Goal: Task Accomplishment & Management: Complete application form

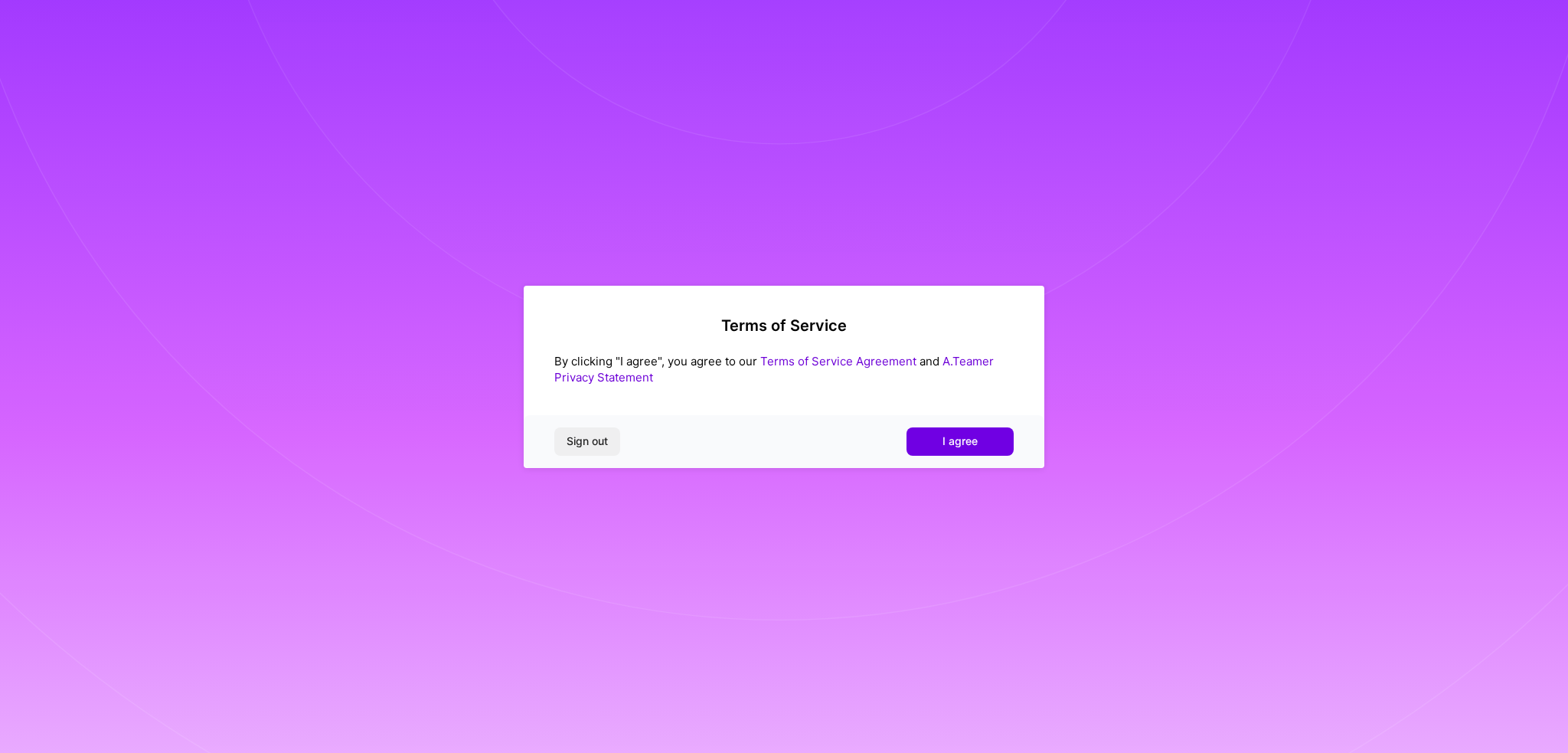
click at [936, 442] on button "I agree" at bounding box center [960, 442] width 107 height 28
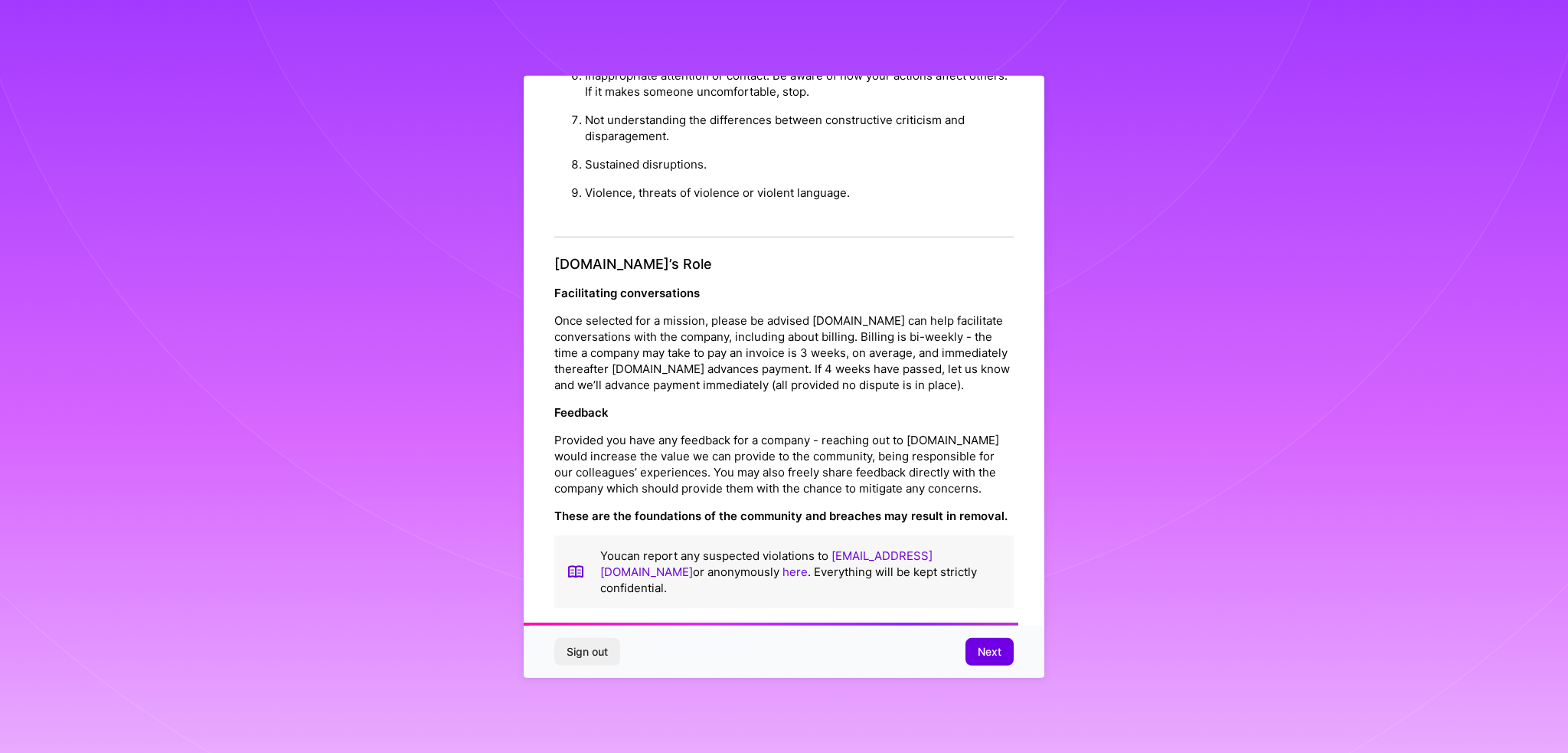
scroll to position [1529, 0]
click at [994, 664] on button "Next" at bounding box center [989, 652] width 48 height 28
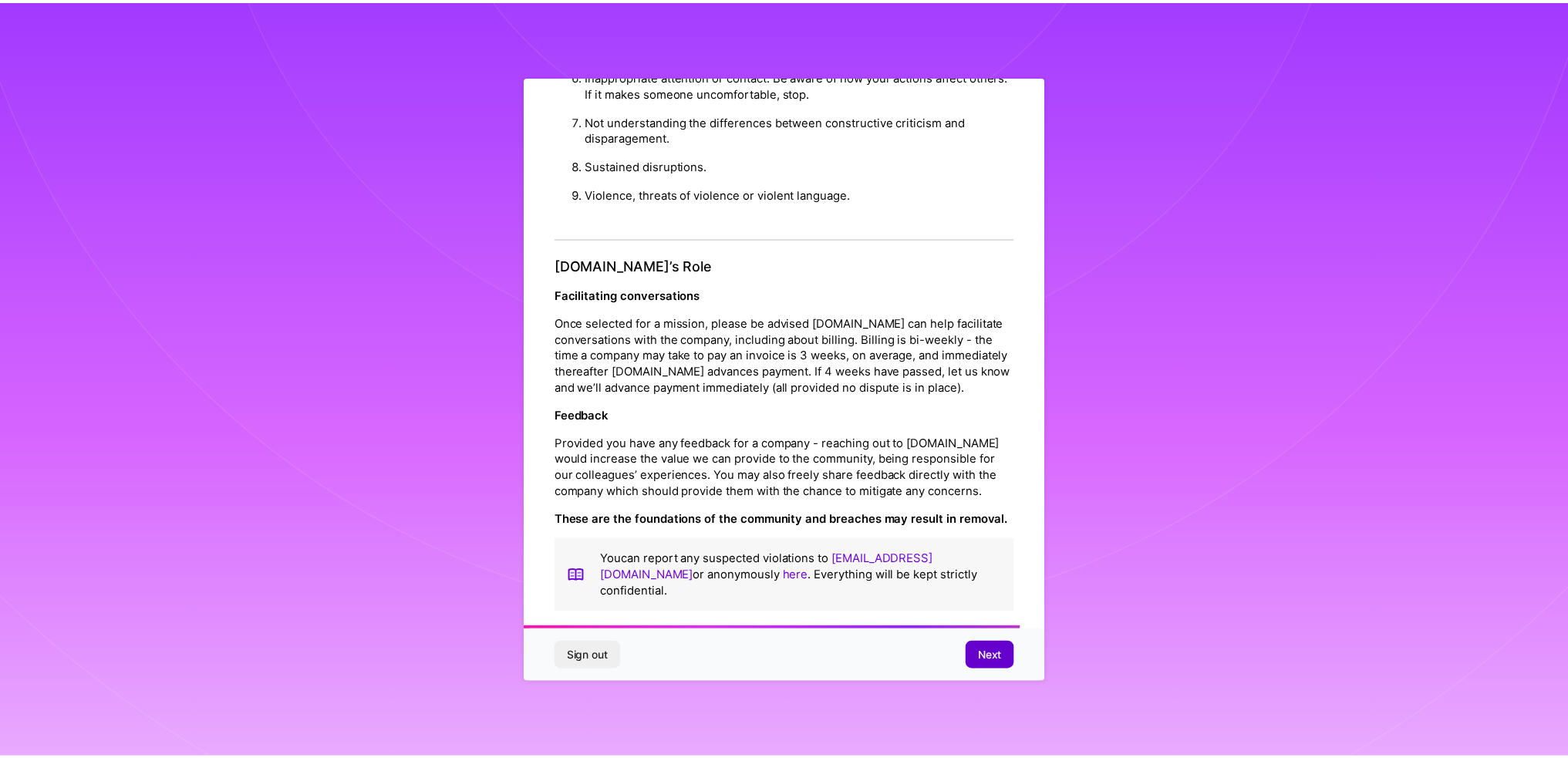
scroll to position [0, 0]
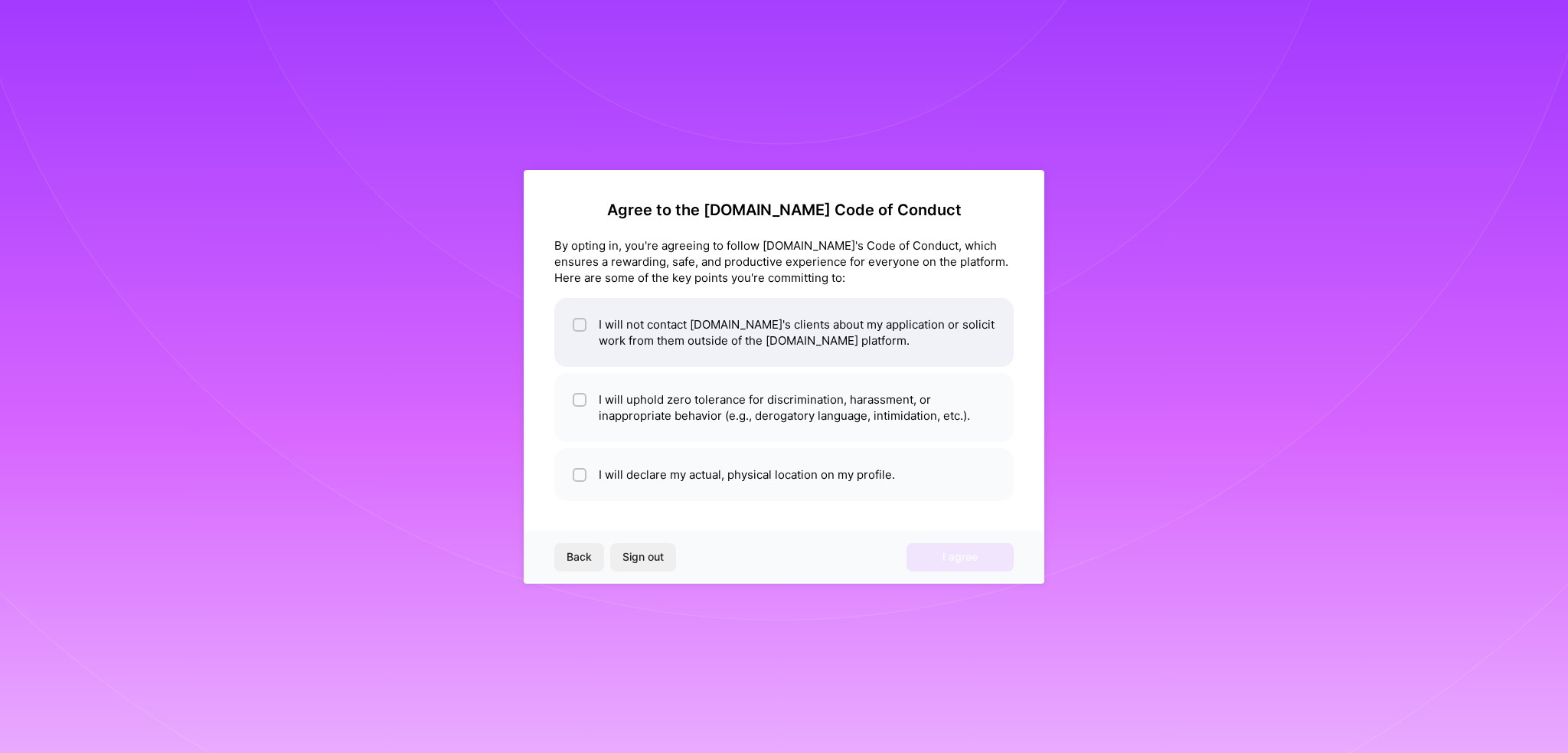
click at [577, 322] on input "checkbox" at bounding box center [581, 325] width 11 height 11
checkbox input "true"
click at [583, 407] on span at bounding box center [580, 407] width 14 height 32
checkbox input "true"
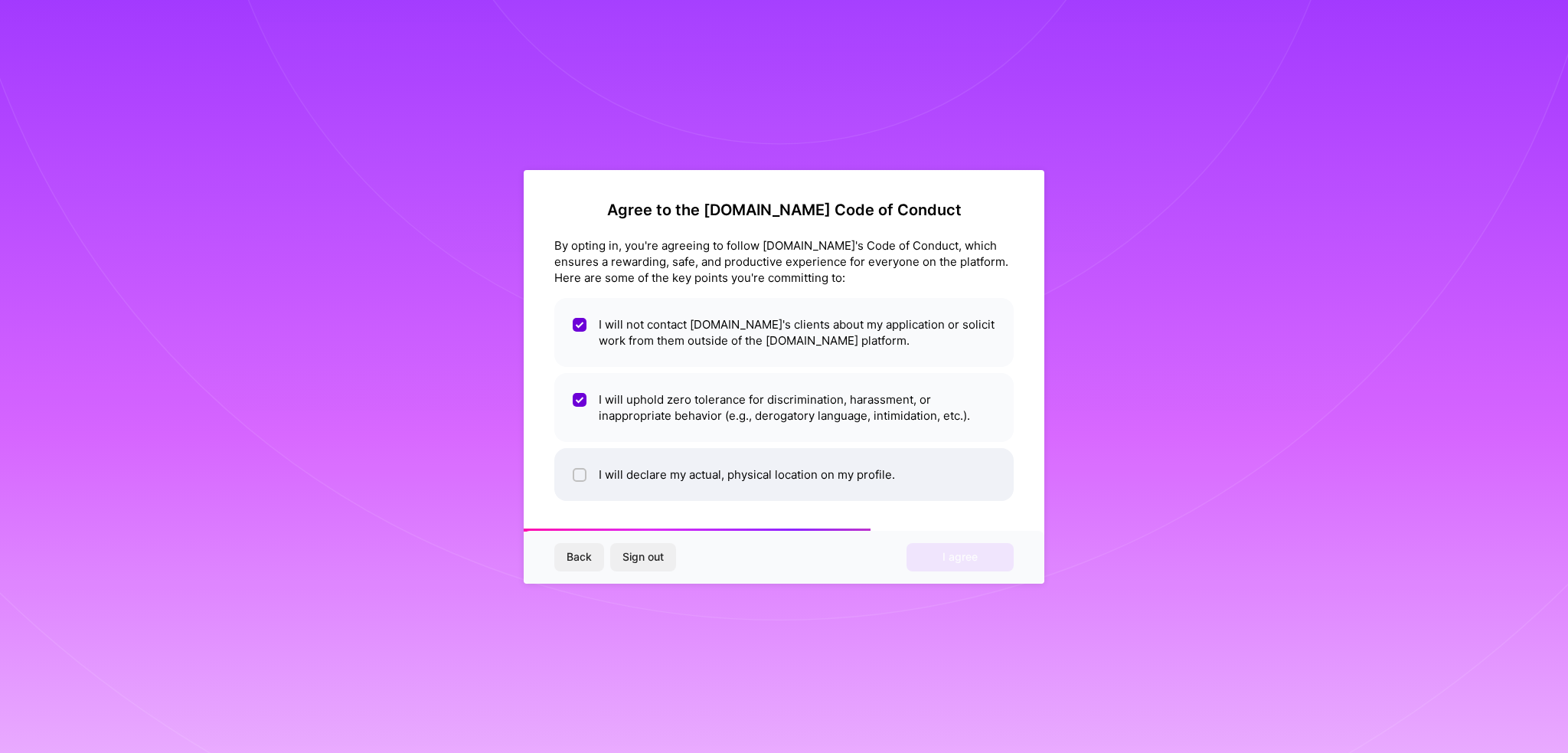
click at [583, 474] on input "checkbox" at bounding box center [581, 476] width 11 height 11
checkbox input "true"
click at [943, 562] on span "I agree" at bounding box center [960, 557] width 35 height 16
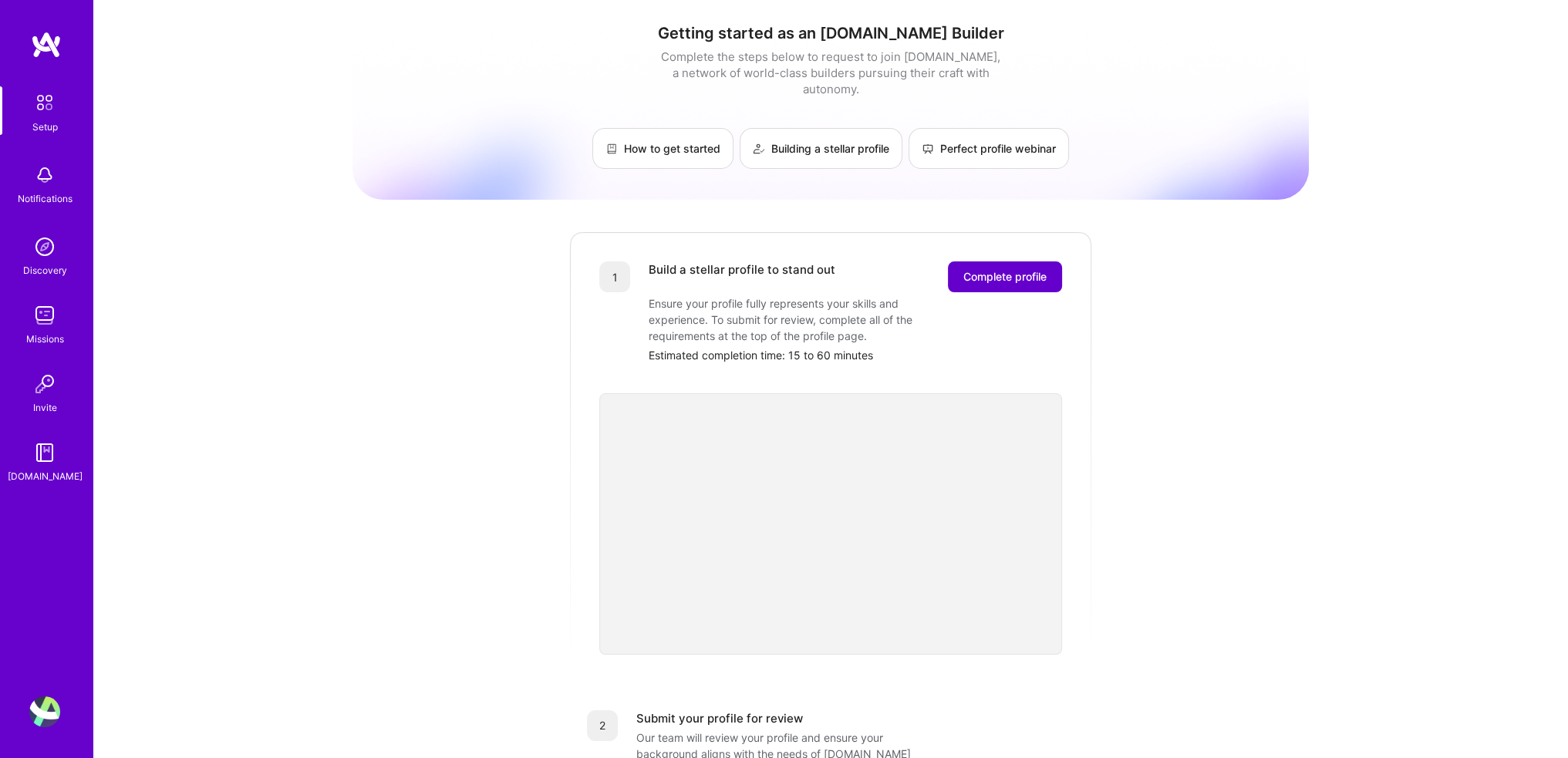
click at [1003, 269] on span "Complete profile" at bounding box center [1005, 277] width 84 height 16
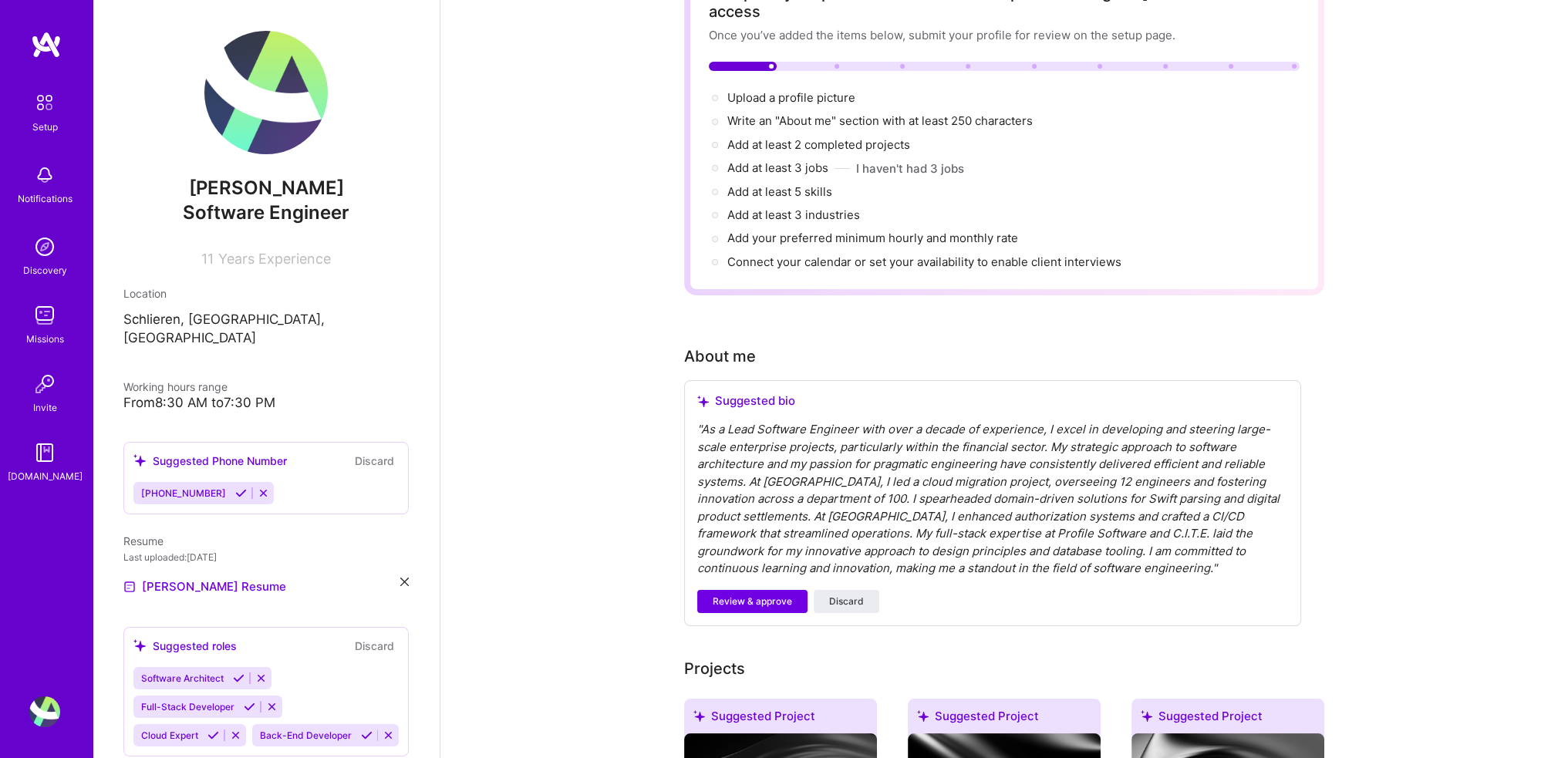
scroll to position [231, 0]
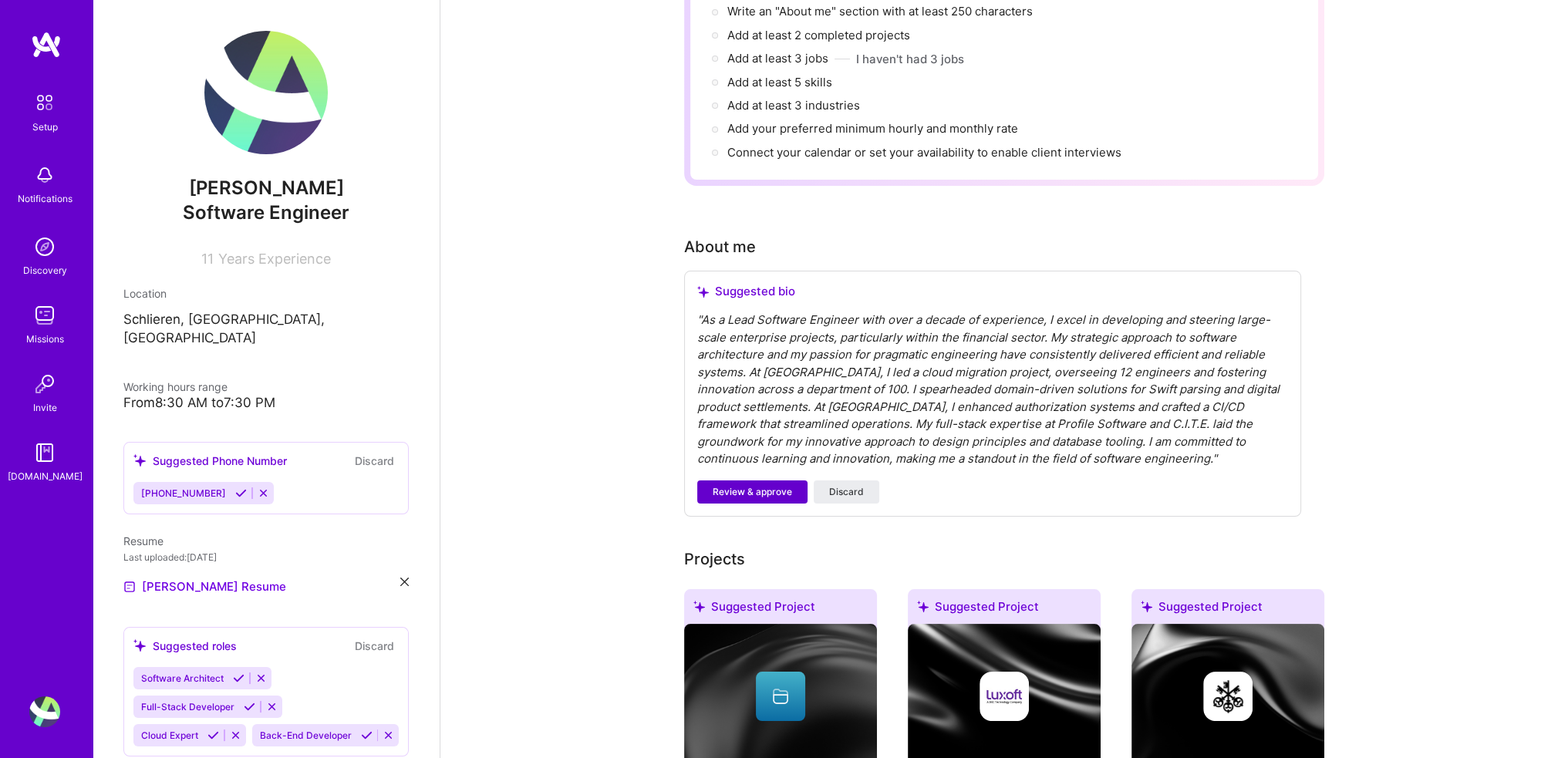
click at [768, 485] on span "Review & approve" at bounding box center [753, 492] width 80 height 14
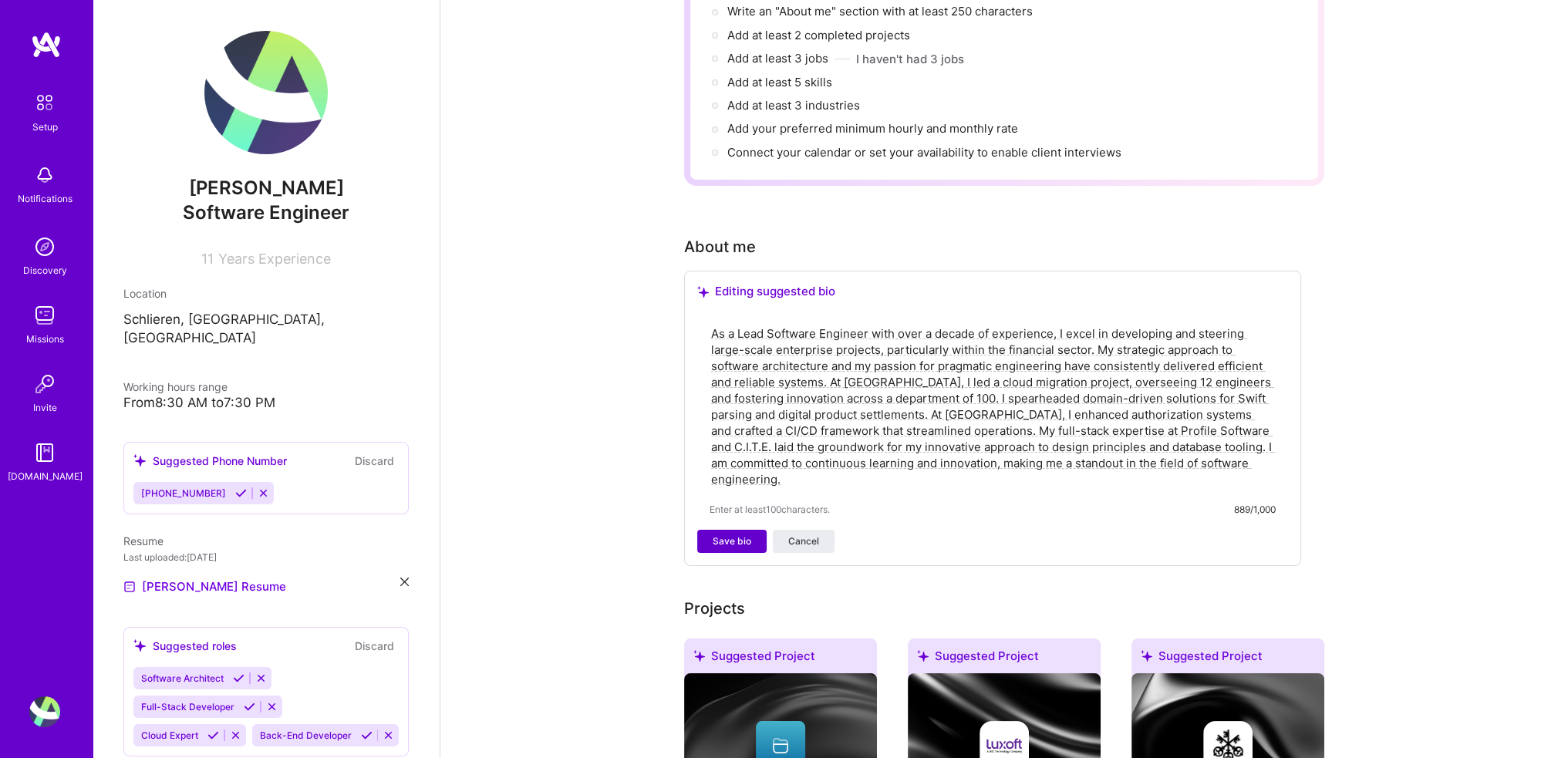
click at [746, 535] on span "Save bio" at bounding box center [732, 542] width 38 height 14
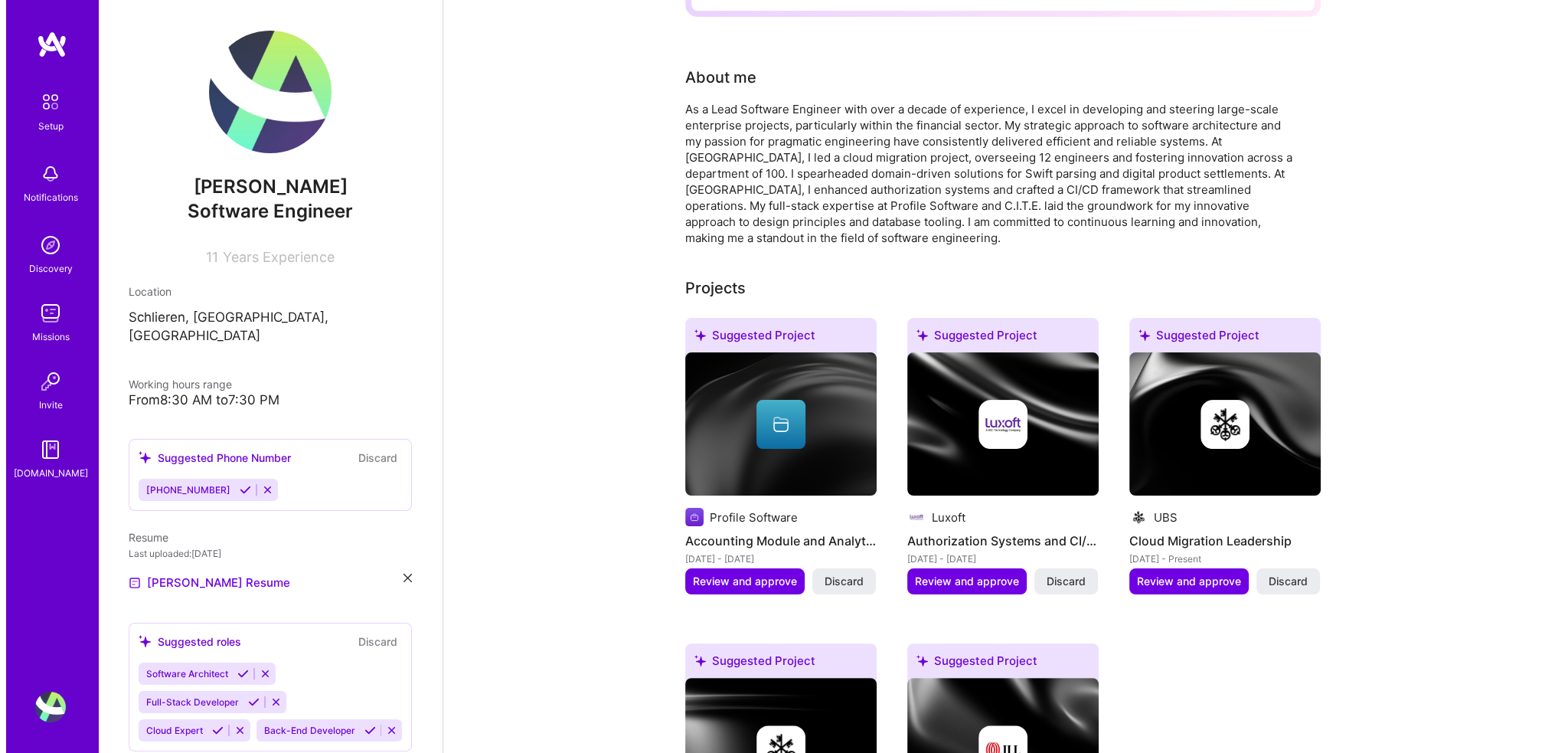
scroll to position [380, 0]
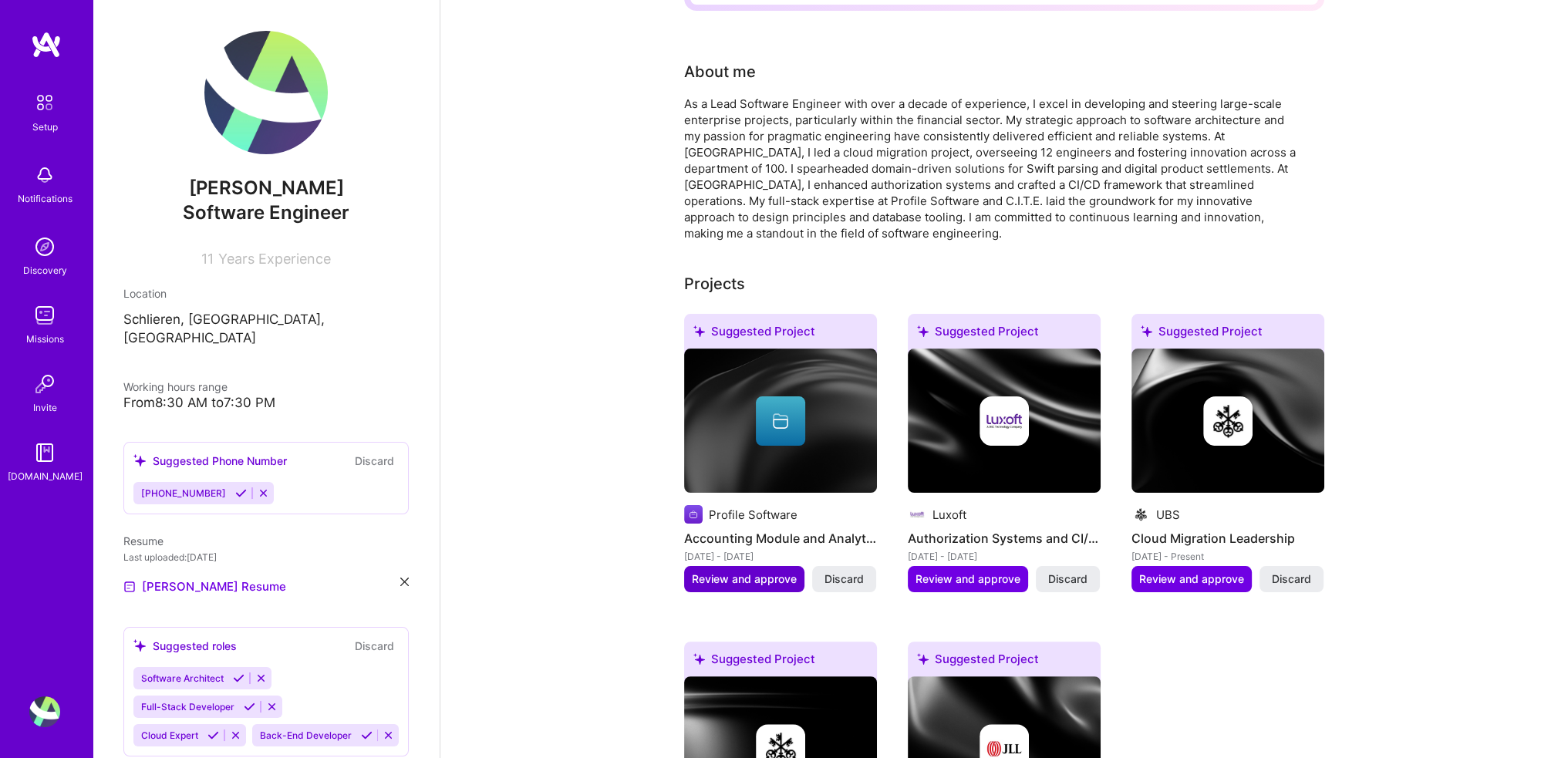
click at [737, 571] on span "Review and approve" at bounding box center [744, 579] width 105 height 16
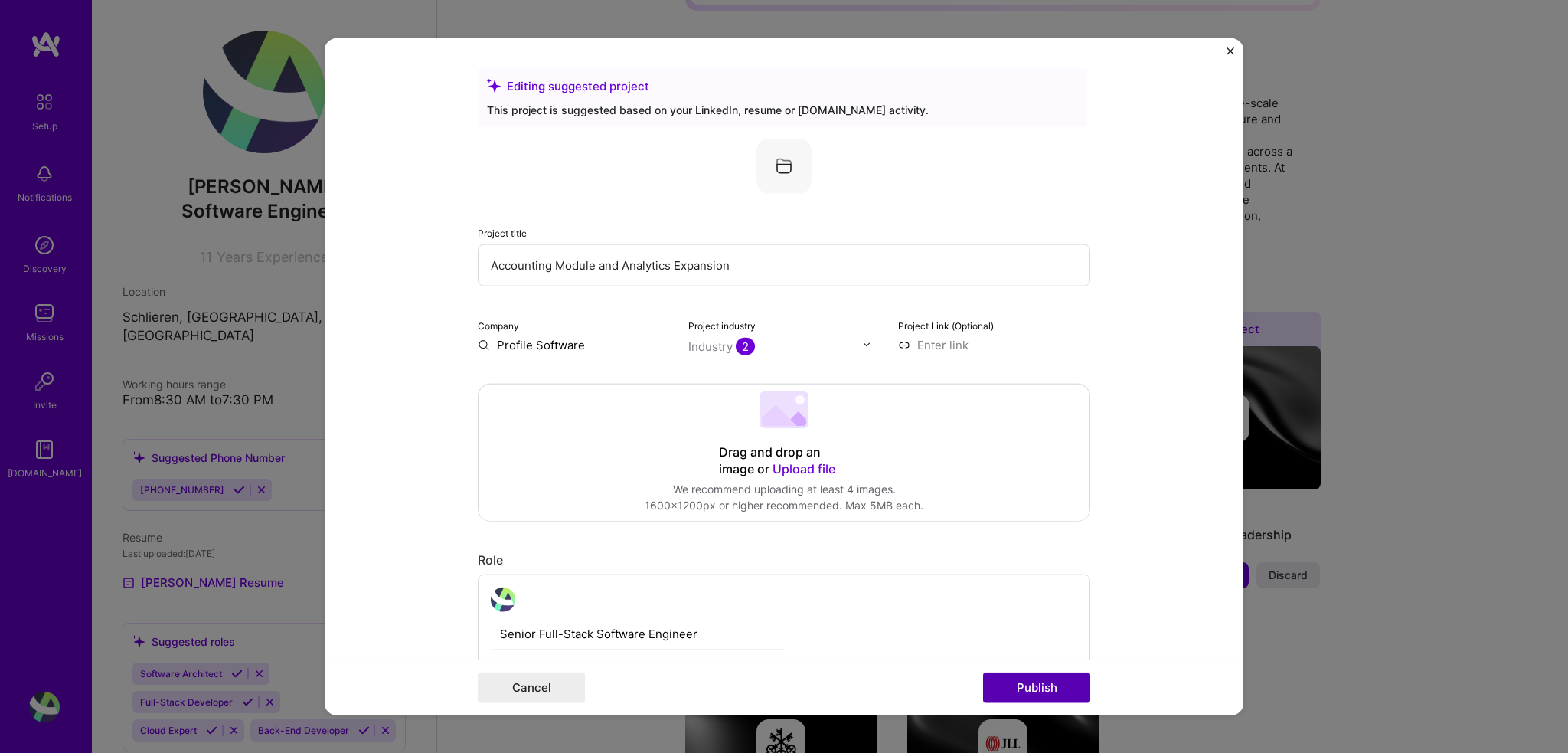
click at [1053, 692] on button "Publish" at bounding box center [1037, 687] width 107 height 30
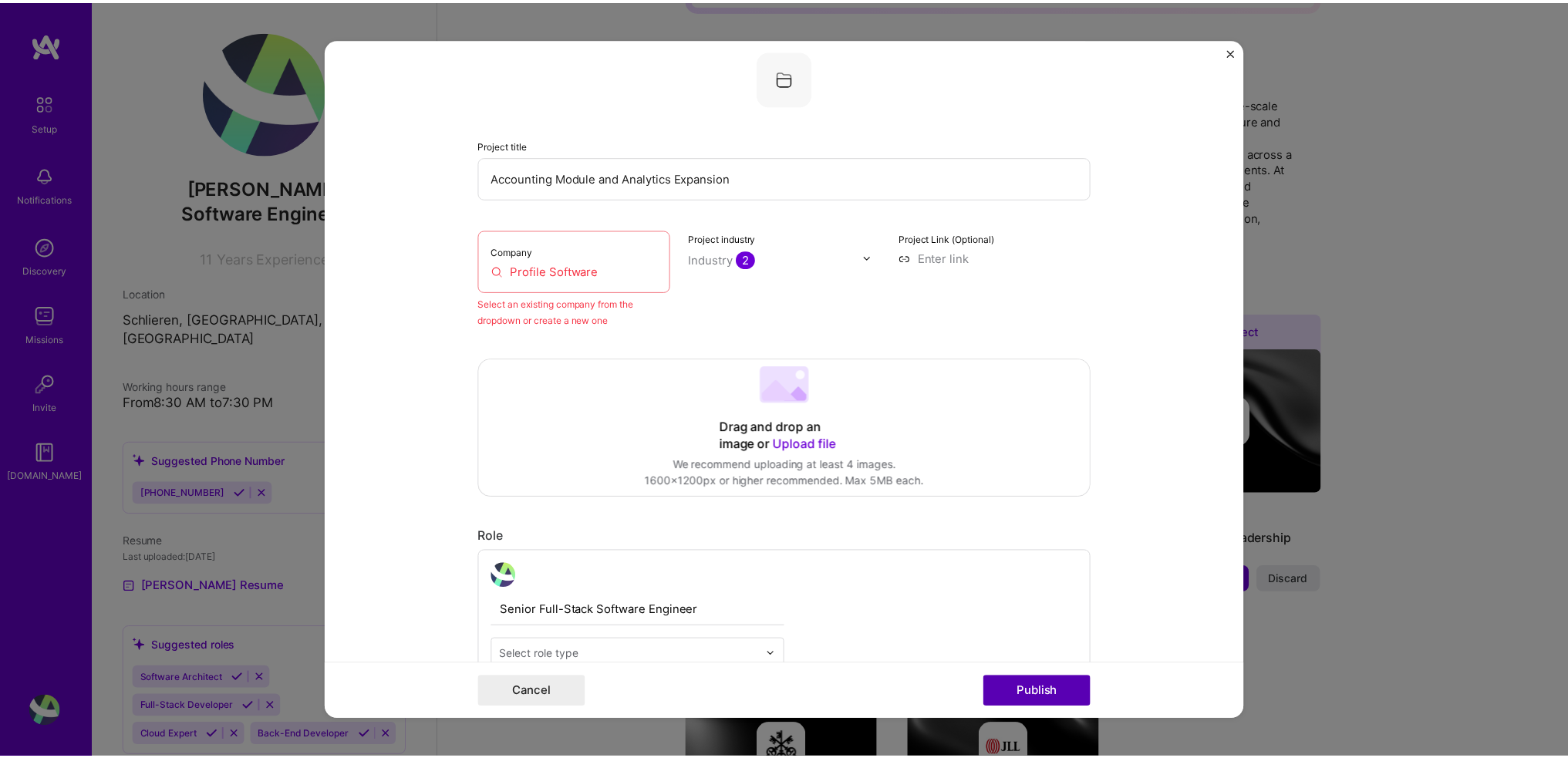
scroll to position [101, 0]
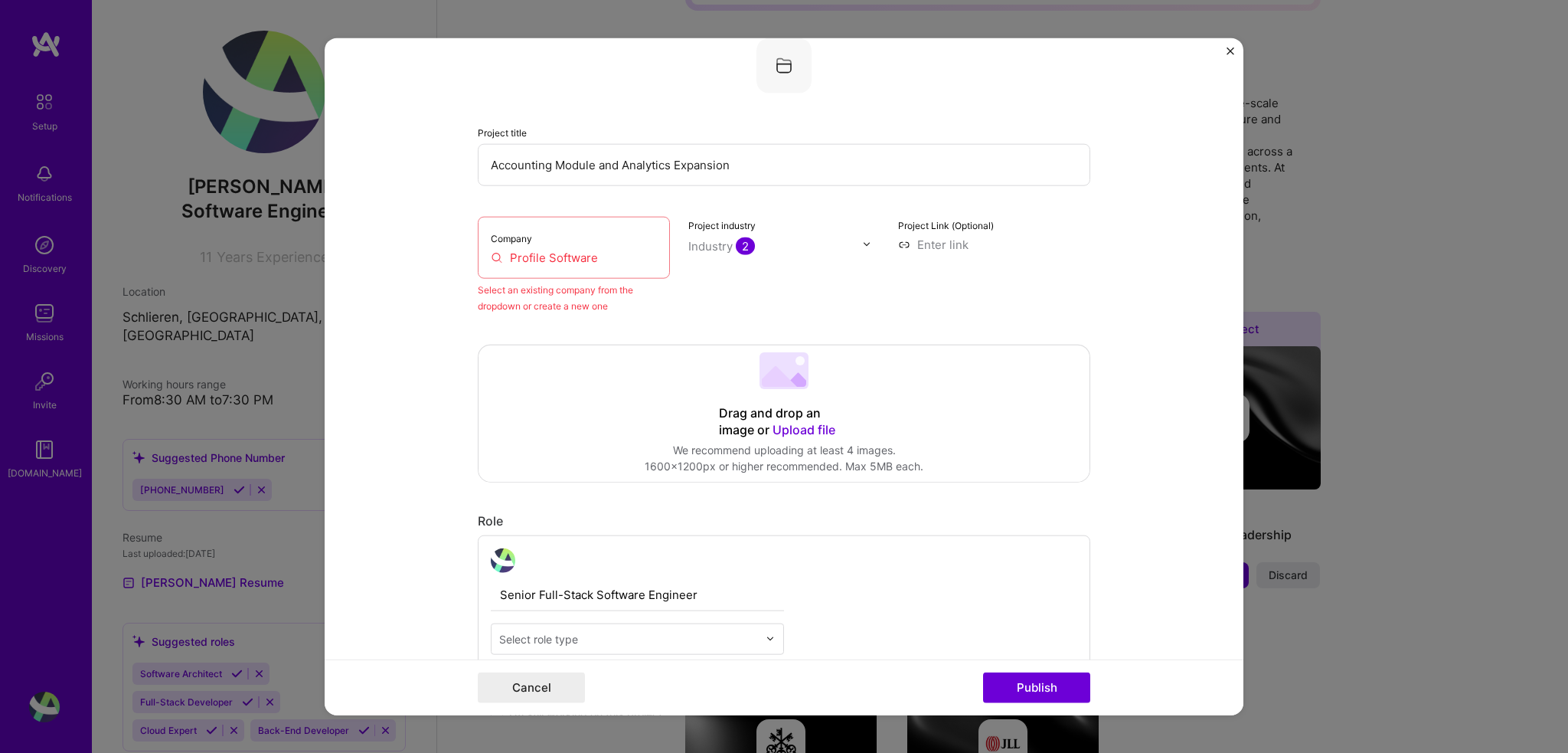
click at [597, 257] on input "Profile Software" at bounding box center [574, 257] width 166 height 16
click at [1227, 51] on img "Close" at bounding box center [1231, 50] width 8 height 8
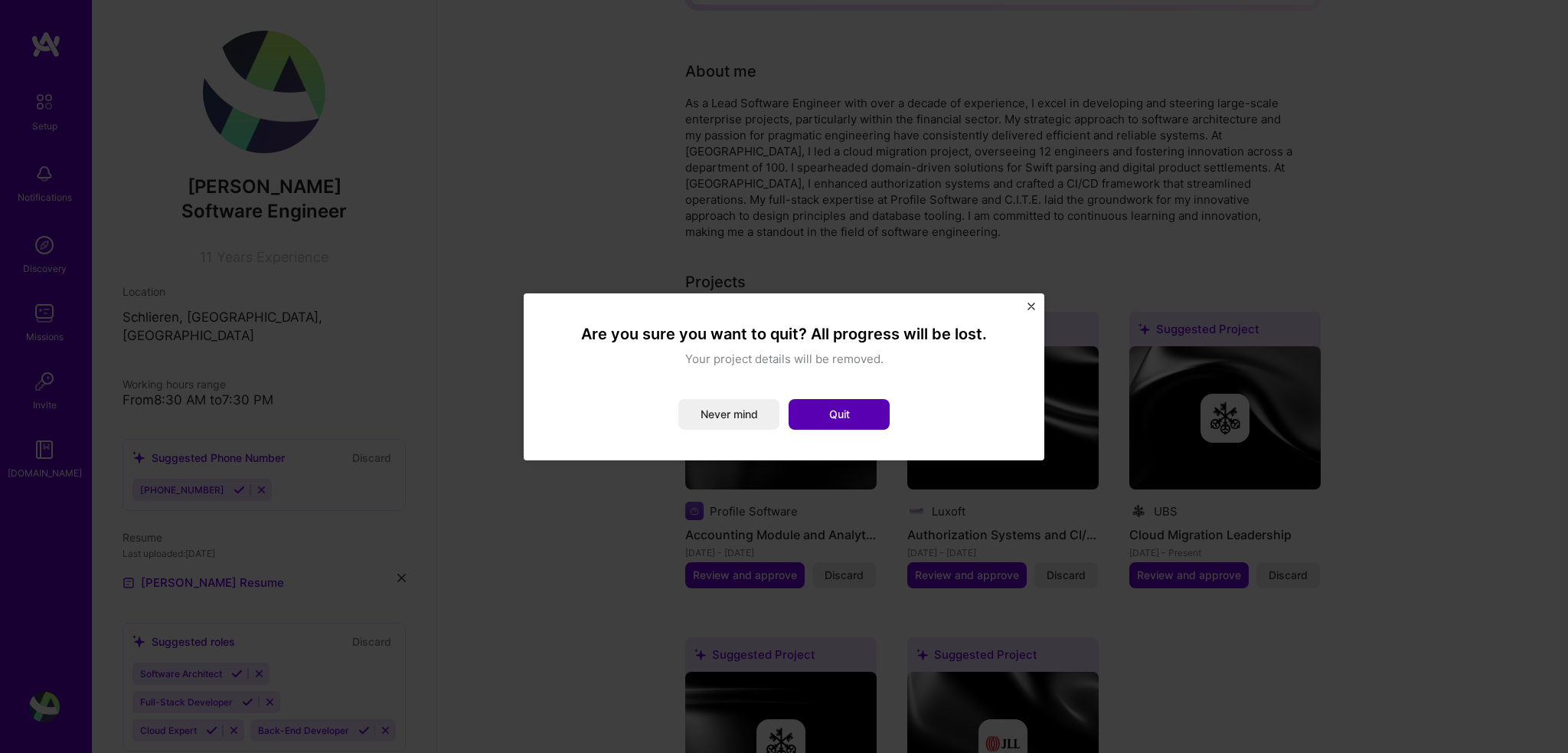
click at [828, 410] on button "Quit" at bounding box center [839, 414] width 101 height 30
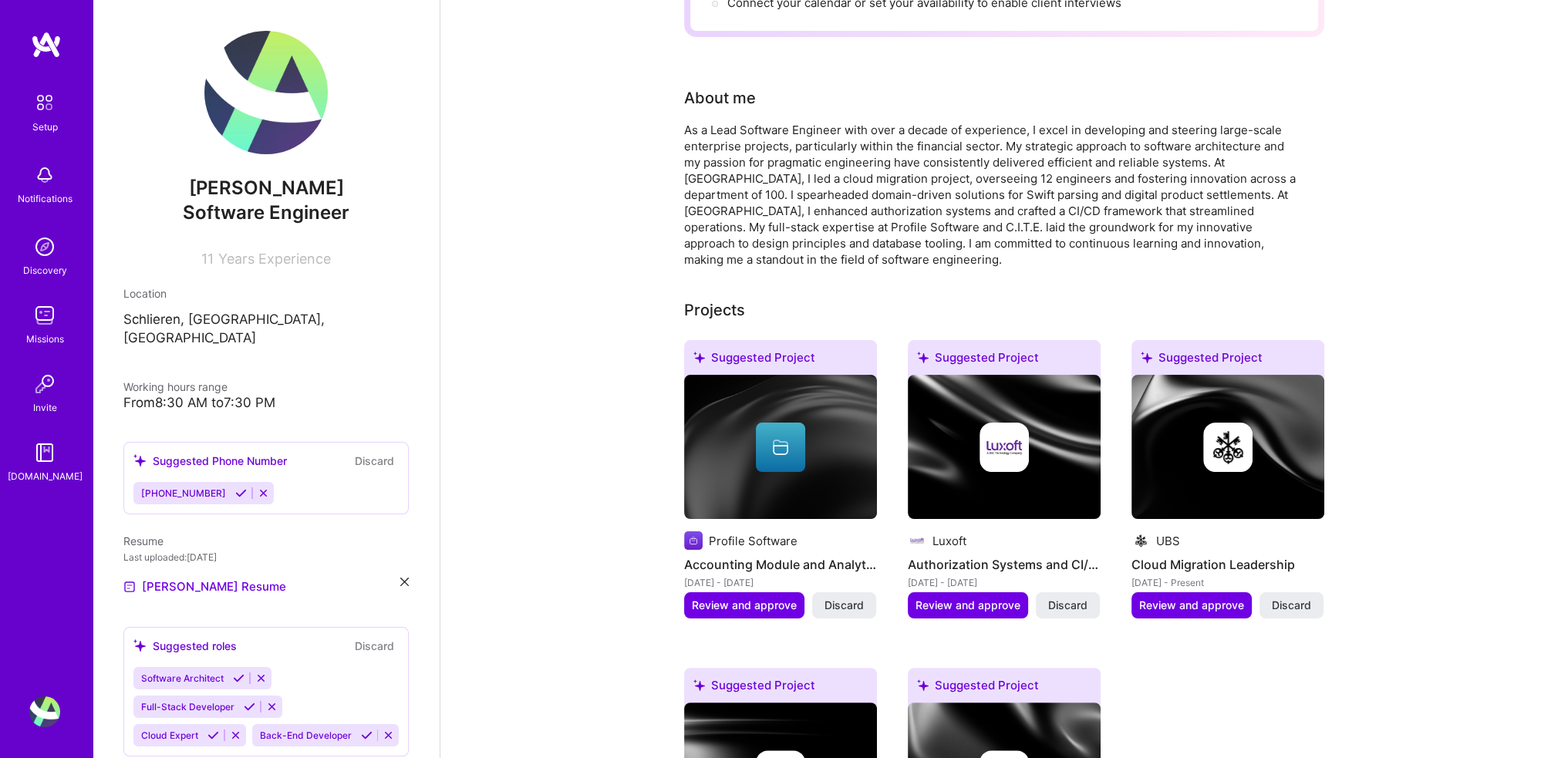
scroll to position [514, 0]
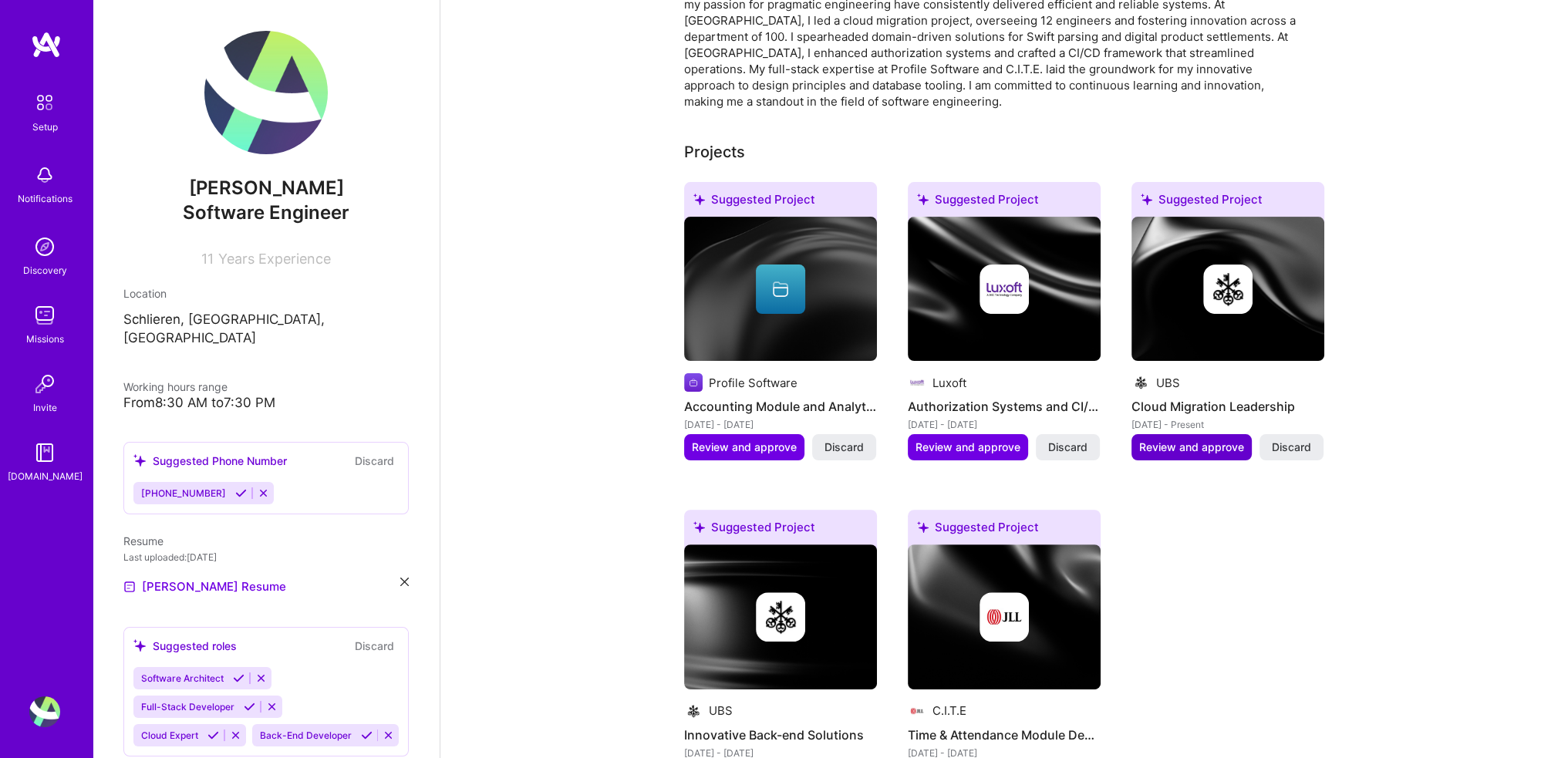
click at [1192, 439] on span "Review and approve" at bounding box center [1192, 447] width 105 height 16
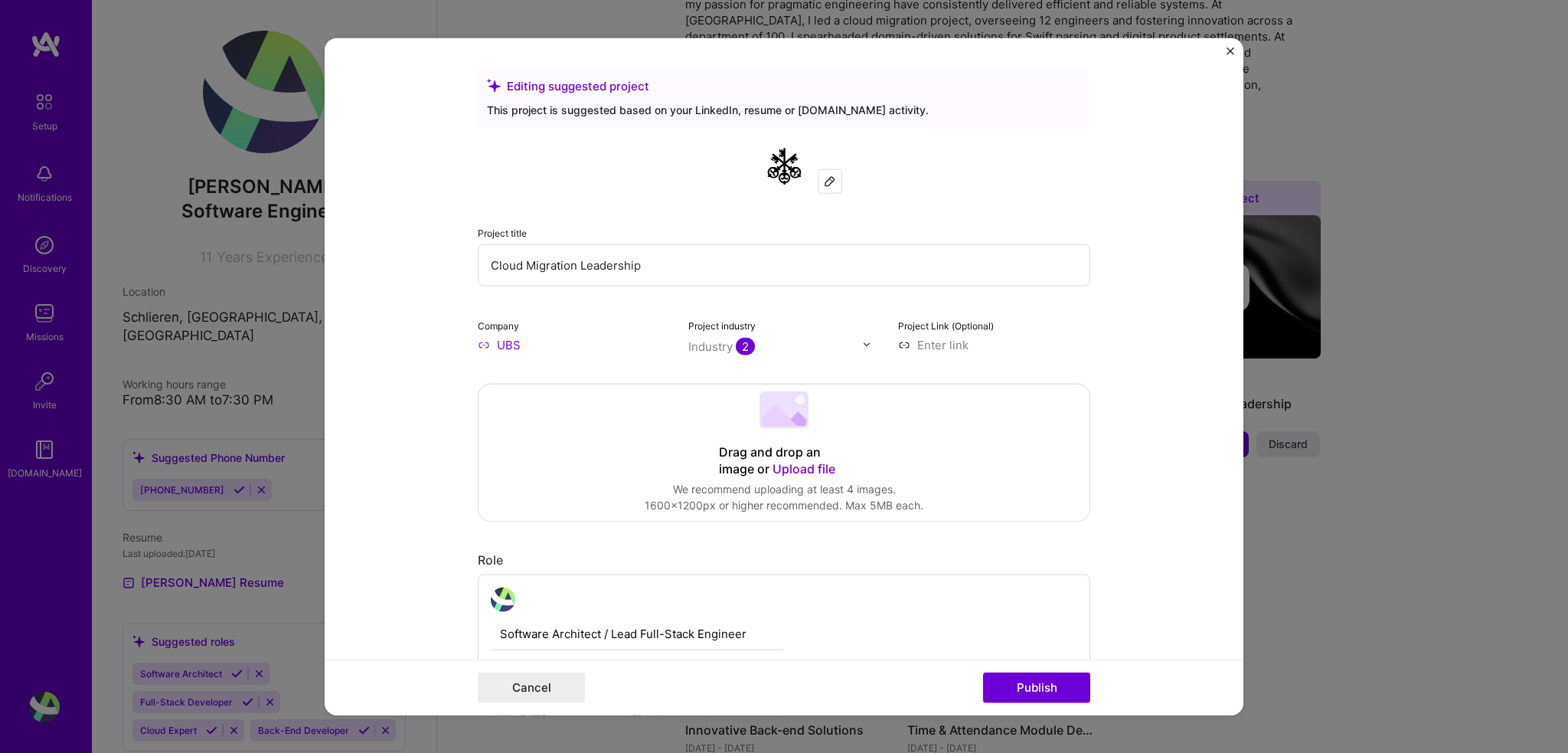
click at [1228, 49] on img "Close" at bounding box center [1231, 50] width 8 height 8
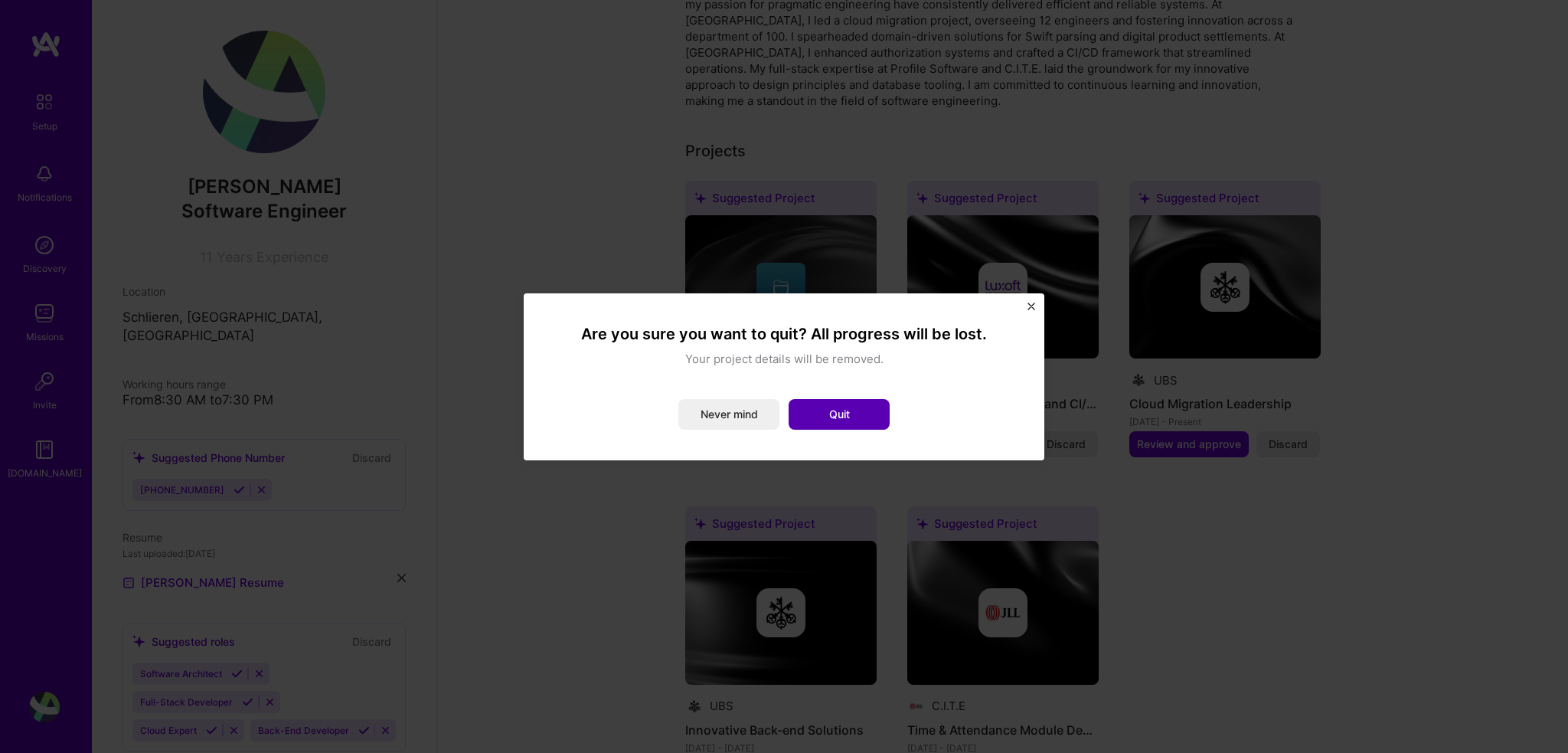
click at [829, 415] on button "Quit" at bounding box center [839, 414] width 101 height 30
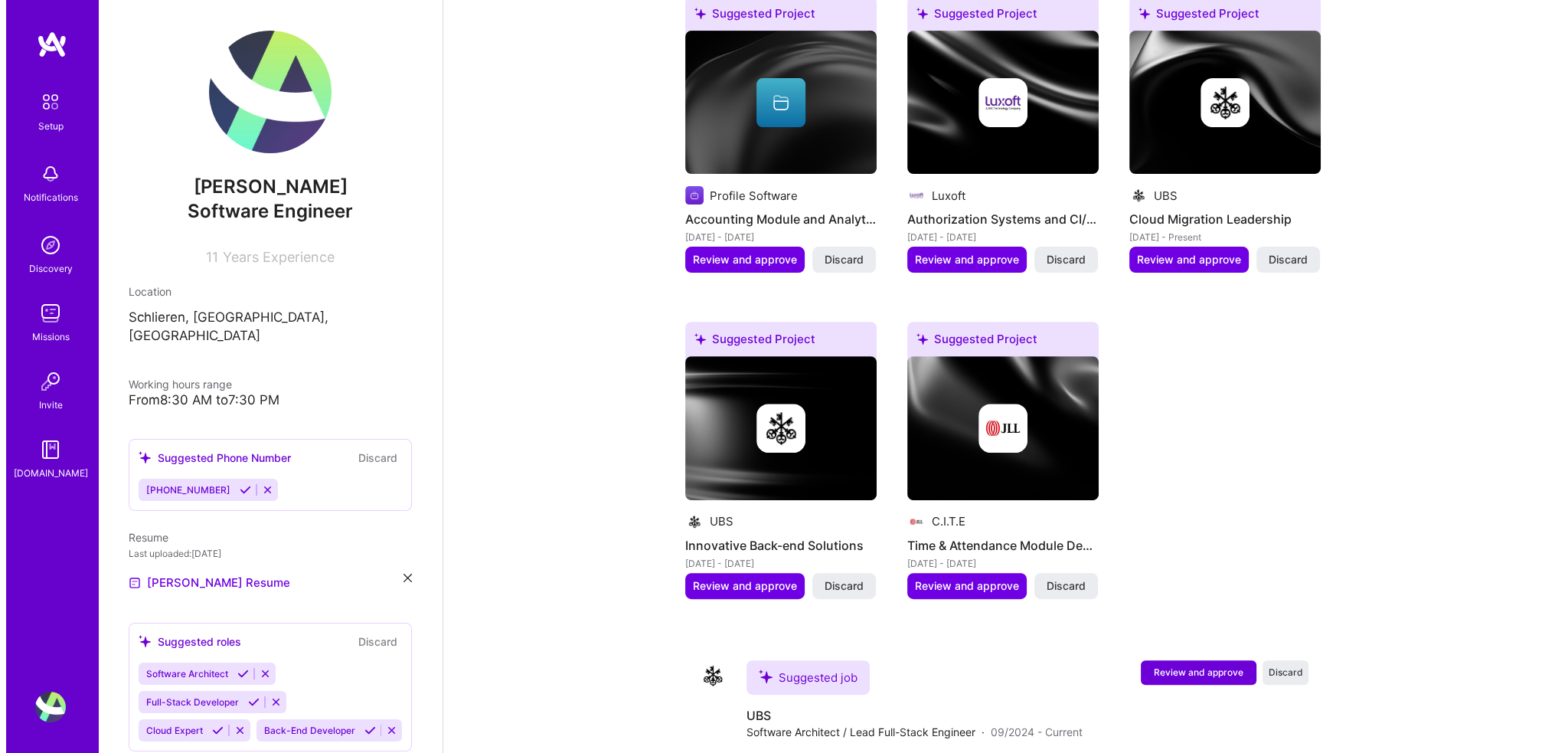
scroll to position [747, 0]
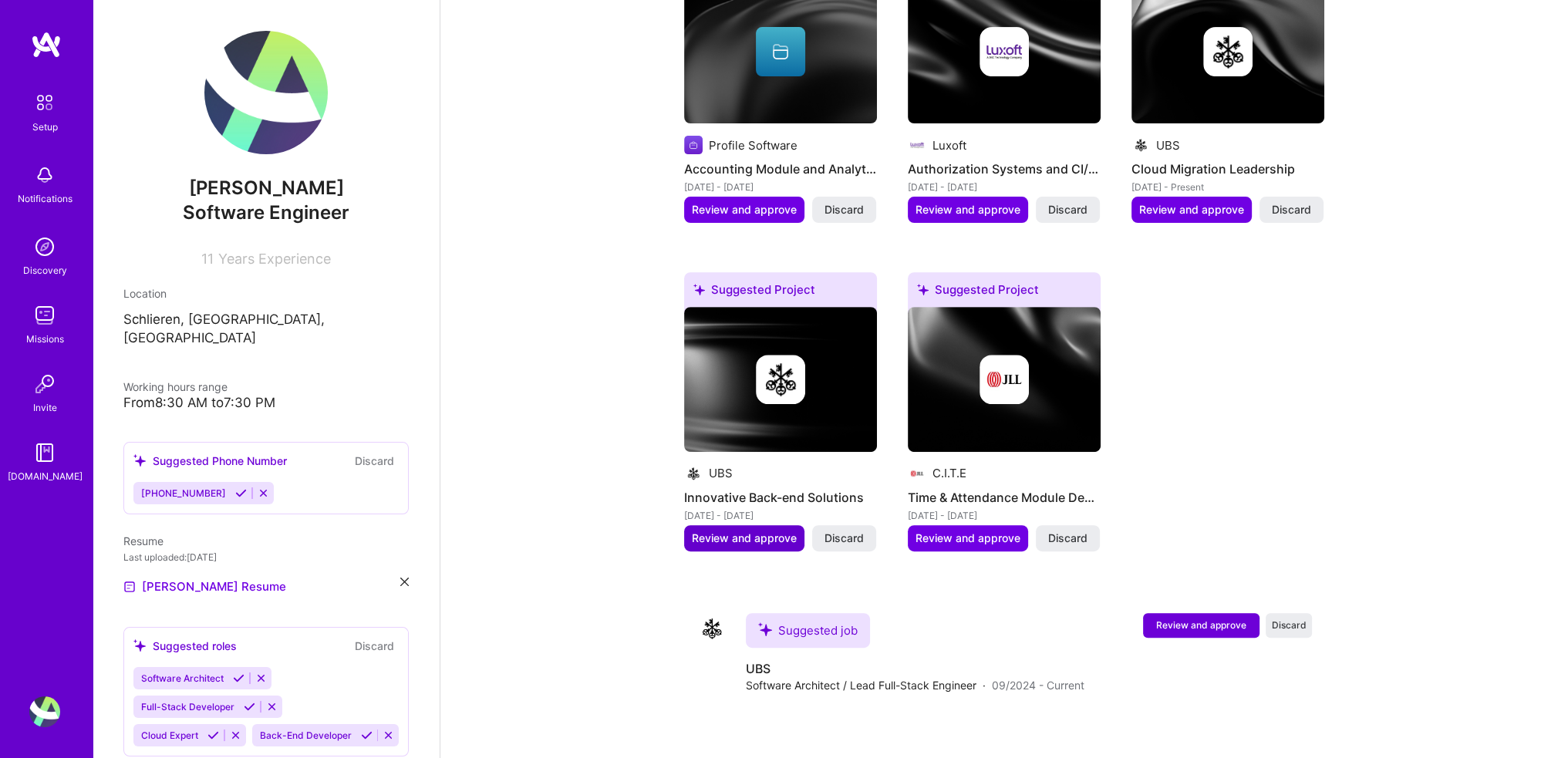
click at [782, 531] on span "Review and approve" at bounding box center [744, 538] width 105 height 16
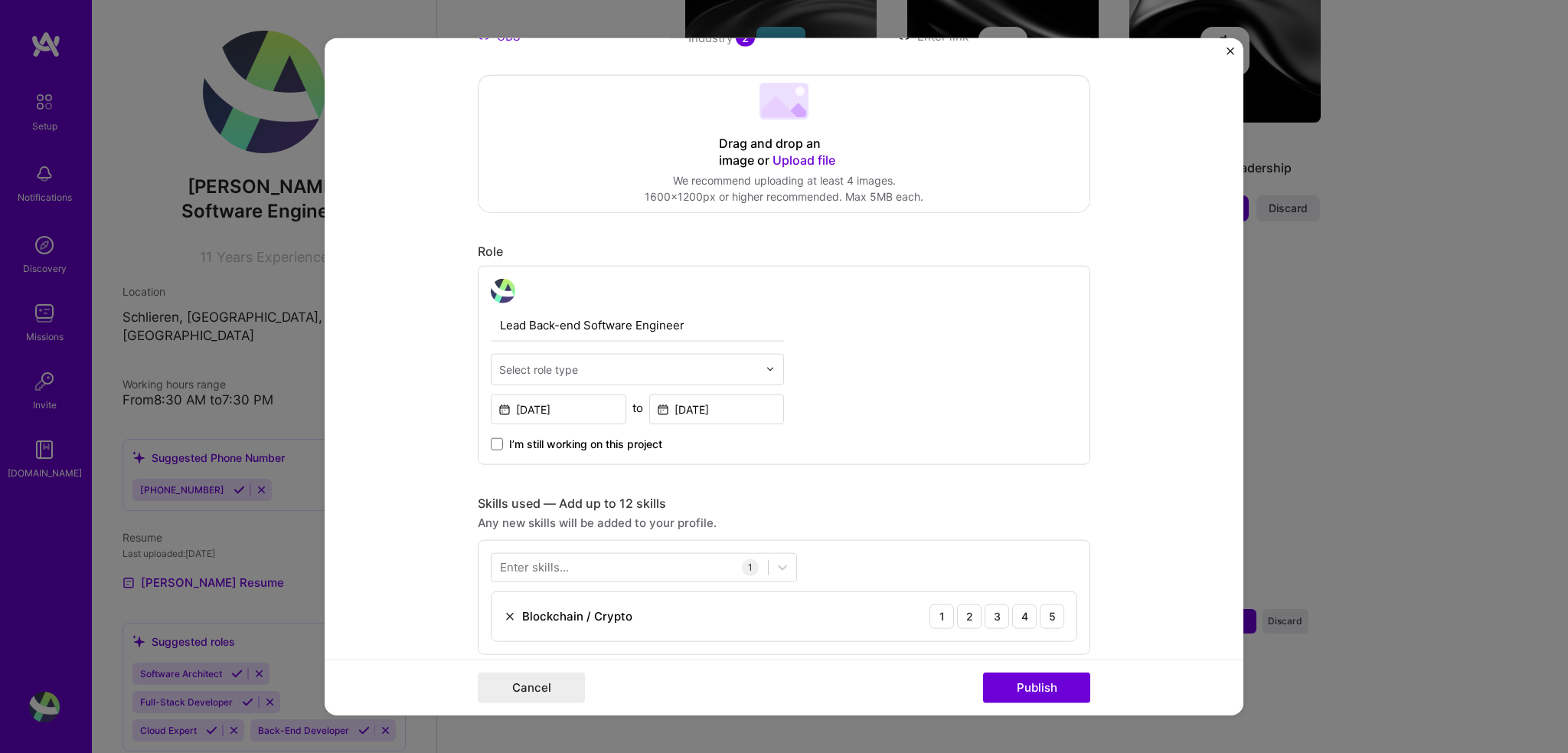
scroll to position [349, 0]
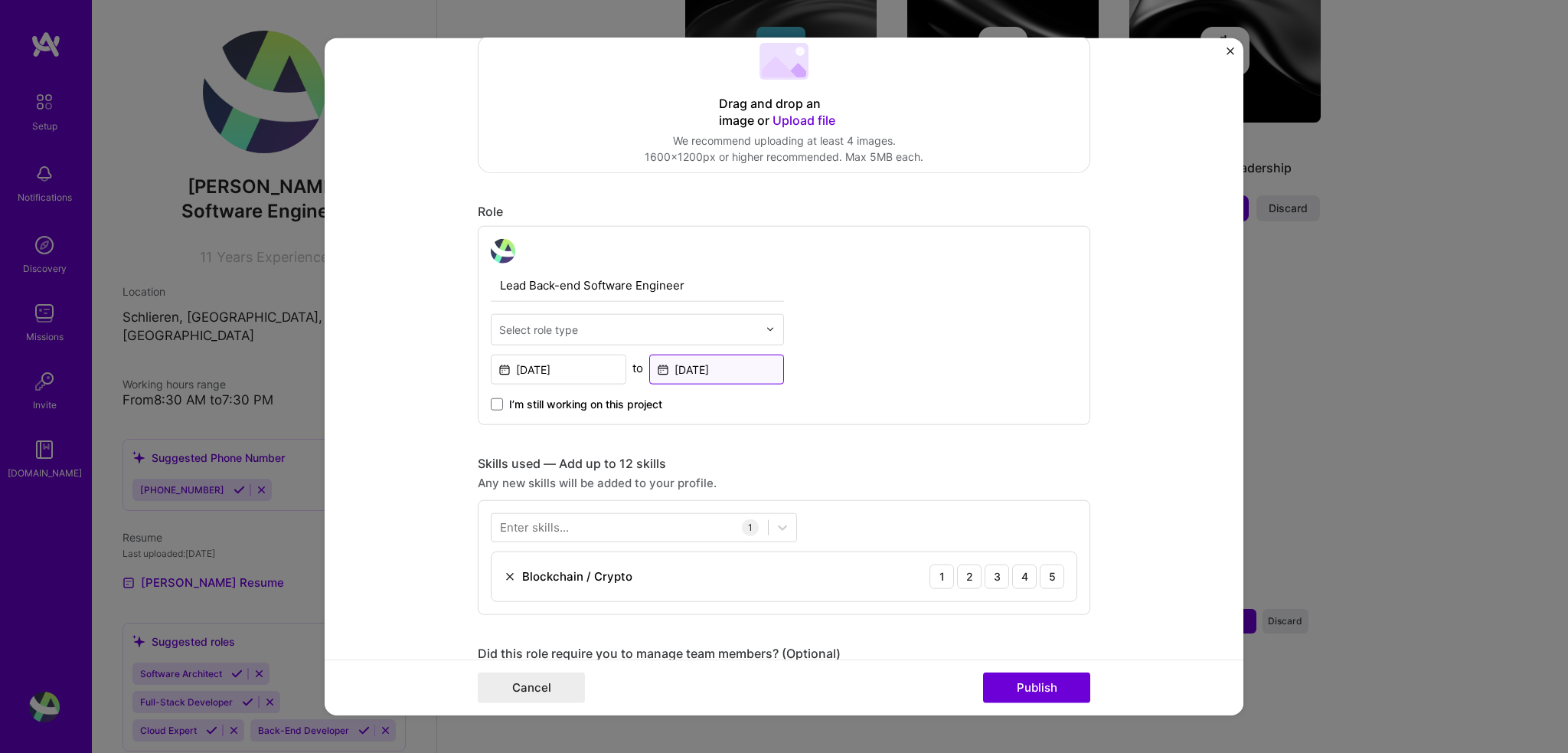
click at [739, 367] on input "[DATE]" at bounding box center [717, 369] width 136 height 29
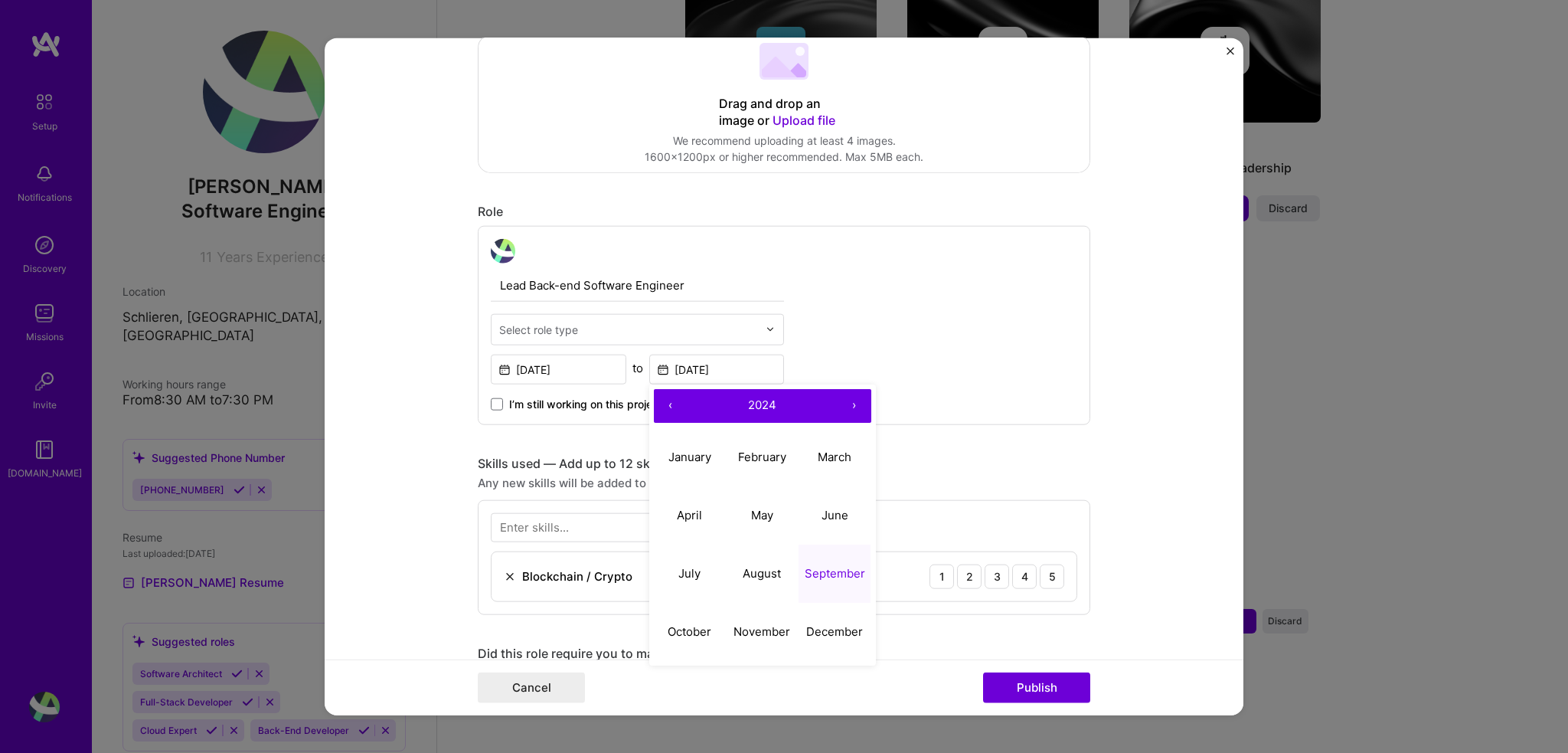
click at [591, 406] on span "I’m still working on this project" at bounding box center [585, 404] width 153 height 16
click at [0, 0] on input "I’m still working on this project" at bounding box center [0, 0] width 0 height 0
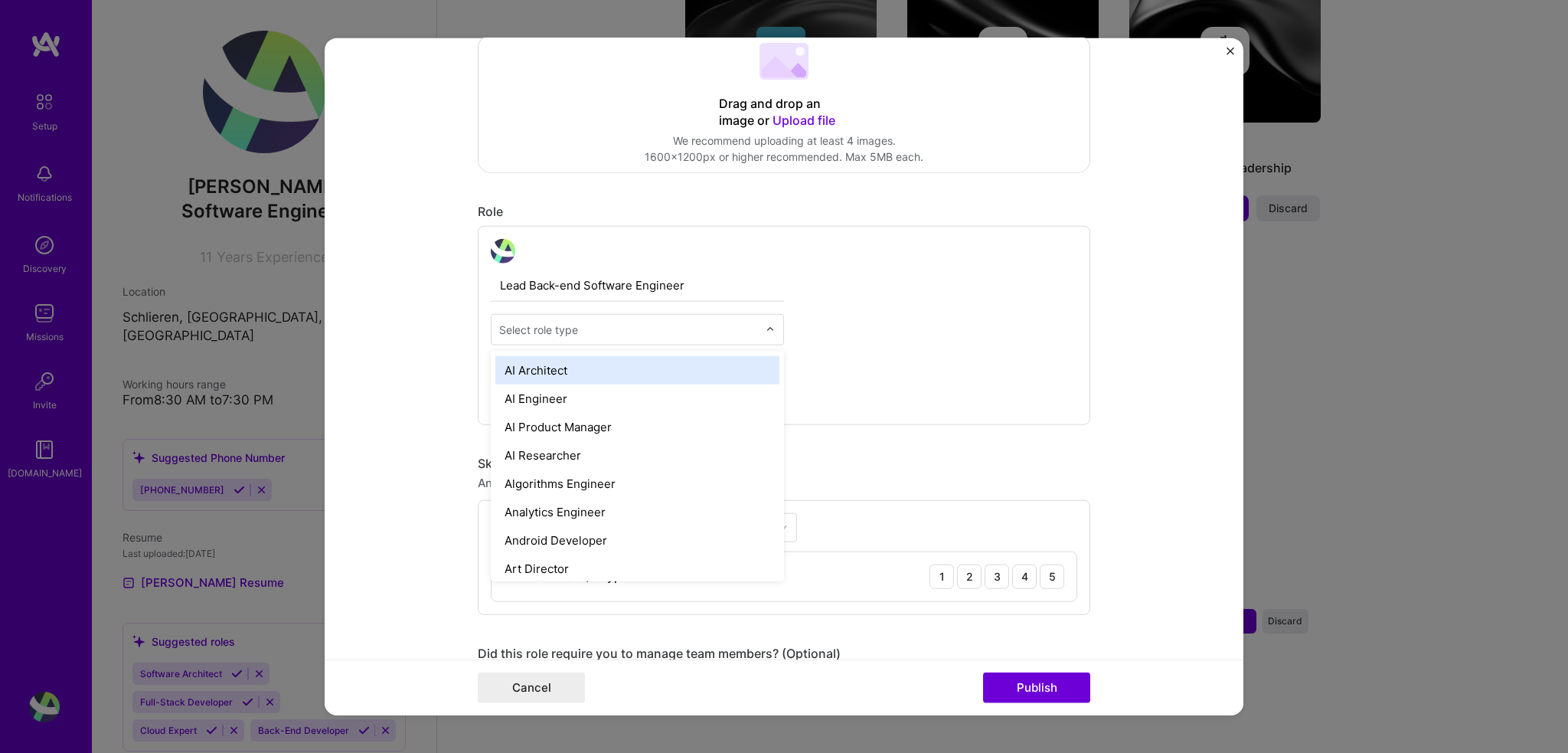
click at [640, 324] on input "text" at bounding box center [628, 328] width 259 height 16
type input "s"
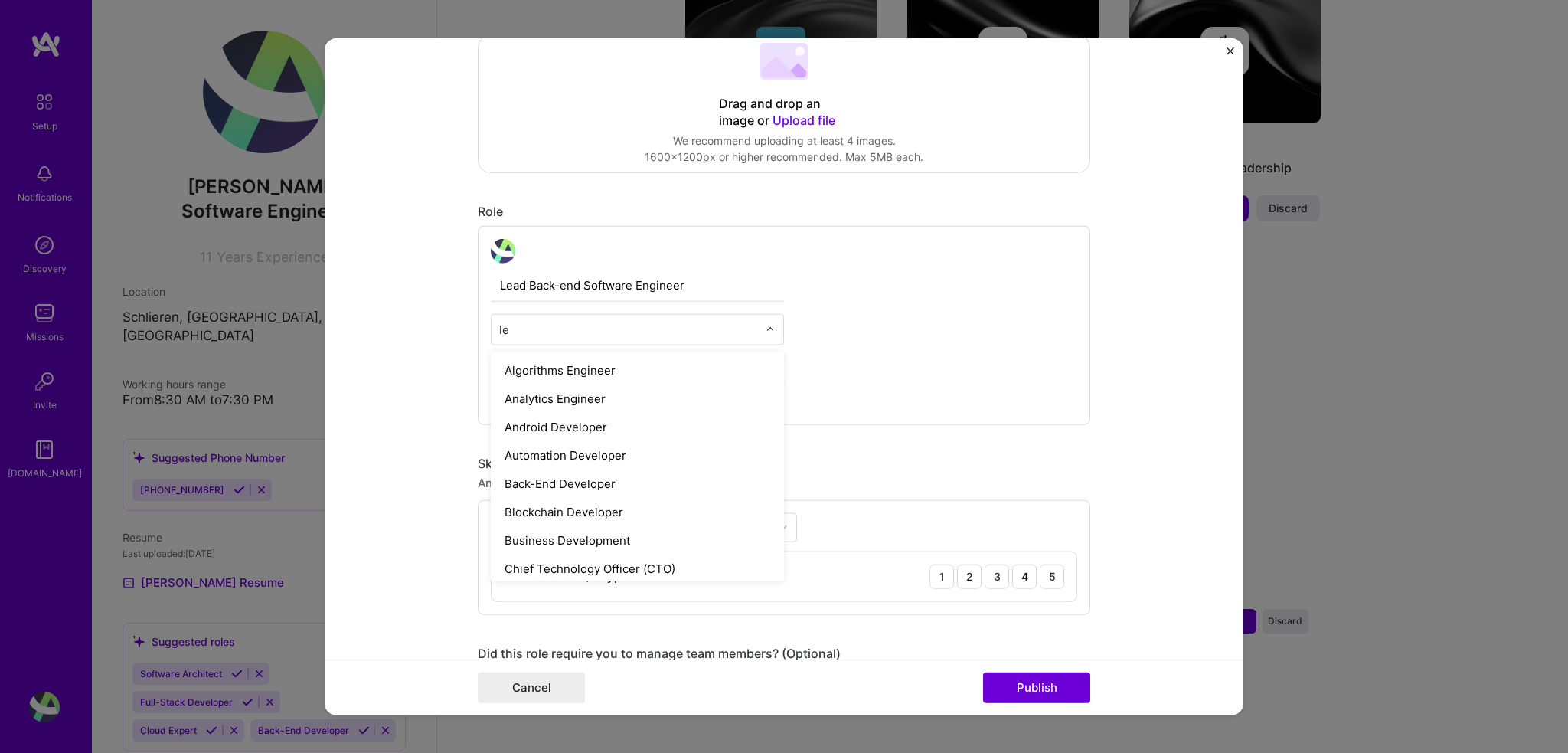
type input "l"
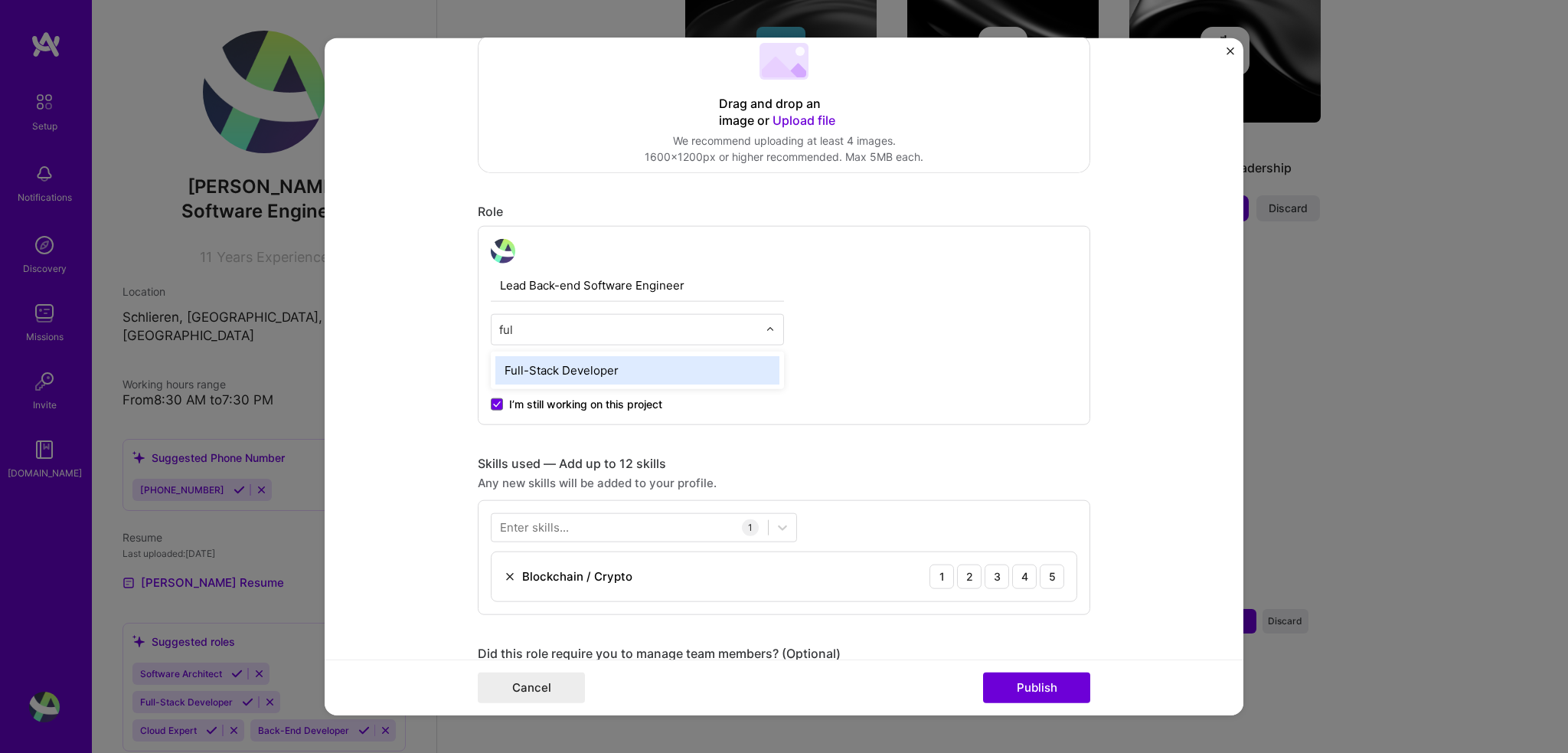
type input "full"
click at [669, 374] on div "Full-Stack Developer" at bounding box center [637, 370] width 284 height 29
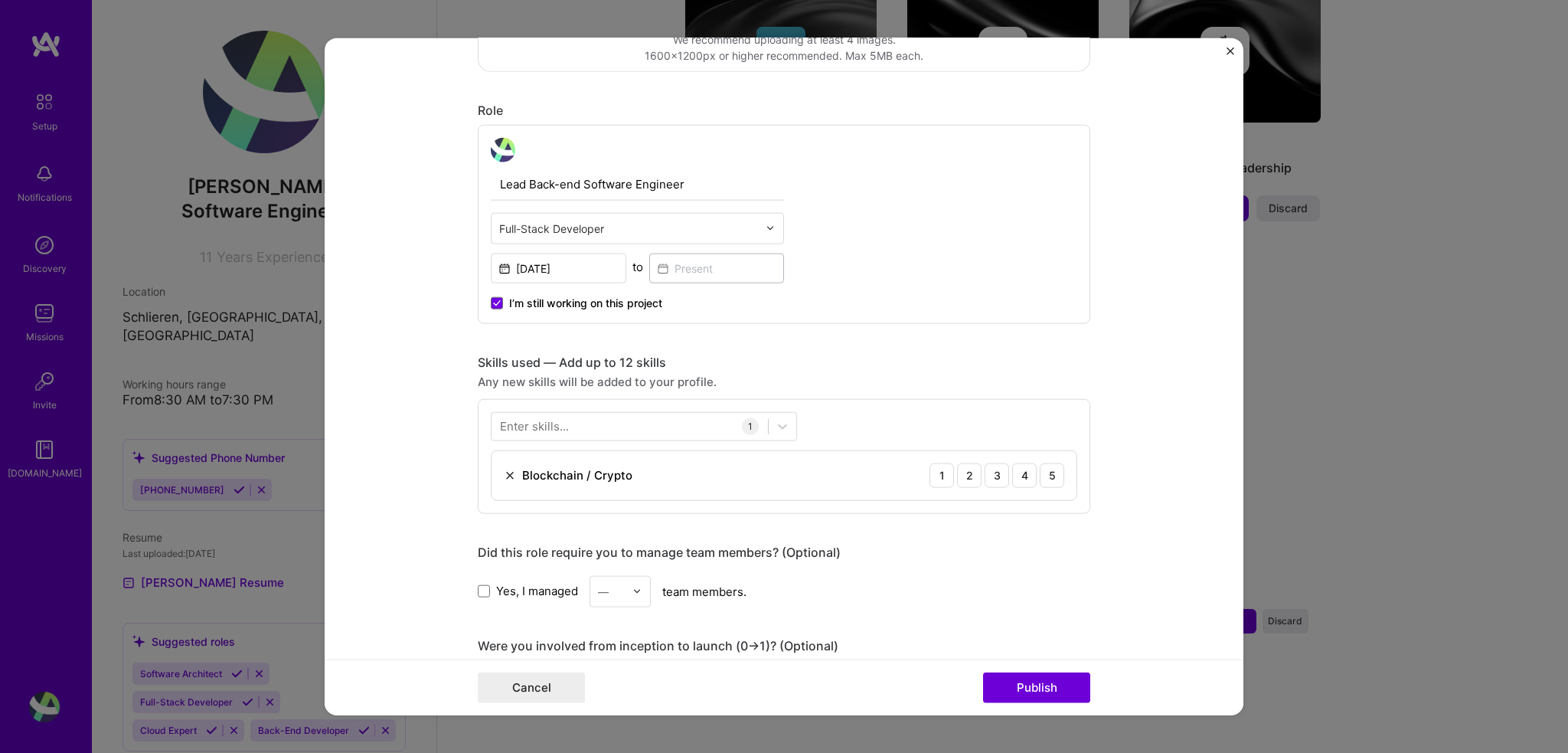
scroll to position [564, 0]
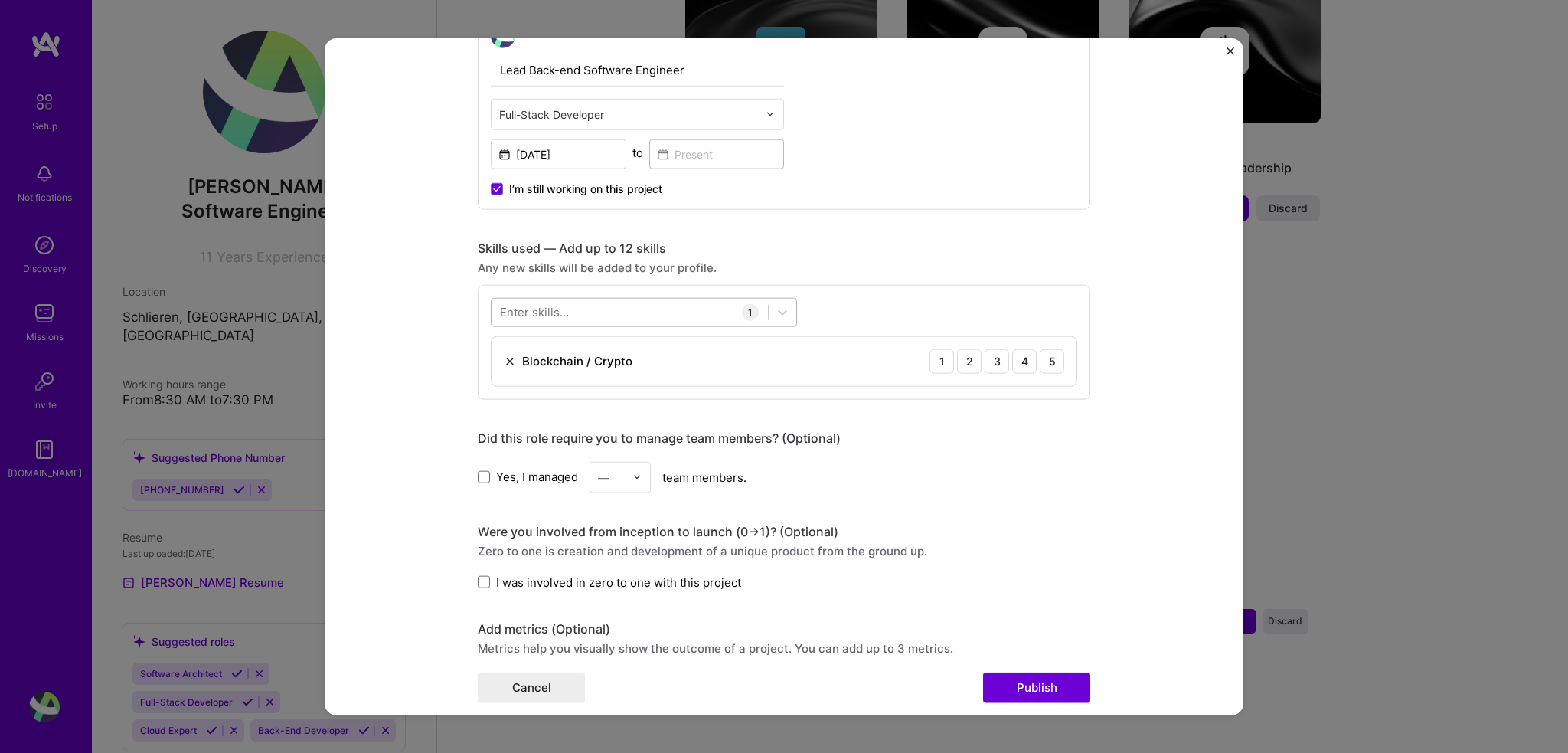
click at [659, 315] on div at bounding box center [630, 312] width 276 height 26
click at [530, 380] on div "Kotlin" at bounding box center [644, 374] width 306 height 29
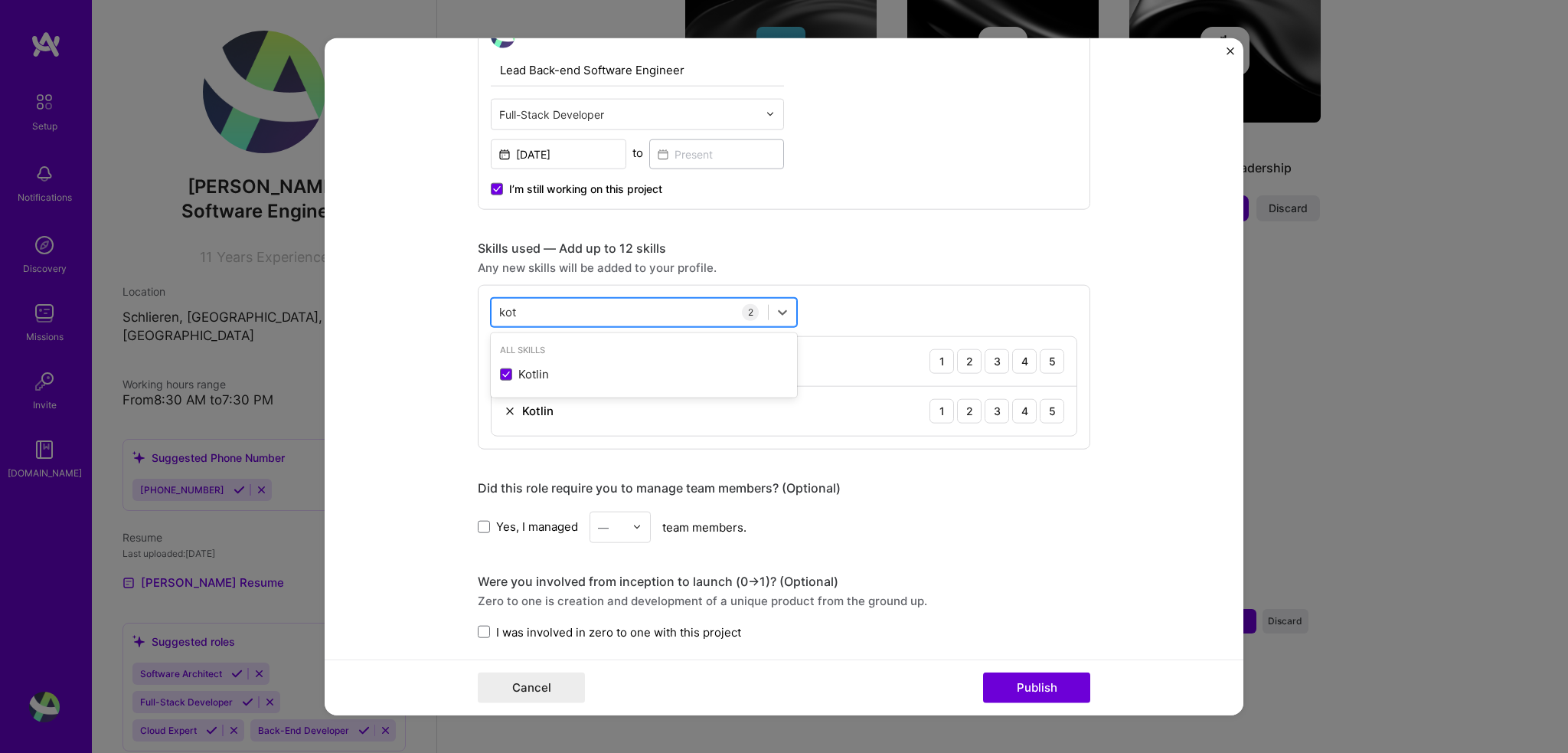
click at [632, 307] on div "kot kot" at bounding box center [630, 312] width 276 height 26
click at [517, 312] on div "kot kot" at bounding box center [630, 312] width 276 height 26
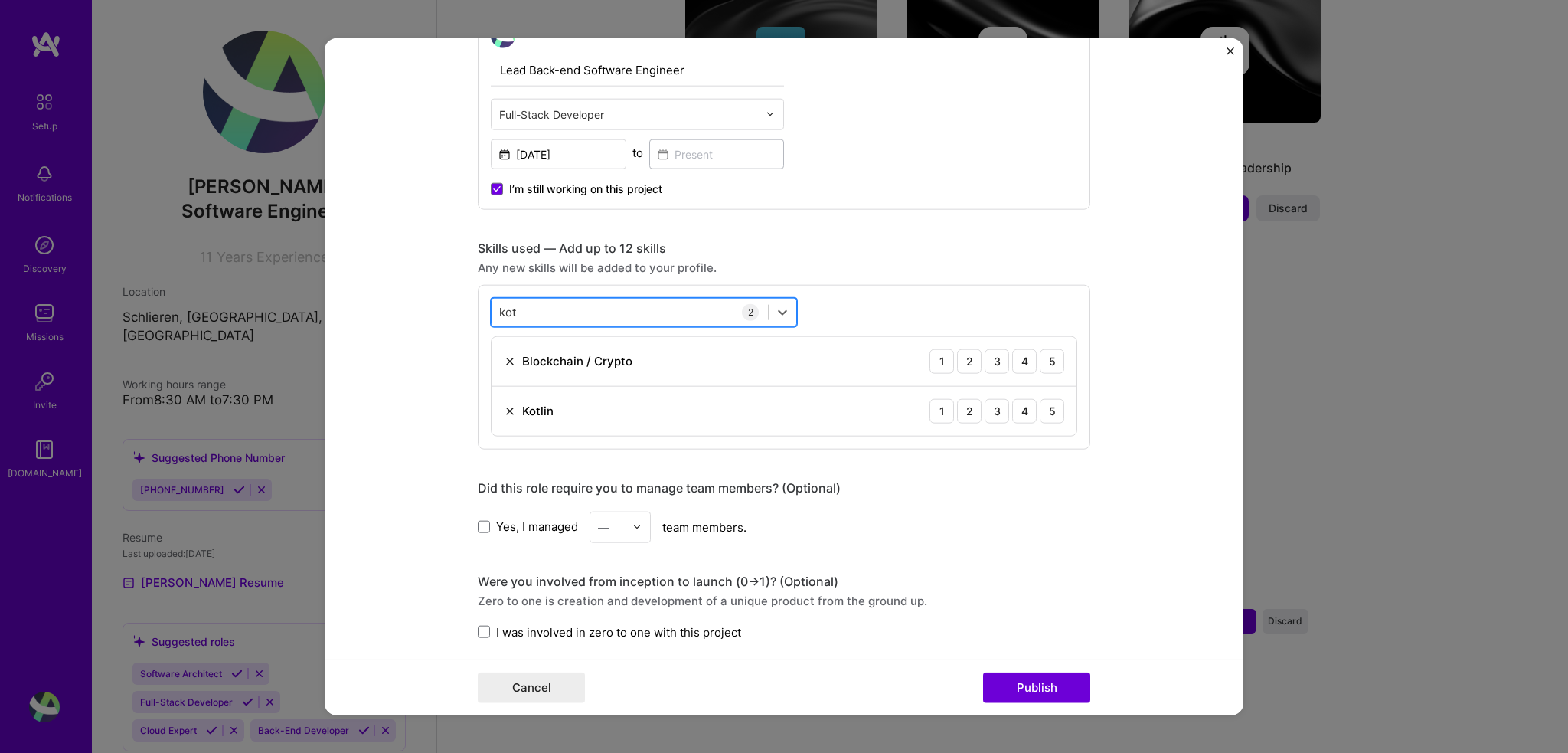
click at [517, 312] on div "kot kot" at bounding box center [630, 312] width 276 height 26
click at [966, 289] on div "option [PERSON_NAME], selected. option Kotlin selected, 0 of 2. 1 result availa…" at bounding box center [784, 366] width 612 height 165
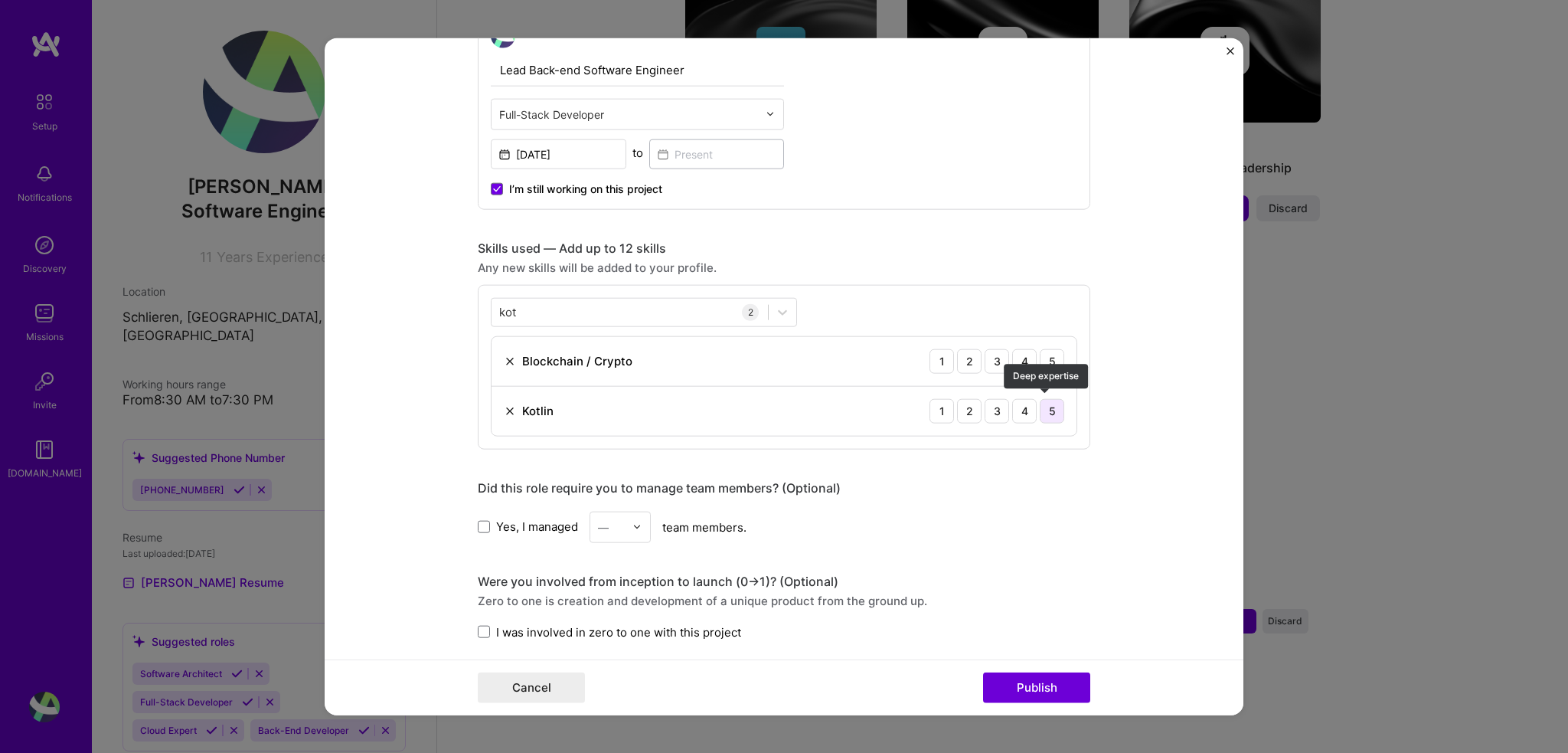
click at [1057, 413] on div "5" at bounding box center [1052, 411] width 25 height 25
click at [504, 359] on img at bounding box center [510, 361] width 12 height 12
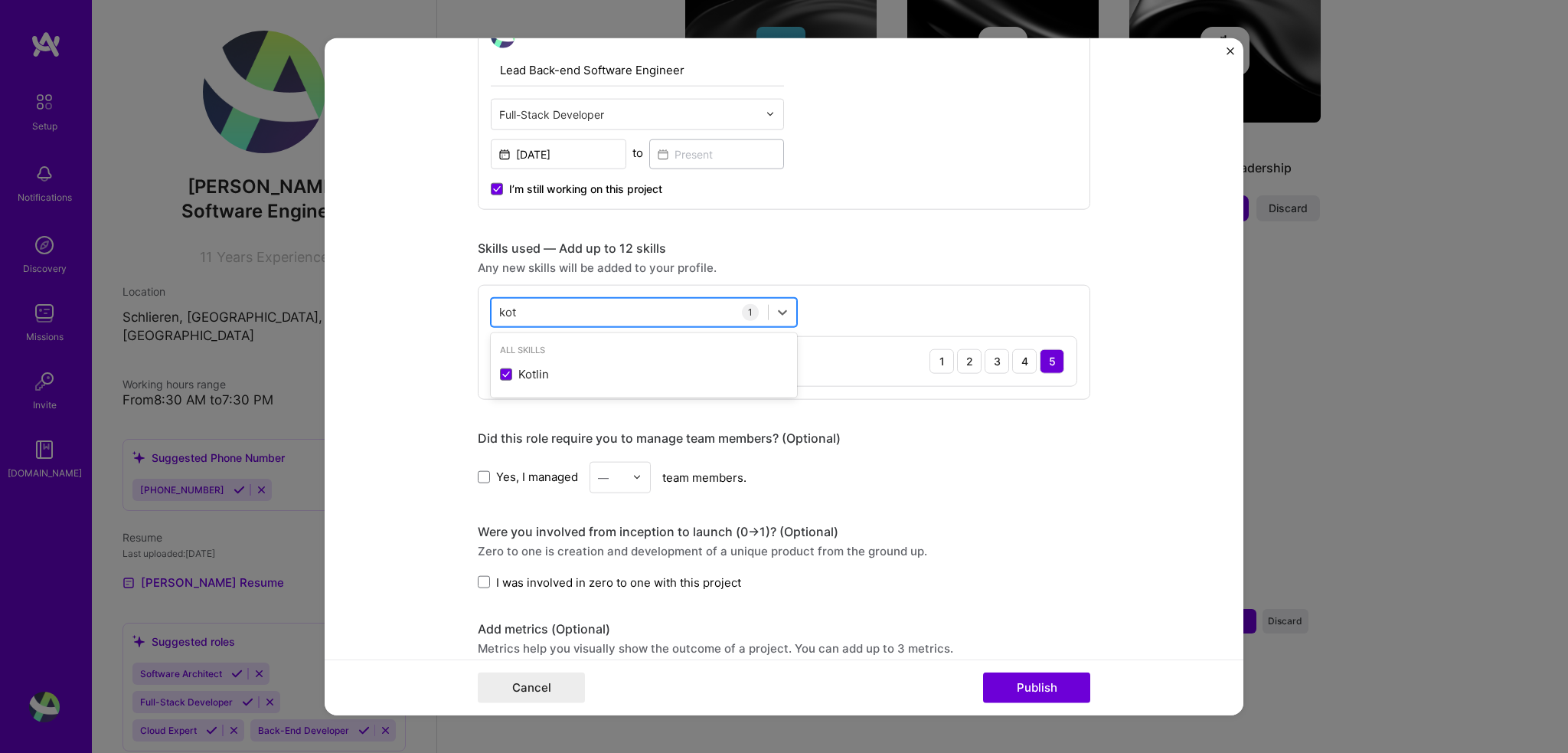
click at [558, 312] on div "kot kot" at bounding box center [630, 312] width 276 height 26
type input "k"
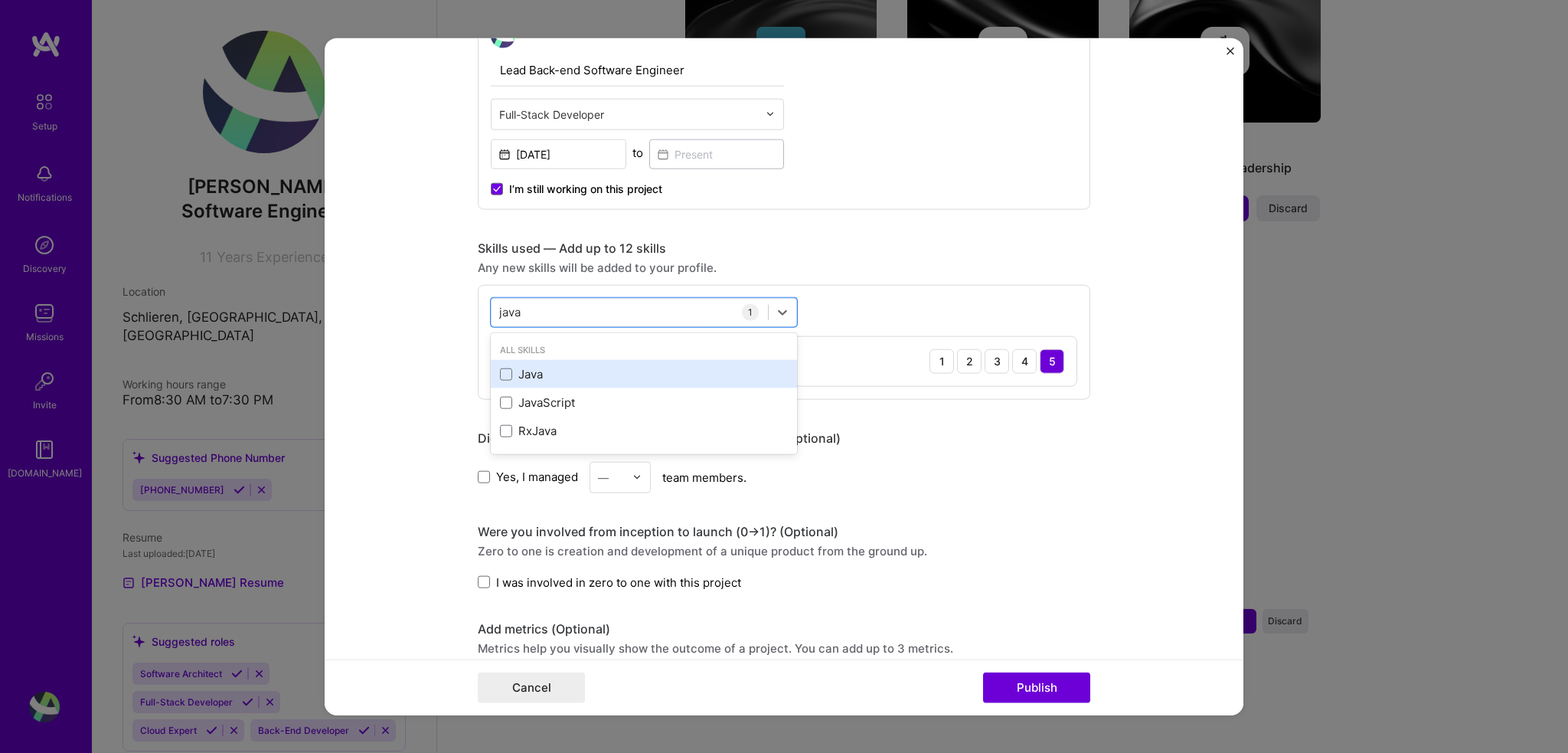
click at [533, 380] on div "Java" at bounding box center [644, 374] width 306 height 29
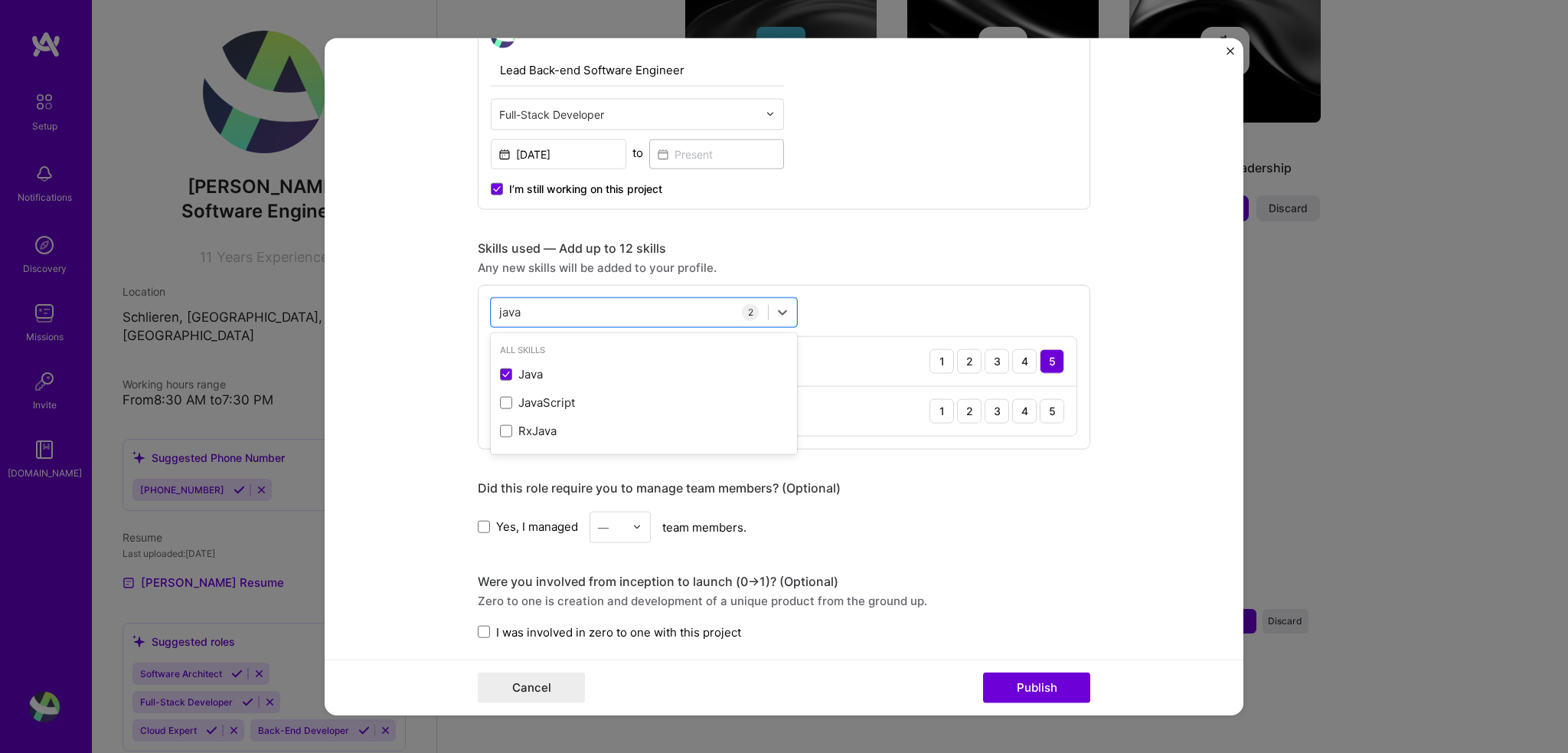
type input "java"
click at [1088, 538] on form "Editing suggested project This project is suggested based on your LinkedIn, res…" at bounding box center [784, 376] width 919 height 678
click at [1045, 409] on div "5" at bounding box center [1052, 411] width 25 height 25
click at [510, 522] on span "Yes, I managed" at bounding box center [537, 526] width 82 height 16
click at [0, 0] on input "Yes, I managed" at bounding box center [0, 0] width 0 height 0
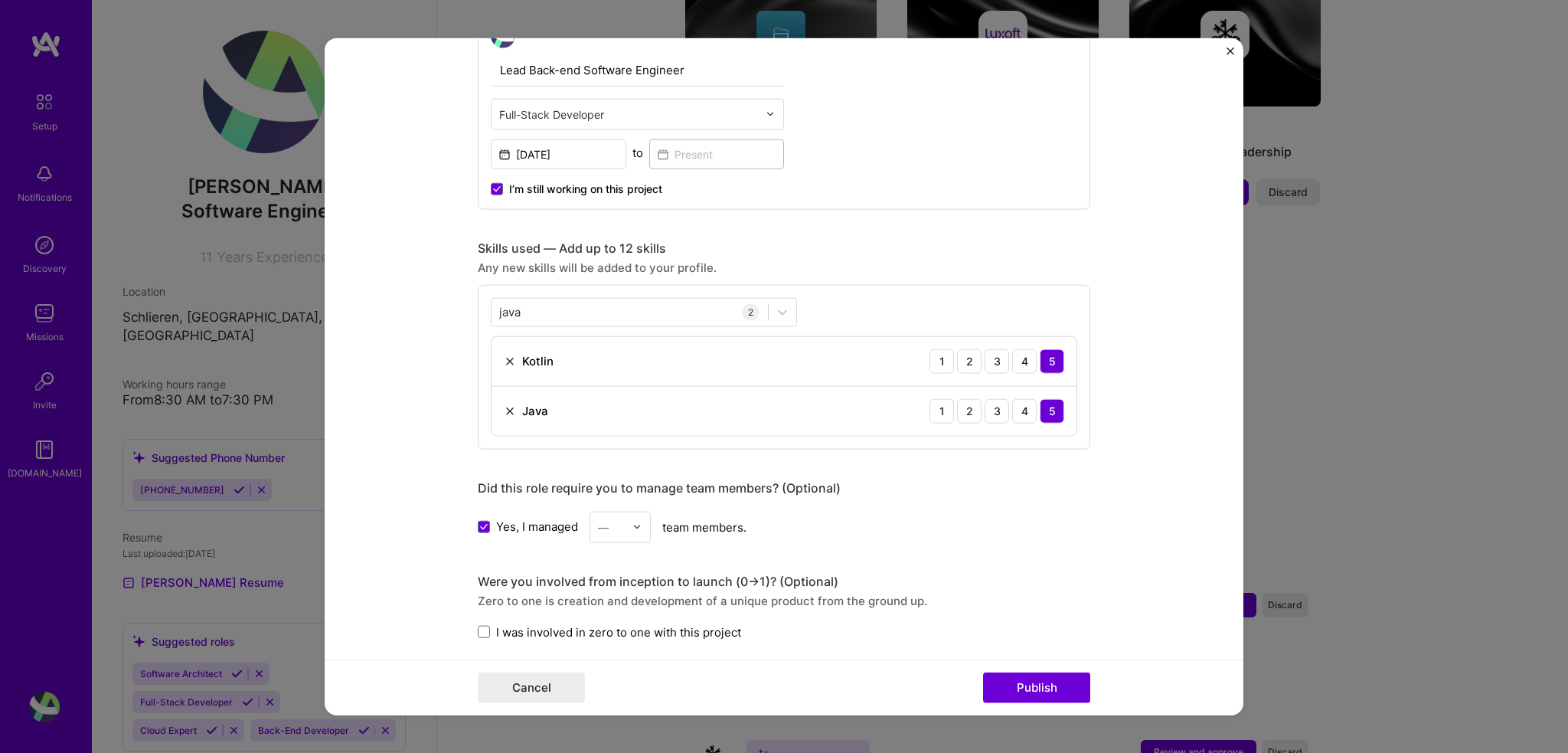
click at [639, 529] on div at bounding box center [641, 526] width 18 height 29
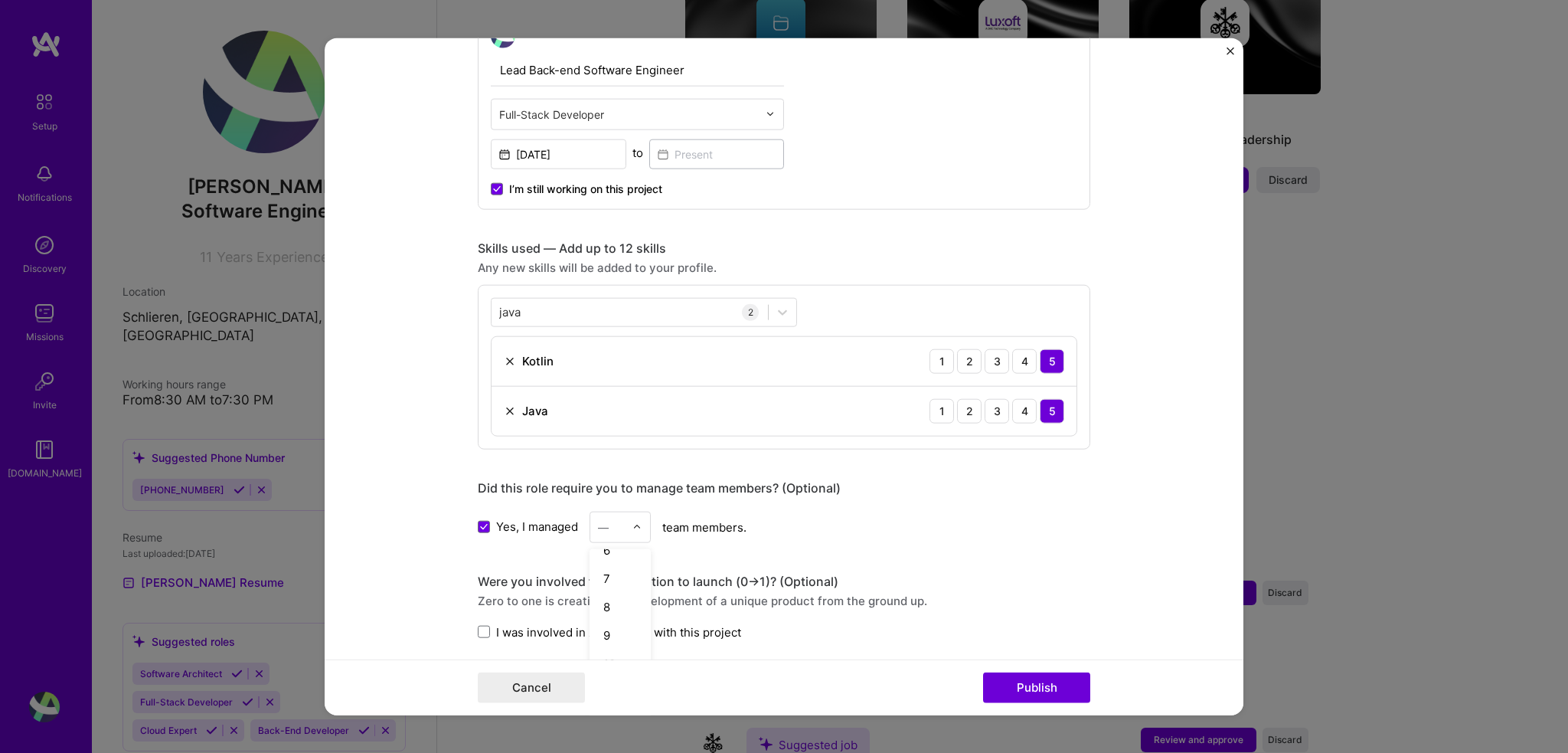
scroll to position [240, 0]
click at [614, 578] on div "10" at bounding box center [620, 582] width 52 height 29
click at [954, 543] on div "Editing suggested project This project is suggested based on your LinkedIn, res…" at bounding box center [784, 362] width 612 height 1714
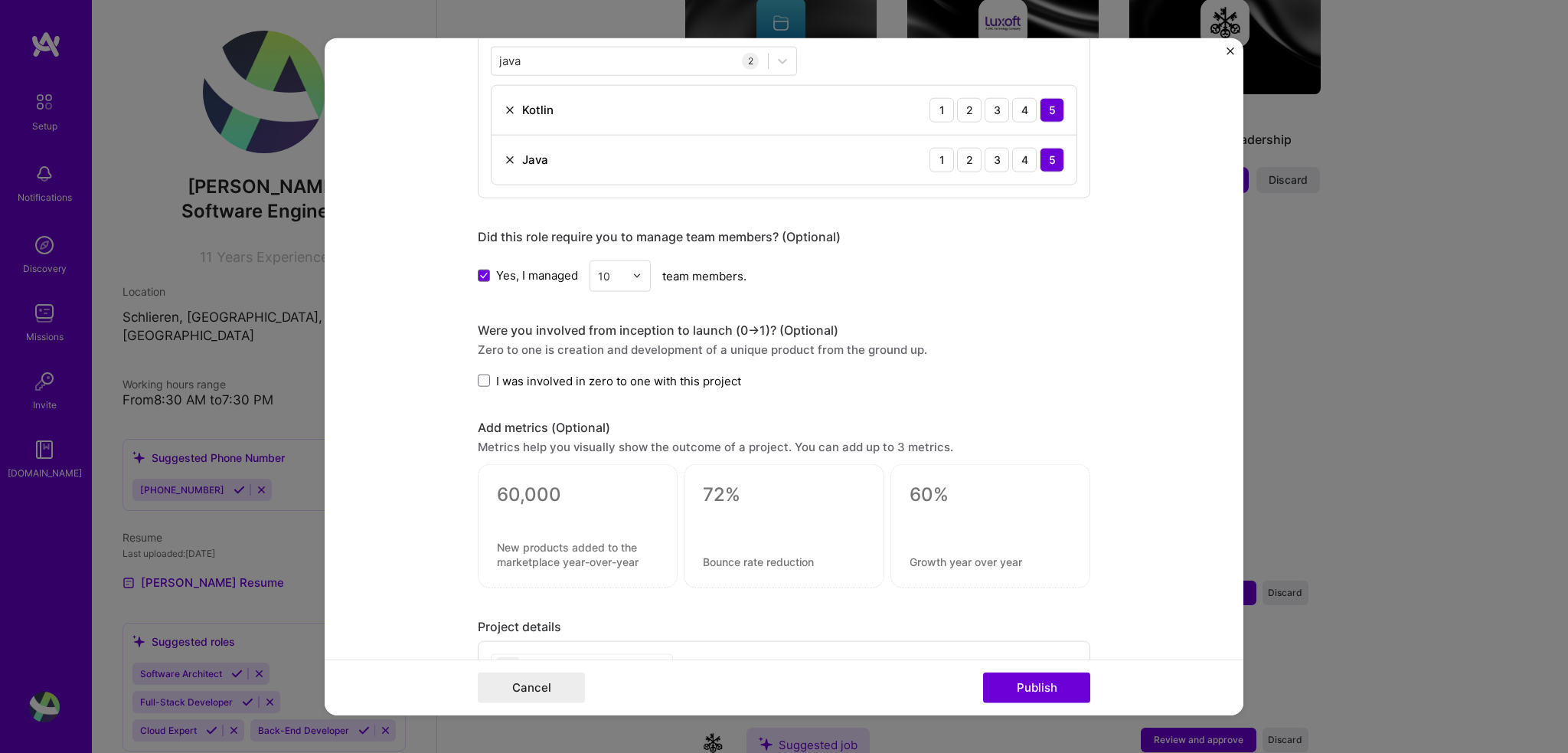
scroll to position [834, 0]
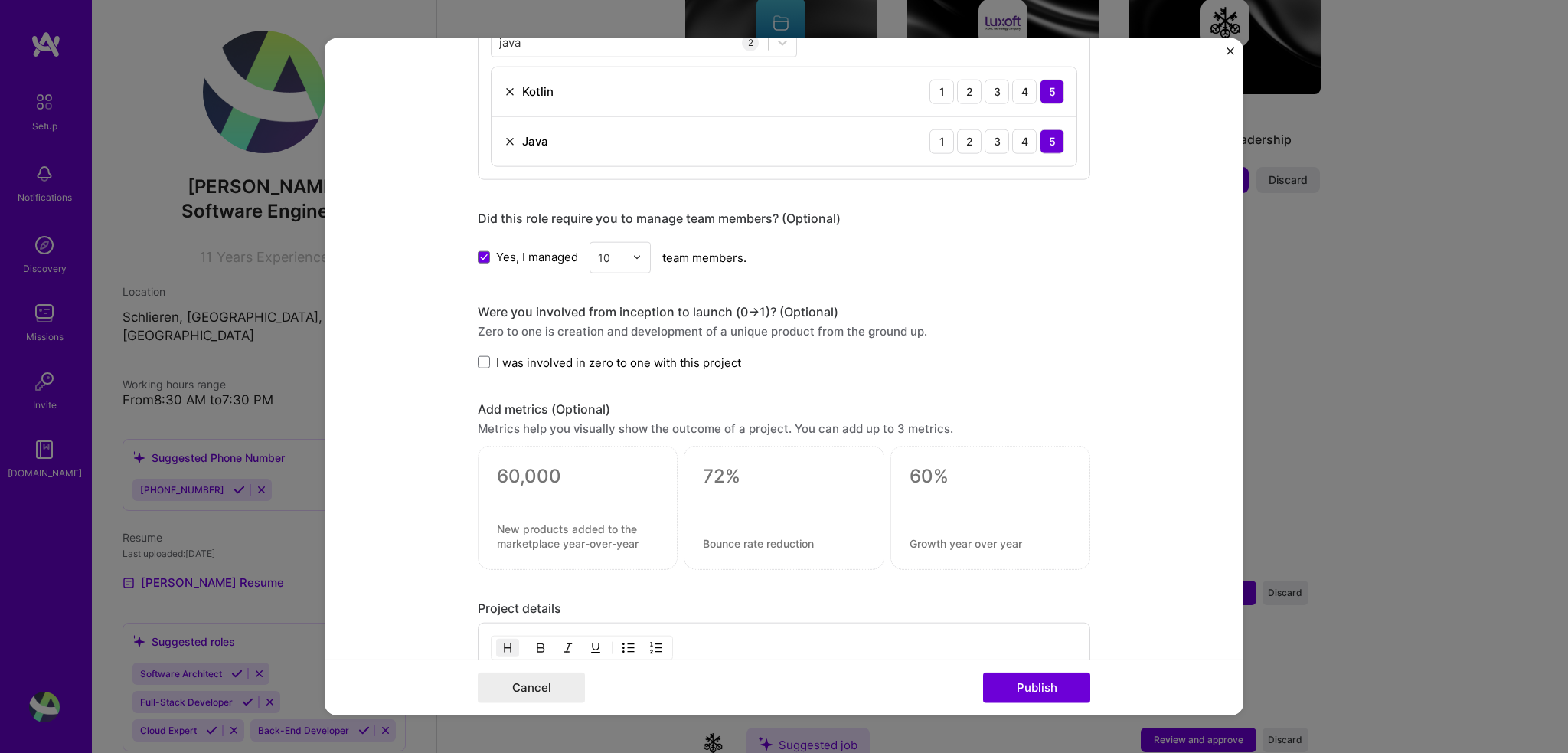
click at [569, 359] on span "I was involved in zero to one with this project" at bounding box center [618, 362] width 245 height 16
click at [0, 0] on input "I was involved in zero to one with this project" at bounding box center [0, 0] width 0 height 0
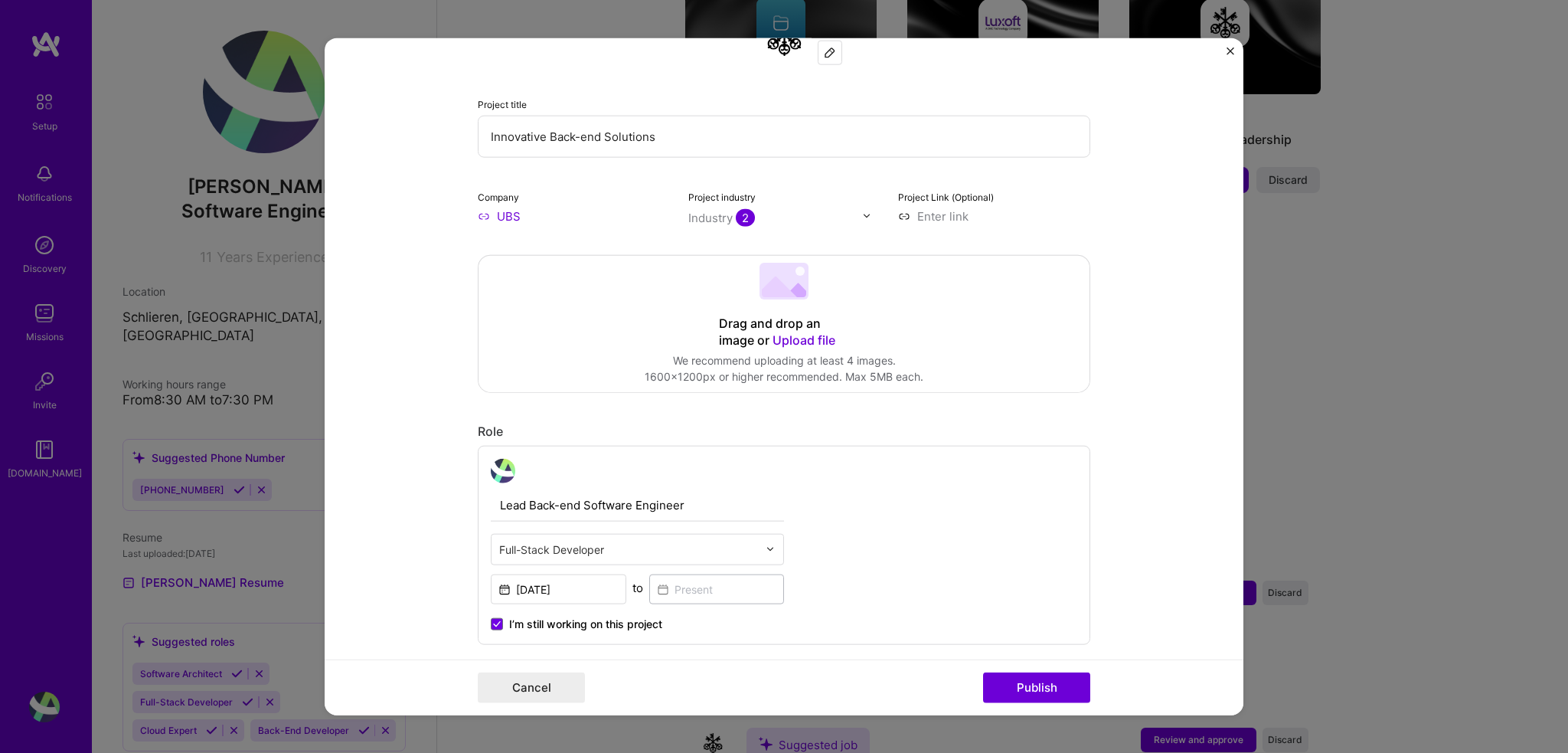
scroll to position [0, 0]
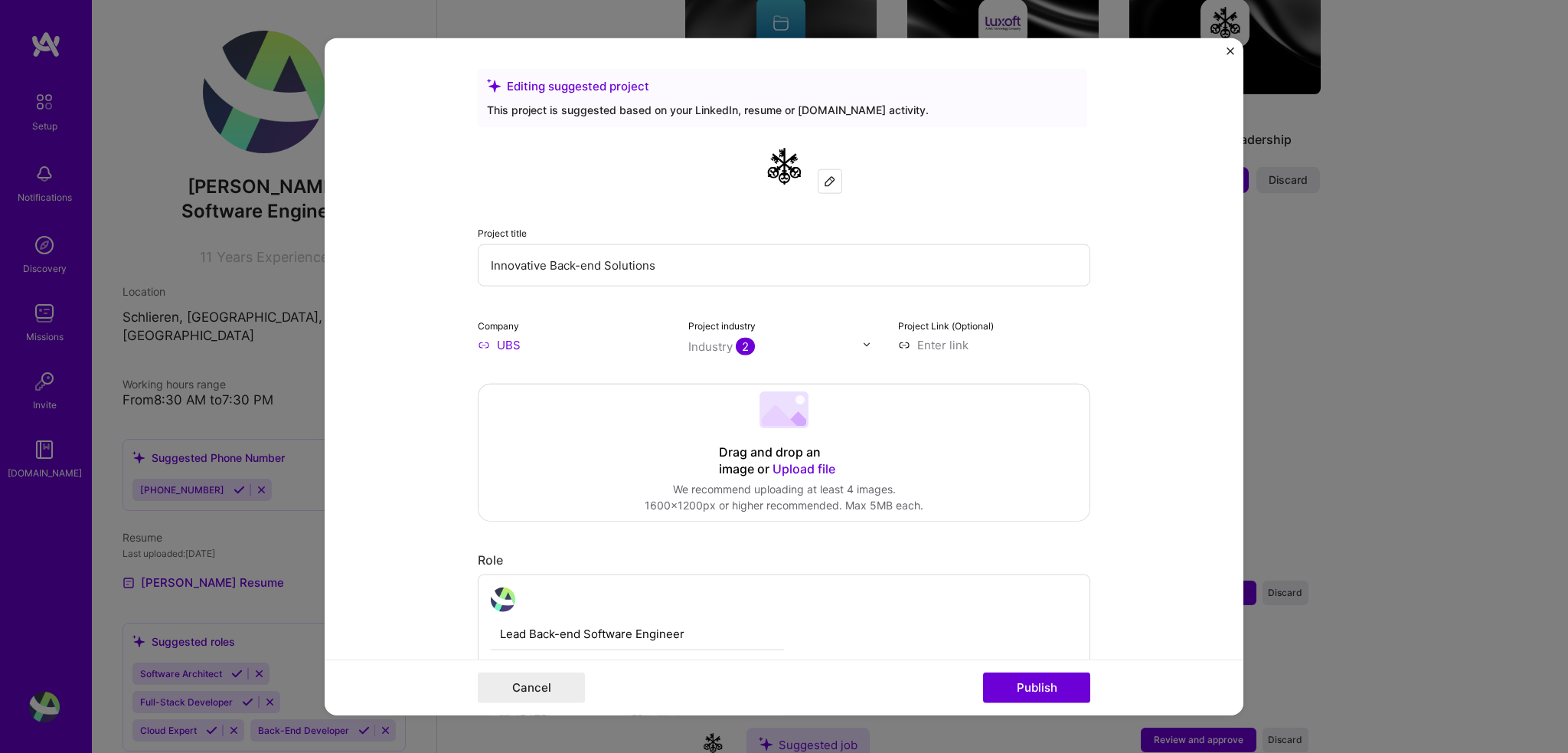
click at [715, 262] on input "Innovative Back-end Solutions" at bounding box center [784, 265] width 612 height 42
click at [653, 260] on input "Re-Invent Settlement of Digital Trades" at bounding box center [784, 265] width 612 height 42
click at [685, 268] on input "Re-Invent Settlement of Digital Securitized Trades" at bounding box center [784, 265] width 612 height 42
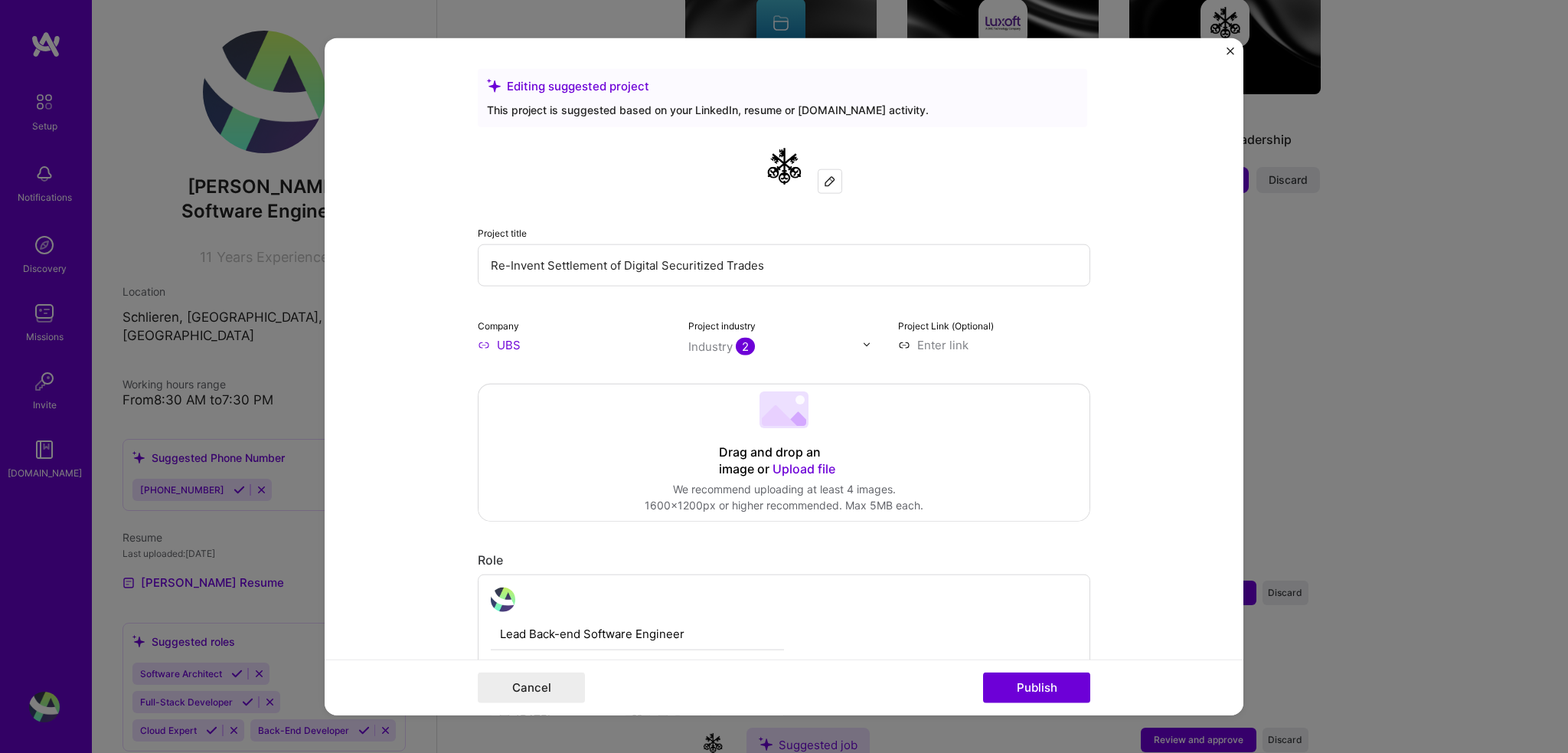
click at [685, 268] on input "Re-Invent Settlement of Digital Securitized Trades" at bounding box center [784, 265] width 612 height 42
click at [757, 262] on input "Re-Invent Settlement of Digital Securitized Trades" at bounding box center [784, 265] width 612 height 42
drag, startPoint x: 686, startPoint y: 261, endPoint x: 656, endPoint y: 262, distance: 30.0
click at [656, 262] on input "Re-Invent Settlement of Digital Securitized Trades" at bounding box center [784, 265] width 612 height 42
type input "Re-Invent Settlement of Digital Assets"
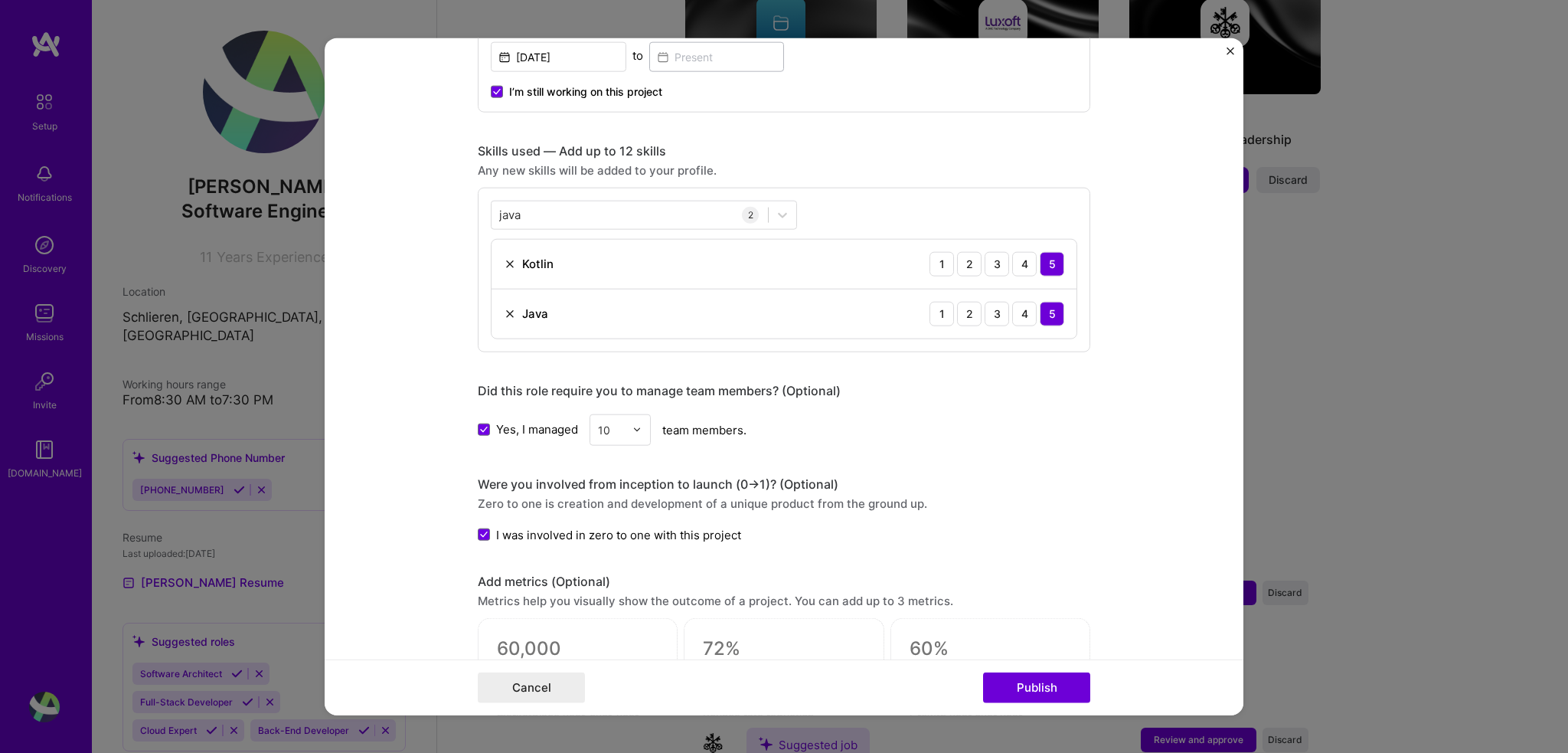
scroll to position [660, 0]
click at [668, 220] on div "java java" at bounding box center [630, 216] width 276 height 26
click at [598, 210] on div "java java" at bounding box center [630, 216] width 276 height 26
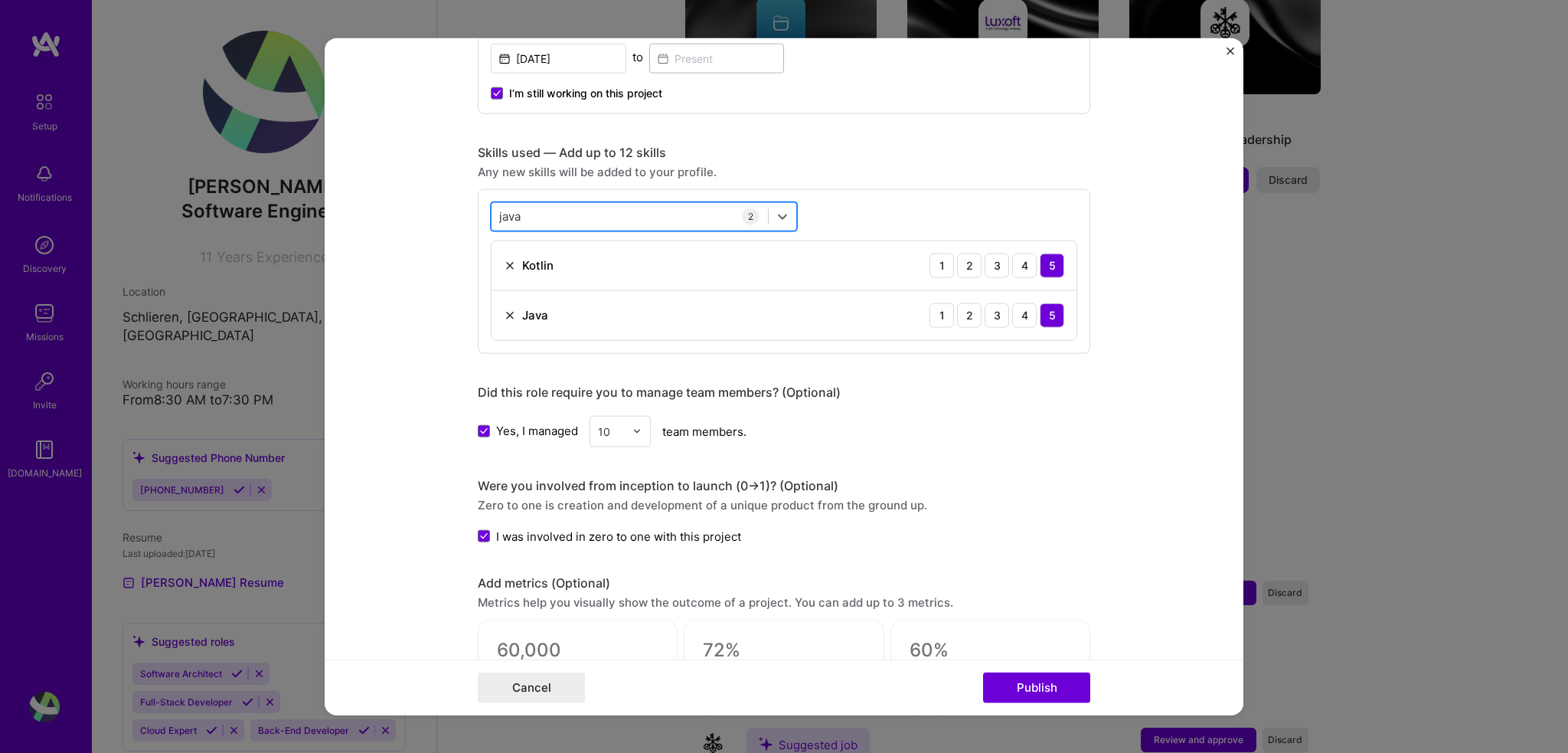
click at [598, 210] on div "java java" at bounding box center [630, 216] width 276 height 26
type input "j"
click at [566, 311] on div "Kafka" at bounding box center [643, 307] width 288 height 16
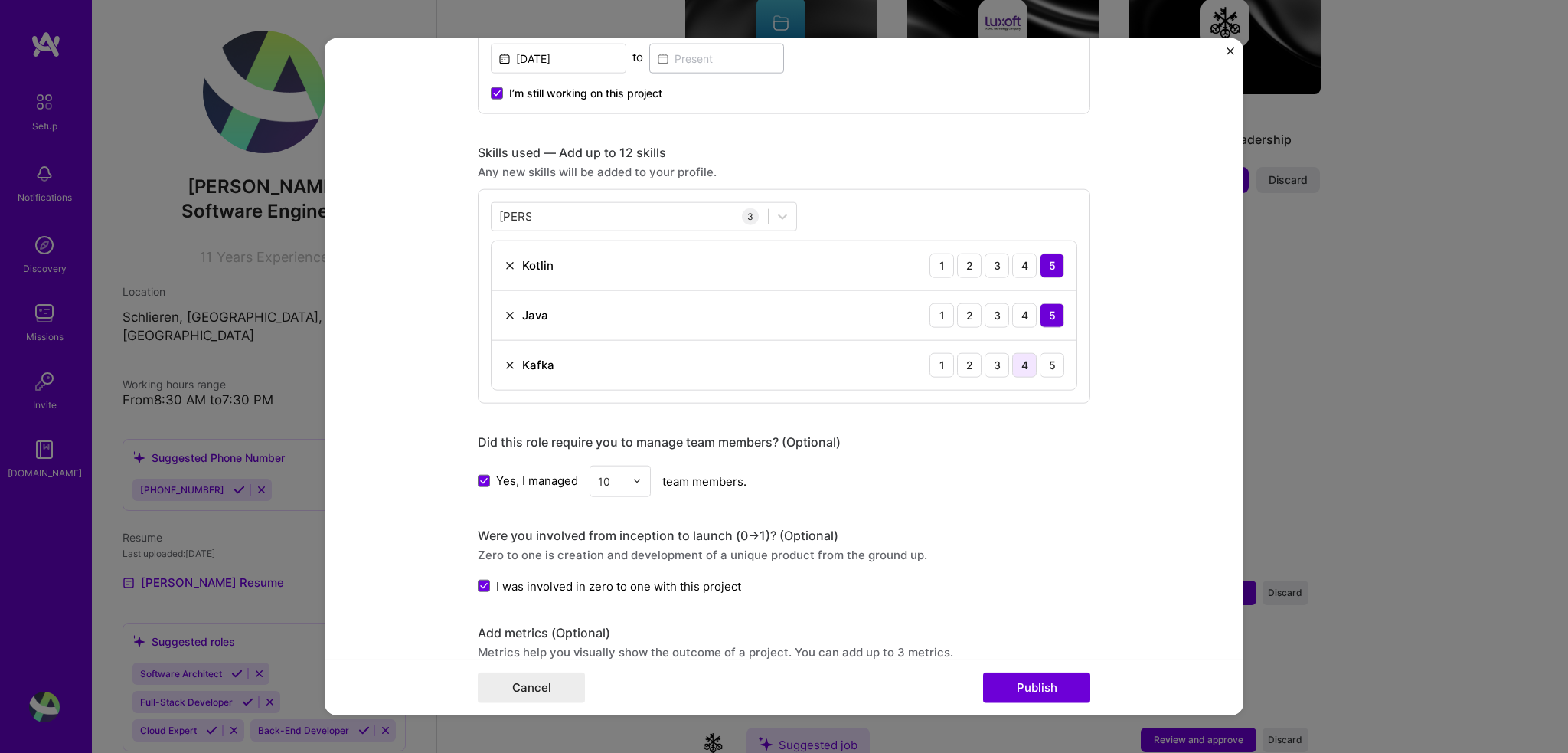
click at [1016, 367] on div "4" at bounding box center [1025, 365] width 25 height 25
click at [590, 216] on div "[PERSON_NAME] [PERSON_NAME]" at bounding box center [630, 216] width 276 height 26
click at [1040, 364] on div "5" at bounding box center [1052, 365] width 25 height 25
click at [611, 207] on div "[PERSON_NAME] [PERSON_NAME]" at bounding box center [630, 216] width 276 height 26
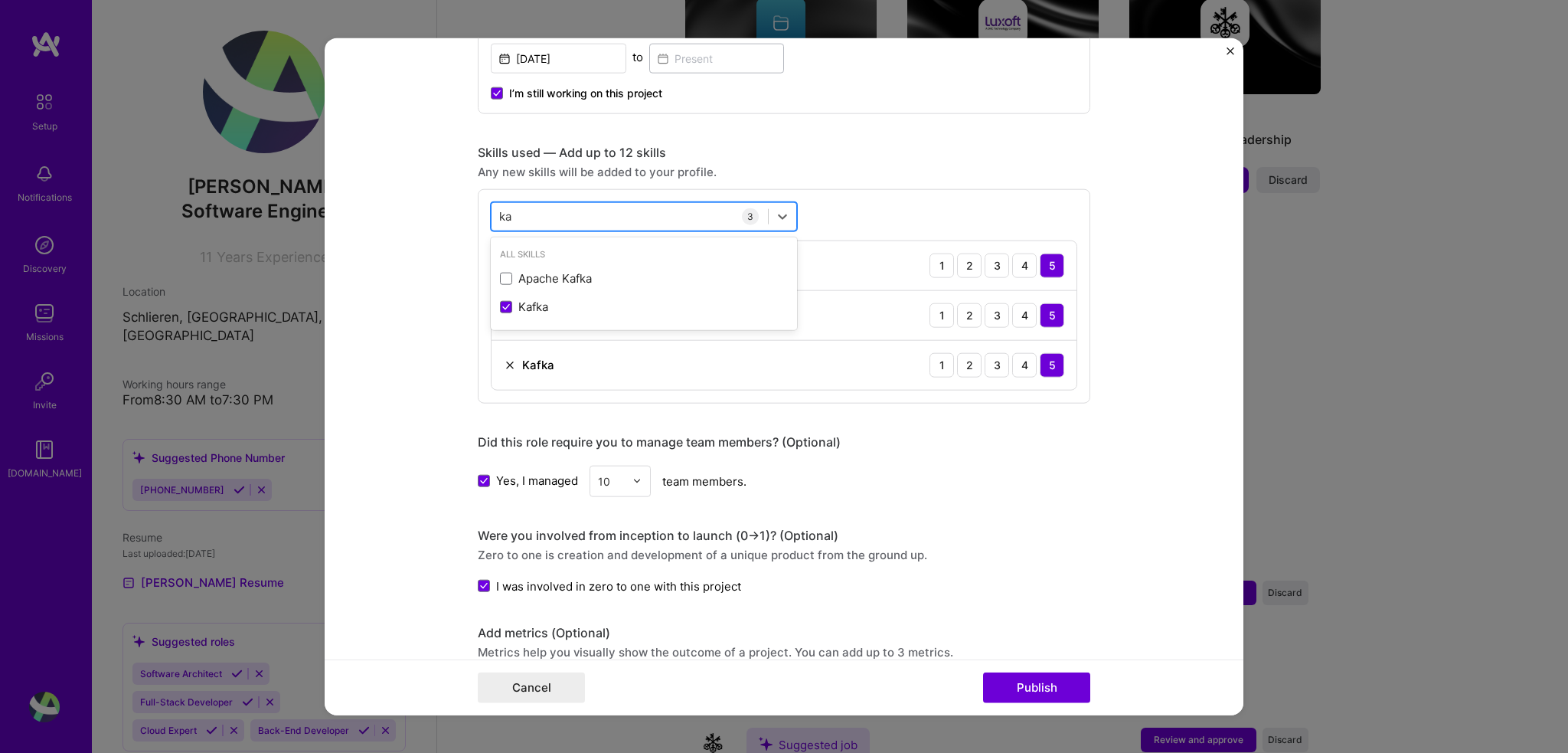
type input "k"
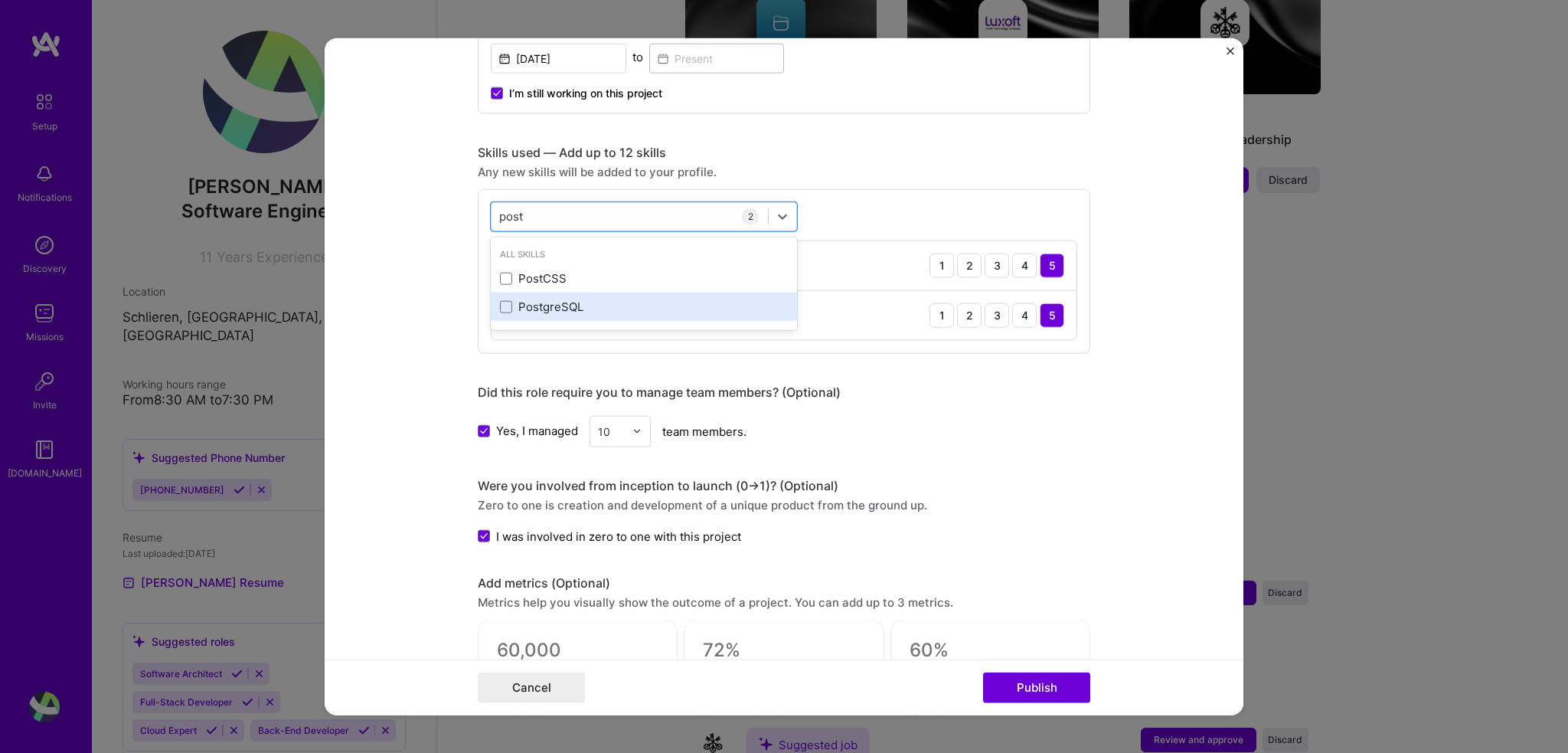
click at [554, 300] on div "PostgreSQL" at bounding box center [643, 307] width 288 height 16
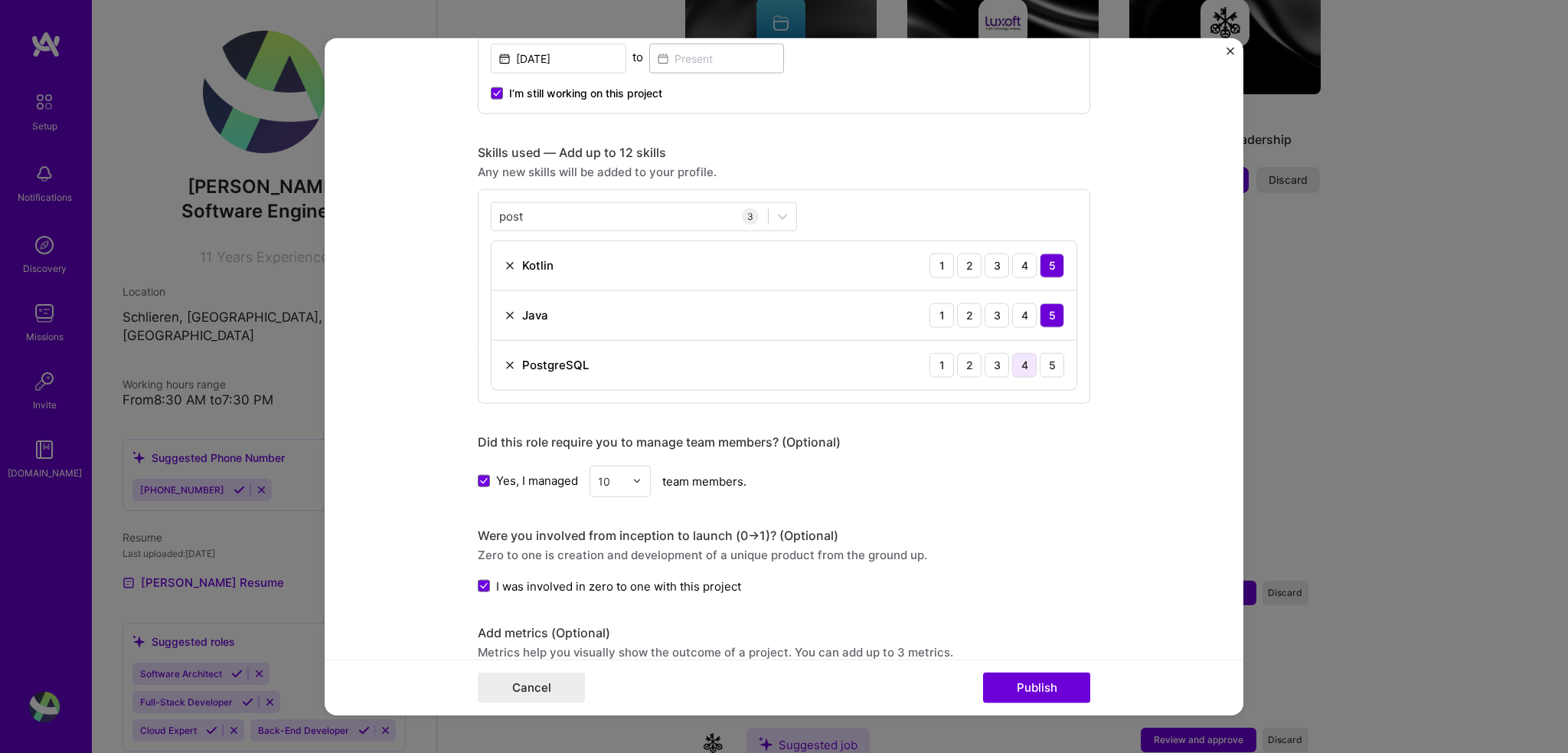
click at [1025, 358] on div "4" at bounding box center [1025, 365] width 25 height 25
click at [617, 203] on div "post post" at bounding box center [630, 216] width 276 height 26
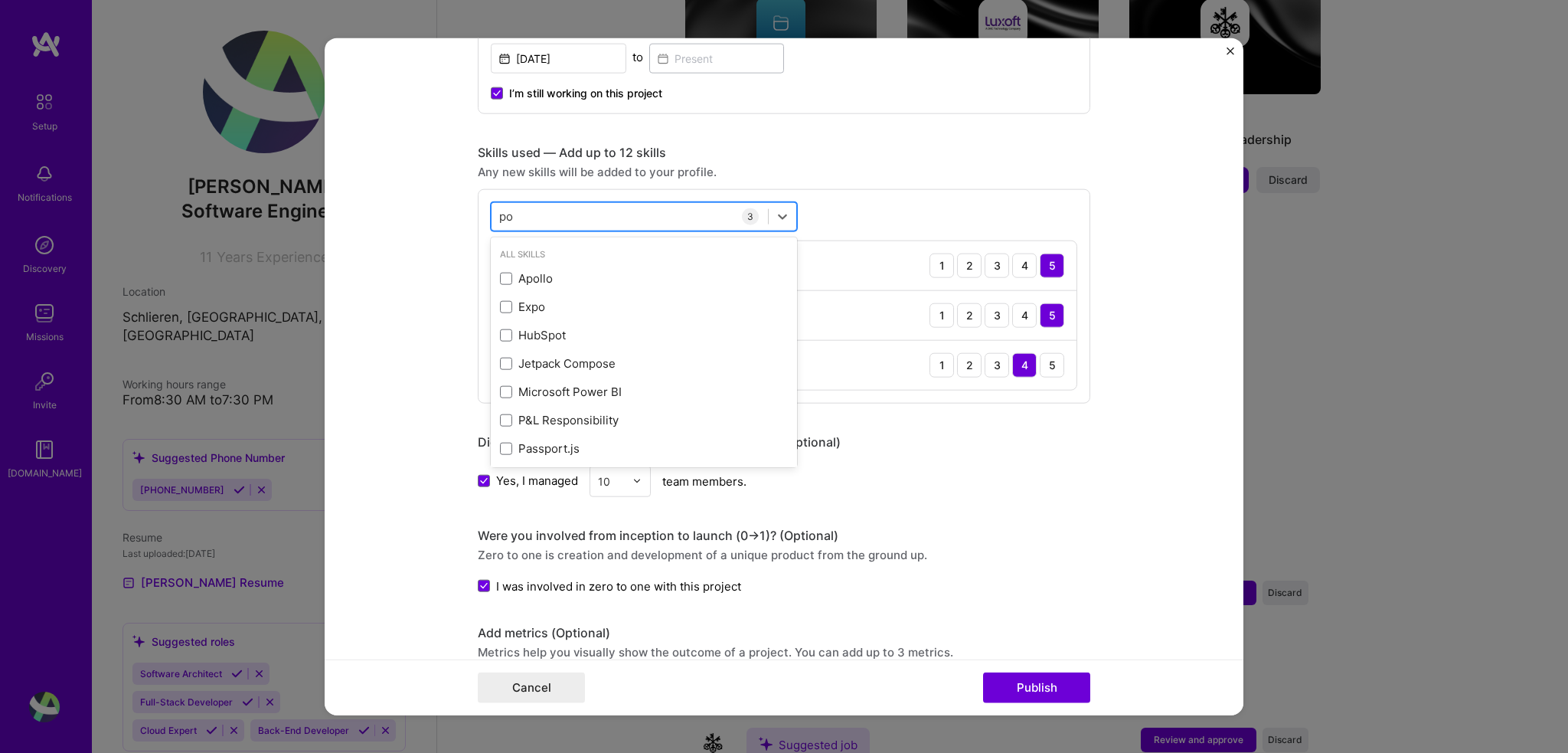
type input "p"
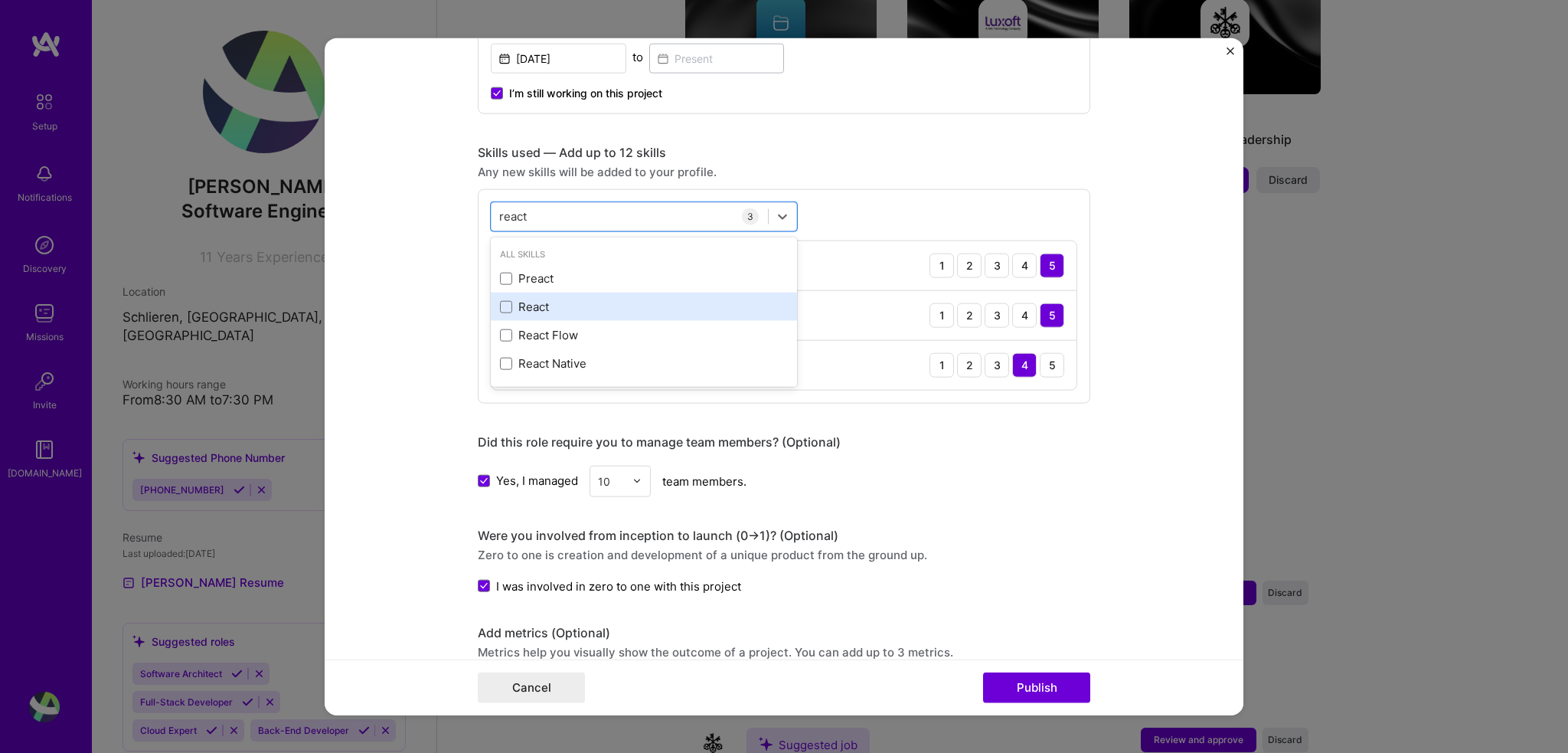
click at [591, 299] on div "React" at bounding box center [643, 307] width 288 height 16
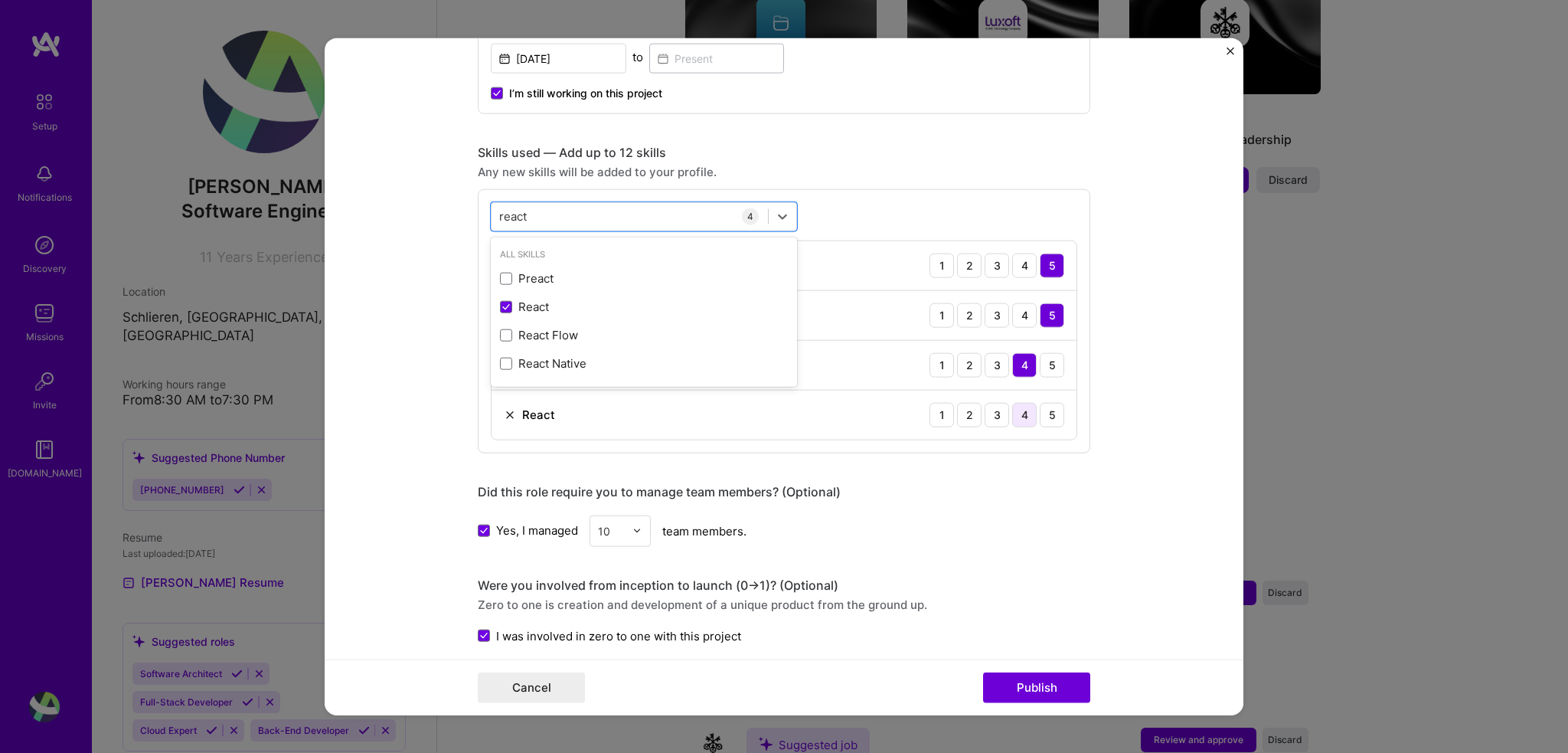
click at [1016, 419] on div "4" at bounding box center [1025, 415] width 25 height 25
click at [614, 213] on div "react react" at bounding box center [630, 216] width 276 height 26
type input "r"
click at [1139, 317] on form "Editing suggested project This project is suggested based on your LinkedIn, res…" at bounding box center [784, 376] width 919 height 678
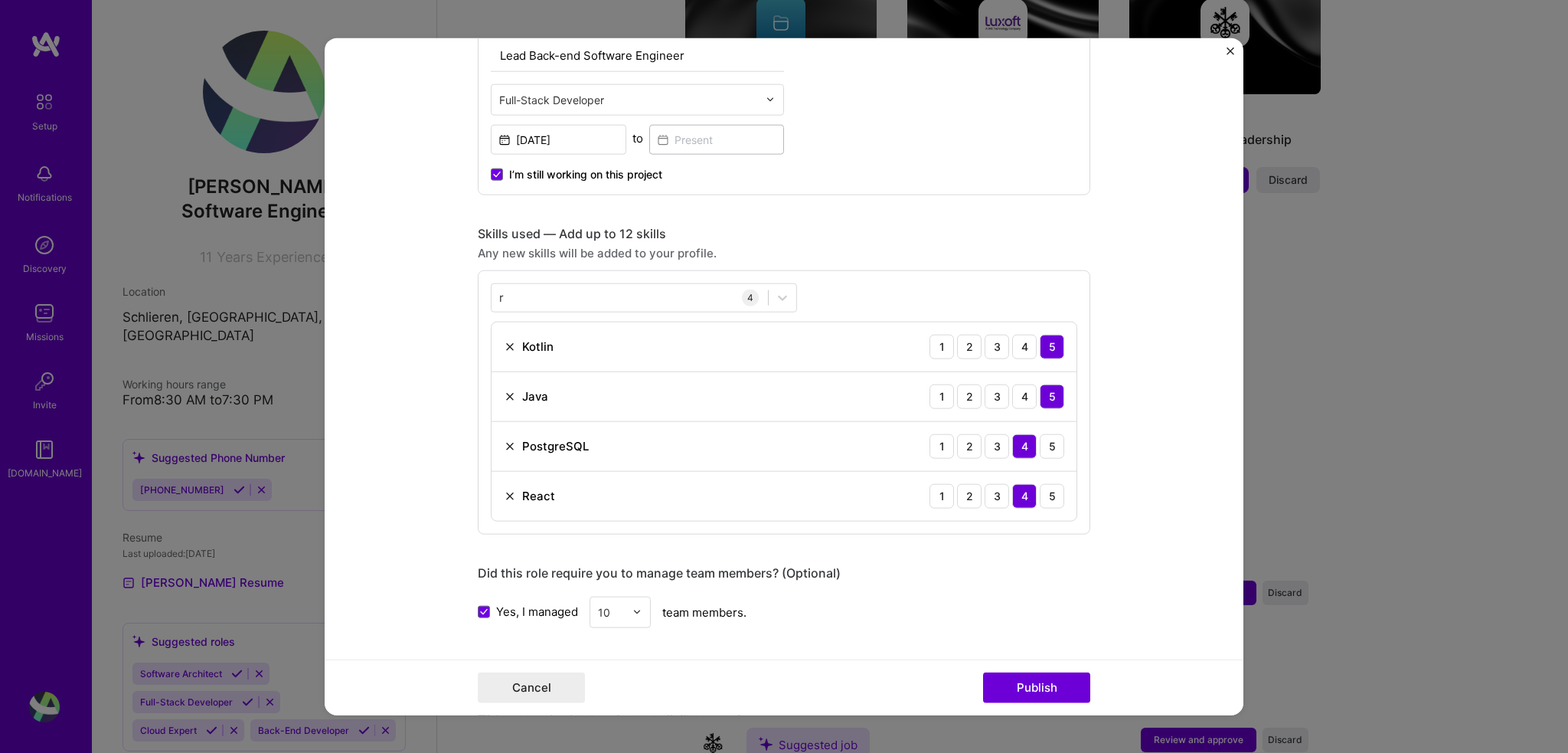
scroll to position [576, 0]
click at [504, 392] on img at bounding box center [510, 398] width 12 height 12
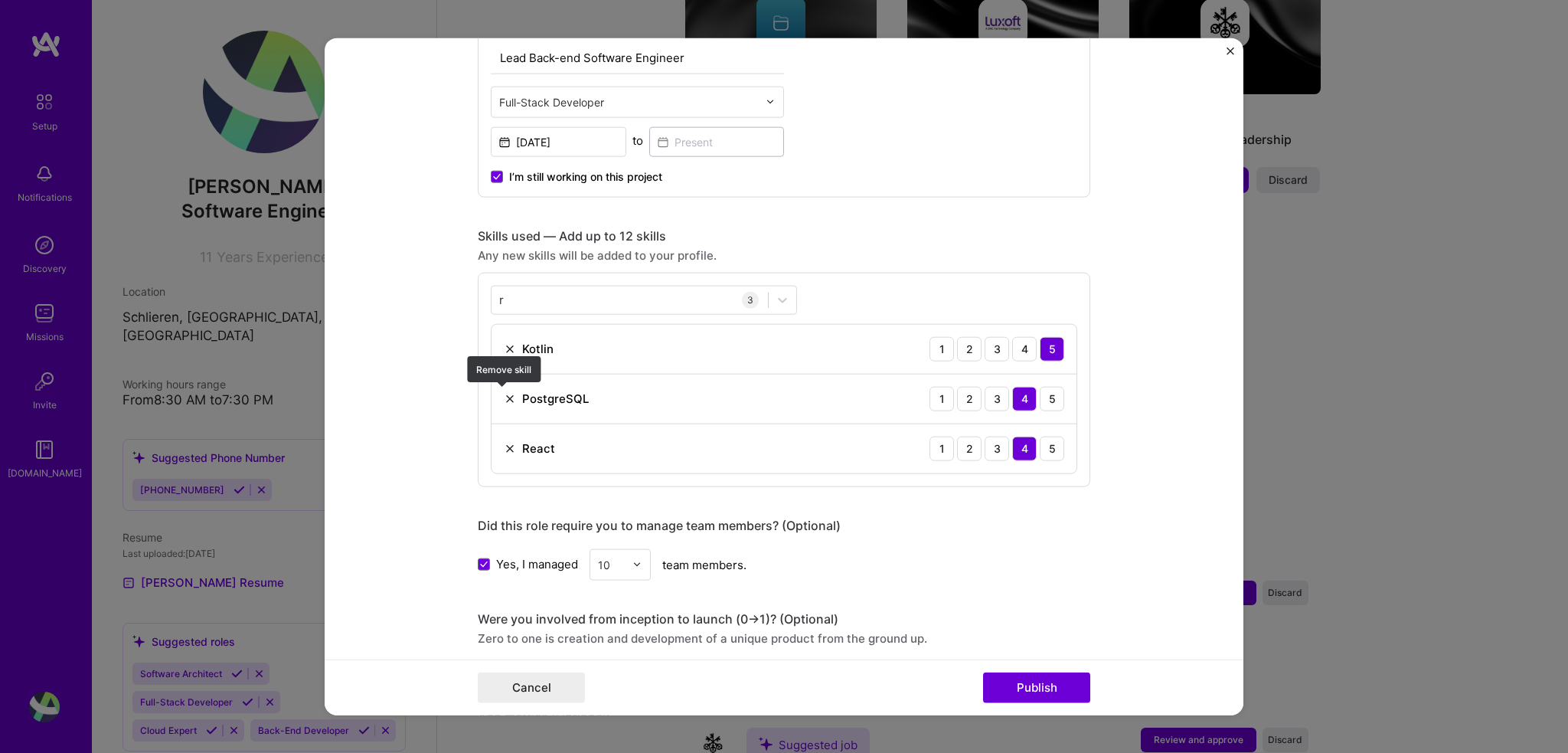
click at [504, 401] on img at bounding box center [510, 398] width 12 height 12
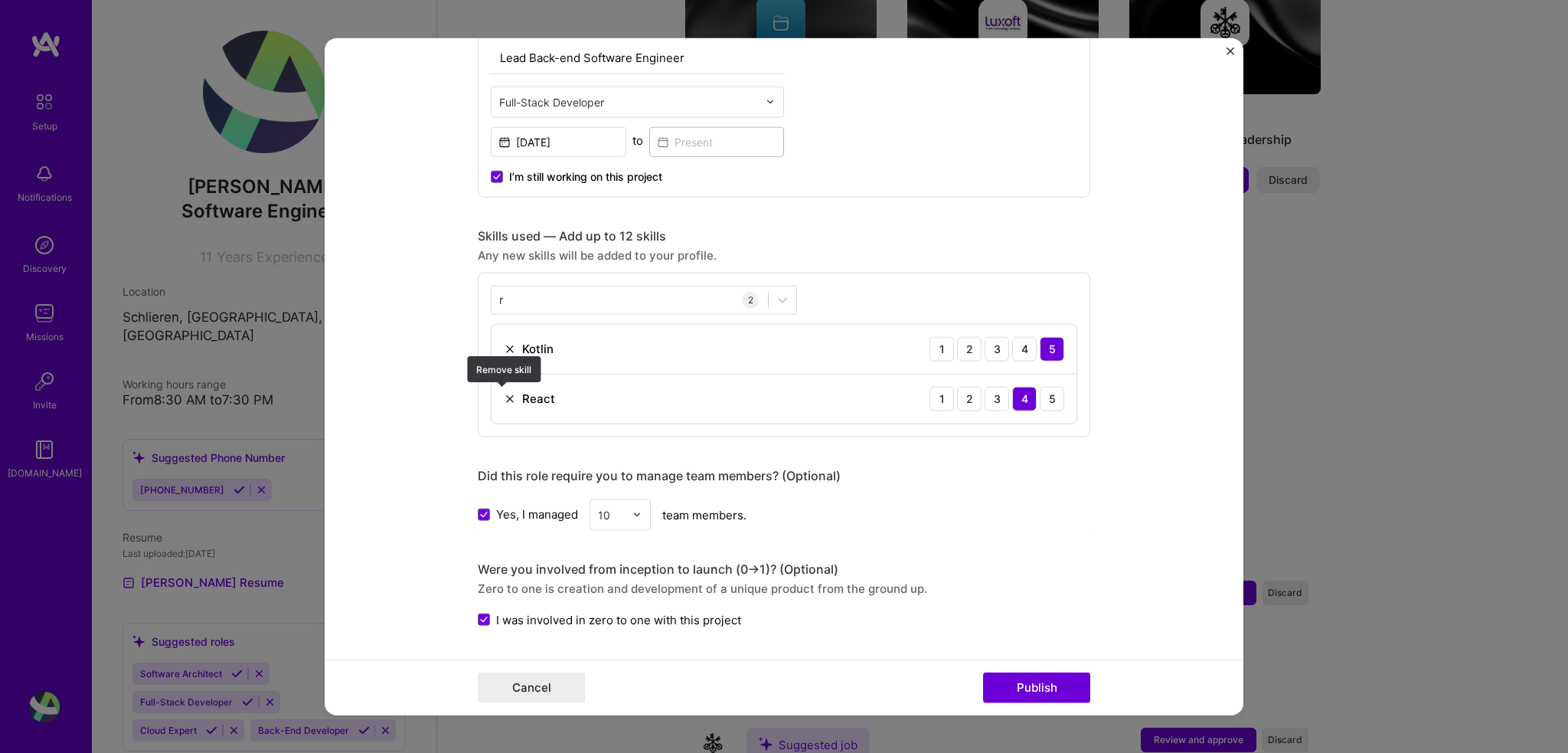
click at [504, 397] on img at bounding box center [510, 398] width 12 height 12
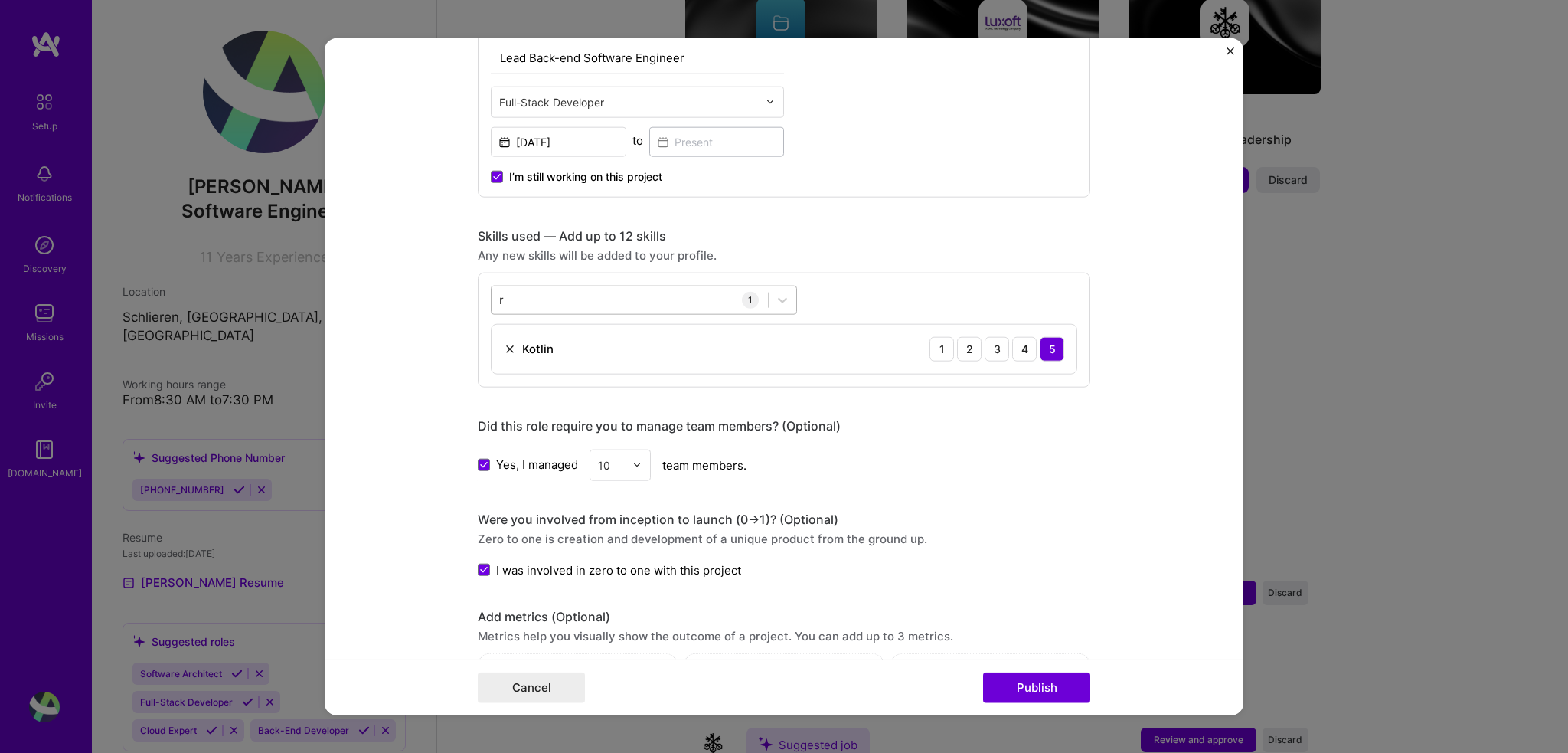
click at [549, 297] on div "r r" at bounding box center [630, 300] width 276 height 26
click at [539, 384] on div "Kafka" at bounding box center [643, 390] width 288 height 16
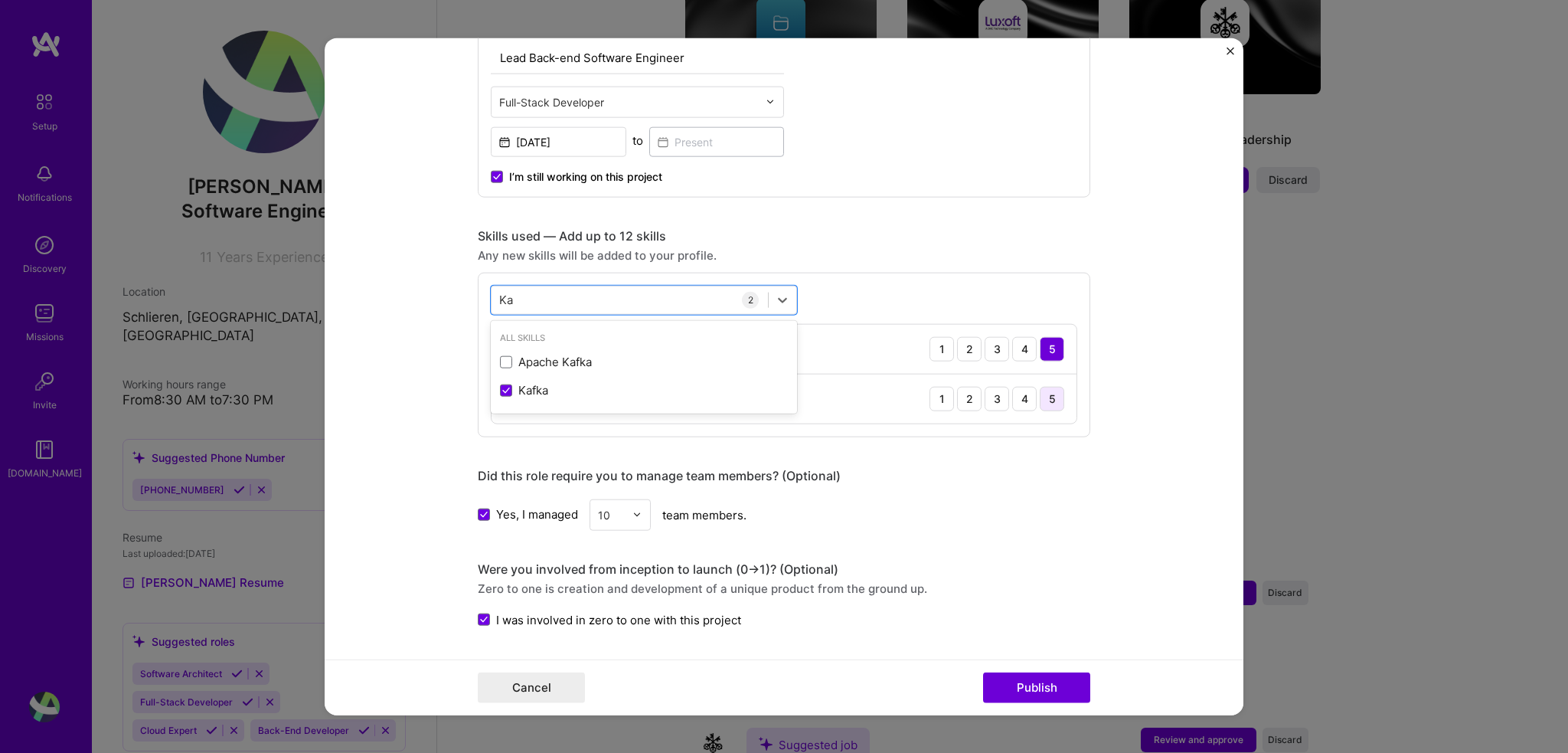
type input "Ka"
click at [1054, 397] on div "5" at bounding box center [1052, 398] width 25 height 25
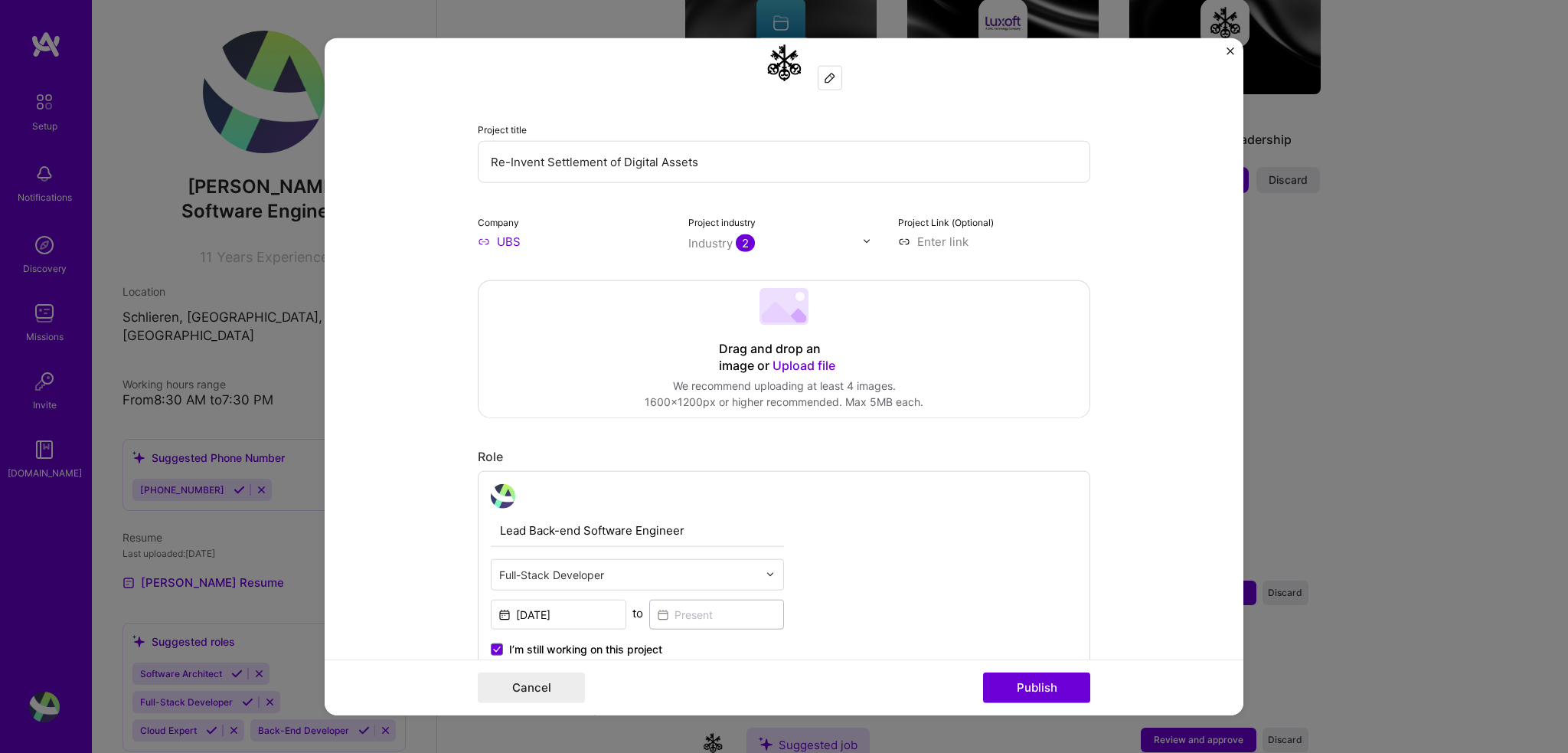
scroll to position [217, 0]
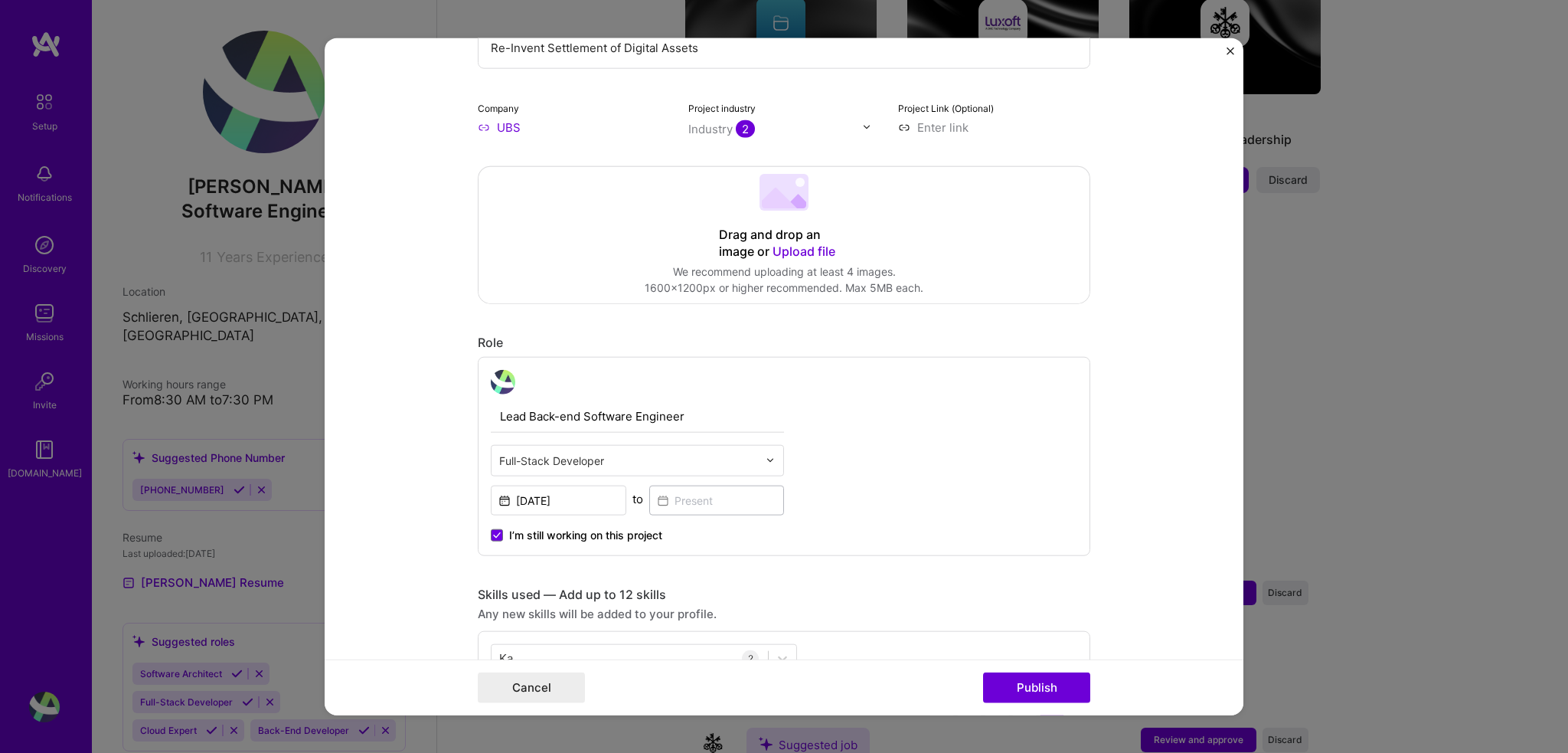
click at [704, 515] on div "I’m still working on this project" at bounding box center [638, 529] width 293 height 28
click at [584, 503] on input "[DATE]" at bounding box center [559, 500] width 136 height 29
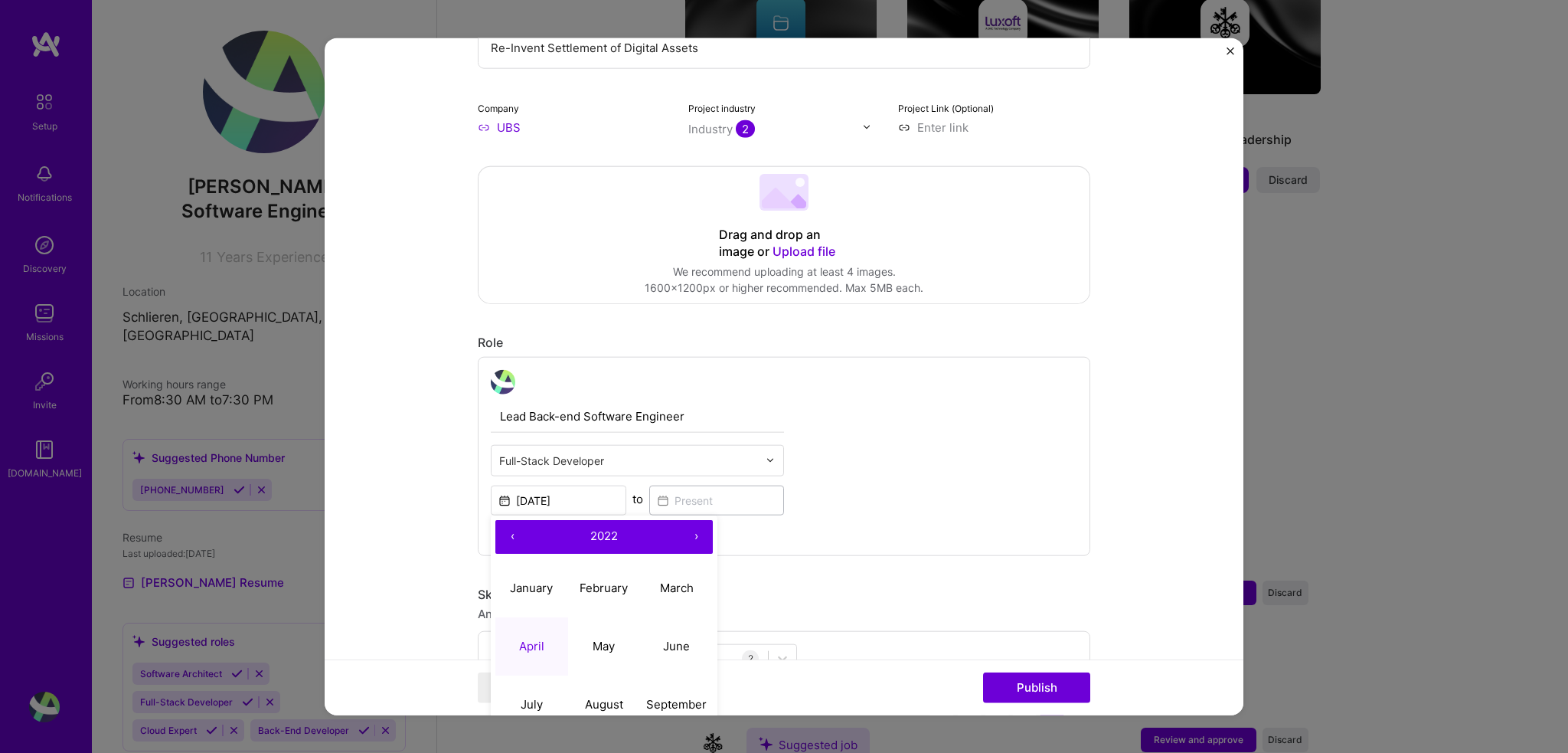
click at [692, 533] on button "›" at bounding box center [695, 536] width 33 height 33
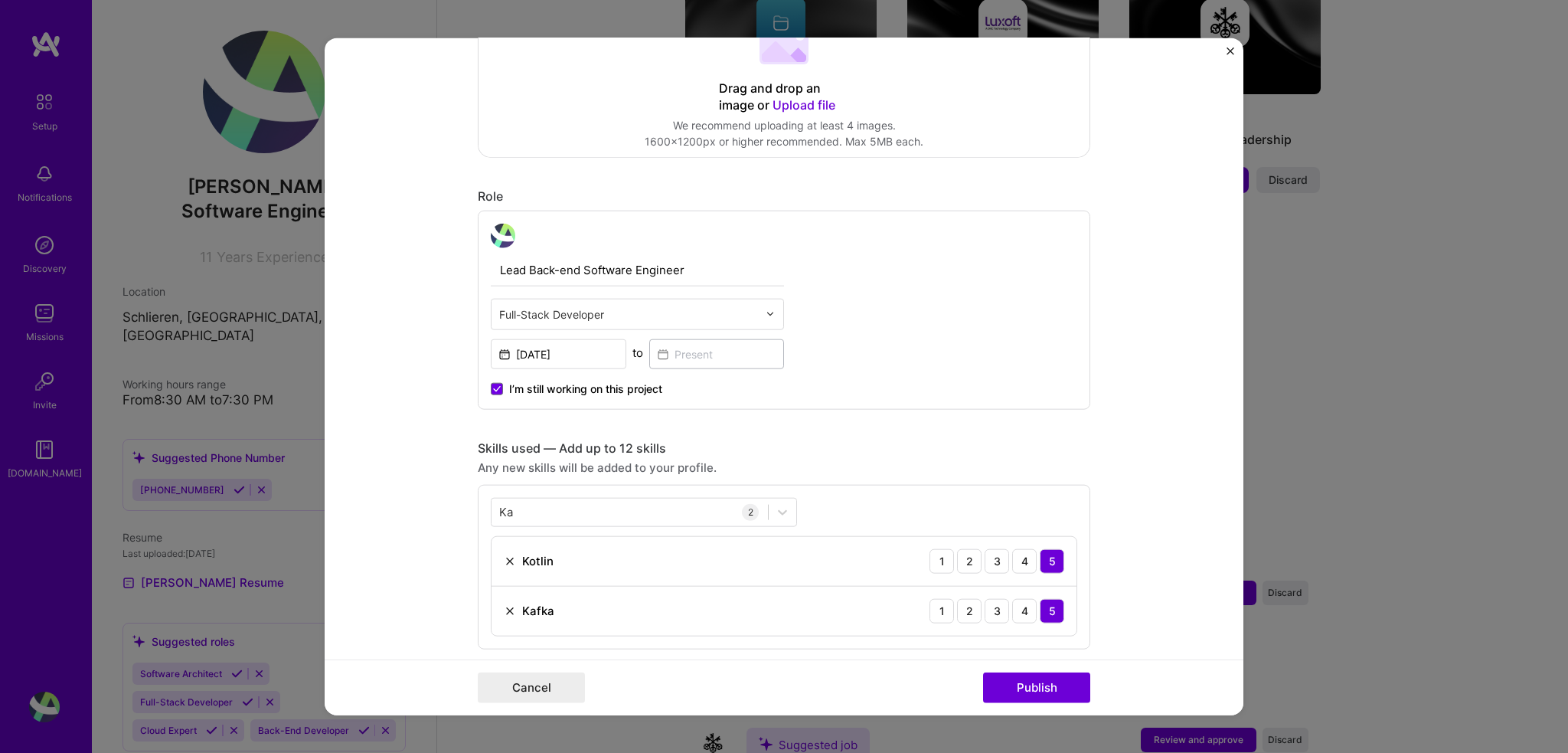
scroll to position [438, 0]
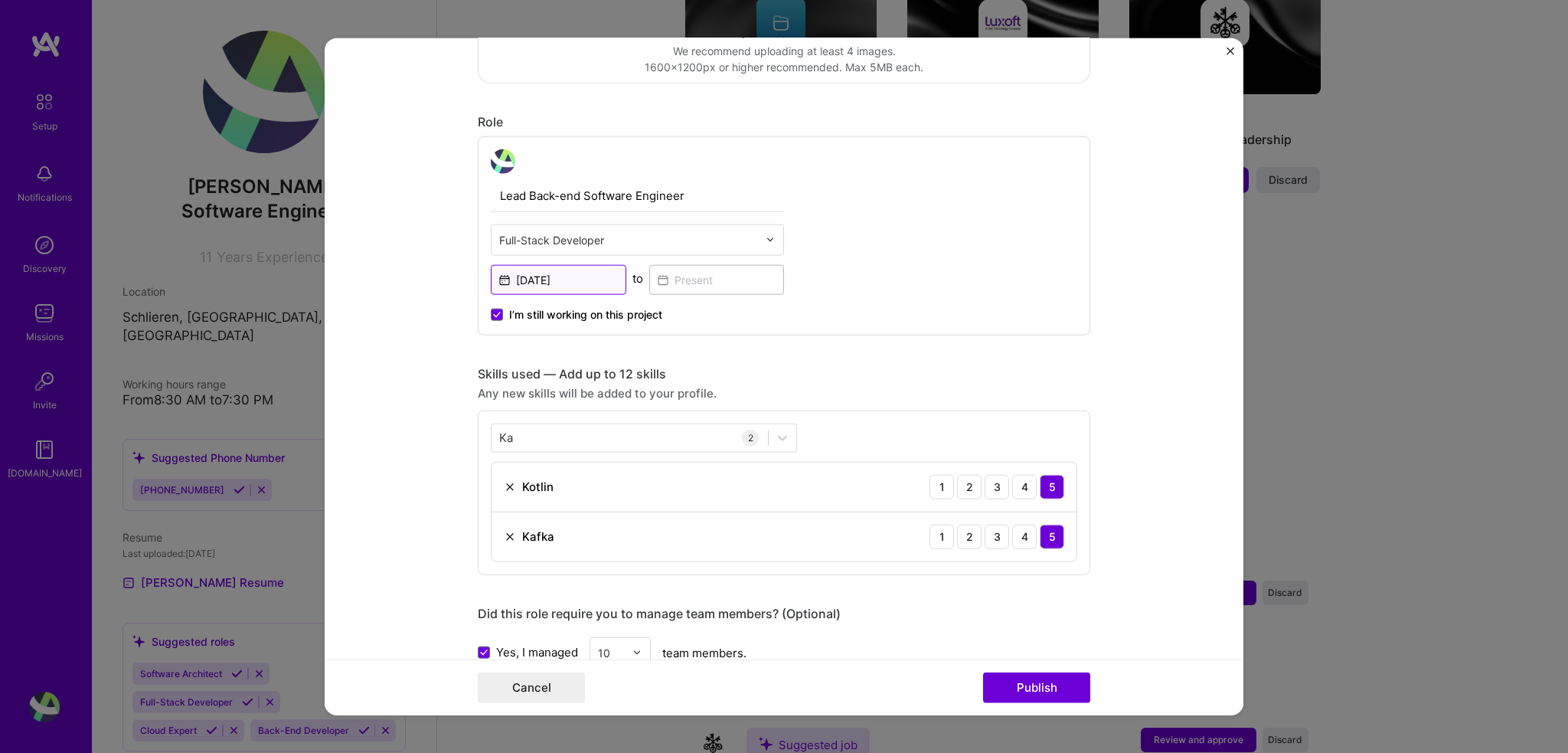
click at [575, 275] on input "[DATE]" at bounding box center [559, 279] width 136 height 29
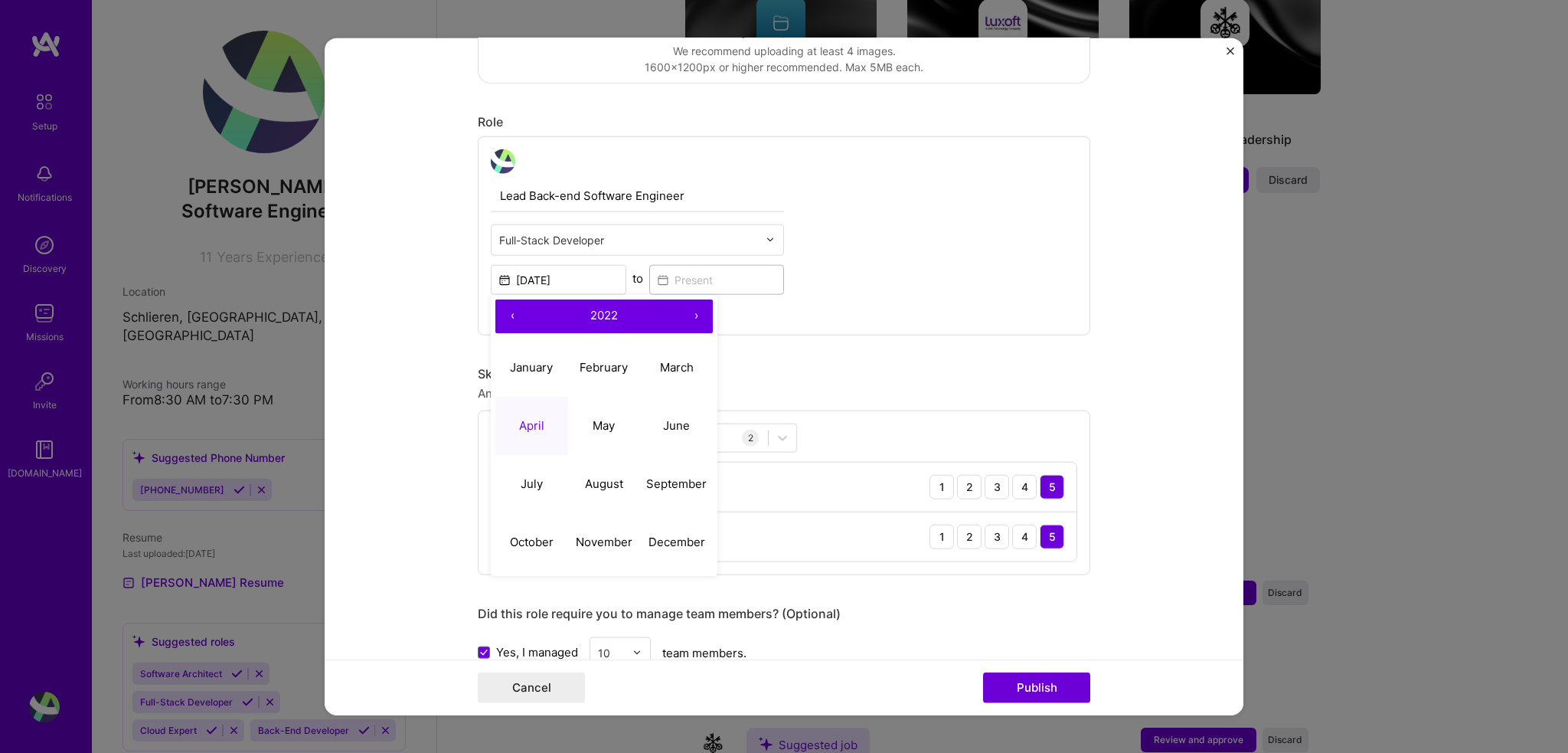
click at [694, 318] on button "›" at bounding box center [695, 315] width 33 height 33
click at [532, 366] on abbr "January" at bounding box center [531, 367] width 43 height 15
type input "[DATE]"
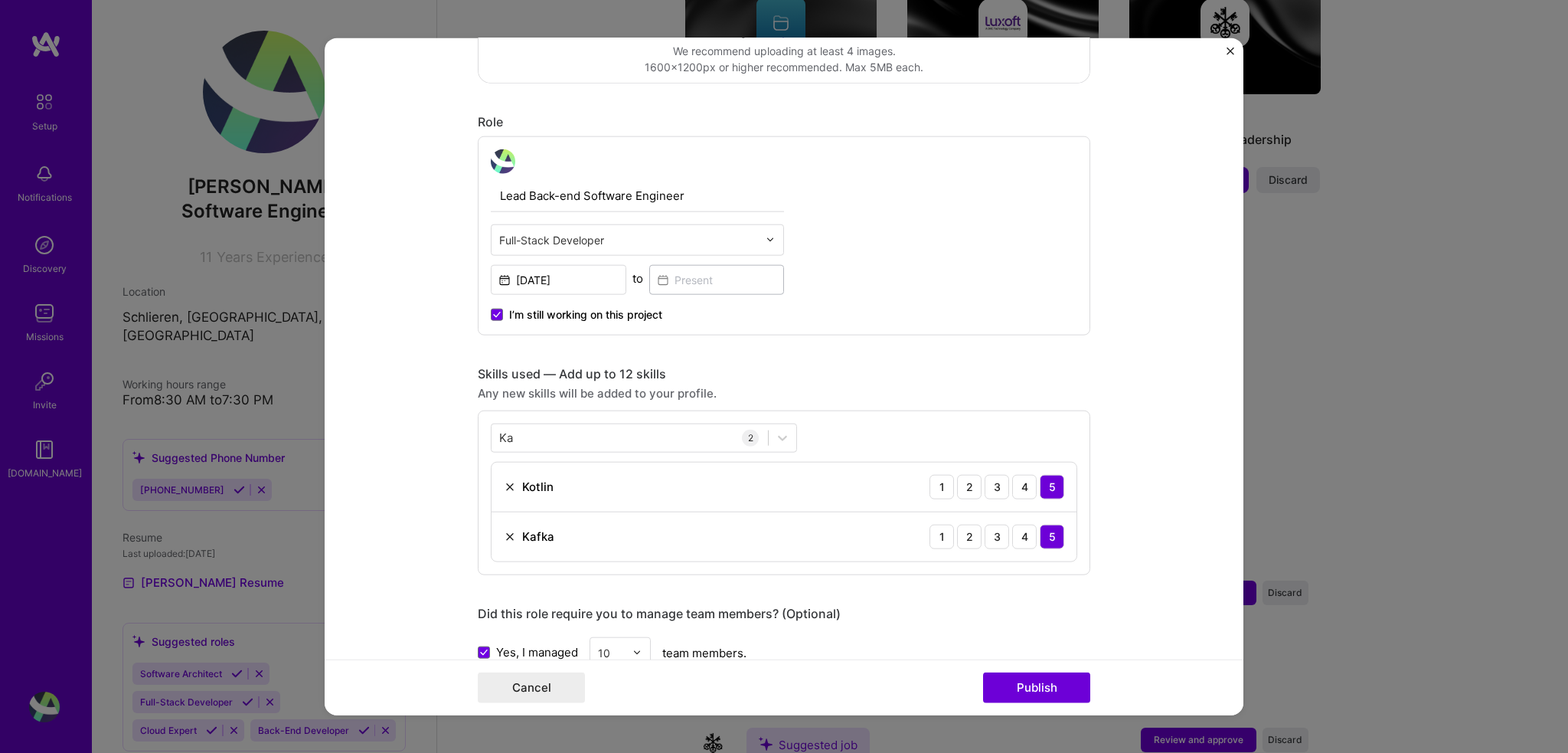
click at [619, 310] on span "I’m still working on this project" at bounding box center [585, 314] width 153 height 16
click at [0, 0] on input "I’m still working on this project" at bounding box center [0, 0] width 0 height 0
click at [705, 271] on input at bounding box center [717, 279] width 136 height 29
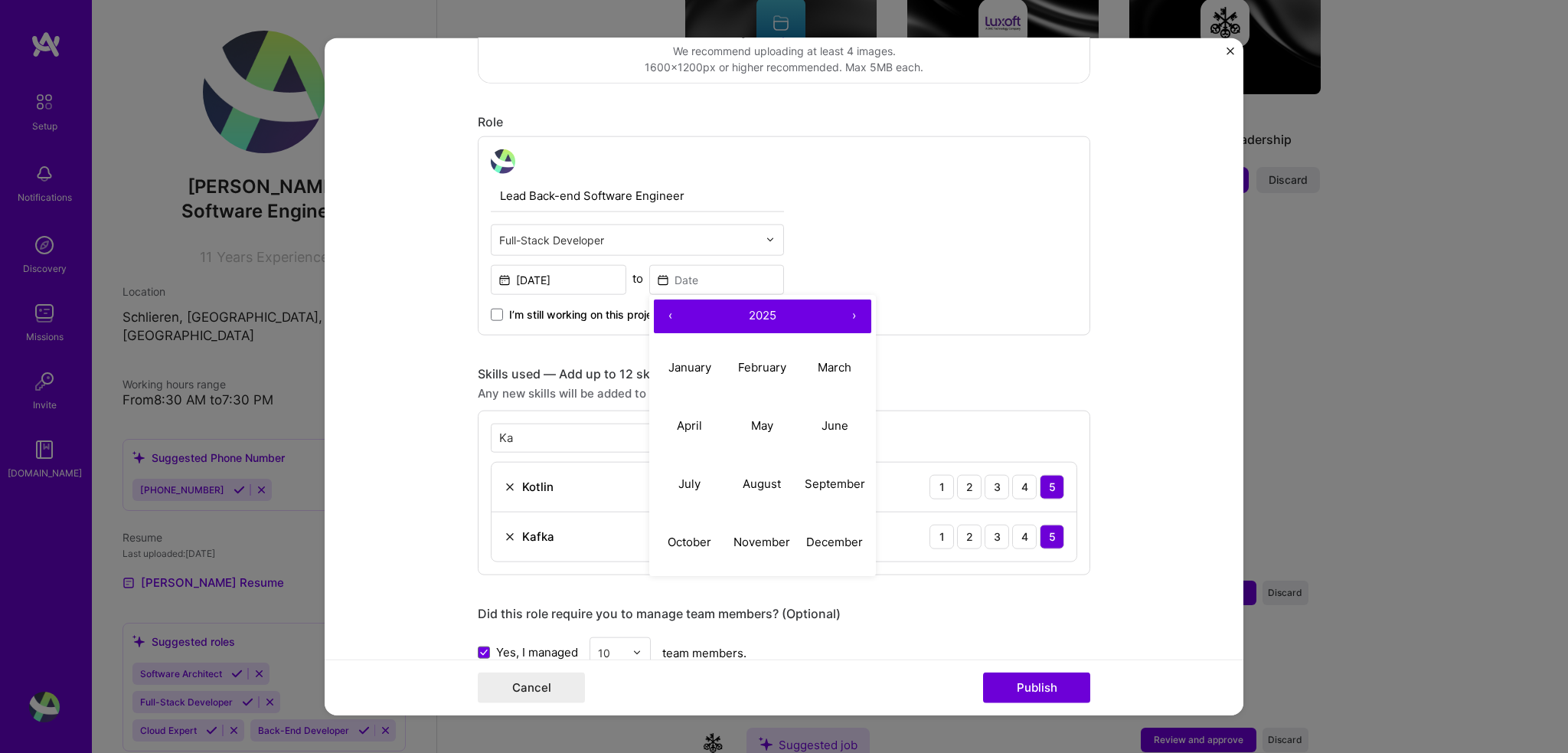
click at [655, 310] on button "‹" at bounding box center [670, 315] width 33 height 33
click at [819, 529] on button "December" at bounding box center [835, 542] width 73 height 58
type input "[DATE]"
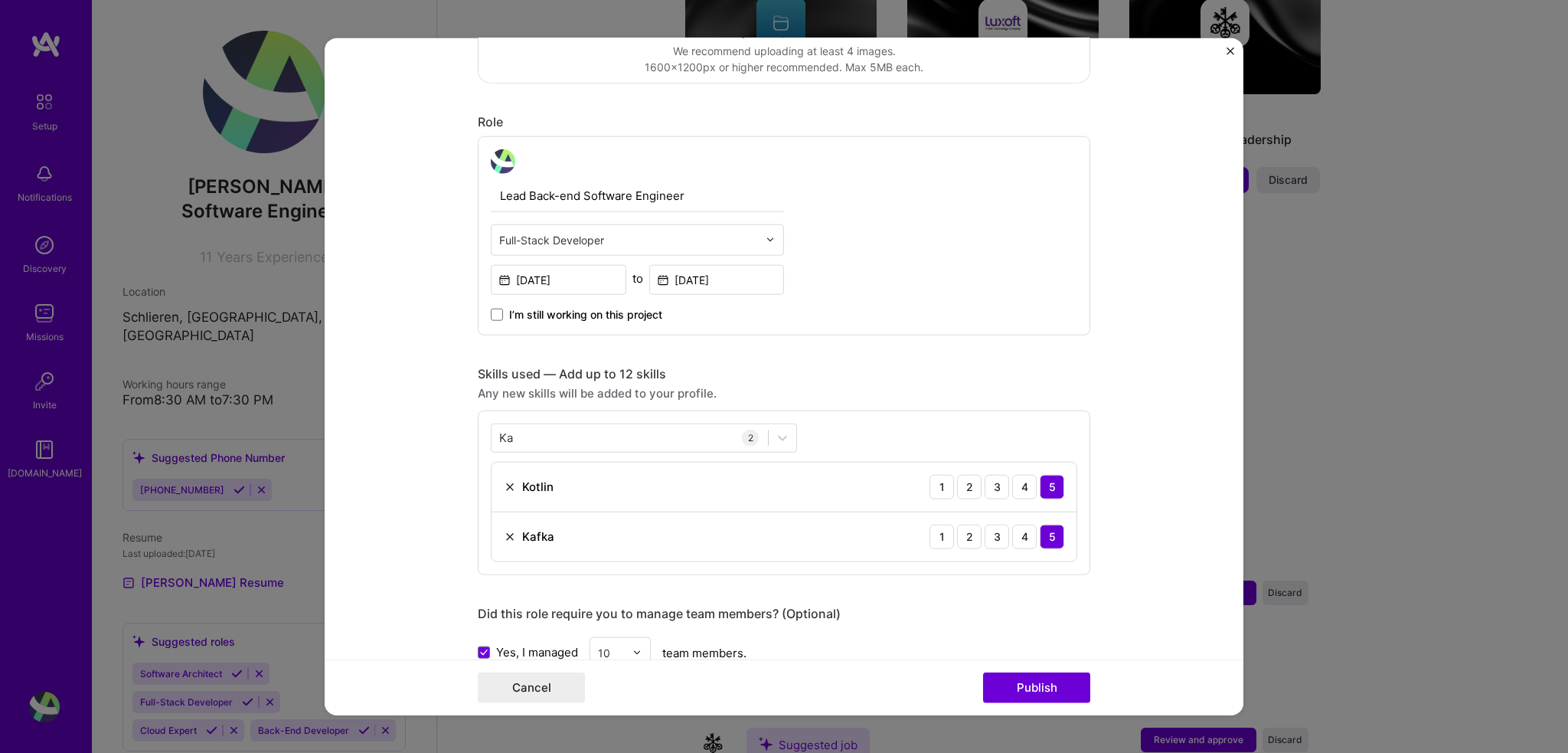
click at [961, 349] on div "Editing suggested project This project is suggested based on your LinkedIn, res…" at bounding box center [784, 487] width 612 height 1714
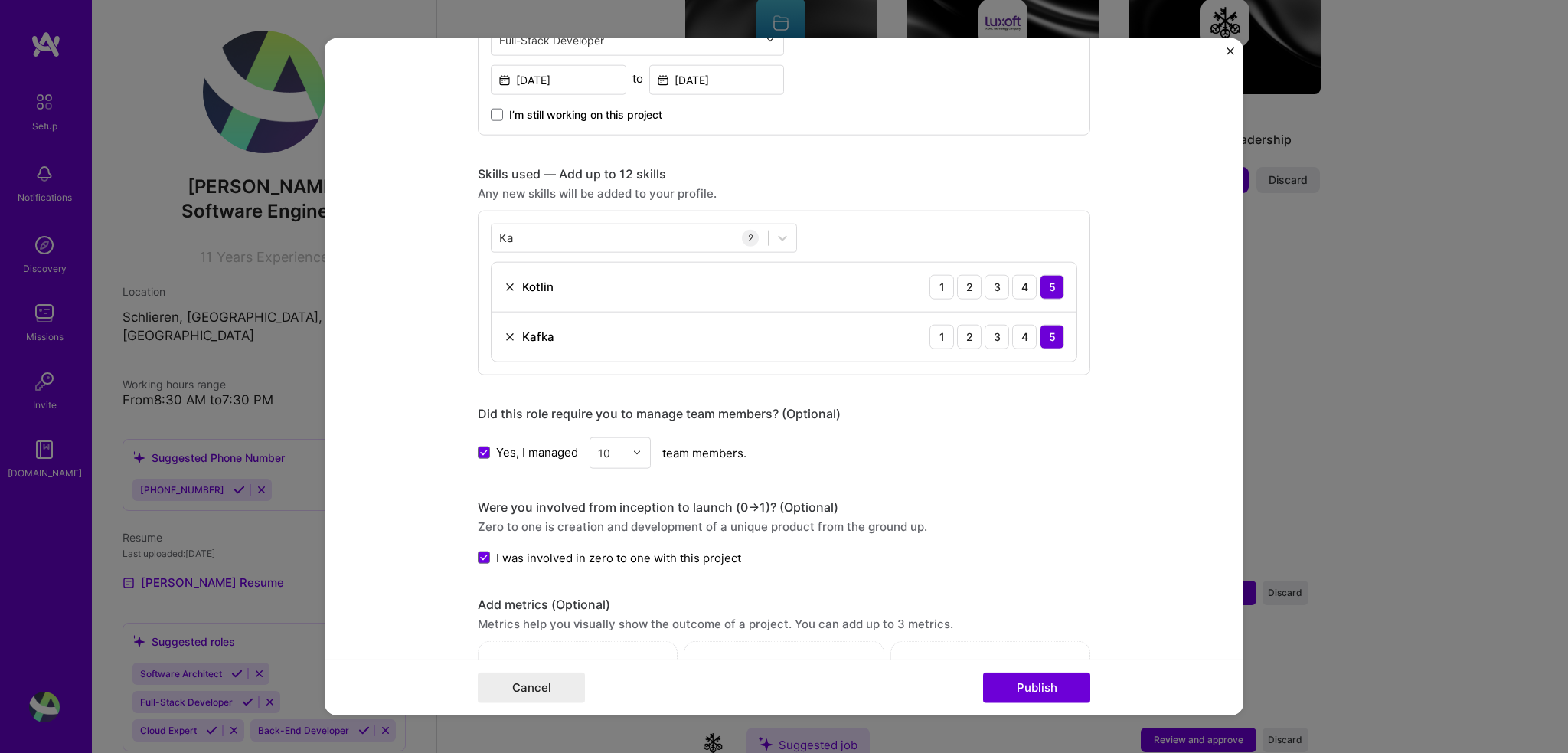
scroll to position [713, 0]
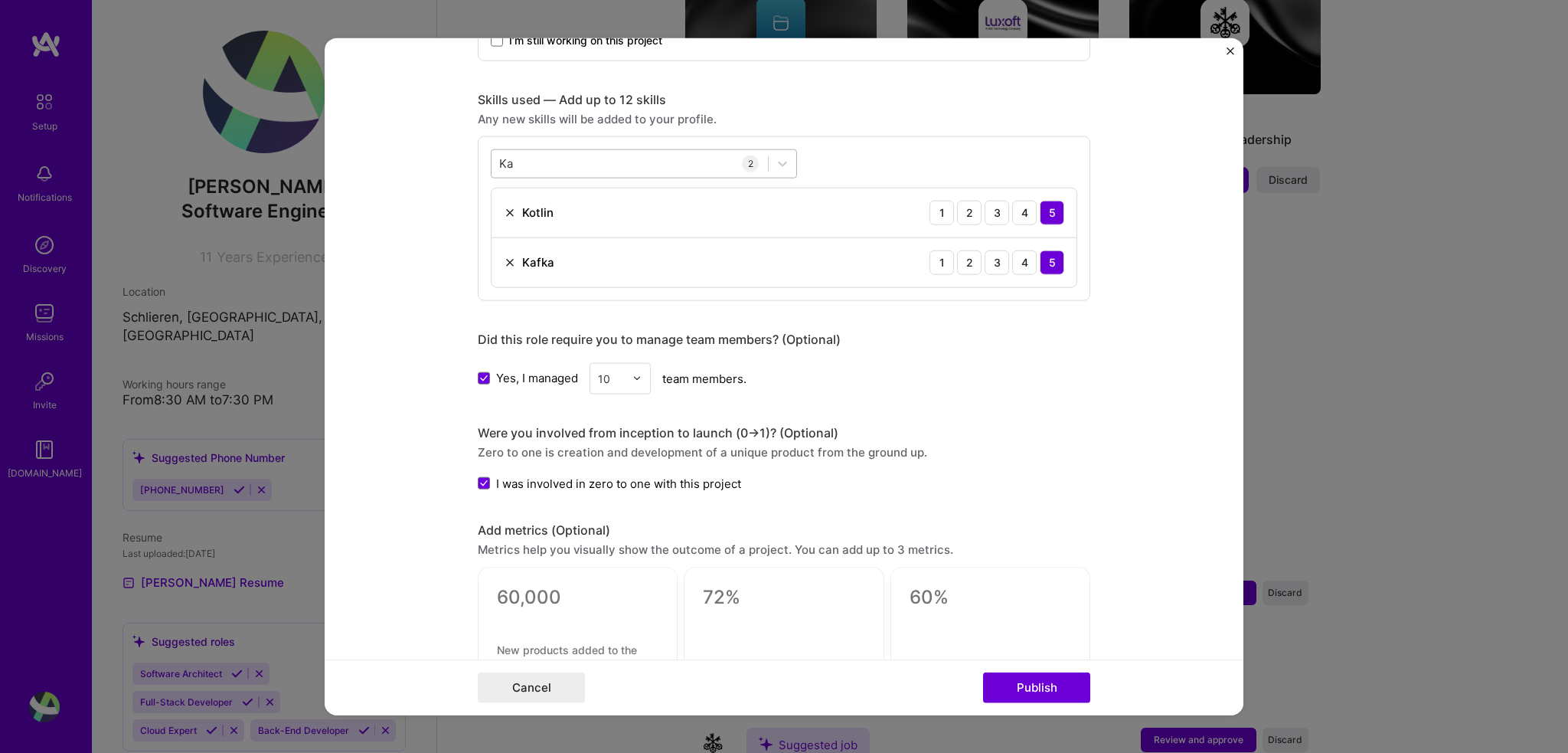
click at [604, 165] on div "Ka Ka" at bounding box center [630, 163] width 276 height 26
type input "K"
type input "s"
click at [604, 209] on div "All Skills Docker" at bounding box center [644, 217] width 306 height 59
click at [610, 221] on div "Docker" at bounding box center [643, 225] width 288 height 16
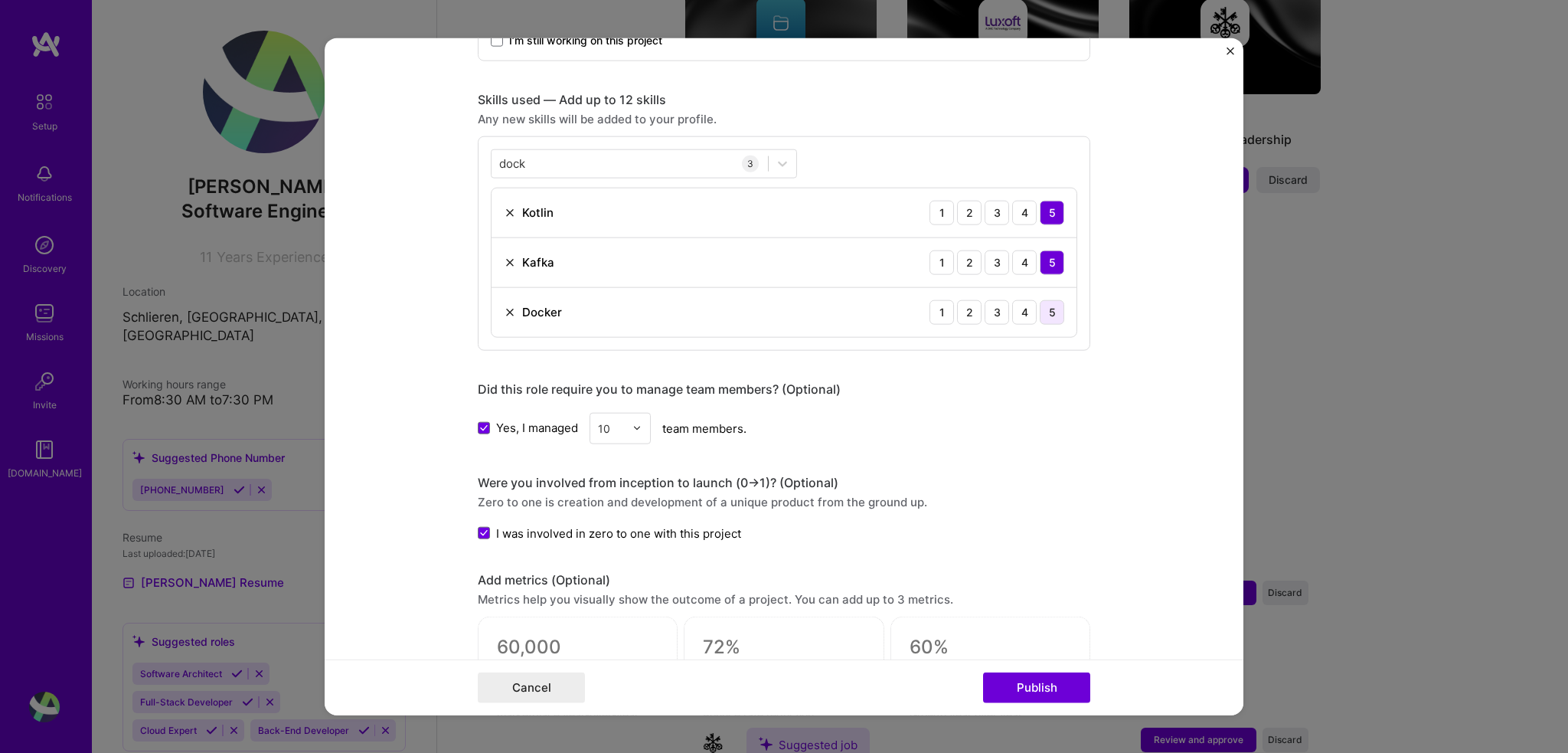
click at [1046, 311] on div "5" at bounding box center [1052, 312] width 25 height 25
click at [1020, 315] on div "4" at bounding box center [1025, 312] width 25 height 25
click at [1041, 311] on div "5" at bounding box center [1052, 312] width 25 height 25
click at [1020, 309] on div "4" at bounding box center [1025, 312] width 25 height 25
click at [575, 155] on div "dock dock" at bounding box center [630, 163] width 276 height 26
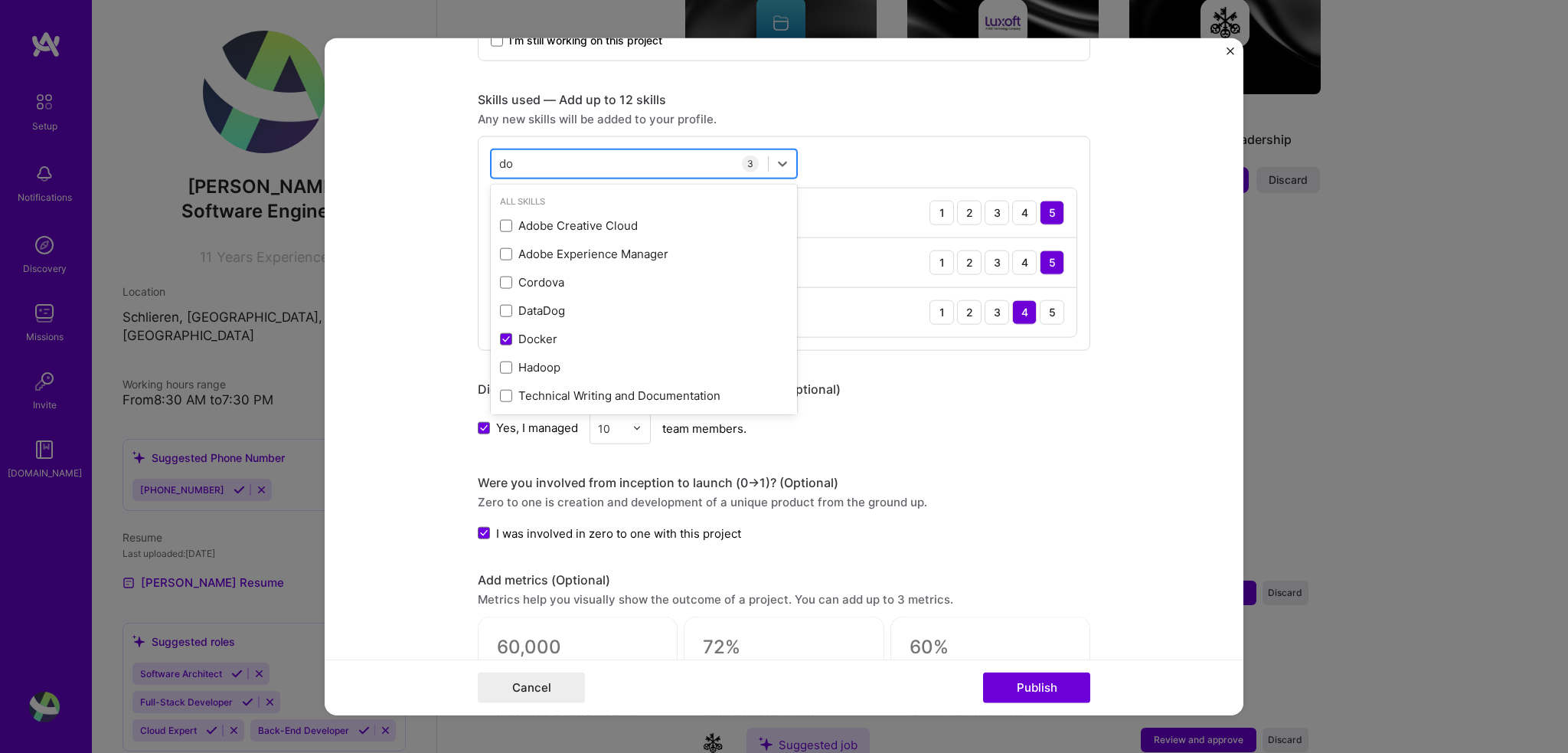
type input "d"
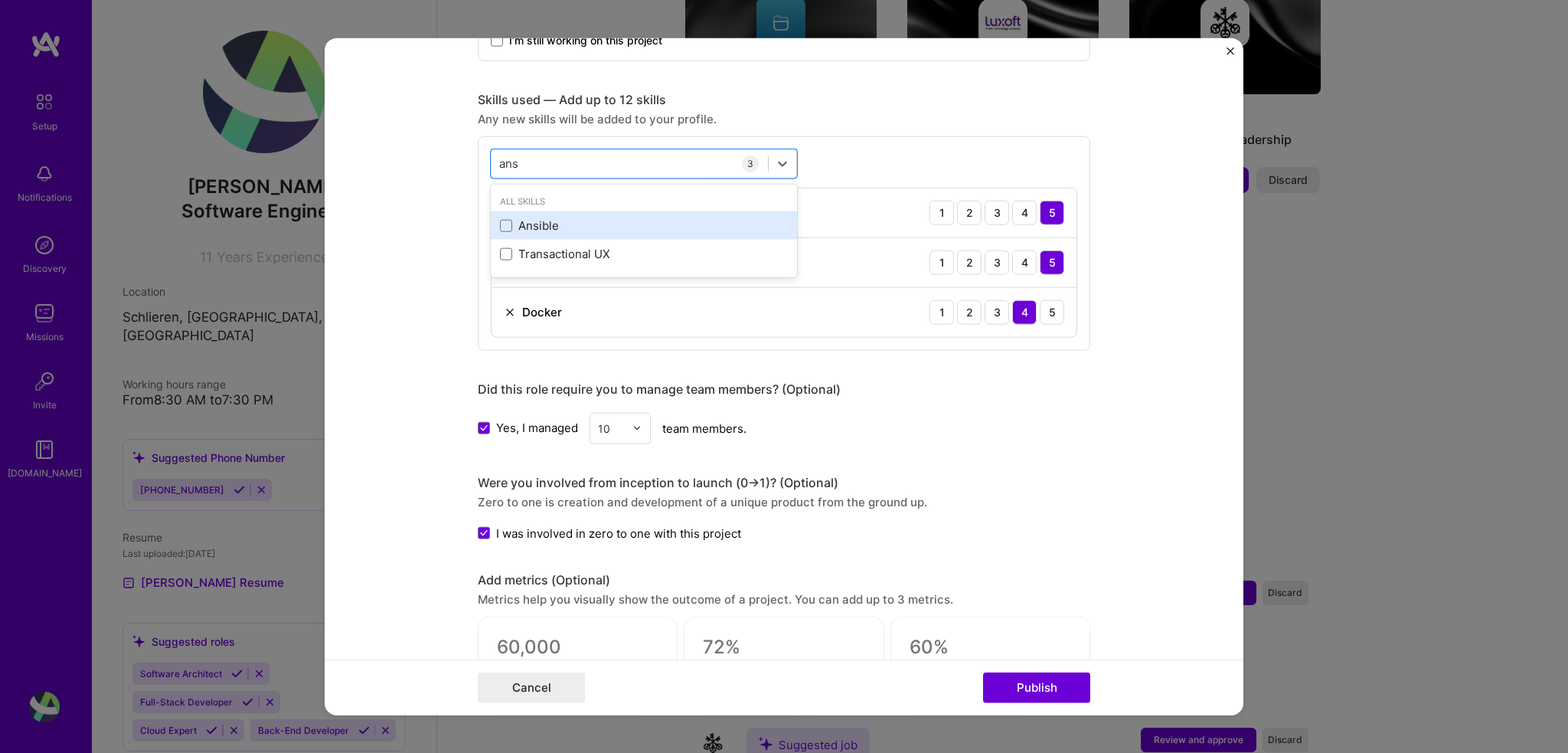
click at [640, 217] on div "Ansible" at bounding box center [643, 225] width 288 height 16
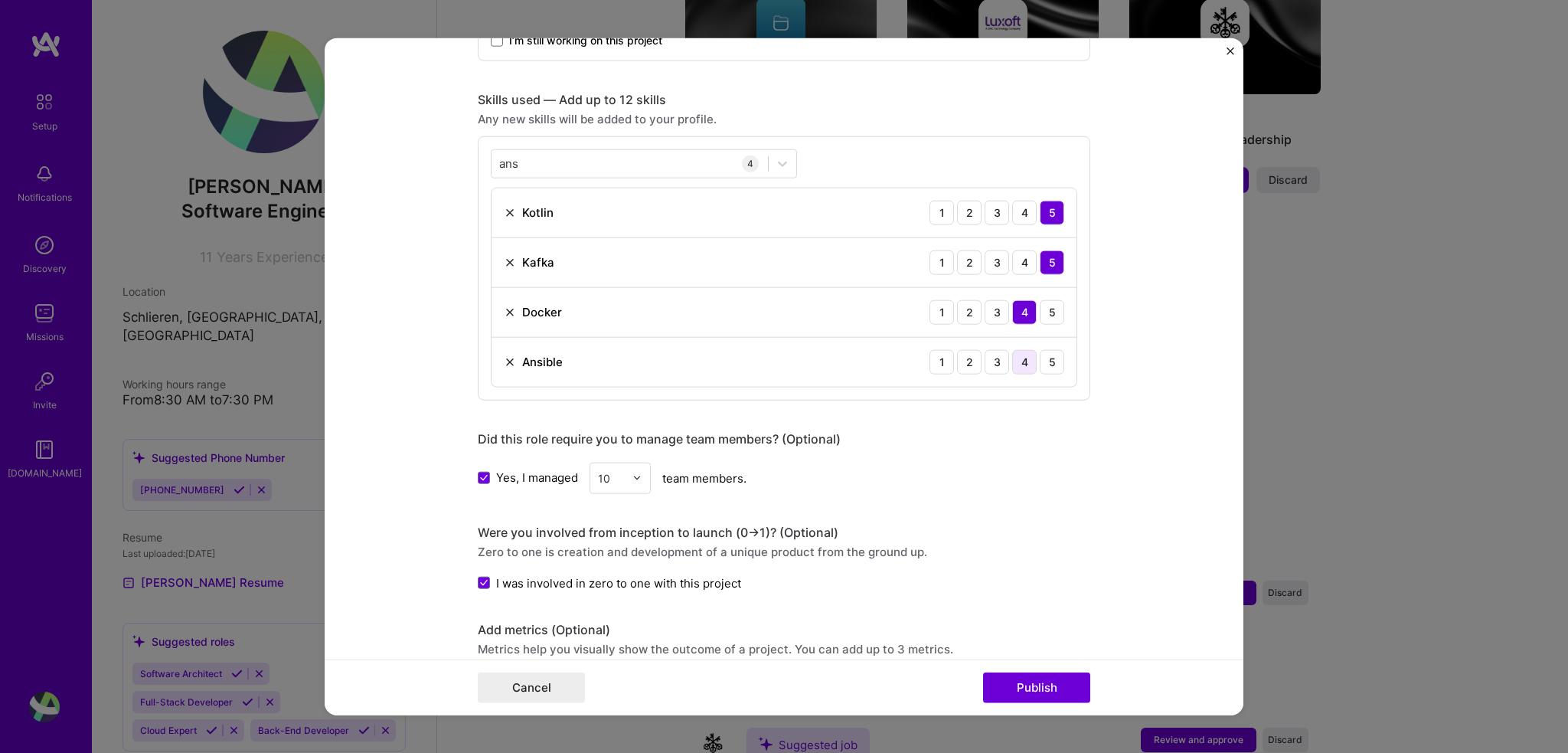
click at [1023, 363] on div "4" at bounding box center [1025, 362] width 25 height 25
click at [613, 161] on div "ans ans" at bounding box center [630, 163] width 276 height 26
type input "a"
click at [1075, 533] on div "Were you involved from inception to launch (0 -> 1)? (Optional)" at bounding box center [784, 532] width 612 height 16
click at [621, 476] on div "10" at bounding box center [611, 477] width 42 height 29
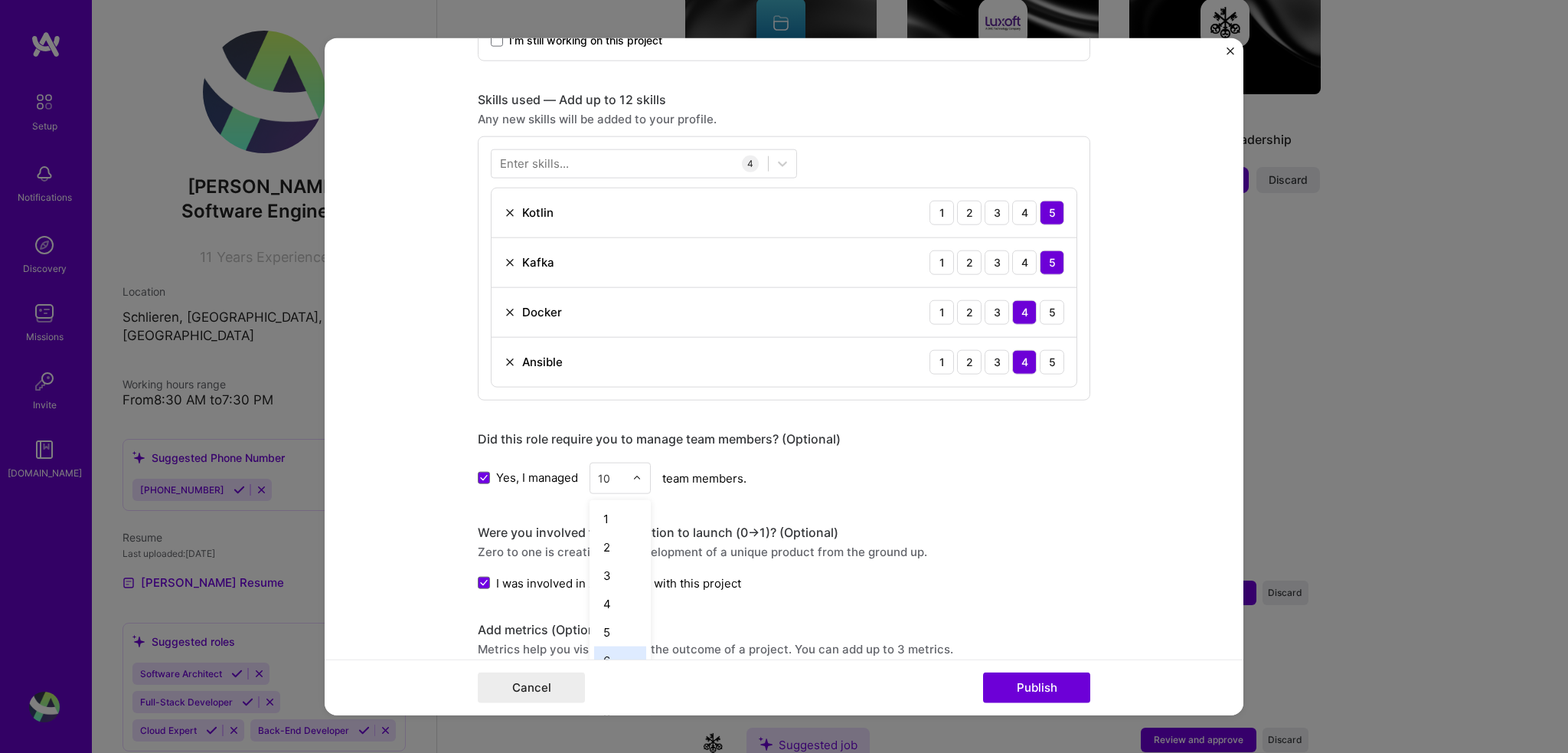
click at [608, 652] on div "6" at bounding box center [620, 660] width 52 height 29
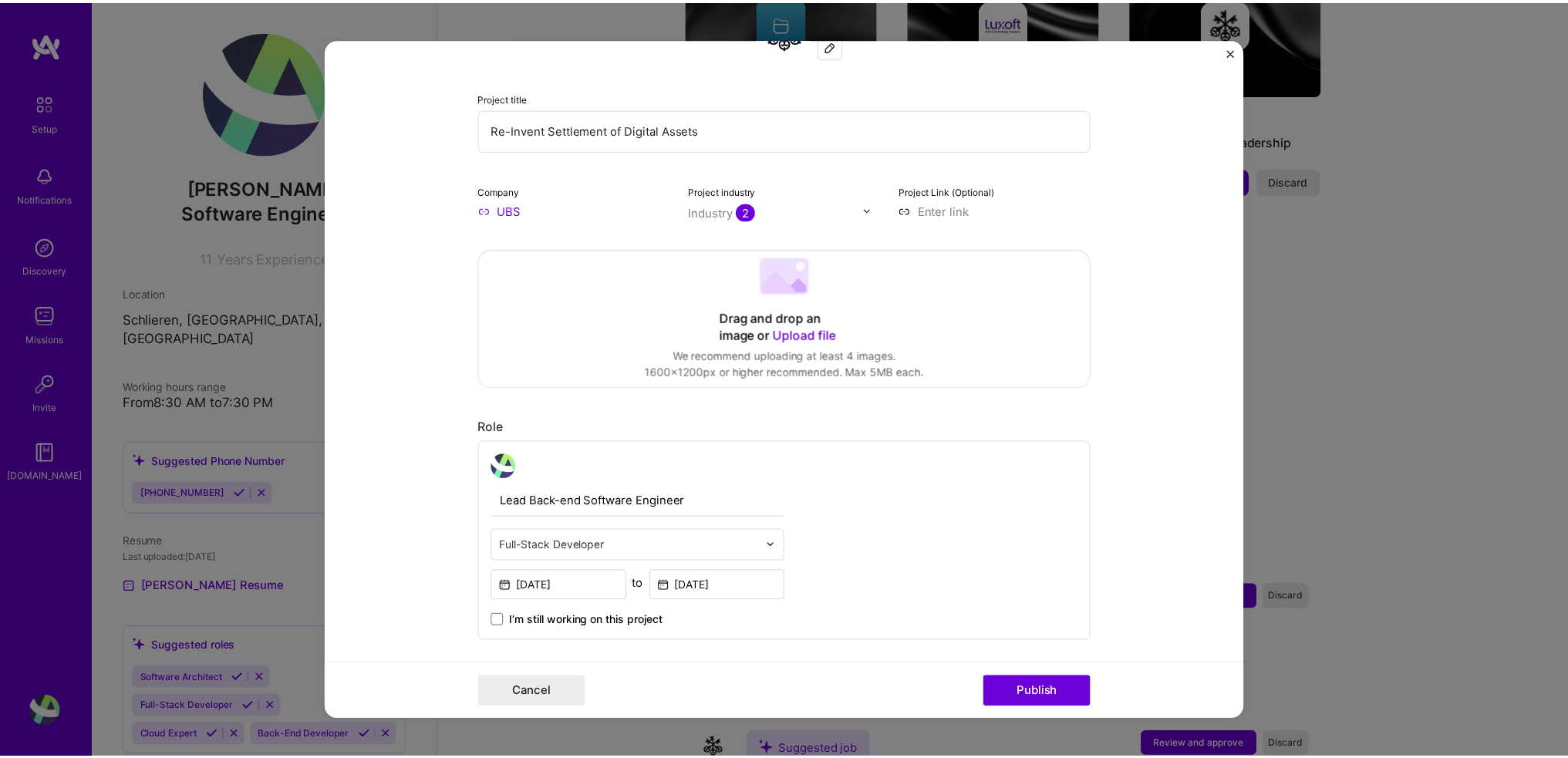
scroll to position [0, 0]
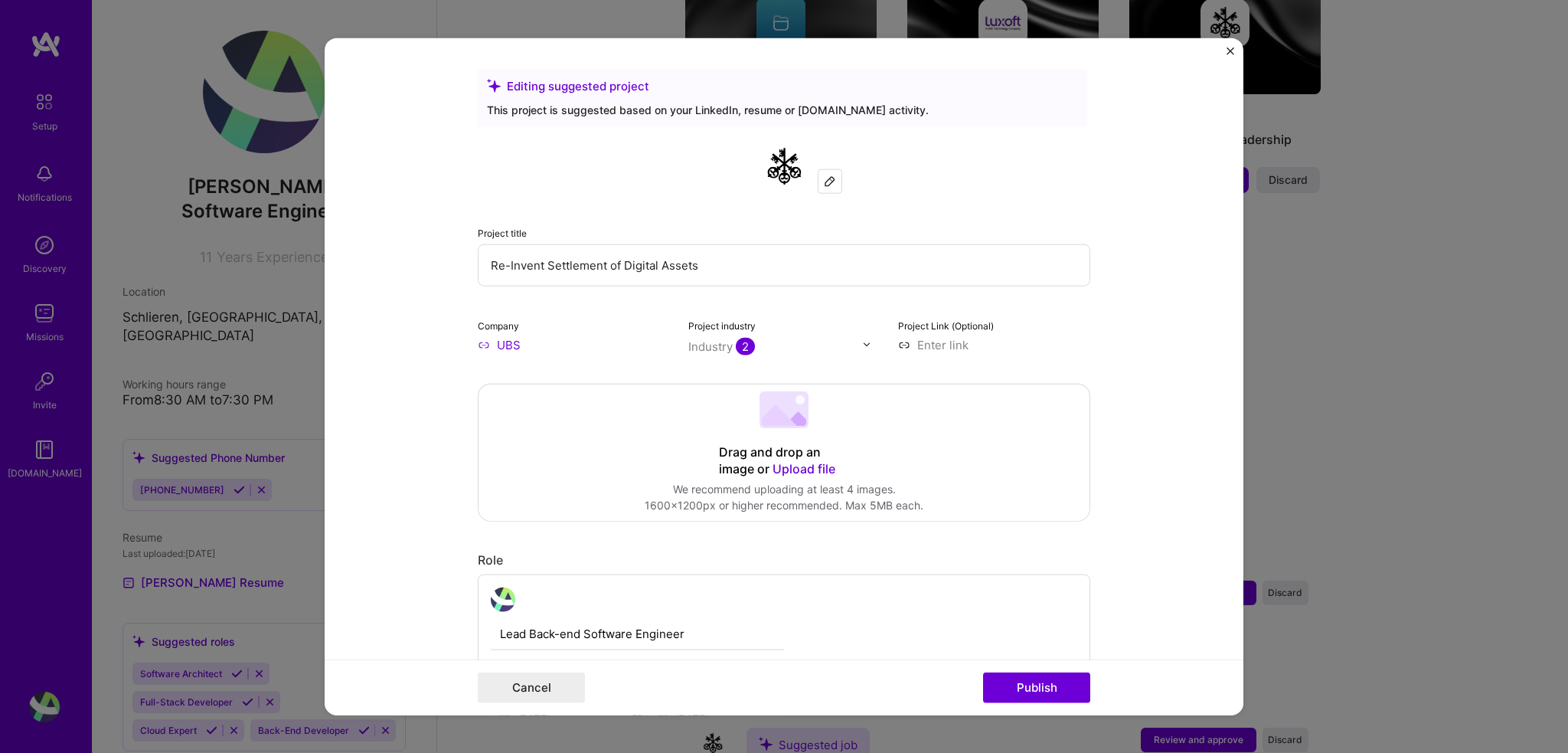
click at [1051, 710] on div "Cancel Publish" at bounding box center [784, 688] width 919 height 56
click at [1051, 696] on button "Publish" at bounding box center [1037, 687] width 107 height 30
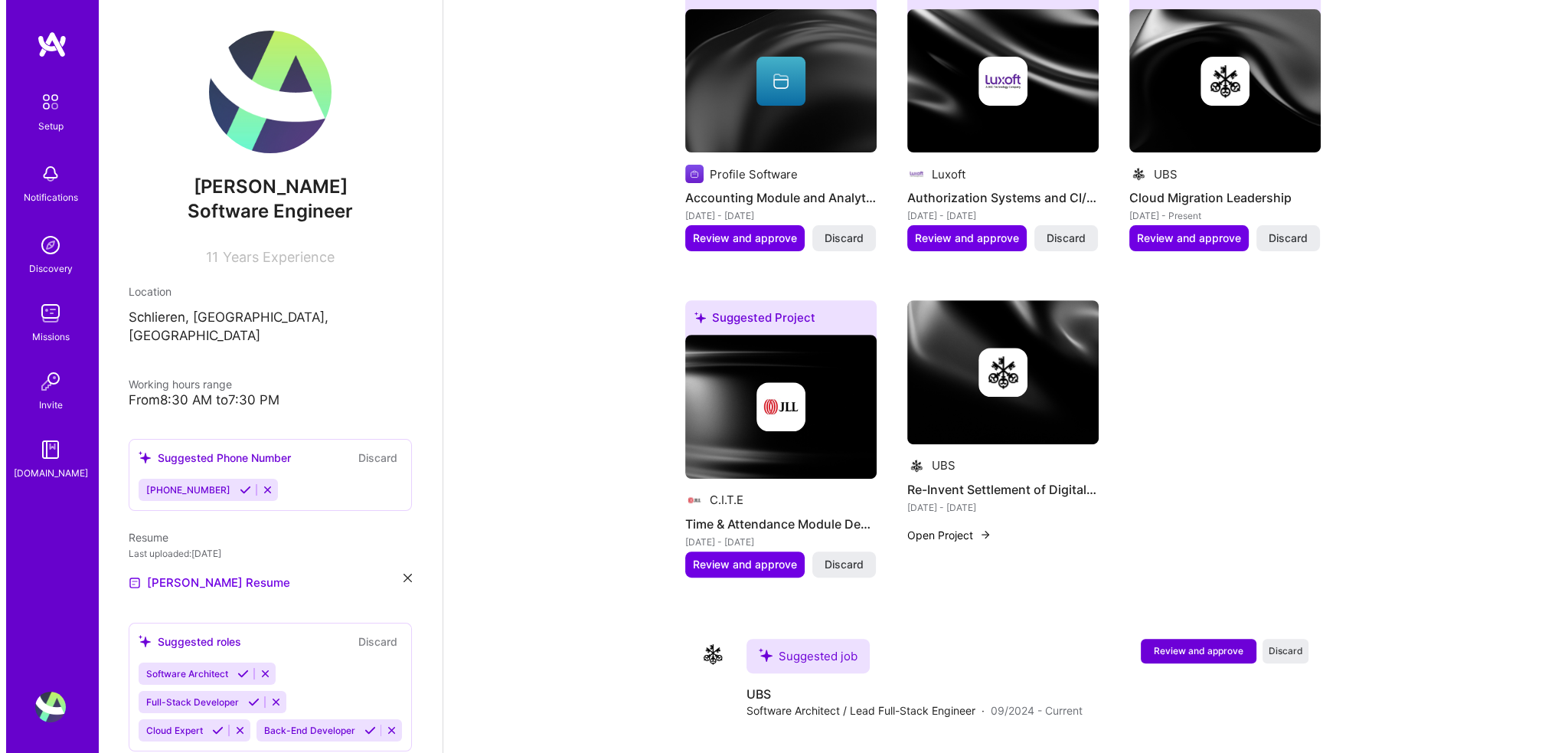
scroll to position [789, 0]
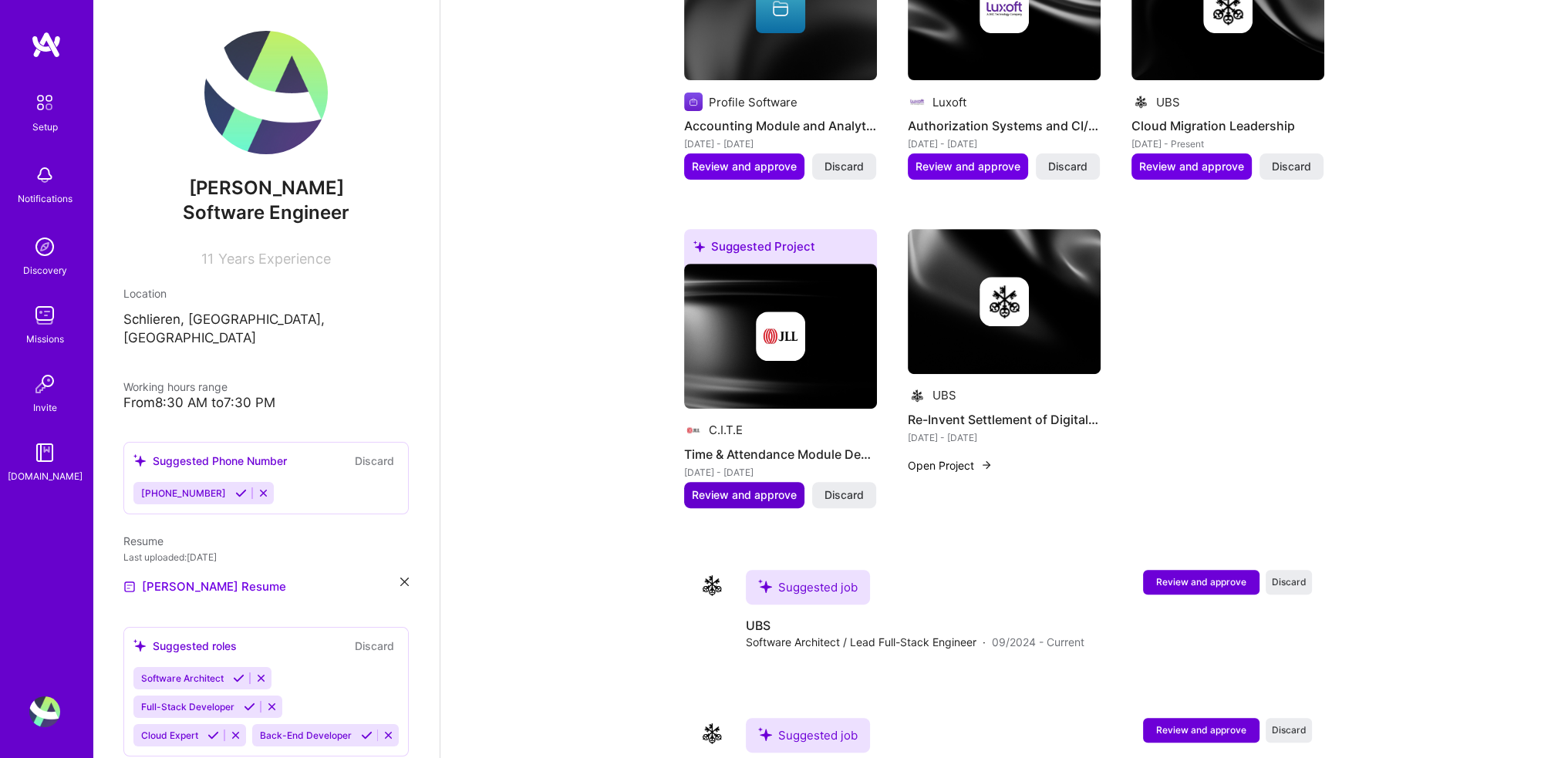
click at [771, 488] on span "Review and approve" at bounding box center [744, 495] width 105 height 16
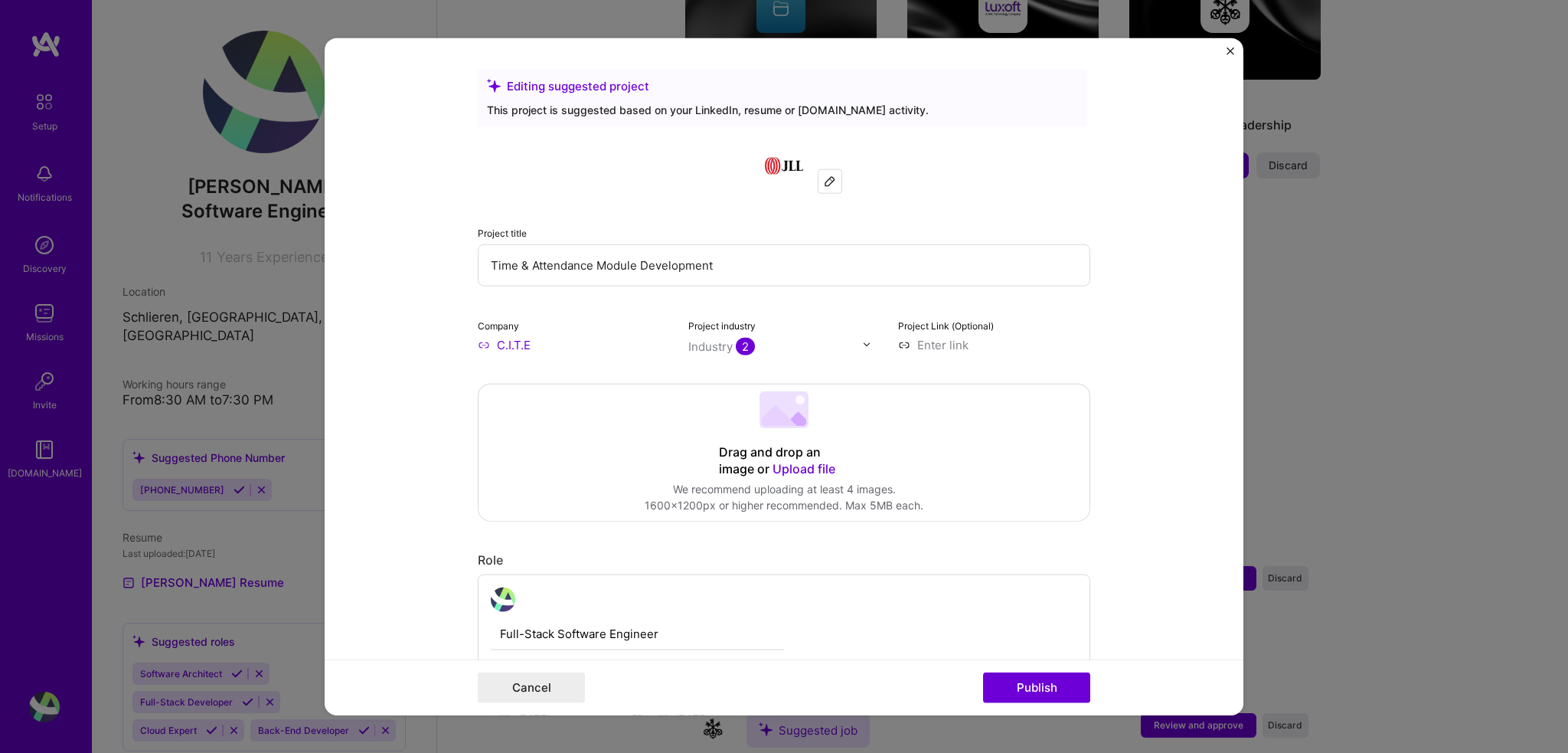
click at [840, 189] on div at bounding box center [784, 165] width 612 height 55
click at [834, 189] on div at bounding box center [830, 181] width 23 height 23
click at [772, 161] on img at bounding box center [784, 165] width 55 height 55
click at [499, 349] on input "C.I.T.E" at bounding box center [574, 344] width 192 height 16
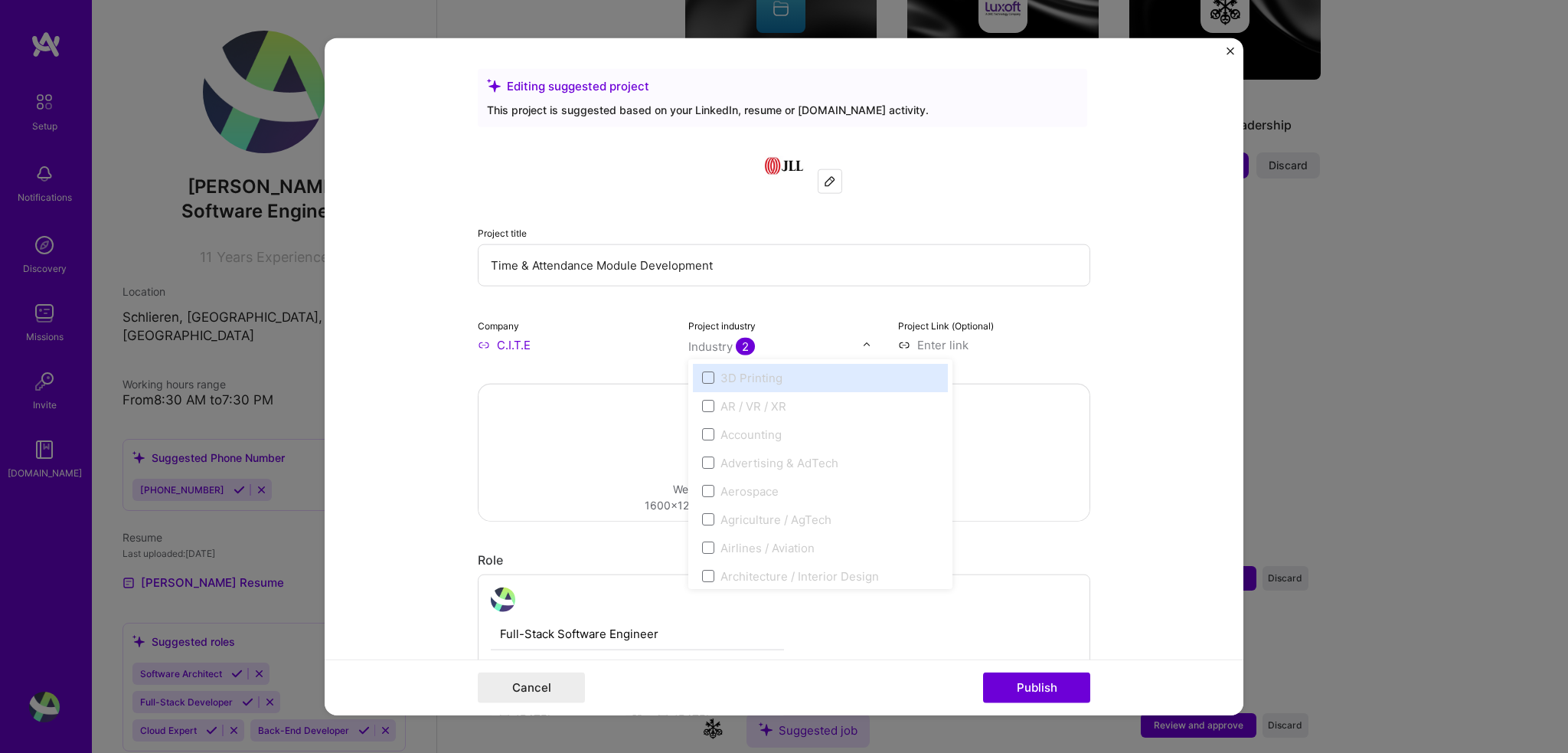
click at [729, 349] on div "Industry 2" at bounding box center [722, 345] width 67 height 16
click at [628, 342] on input "C.I.T.E" at bounding box center [574, 344] width 192 height 16
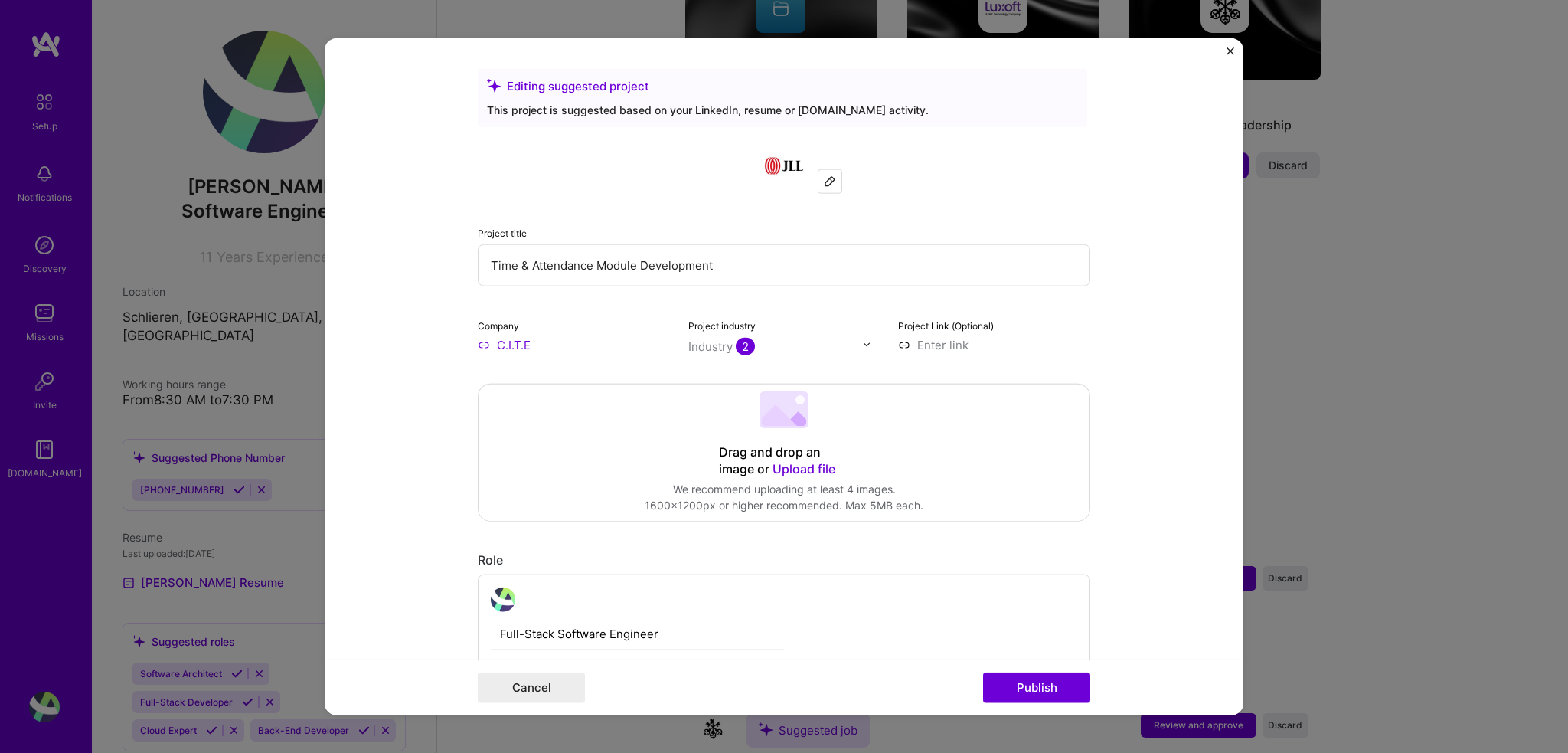
click at [481, 348] on input "C.I.T.E" at bounding box center [574, 344] width 192 height 16
click at [478, 344] on input "C.I.T.E" at bounding box center [574, 344] width 192 height 16
click at [492, 339] on input "C.I.T.E" at bounding box center [574, 344] width 192 height 16
click at [791, 160] on img at bounding box center [784, 165] width 55 height 55
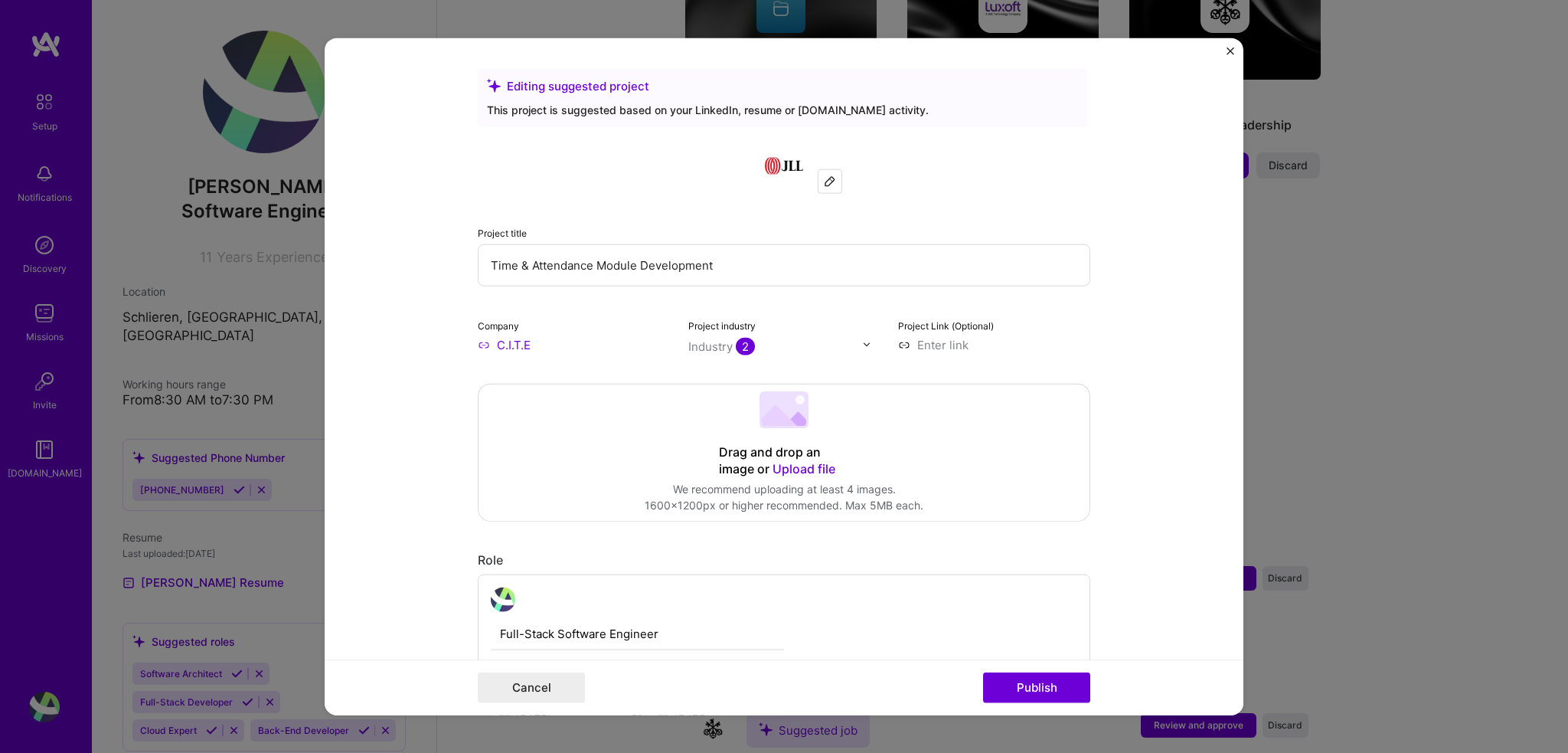
click at [784, 154] on img at bounding box center [784, 165] width 55 height 55
click at [507, 337] on input "C.I.T.E" at bounding box center [574, 344] width 192 height 16
click at [489, 345] on input "C.I.T.E" at bounding box center [574, 344] width 192 height 16
click at [478, 349] on input "C.I.T.E" at bounding box center [574, 344] width 192 height 16
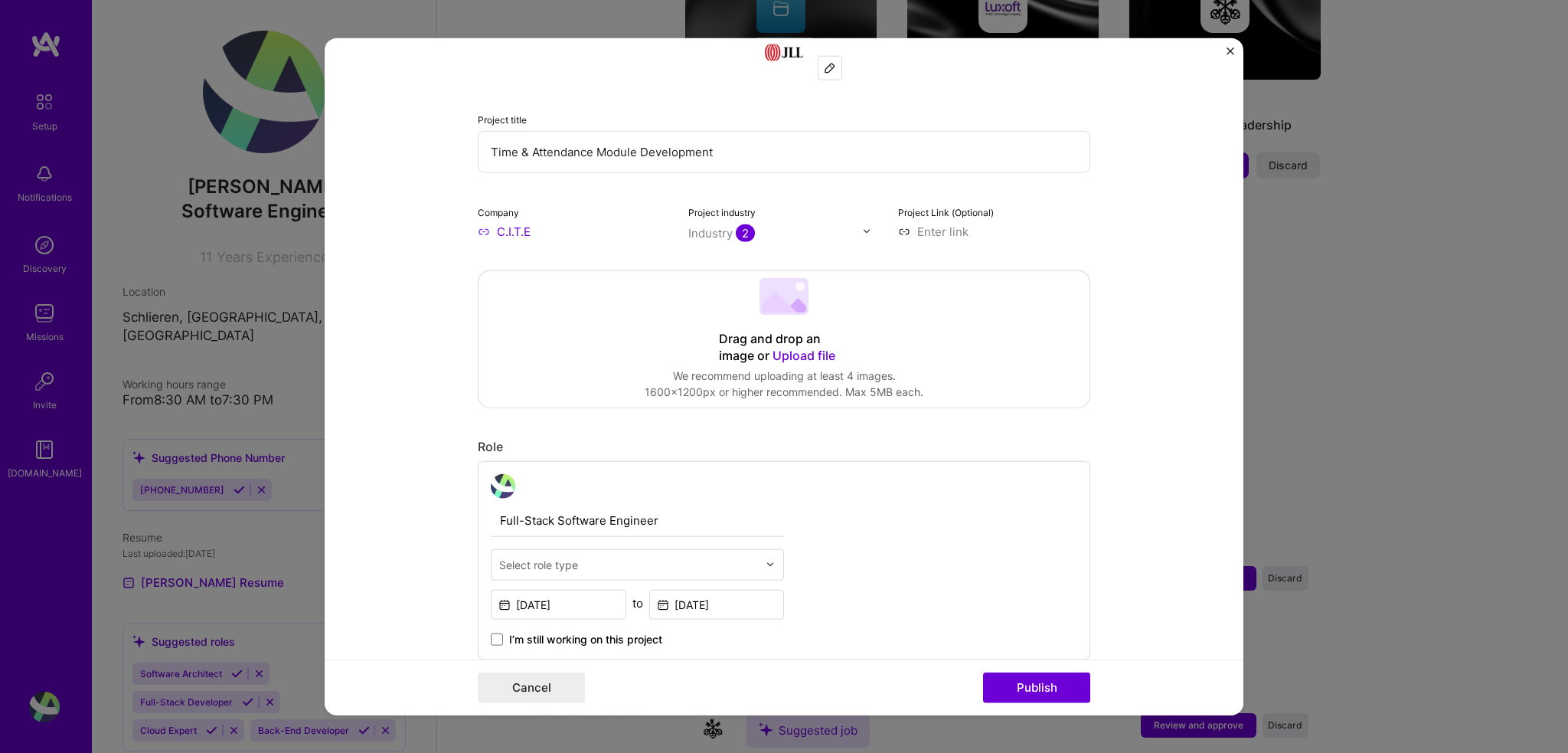
click at [950, 230] on input at bounding box center [995, 231] width 192 height 16
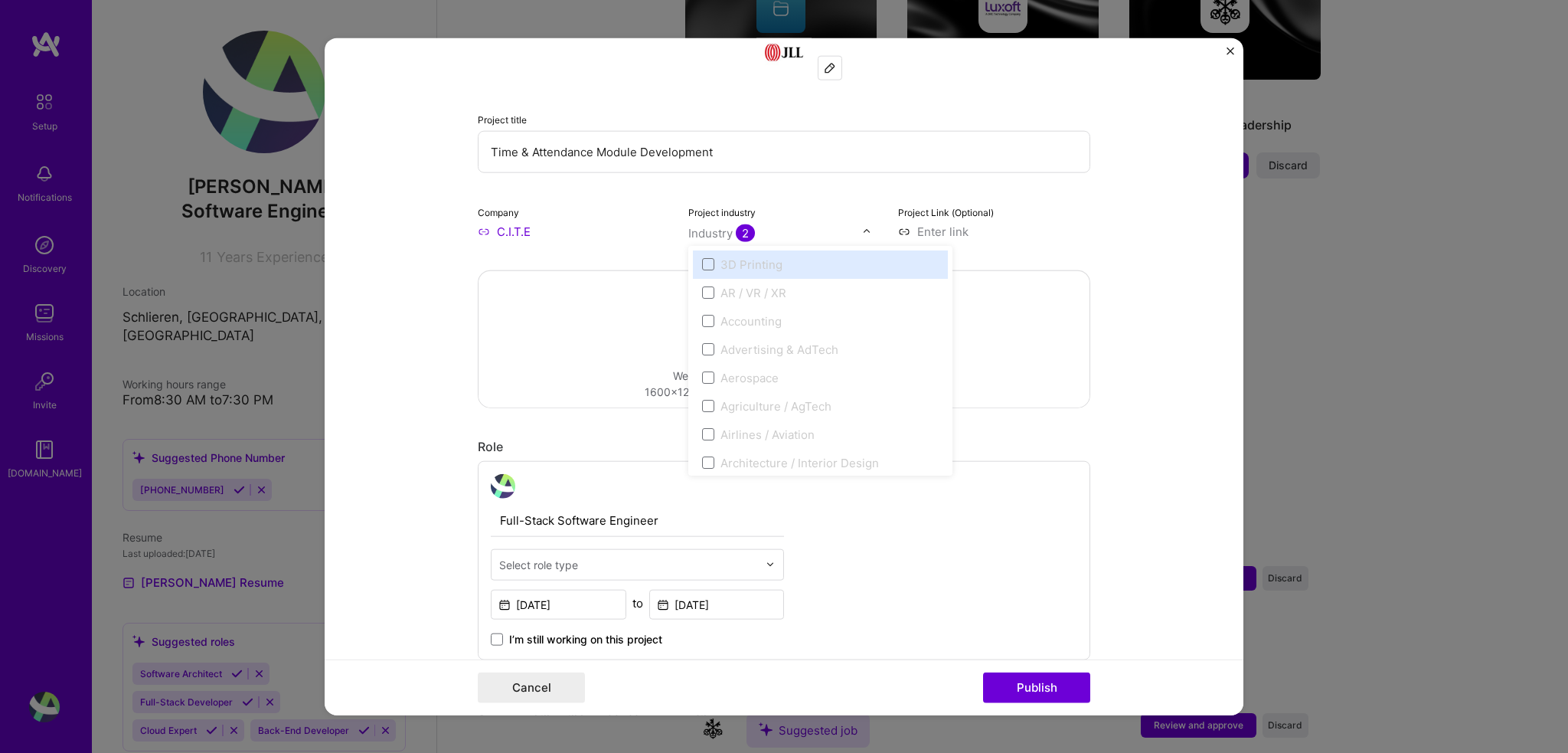
click at [853, 230] on input "text" at bounding box center [775, 232] width 175 height 16
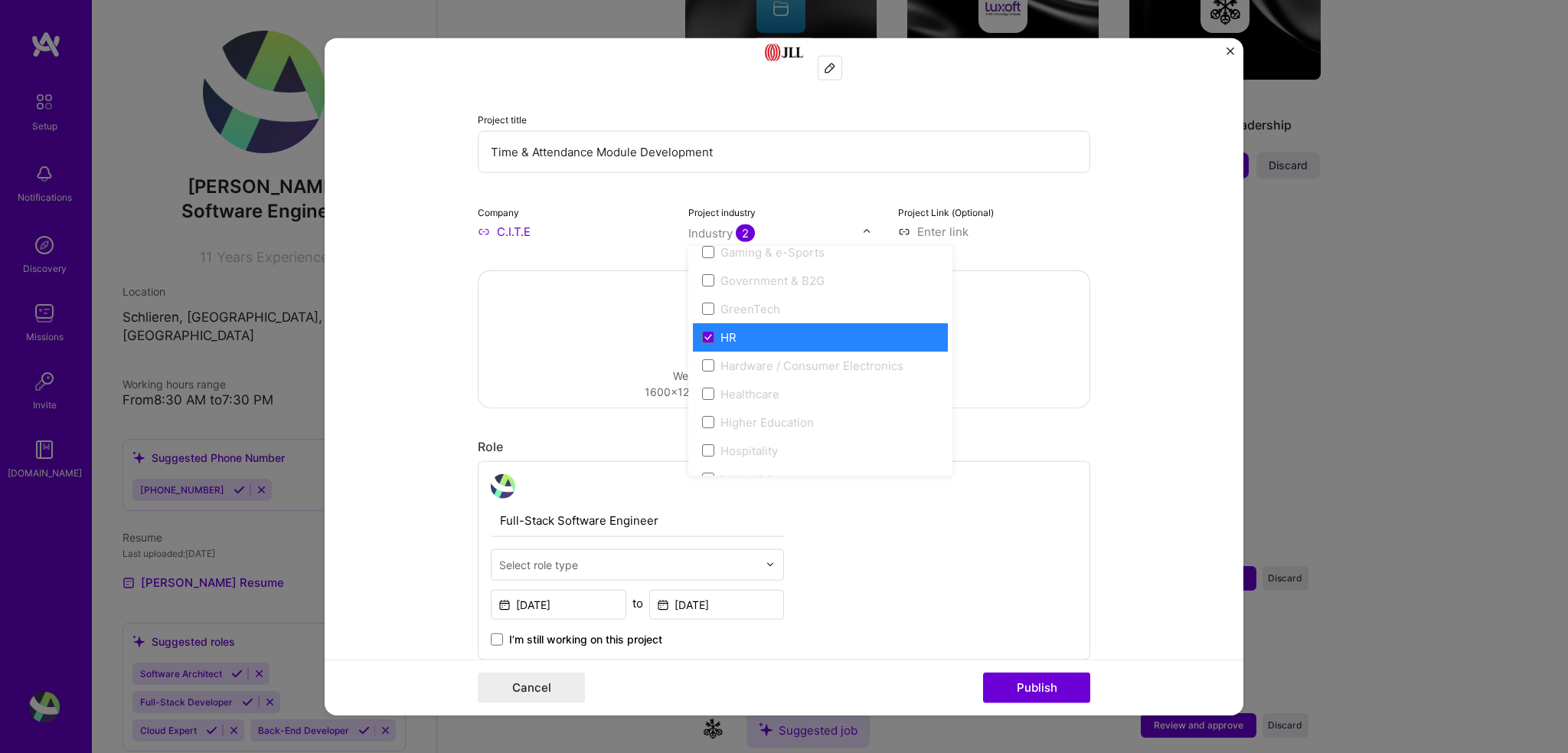
click at [1083, 209] on div "Project Link (Optional)" at bounding box center [995, 221] width 192 height 36
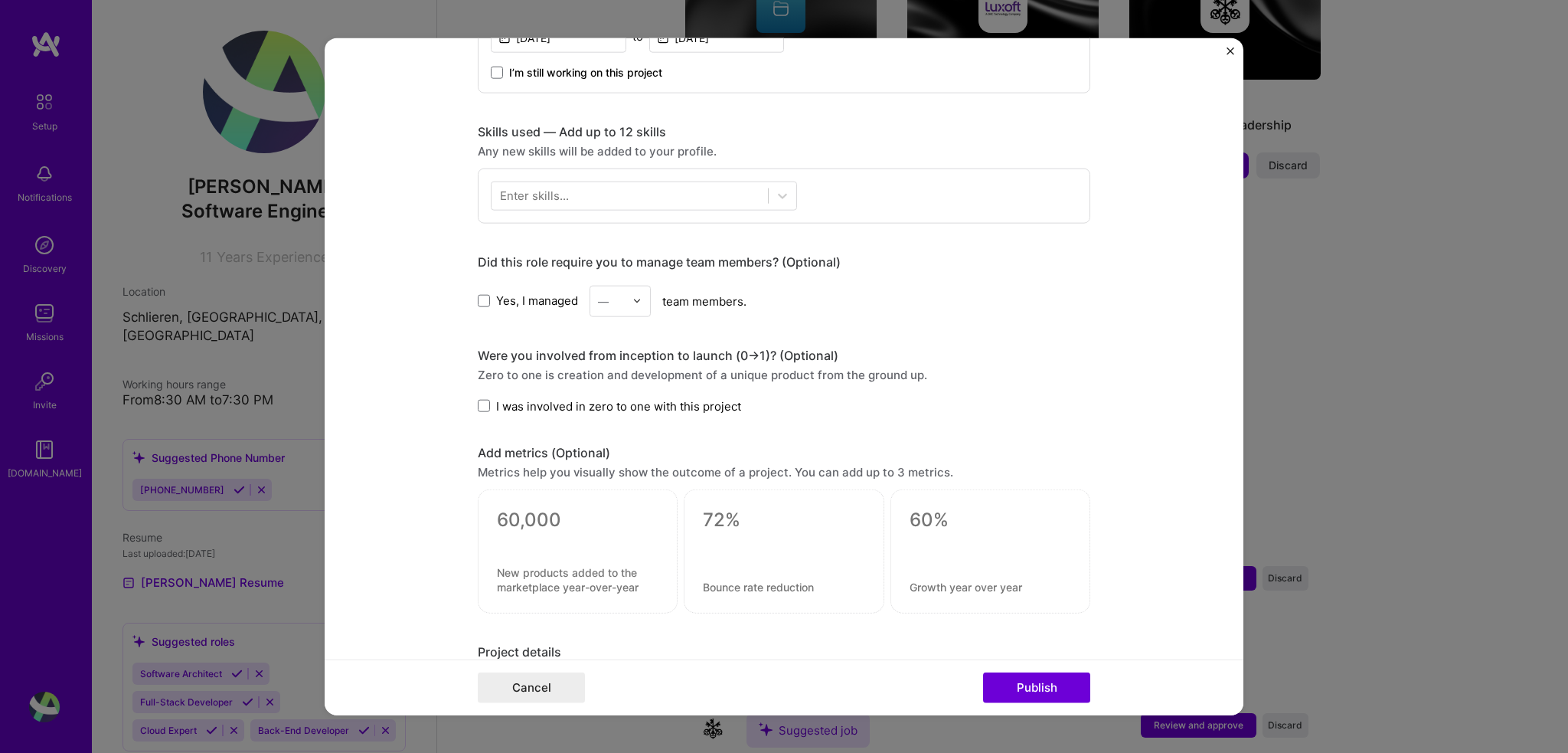
scroll to position [701, 0]
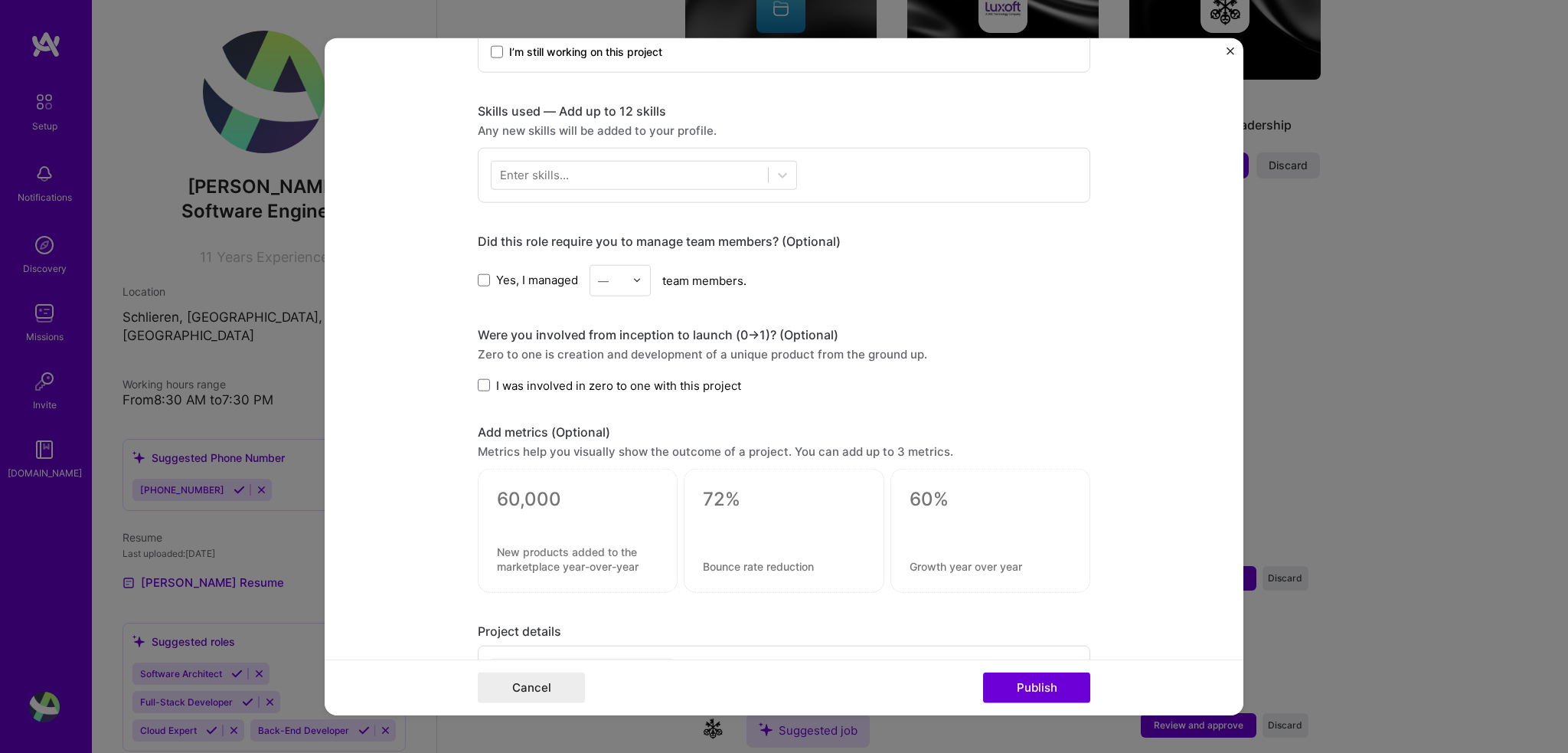
click at [499, 381] on span "I was involved in zero to one with this project" at bounding box center [618, 385] width 245 height 16
click at [0, 0] on input "I was involved in zero to one with this project" at bounding box center [0, 0] width 0 height 0
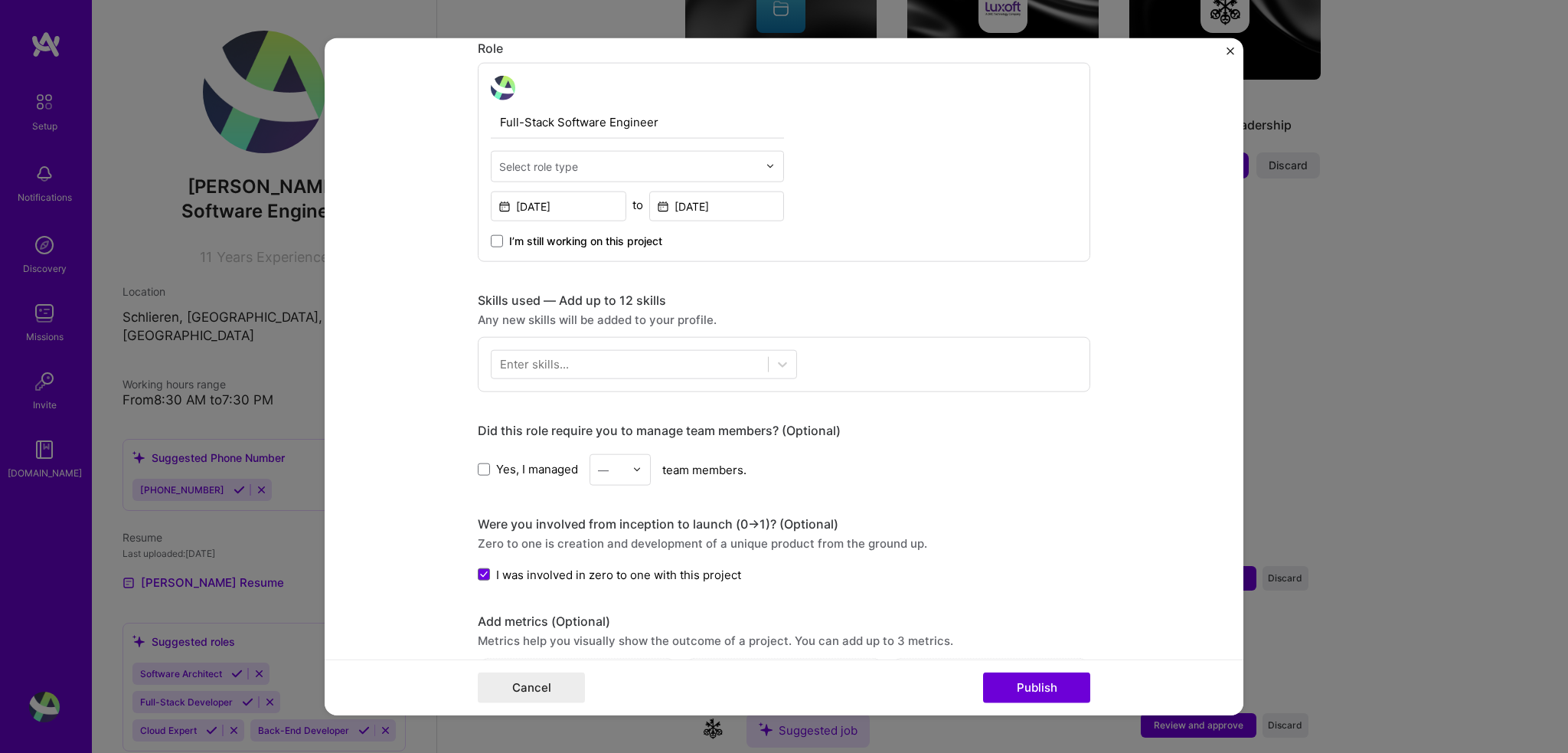
scroll to position [510, 0]
click at [606, 359] on div at bounding box center [630, 366] width 276 height 26
click at [593, 424] on div "C#" at bounding box center [643, 428] width 288 height 16
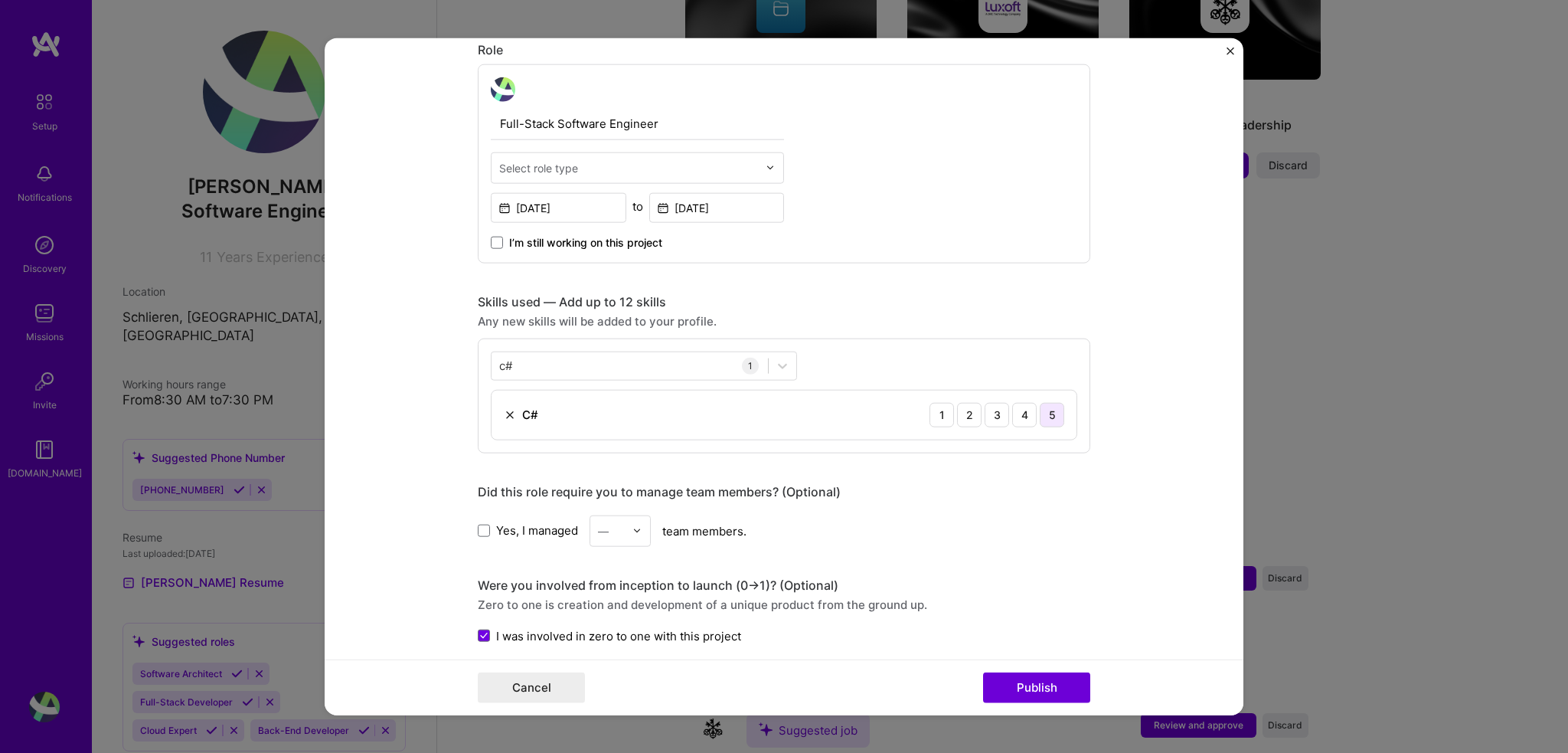
click at [1051, 417] on div "5" at bounding box center [1052, 415] width 25 height 25
click at [649, 361] on div "c# c#" at bounding box center [630, 366] width 276 height 26
type input "c"
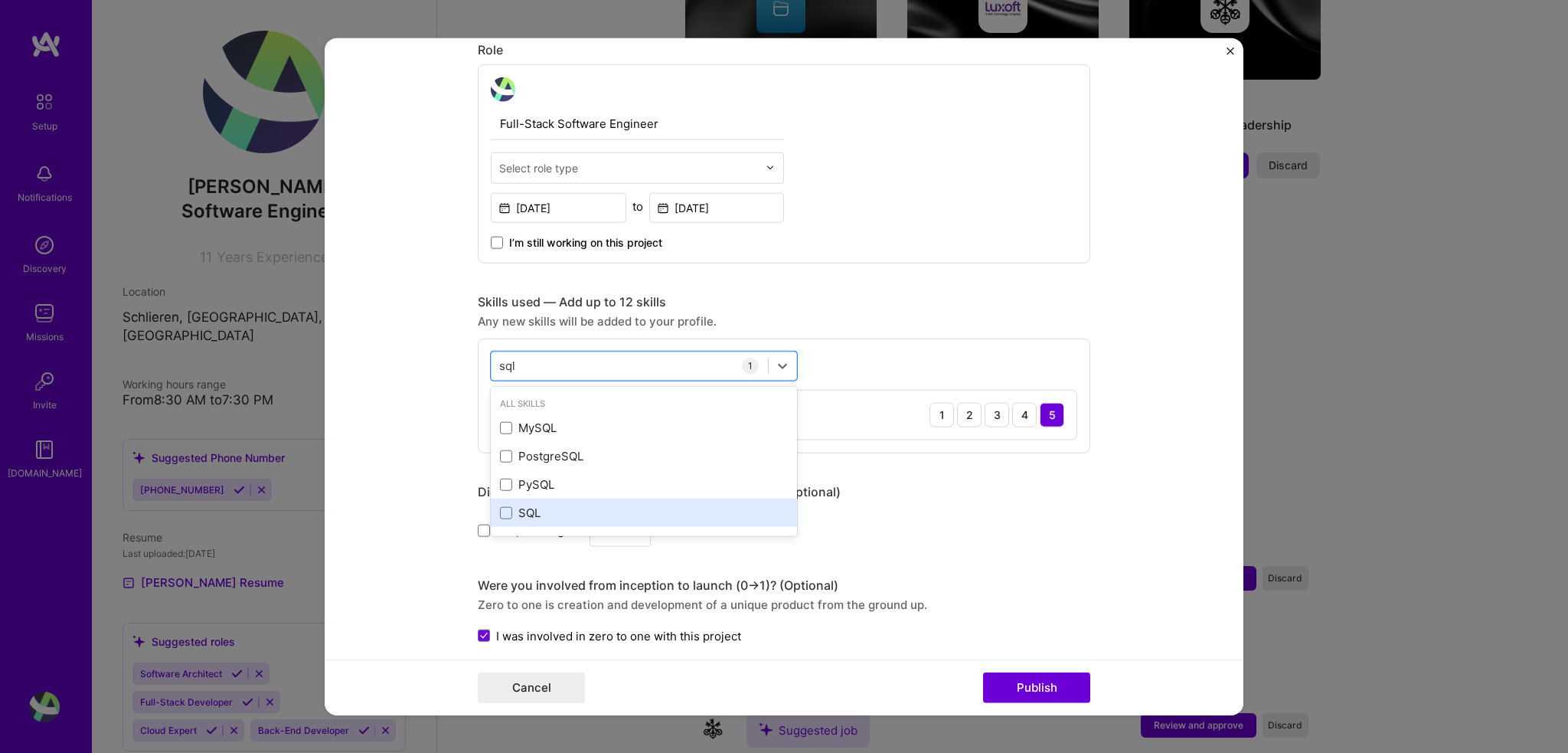
click at [582, 505] on div "SQL" at bounding box center [643, 512] width 288 height 16
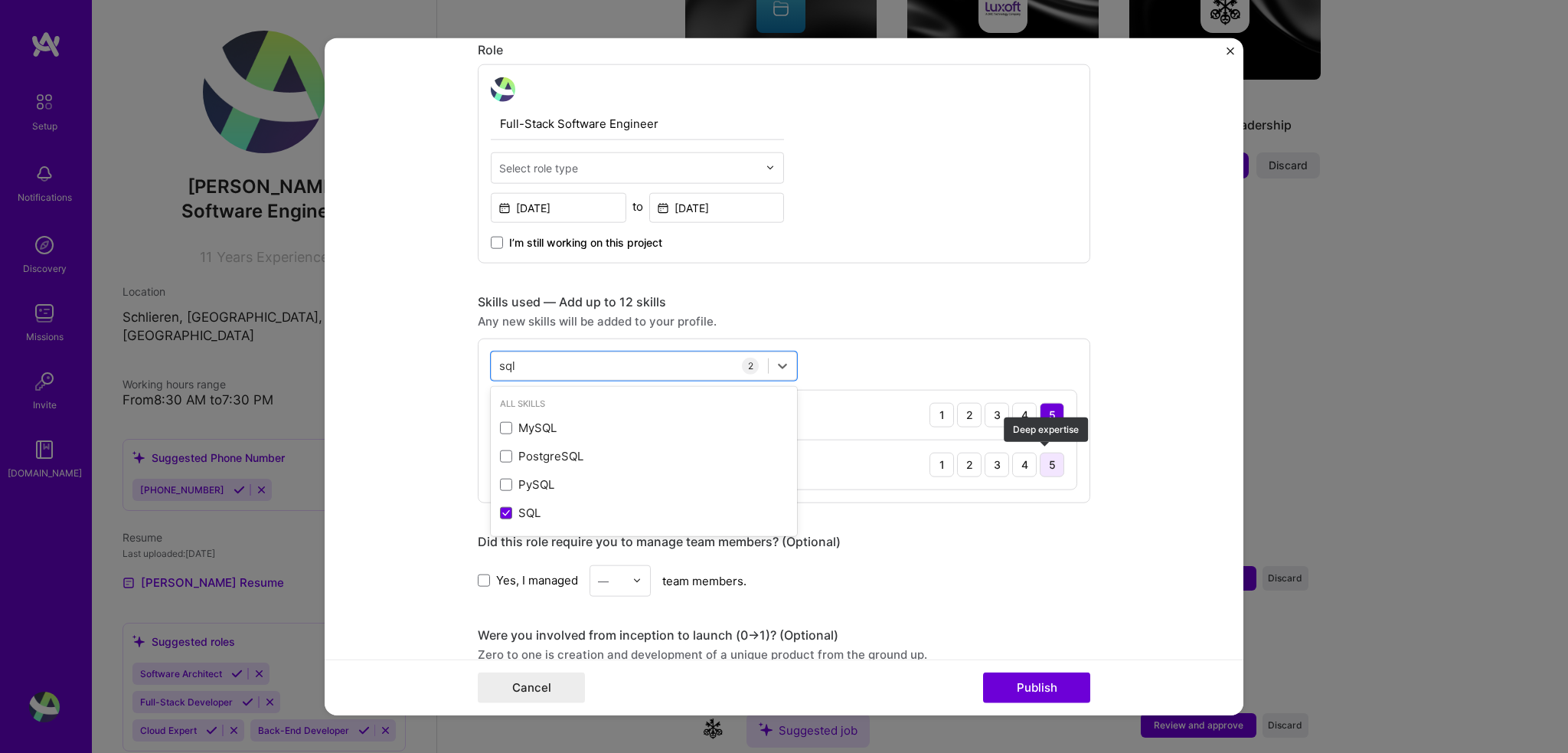
click at [1050, 457] on div "5" at bounding box center [1052, 464] width 25 height 25
click at [613, 367] on div "sql sql" at bounding box center [630, 366] width 276 height 26
type input "s"
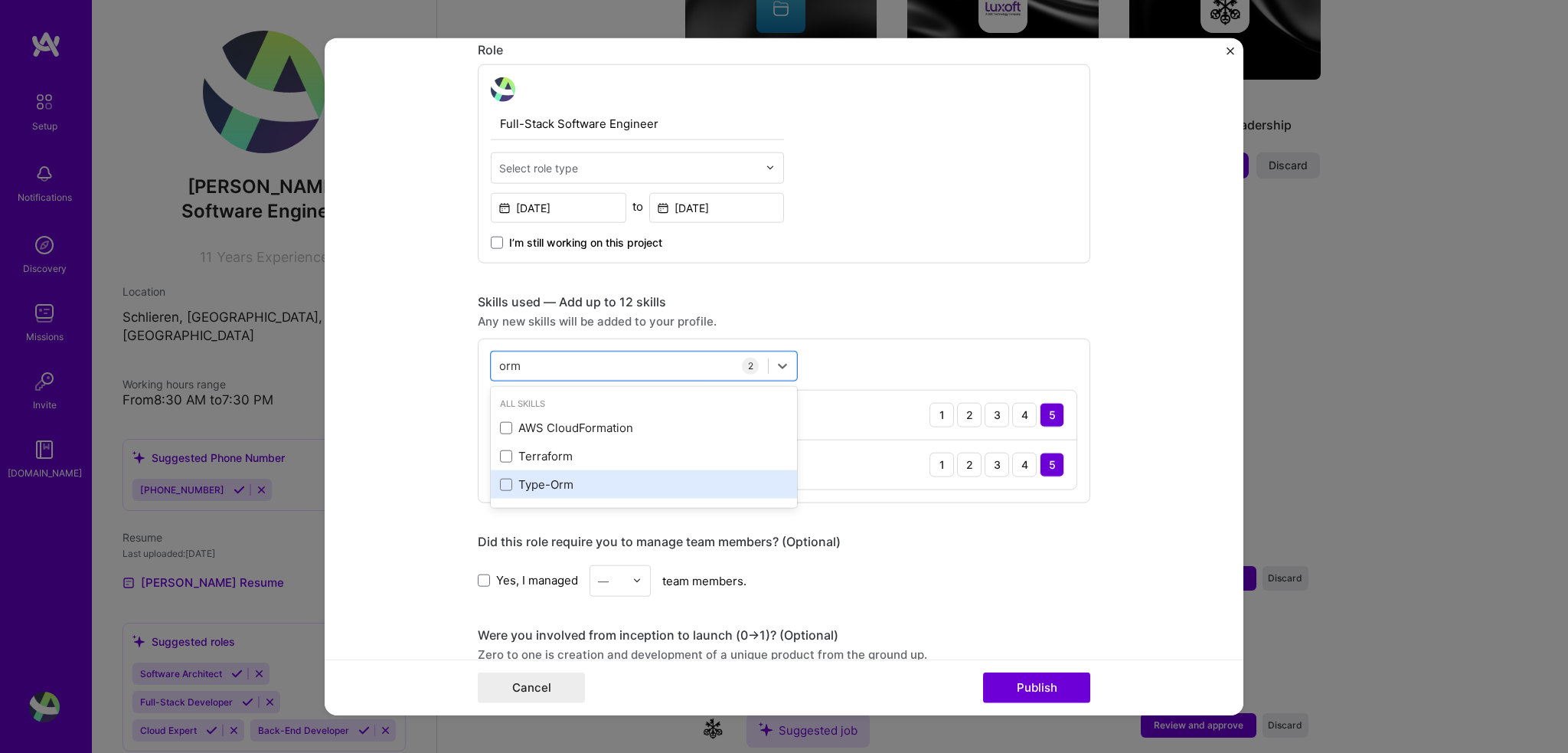
click at [554, 483] on div "Type-Orm" at bounding box center [643, 484] width 288 height 16
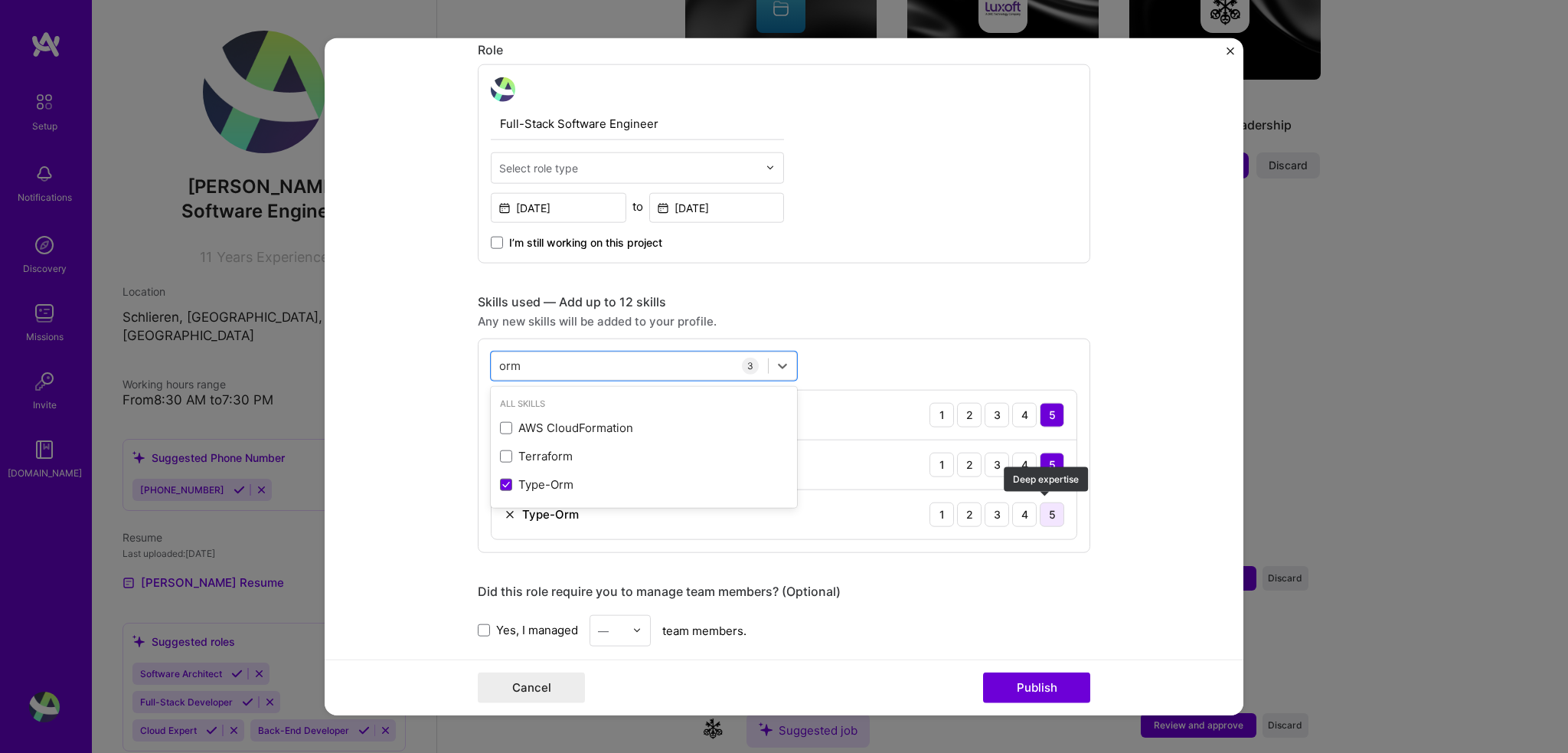
click at [1046, 507] on div "5" at bounding box center [1052, 514] width 25 height 25
click at [545, 359] on div "orm orm" at bounding box center [630, 366] width 276 height 26
type input "o"
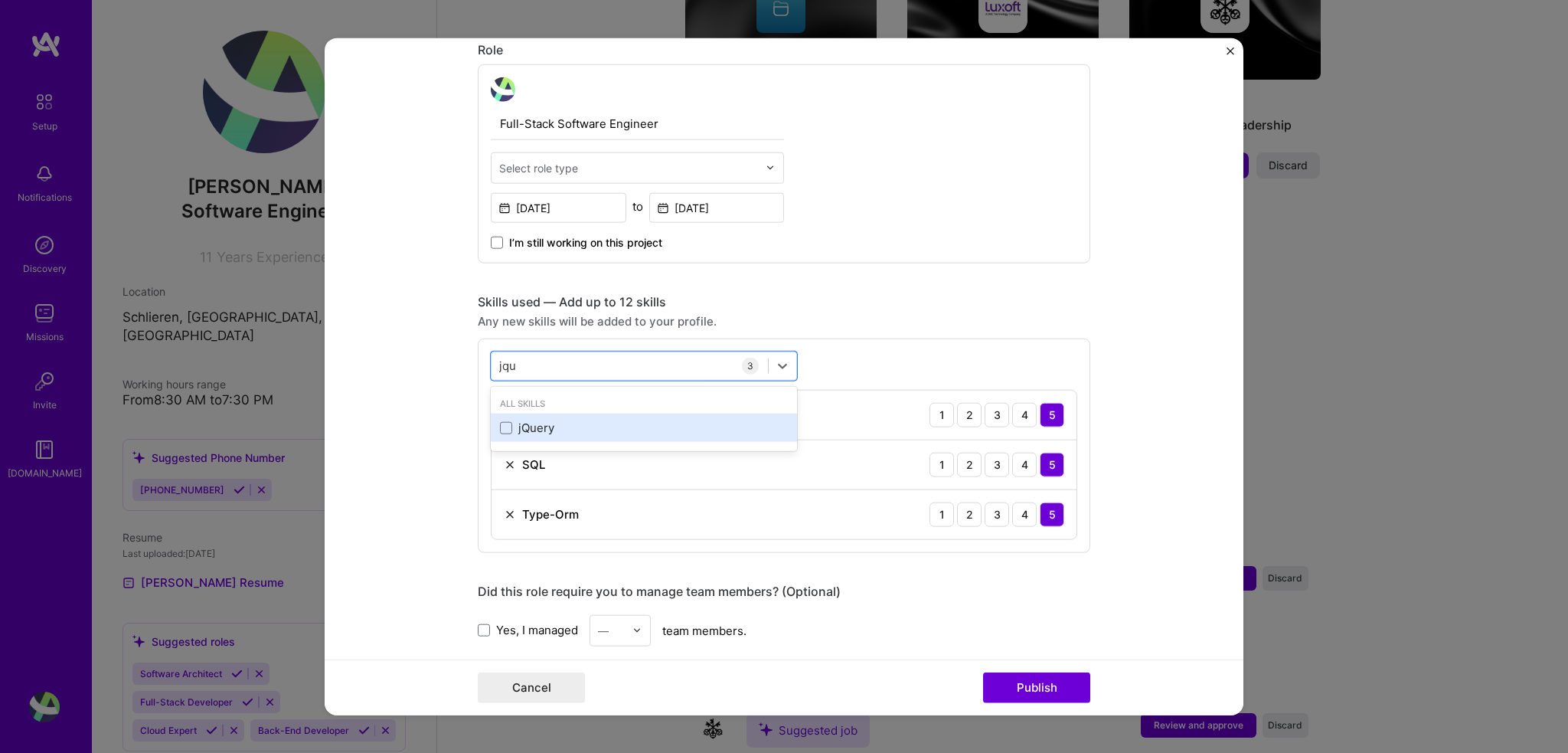
click at [554, 430] on div "jQuery" at bounding box center [643, 428] width 288 height 16
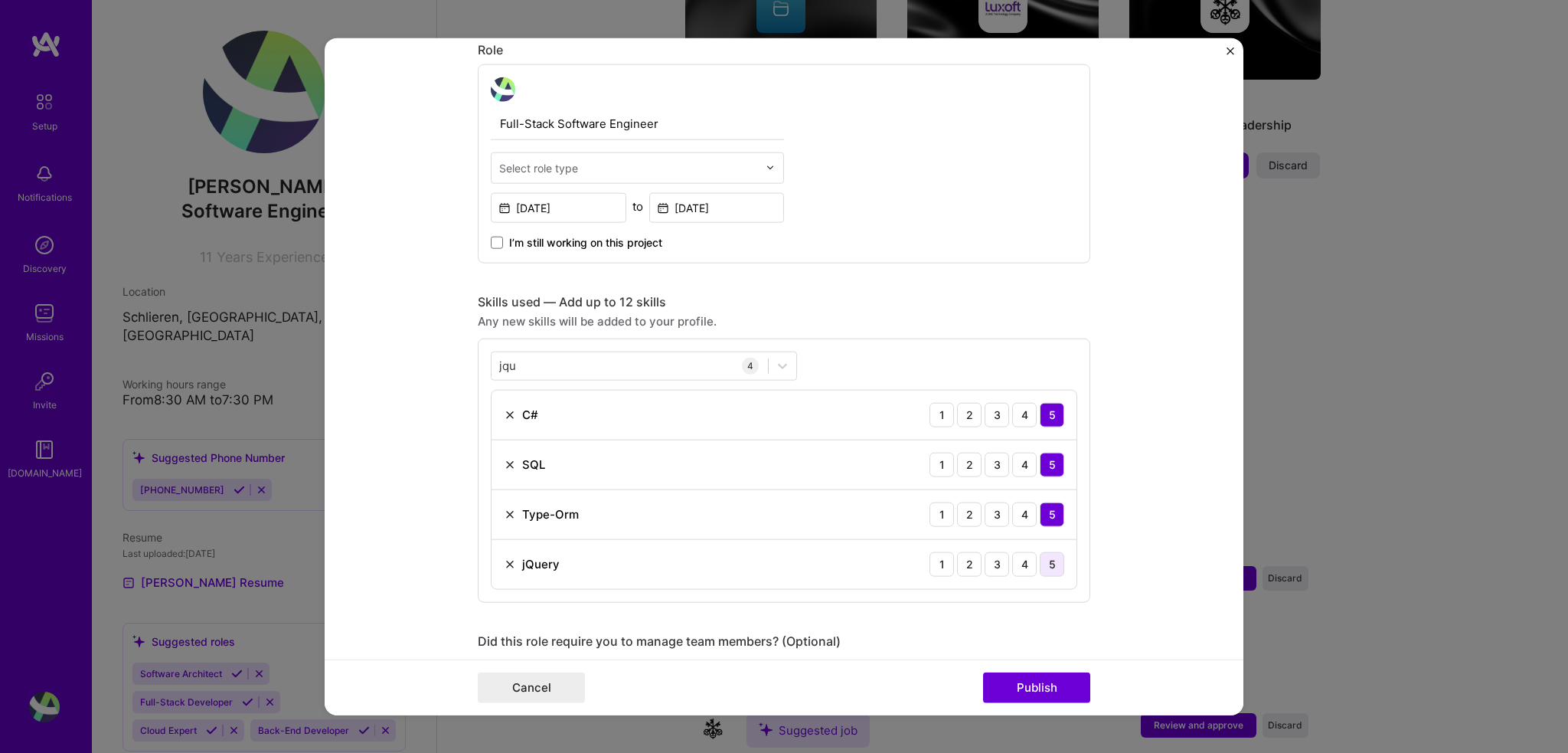
click at [1040, 567] on div "5" at bounding box center [1052, 564] width 25 height 25
click at [636, 365] on div "jqu jqu" at bounding box center [630, 366] width 276 height 26
type input "j"
click at [587, 435] on div "XML" at bounding box center [644, 428] width 306 height 29
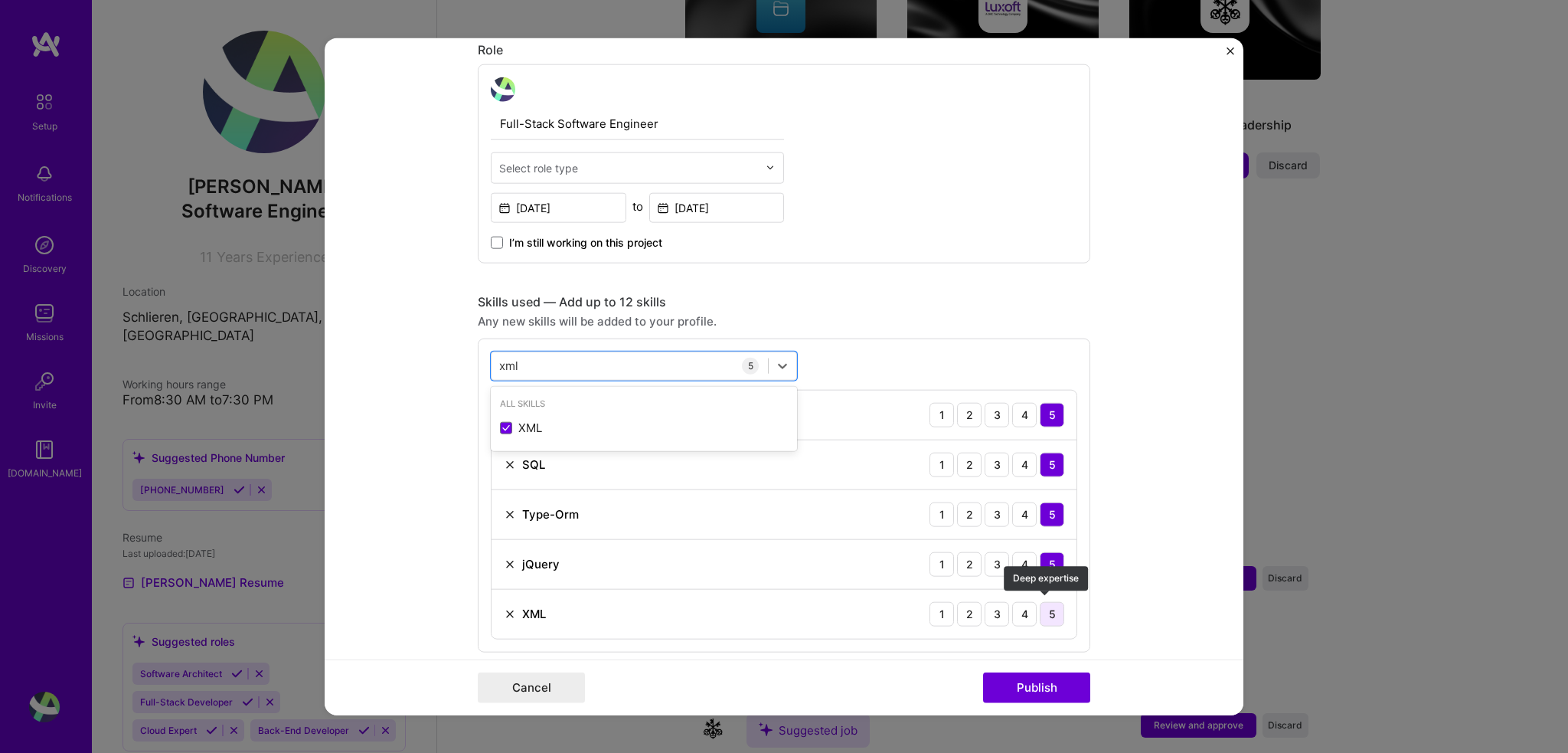
type input "xml"
click at [1053, 616] on div "5" at bounding box center [1052, 614] width 25 height 25
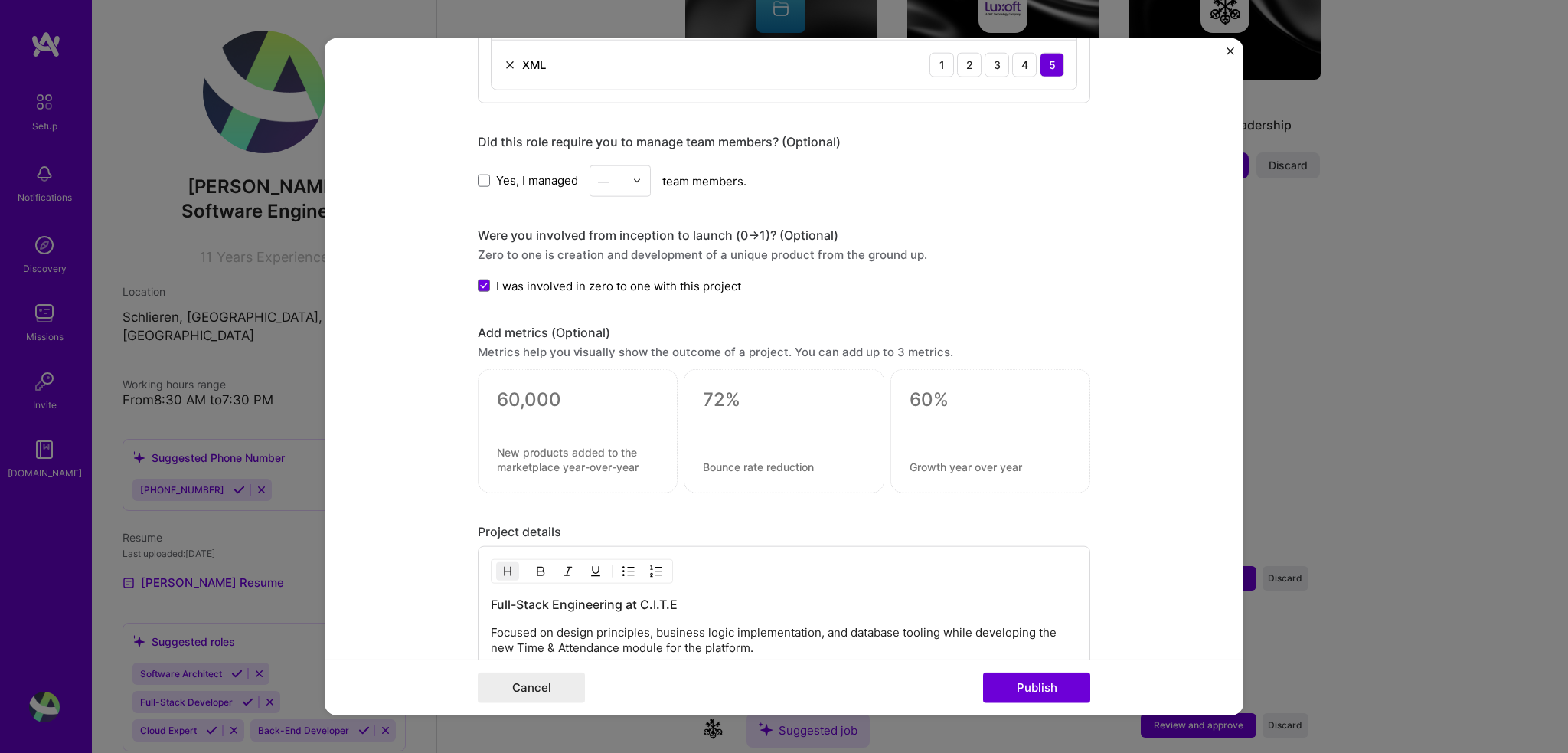
scroll to position [1280, 0]
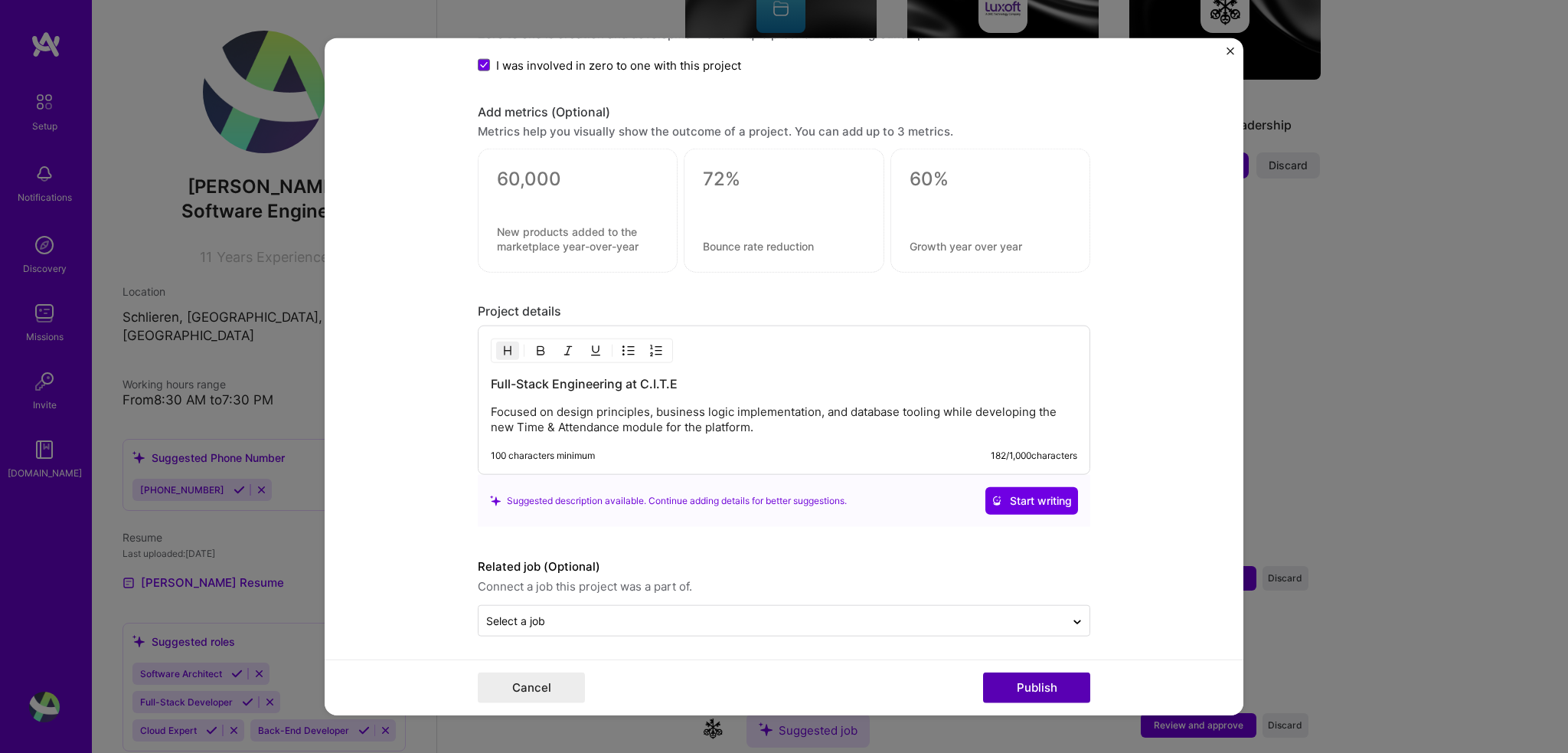
click at [1072, 685] on button "Publish" at bounding box center [1037, 687] width 107 height 30
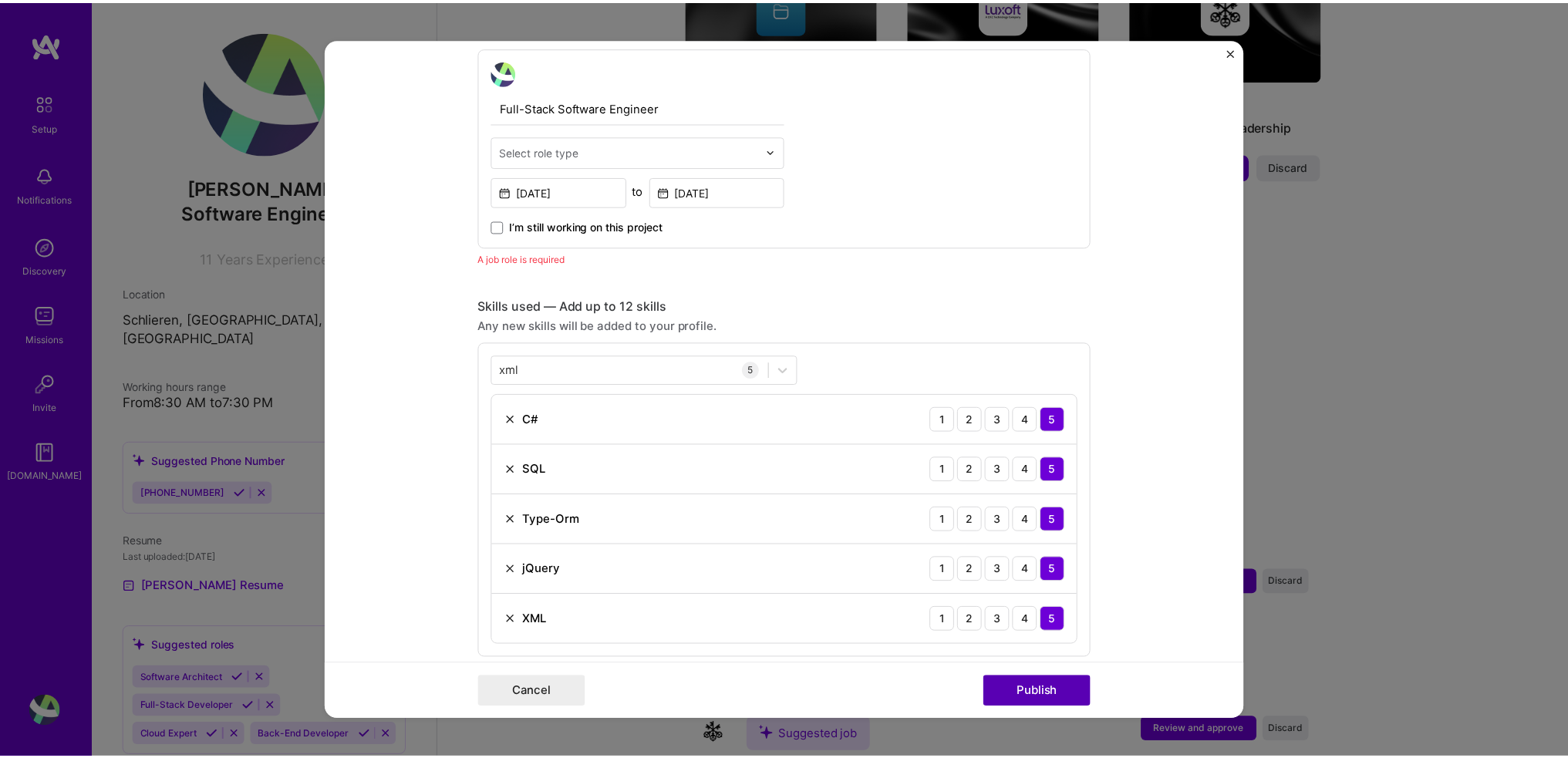
scroll to position [517, 0]
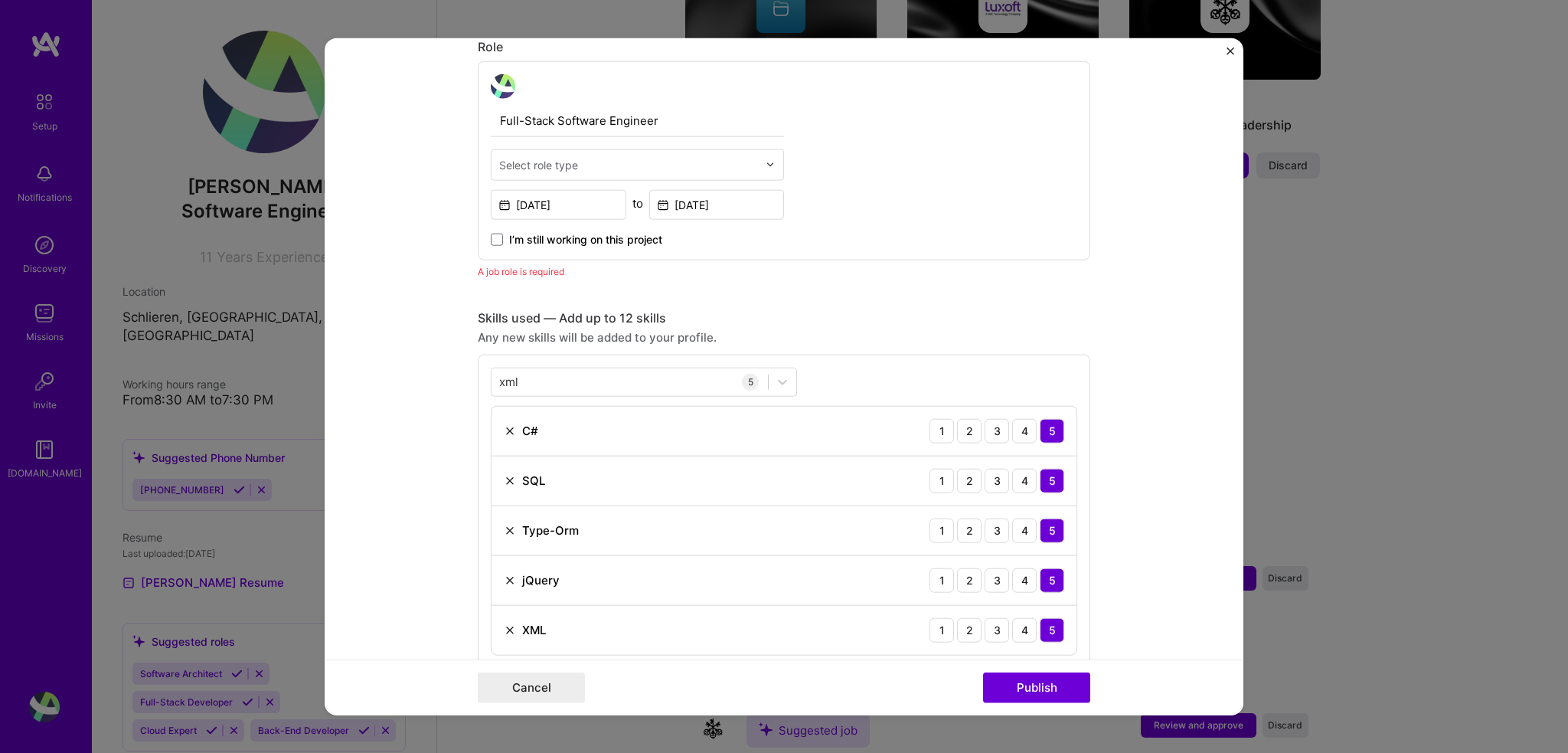
click at [666, 159] on input "text" at bounding box center [628, 164] width 259 height 16
type input "full"
click at [666, 210] on div "Full-Stack Developer" at bounding box center [637, 205] width 284 height 29
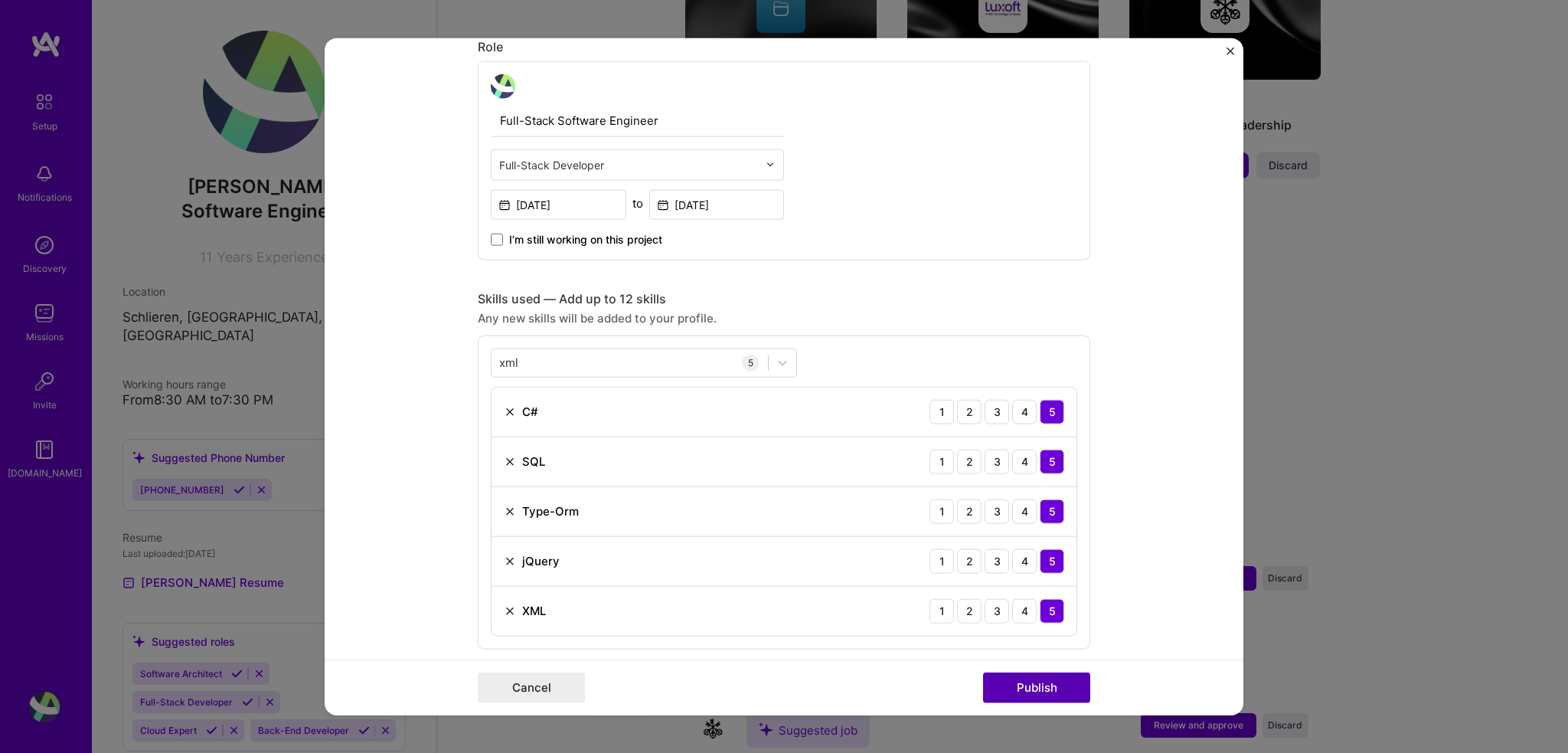
click at [1015, 688] on button "Publish" at bounding box center [1037, 687] width 107 height 30
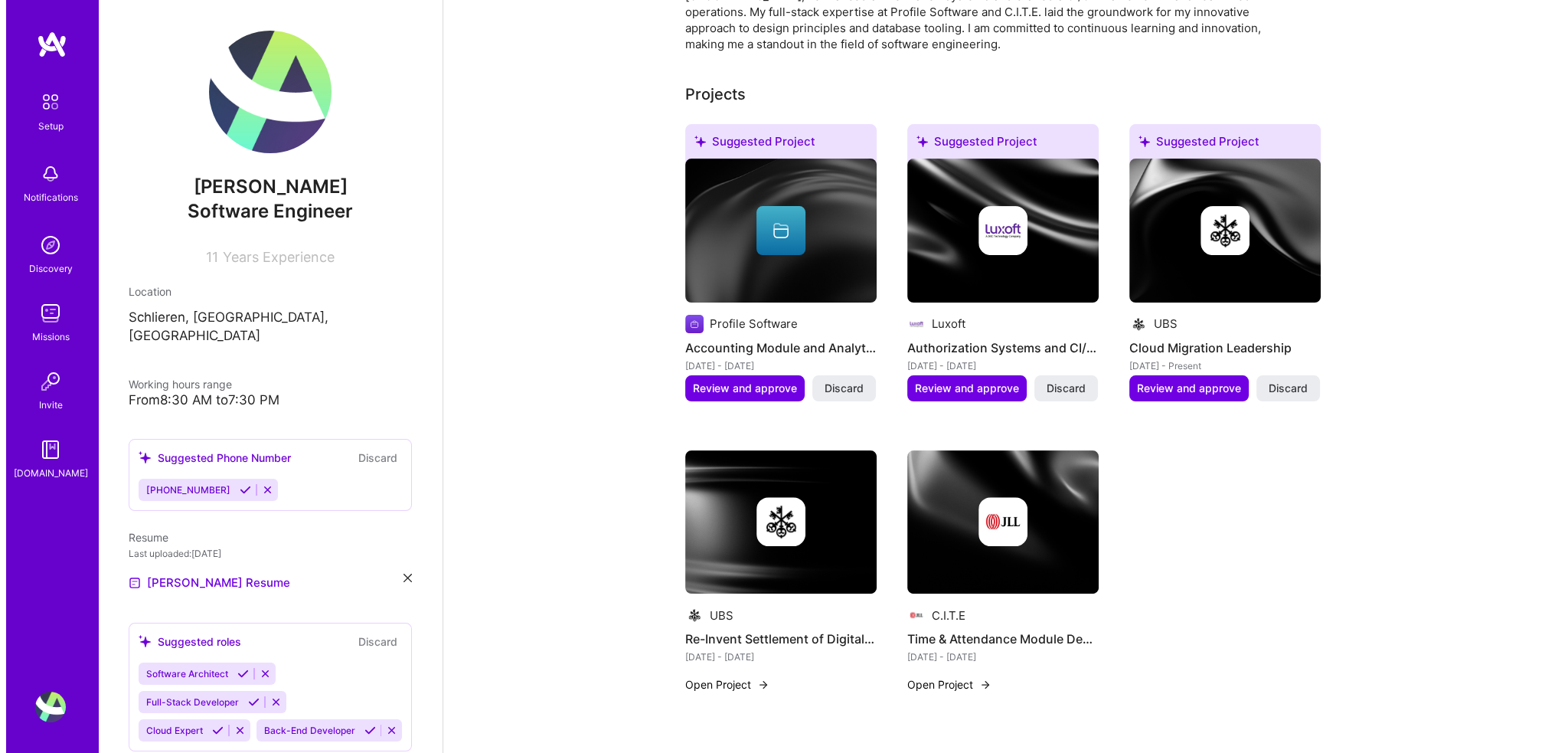
scroll to position [631, 0]
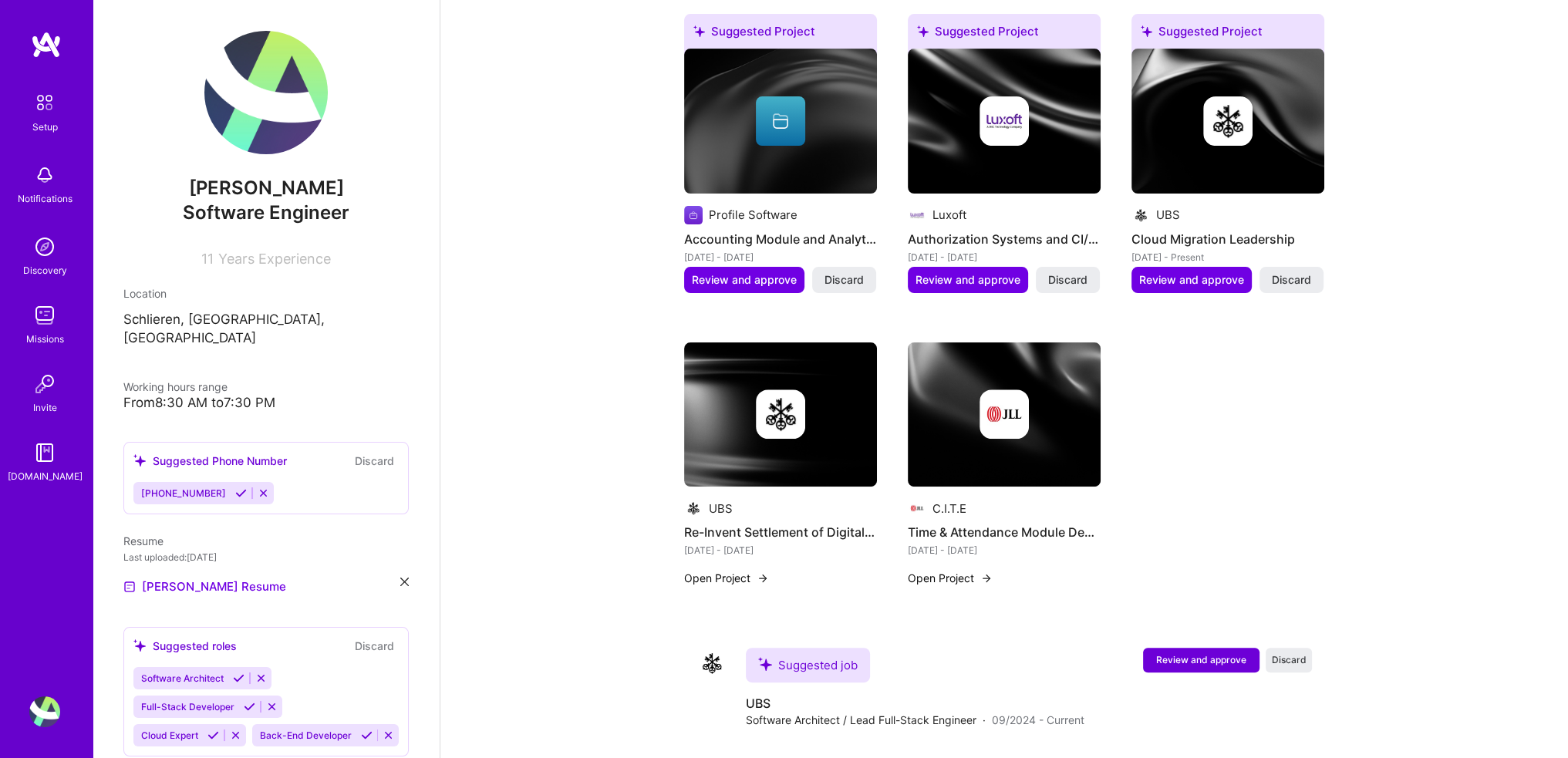
click at [773, 431] on img at bounding box center [780, 415] width 193 height 145
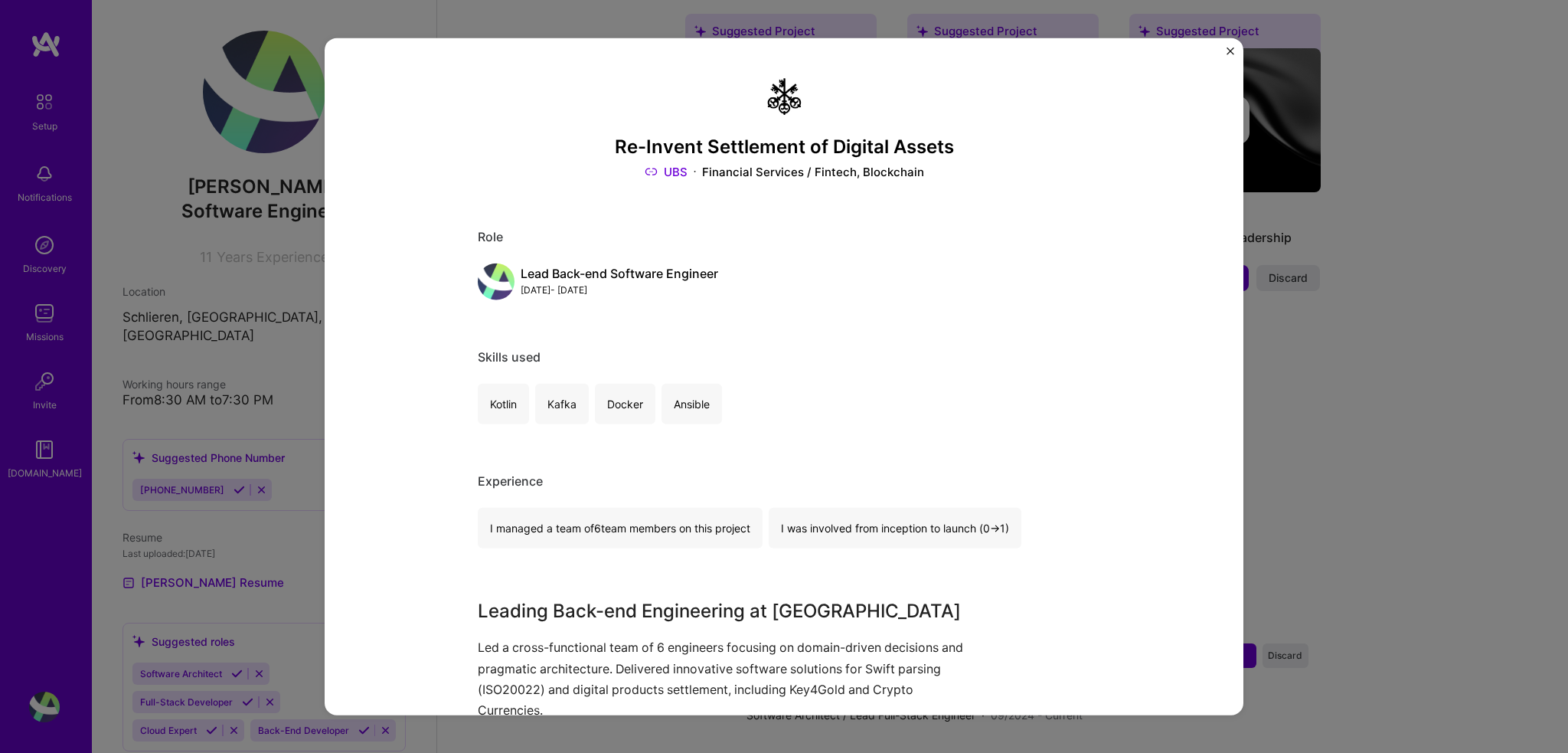
click at [1230, 47] on img "Close" at bounding box center [1231, 50] width 8 height 8
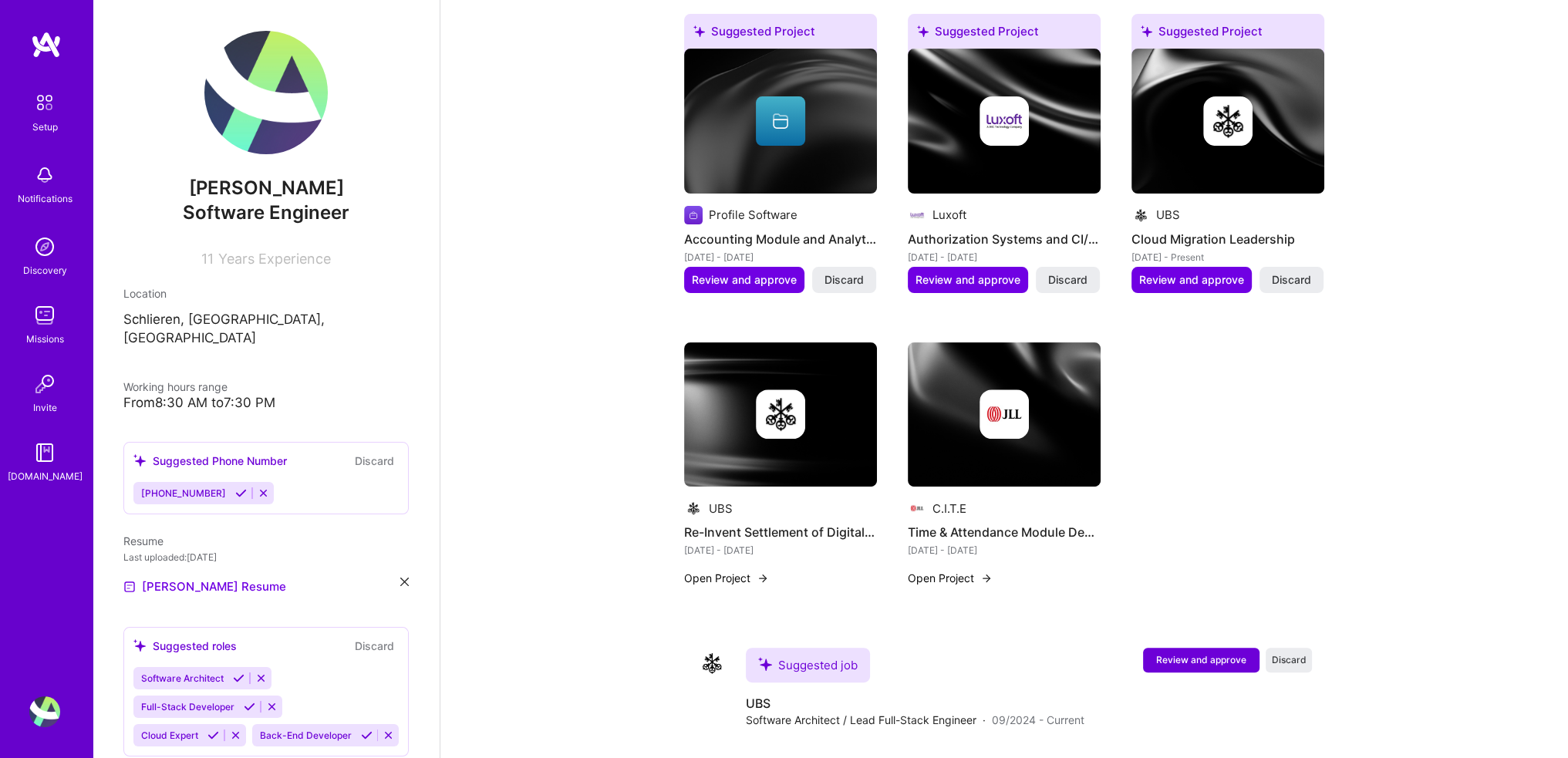
click at [746, 570] on button "Open Project" at bounding box center [726, 577] width 85 height 16
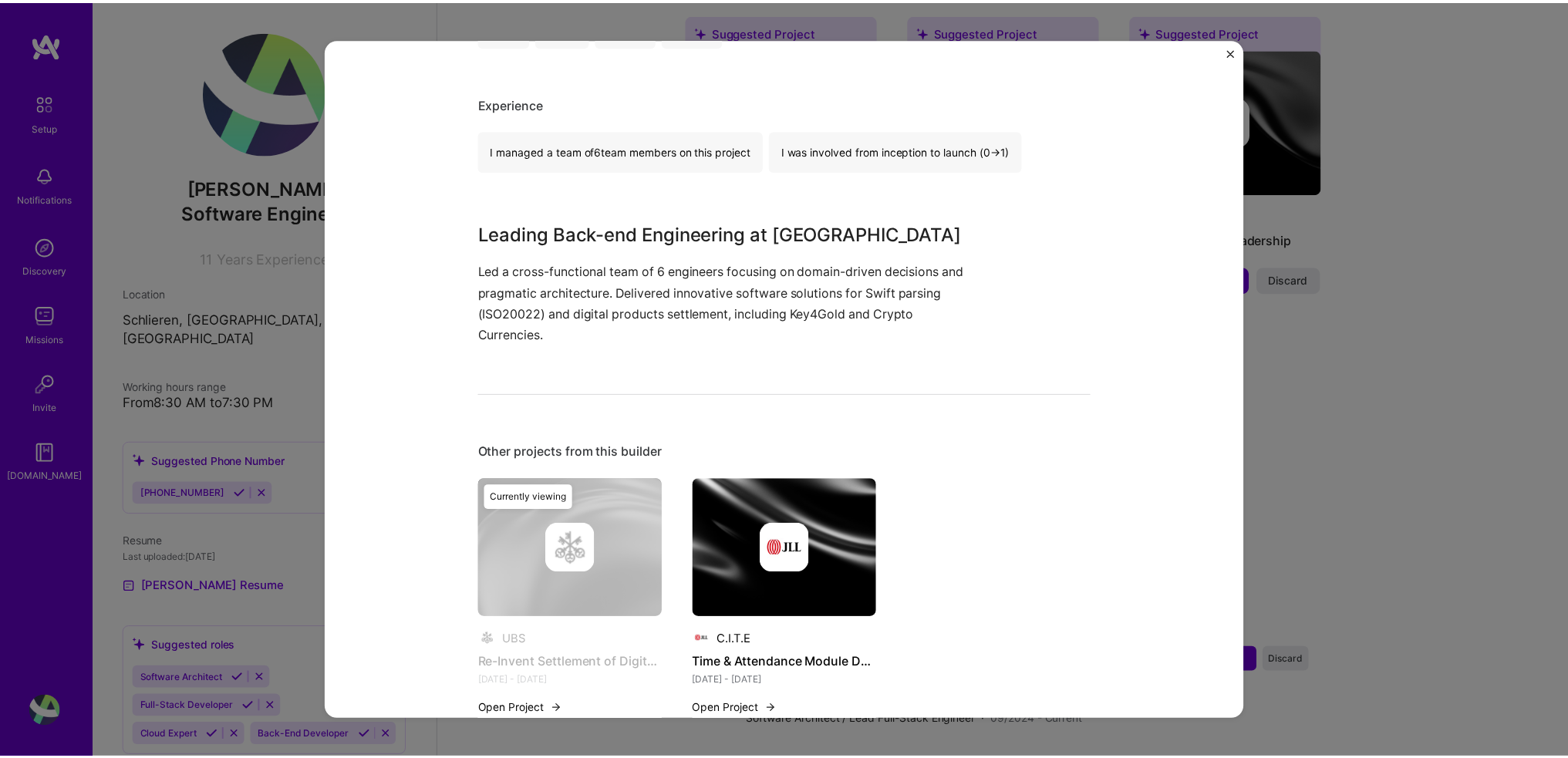
scroll to position [427, 0]
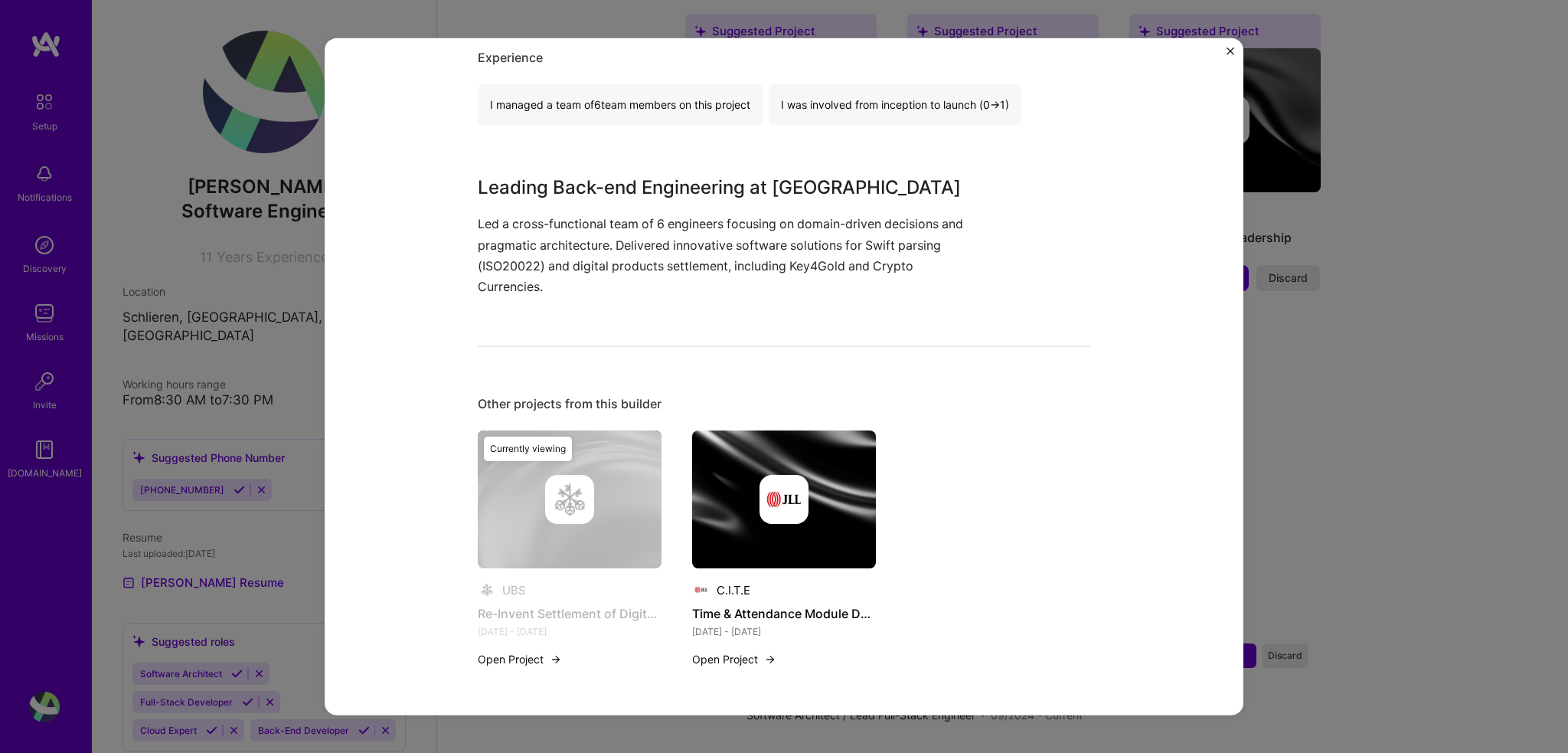
click at [836, 254] on p "Led a cross-functional team of 6 engineers focusing on domain-driven decisions …" at bounding box center [726, 255] width 497 height 84
click at [1230, 50] on img "Close" at bounding box center [1231, 50] width 8 height 8
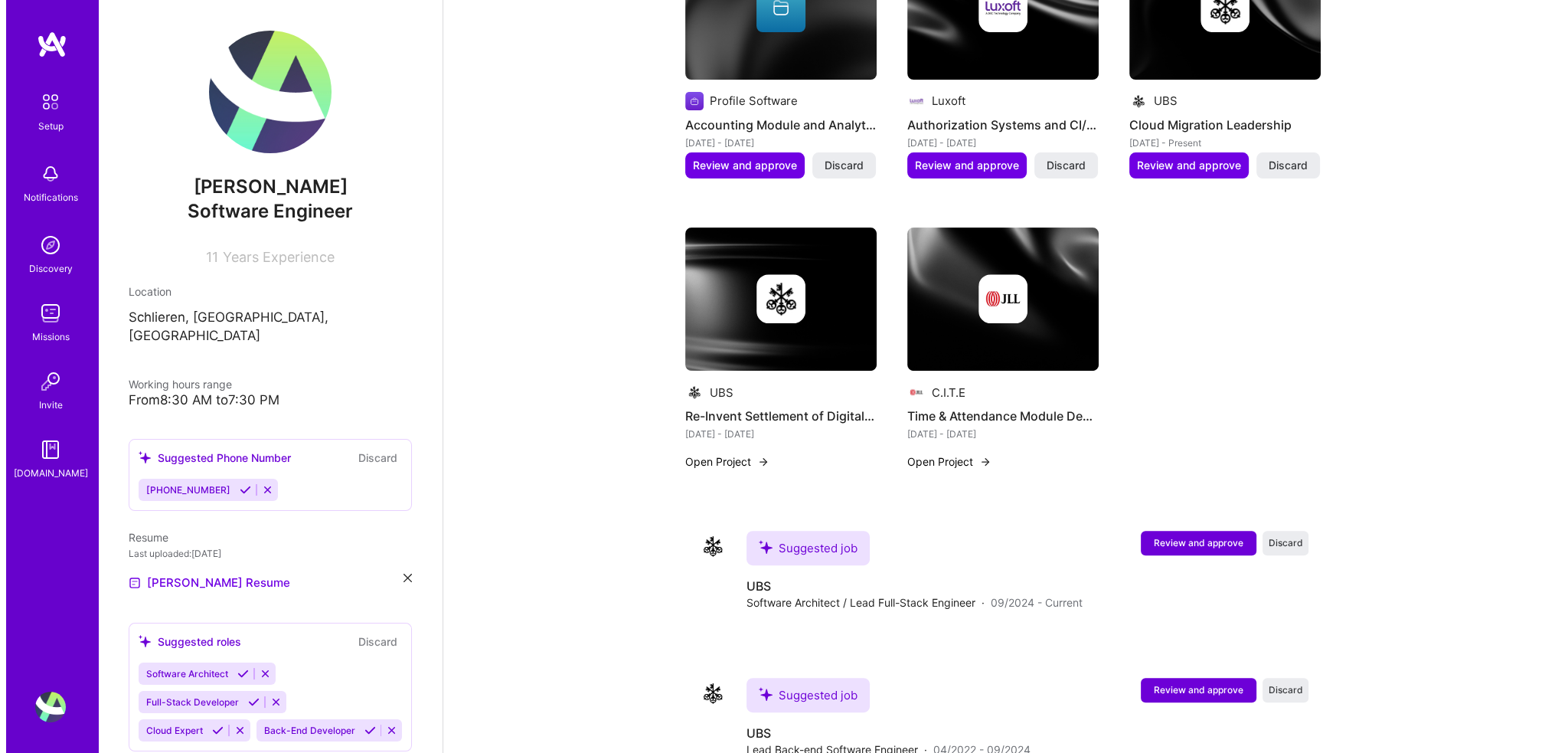
scroll to position [752, 0]
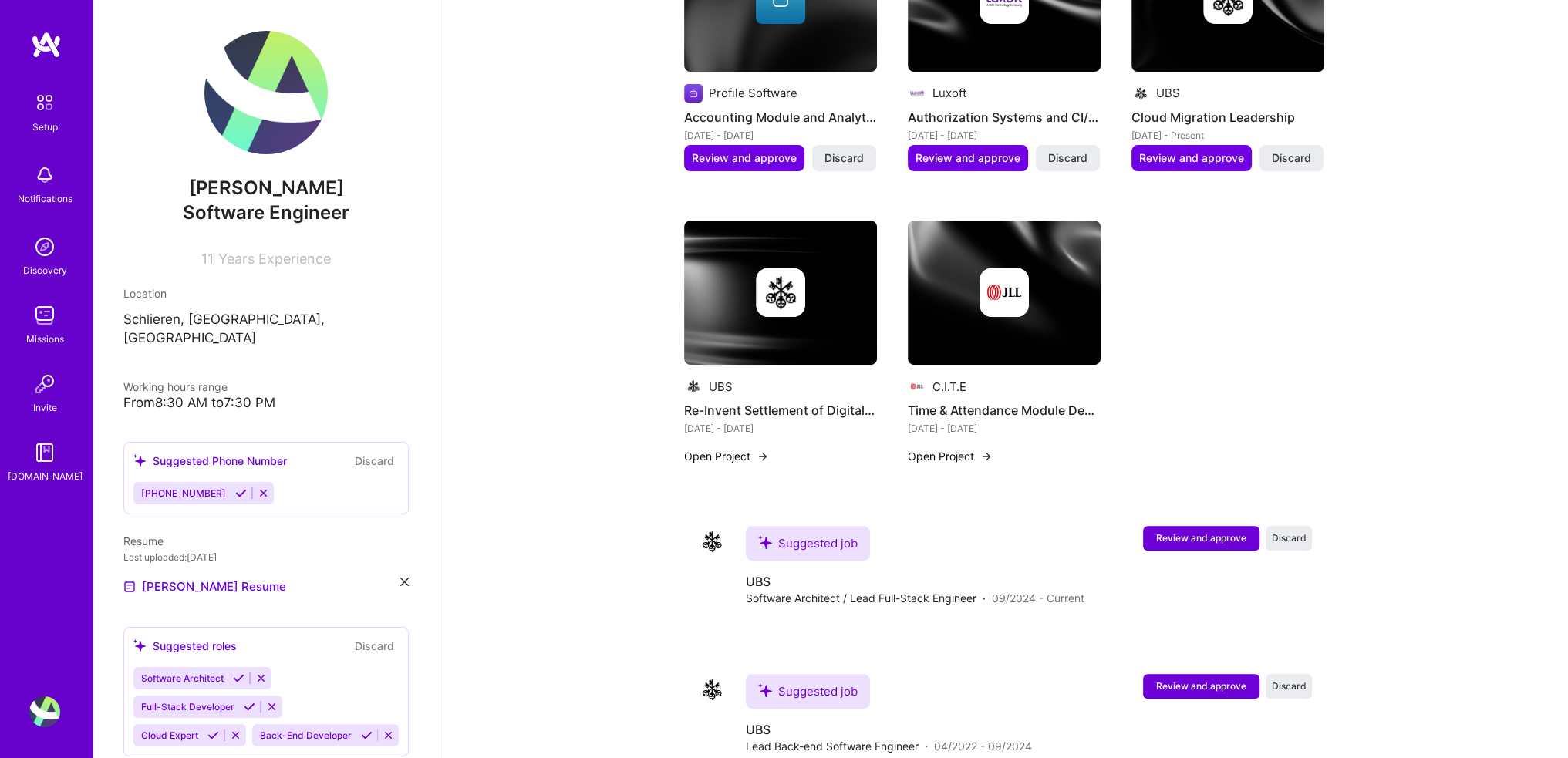
click at [818, 320] on img at bounding box center [780, 293] width 193 height 145
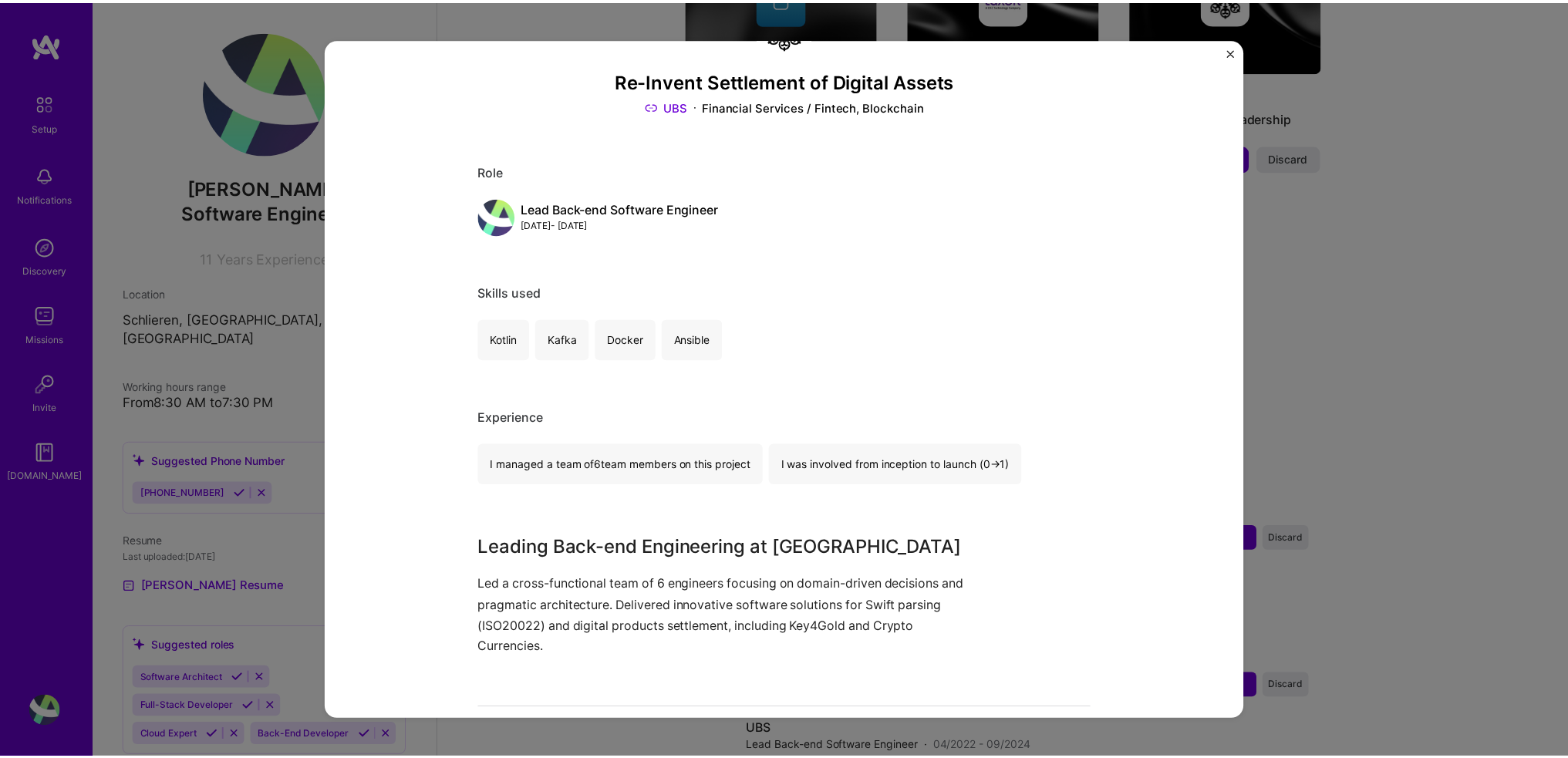
scroll to position [427, 0]
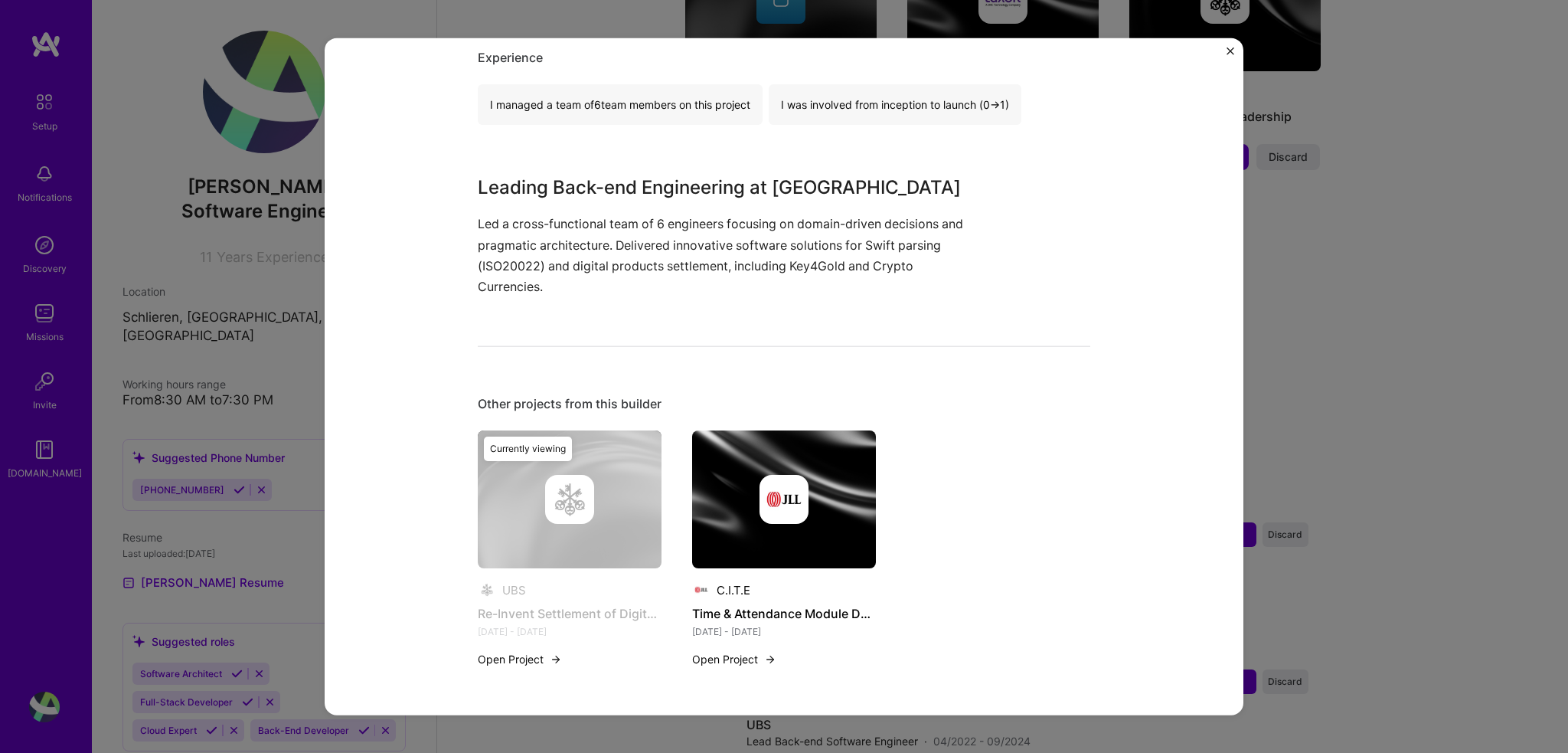
click at [1404, 350] on div "Re-Invent Settlement of Digital Assets UBS Financial Services / Fintech, Blockc…" at bounding box center [784, 376] width 1568 height 753
click at [1225, 49] on div "Re-Invent Settlement of Digital Assets UBS Financial Services / Fintech, Blockc…" at bounding box center [784, 376] width 919 height 678
click at [1228, 51] on img "Close" at bounding box center [1231, 50] width 8 height 8
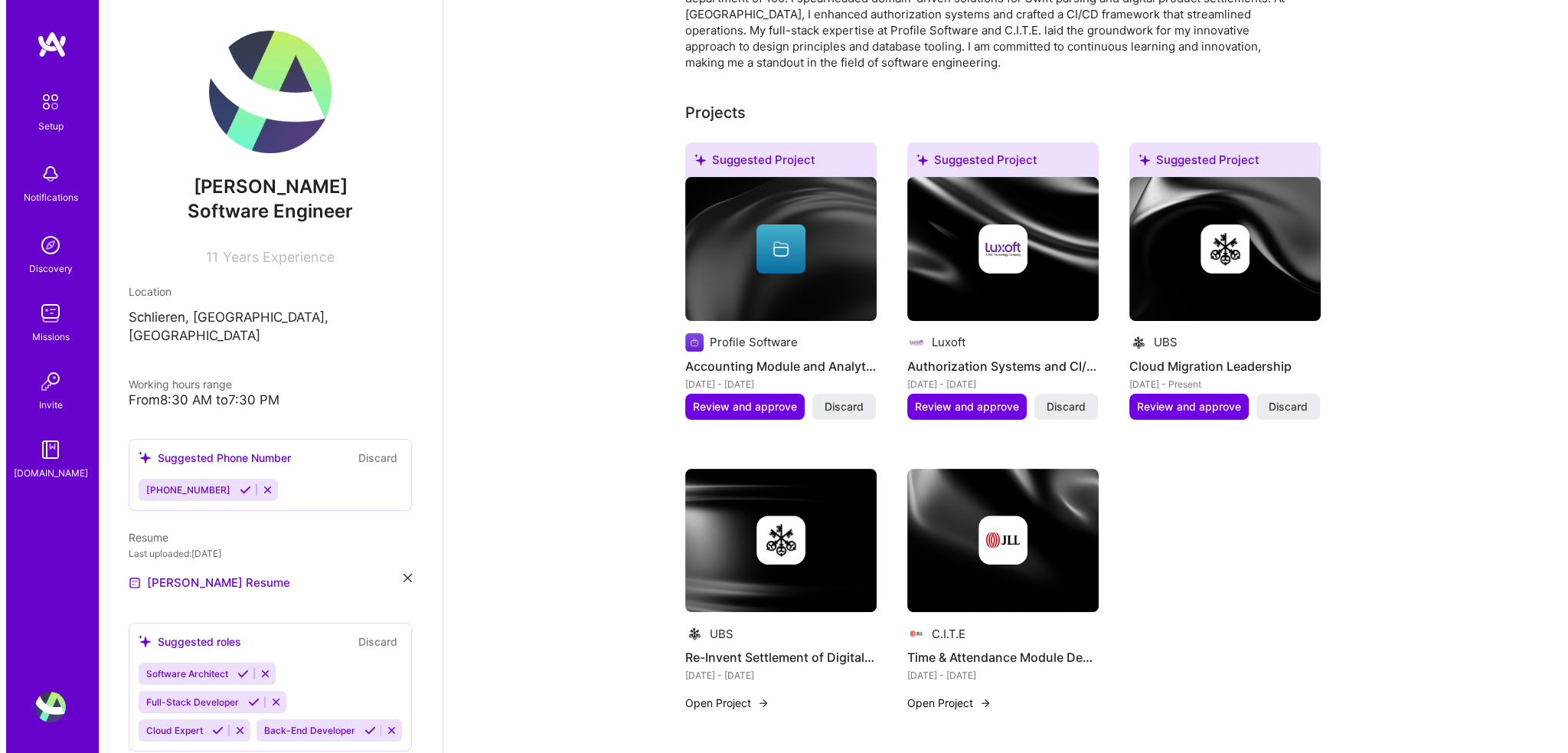
scroll to position [520, 0]
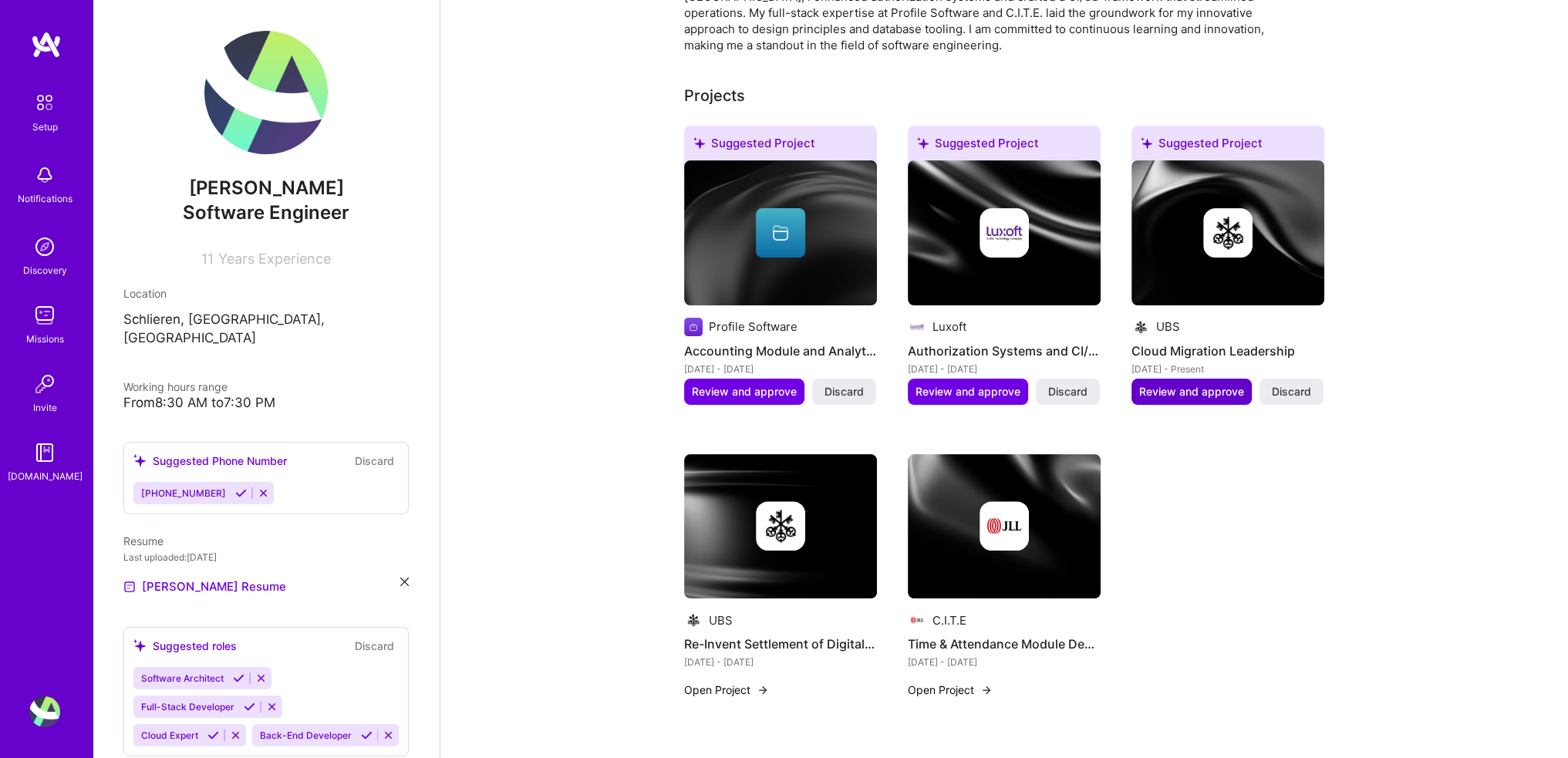
click at [1234, 384] on span "Review and approve" at bounding box center [1192, 392] width 105 height 16
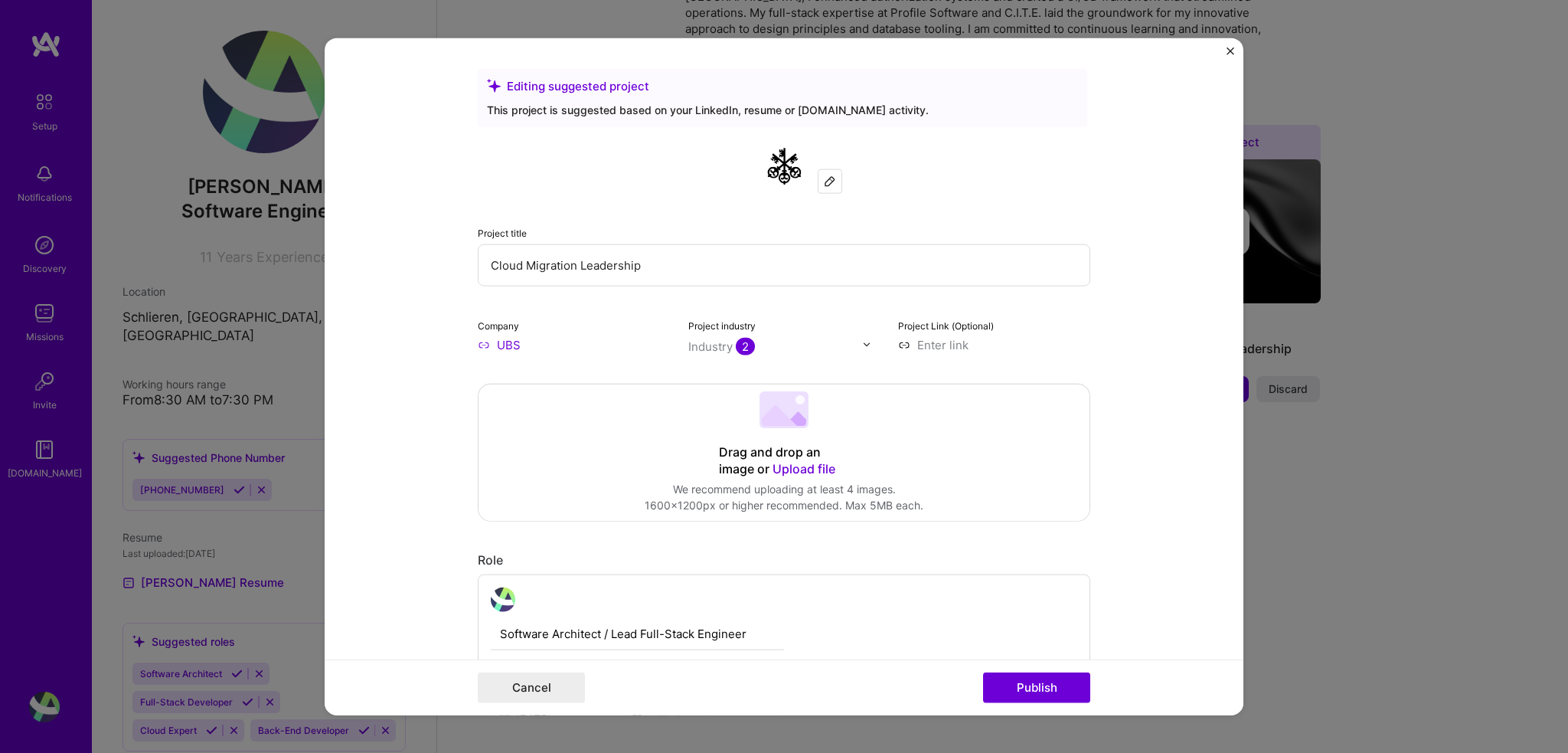
click at [684, 267] on input "Cloud Migration Leadership" at bounding box center [784, 265] width 612 height 42
type input "S"
type input "Cloud Migration"
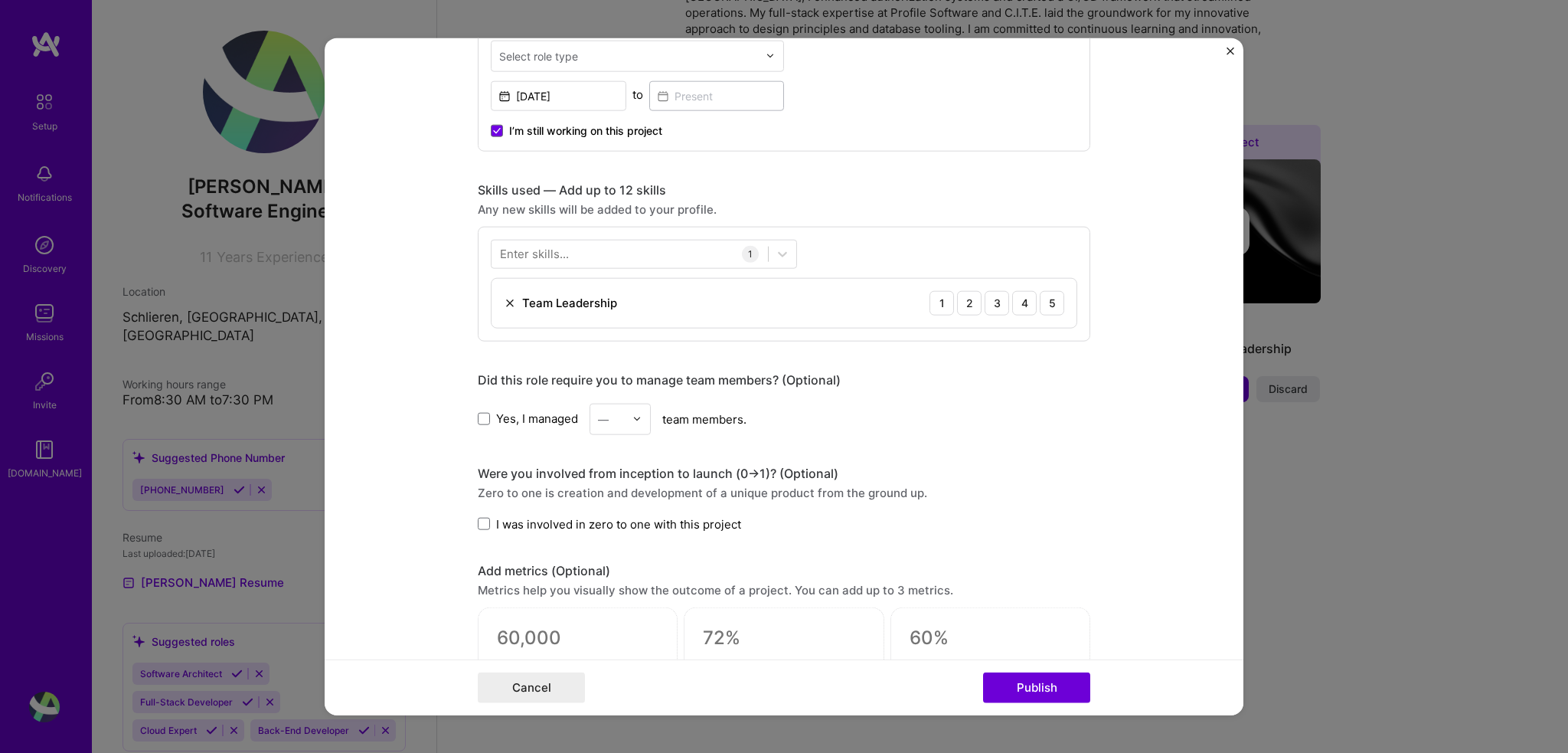
scroll to position [624, 0]
click at [1047, 293] on div "5" at bounding box center [1052, 300] width 25 height 25
click at [518, 408] on span "Yes, I managed" at bounding box center [537, 416] width 82 height 16
click at [0, 0] on input "Yes, I managed" at bounding box center [0, 0] width 0 height 0
click at [613, 410] on input "text" at bounding box center [611, 416] width 27 height 16
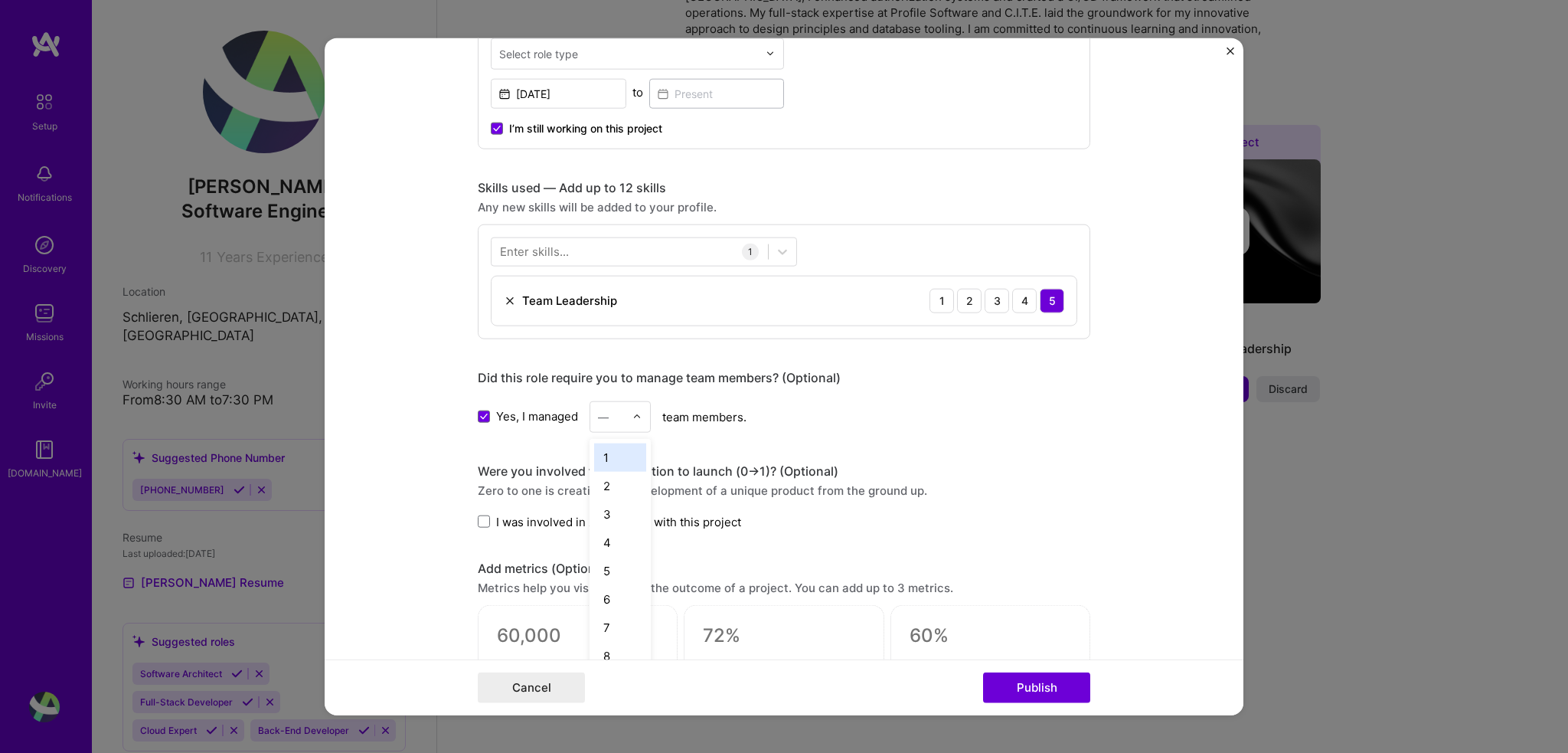
scroll to position [102, 0]
drag, startPoint x: 605, startPoint y: 606, endPoint x: 618, endPoint y: 597, distance: 15.8
click at [605, 607] on div "10" at bounding box center [620, 609] width 52 height 29
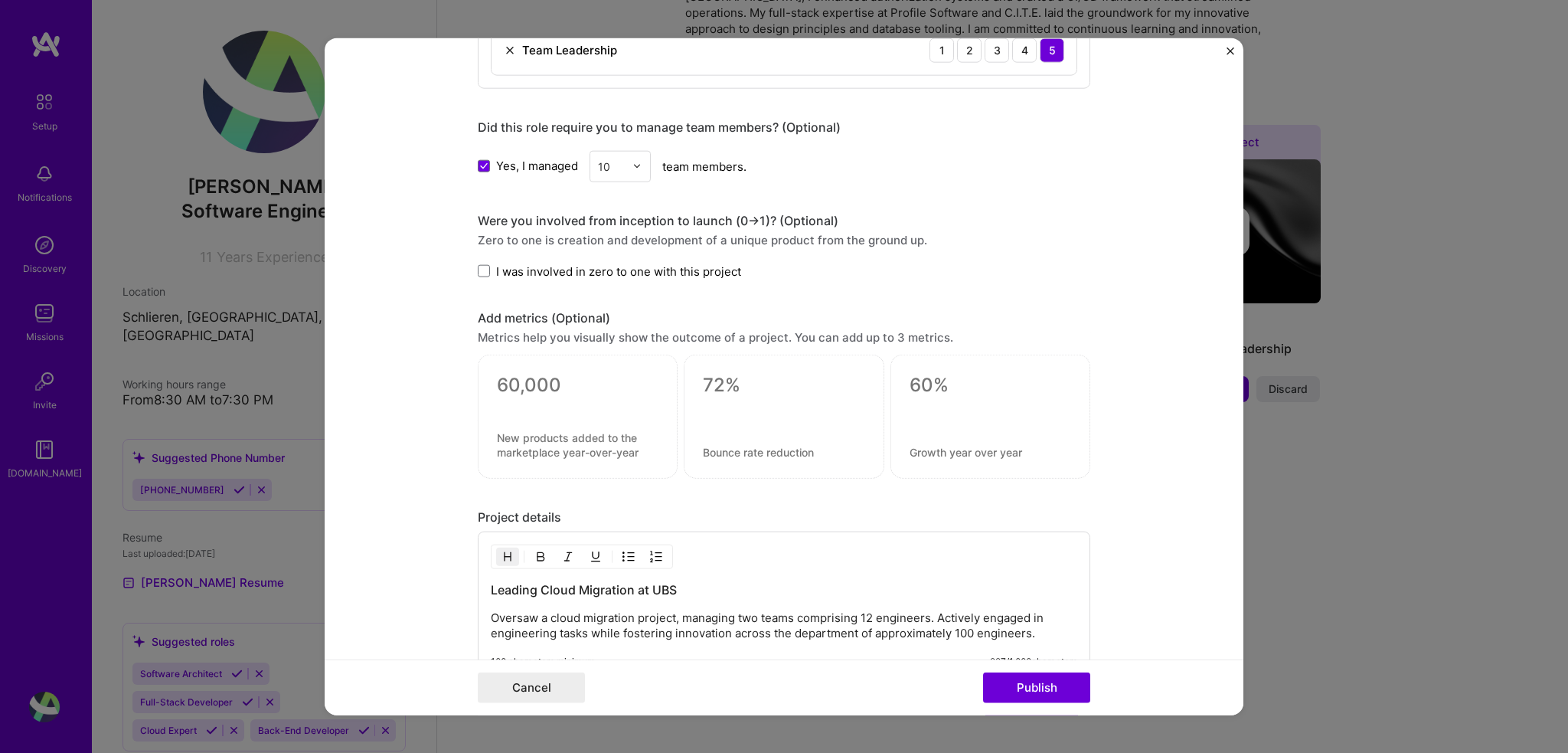
scroll to position [901, 0]
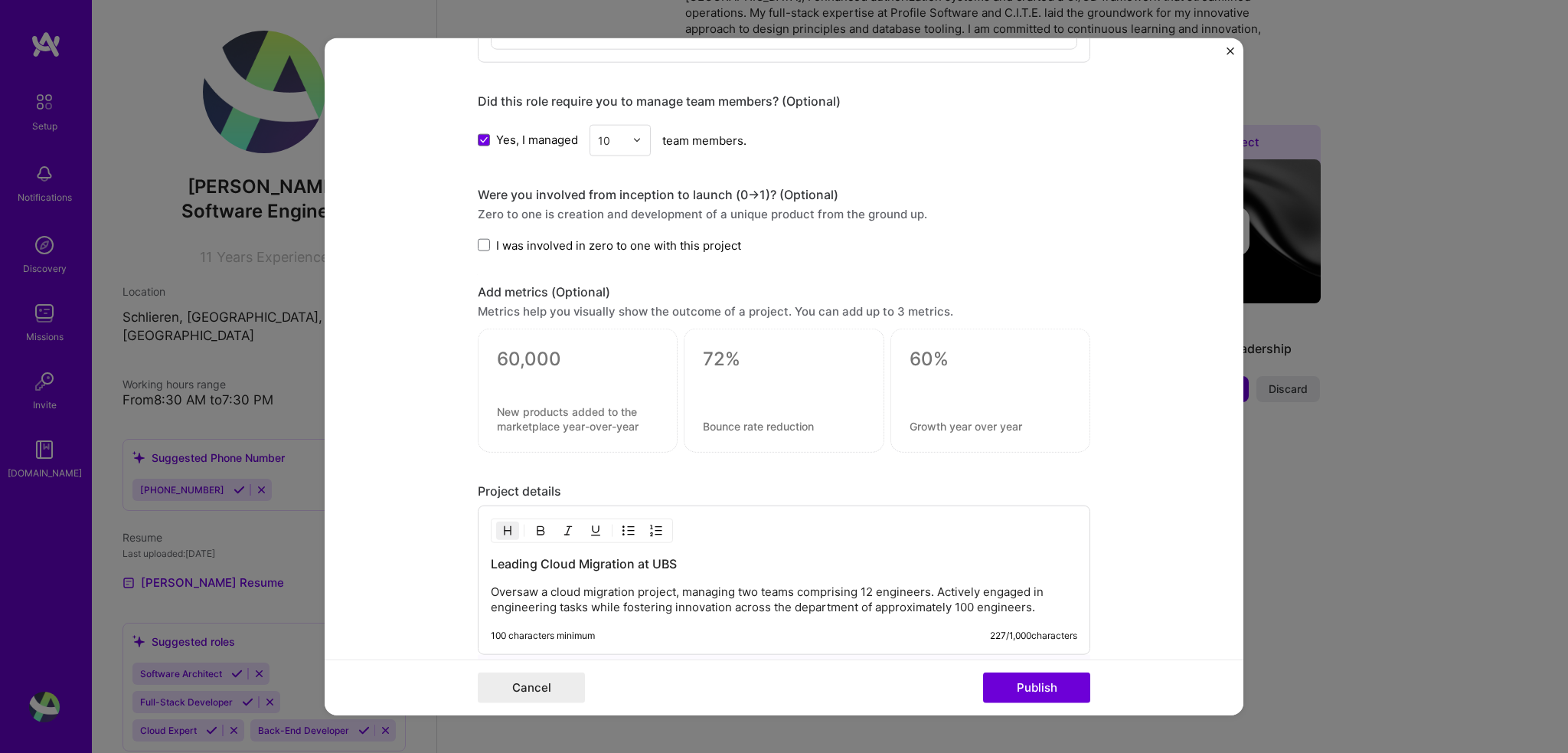
click at [542, 364] on textarea at bounding box center [577, 359] width 161 height 23
click at [801, 378] on div at bounding box center [784, 386] width 161 height 16
click at [689, 349] on div at bounding box center [784, 390] width 200 height 124
click at [712, 349] on textarea at bounding box center [784, 359] width 161 height 23
click at [925, 349] on textarea at bounding box center [990, 359] width 161 height 23
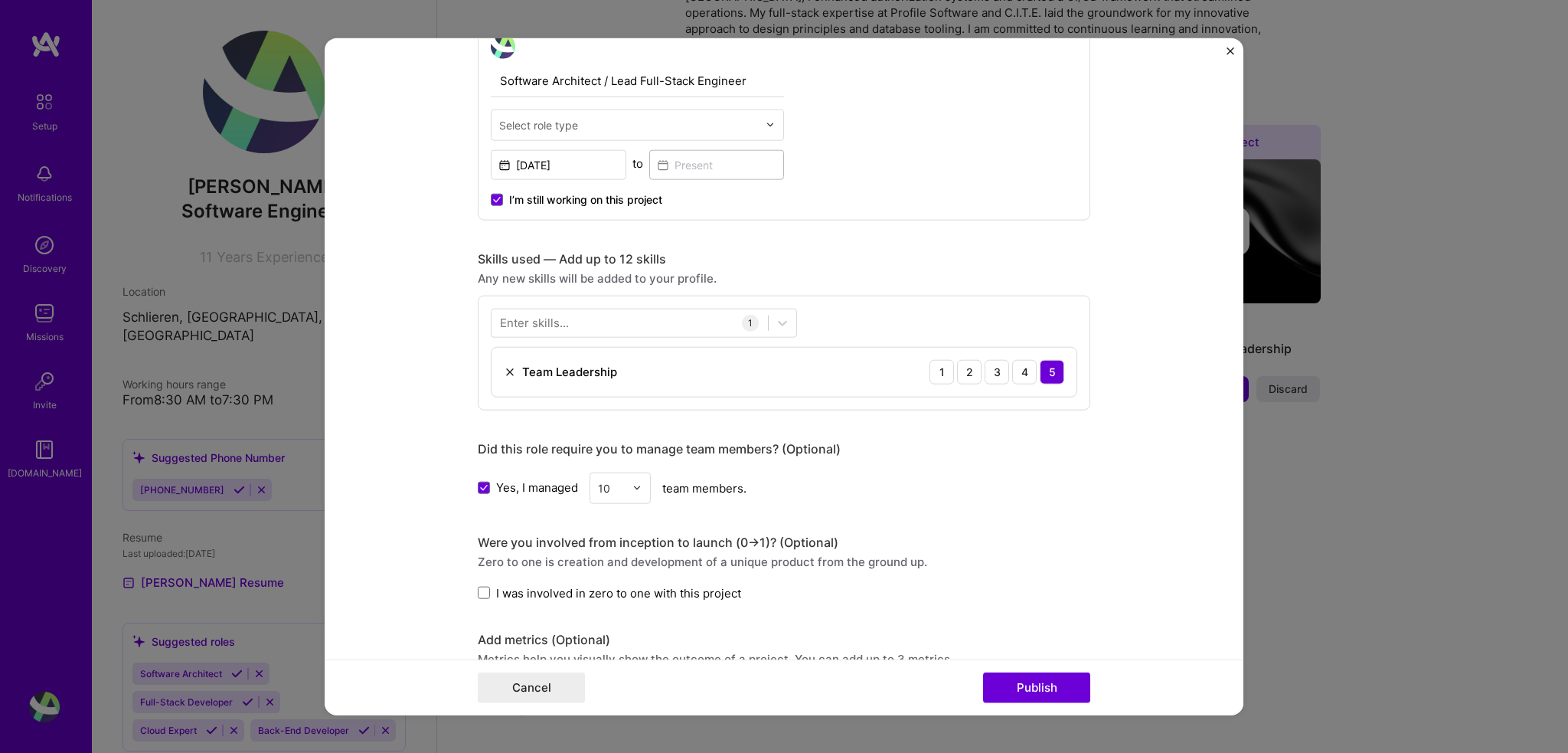
scroll to position [512, 0]
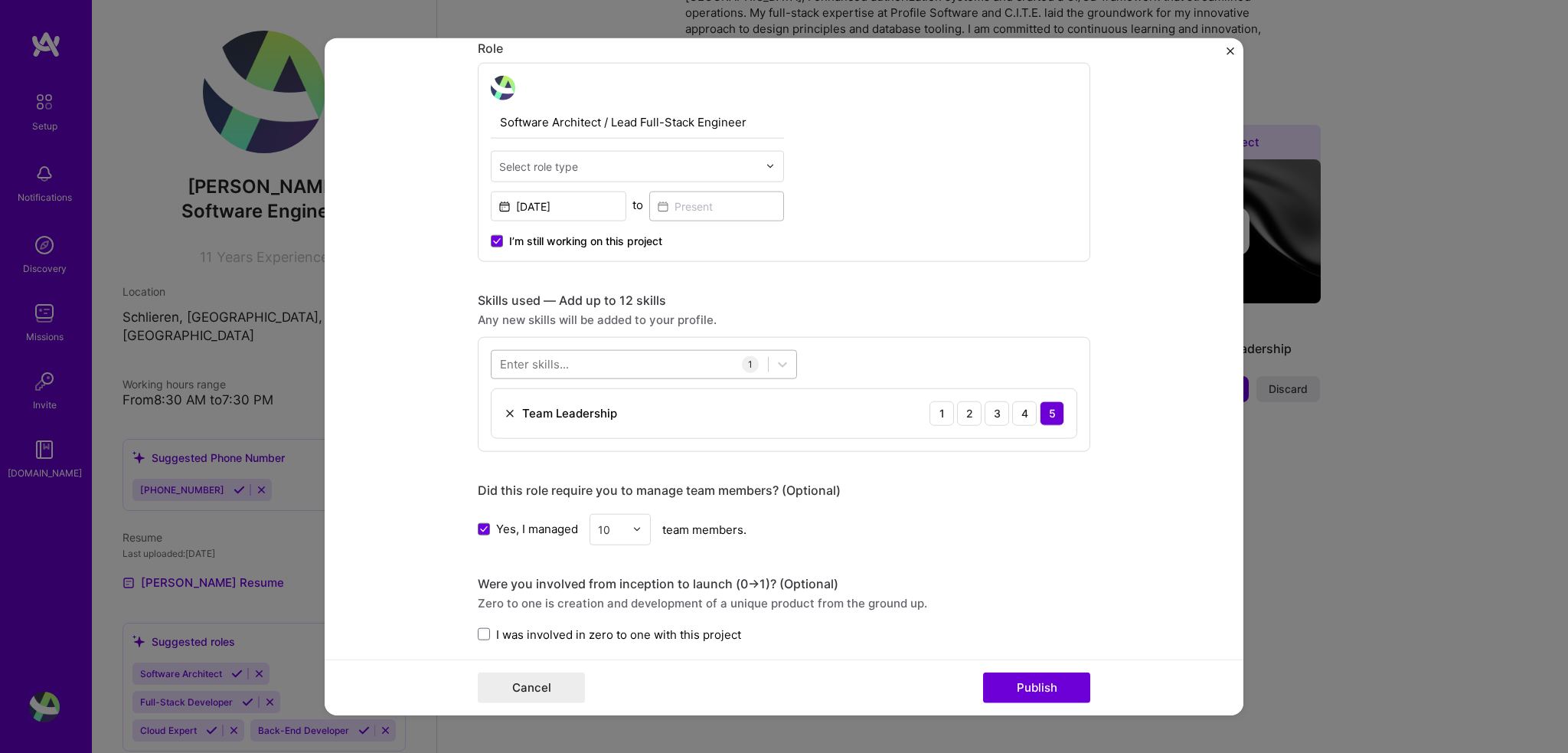
click at [637, 364] on div at bounding box center [630, 364] width 276 height 26
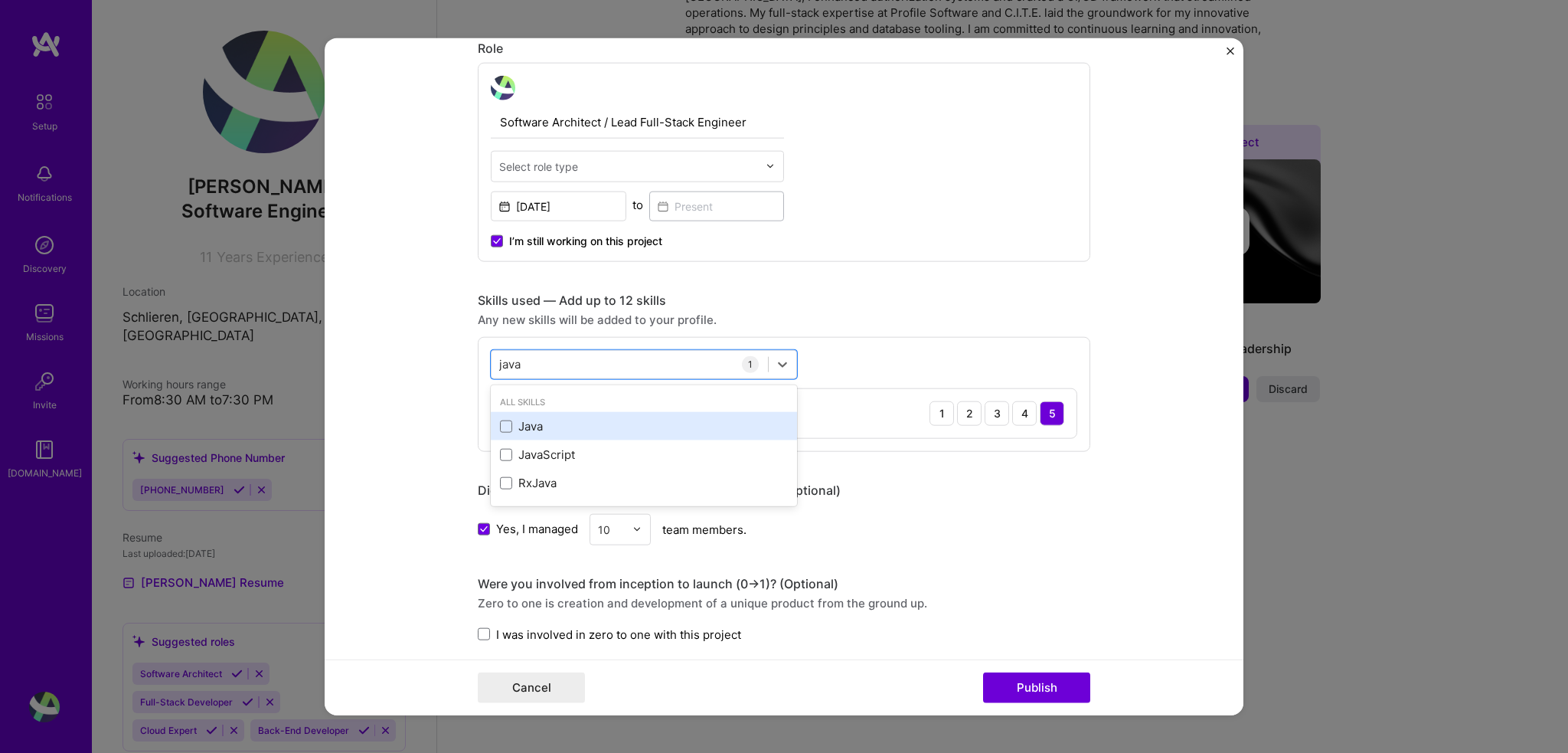
click at [607, 418] on div "Java" at bounding box center [643, 426] width 288 height 16
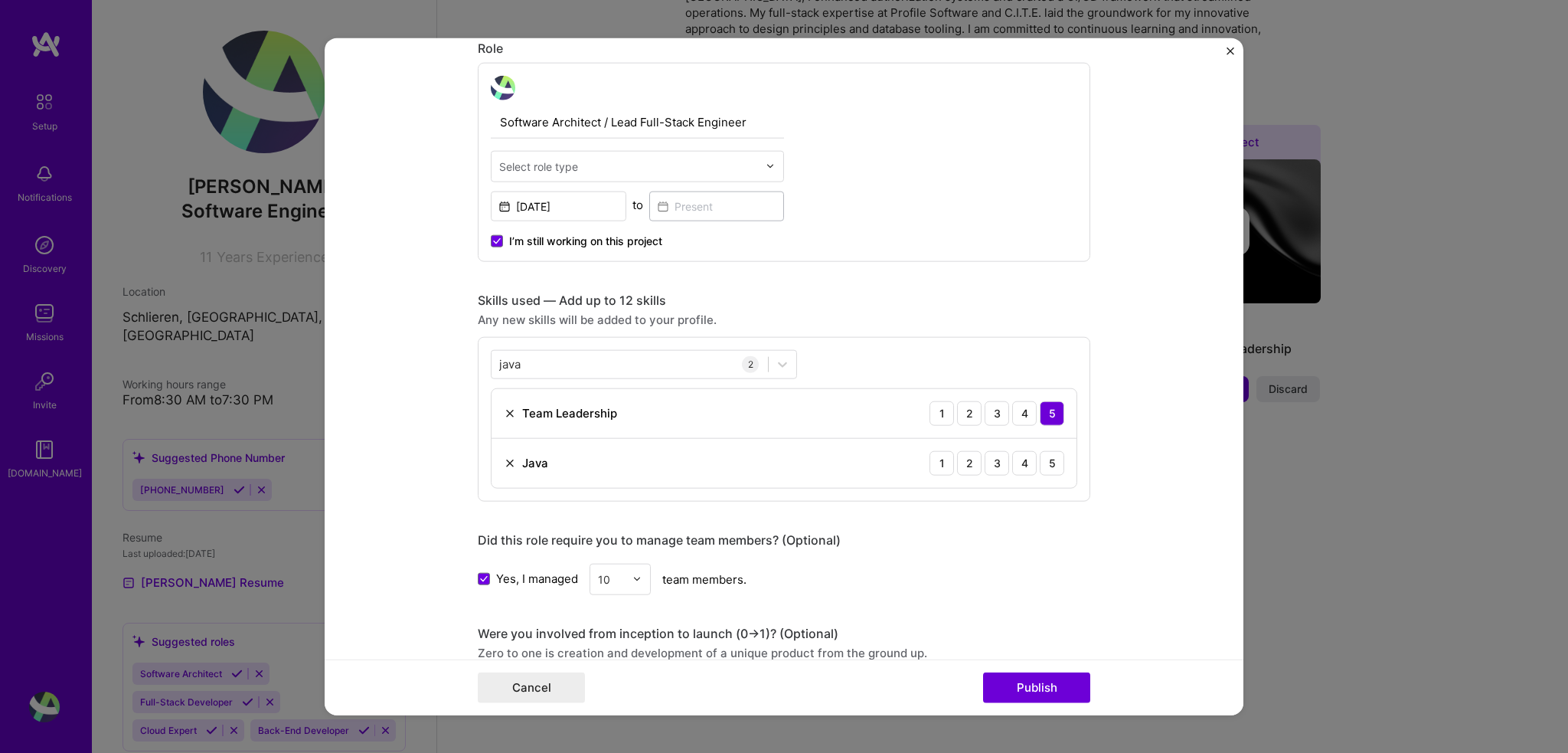
click at [1060, 463] on div "Java 1 2 3 4 5" at bounding box center [784, 462] width 585 height 49
click at [1050, 466] on div "5" at bounding box center [1052, 463] width 25 height 25
click at [618, 355] on div "java java" at bounding box center [630, 364] width 276 height 26
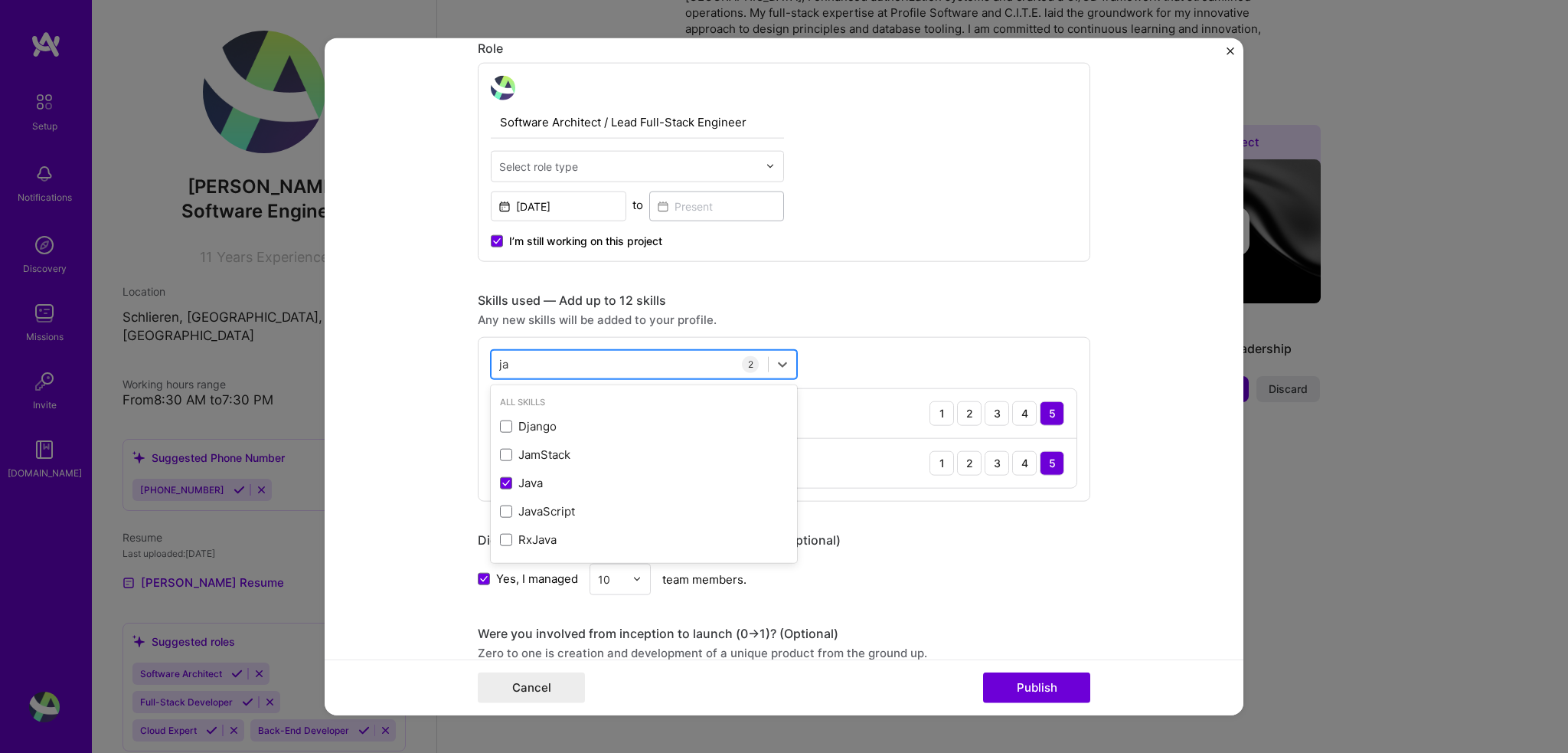
type input "j"
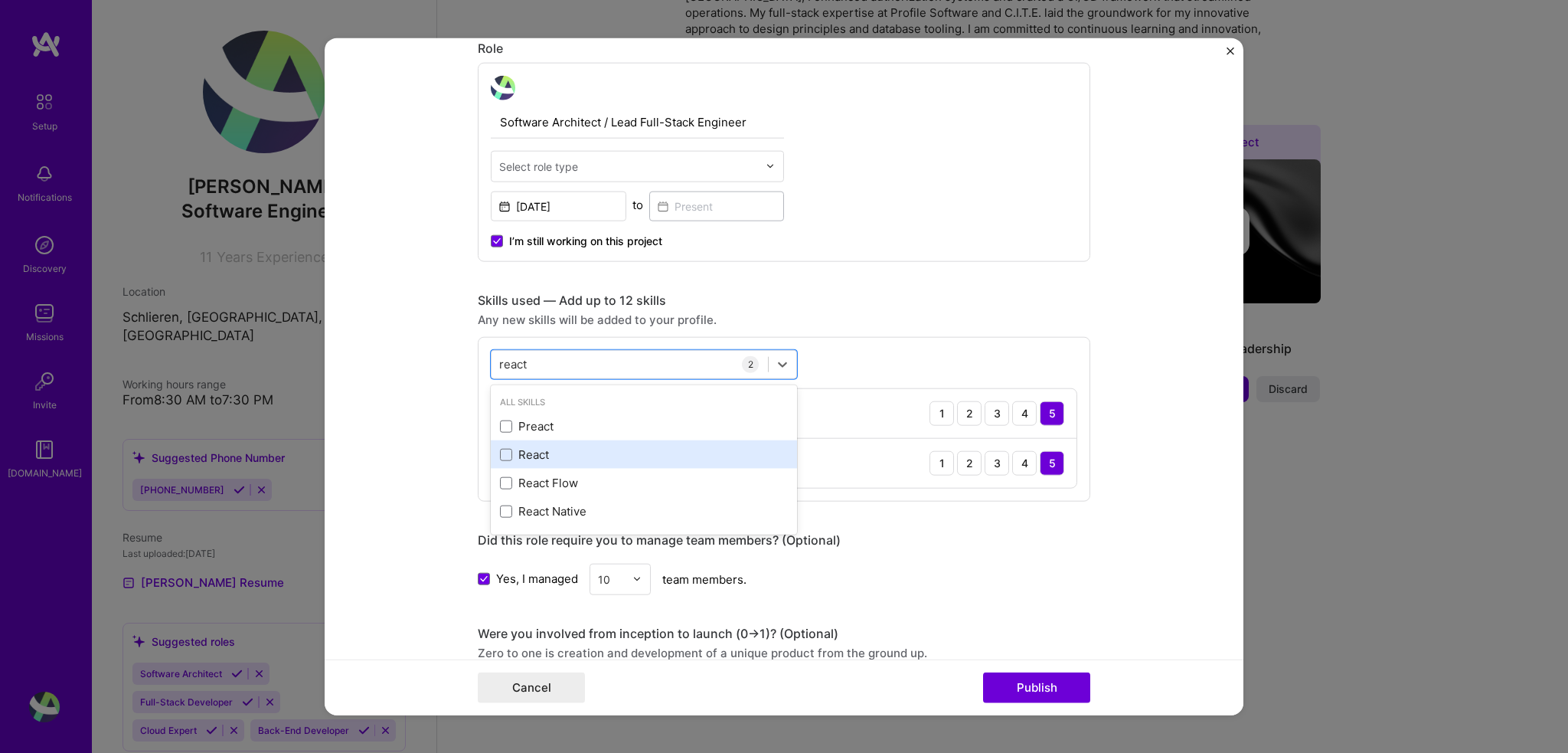
click at [566, 442] on div "React" at bounding box center [644, 454] width 306 height 29
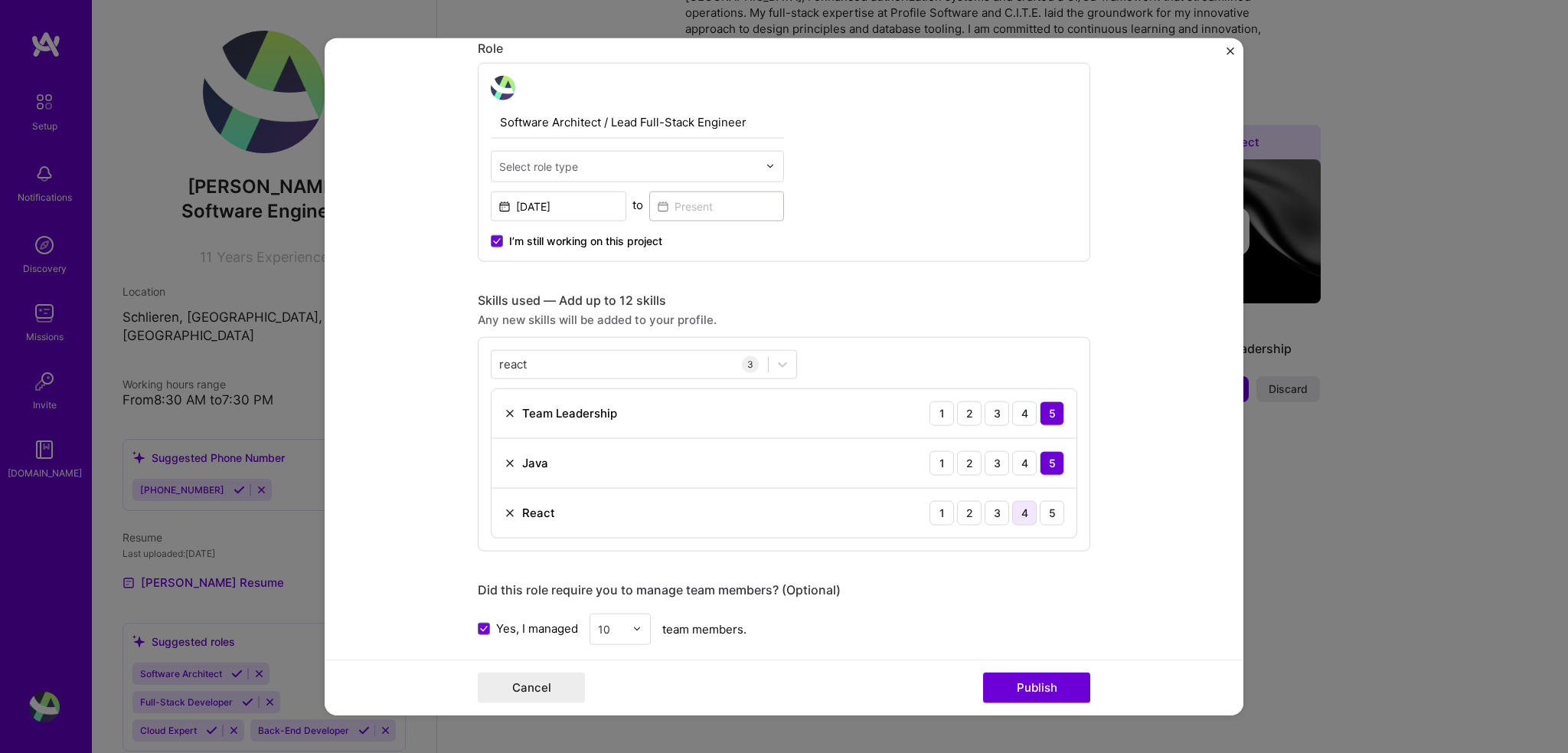
click at [1026, 512] on div "4" at bounding box center [1025, 512] width 25 height 25
click at [1011, 550] on div "Editing suggested project This project is suggested based on your LinkedIn, res…" at bounding box center [784, 431] width 612 height 1748
click at [995, 511] on div "3" at bounding box center [997, 512] width 25 height 25
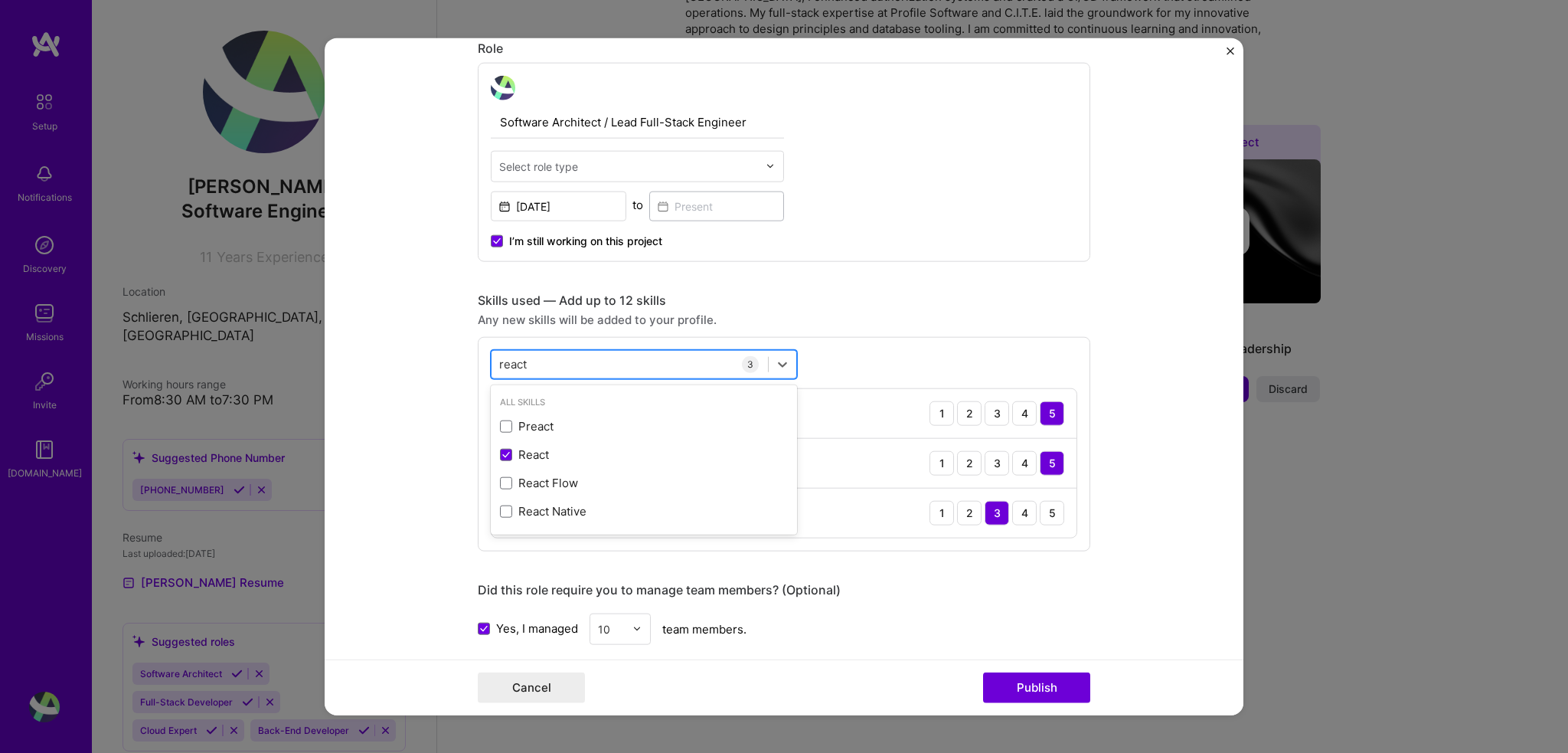
click at [642, 370] on div "react react" at bounding box center [630, 364] width 276 height 26
type input "r"
click at [557, 481] on div "TypeScript" at bounding box center [643, 485] width 288 height 16
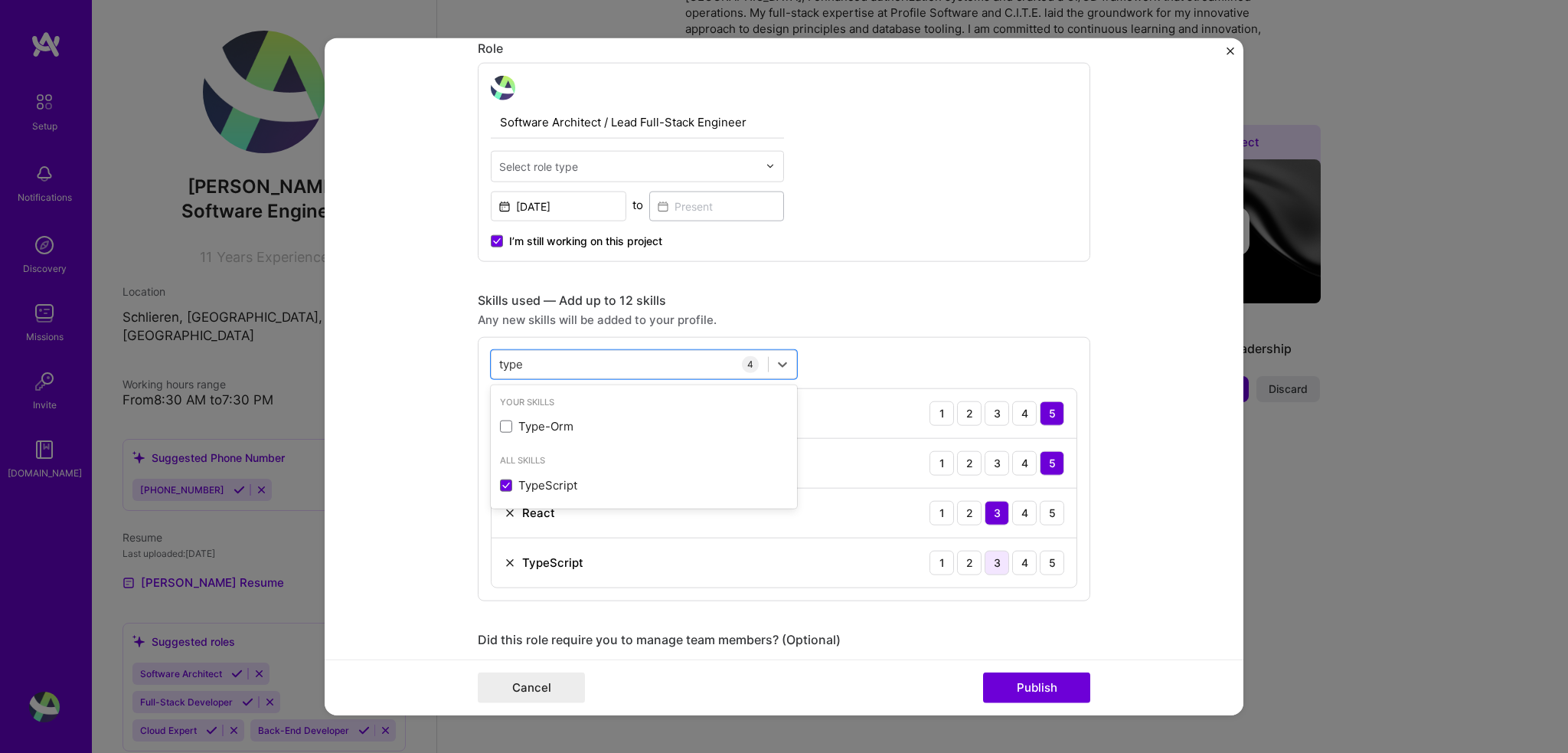
click at [991, 555] on div "3" at bounding box center [997, 563] width 25 height 25
click at [540, 363] on div "type type" at bounding box center [630, 364] width 276 height 26
type input "t"
click at [545, 425] on div "Kafka" at bounding box center [643, 426] width 288 height 16
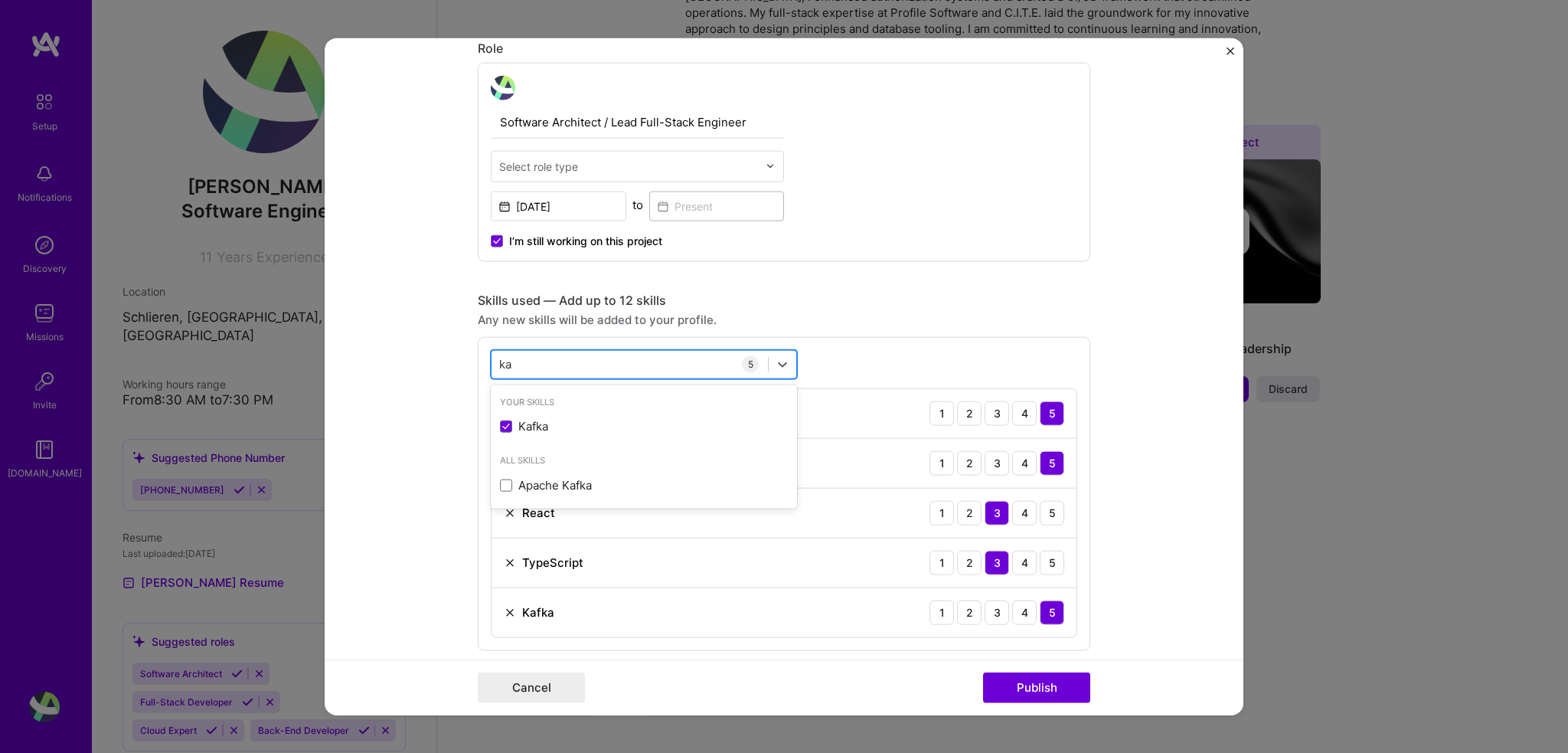
type input "k"
click at [552, 457] on div "Azure" at bounding box center [643, 454] width 288 height 16
click at [989, 651] on div "3" at bounding box center [997, 662] width 25 height 25
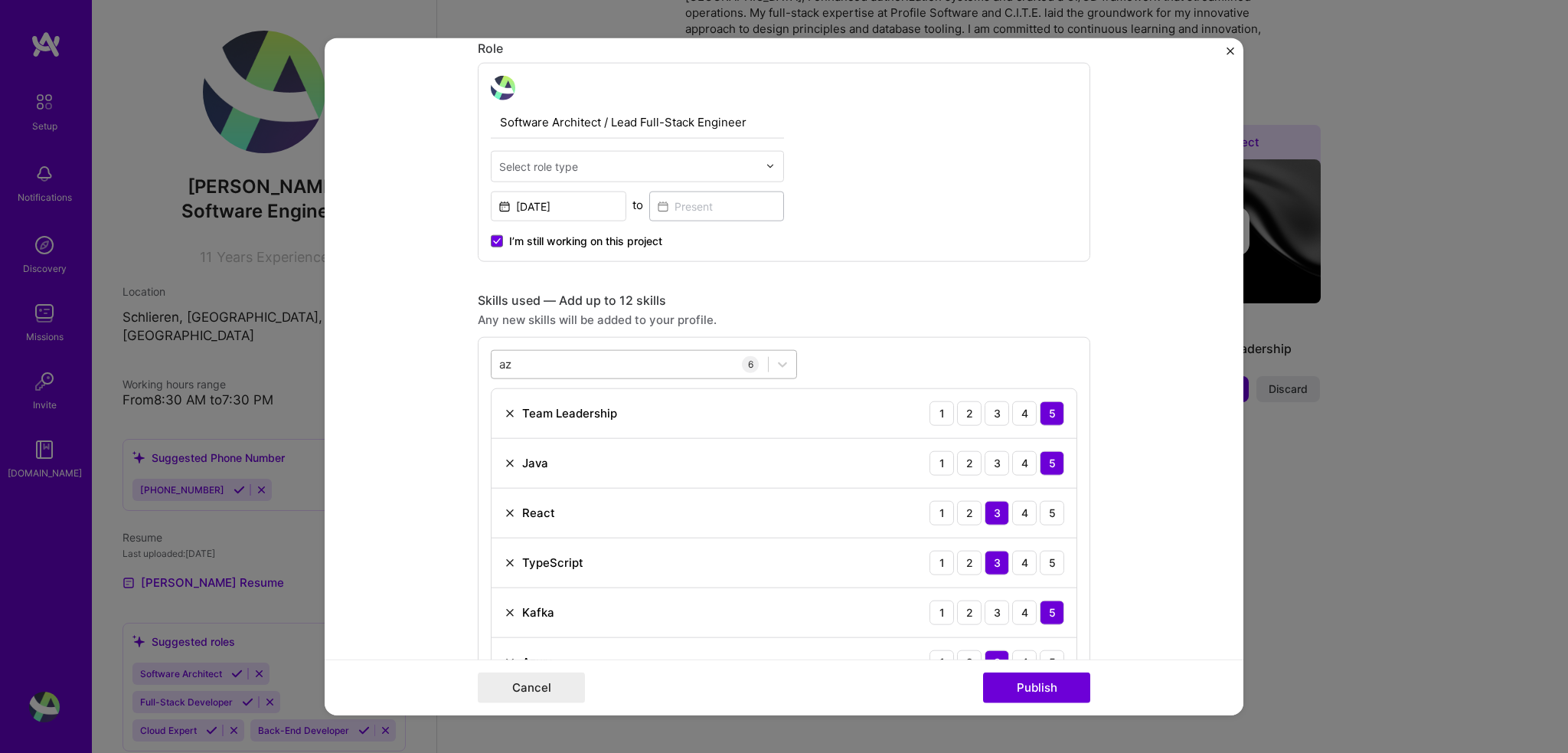
click at [579, 363] on div "az az" at bounding box center [630, 364] width 276 height 26
type input "a"
type input "j"
click at [598, 415] on div "Gitlab" at bounding box center [644, 426] width 306 height 29
type input "gitl"
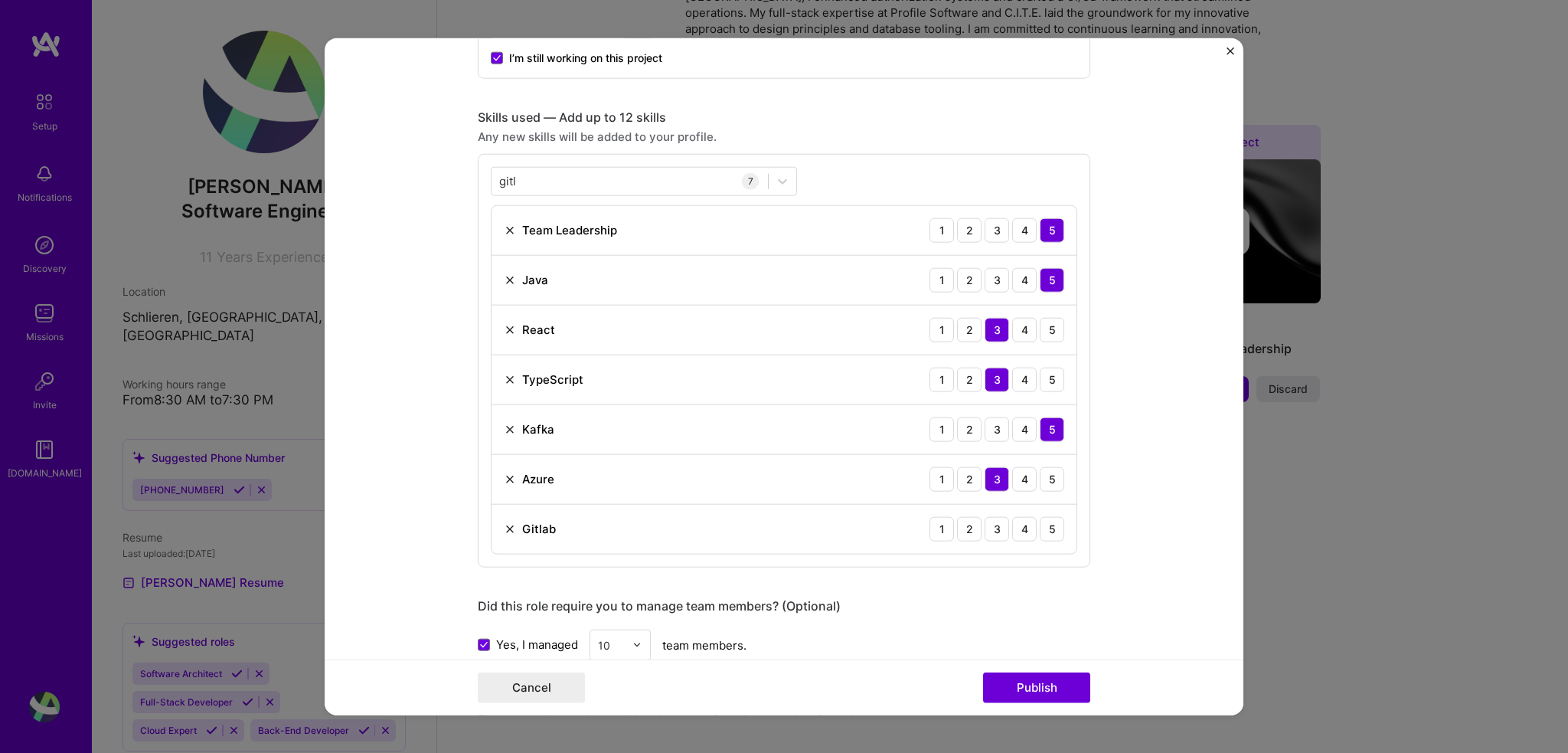
scroll to position [703, 0]
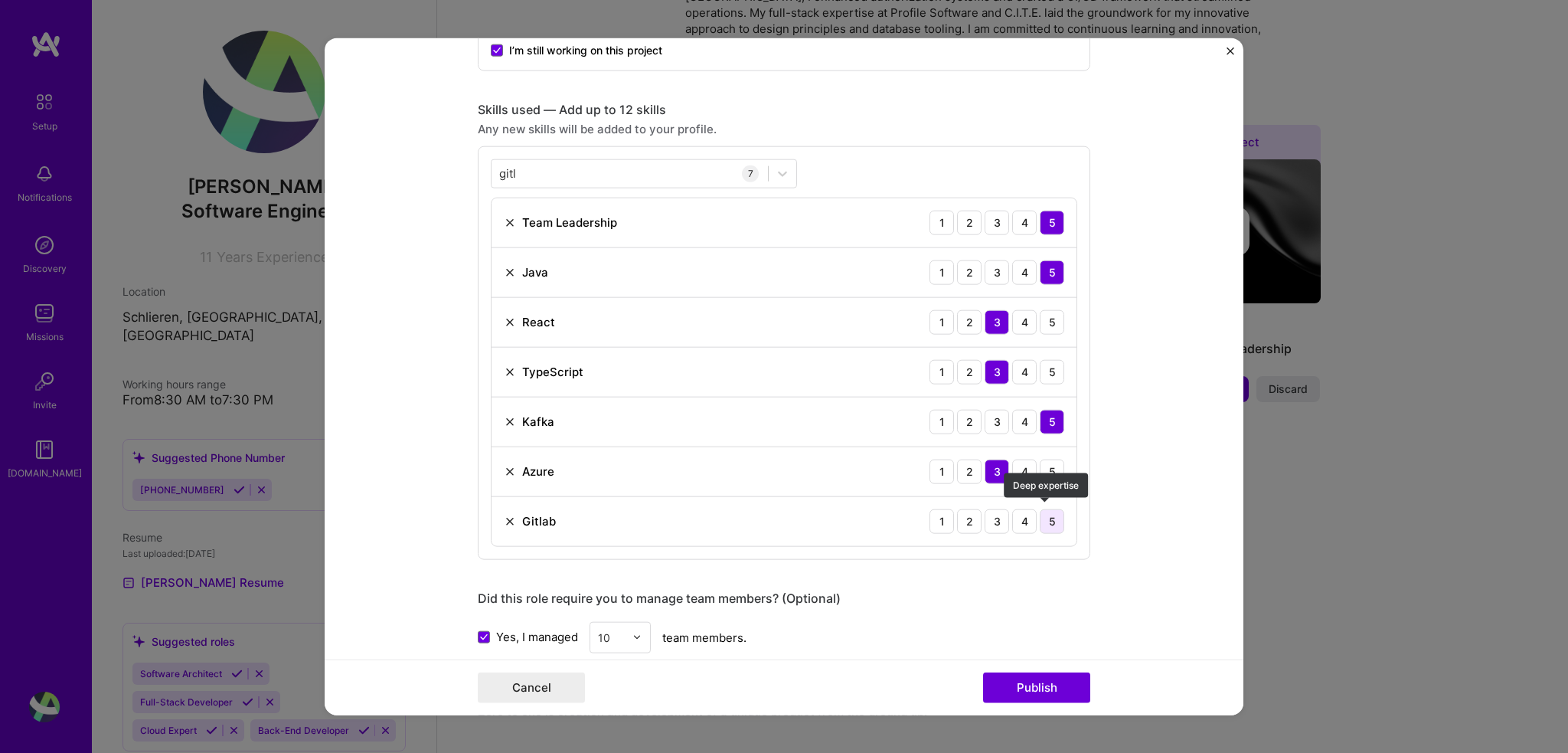
click at [1051, 522] on div "5" at bounding box center [1052, 521] width 25 height 25
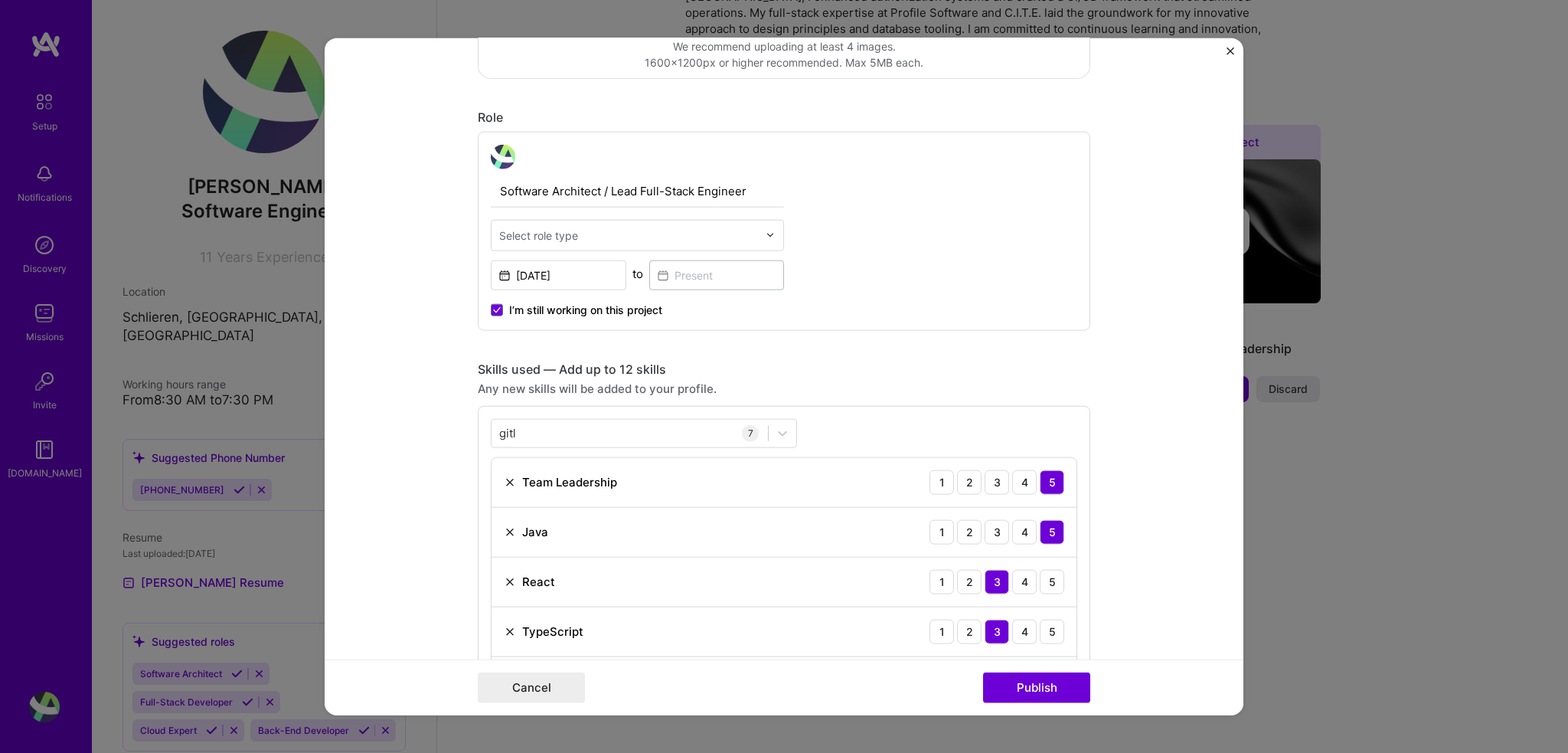
scroll to position [408, 0]
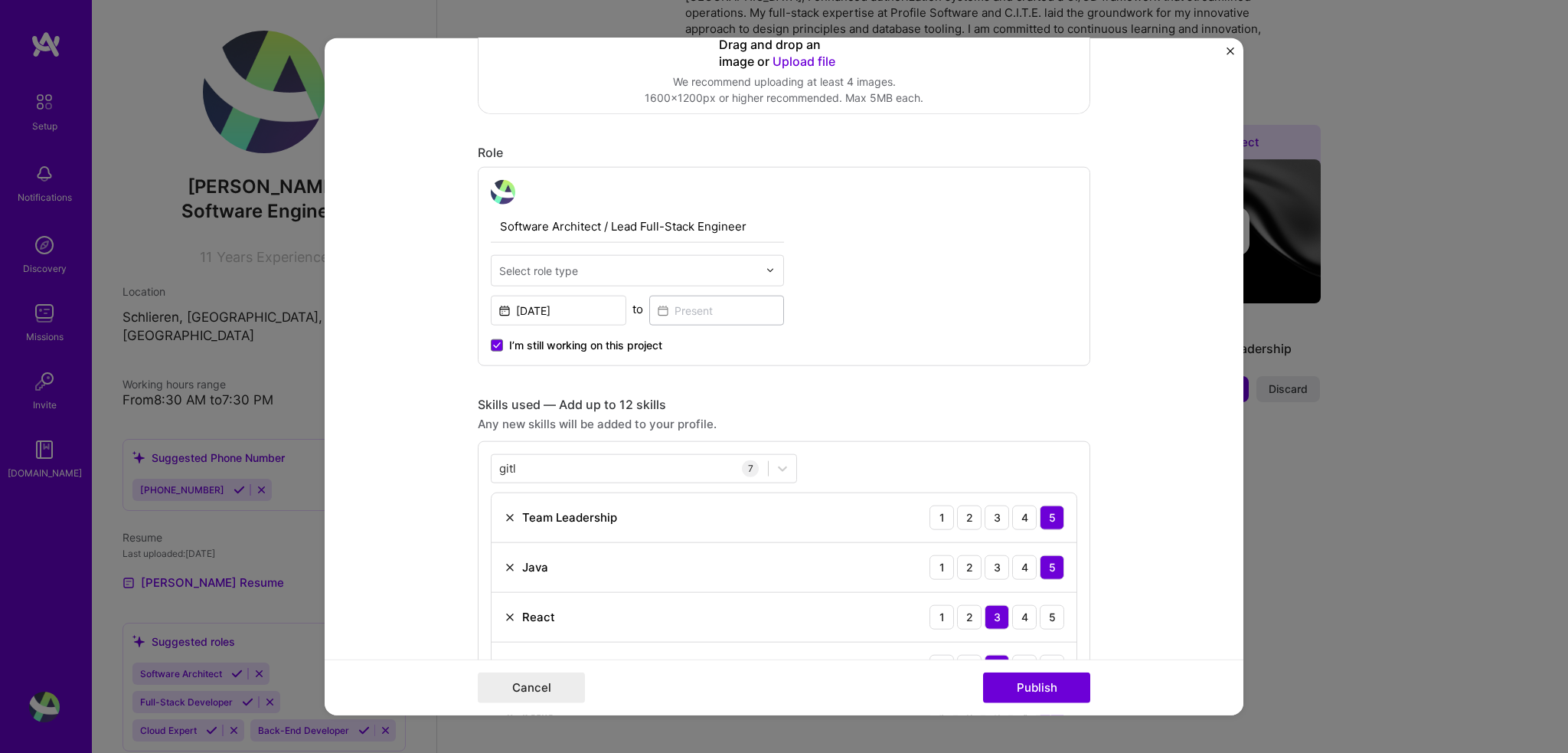
click at [583, 263] on input "text" at bounding box center [628, 269] width 259 height 16
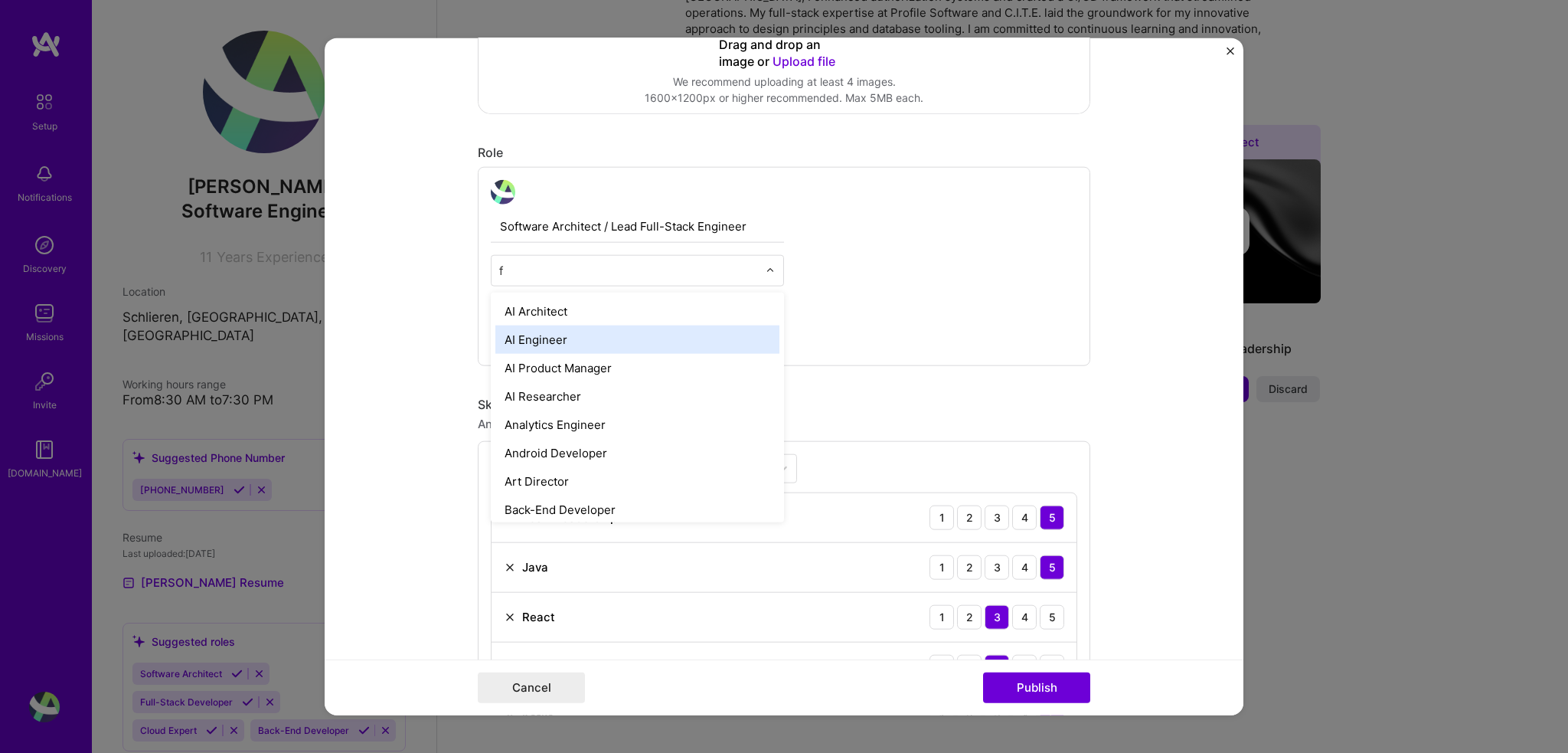
type input "fu"
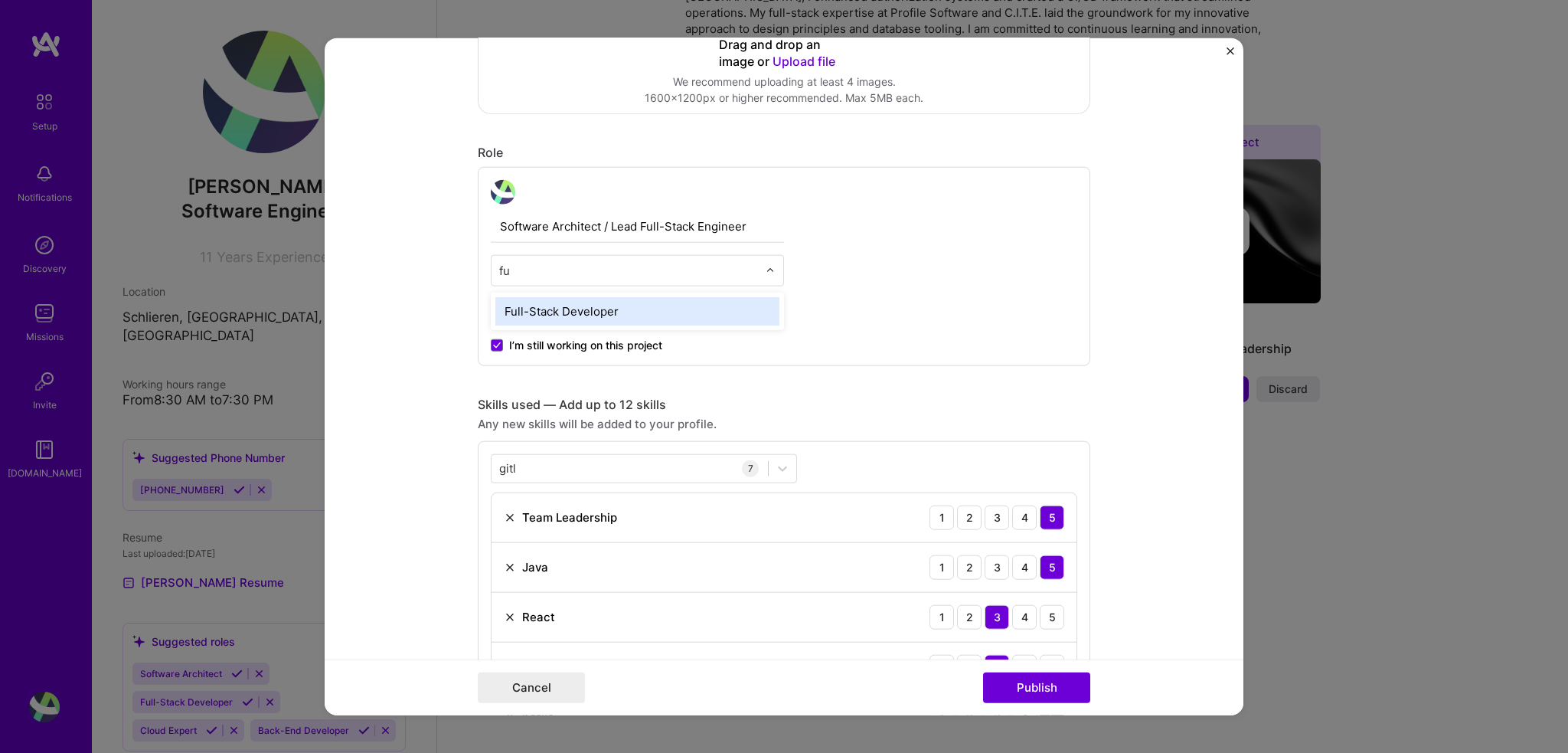
click at [657, 313] on div "Full-Stack Developer" at bounding box center [637, 311] width 284 height 29
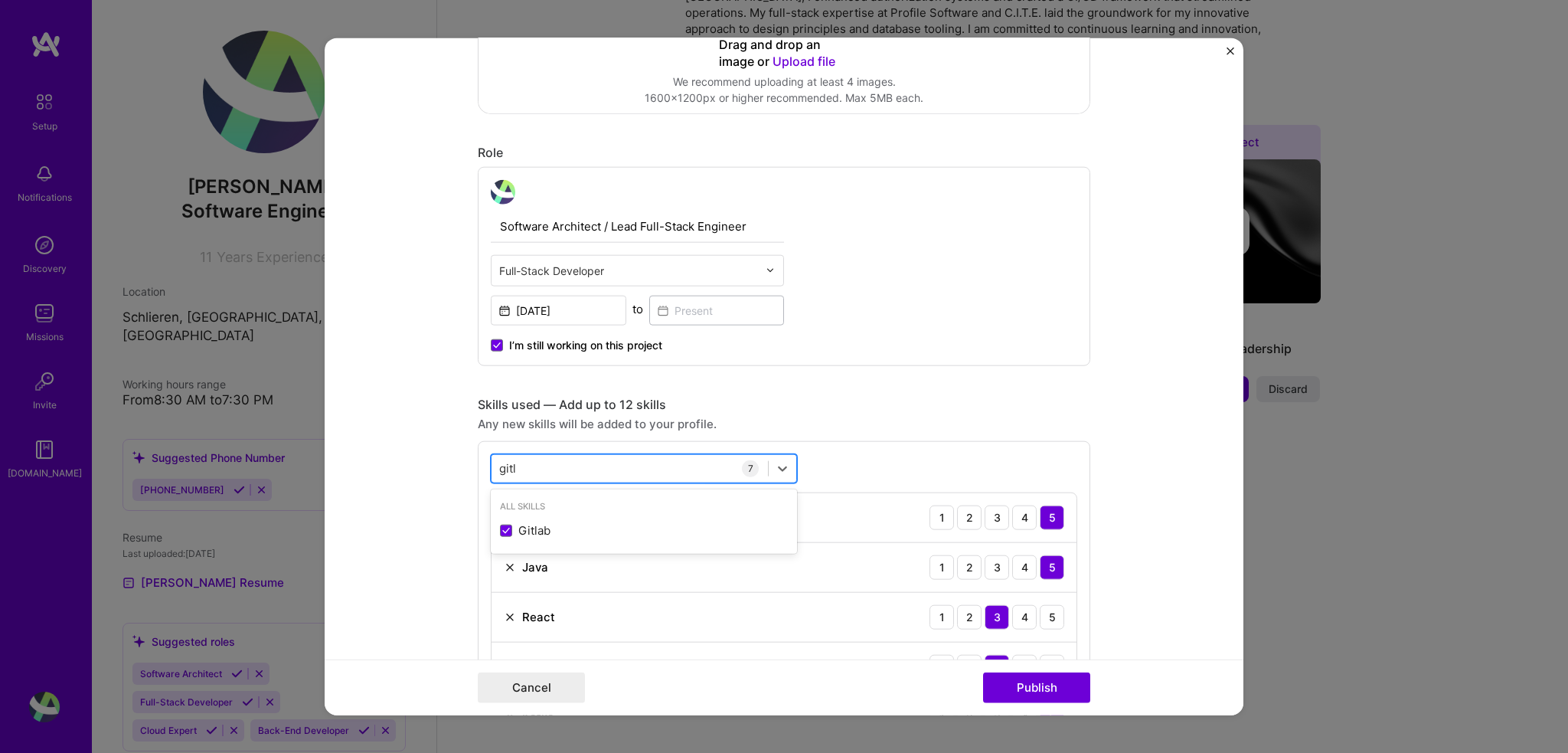
click at [580, 464] on div "gitl gitl" at bounding box center [630, 468] width 276 height 26
type input "g"
type input "j"
click at [502, 566] on div "Spring" at bounding box center [644, 559] width 306 height 29
click at [502, 584] on span at bounding box center [506, 587] width 12 height 12
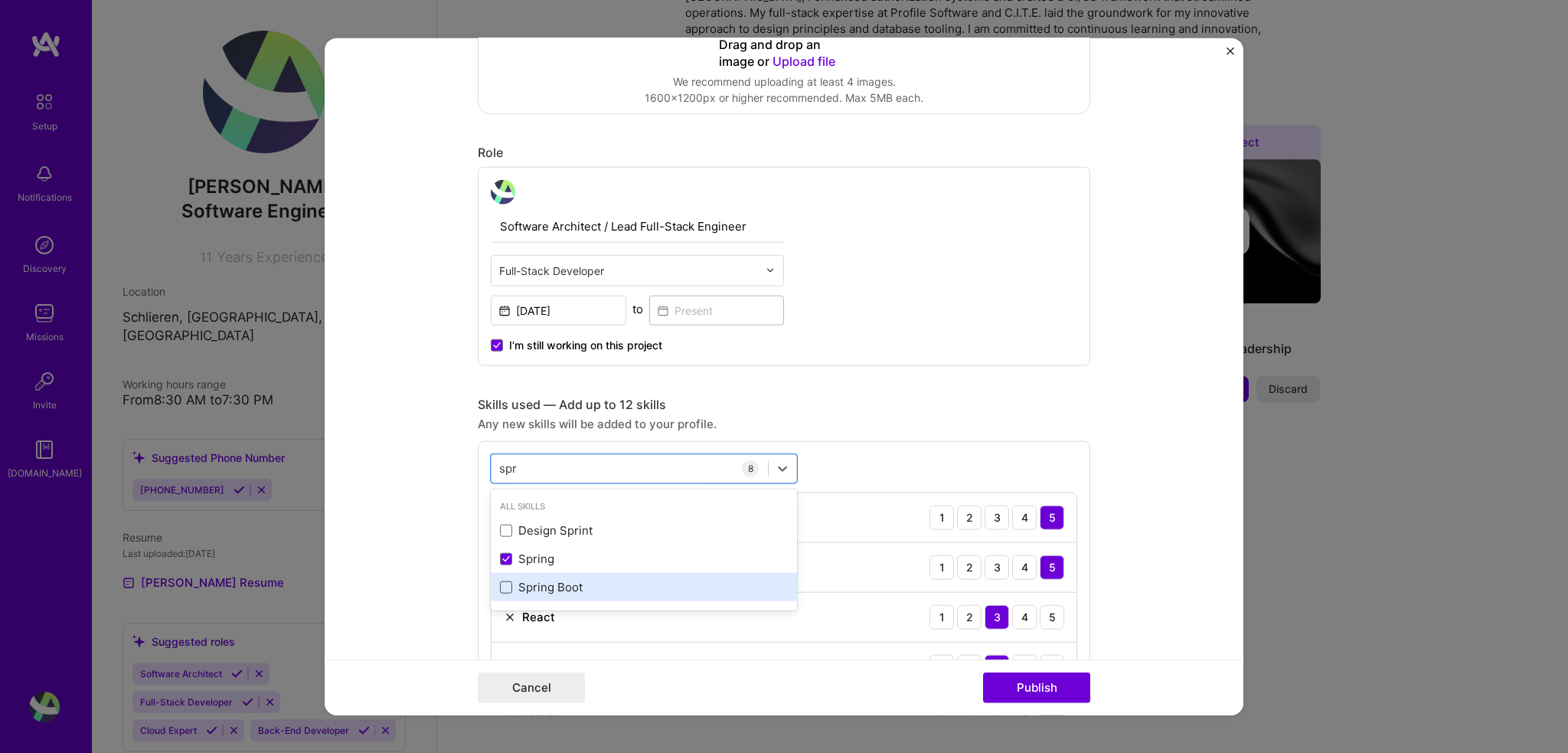
click at [0, 0] on input "checkbox" at bounding box center [0, 0] width 0 height 0
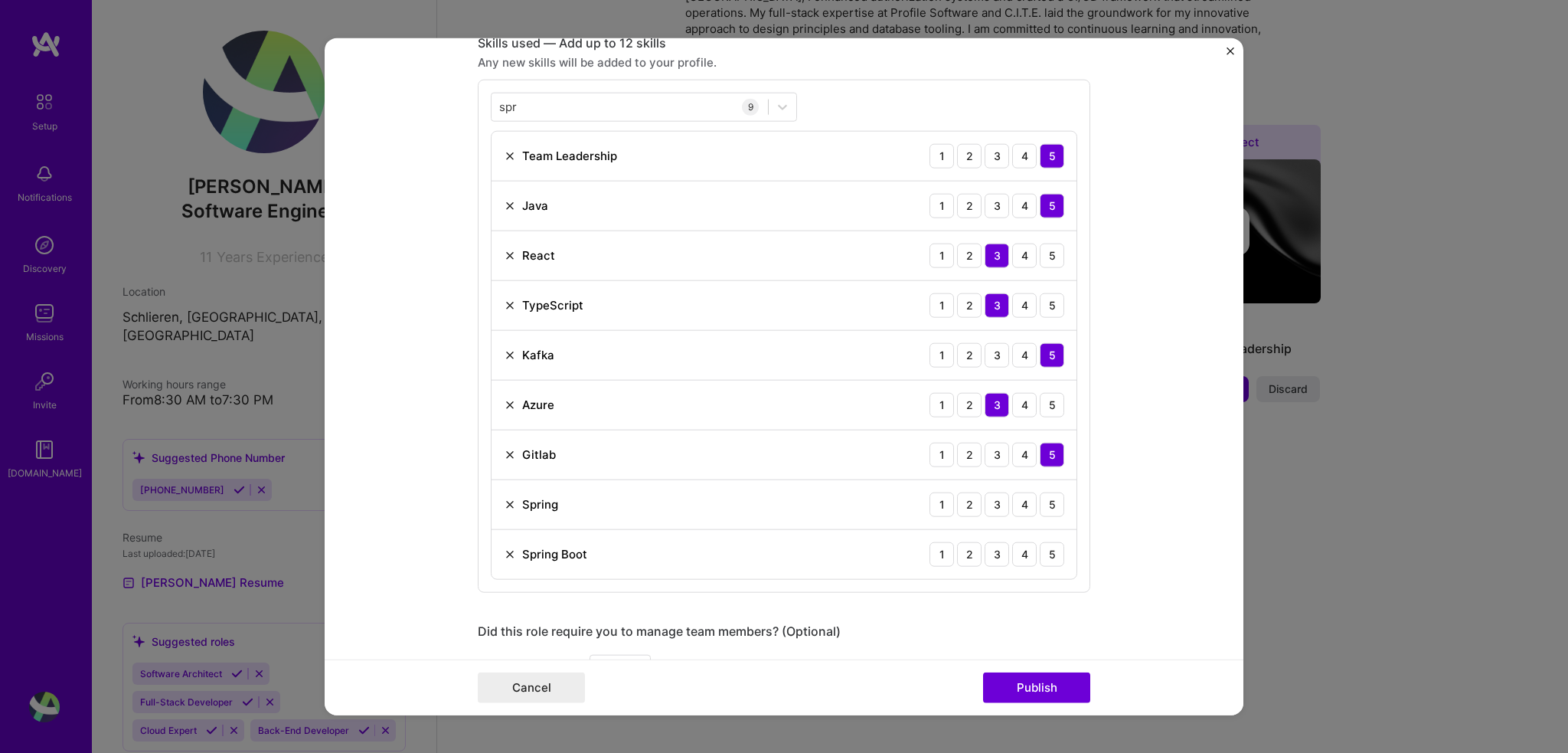
scroll to position [807, 0]
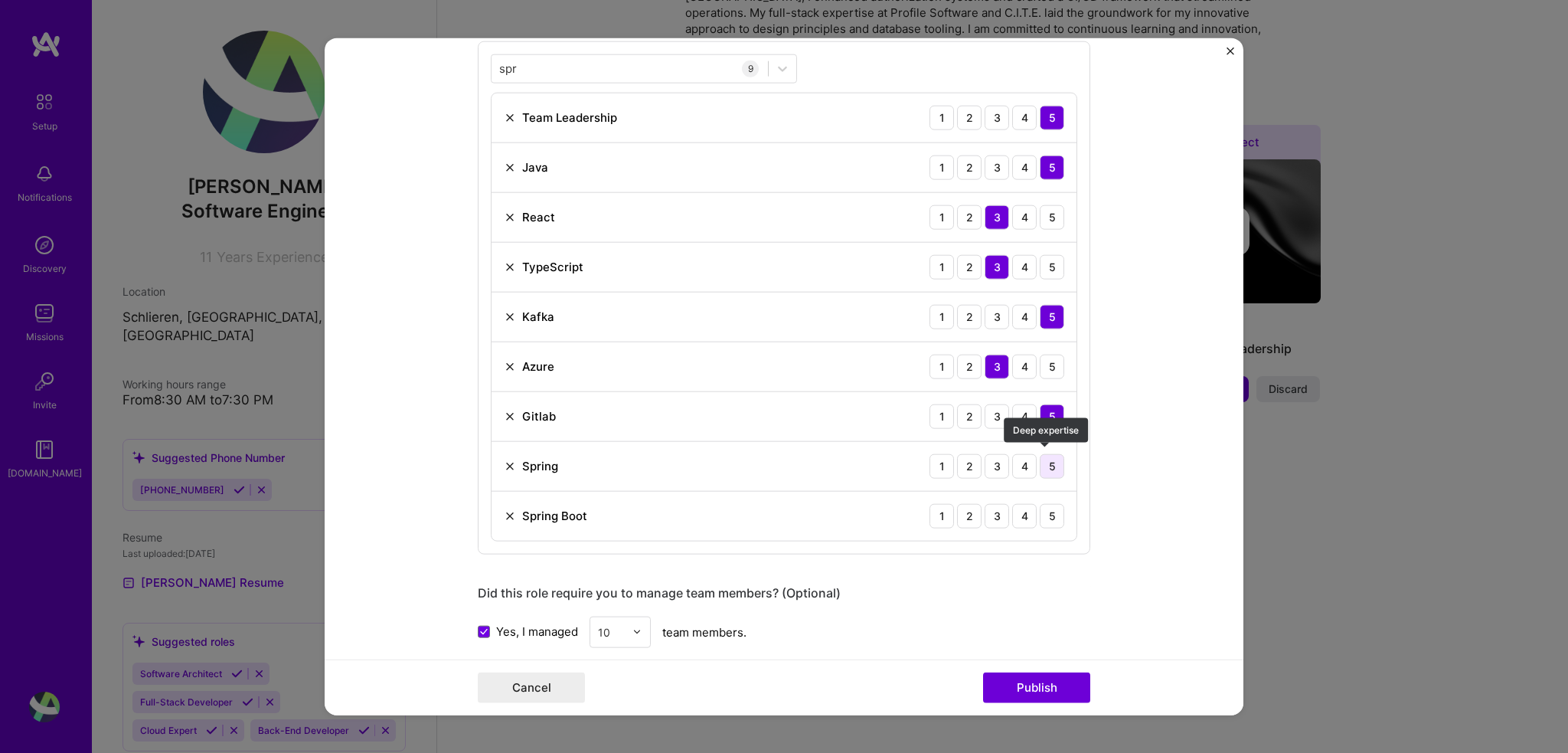
click at [1052, 460] on div "5" at bounding box center [1052, 466] width 25 height 25
click at [1026, 511] on div "4" at bounding box center [1025, 515] width 25 height 25
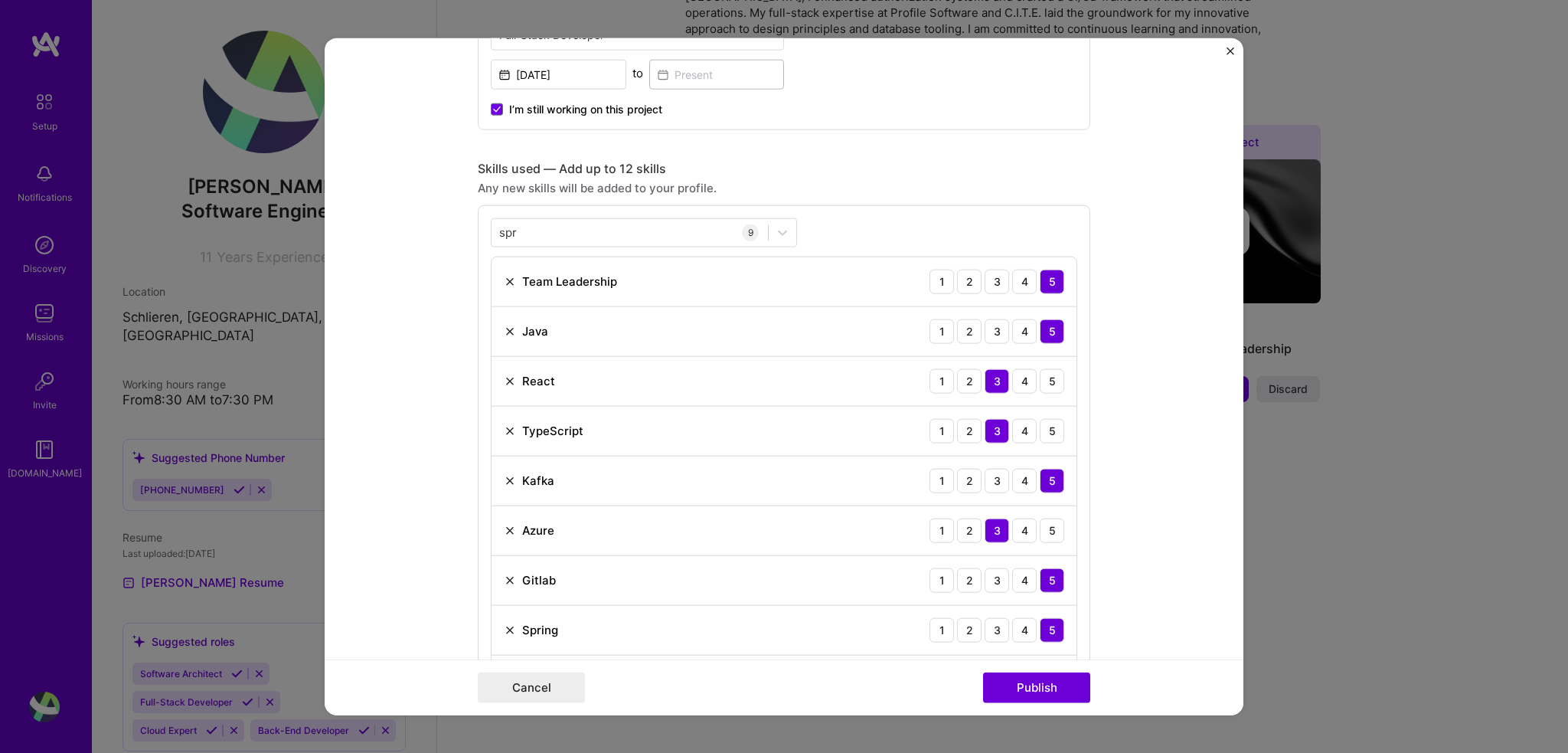
scroll to position [354, 0]
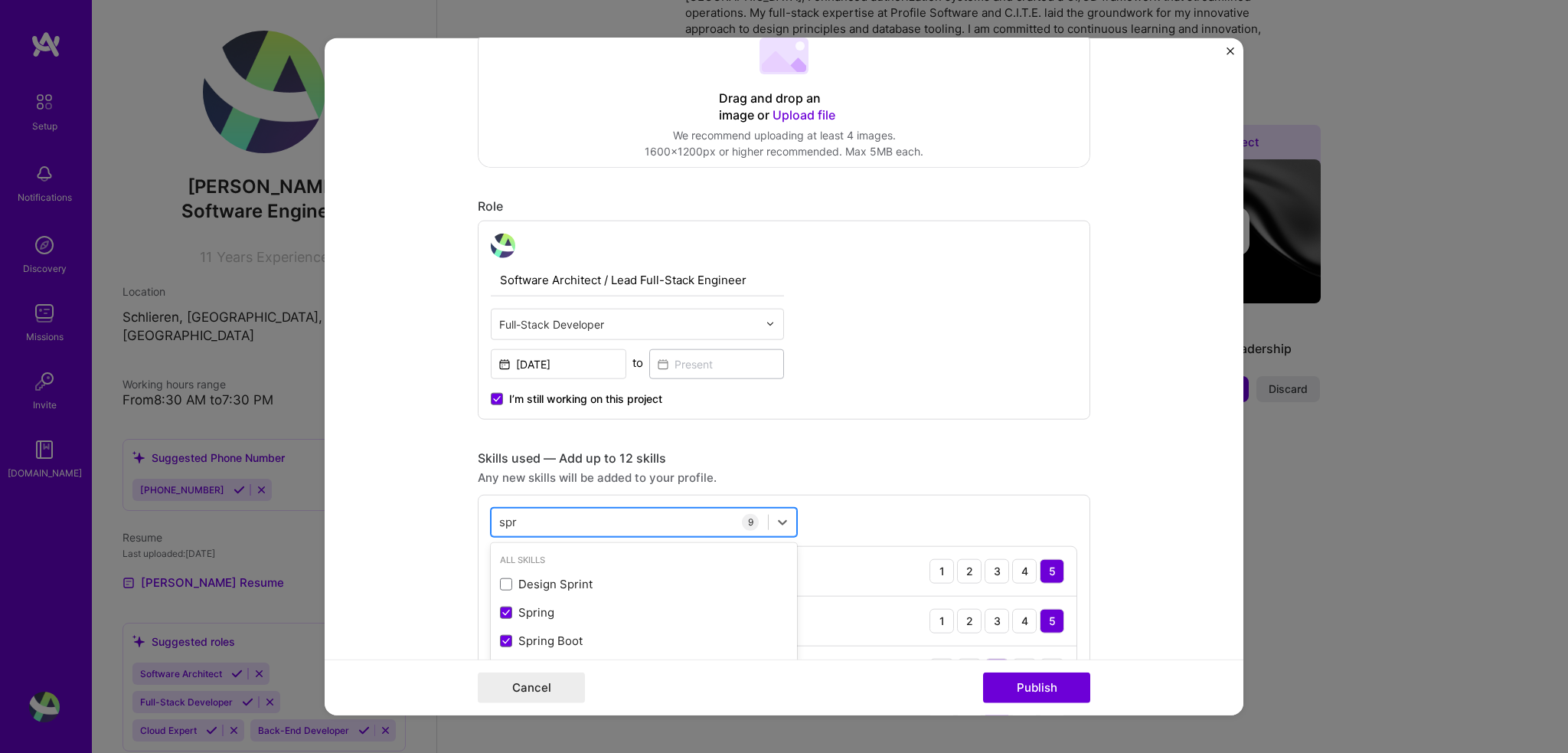
click at [590, 528] on div "spr spr" at bounding box center [630, 522] width 276 height 26
type input "s"
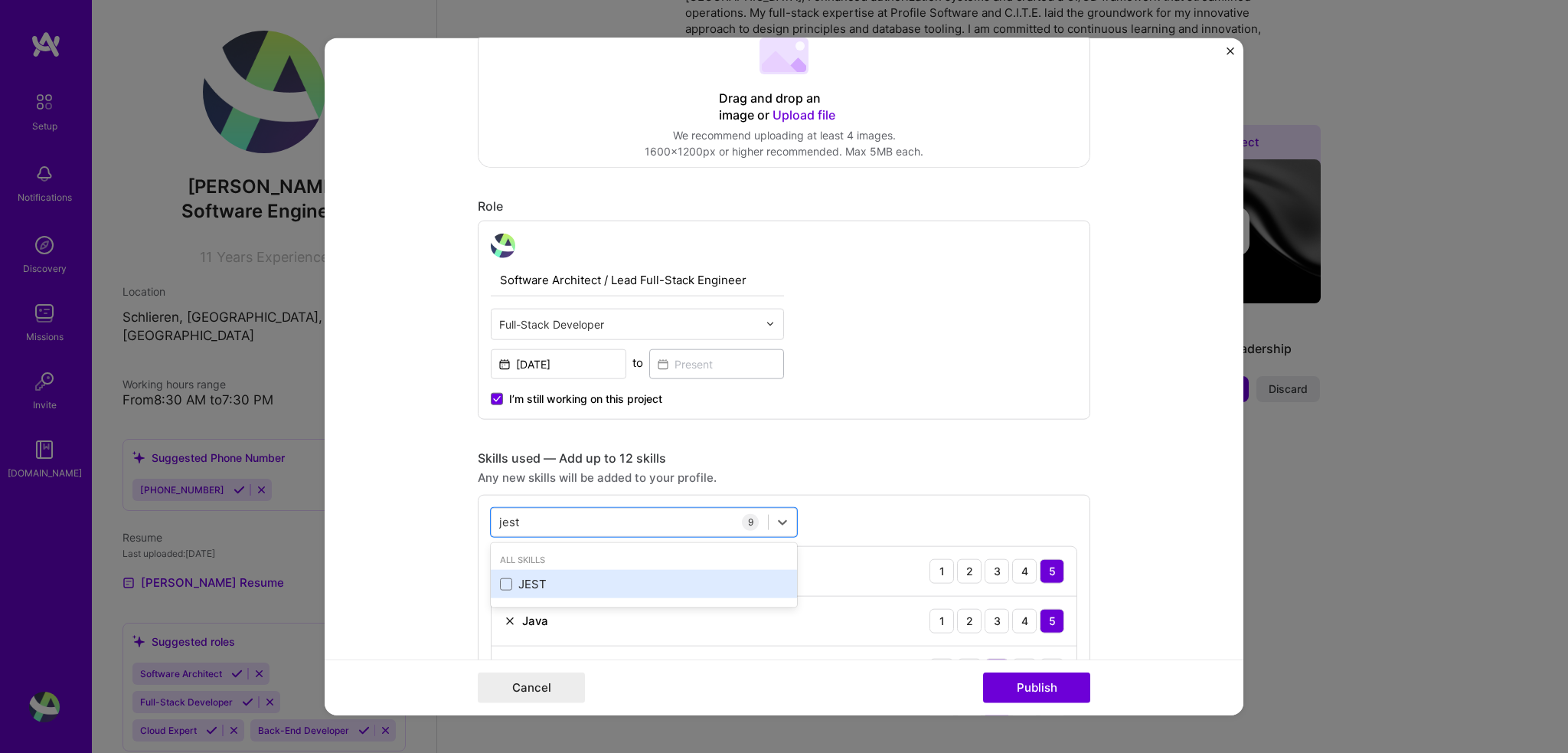
click at [527, 582] on div "JEST" at bounding box center [643, 584] width 288 height 16
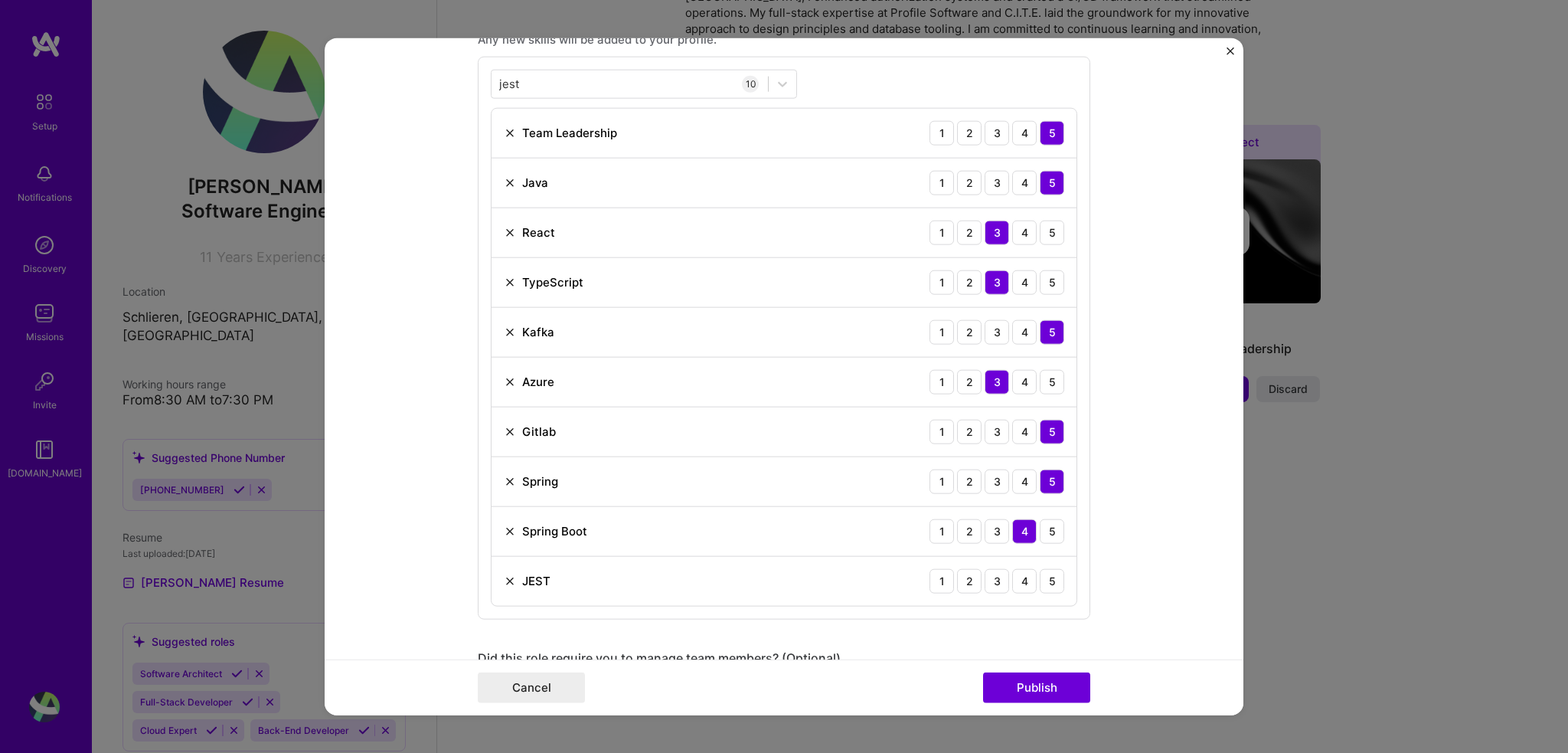
scroll to position [838, 0]
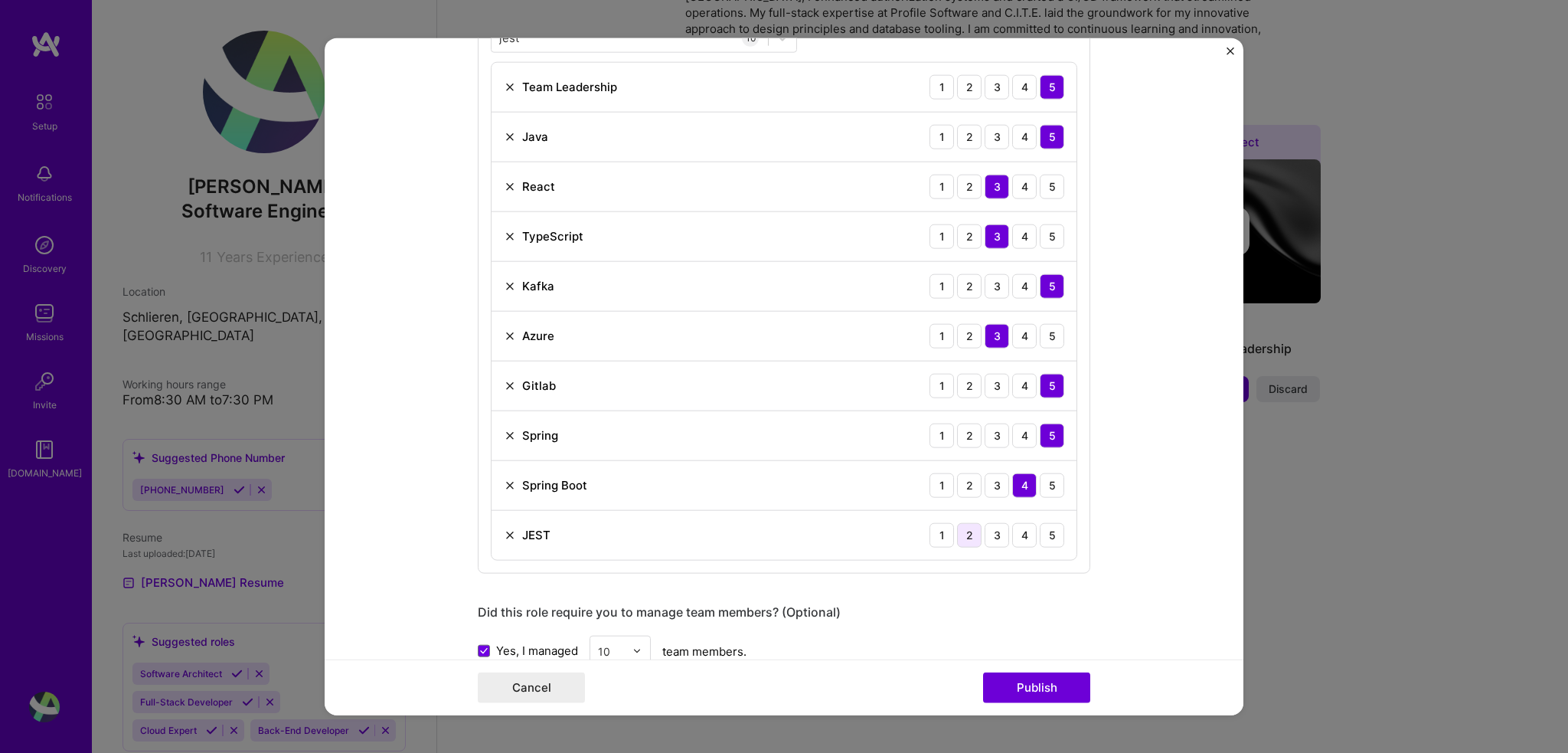
click at [967, 535] on div "2" at bounding box center [970, 535] width 25 height 25
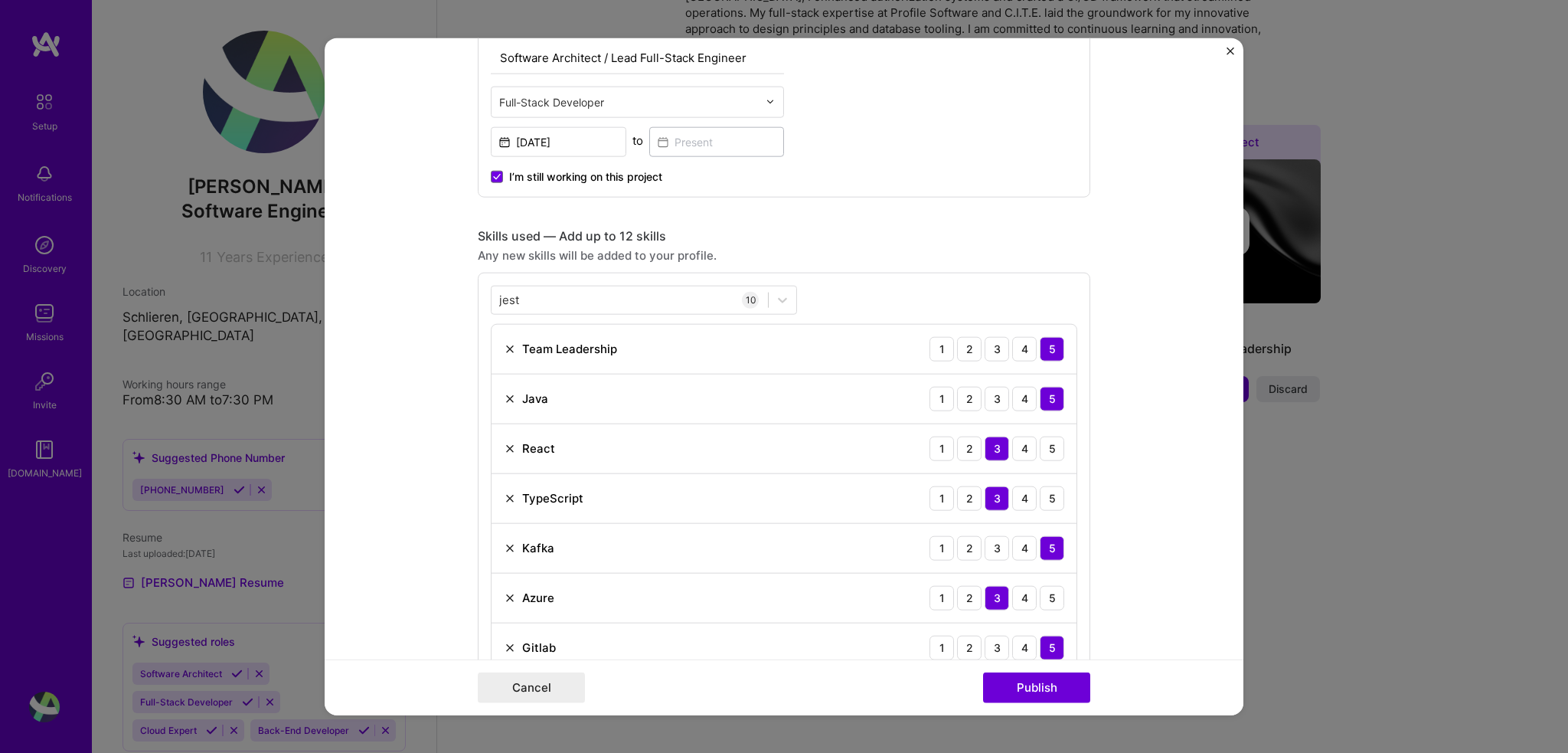
scroll to position [449, 0]
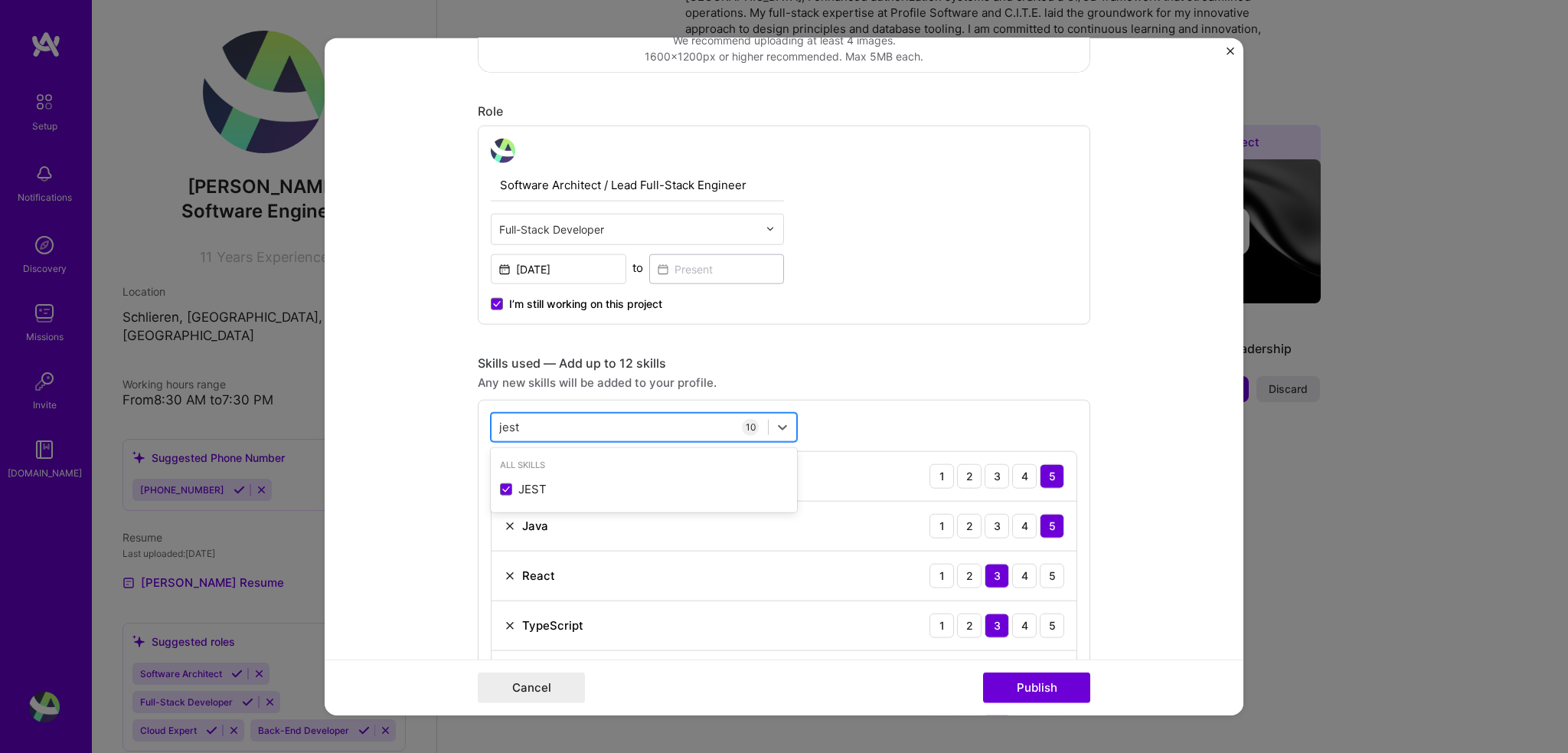
click at [593, 420] on div "jest jest" at bounding box center [630, 427] width 276 height 26
type input "j"
click at [564, 526] on div "PostgreSQL" at bounding box center [644, 517] width 306 height 29
type input "post"
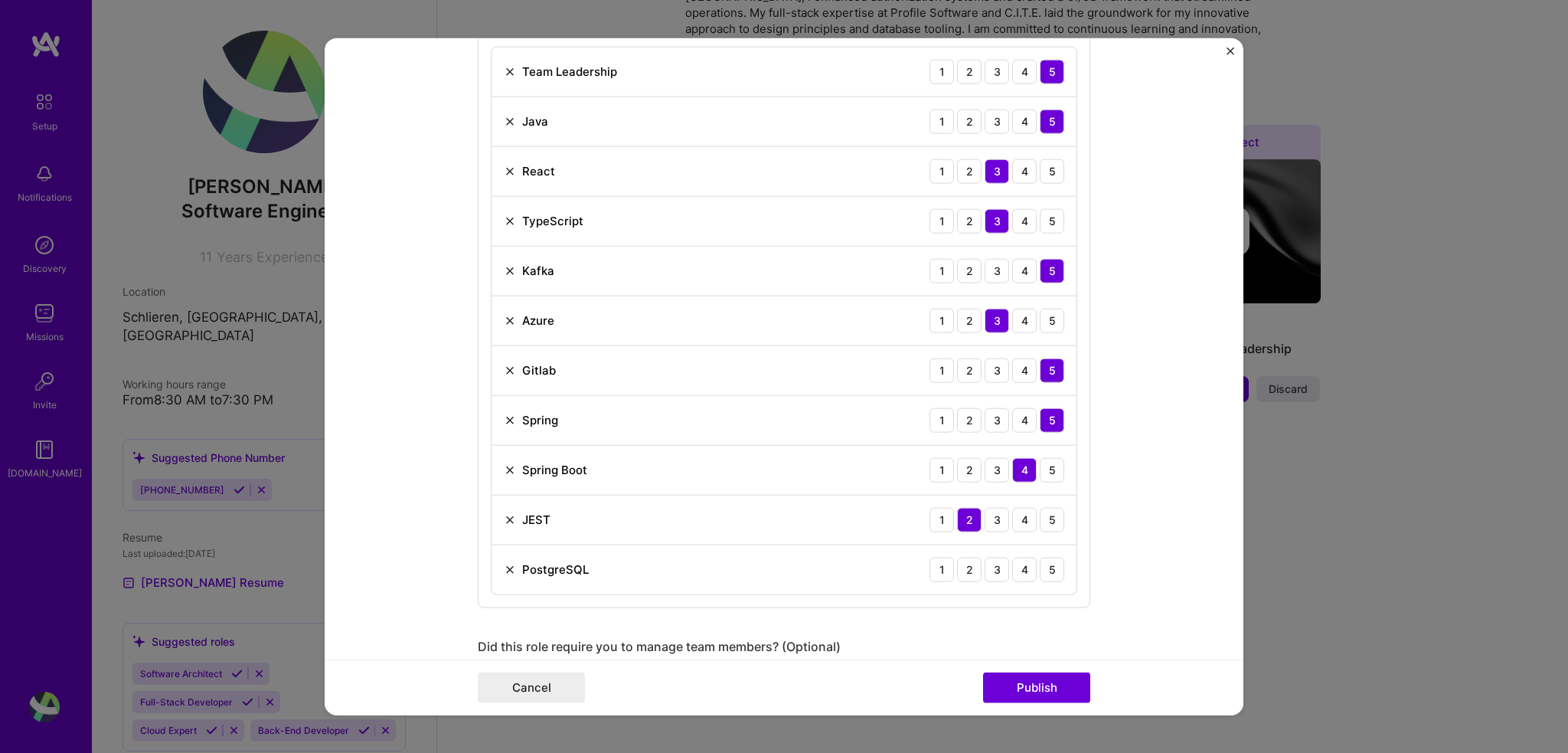
scroll to position [909, 0]
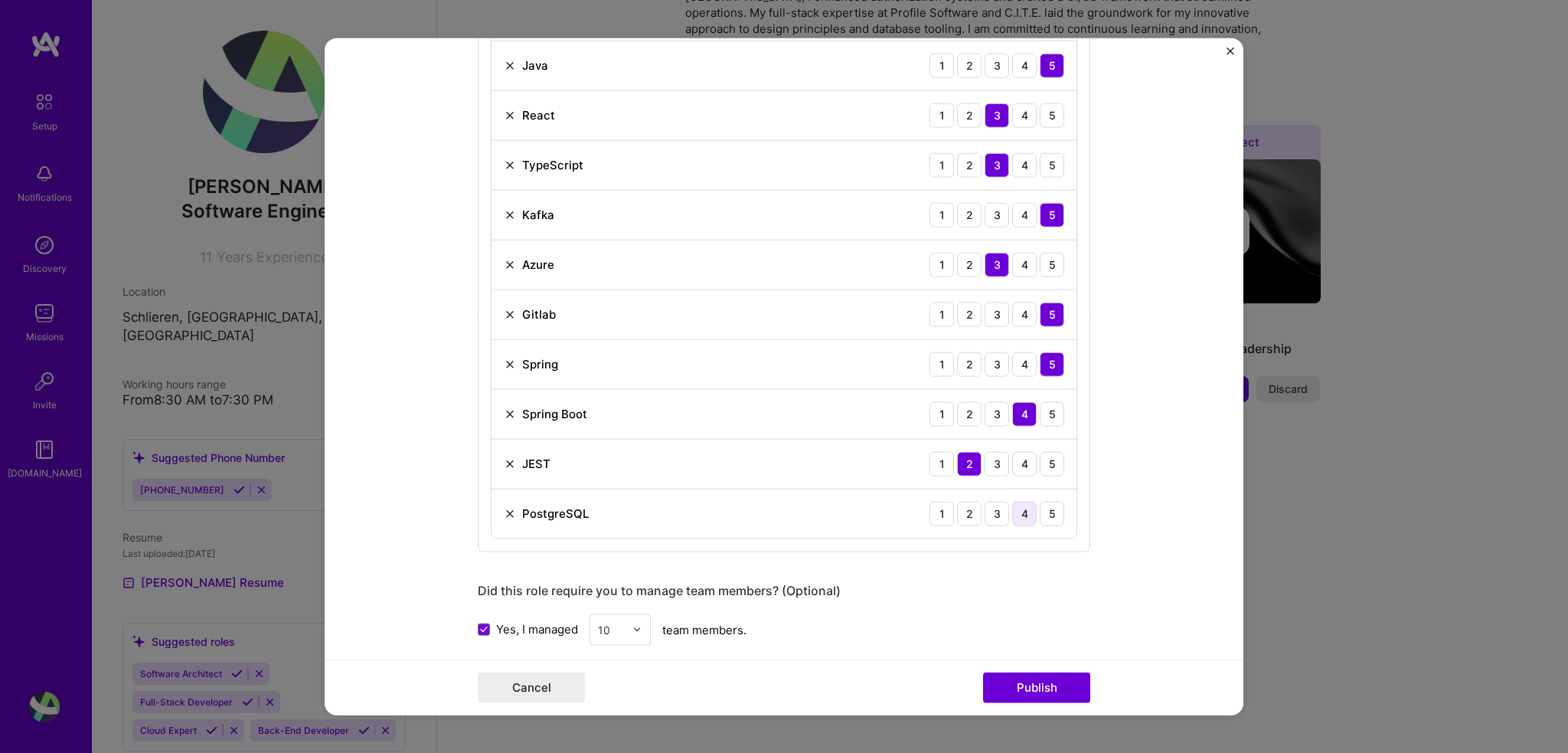
click at [1026, 505] on div "4" at bounding box center [1025, 513] width 25 height 25
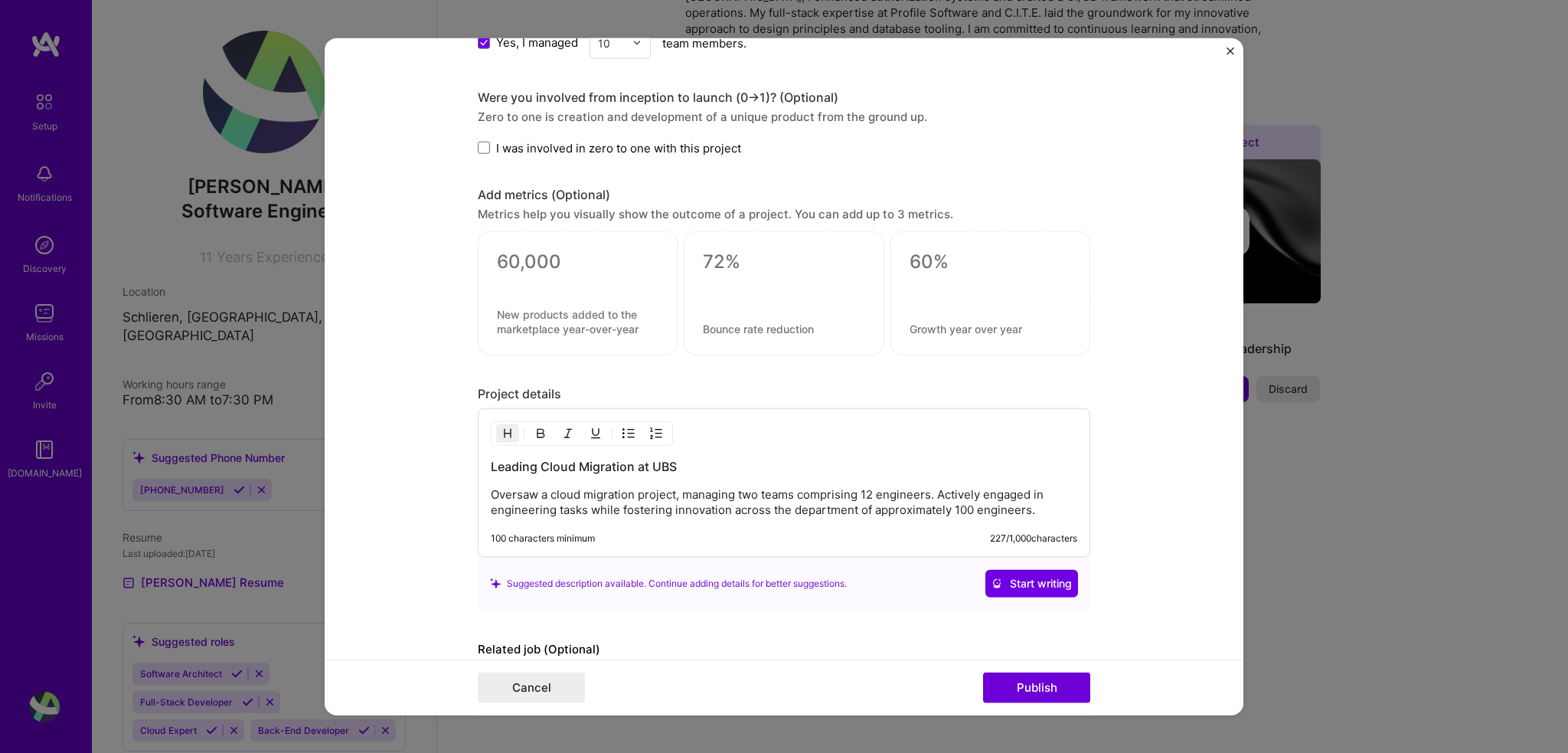
scroll to position [1578, 0]
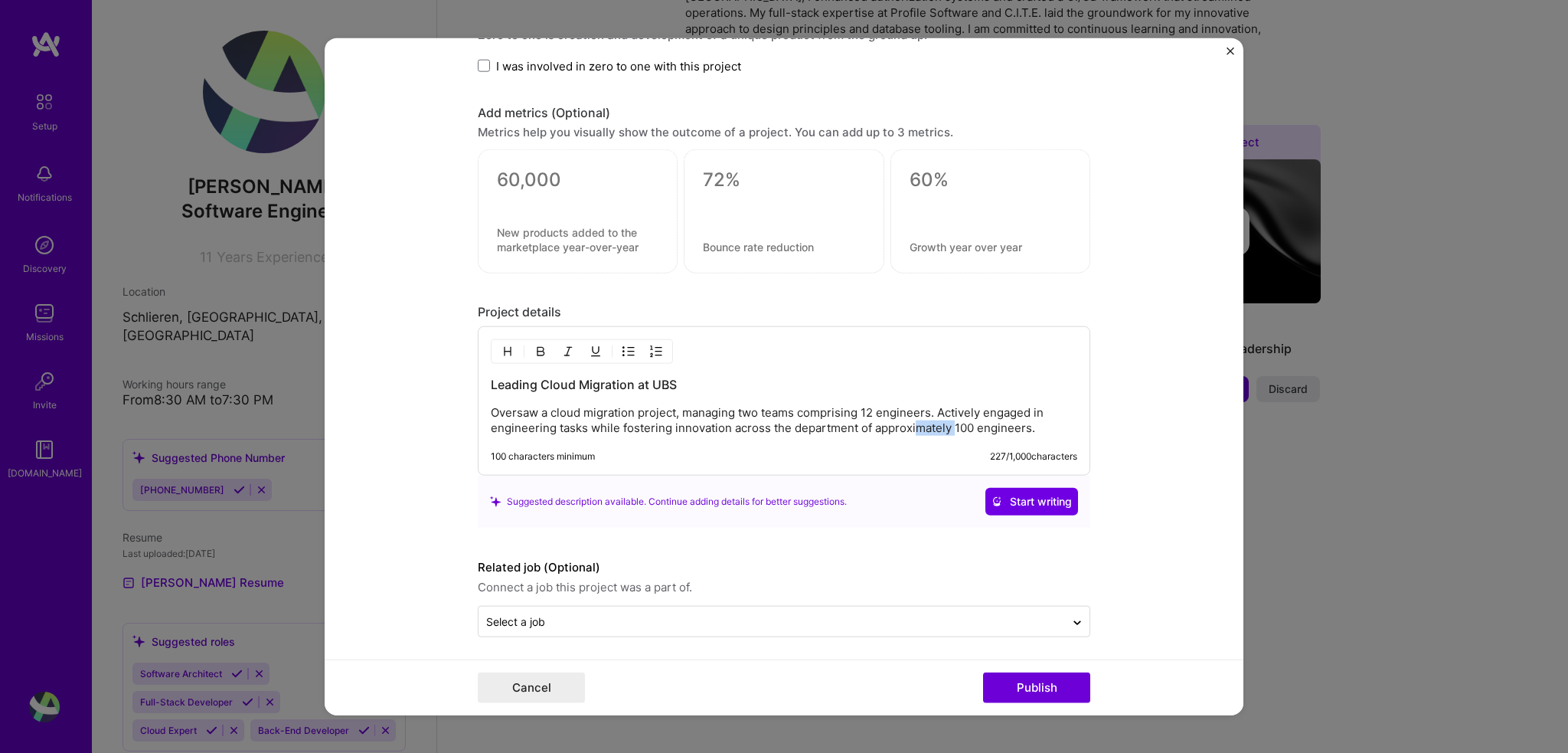
drag, startPoint x: 910, startPoint y: 417, endPoint x: 949, endPoint y: 441, distance: 45.8
click at [949, 441] on div "Leading Cloud Migration at UBS Oversaw a cloud migration project, managing two …" at bounding box center [784, 401] width 612 height 149
click at [1032, 695] on button "Publish" at bounding box center [1037, 687] width 107 height 30
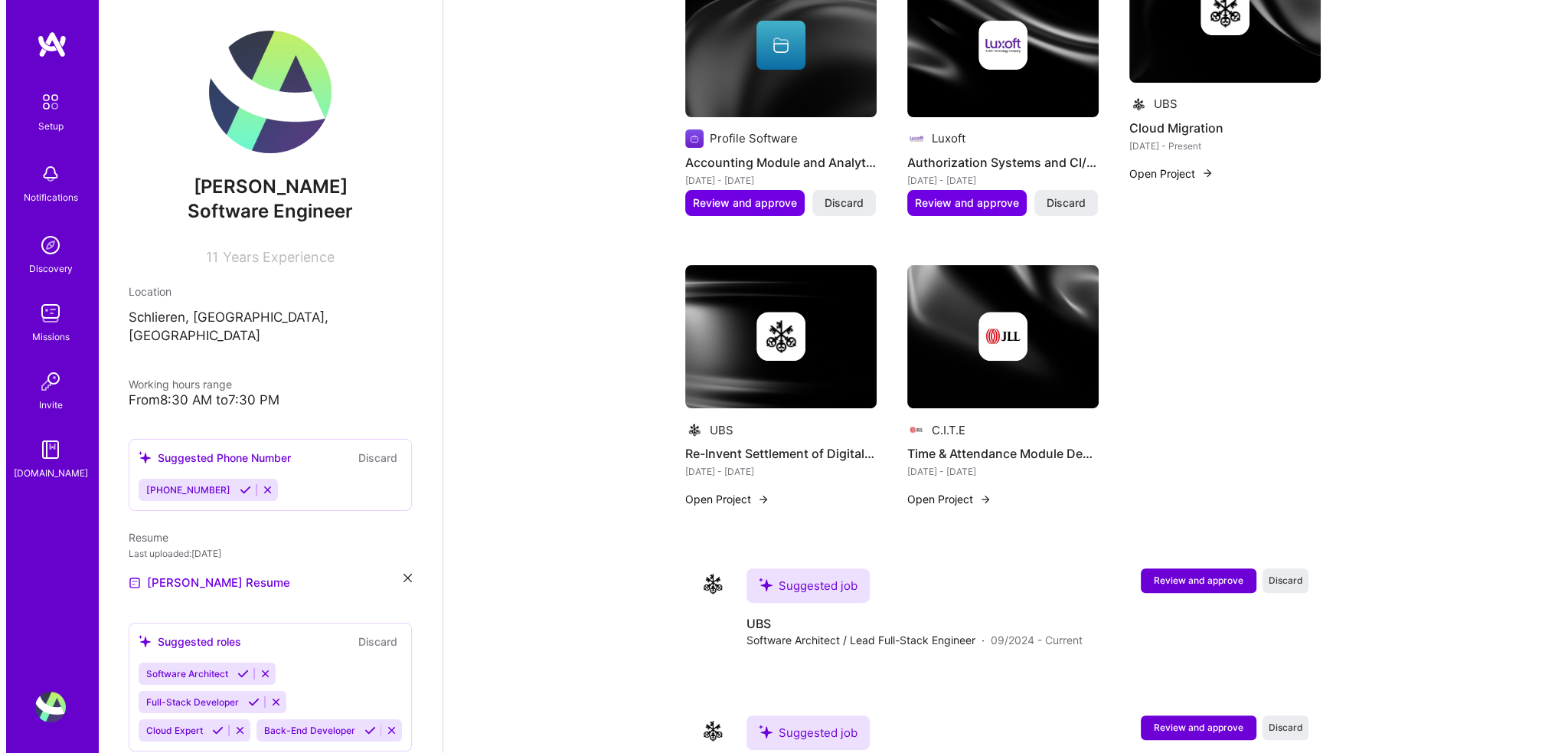
scroll to position [686, 0]
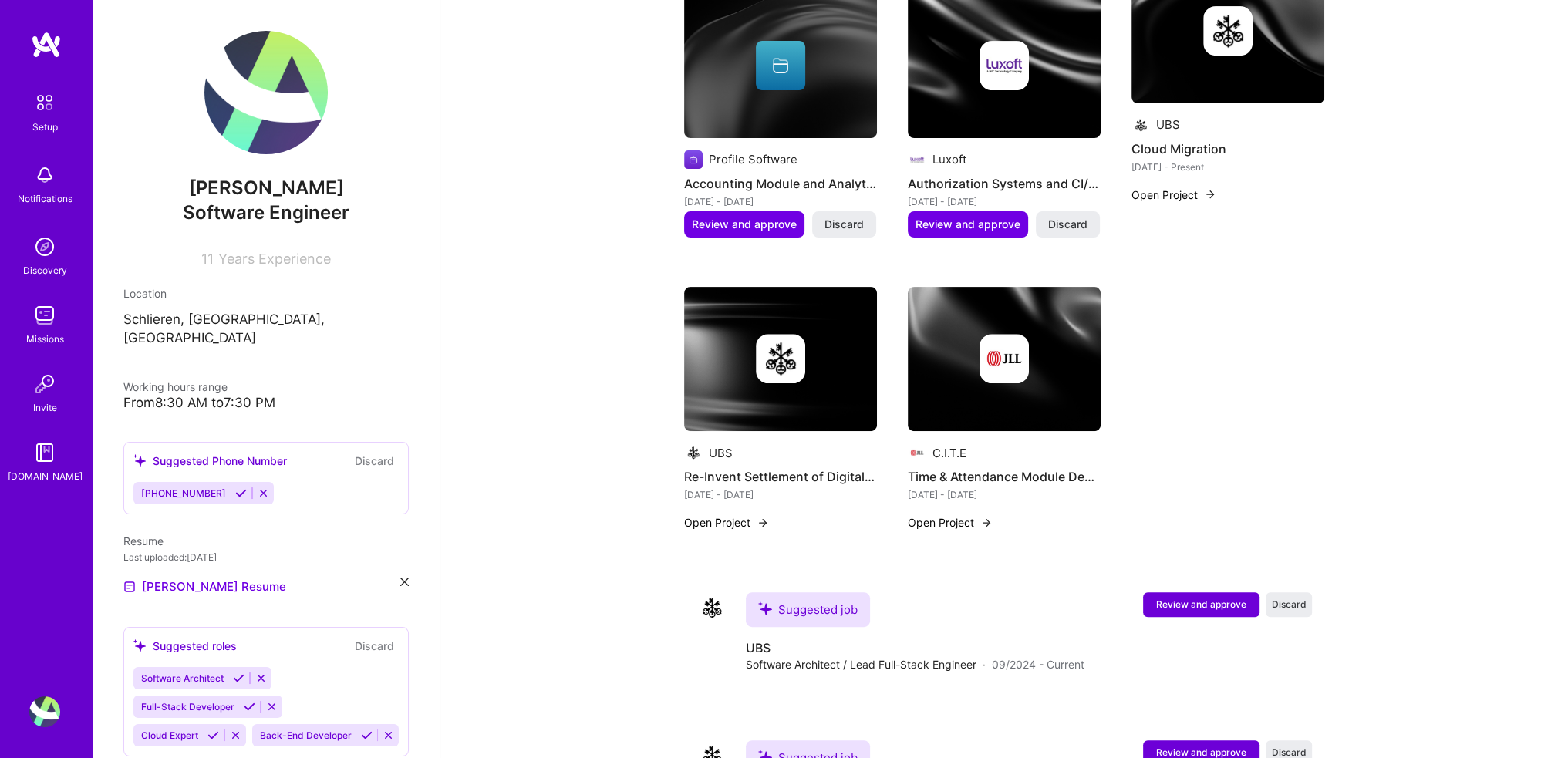
click at [775, 405] on img at bounding box center [780, 359] width 193 height 145
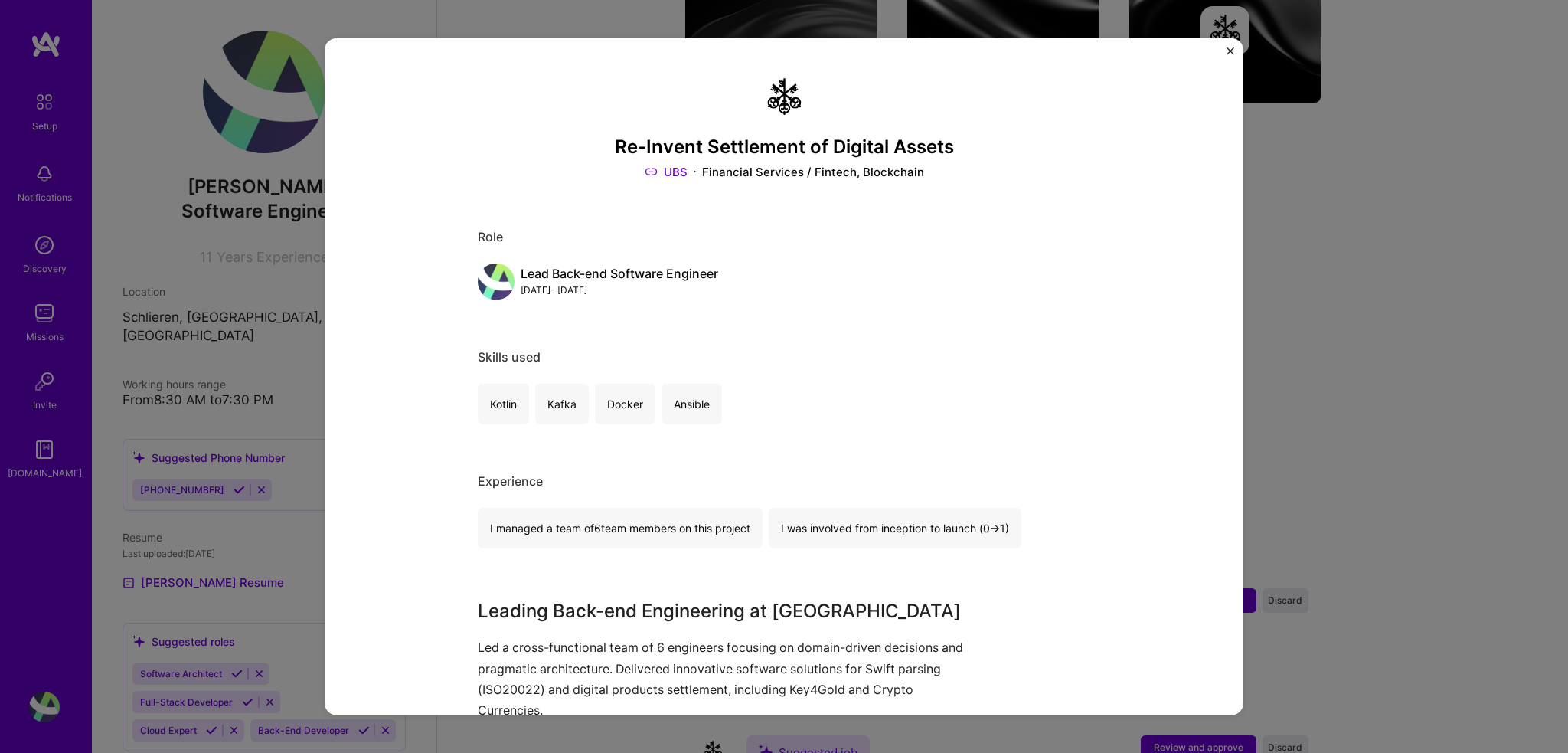
click at [1227, 50] on img "Close" at bounding box center [1231, 50] width 8 height 8
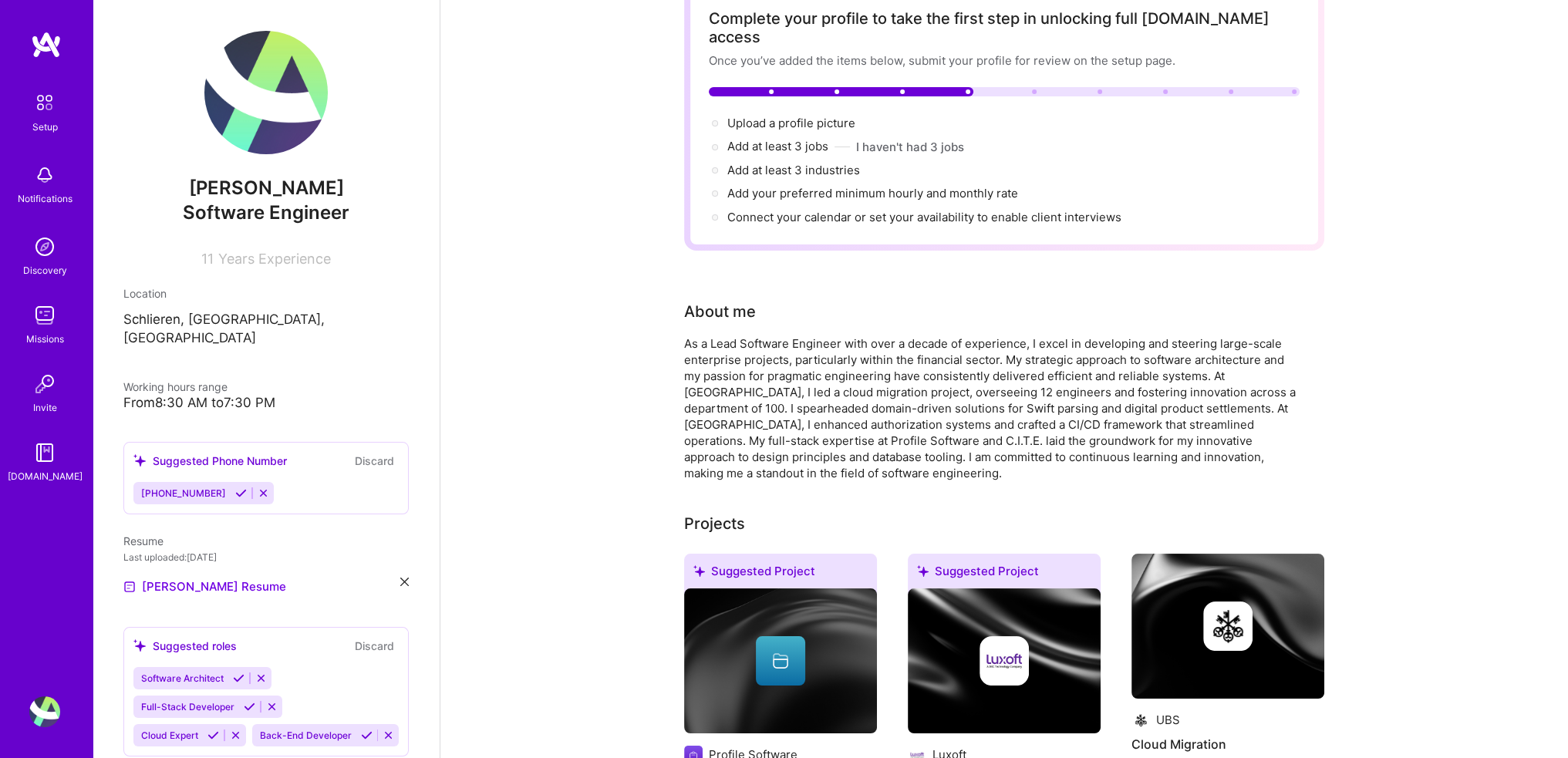
scroll to position [130, 0]
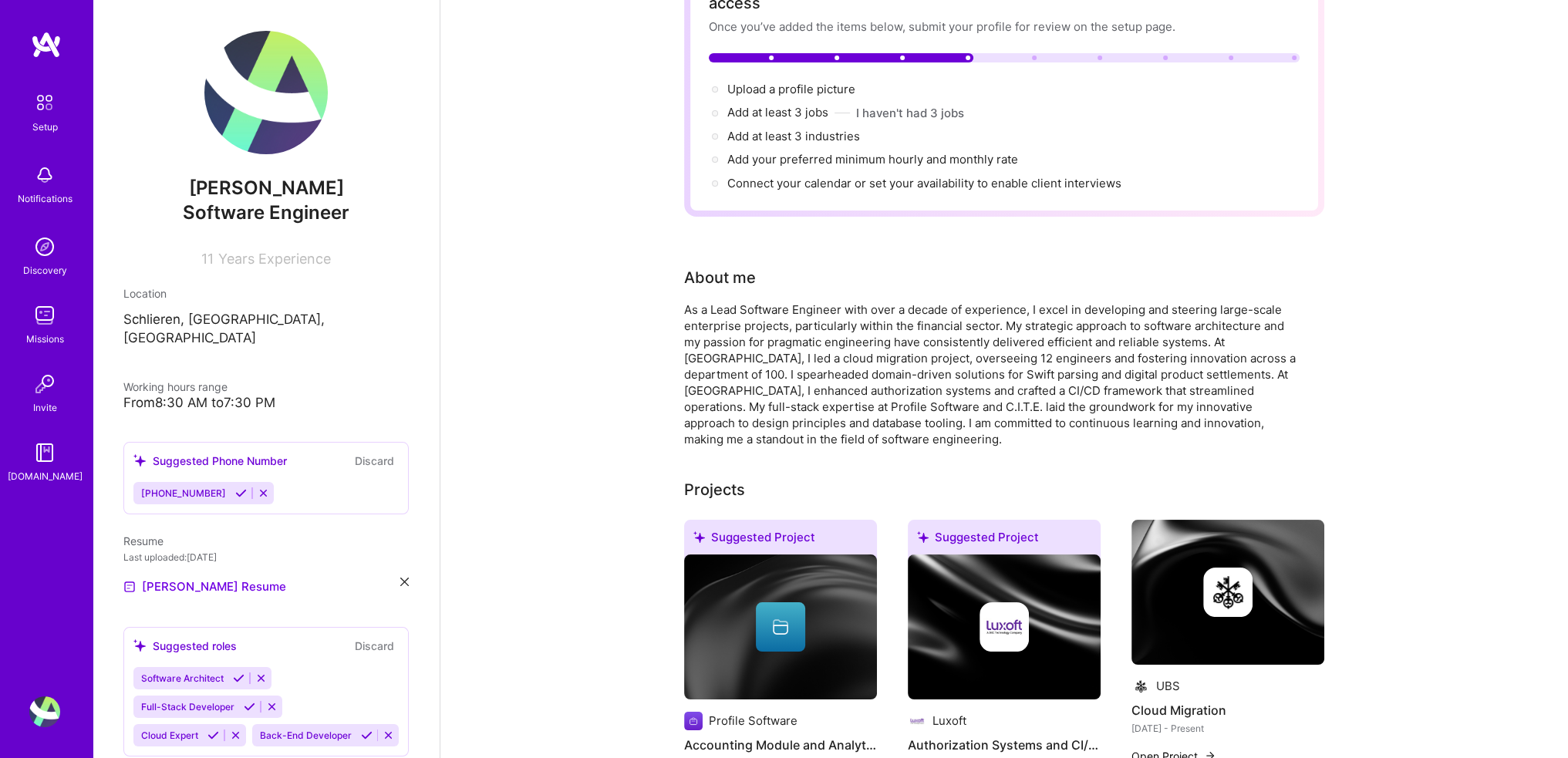
click at [234, 452] on div "Suggested Phone Number" at bounding box center [210, 460] width 153 height 16
click at [299, 482] on div "[PHONE_NUMBER]" at bounding box center [266, 493] width 265 height 23
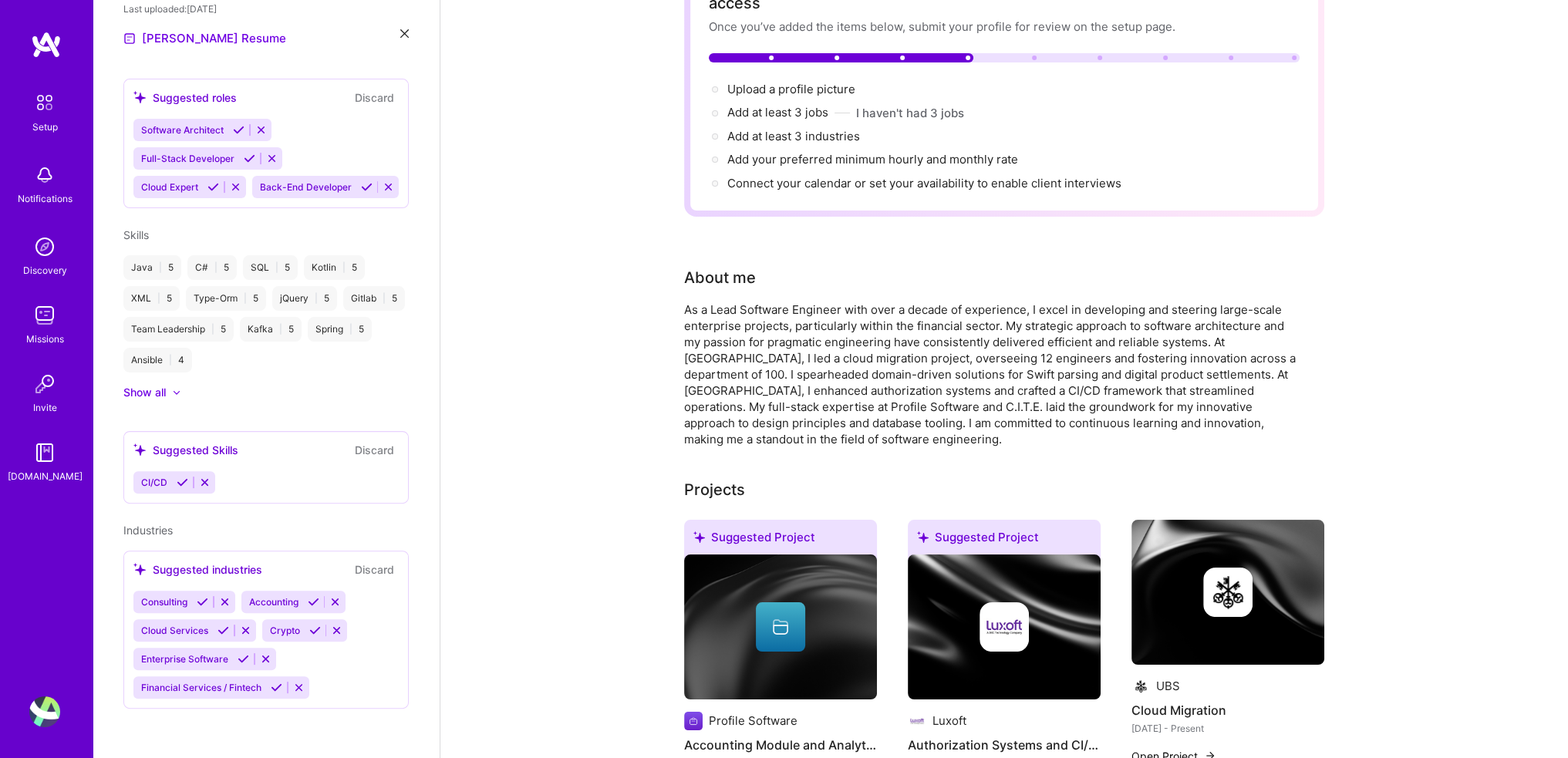
scroll to position [557, 0]
click at [279, 492] on div "CI/CD" at bounding box center [266, 482] width 265 height 23
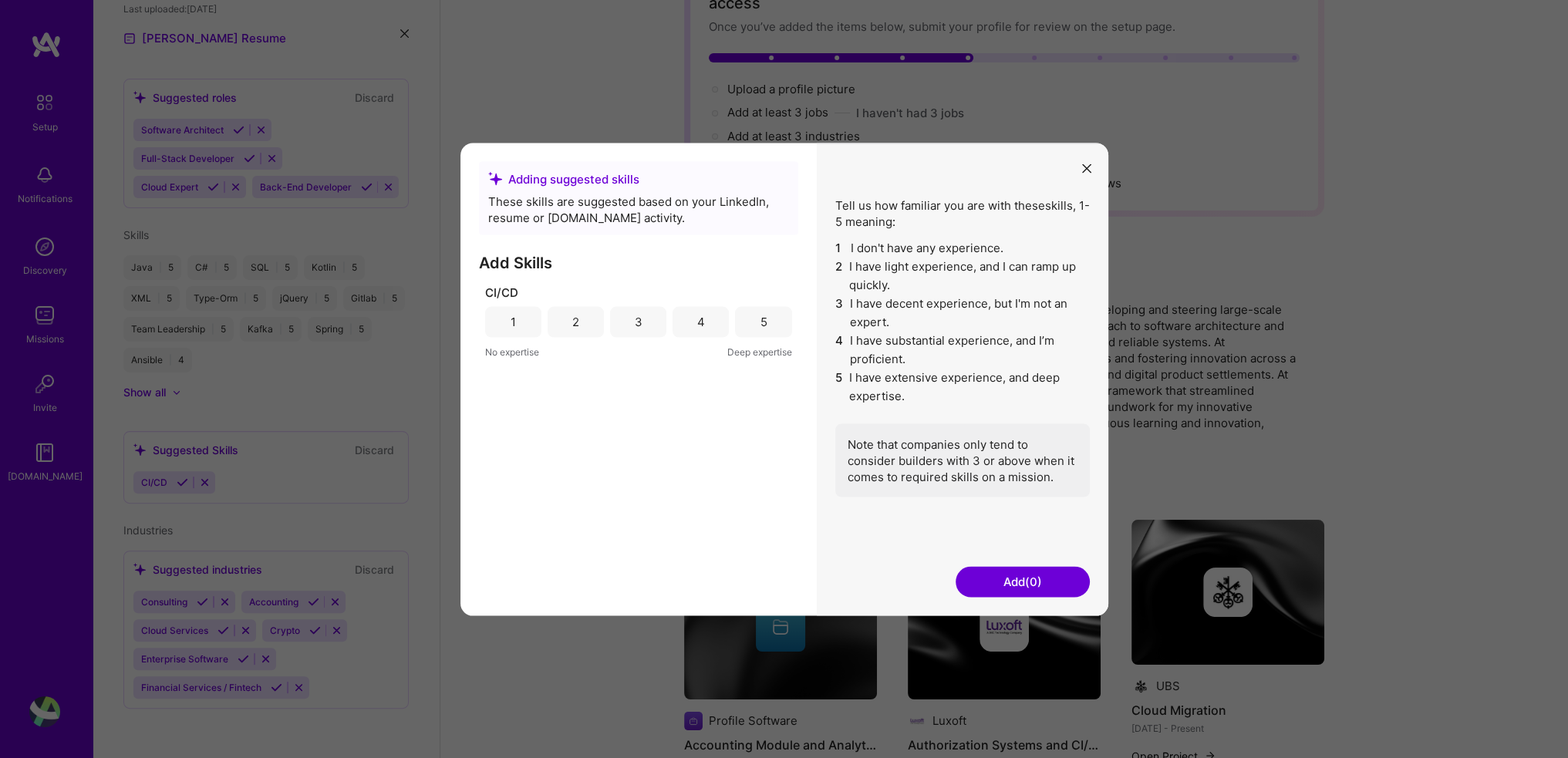
click at [750, 314] on div "5" at bounding box center [763, 321] width 56 height 30
click at [1038, 582] on button "Add (1)" at bounding box center [1023, 581] width 134 height 30
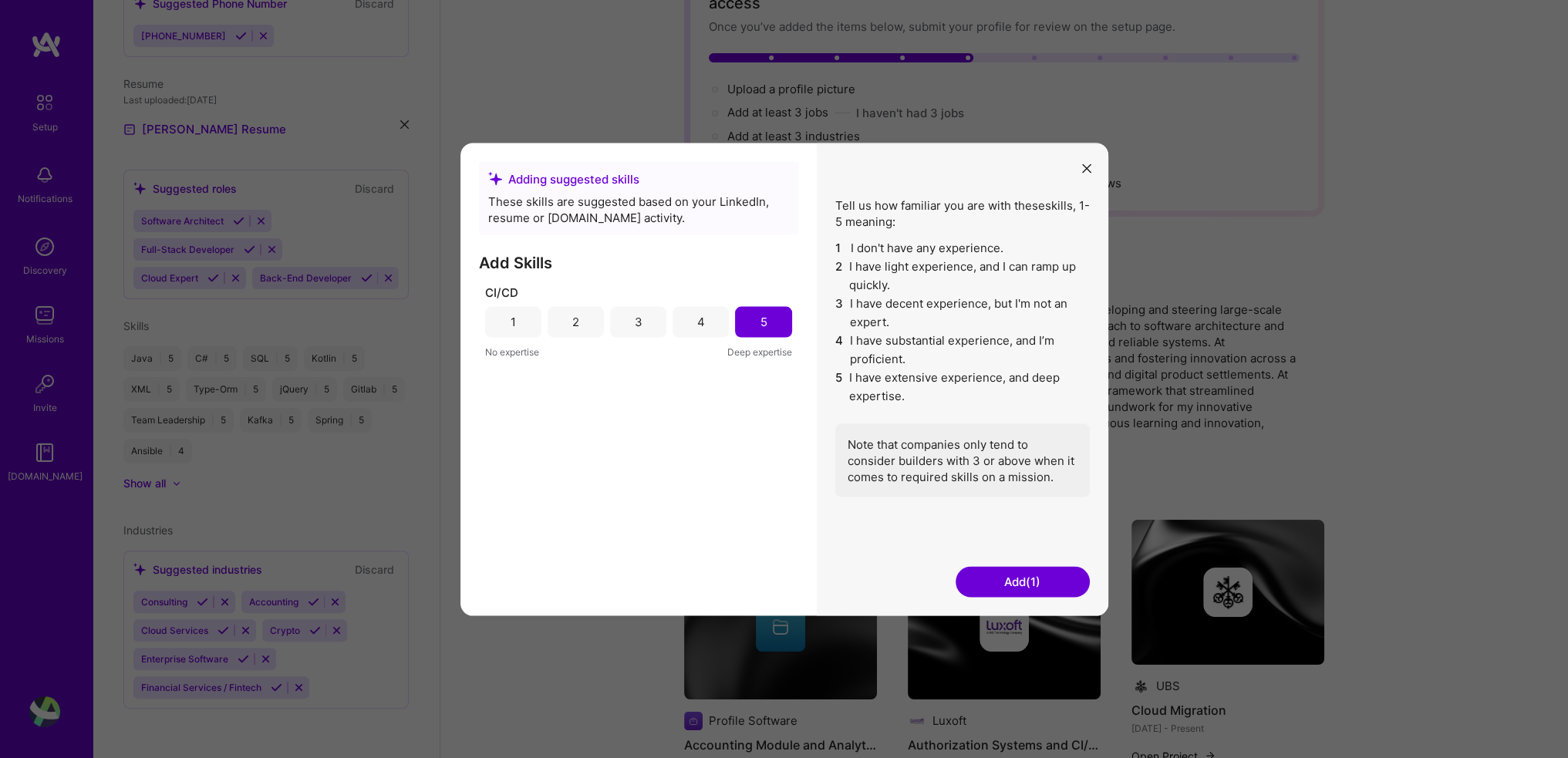
scroll to position [467, 0]
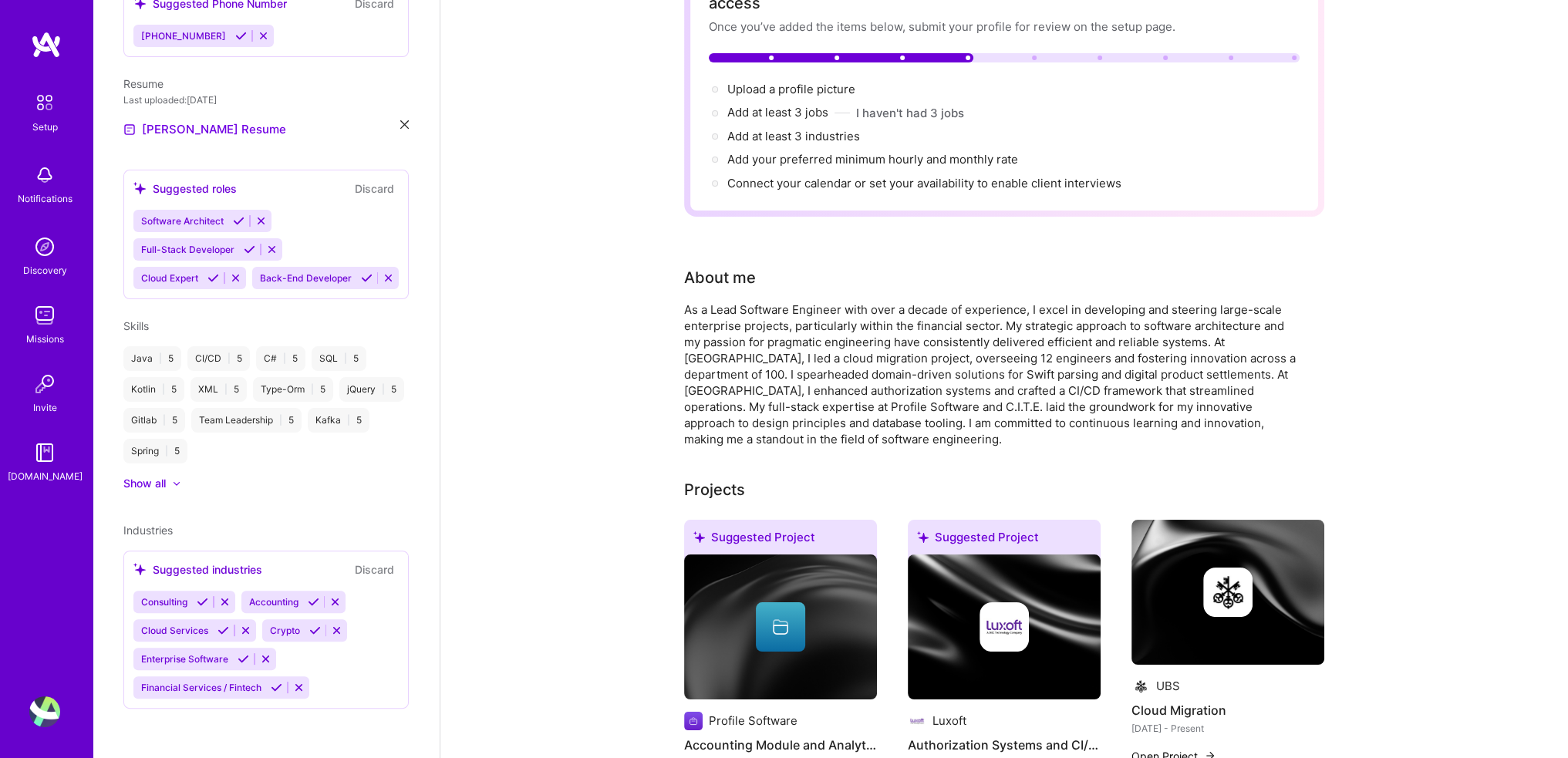
click at [1086, 172] on div "Complete your profile to take the first step in unlocking full [DOMAIN_NAME] ac…" at bounding box center [1004, 84] width 640 height 266
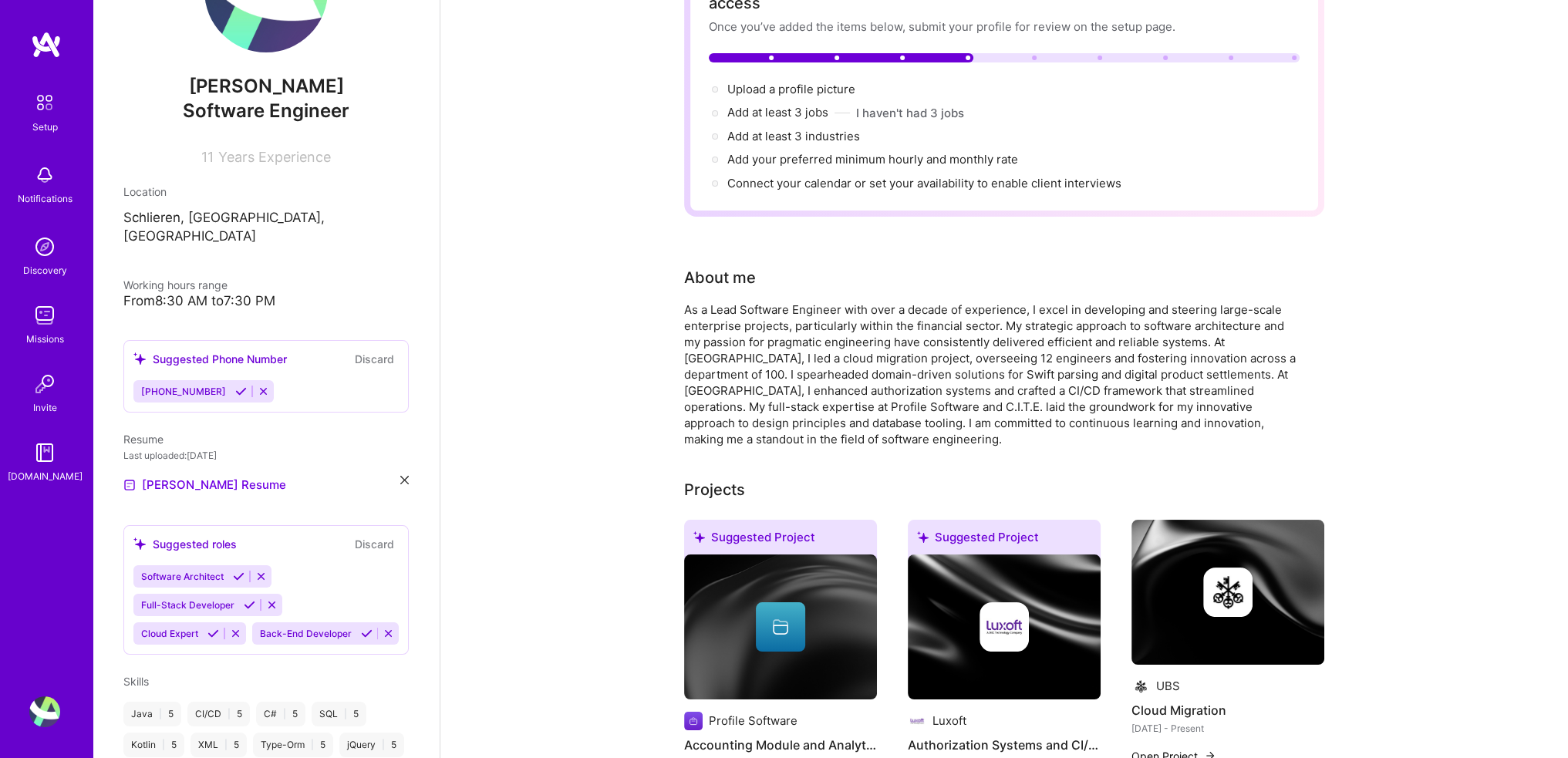
scroll to position [92, 0]
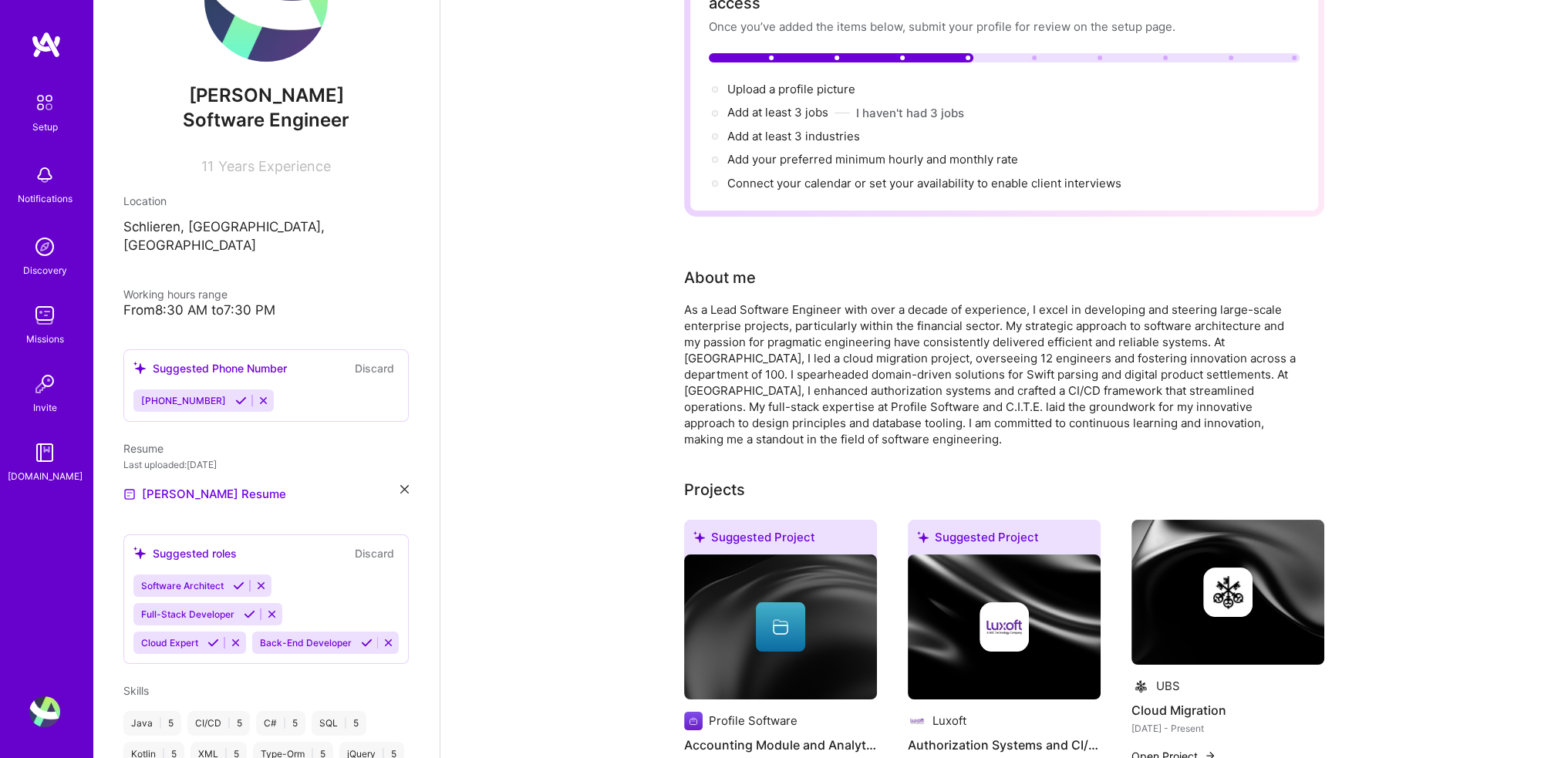
click at [278, 389] on div "[PHONE_NUMBER]" at bounding box center [266, 400] width 265 height 23
click at [277, 389] on div "[PHONE_NUMBER]" at bounding box center [266, 400] width 265 height 23
click at [199, 395] on span "[PHONE_NUMBER]" at bounding box center [184, 400] width 85 height 12
click at [195, 395] on span "[PHONE_NUMBER]" at bounding box center [184, 400] width 85 height 12
click at [235, 395] on icon at bounding box center [241, 400] width 12 height 12
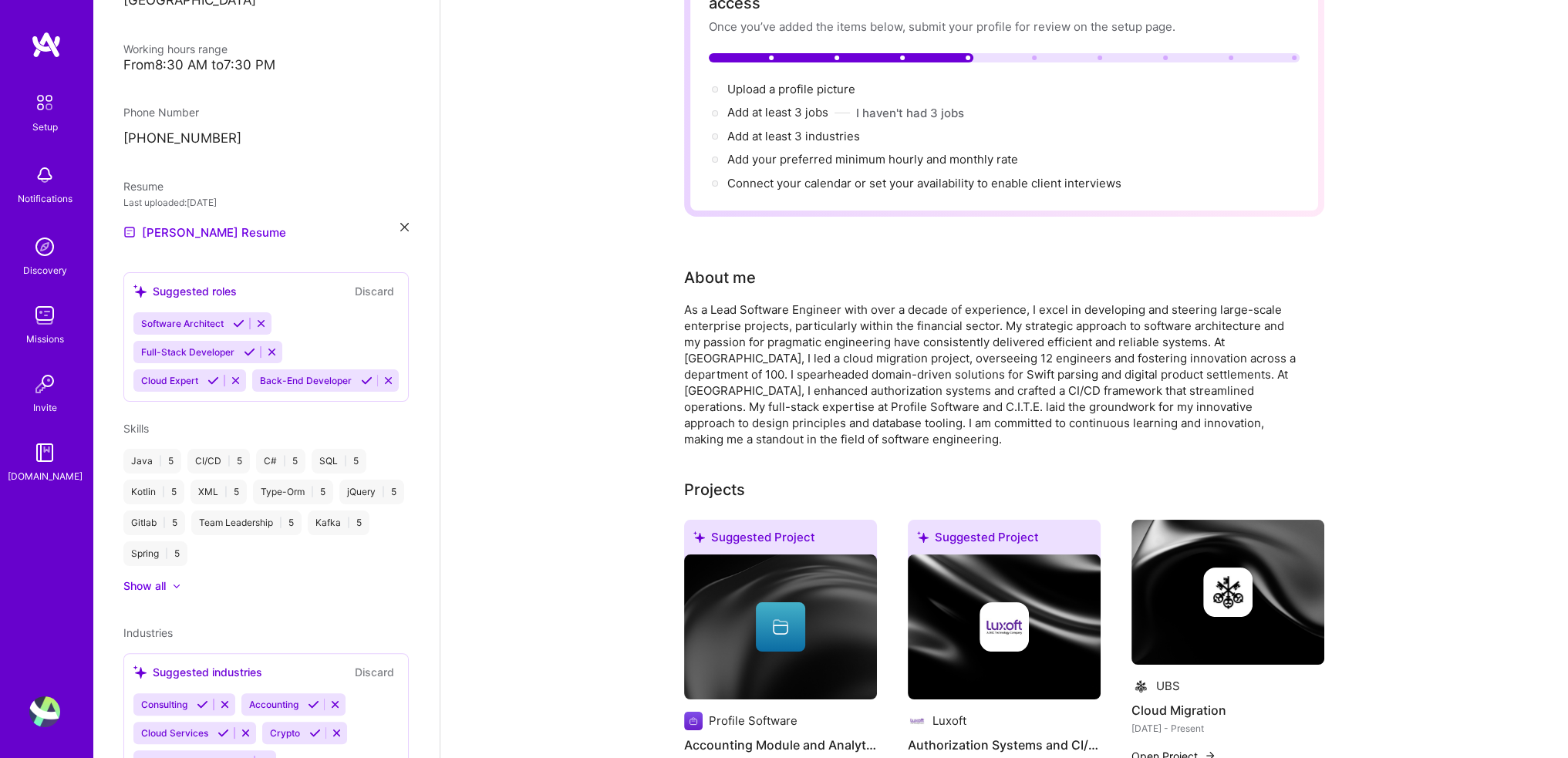
scroll to position [341, 0]
click at [242, 315] on icon at bounding box center [238, 320] width 12 height 12
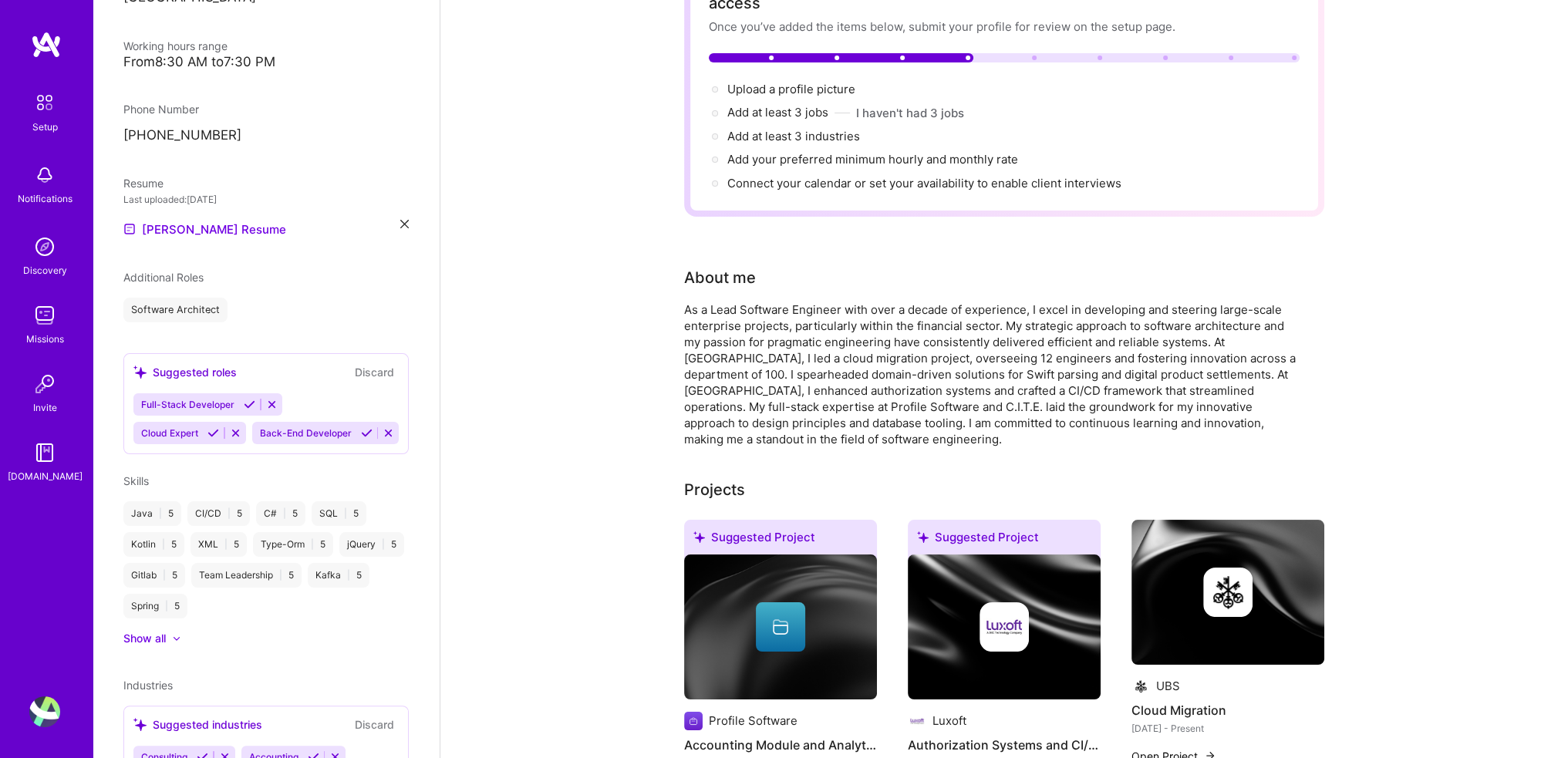
click at [249, 304] on div "Software Architect" at bounding box center [266, 310] width 285 height 25
click at [245, 399] on icon at bounding box center [249, 404] width 12 height 12
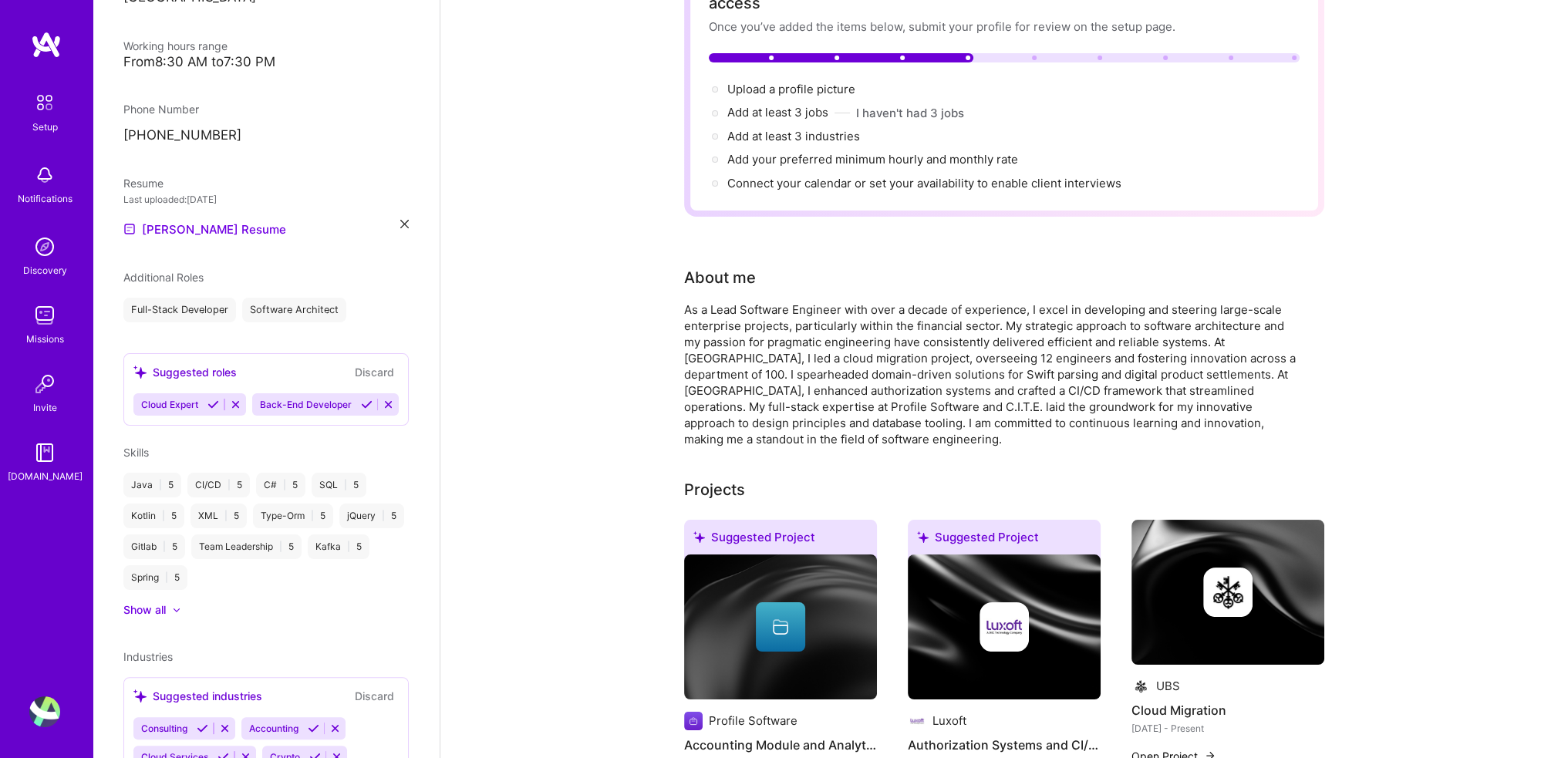
click at [361, 410] on icon at bounding box center [367, 404] width 12 height 12
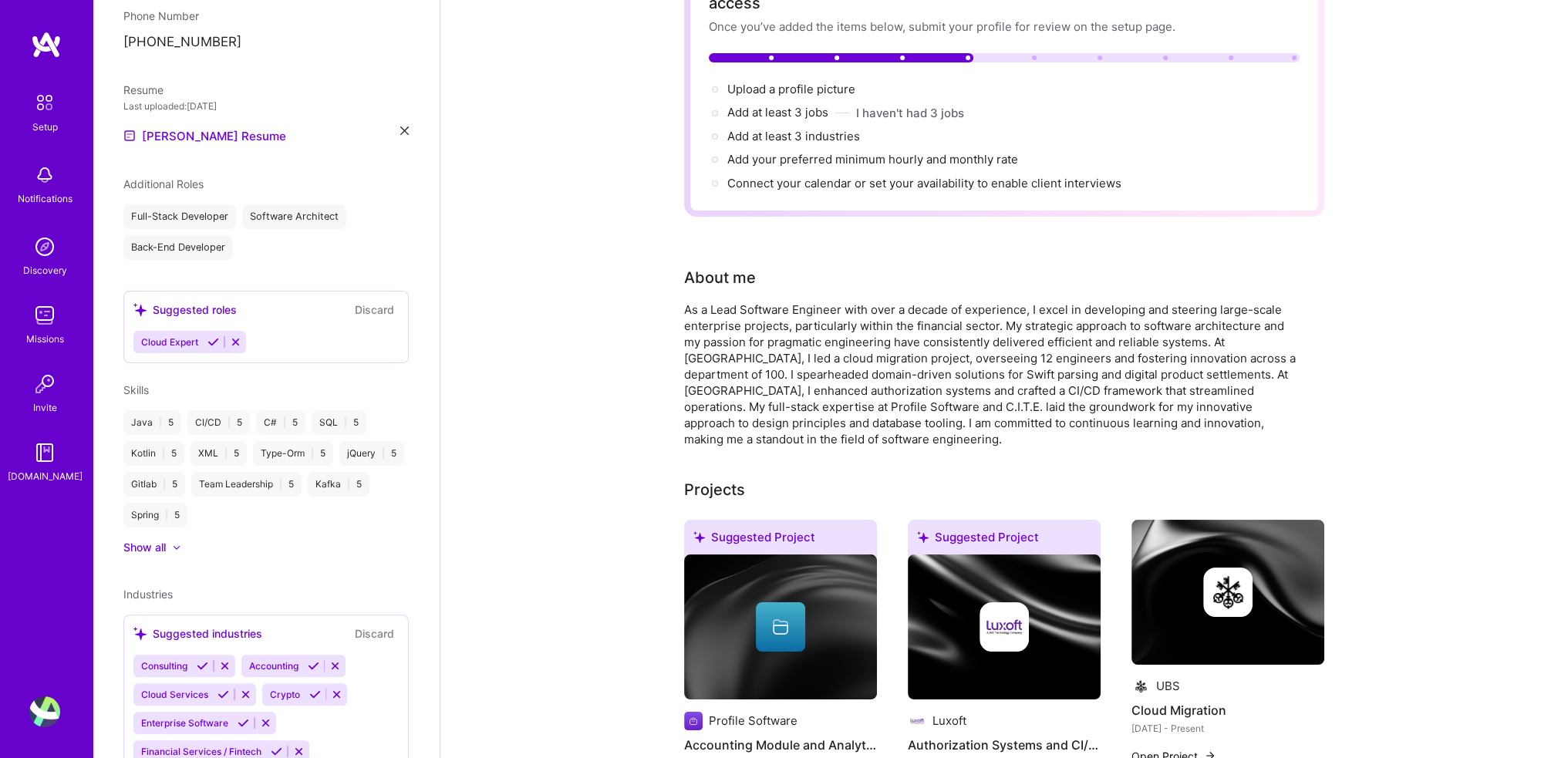
scroll to position [480, 0]
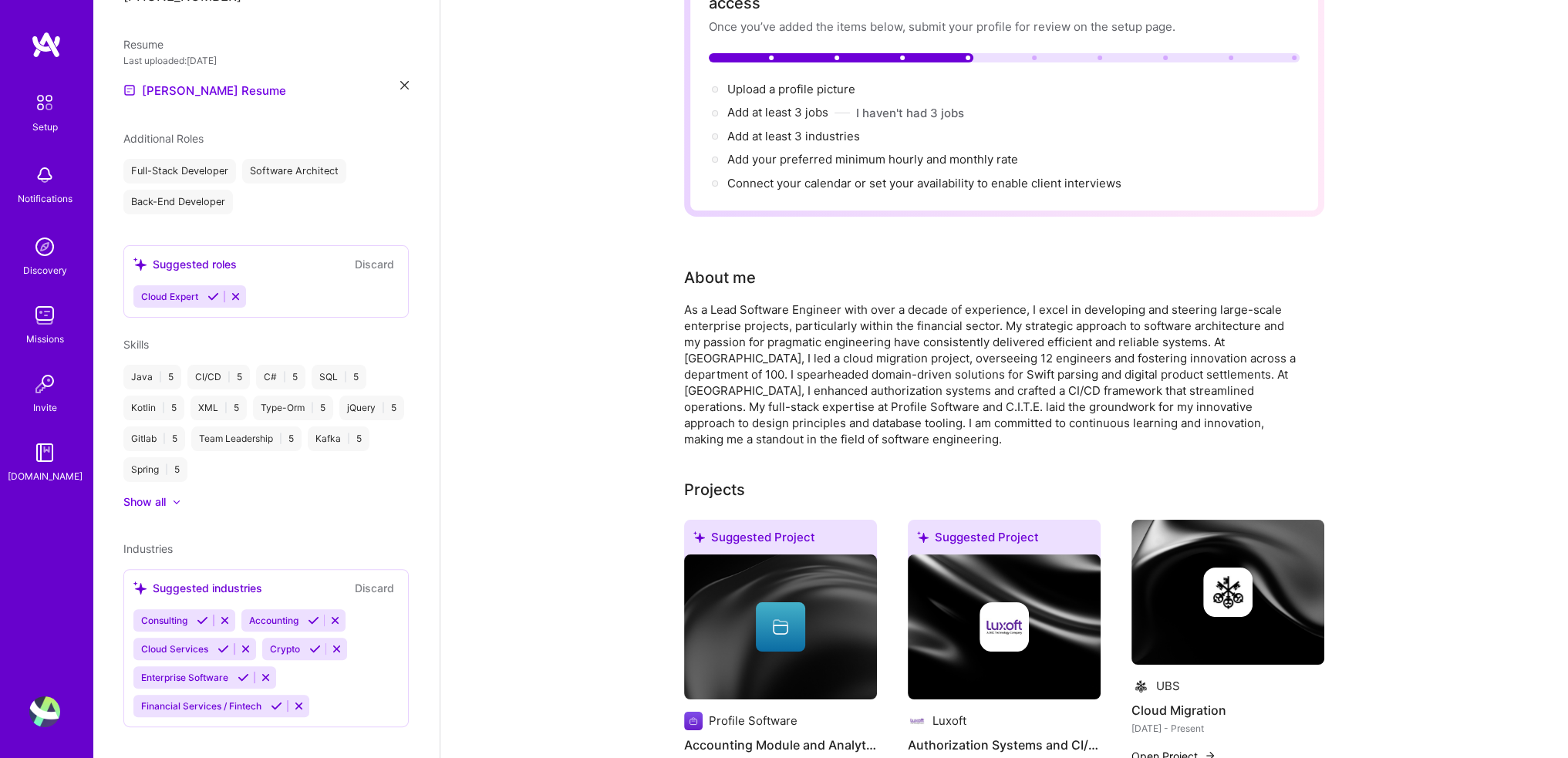
click at [207, 614] on icon at bounding box center [202, 620] width 12 height 12
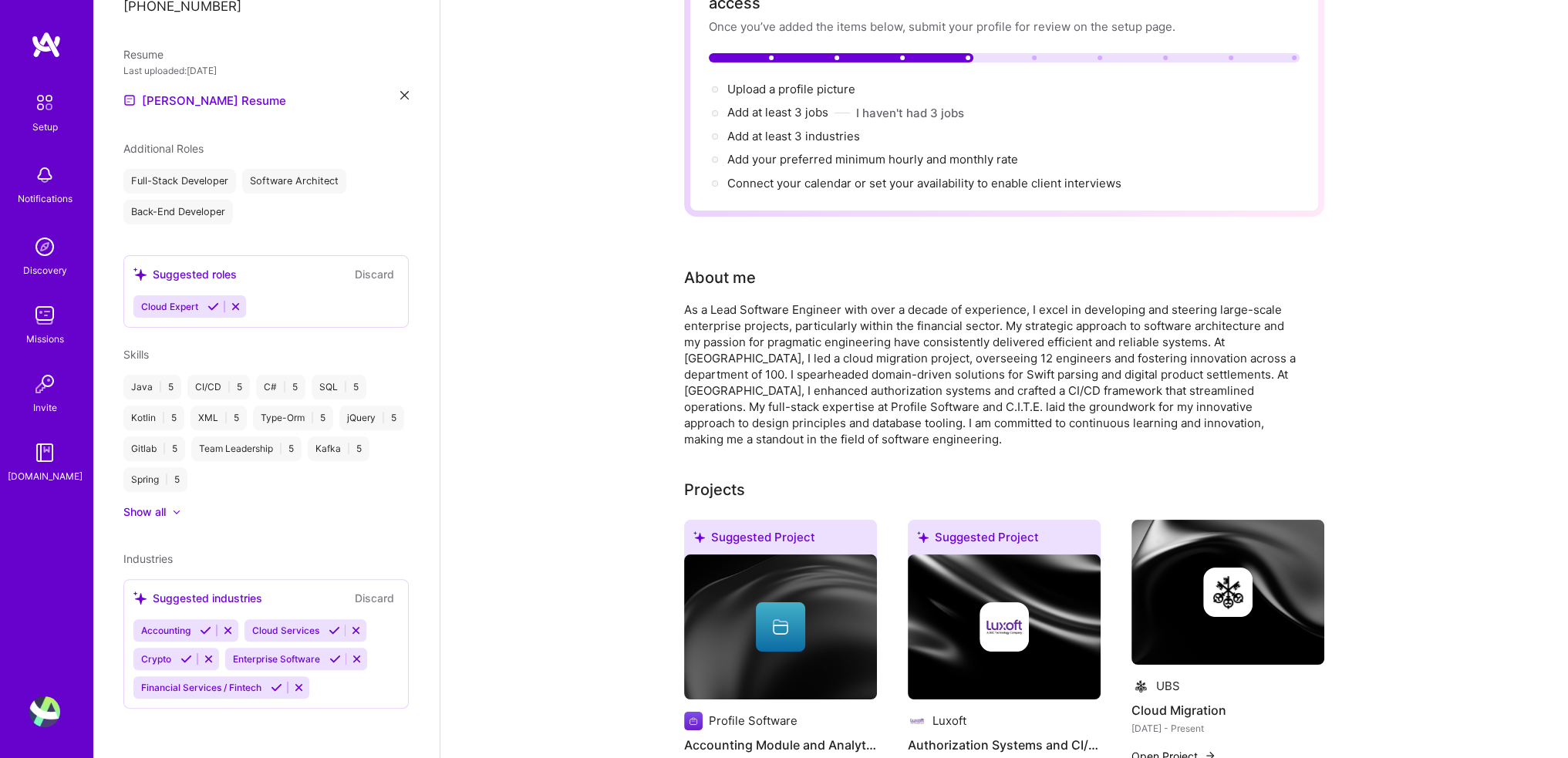
scroll to position [451, 0]
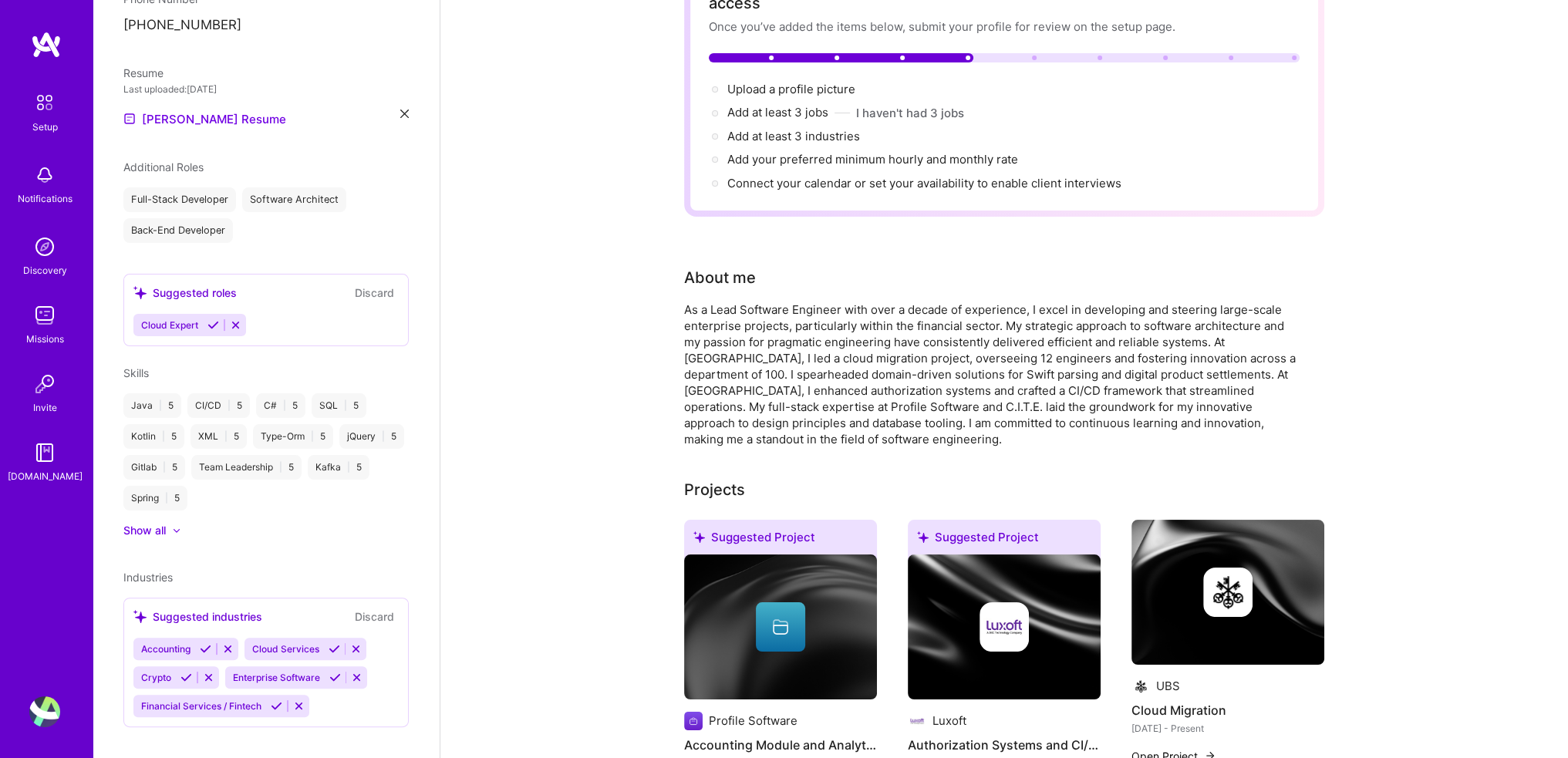
click at [201, 643] on icon at bounding box center [206, 649] width 12 height 12
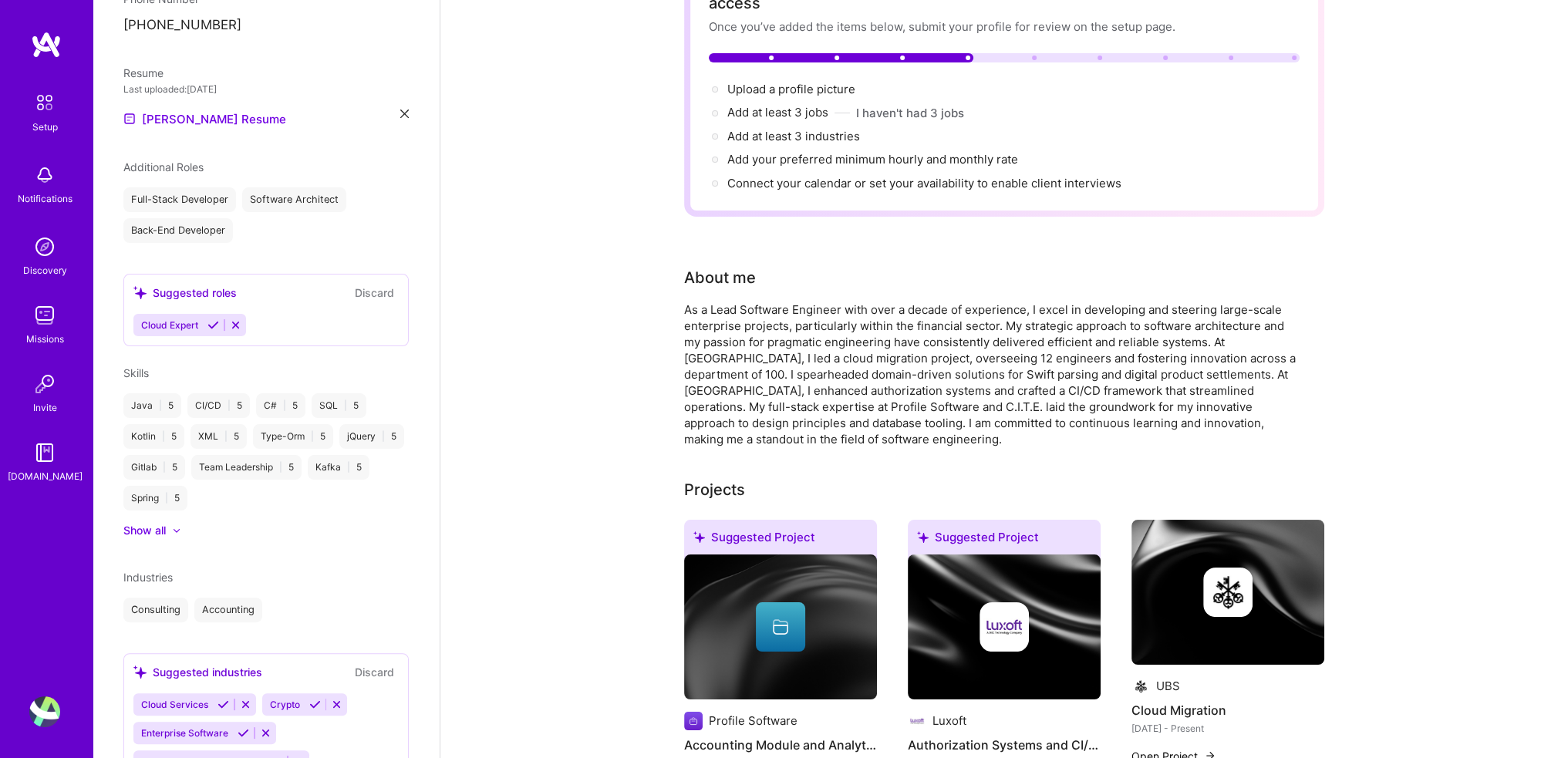
scroll to position [506, 0]
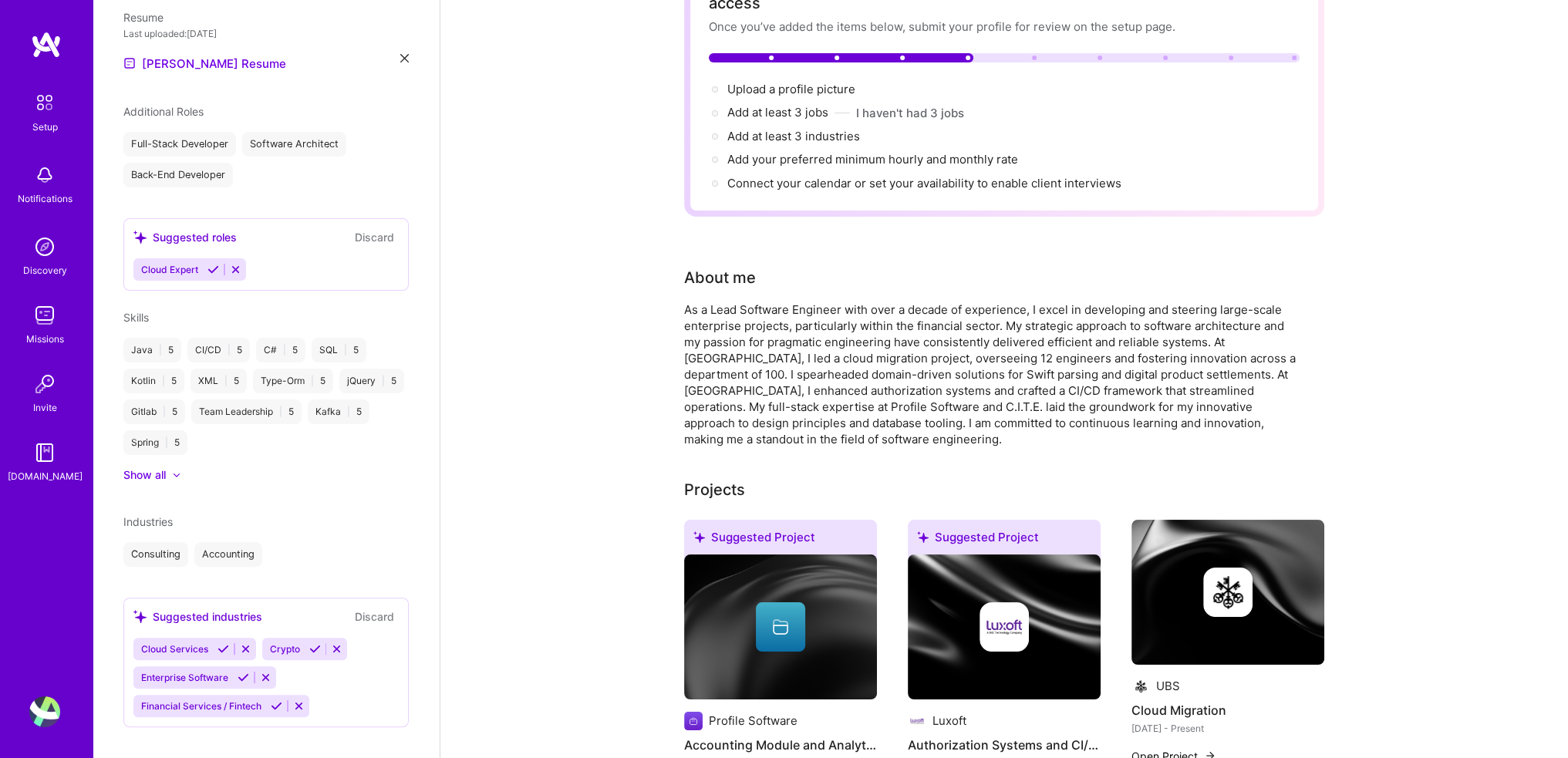
click at [243, 671] on button at bounding box center [243, 678] width 21 height 13
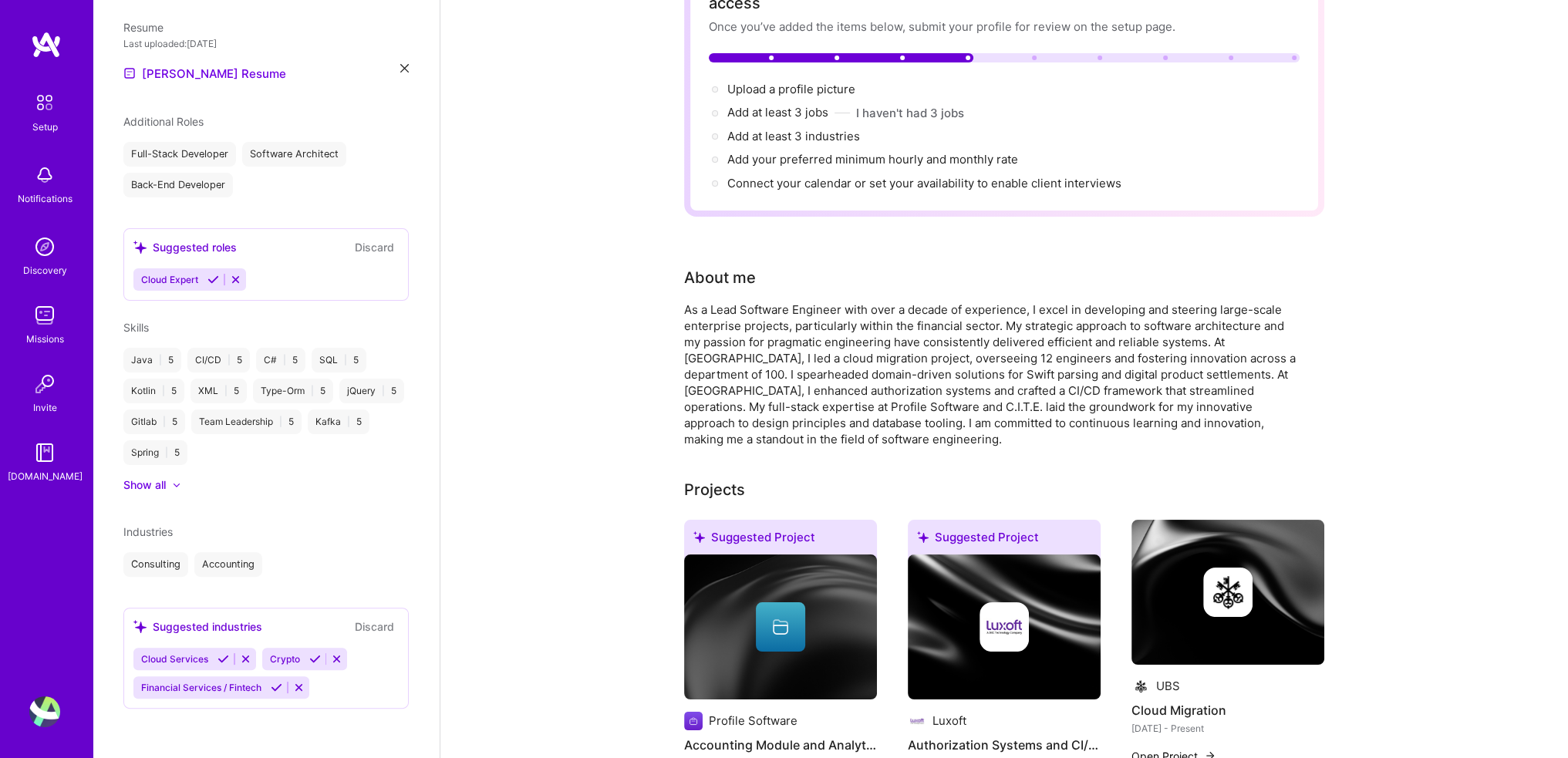
scroll to position [478, 0]
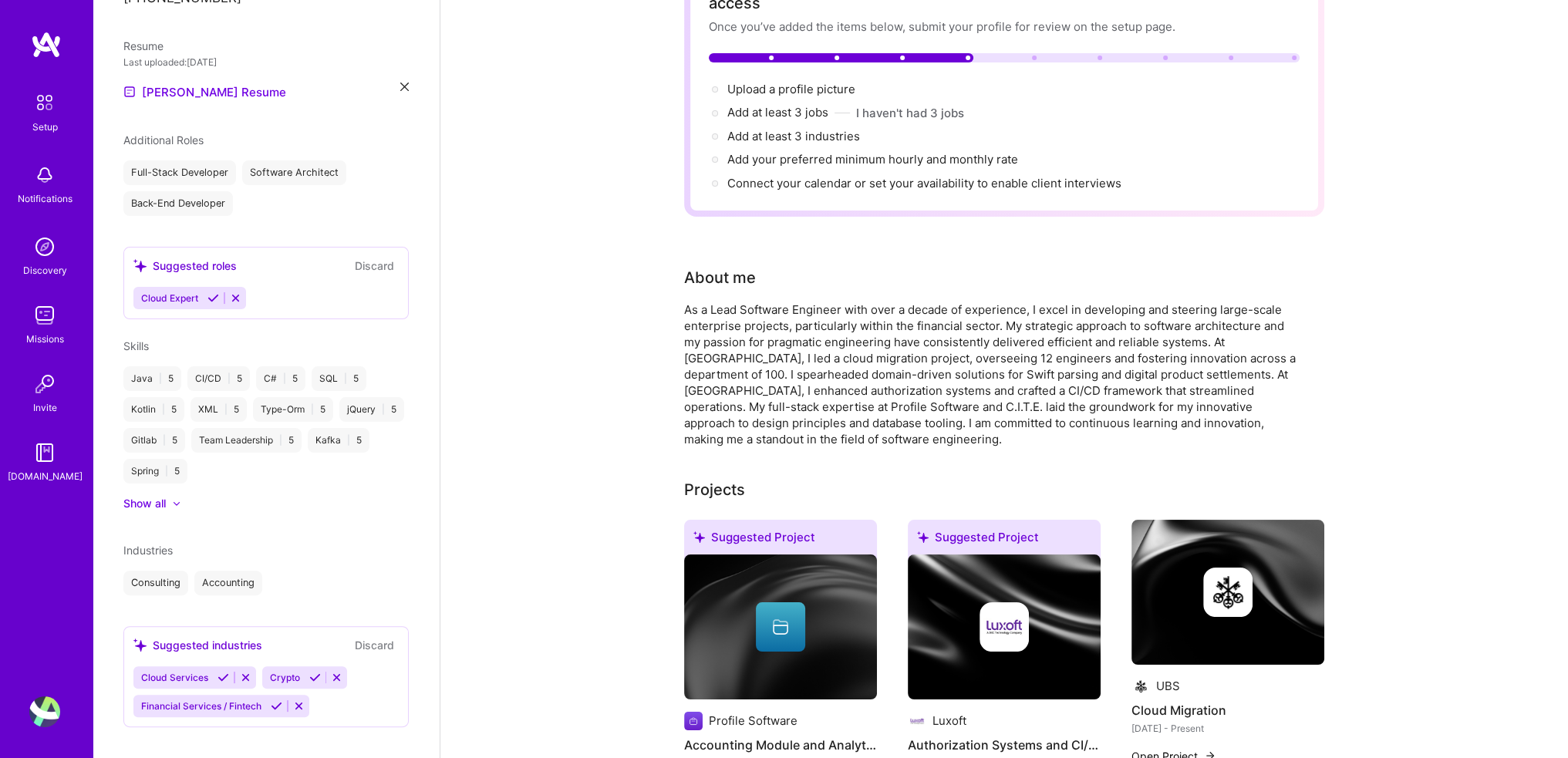
click at [274, 700] on icon at bounding box center [276, 706] width 12 height 12
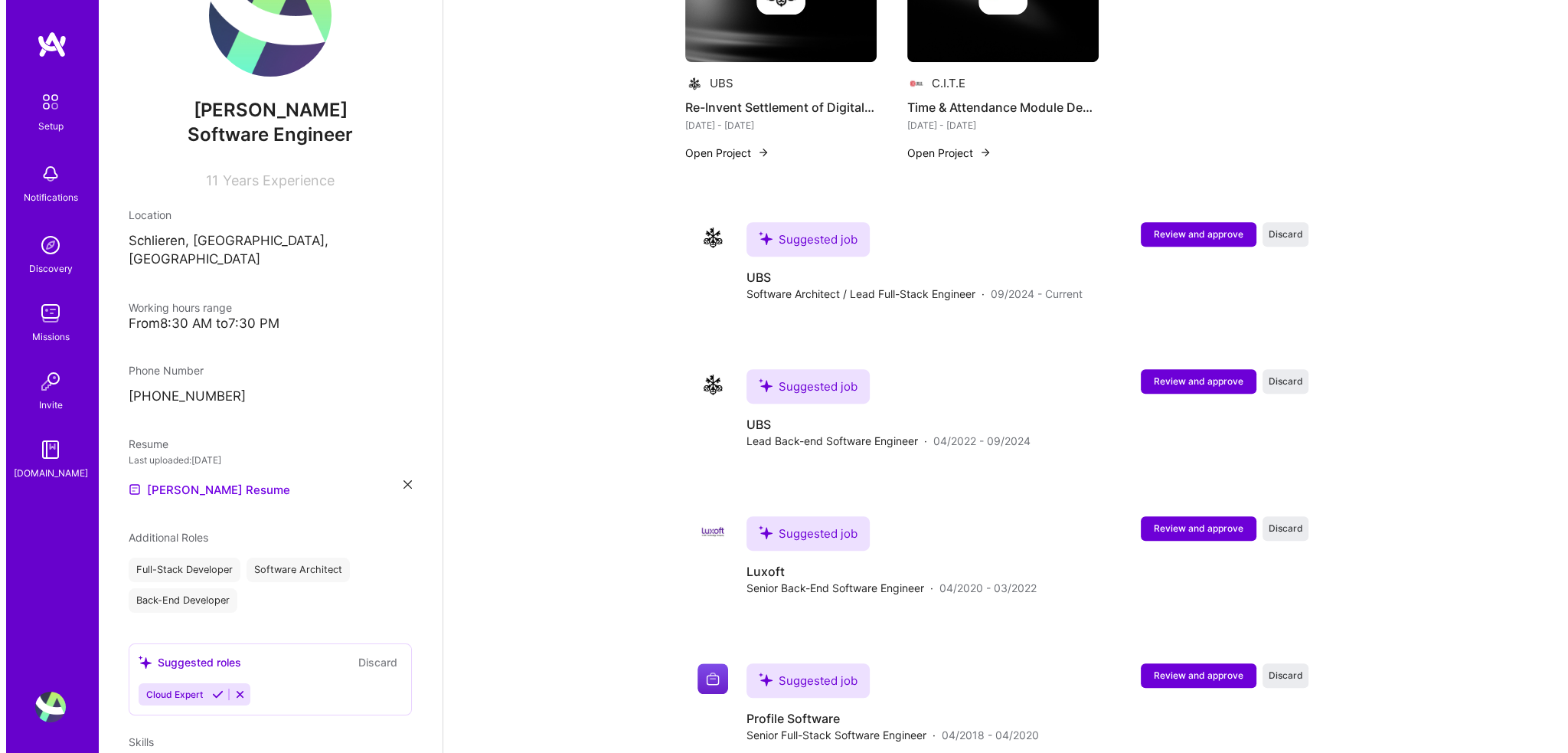
scroll to position [998, 0]
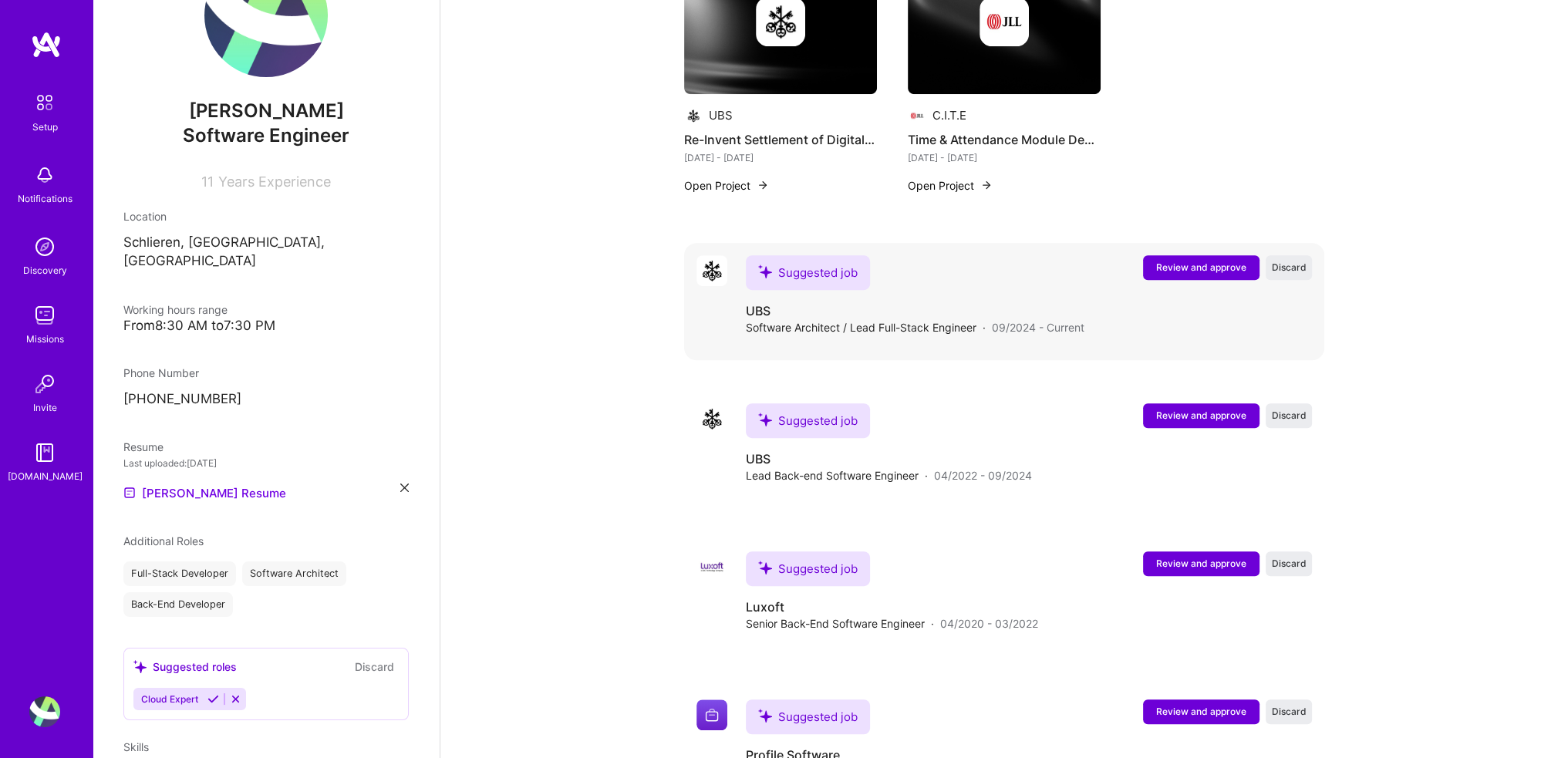
click at [1219, 261] on span "Review and approve" at bounding box center [1201, 267] width 90 height 13
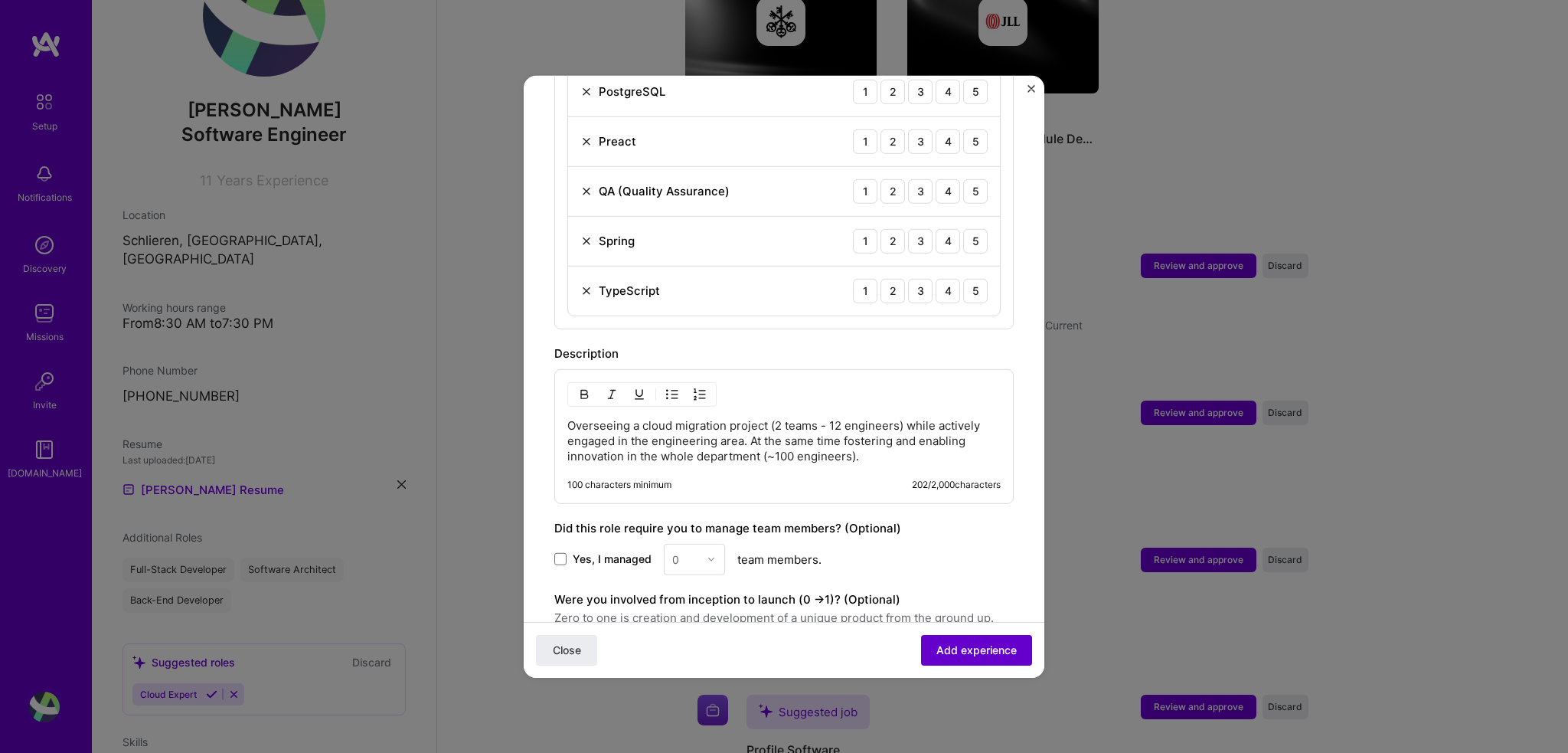
click at [972, 644] on span "Add experience" at bounding box center [977, 651] width 81 height 16
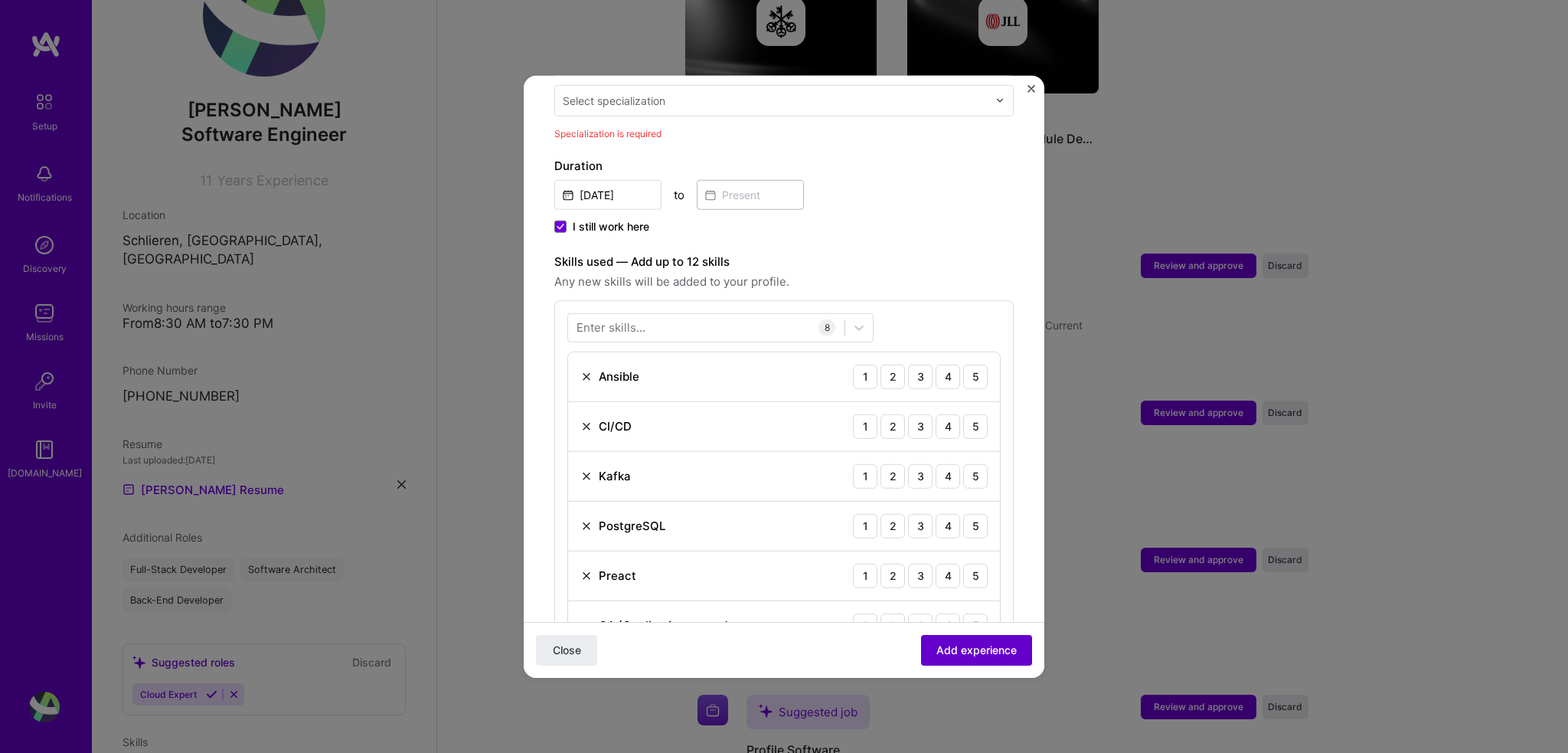
scroll to position [318, 0]
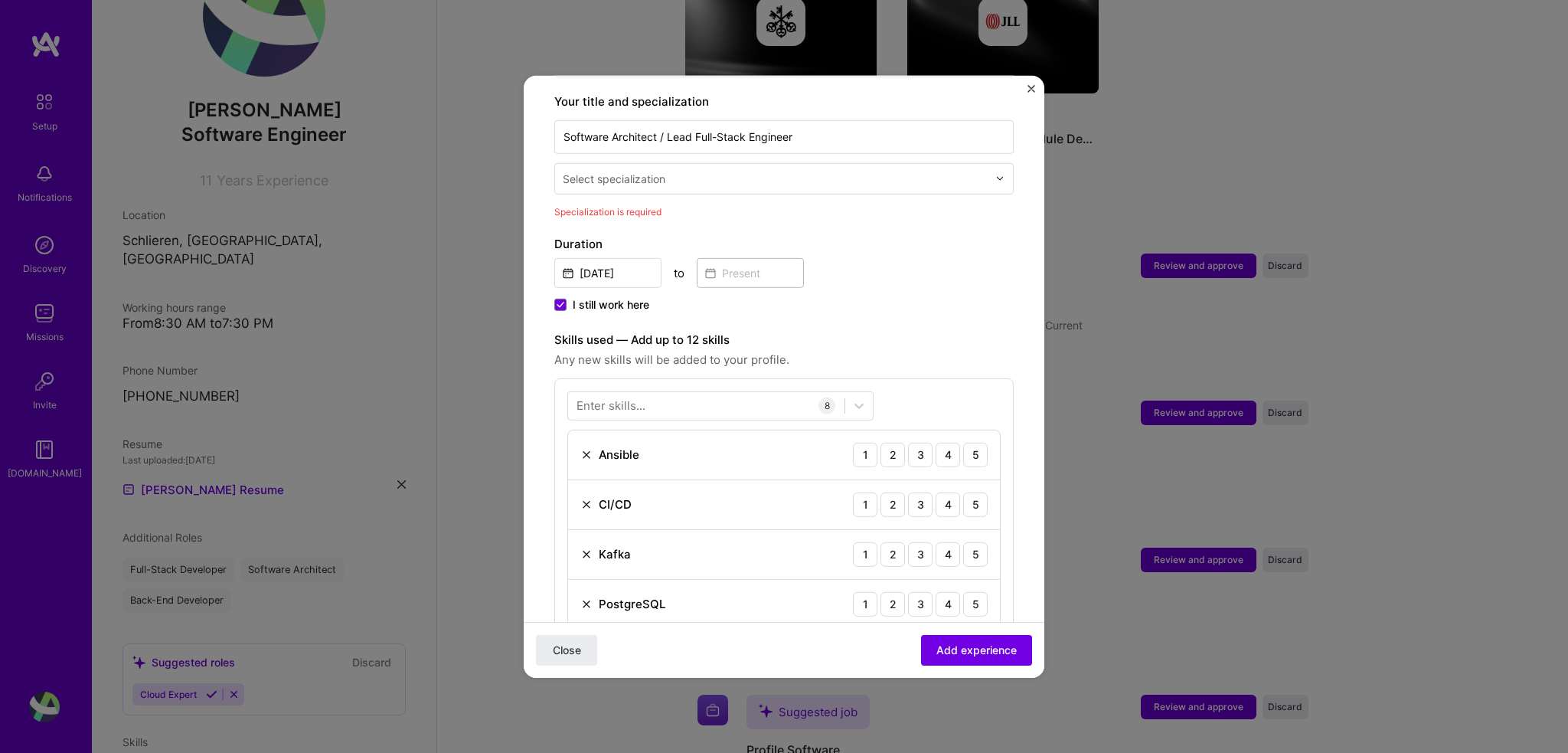
click at [738, 170] on input "text" at bounding box center [777, 178] width 428 height 16
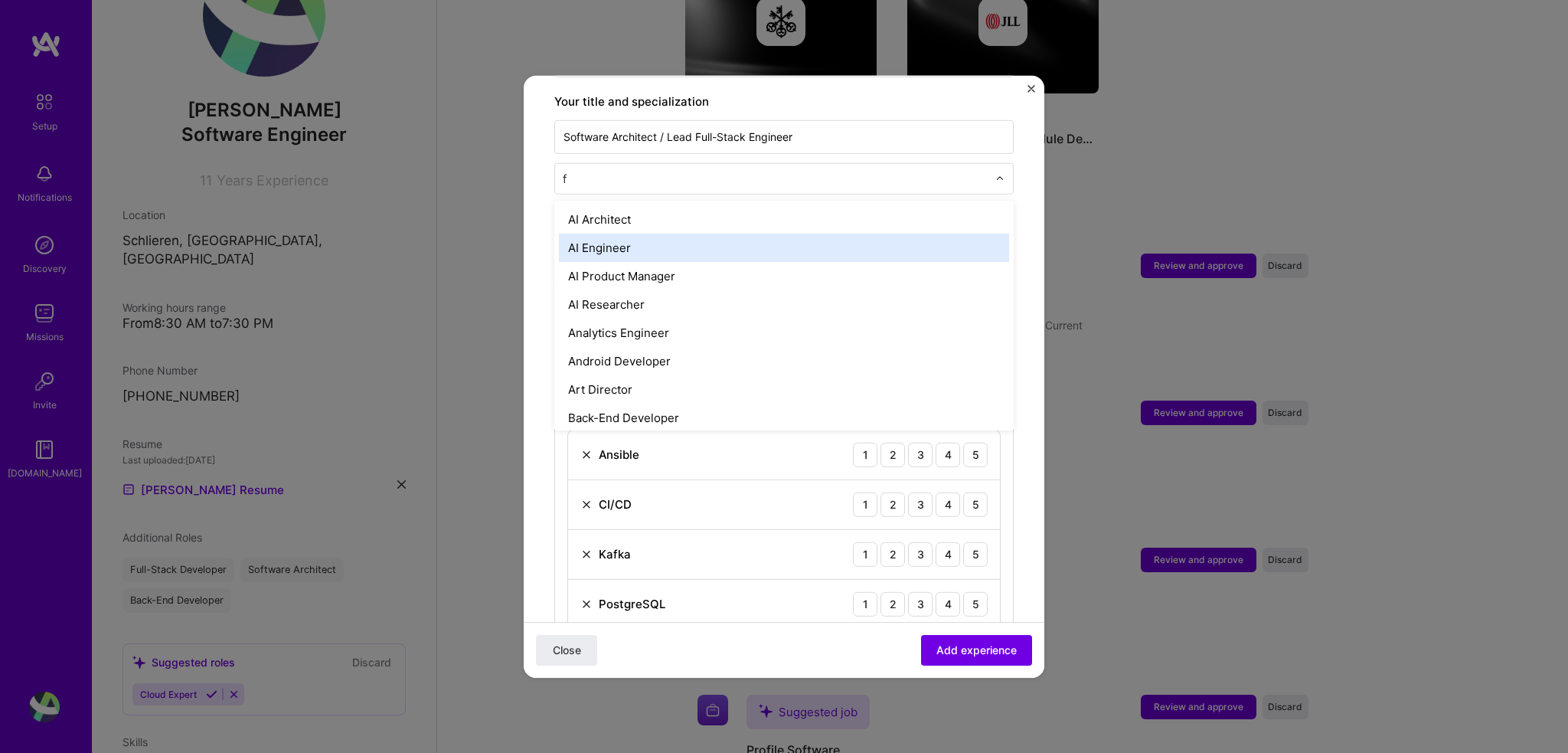
type input "fu"
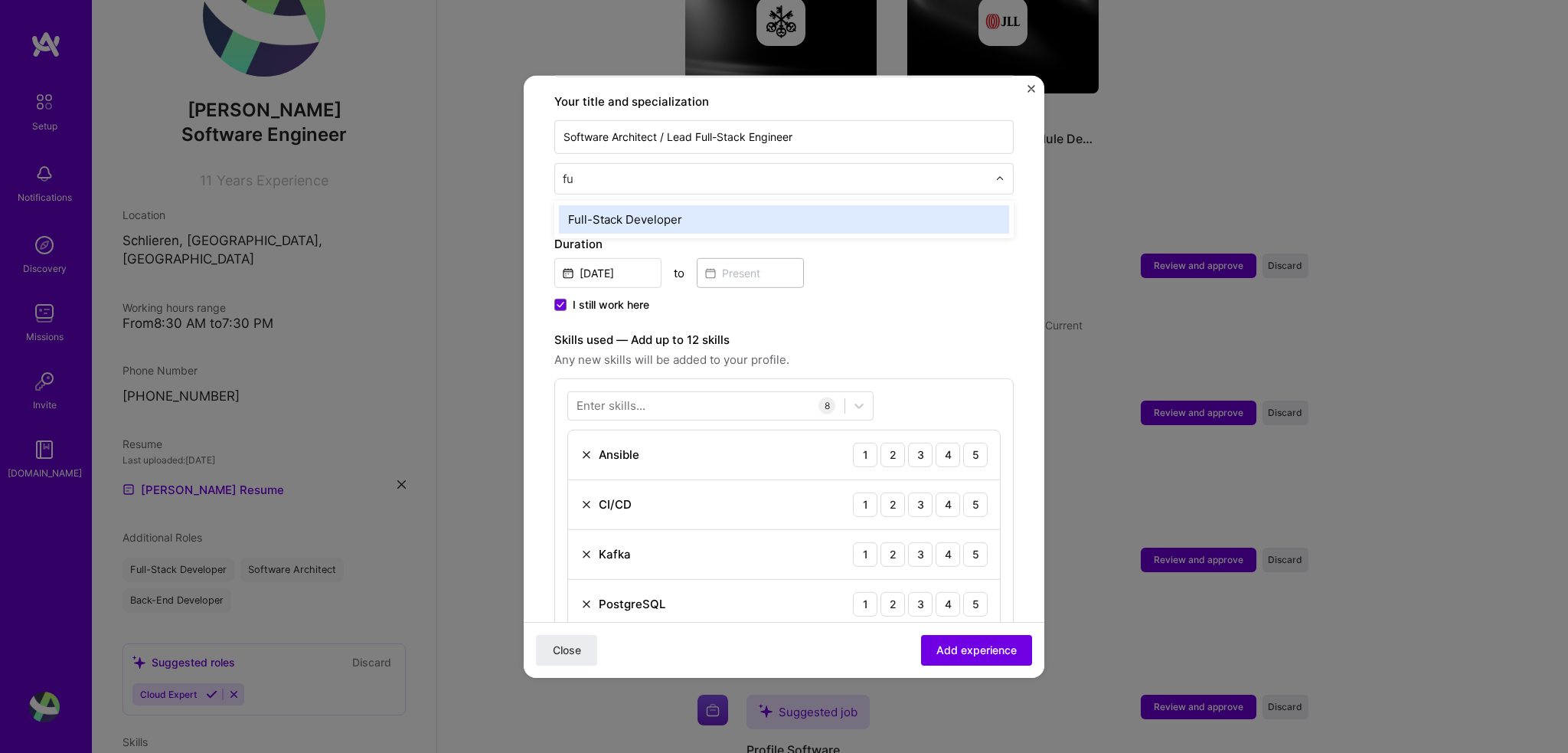
click at [753, 204] on div "Full-Stack Developer" at bounding box center [784, 218] width 450 height 29
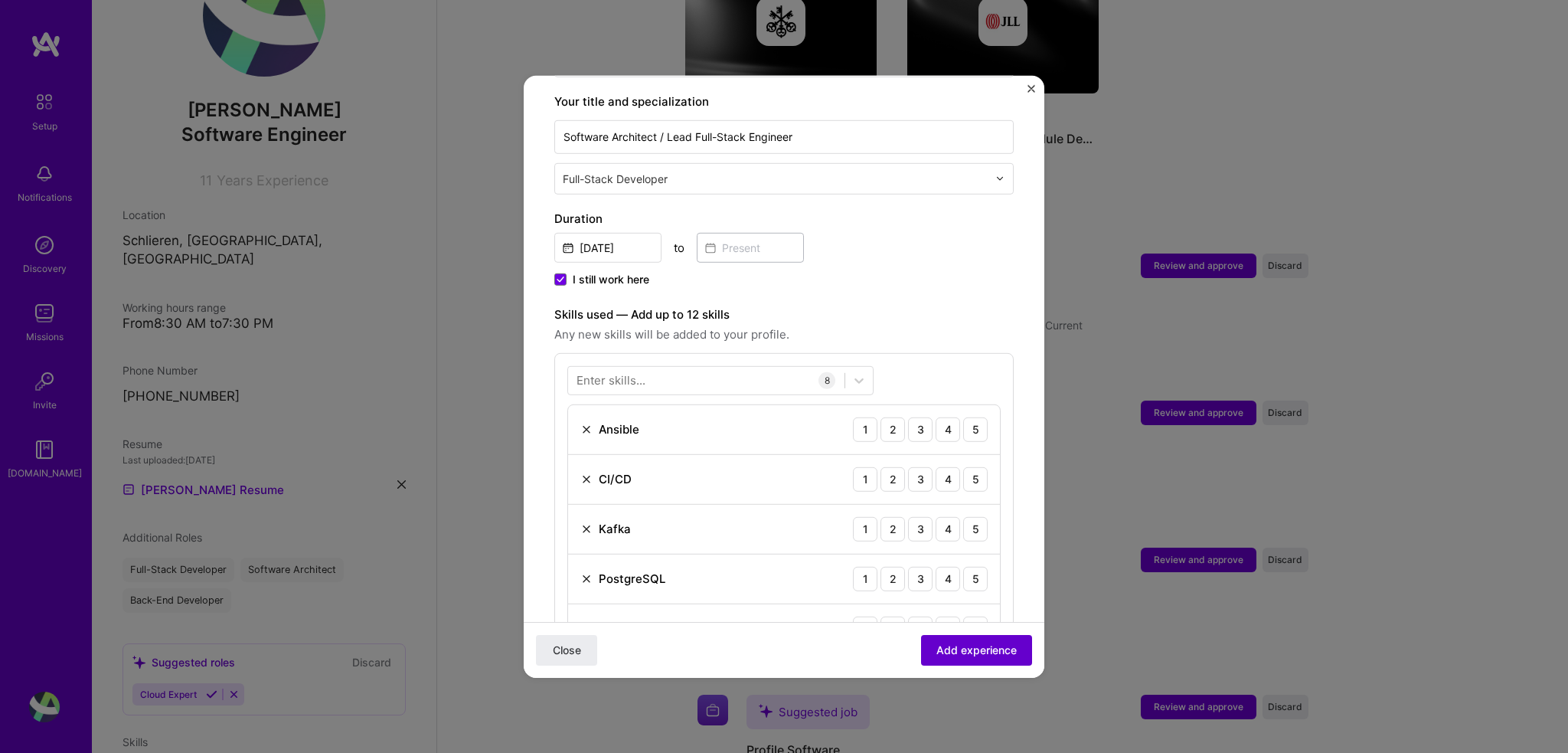
click at [977, 653] on span "Add experience" at bounding box center [977, 651] width 81 height 16
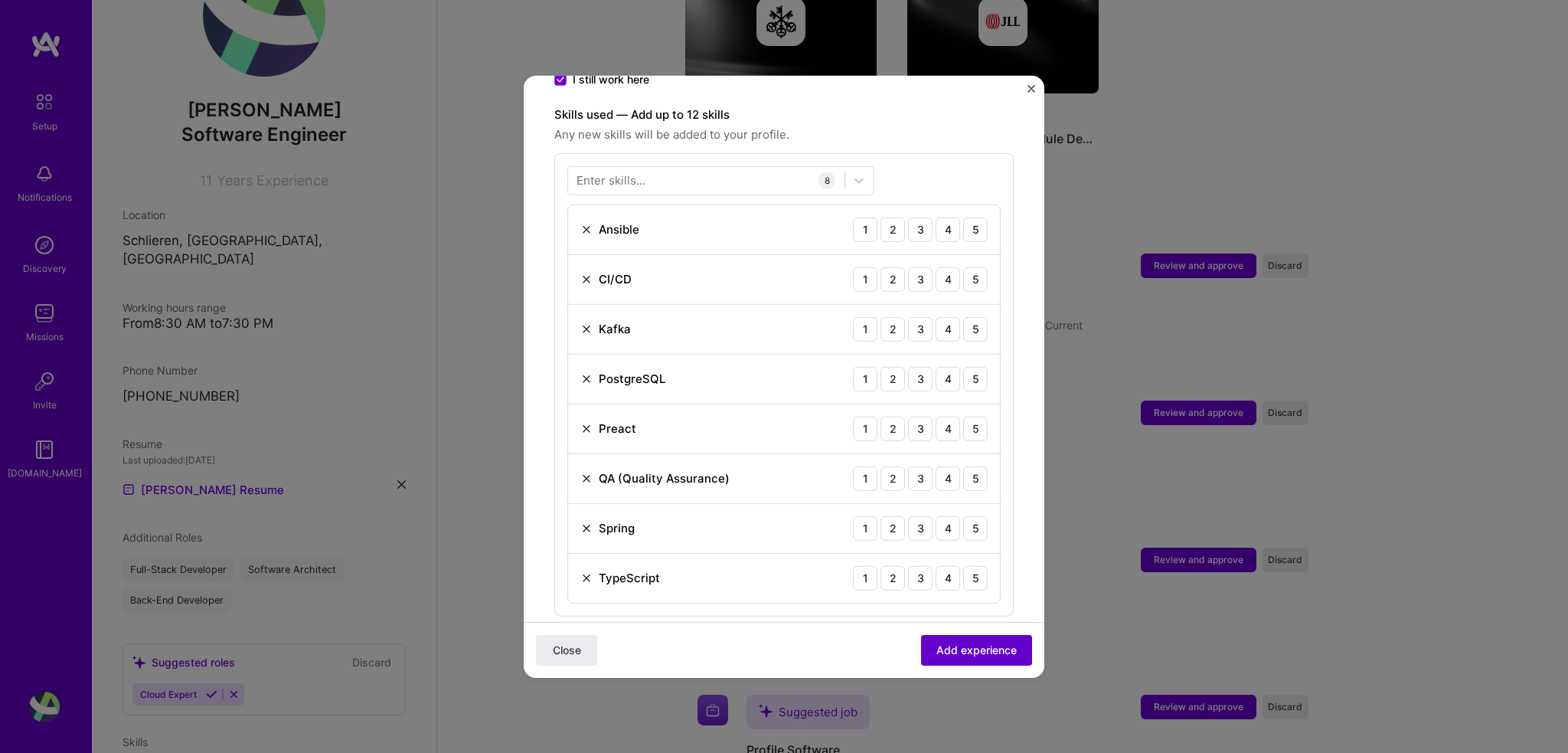
scroll to position [529, 0]
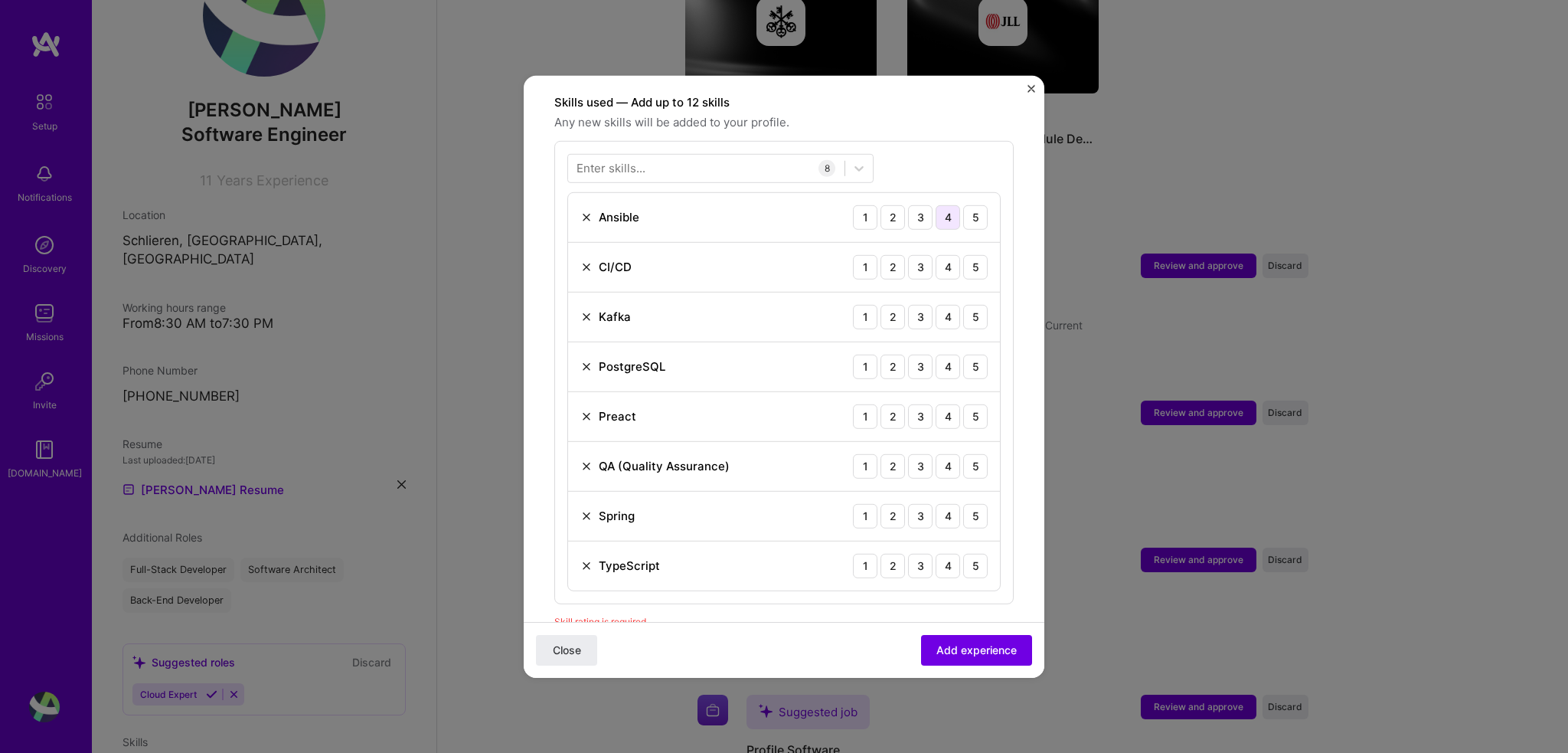
click at [938, 204] on div "4" at bounding box center [948, 217] width 25 height 25
click at [963, 255] on div "5" at bounding box center [975, 267] width 25 height 25
click at [963, 304] on div "5" at bounding box center [975, 317] width 25 height 25
click at [939, 354] on div "4" at bounding box center [948, 366] width 25 height 25
click at [585, 410] on img at bounding box center [587, 416] width 12 height 12
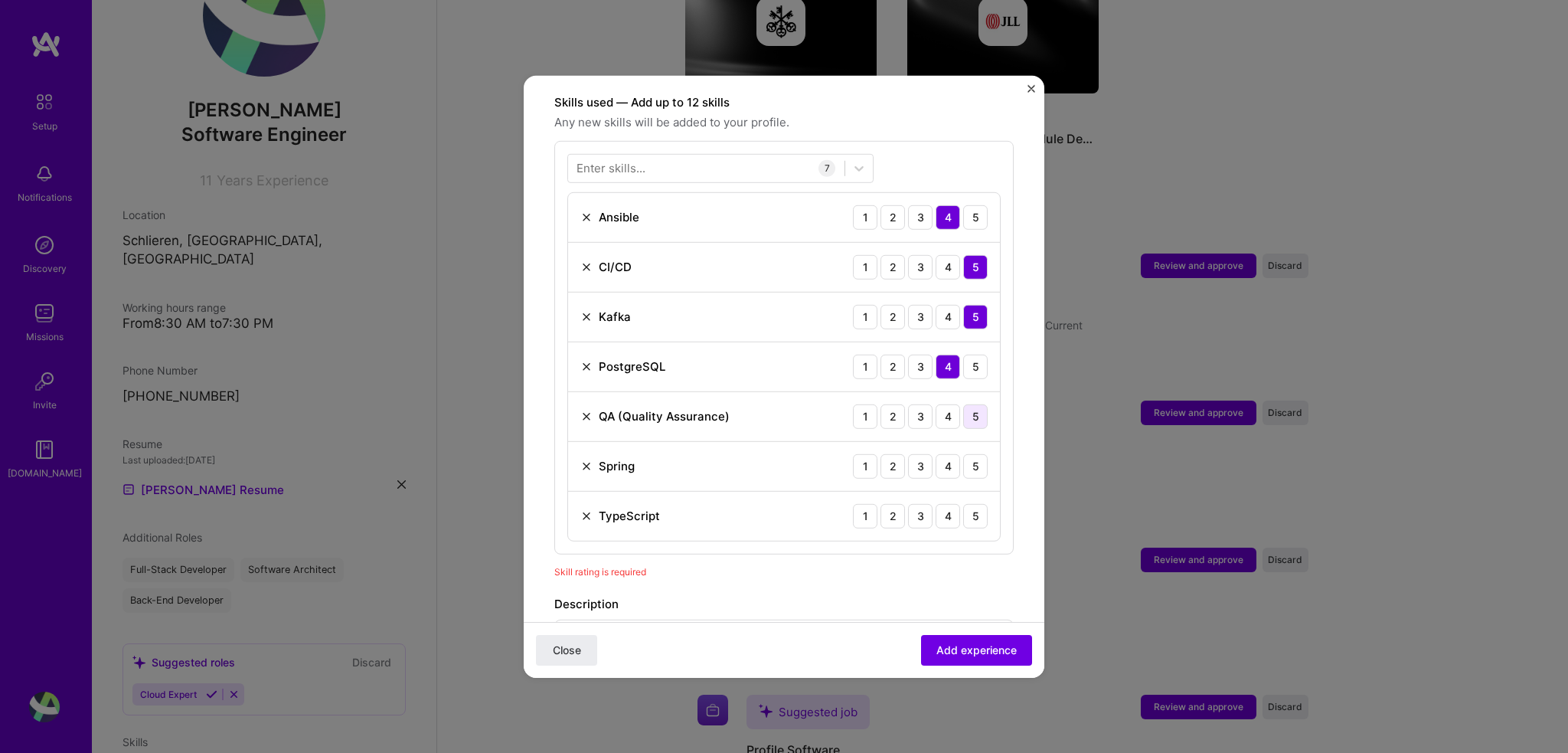
click at [963, 404] on div "5" at bounding box center [975, 416] width 25 height 25
click at [936, 453] on div "4" at bounding box center [948, 466] width 25 height 25
click at [909, 503] on div "3" at bounding box center [920, 515] width 25 height 25
click at [964, 453] on div "5" at bounding box center [975, 466] width 25 height 25
click at [703, 155] on div at bounding box center [706, 168] width 276 height 26
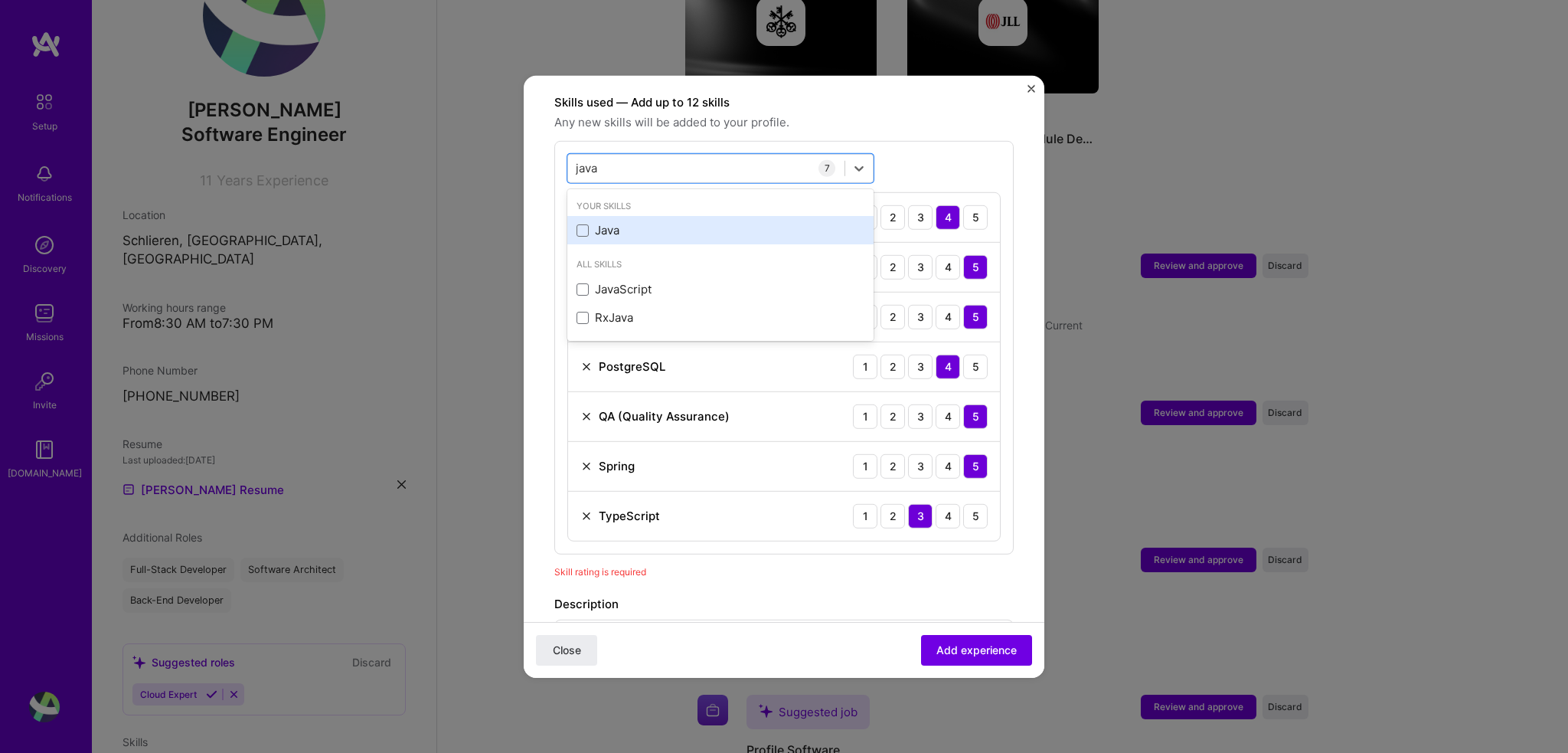
click at [597, 222] on div "Java" at bounding box center [720, 230] width 288 height 16
type input "j"
click at [608, 216] on div "React" at bounding box center [720, 230] width 306 height 29
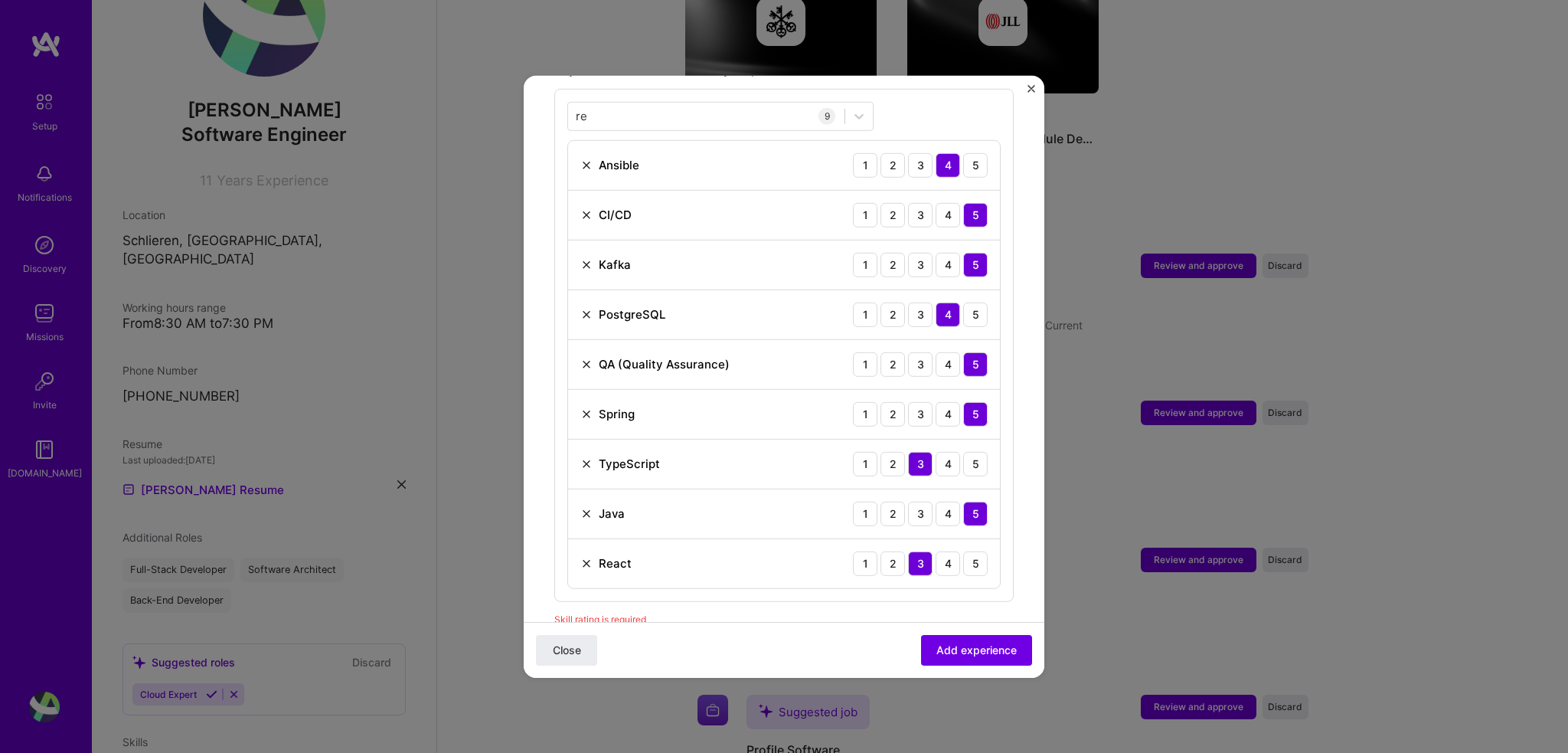
scroll to position [576, 0]
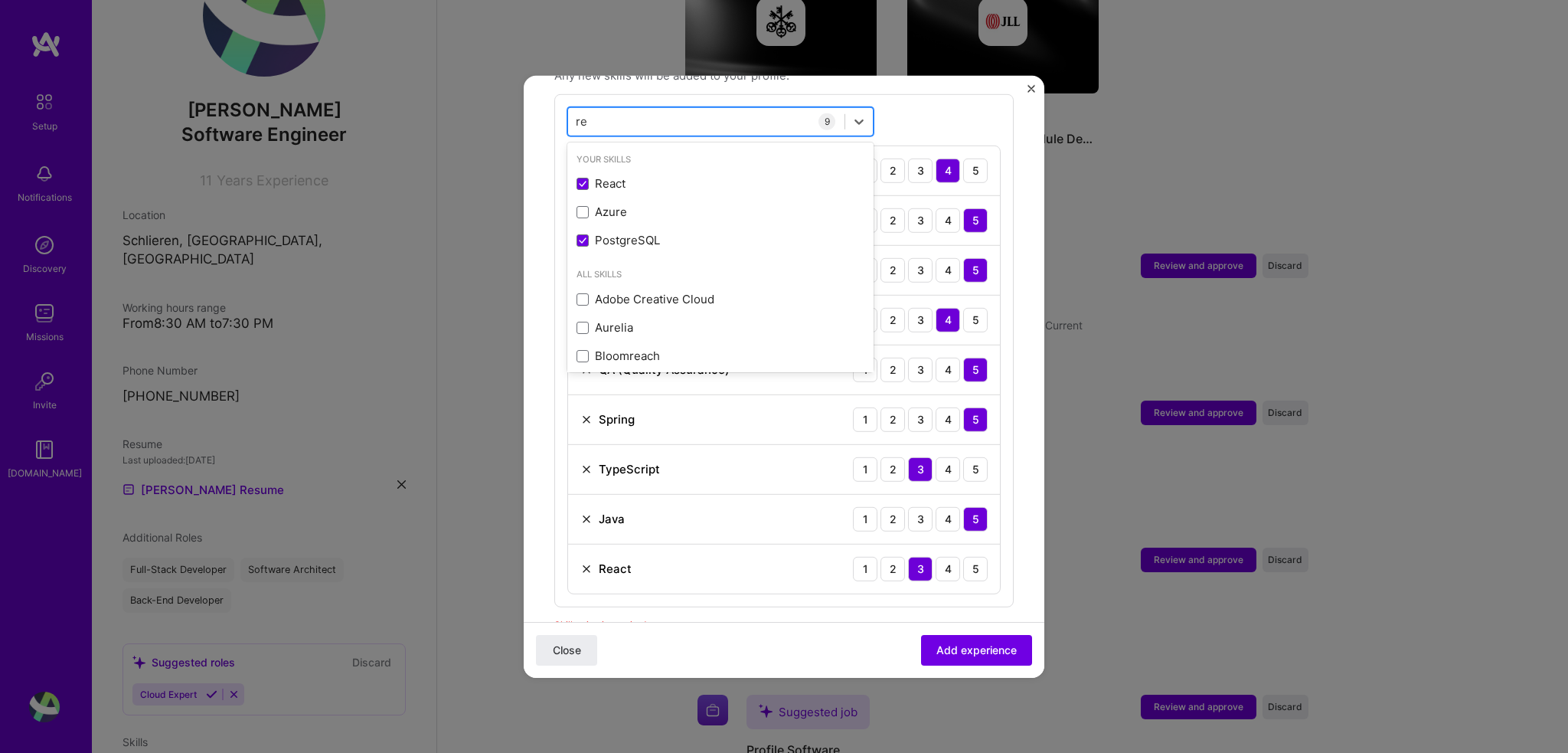
click at [623, 117] on div "re re" at bounding box center [720, 120] width 306 height 29
type input "r"
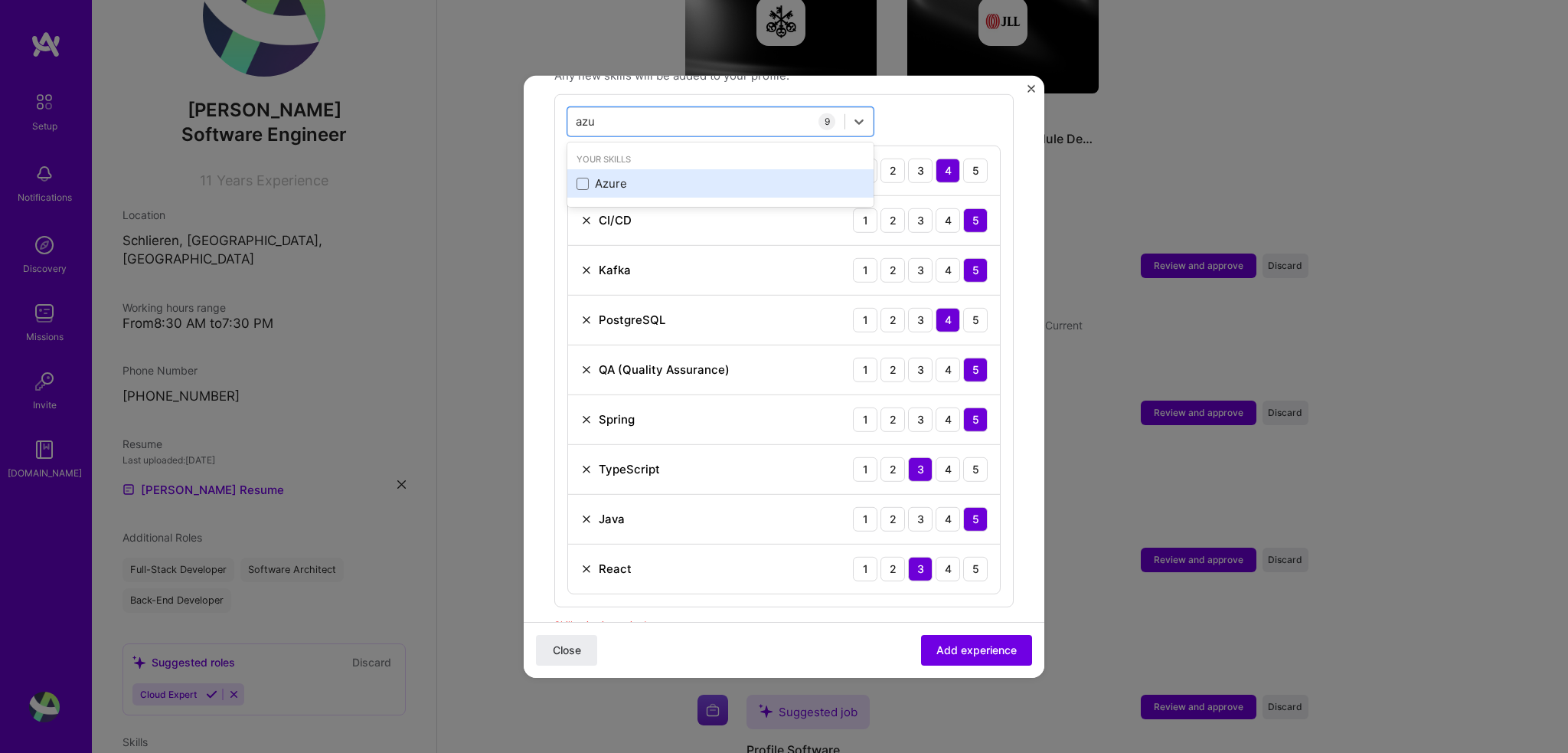
click at [631, 175] on div "Azure" at bounding box center [720, 183] width 288 height 16
type input "azu"
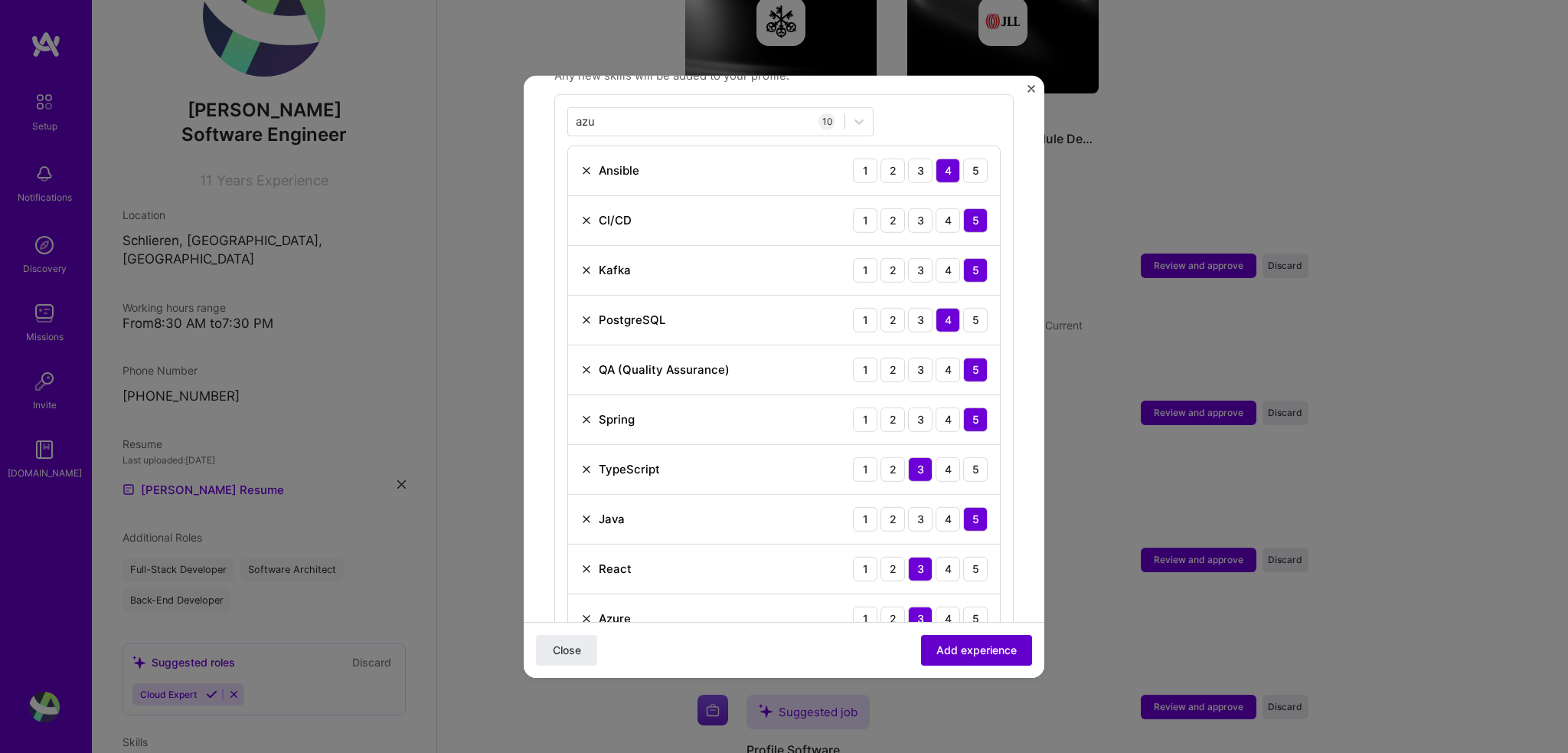
click at [969, 648] on span "Add experience" at bounding box center [977, 651] width 81 height 16
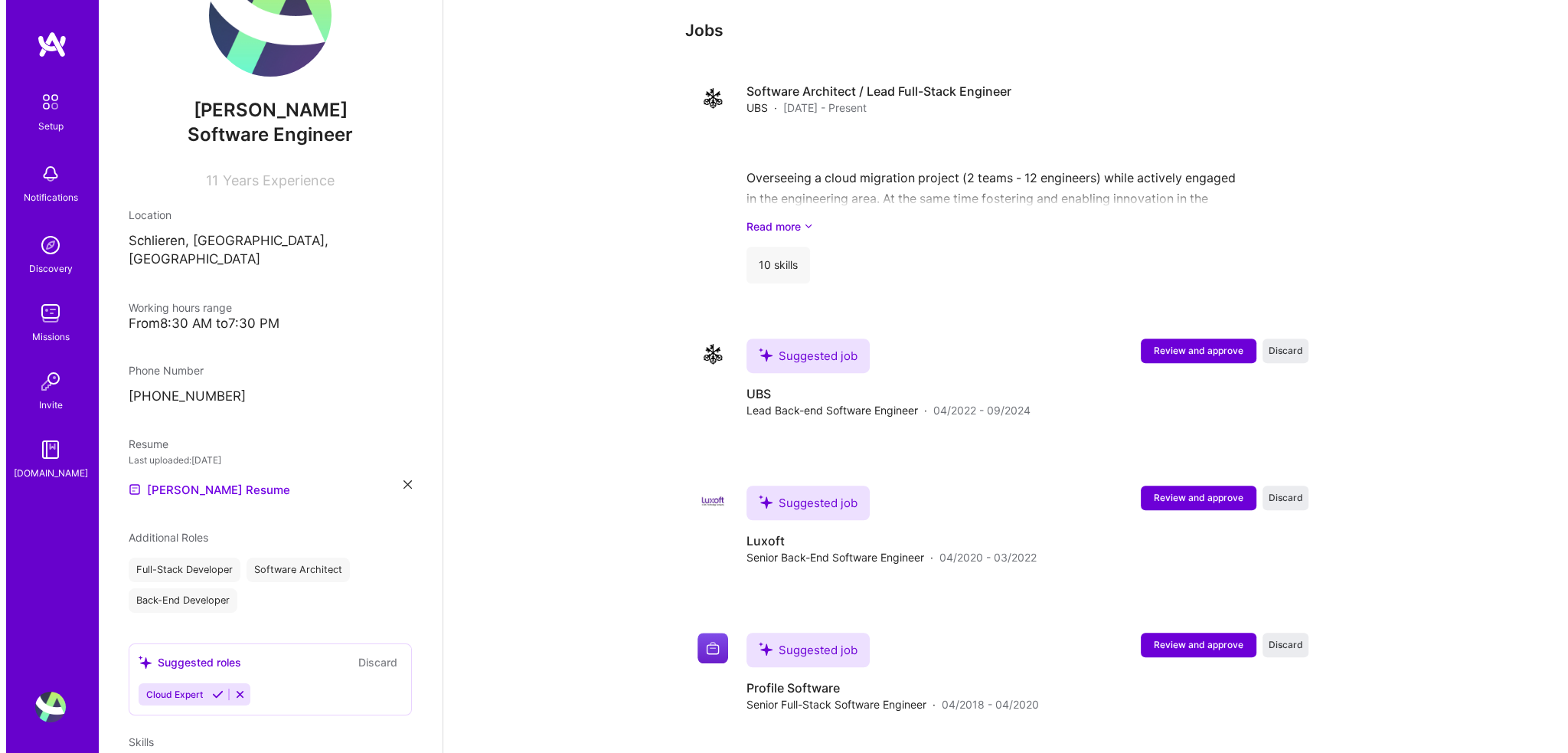
scroll to position [1150, 0]
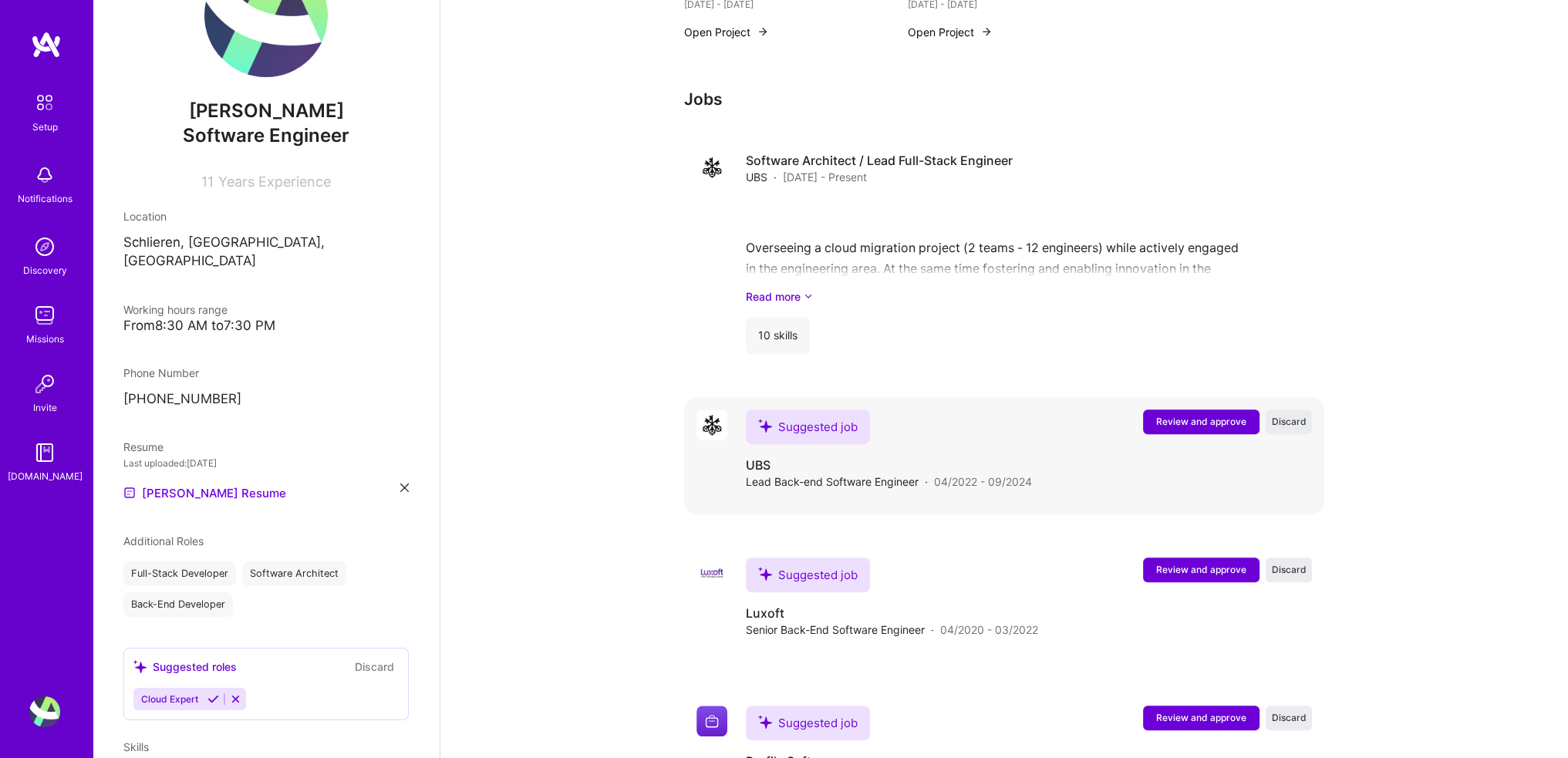
click at [1218, 415] on span "Review and approve" at bounding box center [1201, 421] width 90 height 13
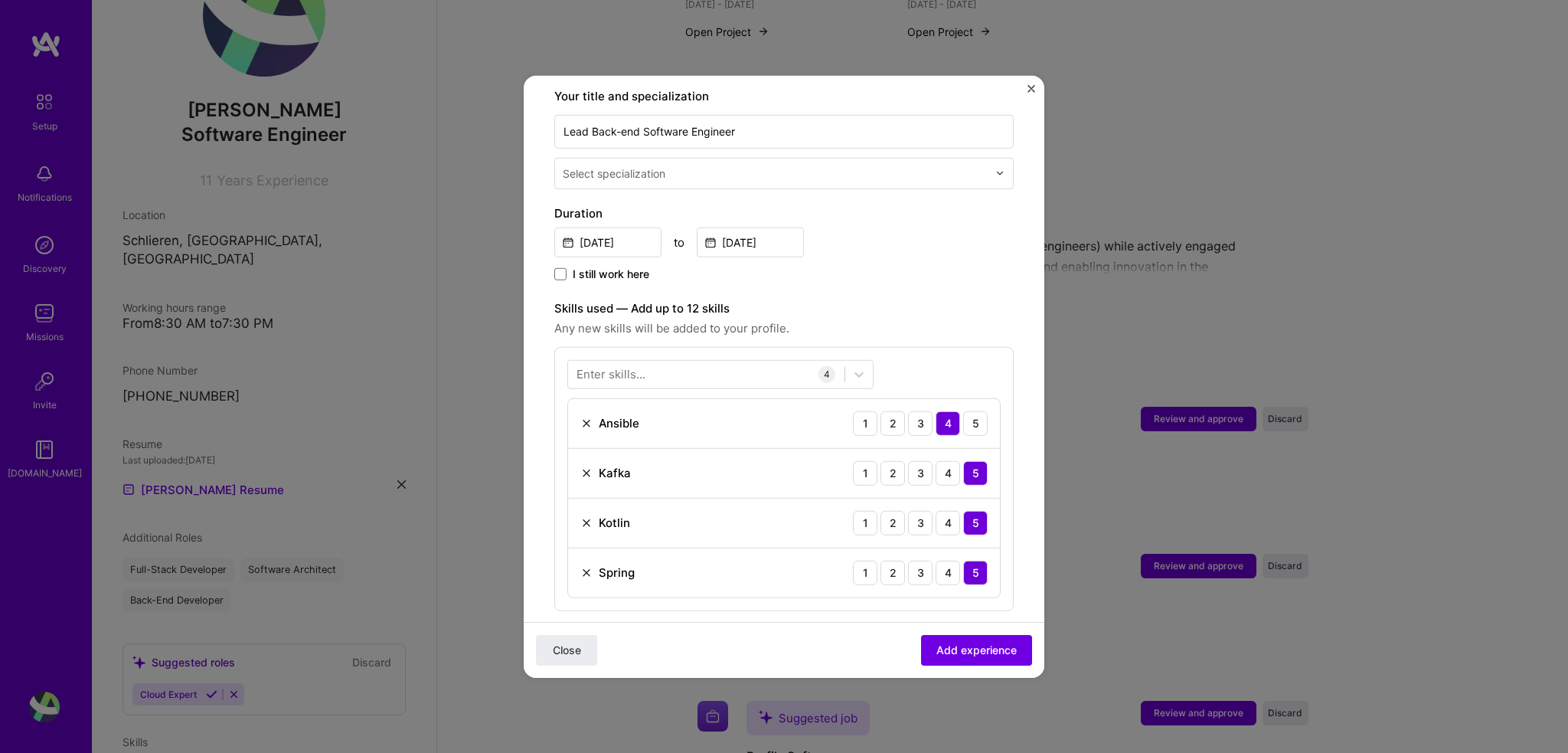
scroll to position [420, 0]
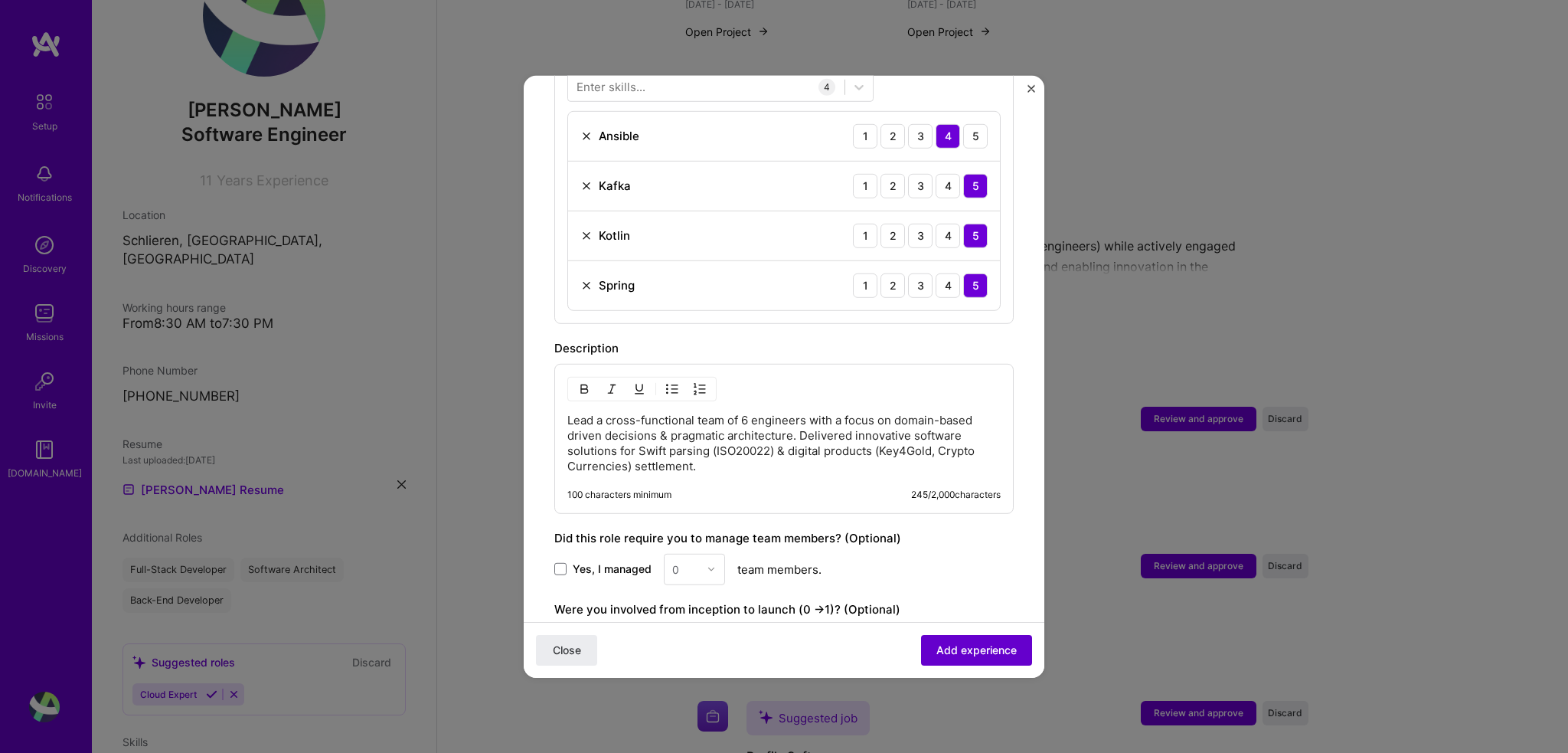
click at [963, 653] on span "Add experience" at bounding box center [977, 651] width 81 height 16
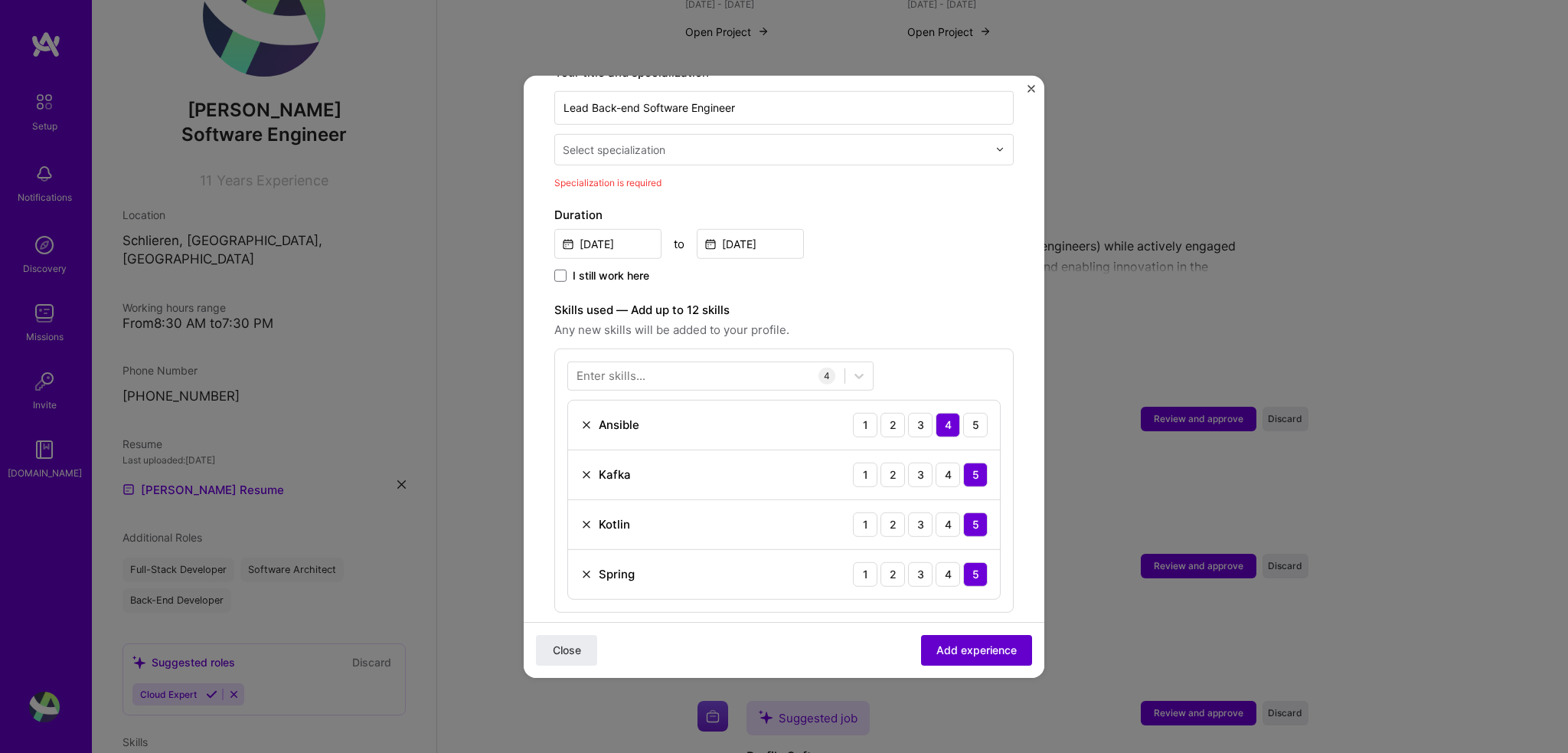
scroll to position [318, 0]
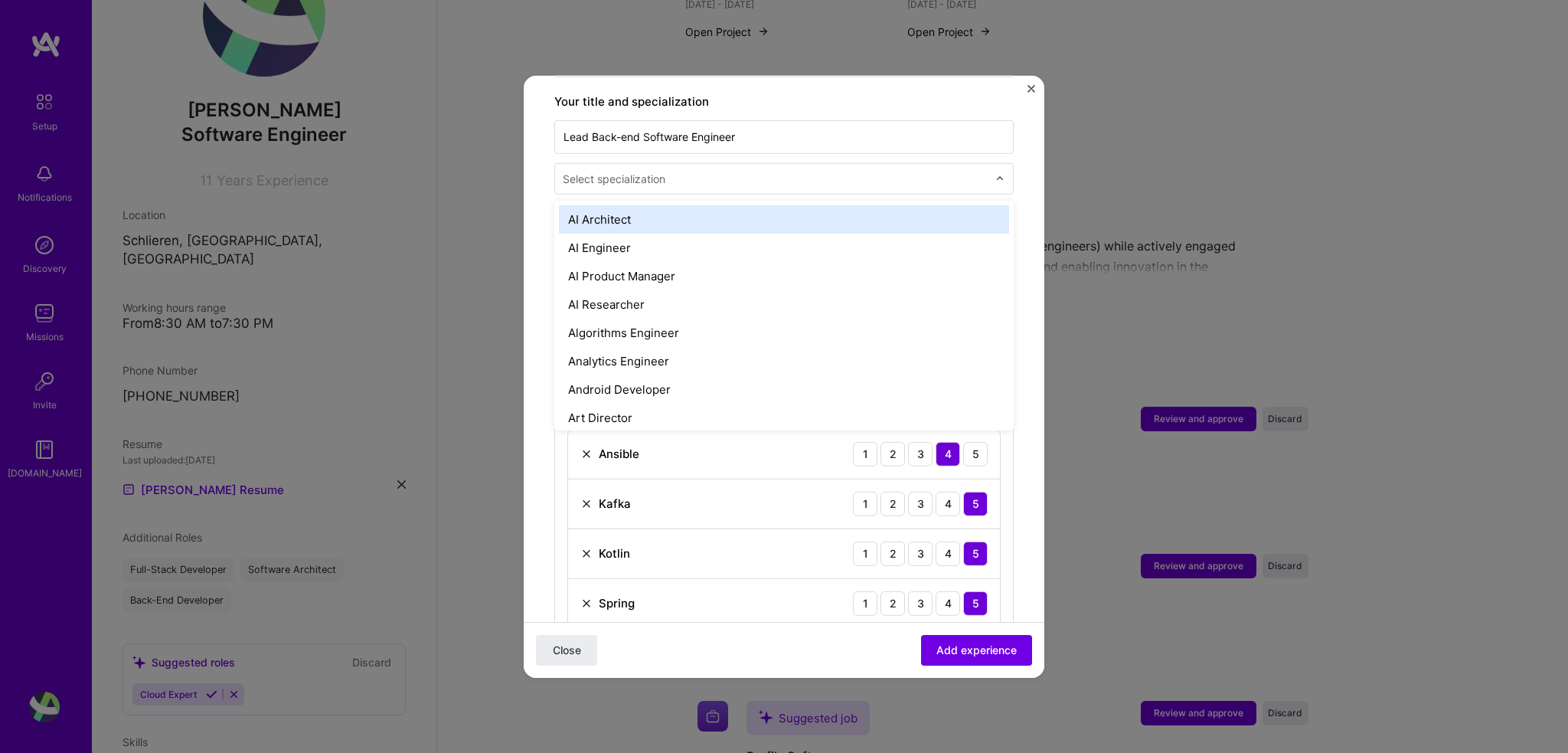
click at [656, 170] on div "Select specialization" at bounding box center [614, 178] width 102 height 16
type input "fu"
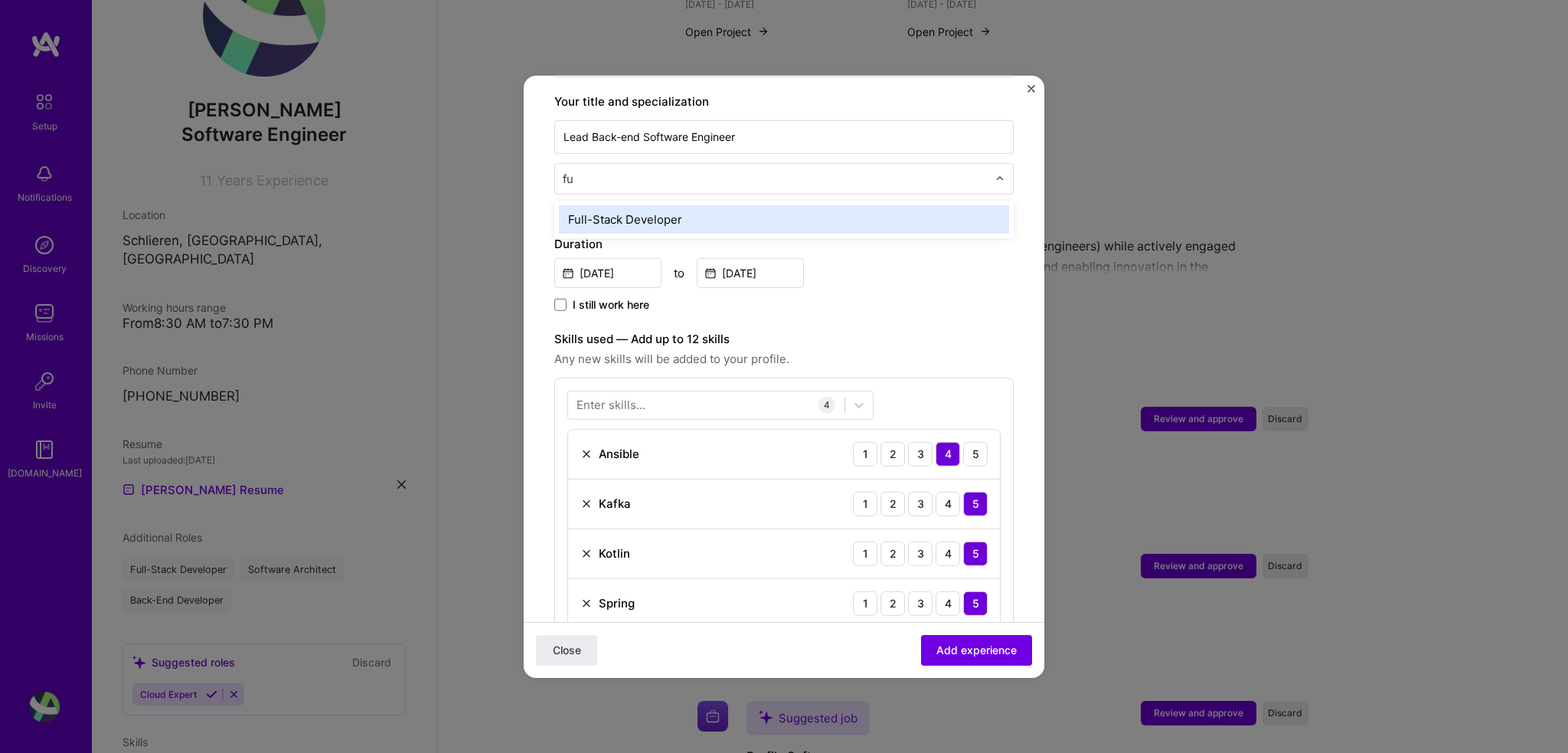
click at [667, 204] on div "Full-Stack Developer" at bounding box center [784, 218] width 450 height 29
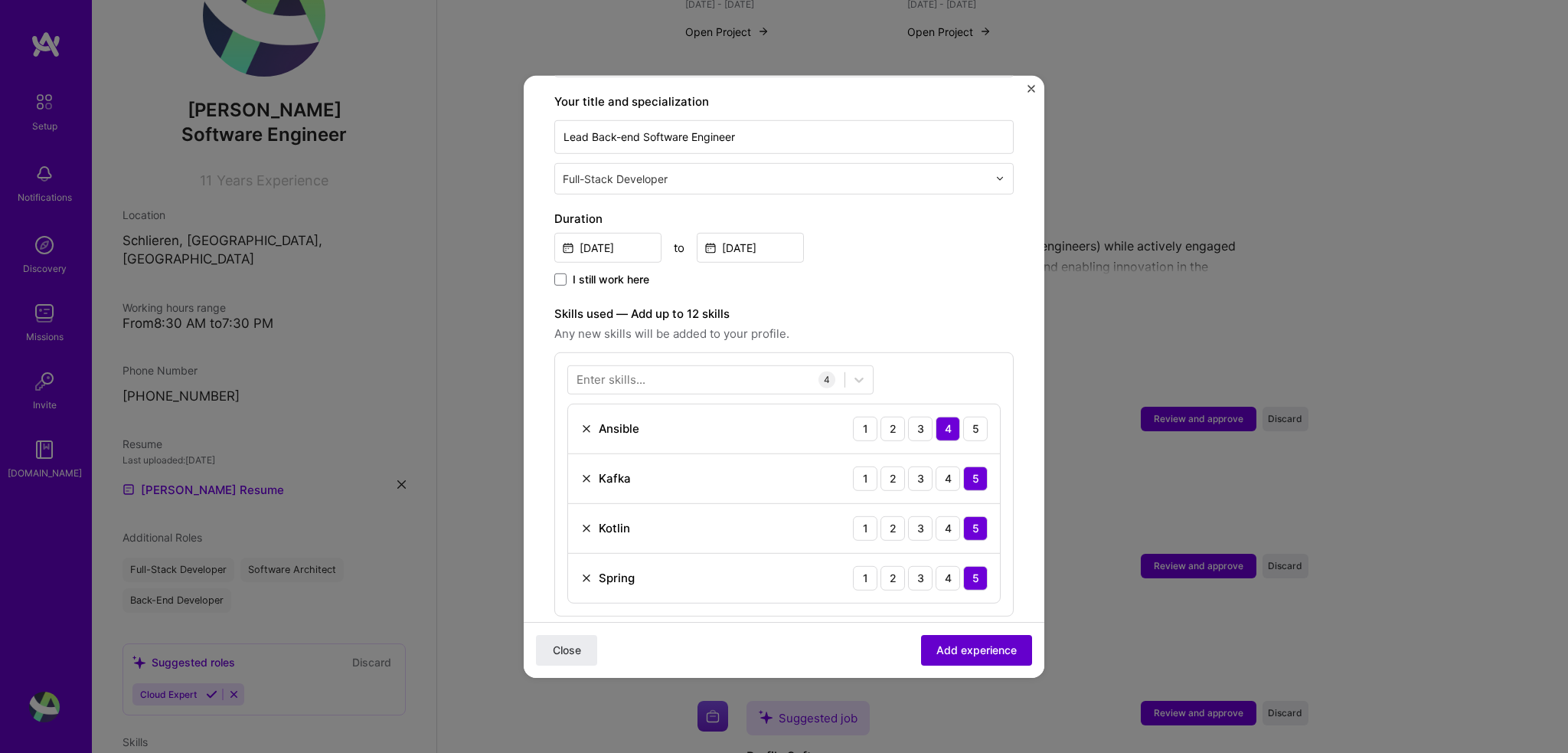
click at [970, 654] on span "Add experience" at bounding box center [977, 651] width 81 height 16
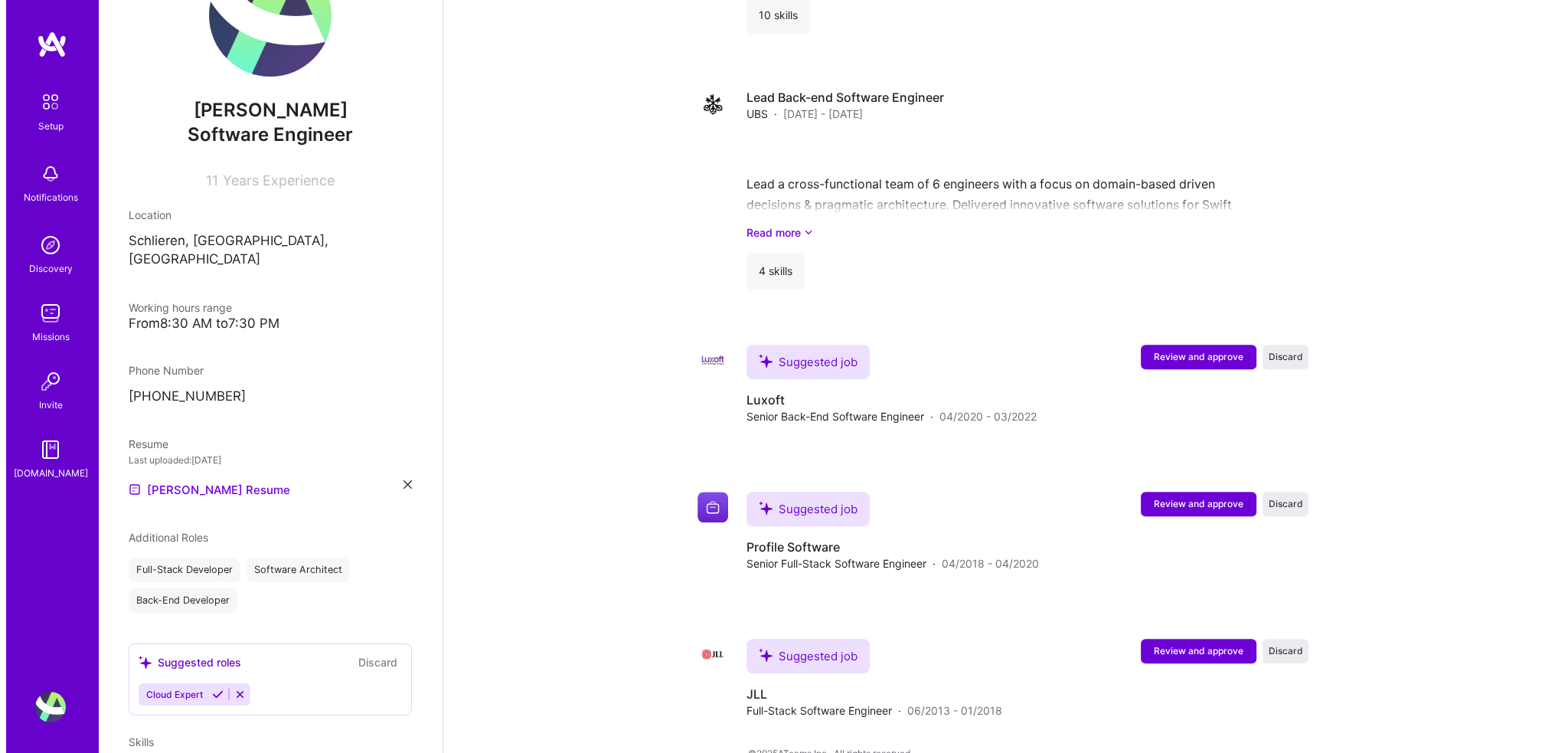
scroll to position [1474, 0]
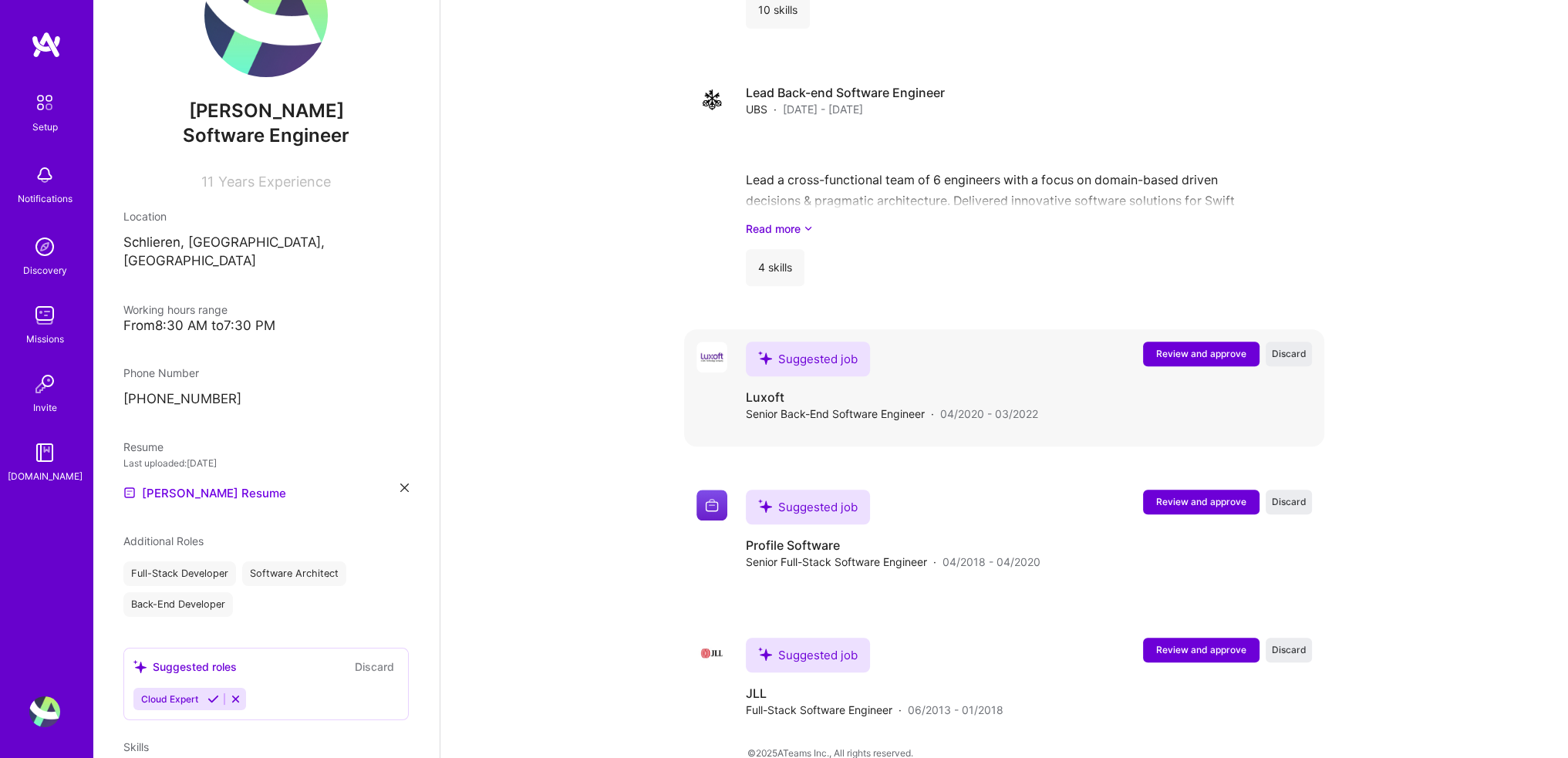
click at [1172, 347] on span "Review and approve" at bounding box center [1201, 353] width 90 height 13
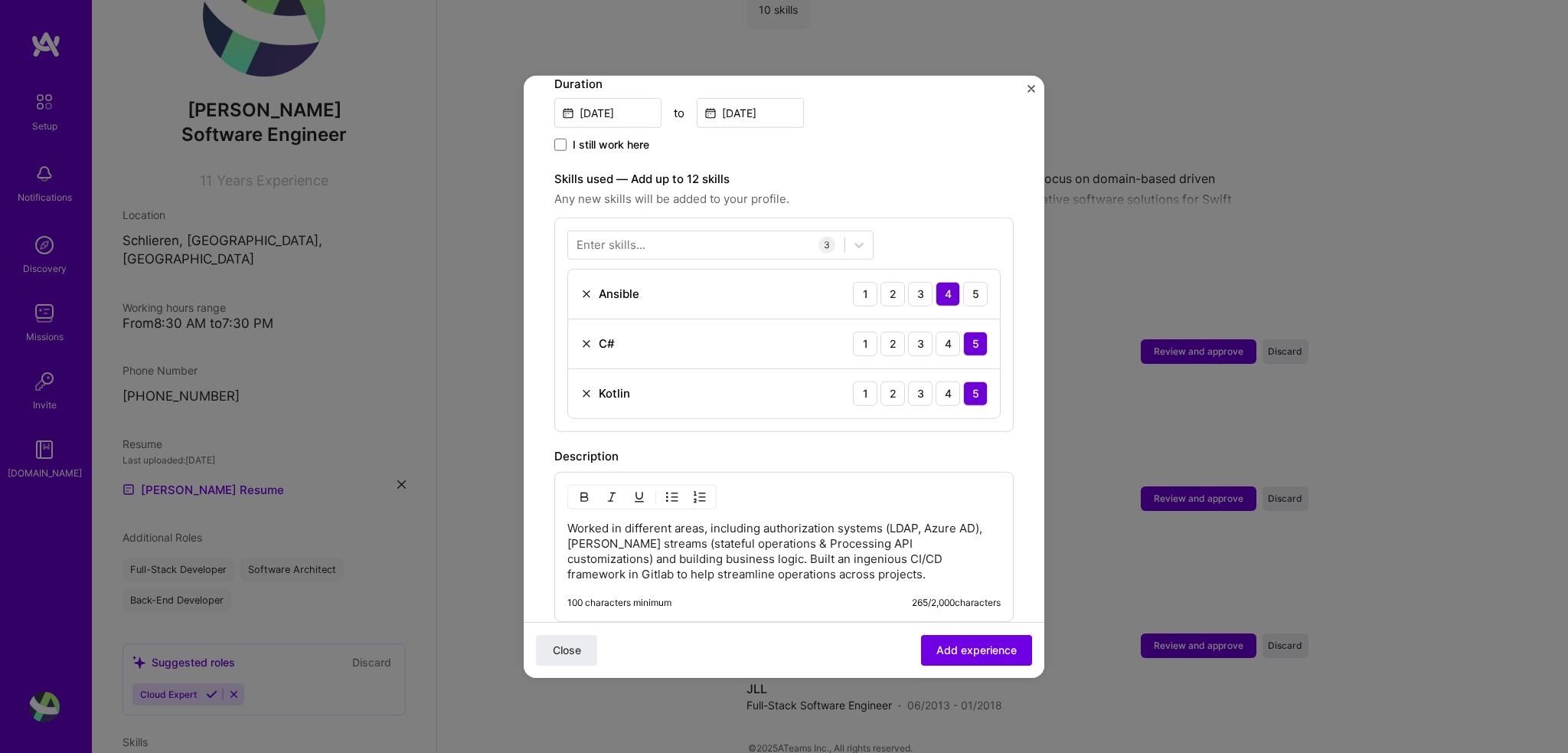
scroll to position [438, 0]
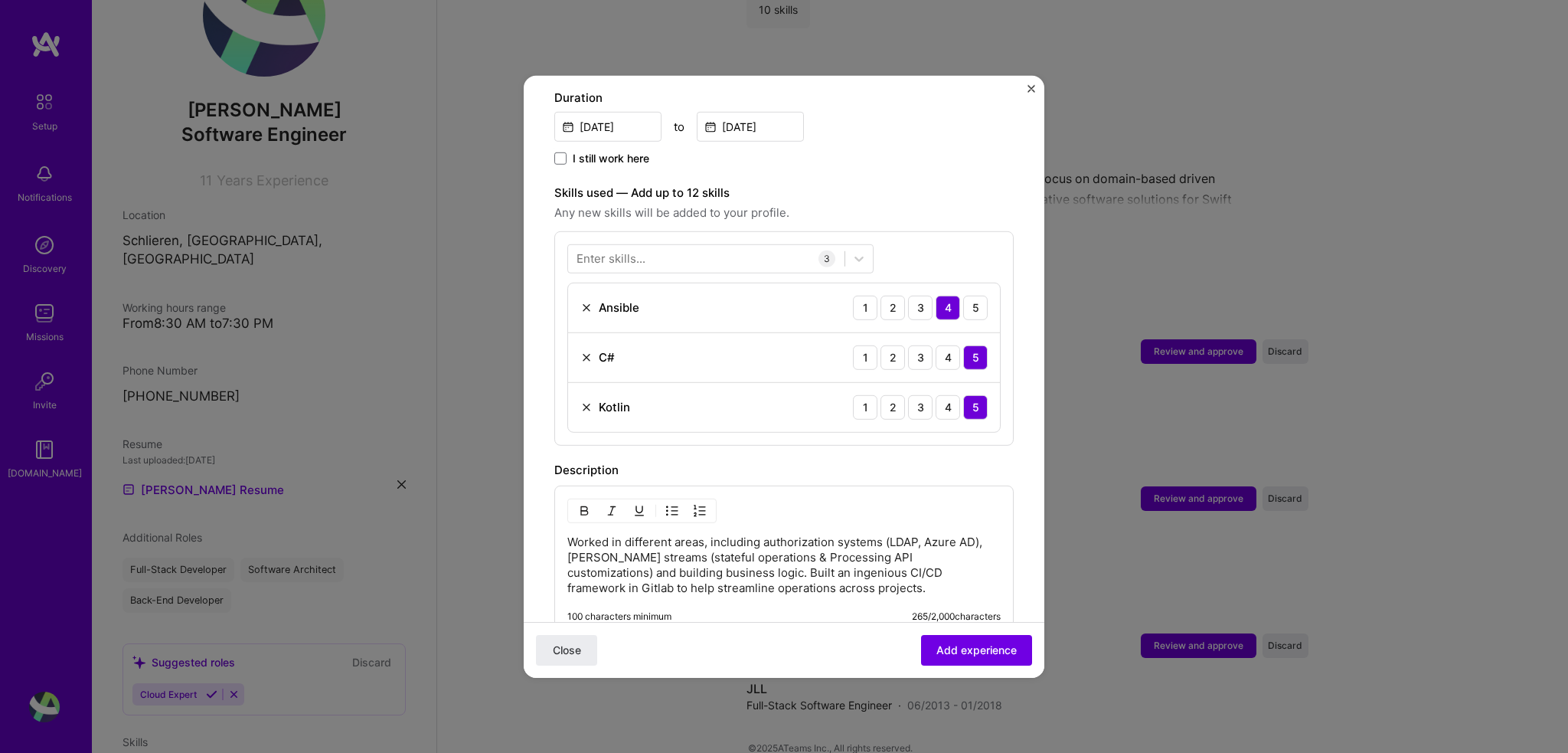
click at [586, 401] on img at bounding box center [587, 407] width 12 height 12
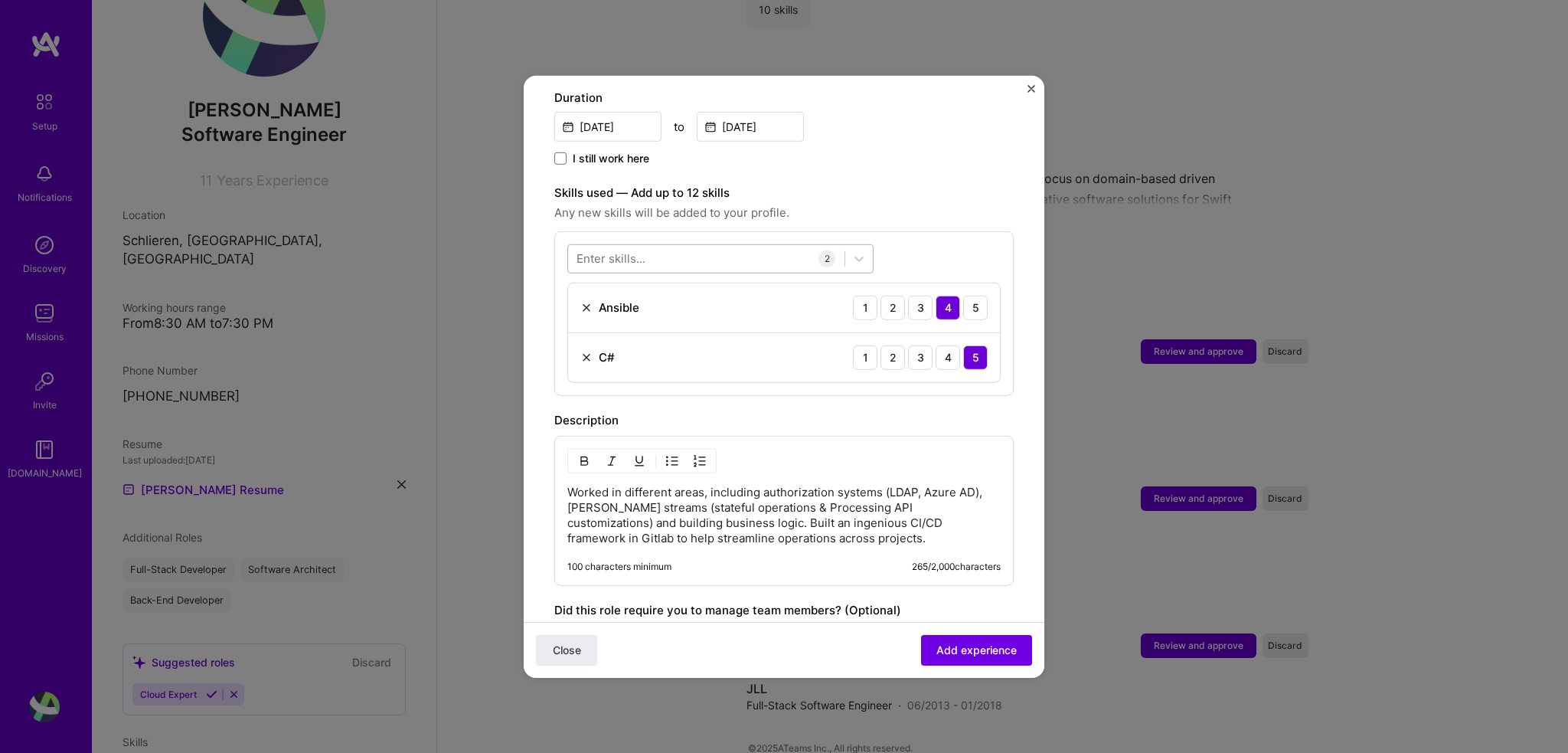
click at [640, 246] on div at bounding box center [706, 259] width 276 height 26
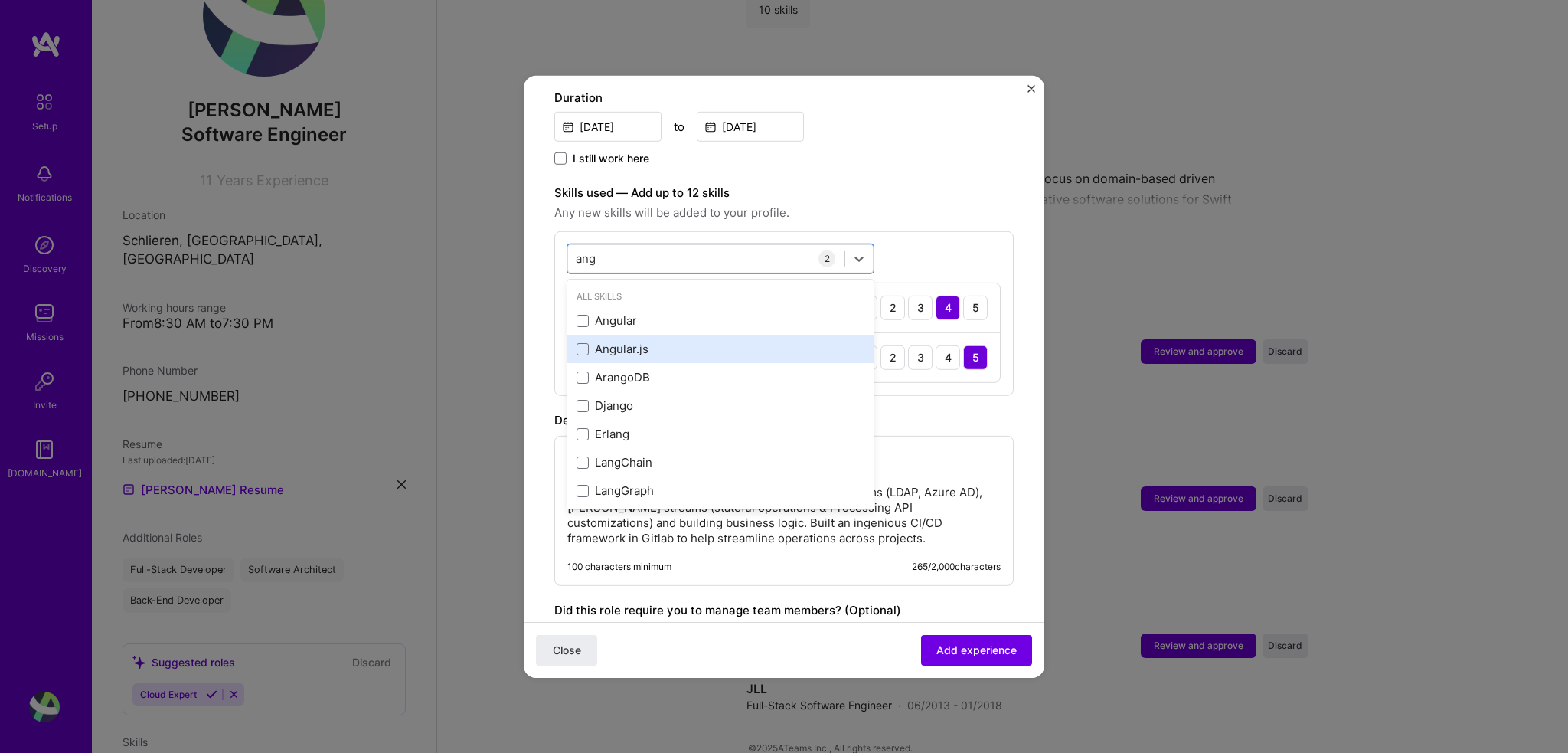
click at [636, 341] on div "Angular.js" at bounding box center [720, 349] width 288 height 16
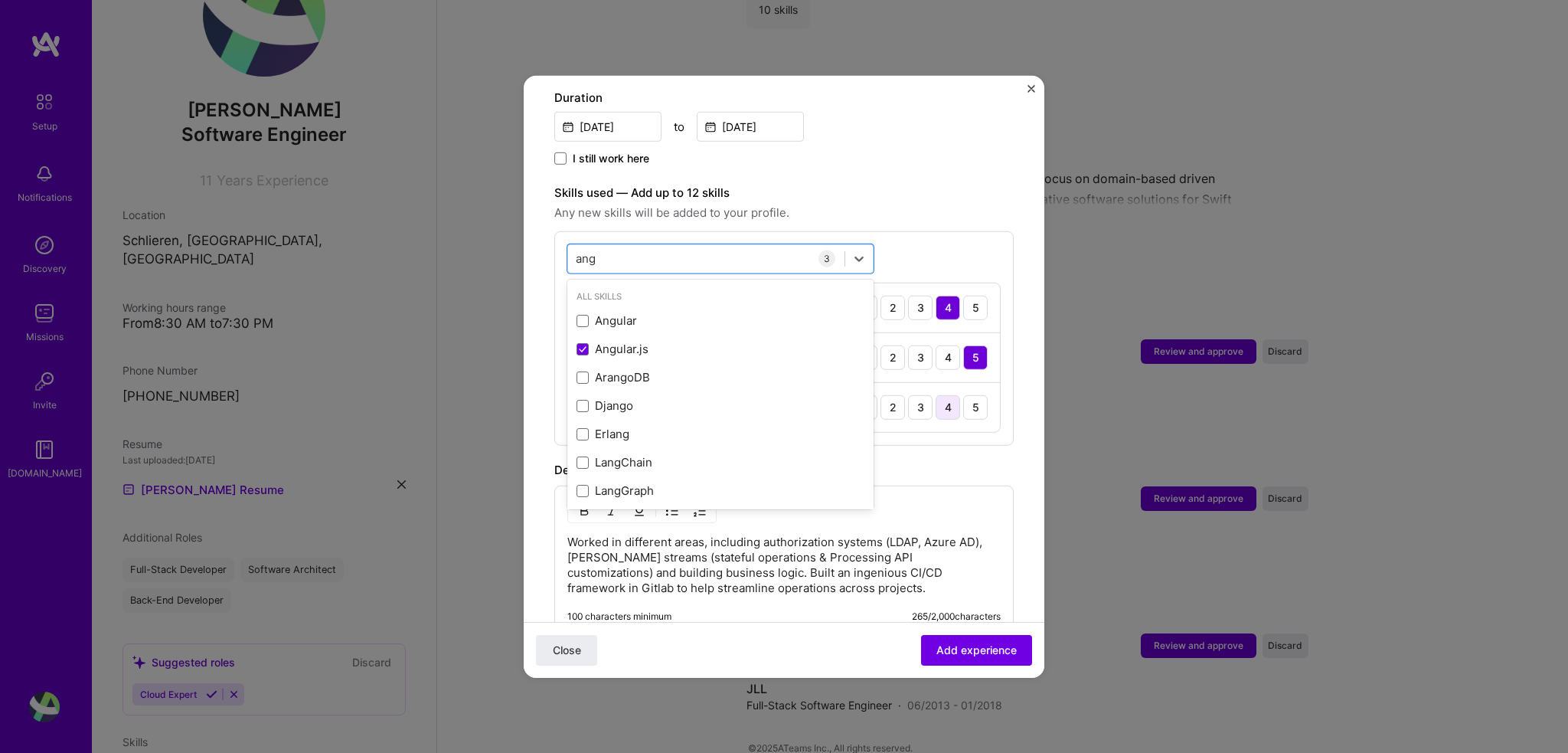
click at [938, 394] on div "4" at bounding box center [948, 407] width 25 height 25
click at [683, 231] on div "ang ang 3 Ansible 1 2 3 4 5 C# 1 2 3 4 5 Angular.js 1 2 3 4 5" at bounding box center [784, 338] width 459 height 214
click at [680, 246] on div "ang ang" at bounding box center [706, 259] width 276 height 26
click at [910, 485] on div "Worked in different areas, including authorization systems (LDAP, Azure AD), [P…" at bounding box center [784, 560] width 459 height 150
click at [588, 301] on img at bounding box center [587, 307] width 12 height 12
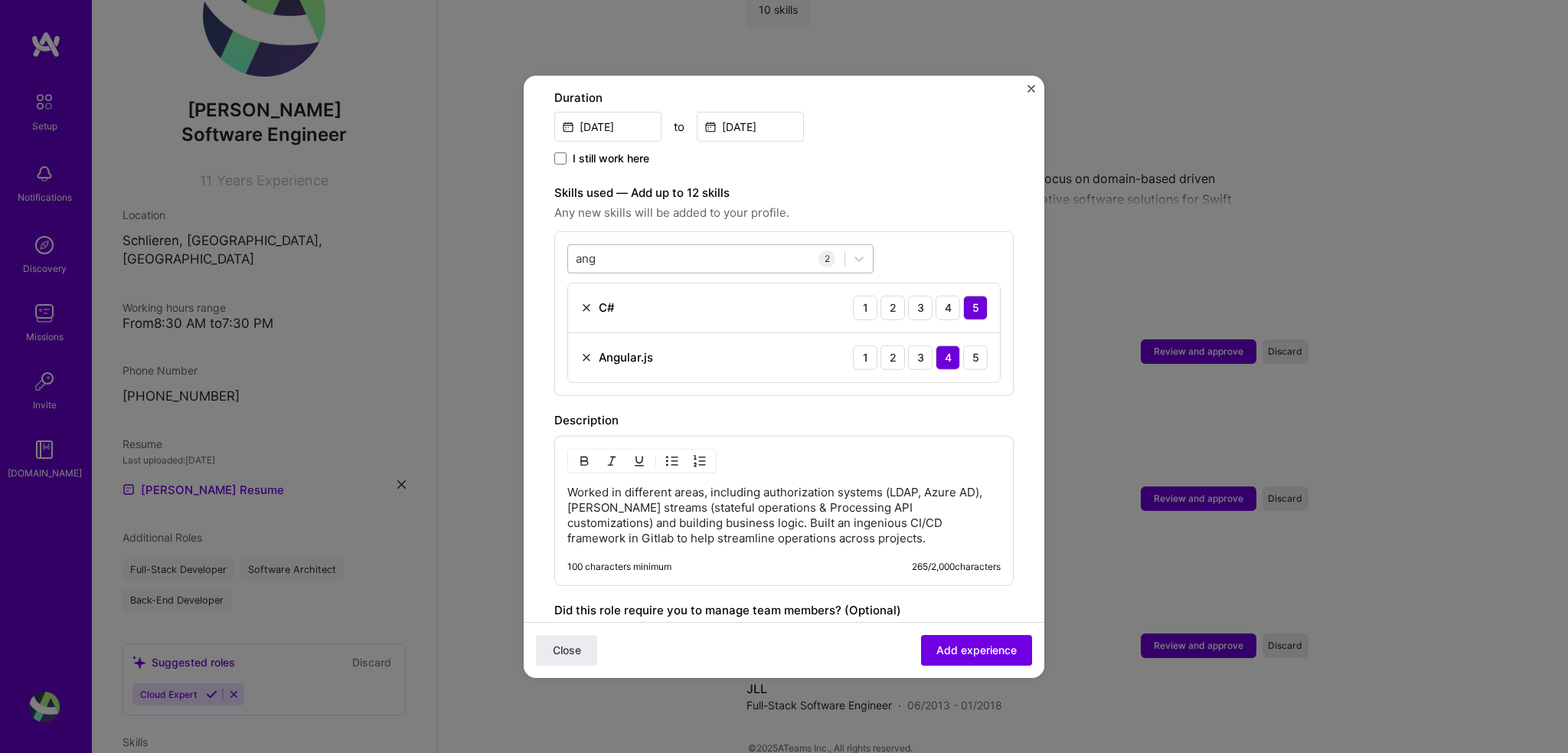
click at [646, 248] on div "ang ang" at bounding box center [706, 259] width 276 height 26
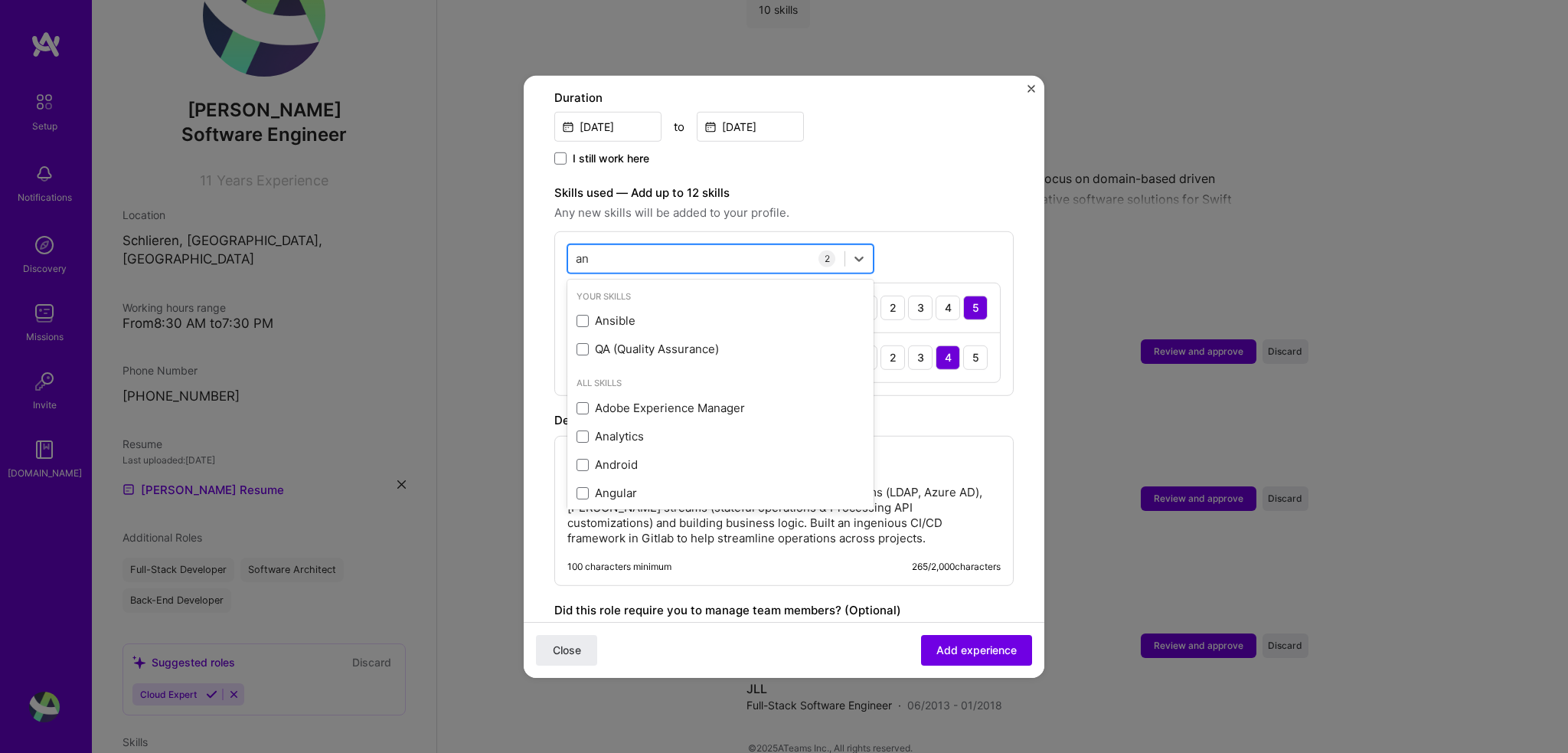
type input "a"
type input "w"
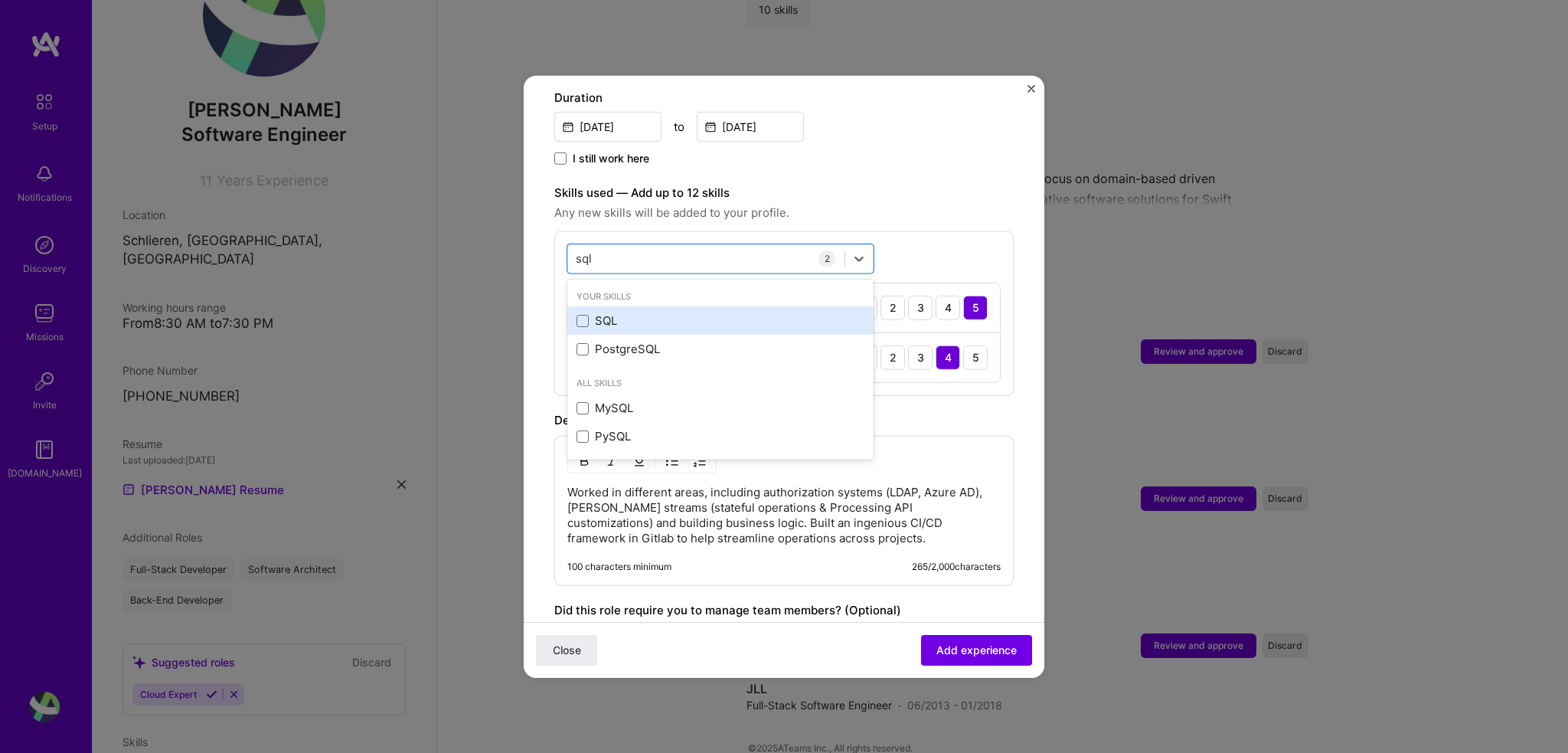
click at [639, 313] on div "SQL" at bounding box center [720, 321] width 288 height 16
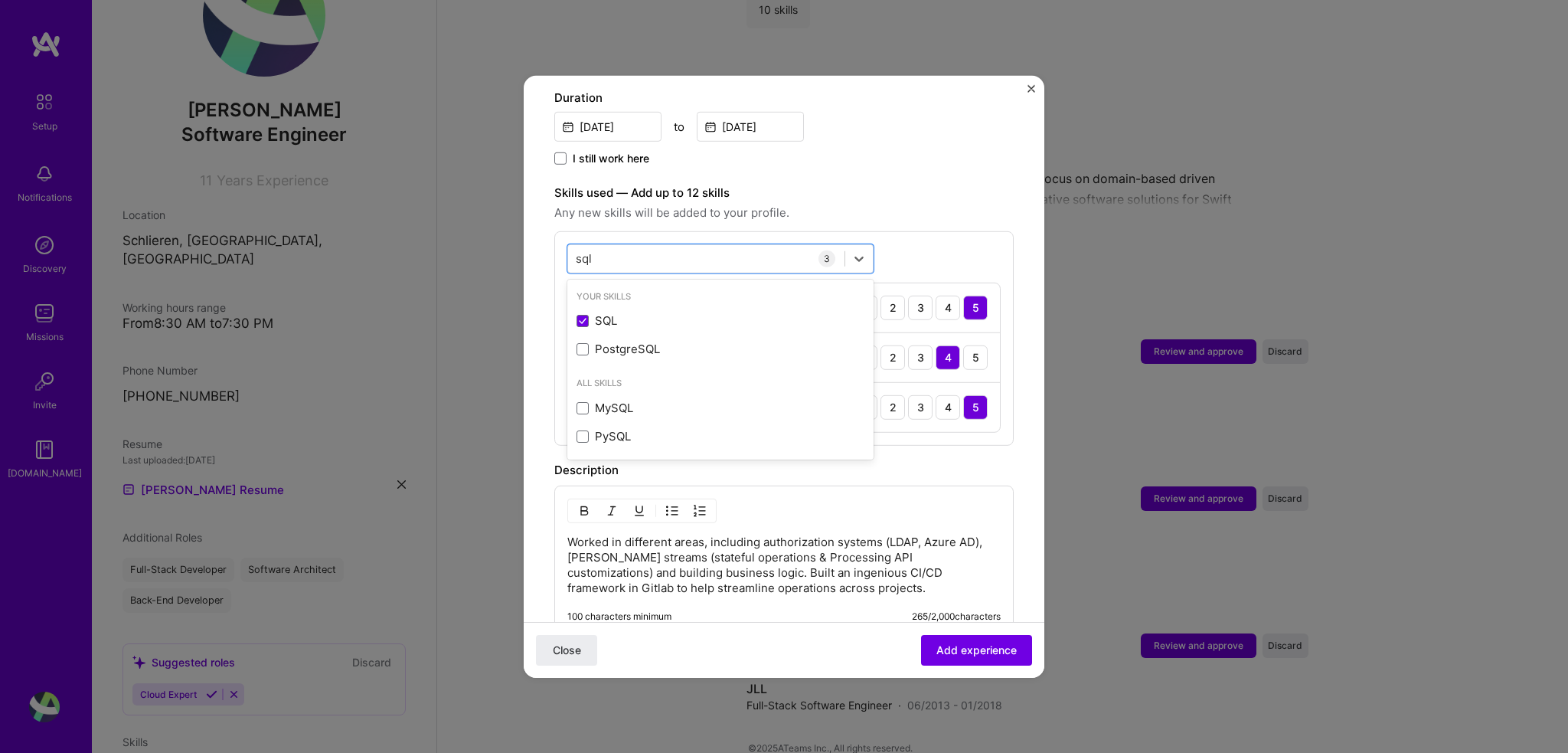
type input "sql"
click at [967, 466] on div "Description Worked in different areas, including authorization systems (LDAP, A…" at bounding box center [784, 547] width 459 height 175
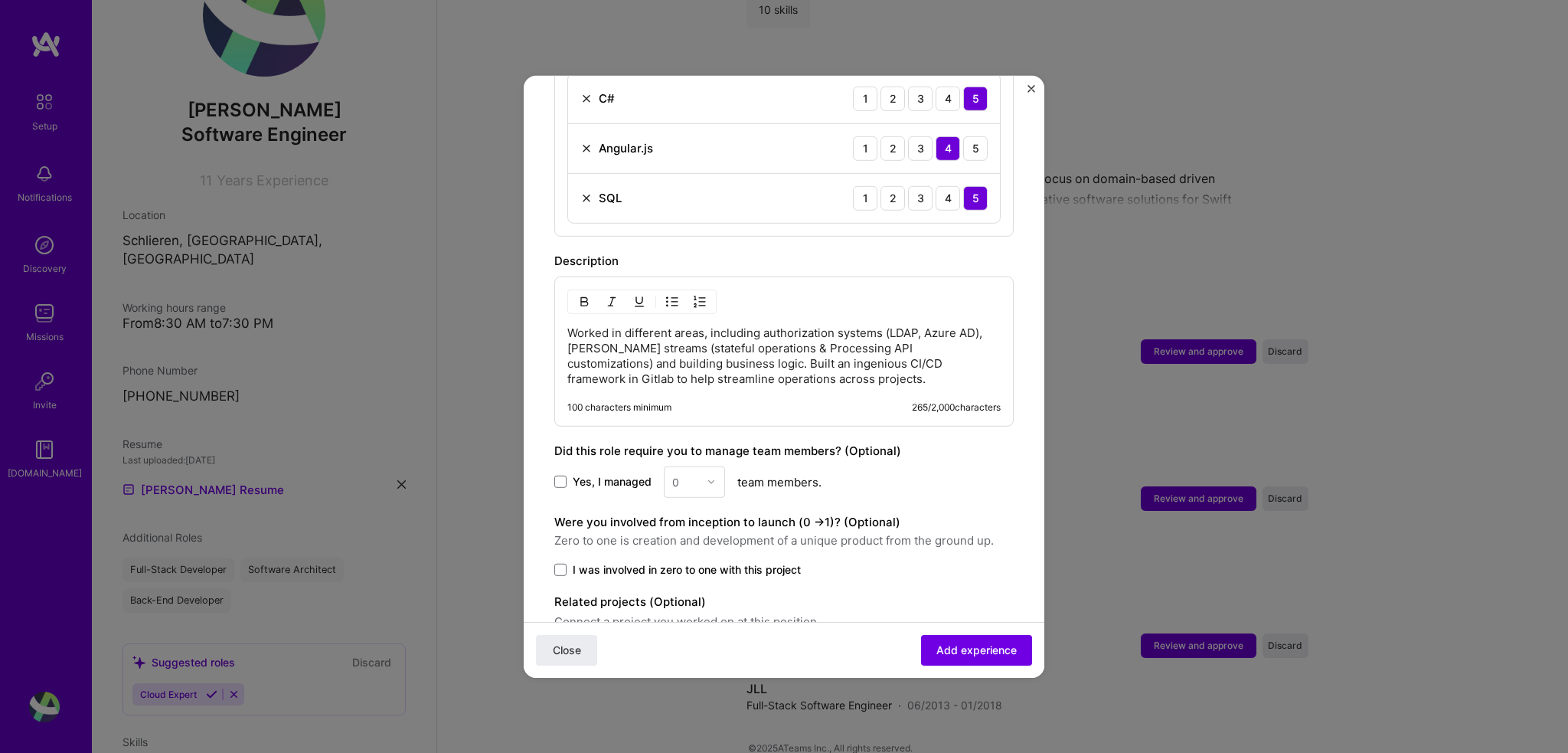
scroll to position [708, 0]
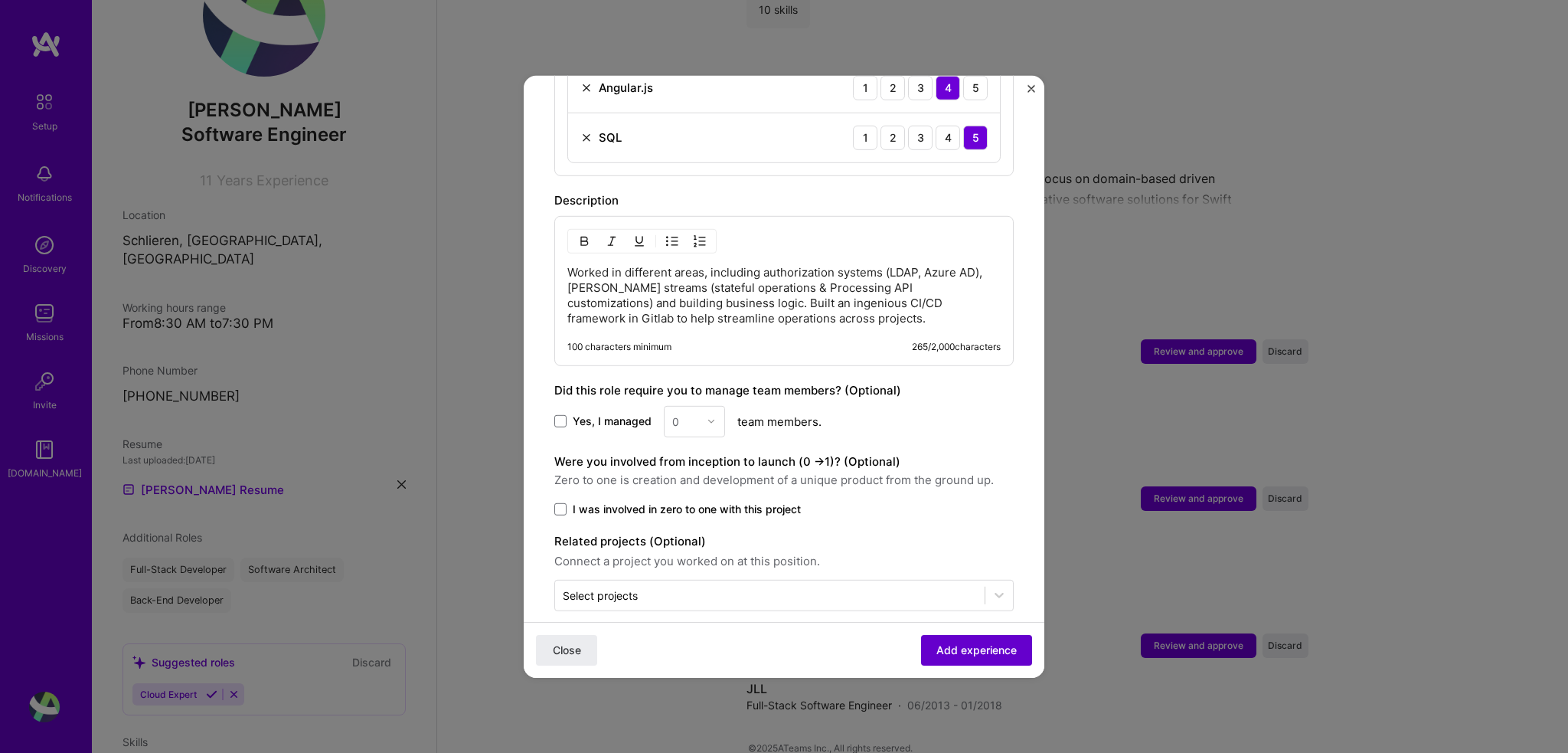
click at [971, 653] on span "Add experience" at bounding box center [977, 651] width 81 height 16
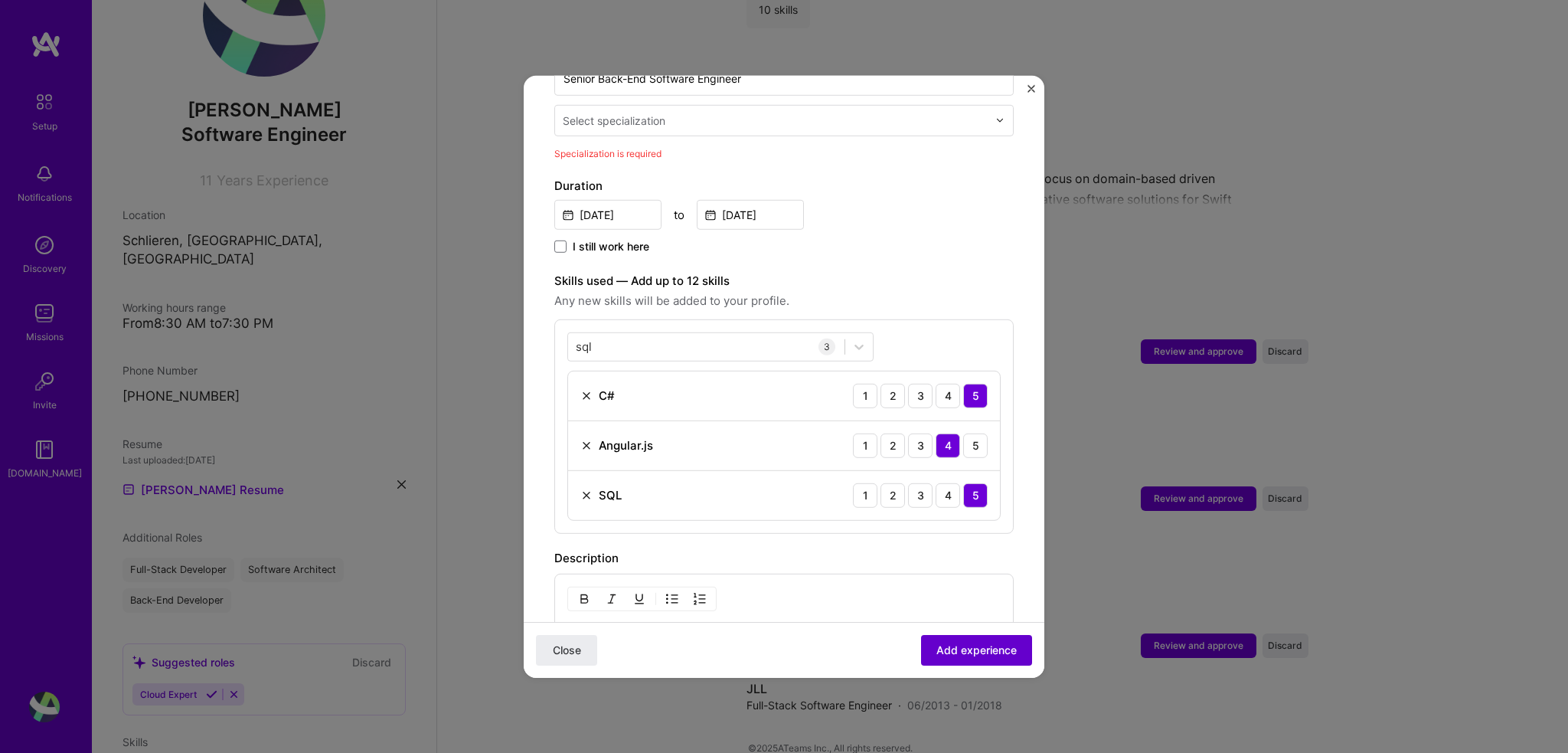
scroll to position [318, 0]
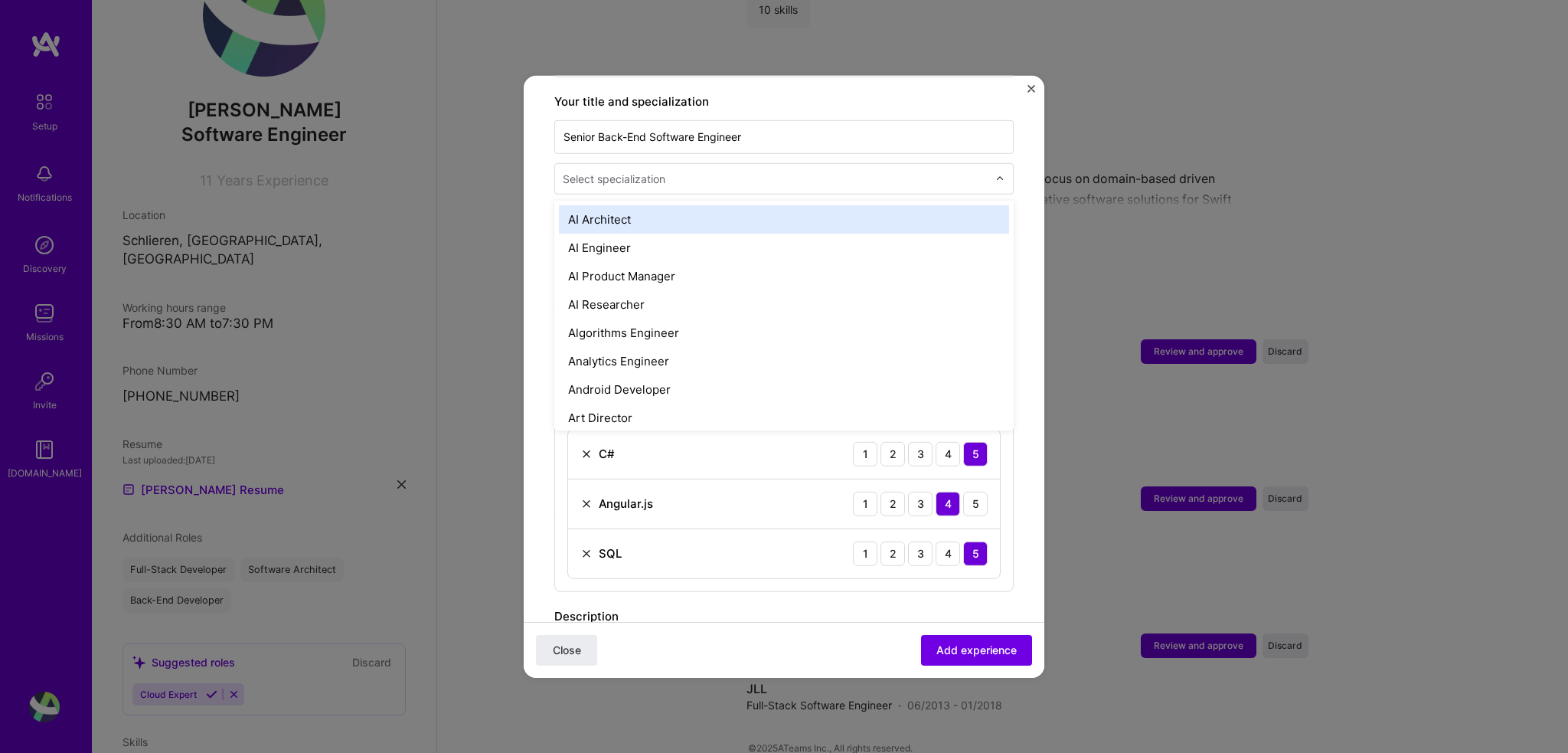
click at [679, 170] on input "text" at bounding box center [777, 178] width 428 height 16
type input "fu"
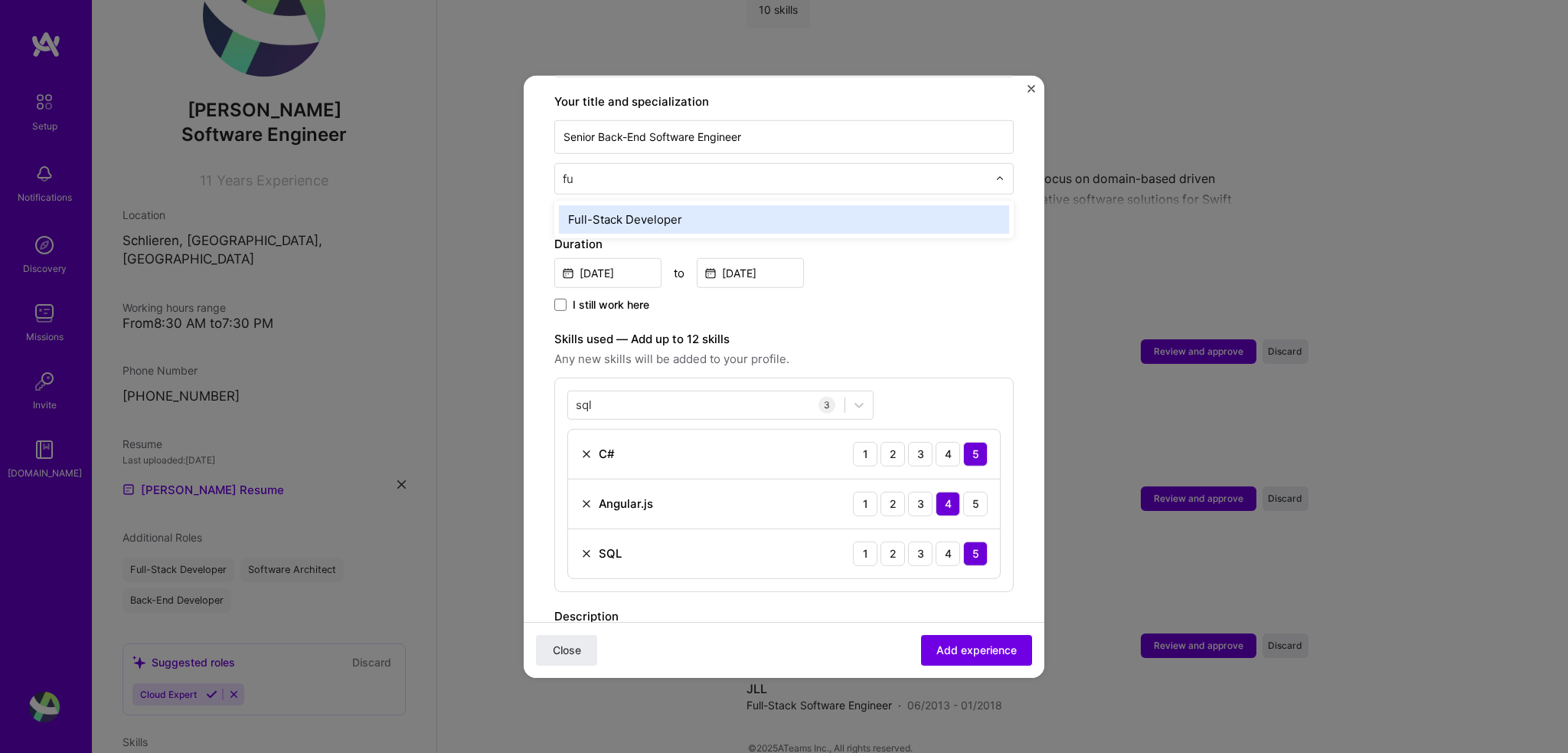
click at [720, 204] on div "Full-Stack Developer" at bounding box center [784, 218] width 450 height 29
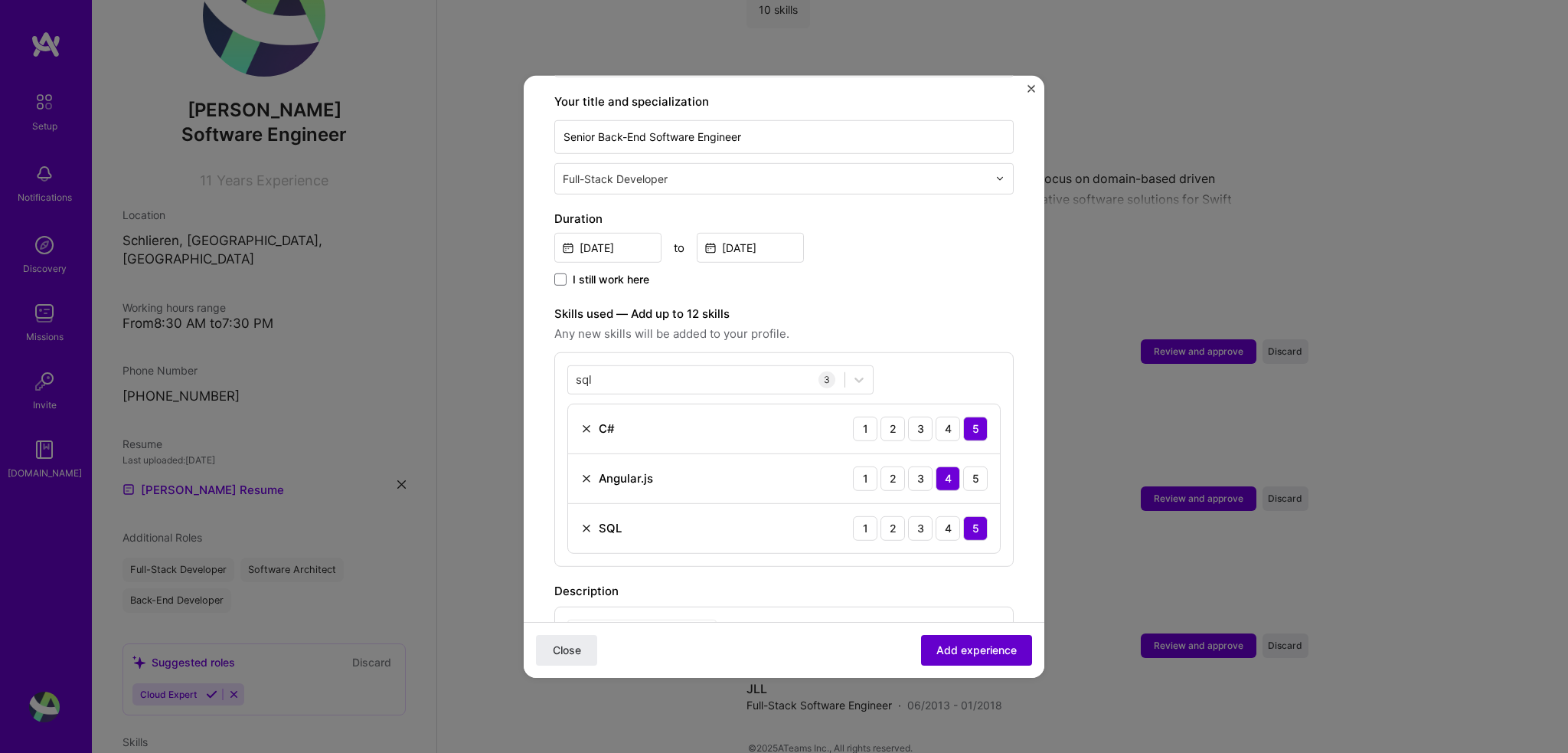
click at [976, 650] on span "Add experience" at bounding box center [977, 651] width 81 height 16
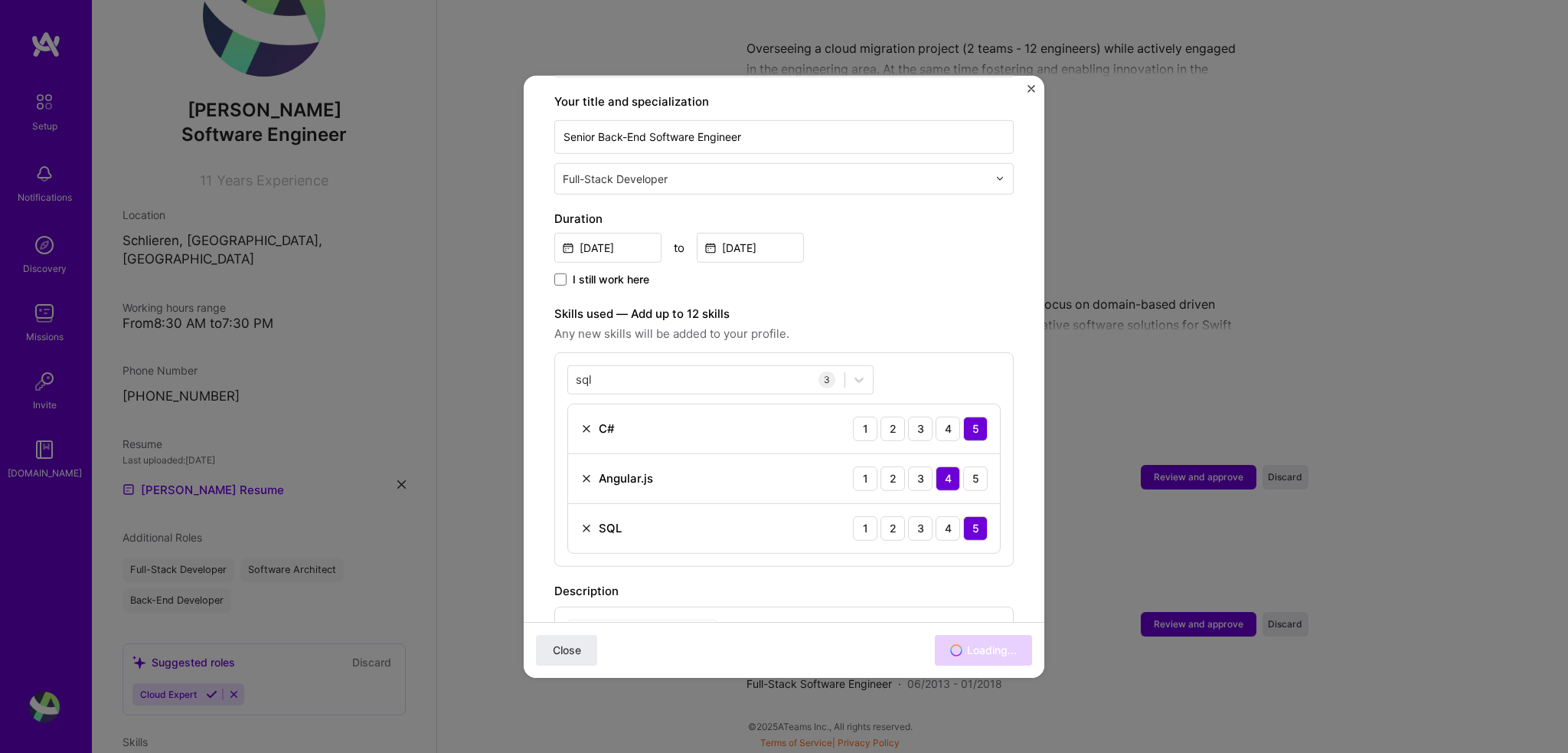
scroll to position [1327, 0]
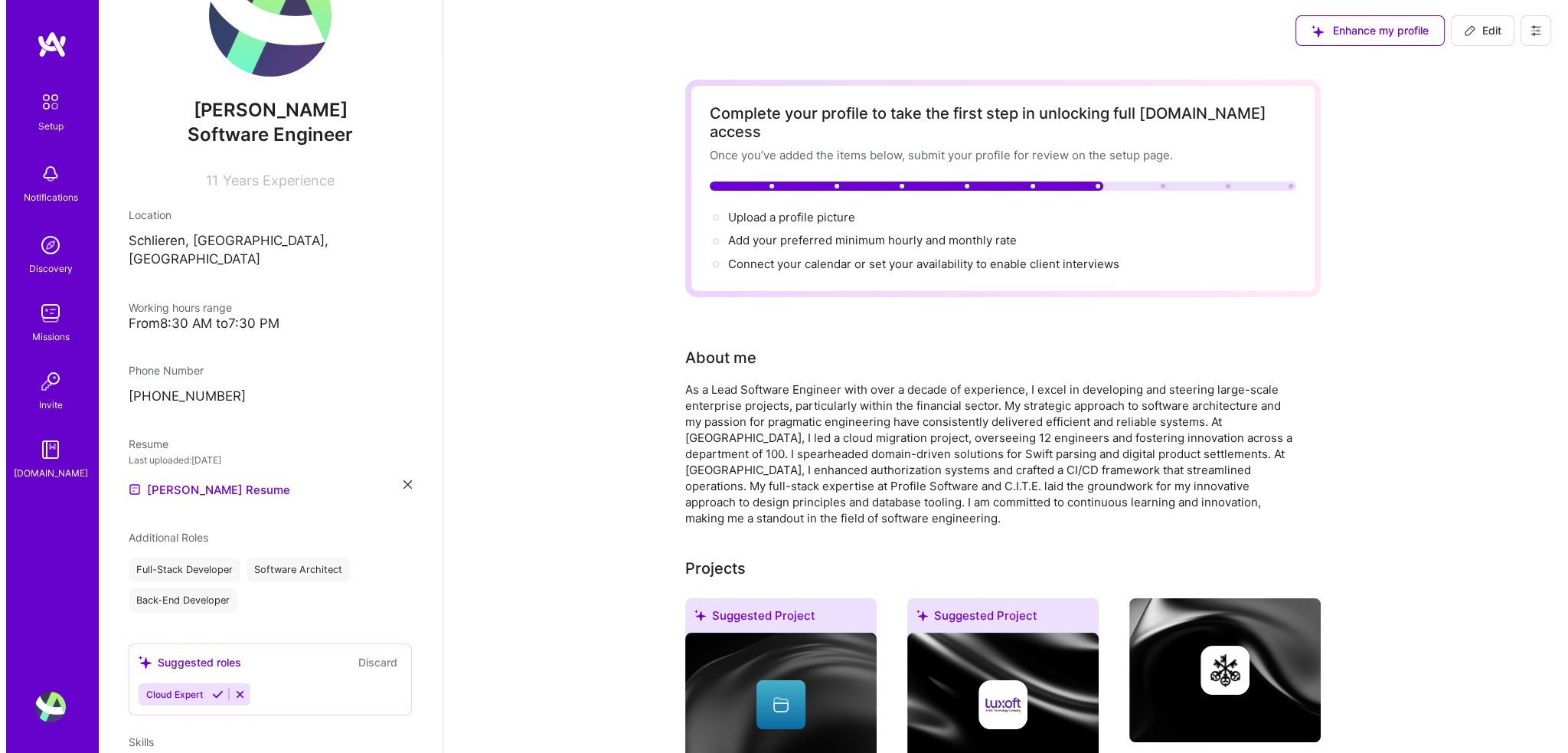
scroll to position [1560, 0]
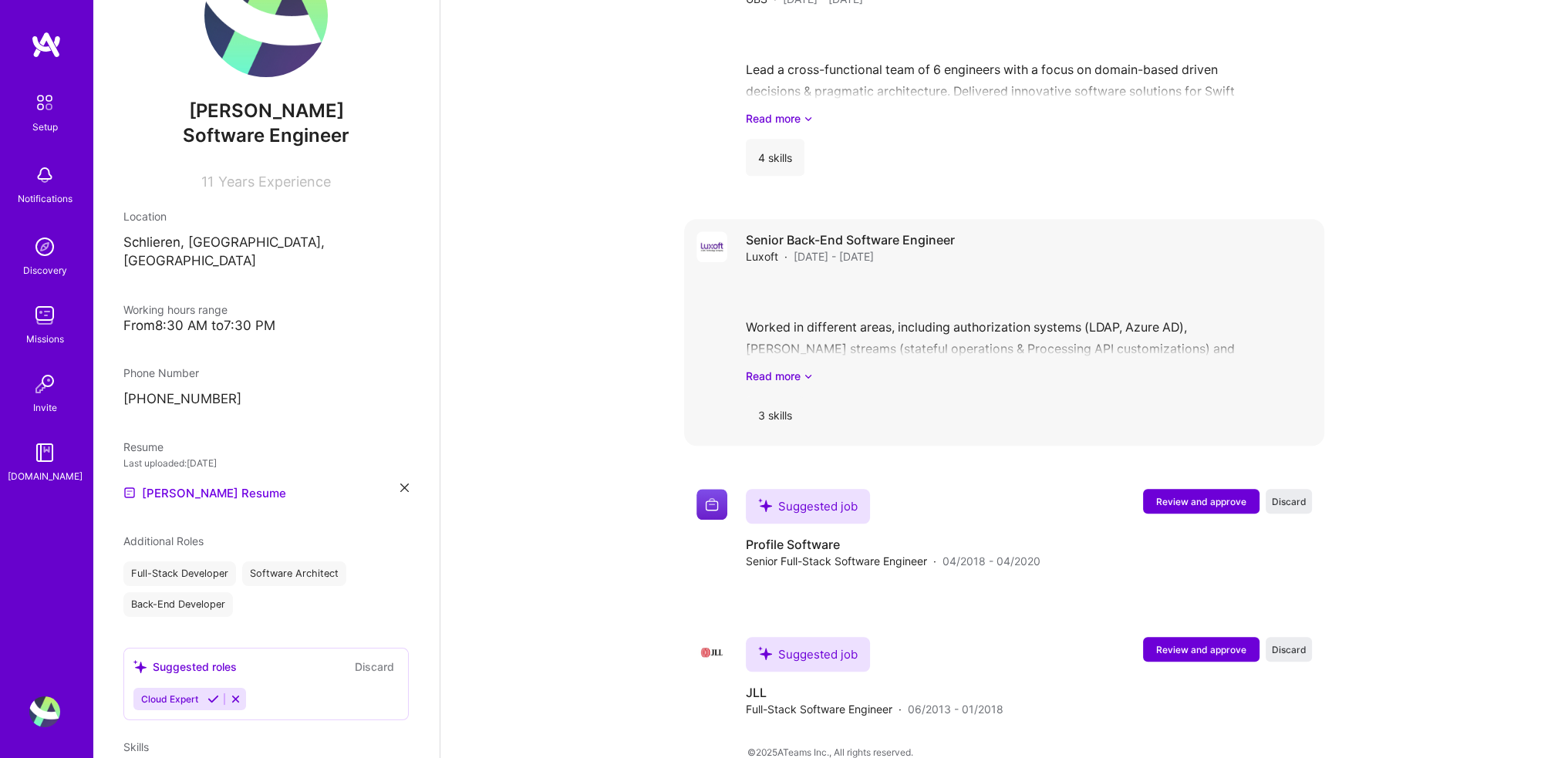
click at [791, 396] on div "3 skills" at bounding box center [775, 414] width 59 height 37
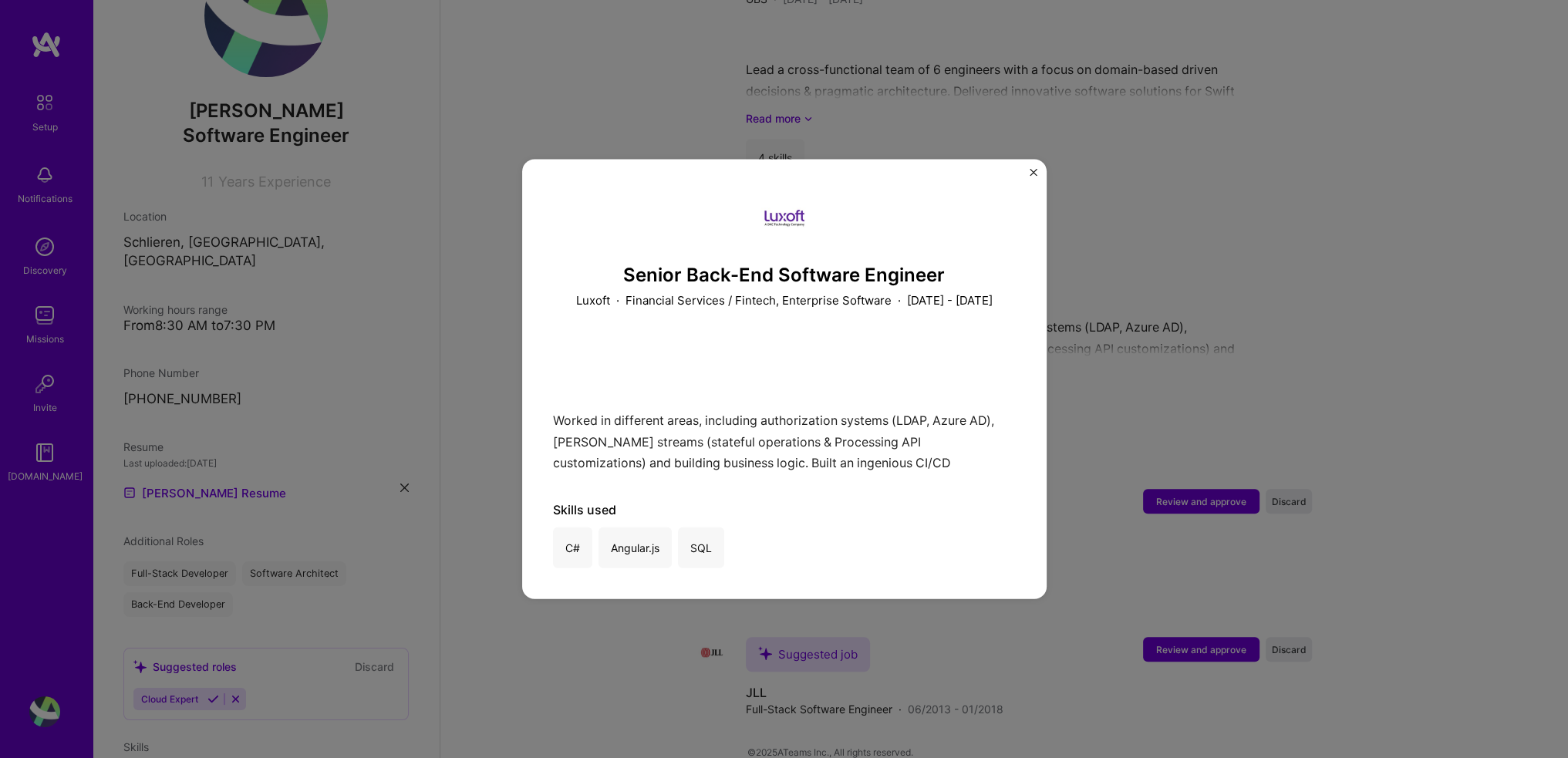
click at [1030, 168] on img "Close" at bounding box center [1033, 172] width 8 height 8
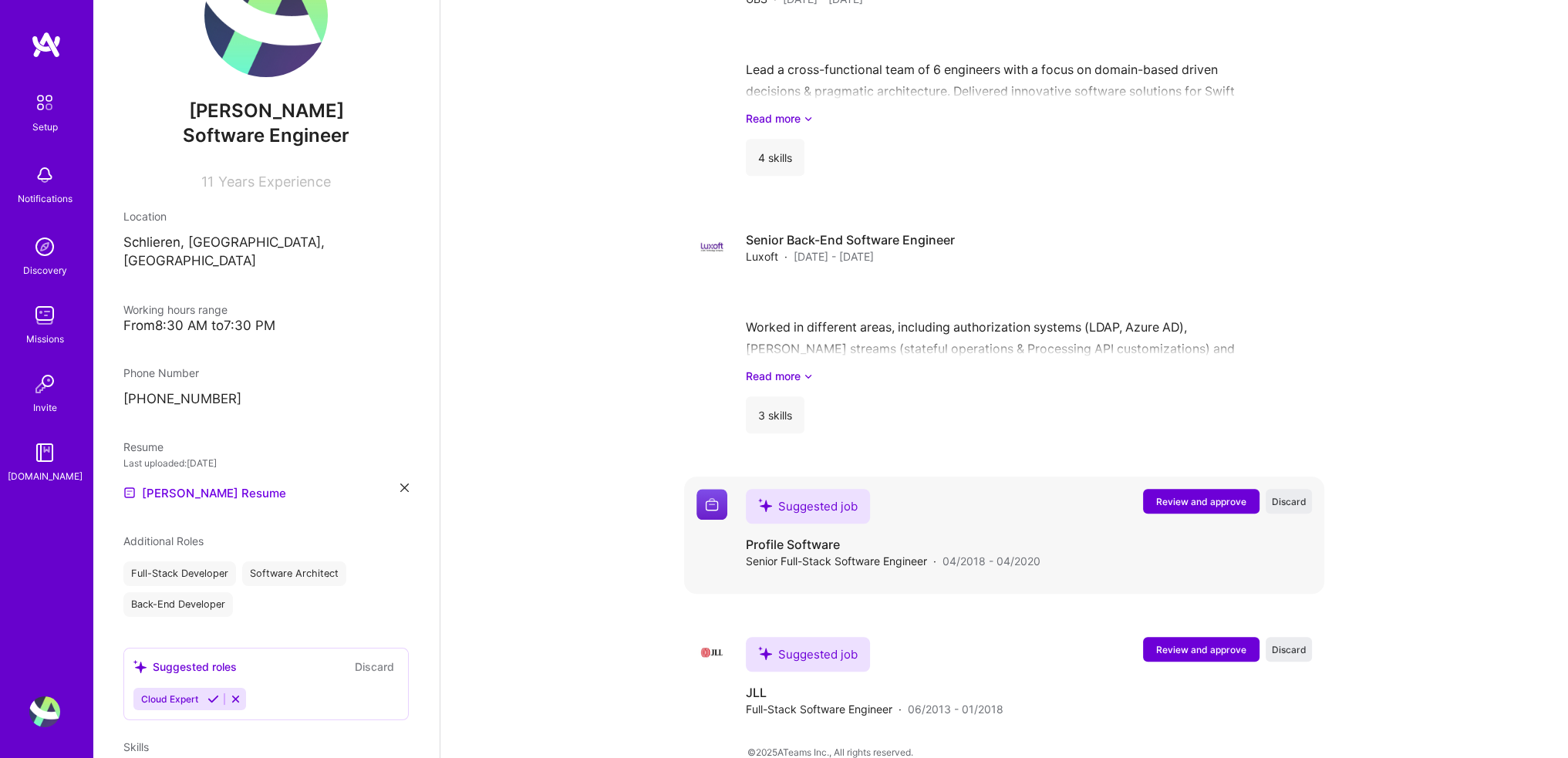
click at [1190, 495] on span "Review and approve" at bounding box center [1201, 502] width 90 height 13
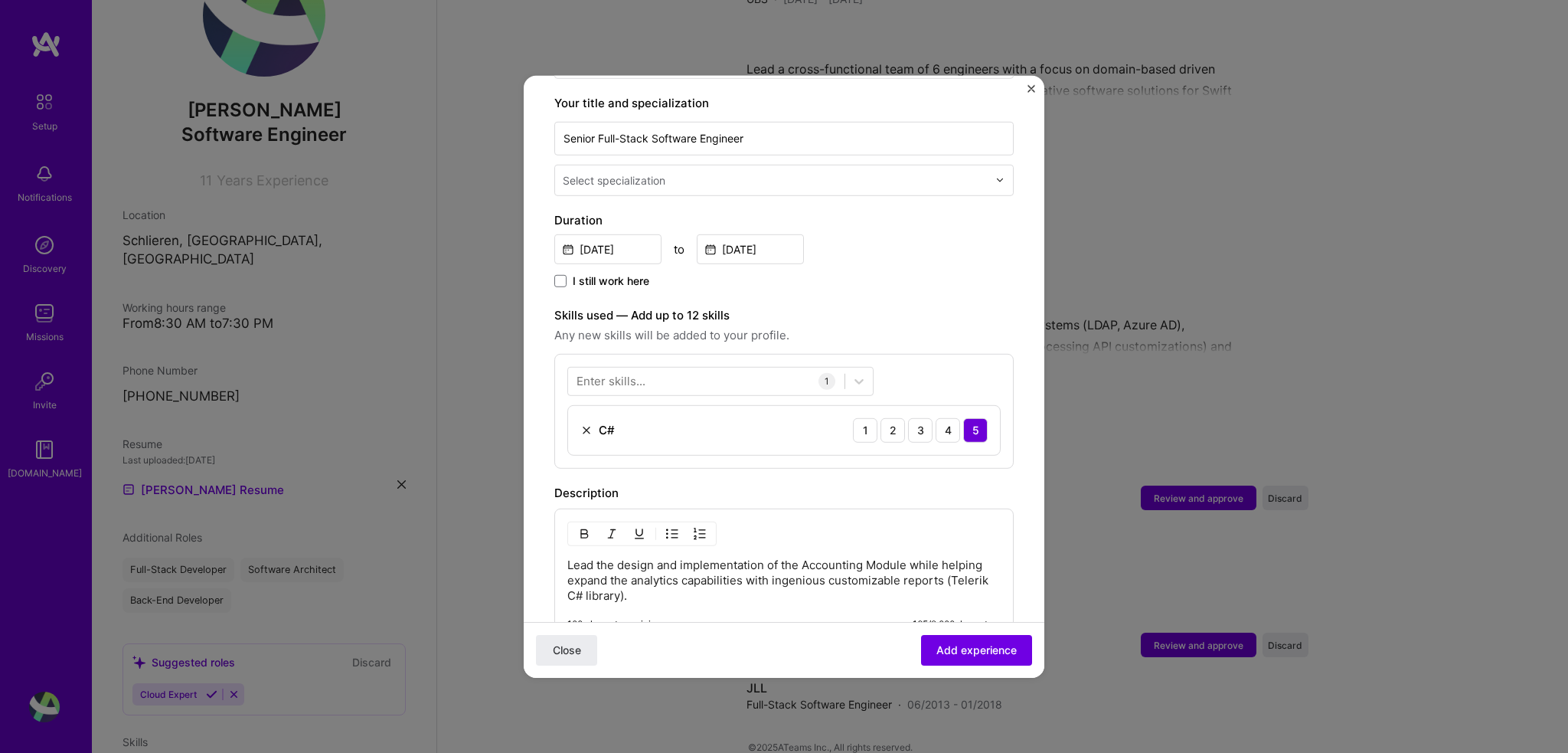
scroll to position [321, 0]
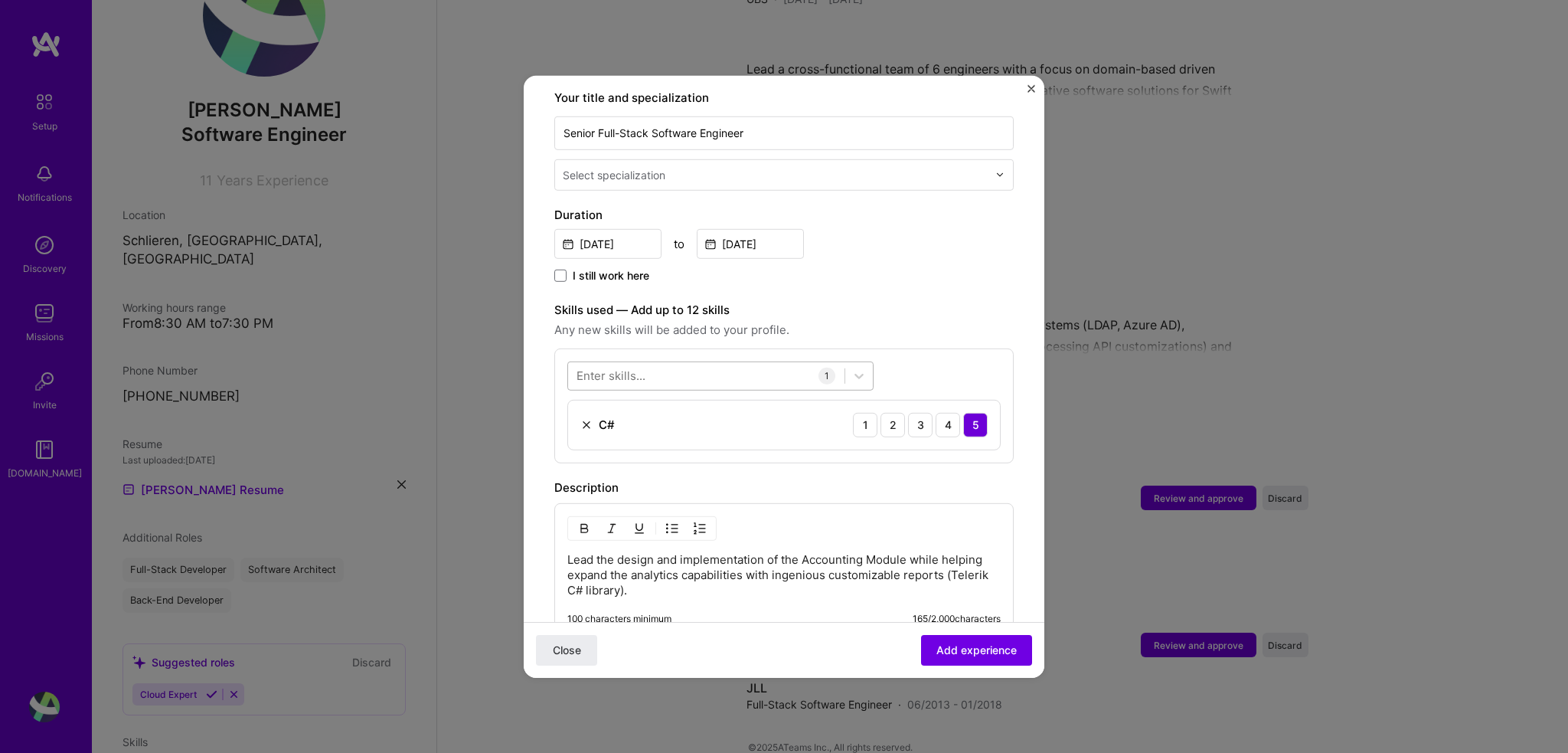
click at [651, 363] on div at bounding box center [706, 376] width 276 height 26
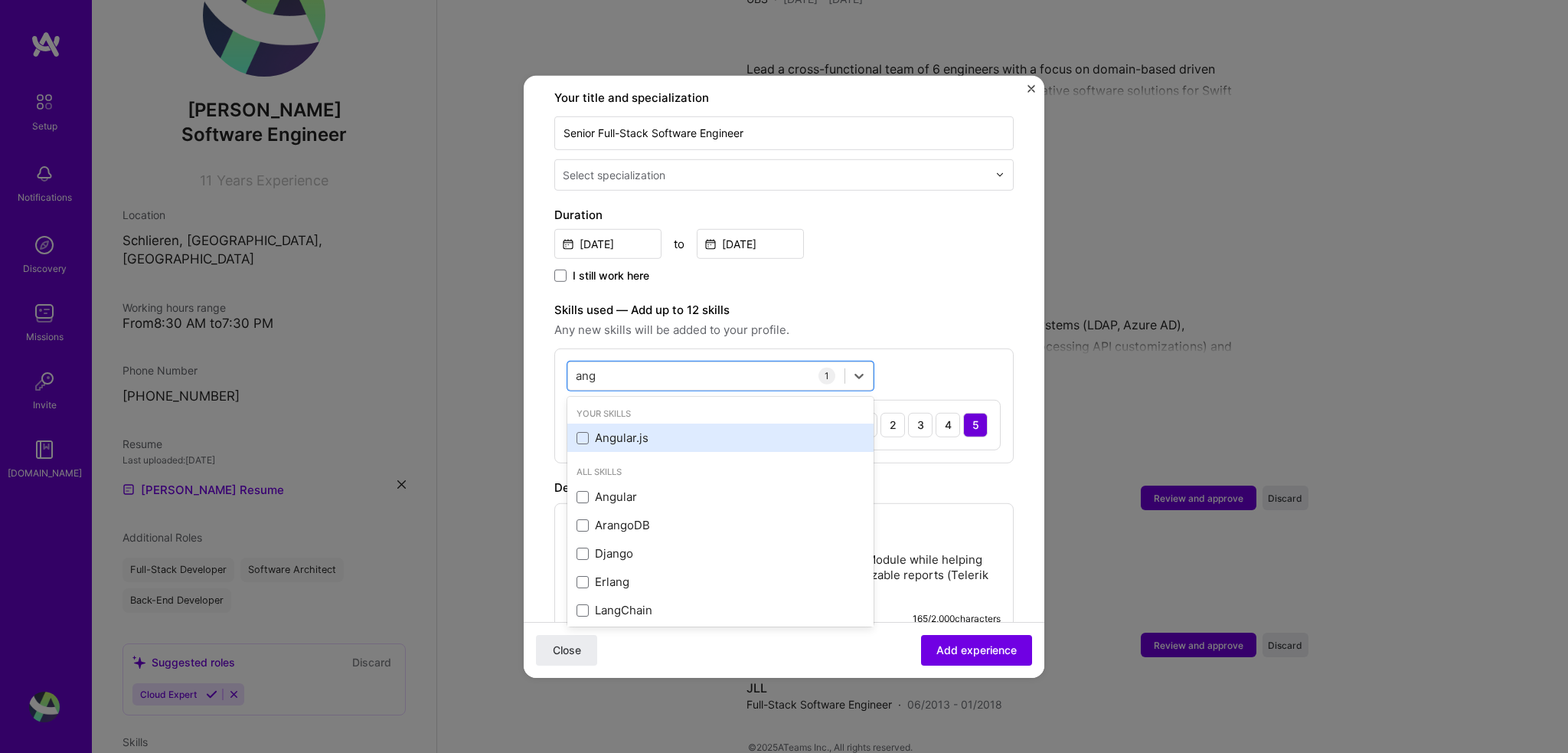
click at [646, 430] on div "Angular.js" at bounding box center [720, 438] width 288 height 16
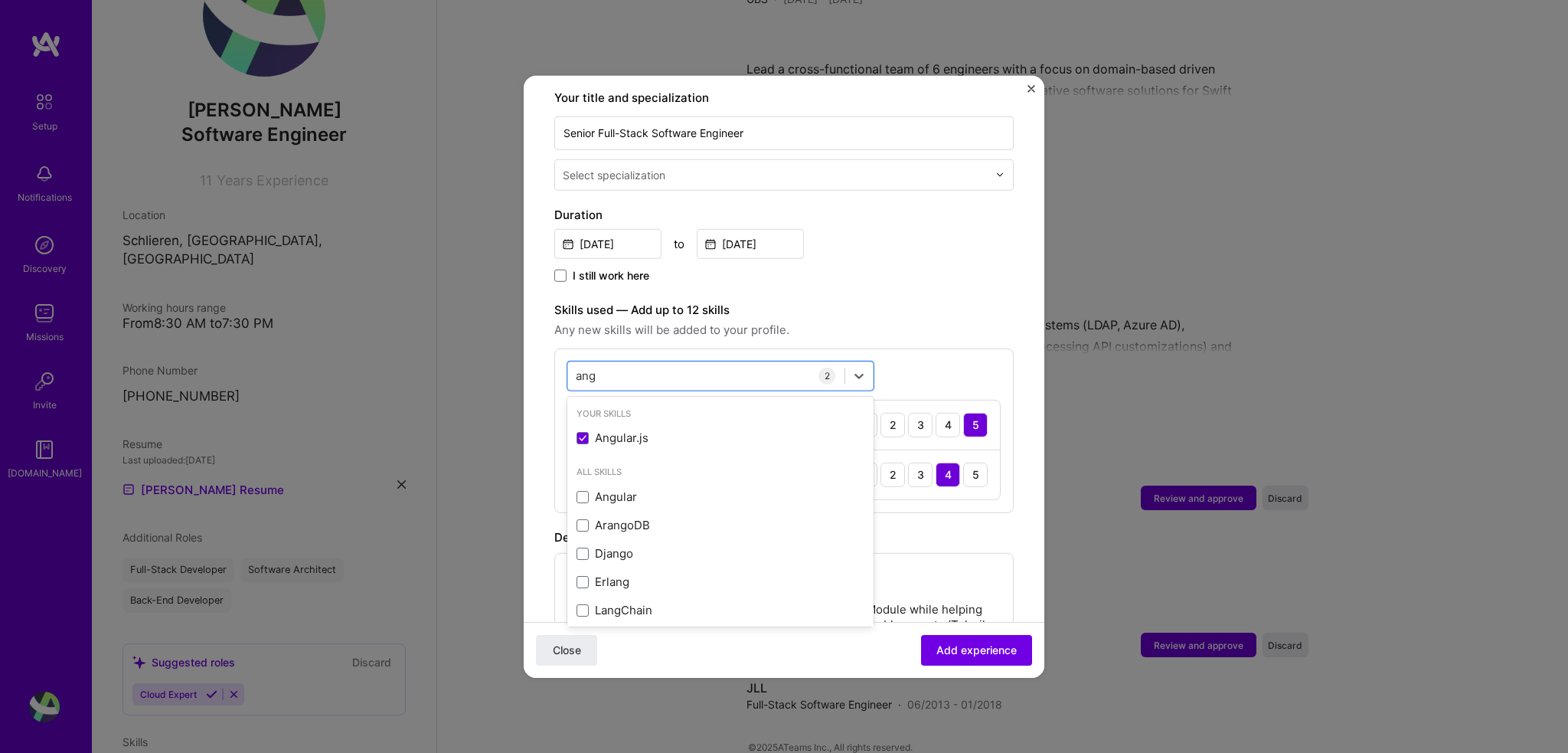
click at [911, 528] on div "Description" at bounding box center [784, 537] width 459 height 19
click at [691, 363] on div "ang ang" at bounding box center [706, 376] width 276 height 26
type input "a"
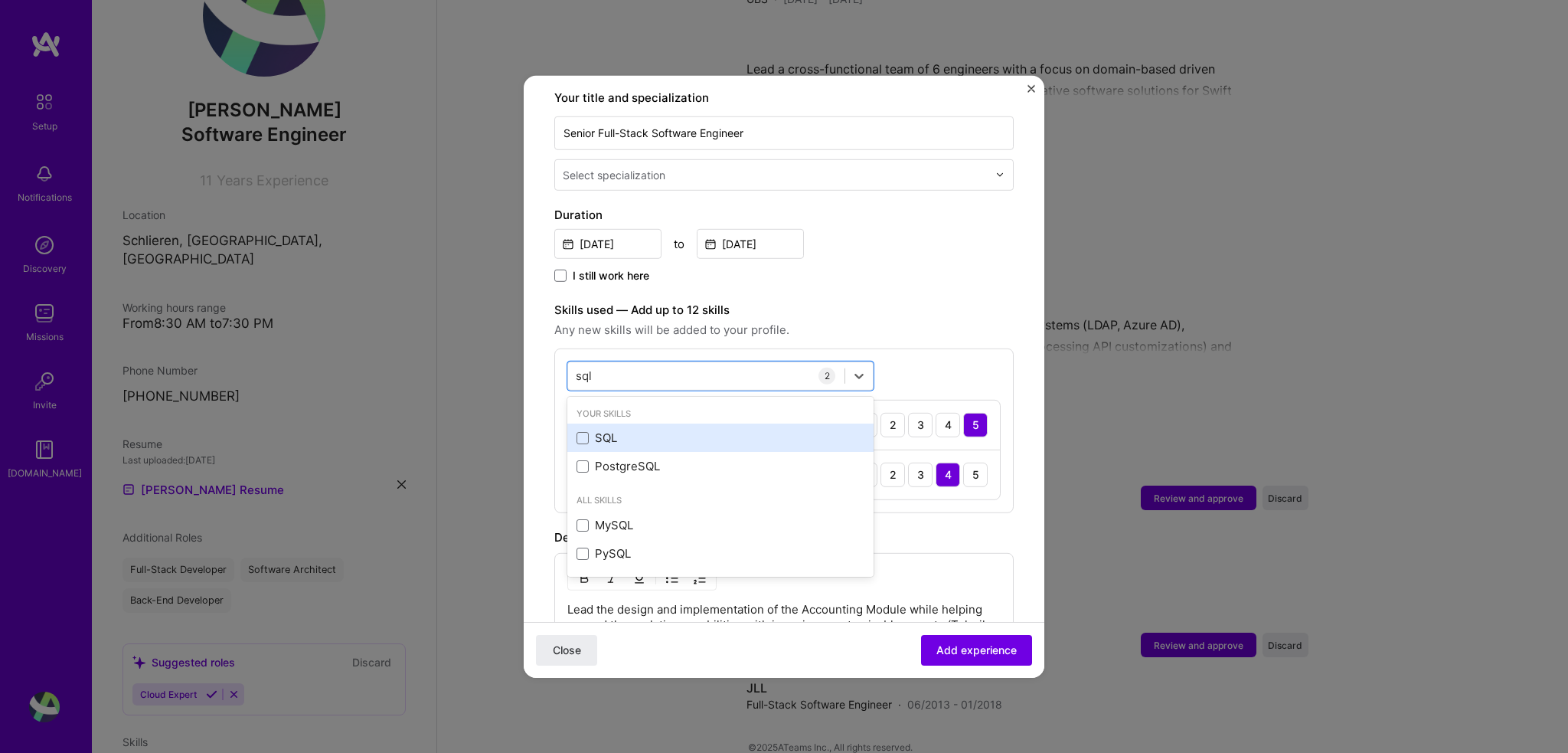
click at [651, 430] on div "SQL" at bounding box center [720, 438] width 288 height 16
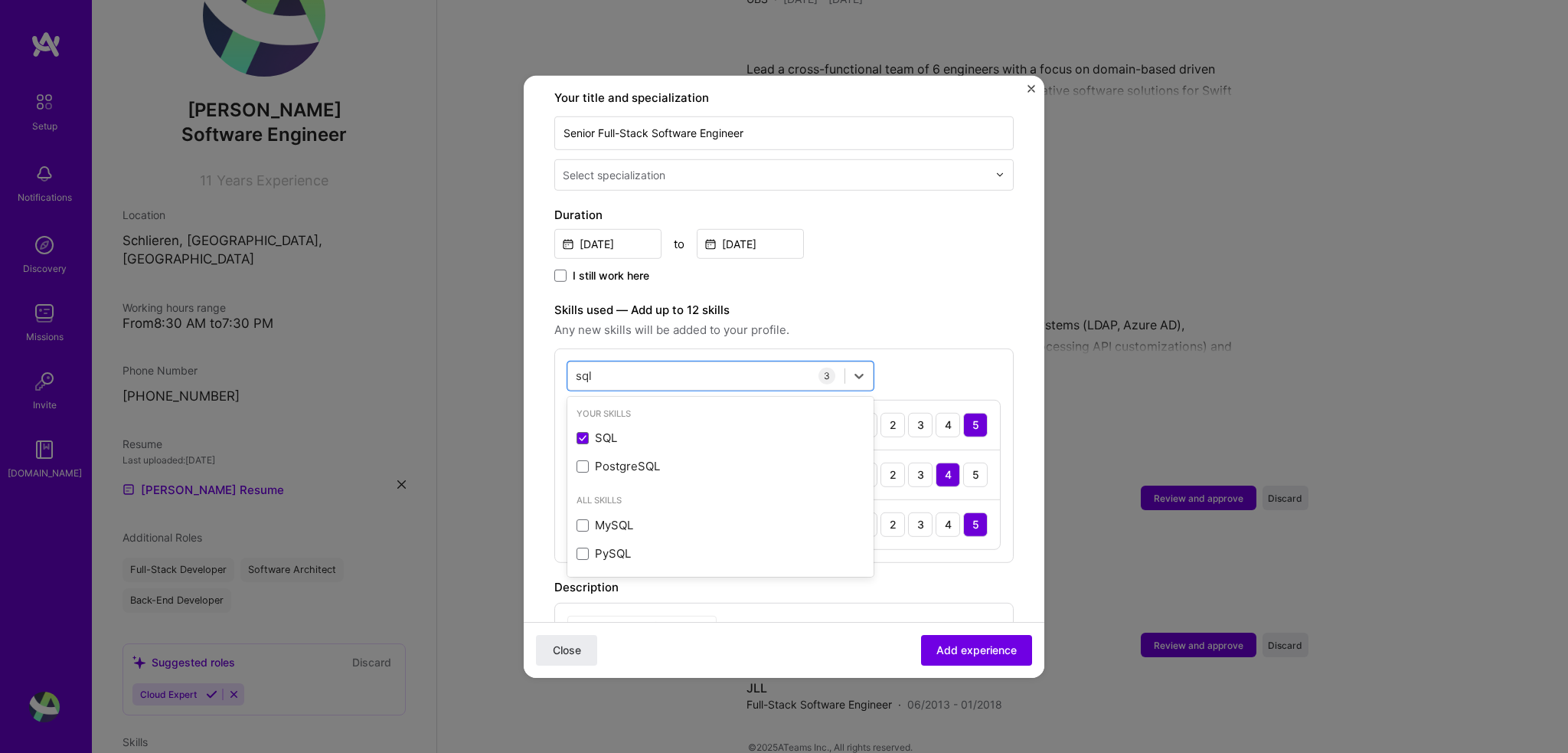
type input "sql"
click at [899, 553] on div "Adding suggested job This job is suggested based on your LinkedIn, resume or [D…" at bounding box center [784, 383] width 459 height 1197
click at [980, 646] on span "Add experience" at bounding box center [977, 651] width 81 height 16
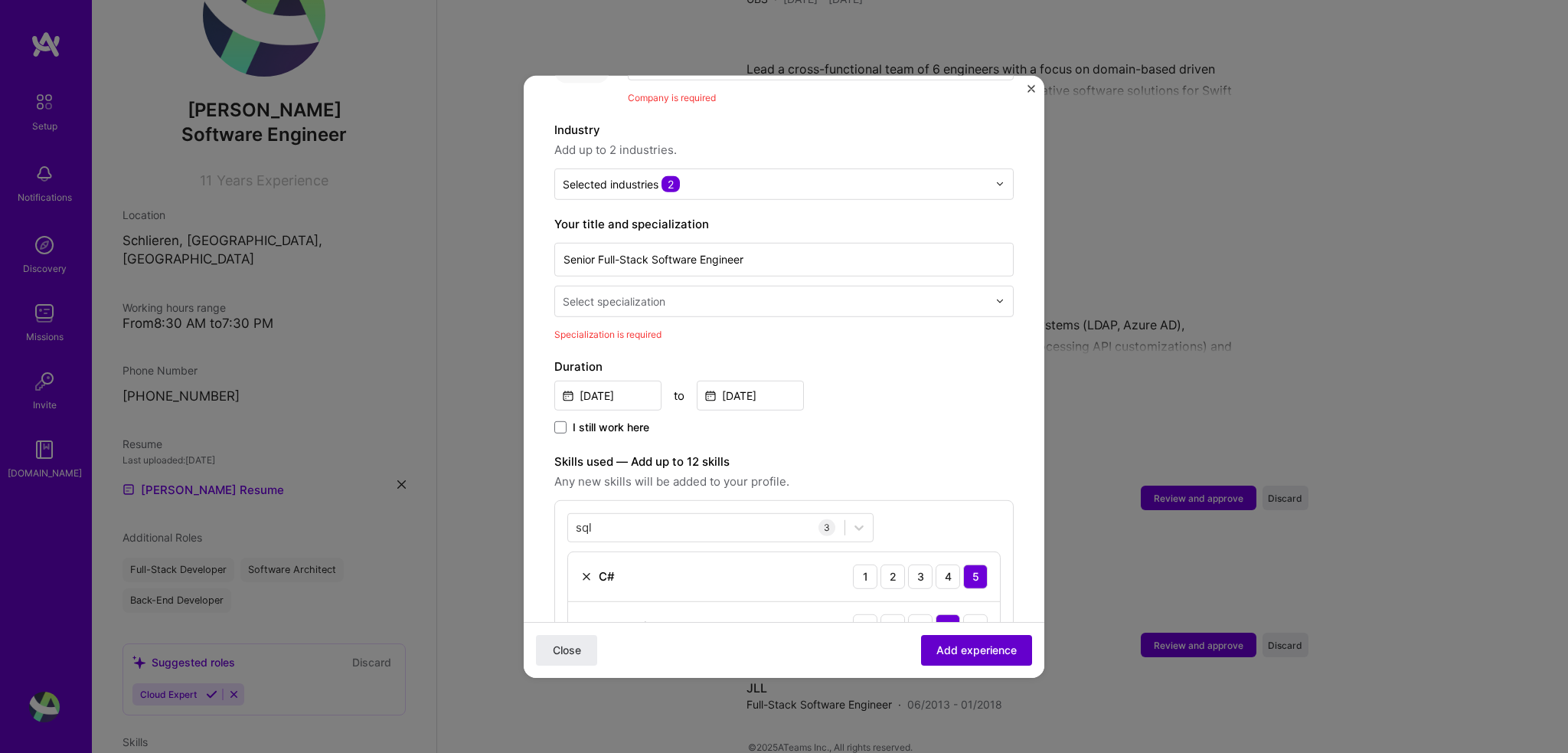
scroll to position [153, 0]
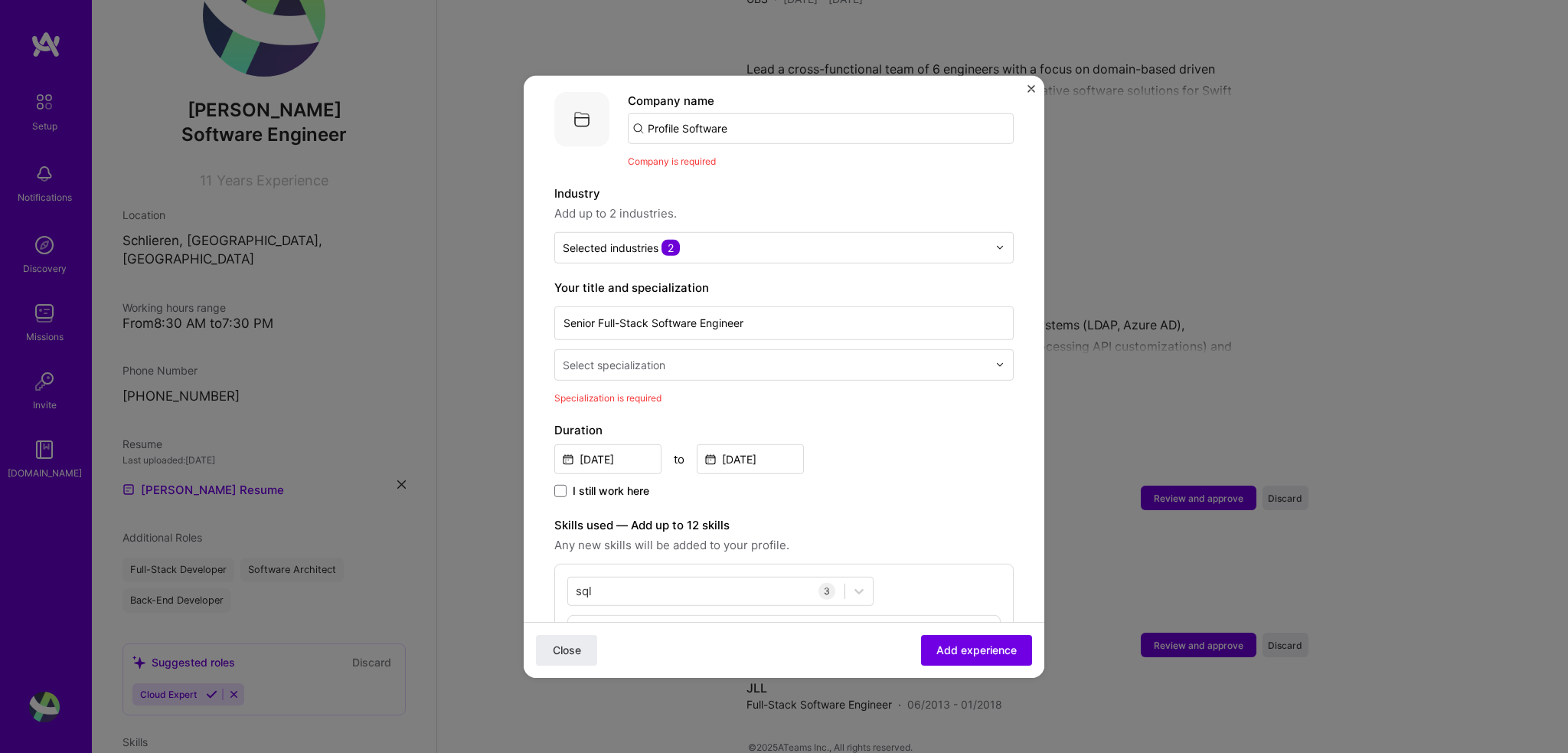
click at [667, 356] on input "text" at bounding box center [777, 364] width 428 height 16
type input "full"
click at [677, 390] on div "Full-Stack Developer" at bounding box center [784, 404] width 450 height 29
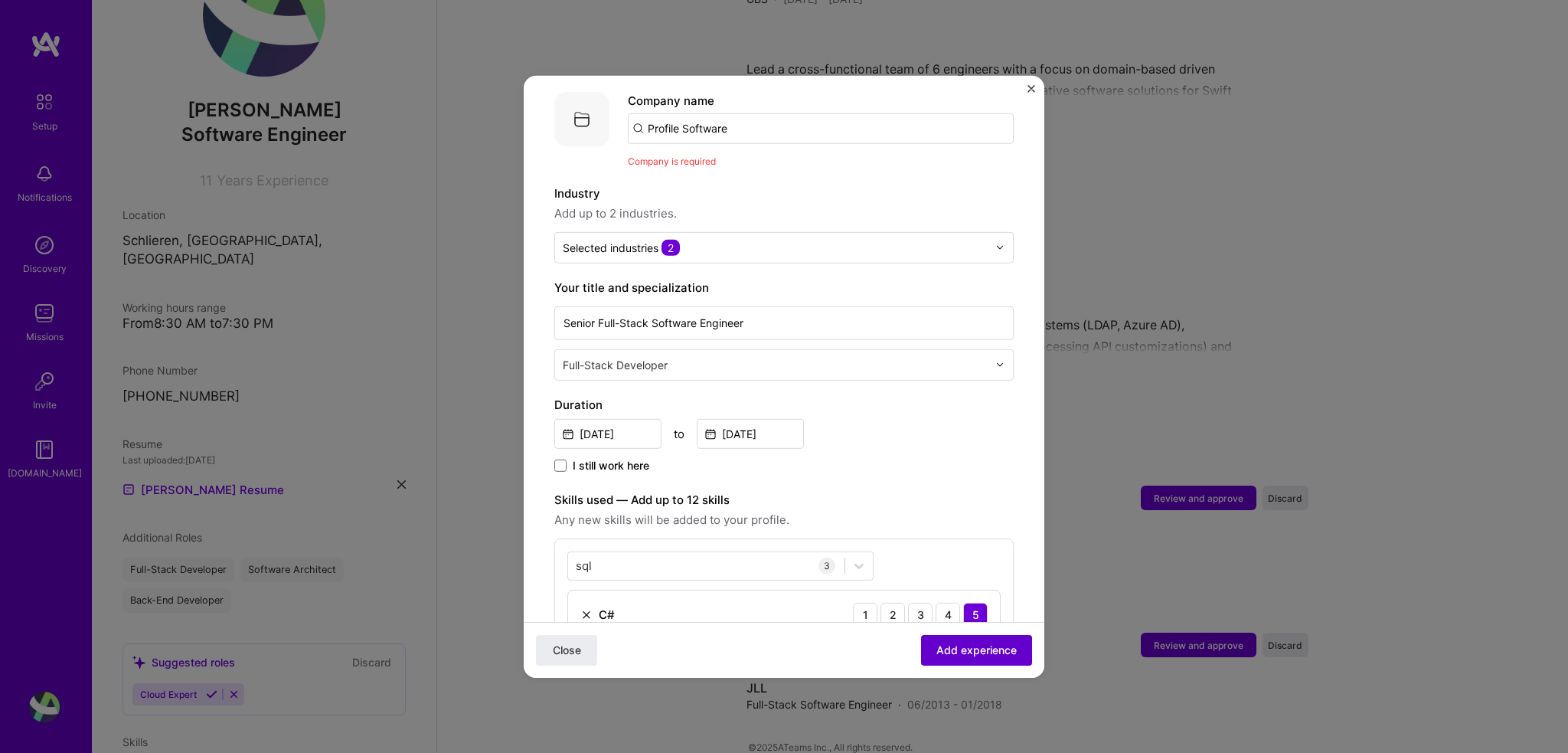
click at [1006, 665] on button "Add experience" at bounding box center [976, 650] width 111 height 30
click at [997, 653] on span "Add experience" at bounding box center [977, 651] width 81 height 16
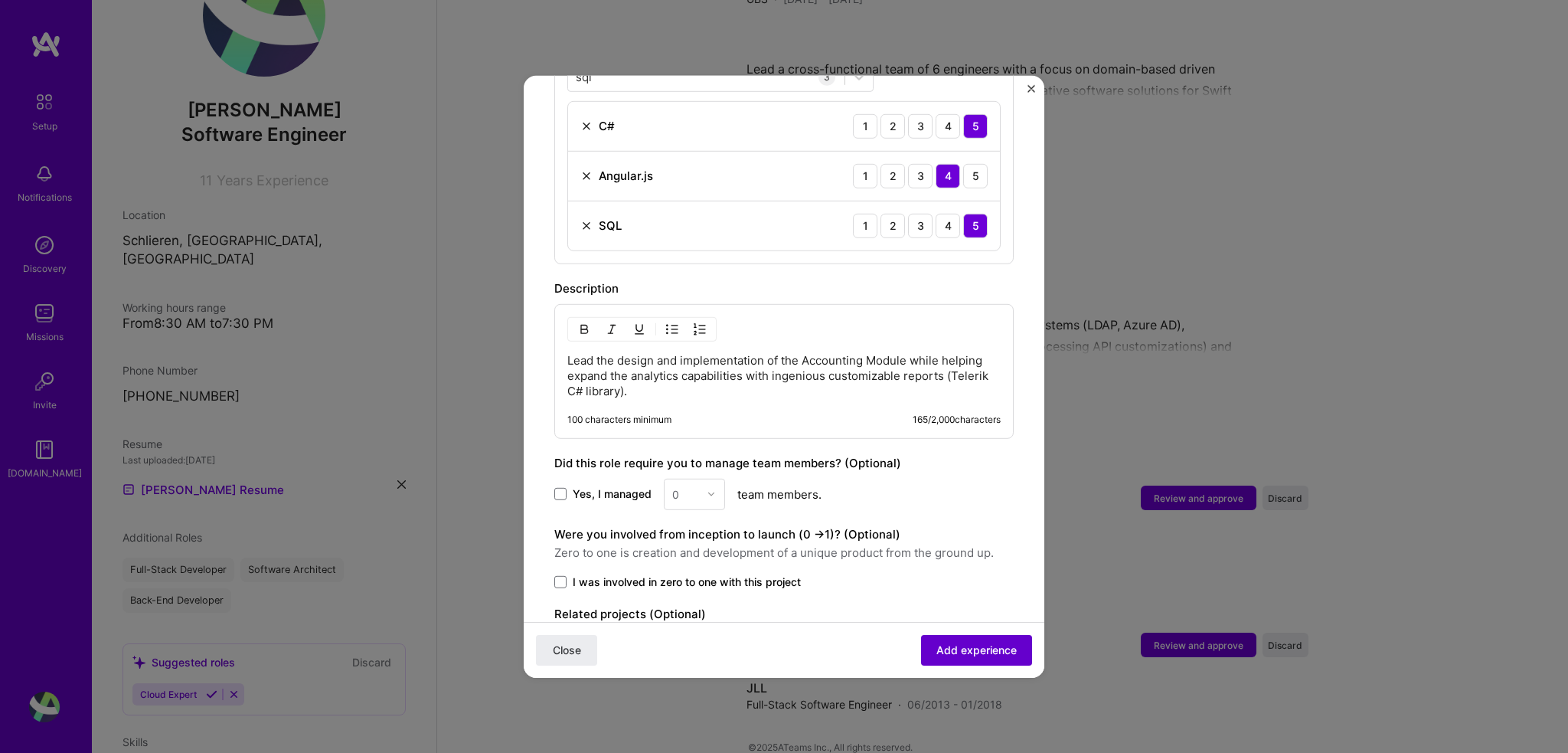
click at [986, 648] on span "Add experience" at bounding box center [977, 651] width 81 height 16
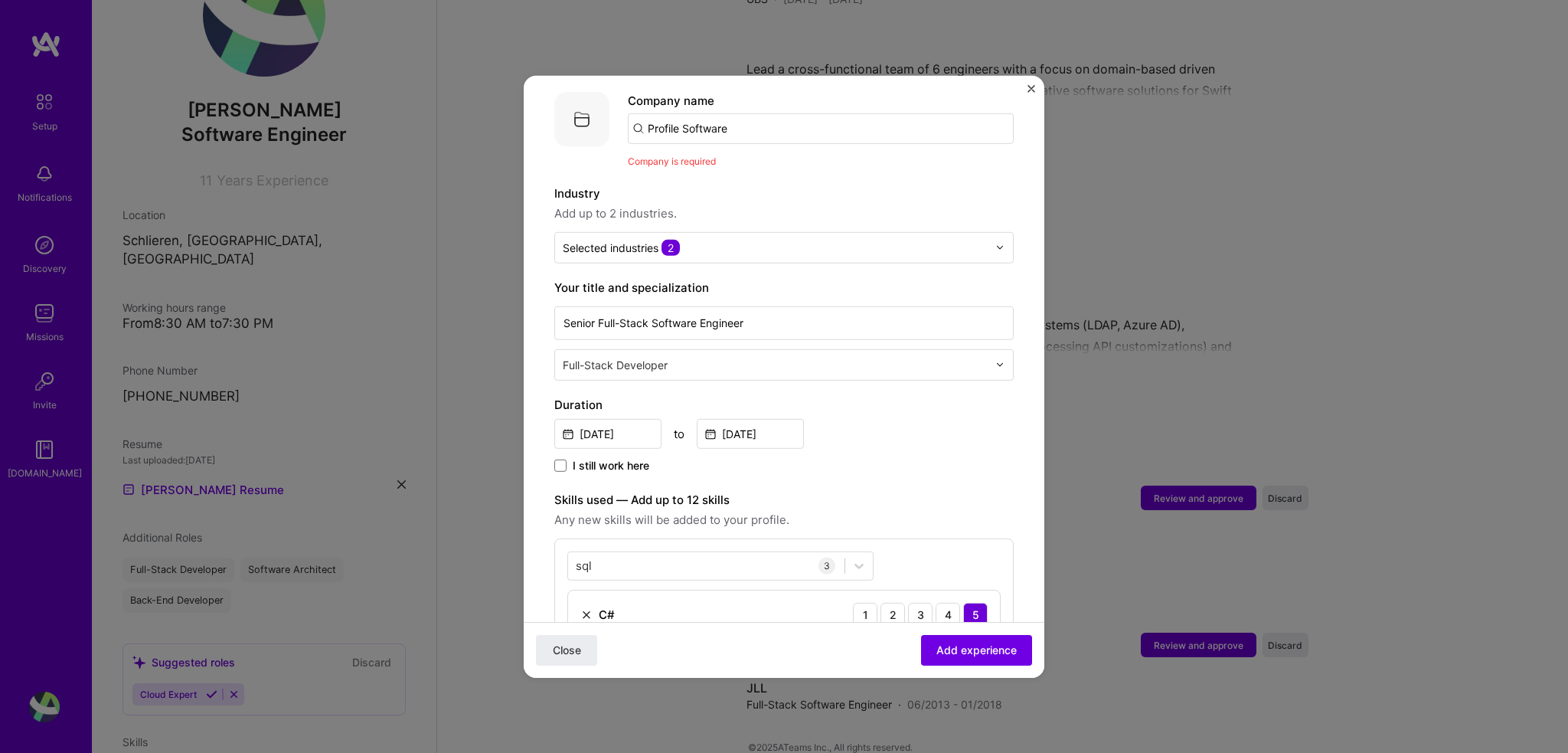
click at [784, 122] on input "Profile Software" at bounding box center [820, 127] width 386 height 30
type input "Profile Software"
click at [680, 162] on span "Add company" at bounding box center [670, 170] width 74 height 16
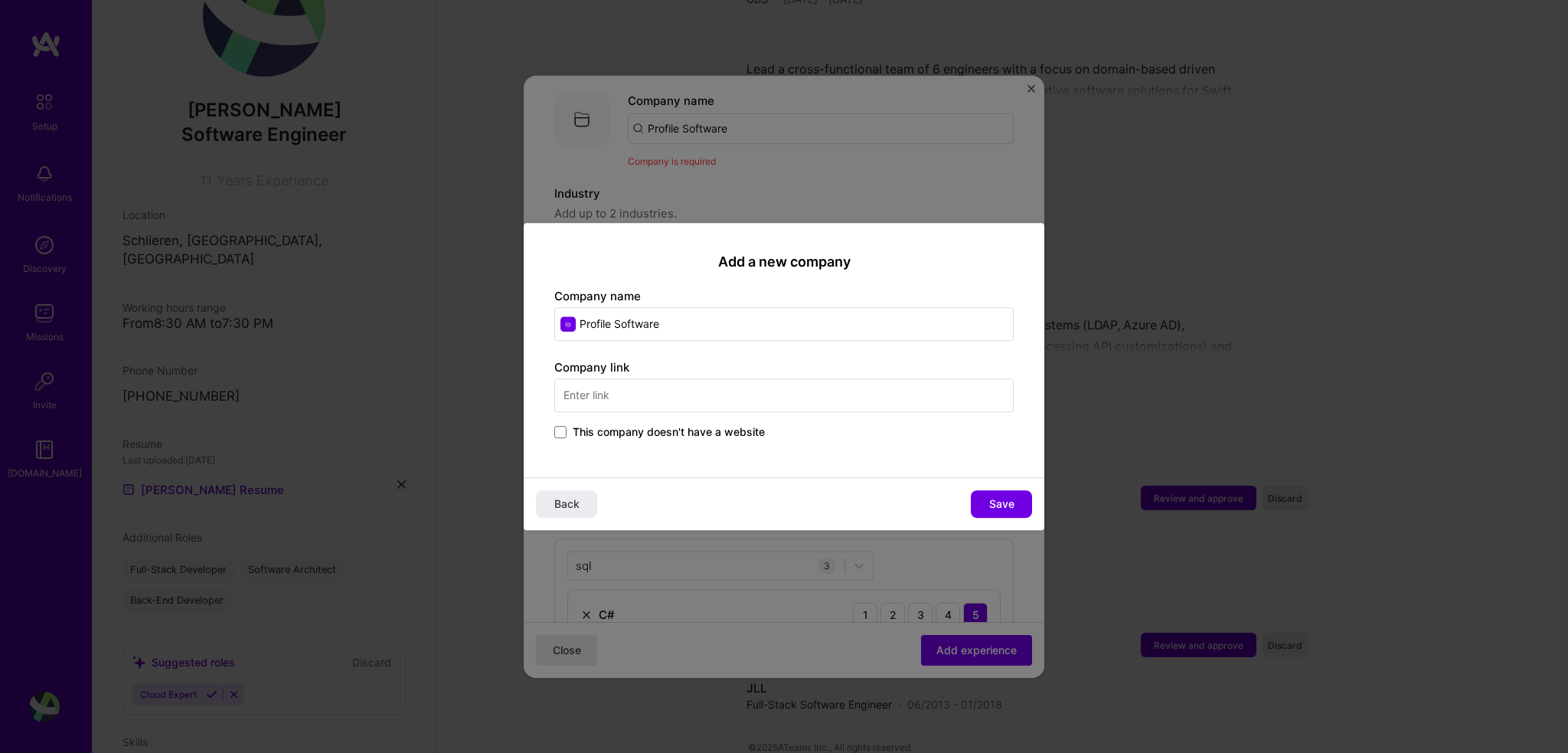
click at [706, 397] on input "text" at bounding box center [784, 394] width 459 height 33
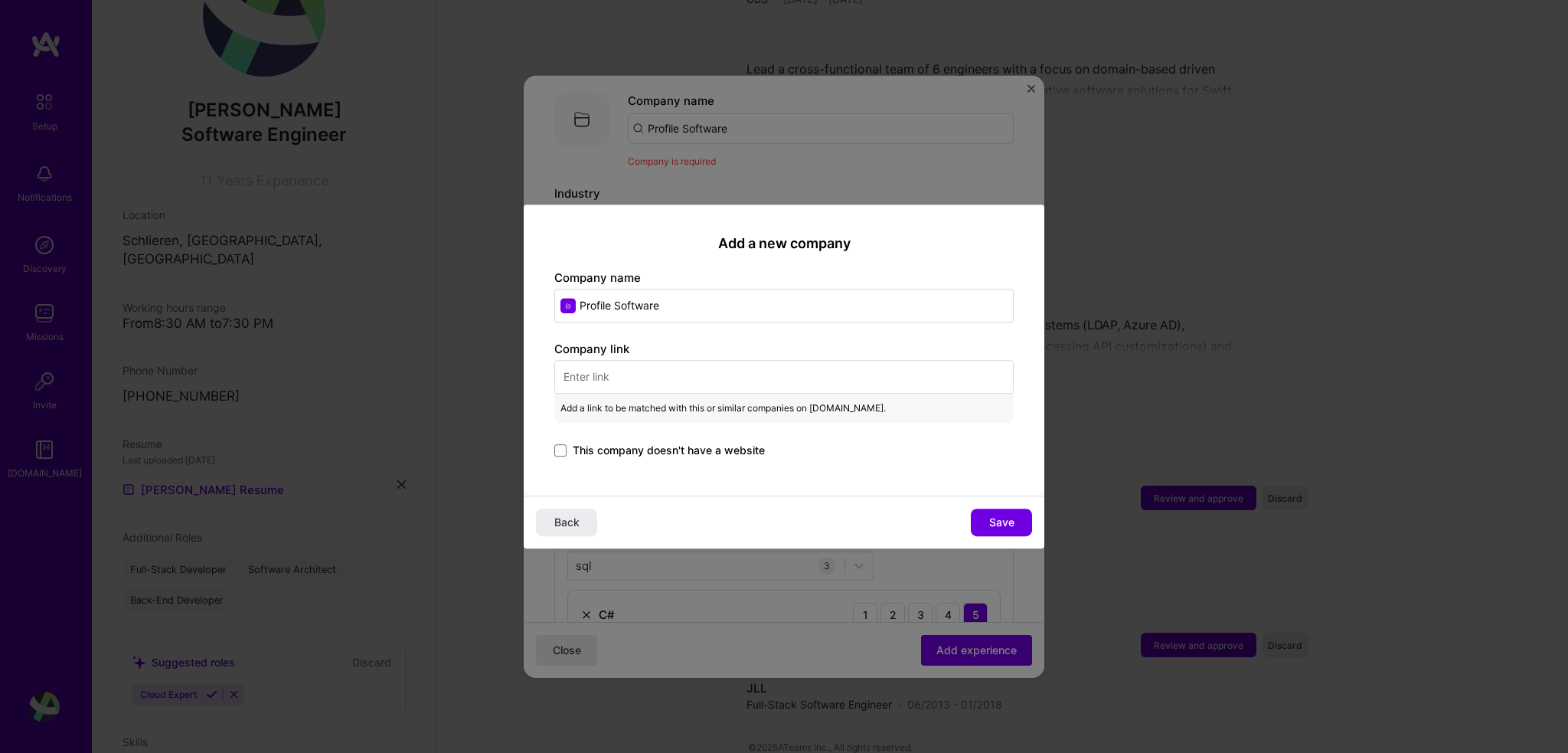
paste input "[URL][DOMAIN_NAME]"
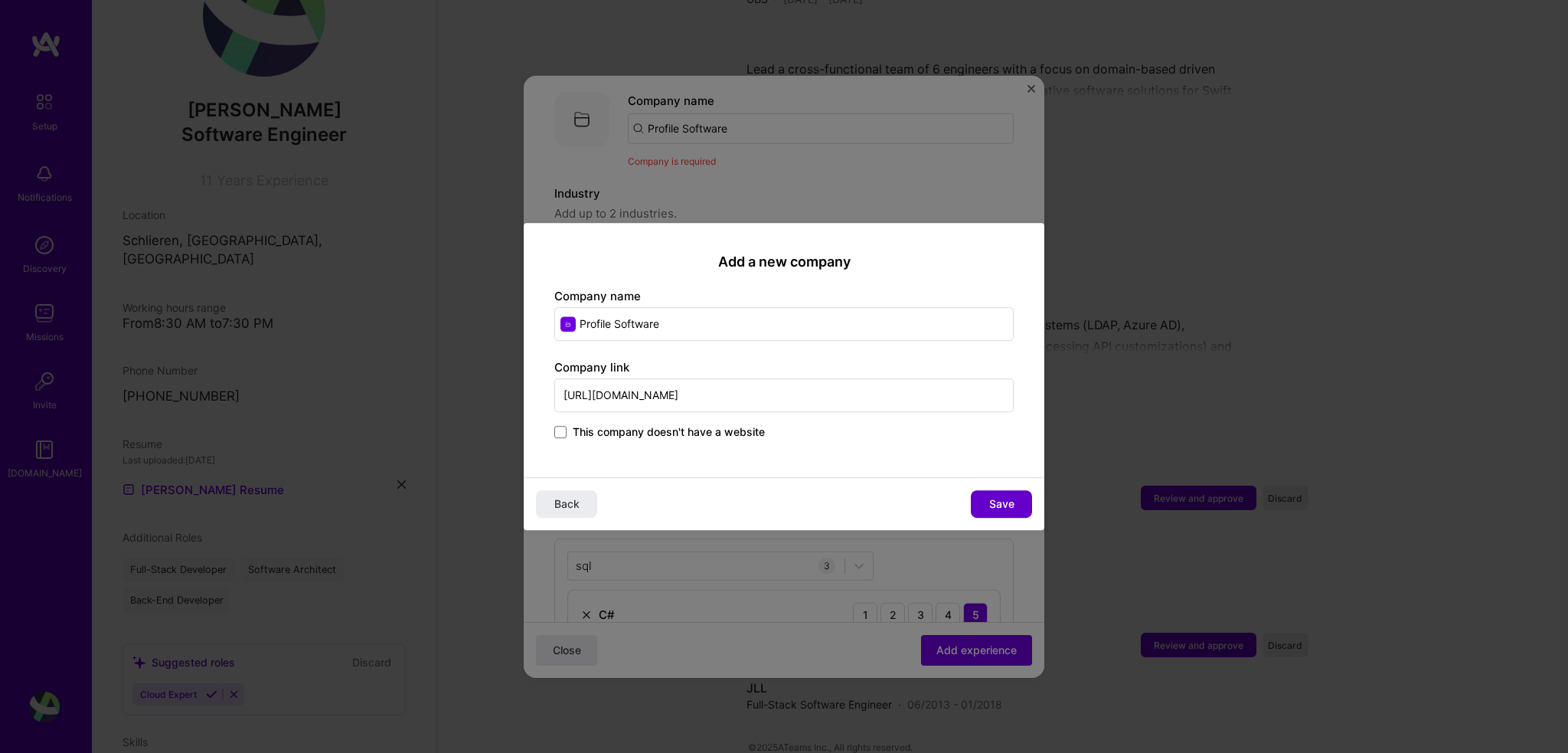
type input "[URL][DOMAIN_NAME]"
click at [995, 500] on span "Save" at bounding box center [1002, 504] width 26 height 16
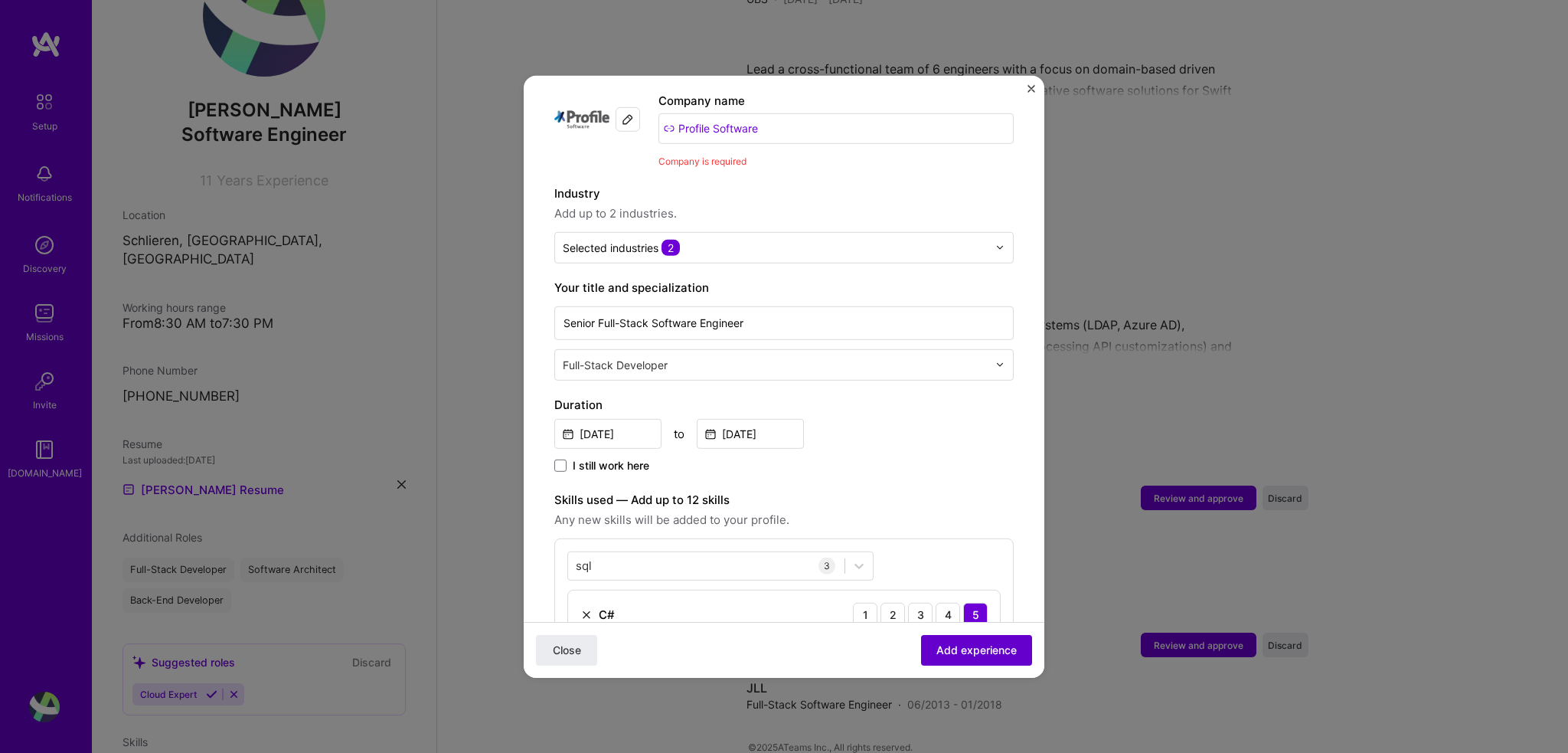
click at [964, 646] on span "Add experience" at bounding box center [977, 651] width 81 height 16
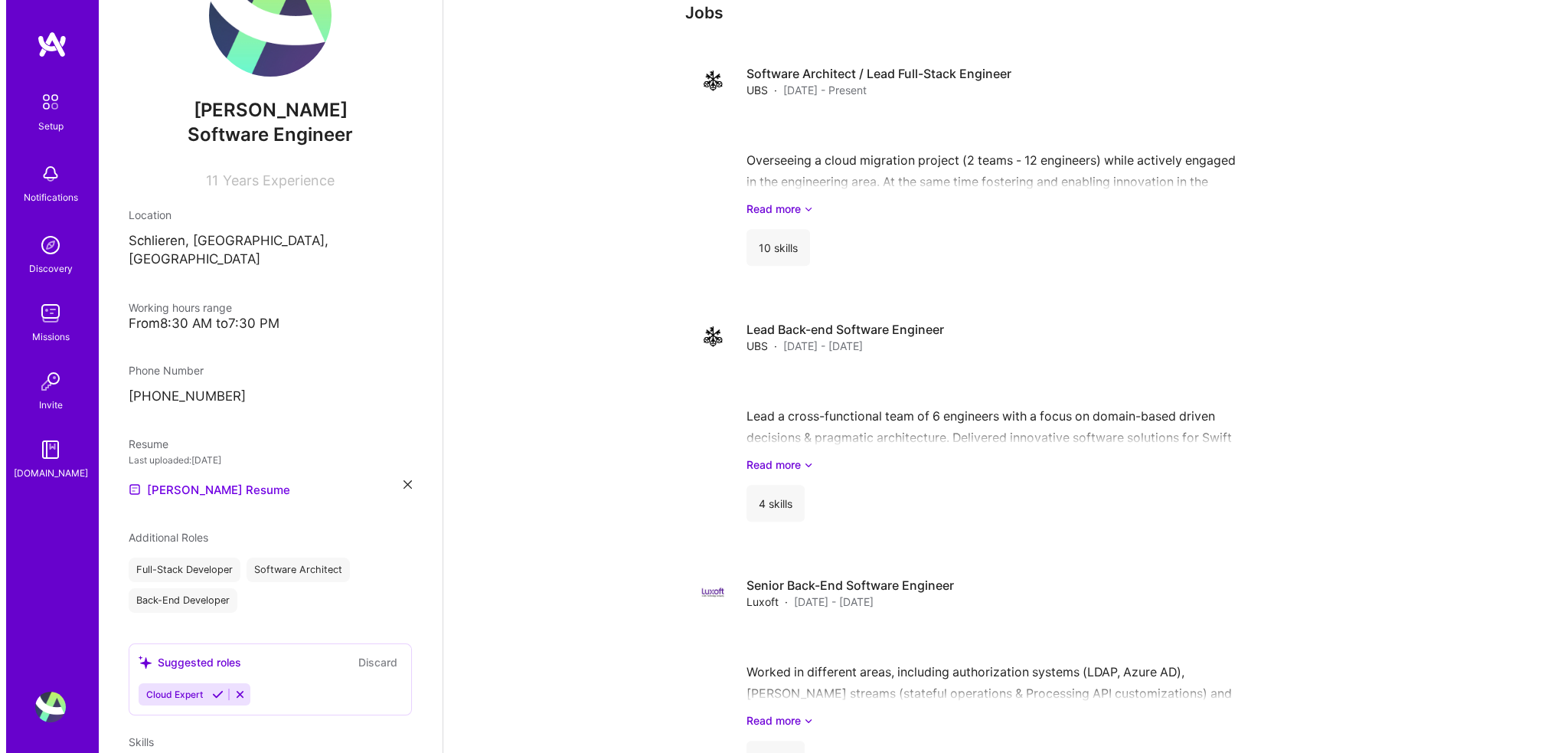
scroll to position [1652, 0]
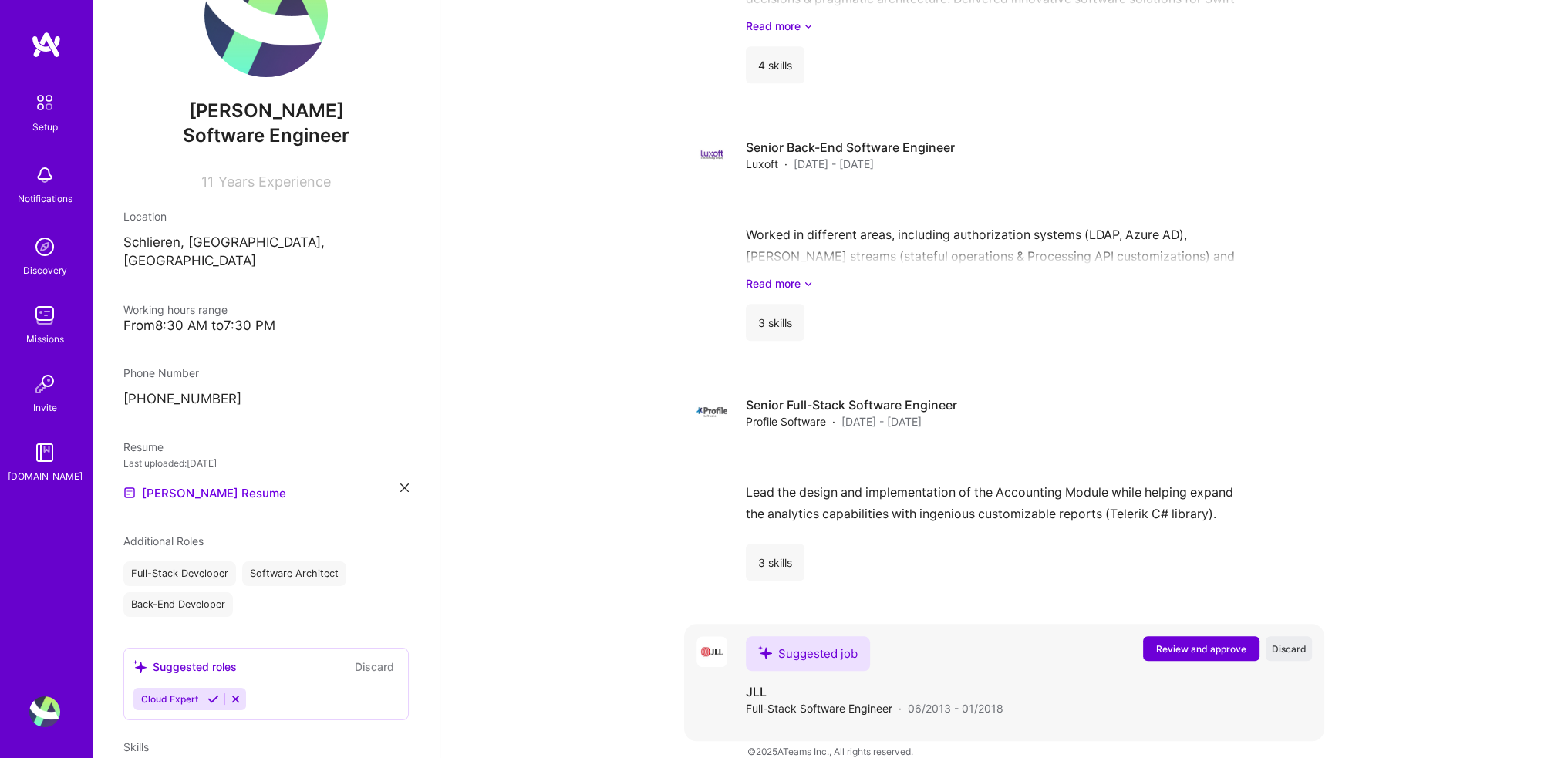
click at [1203, 638] on button "Review and approve" at bounding box center [1201, 649] width 116 height 25
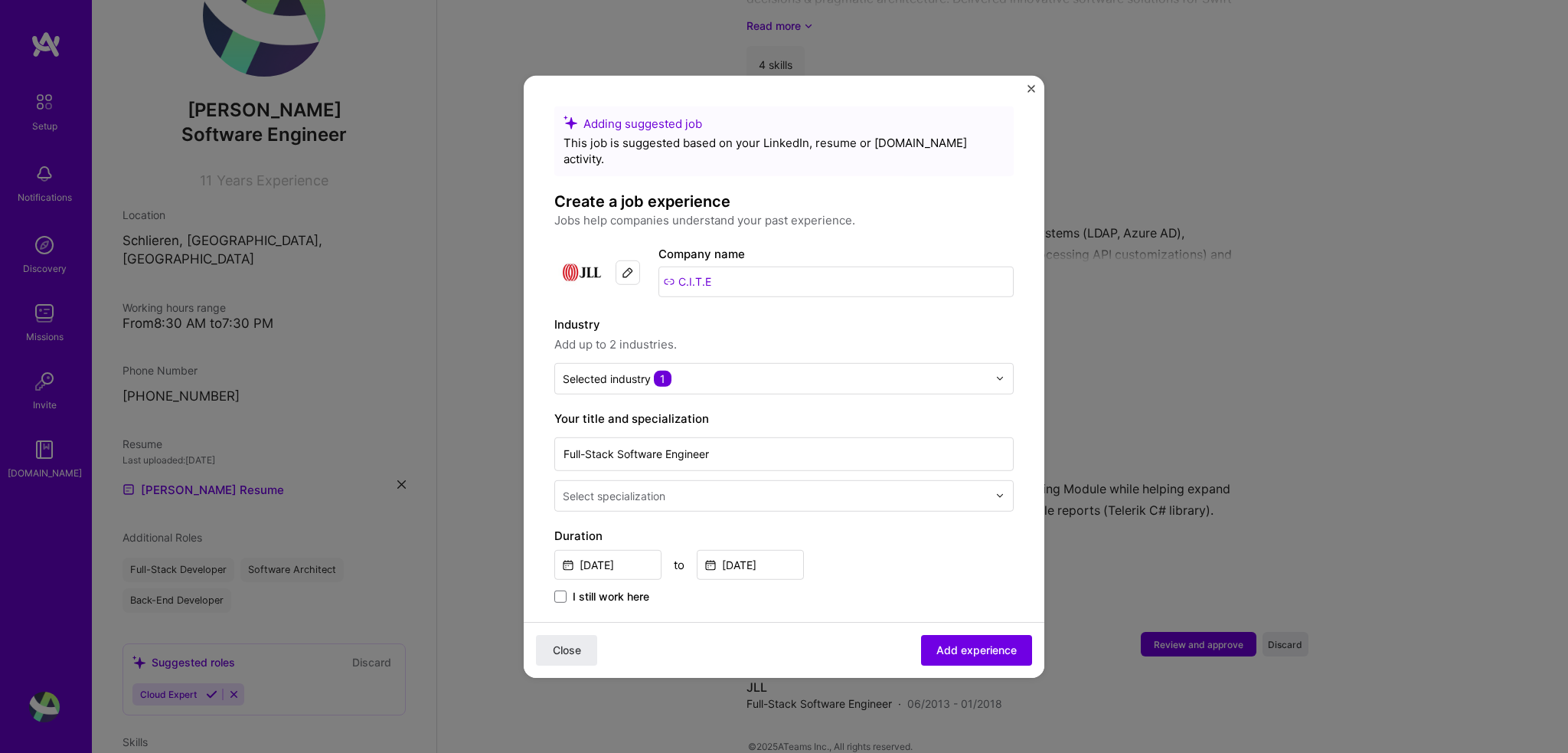
click at [736, 265] on input "C.I.T.E" at bounding box center [836, 280] width 355 height 30
click at [637, 262] on div at bounding box center [628, 272] width 25 height 25
click at [734, 265] on input "C.I.T.E" at bounding box center [836, 280] width 355 height 30
drag, startPoint x: 734, startPoint y: 261, endPoint x: 656, endPoint y: 262, distance: 78.0
click at [656, 262] on div "Company logo Company name C.I.T.E" at bounding box center [784, 272] width 459 height 55
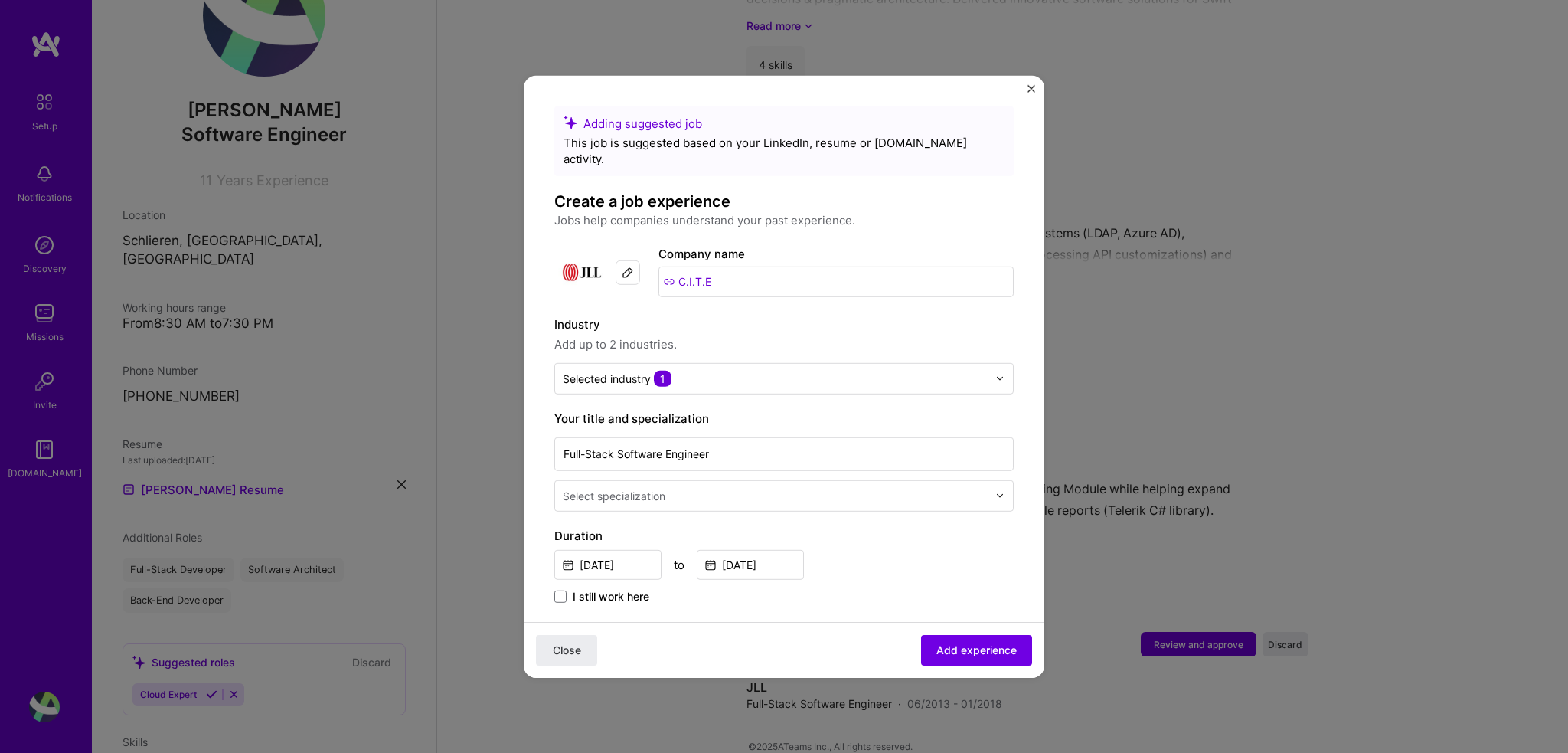
click at [668, 265] on input "C.I.T.E" at bounding box center [836, 280] width 355 height 30
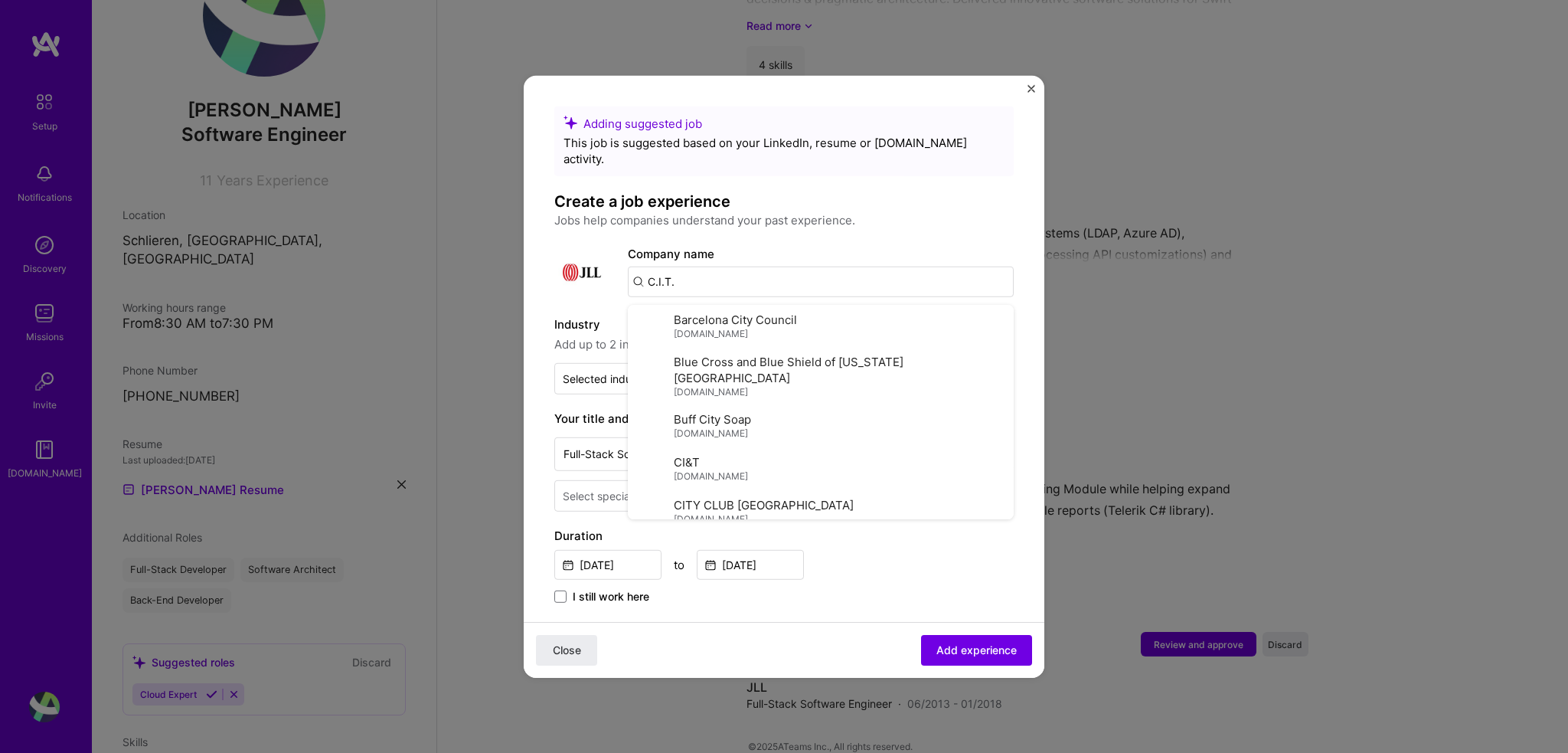
type input "C.I.T.E"
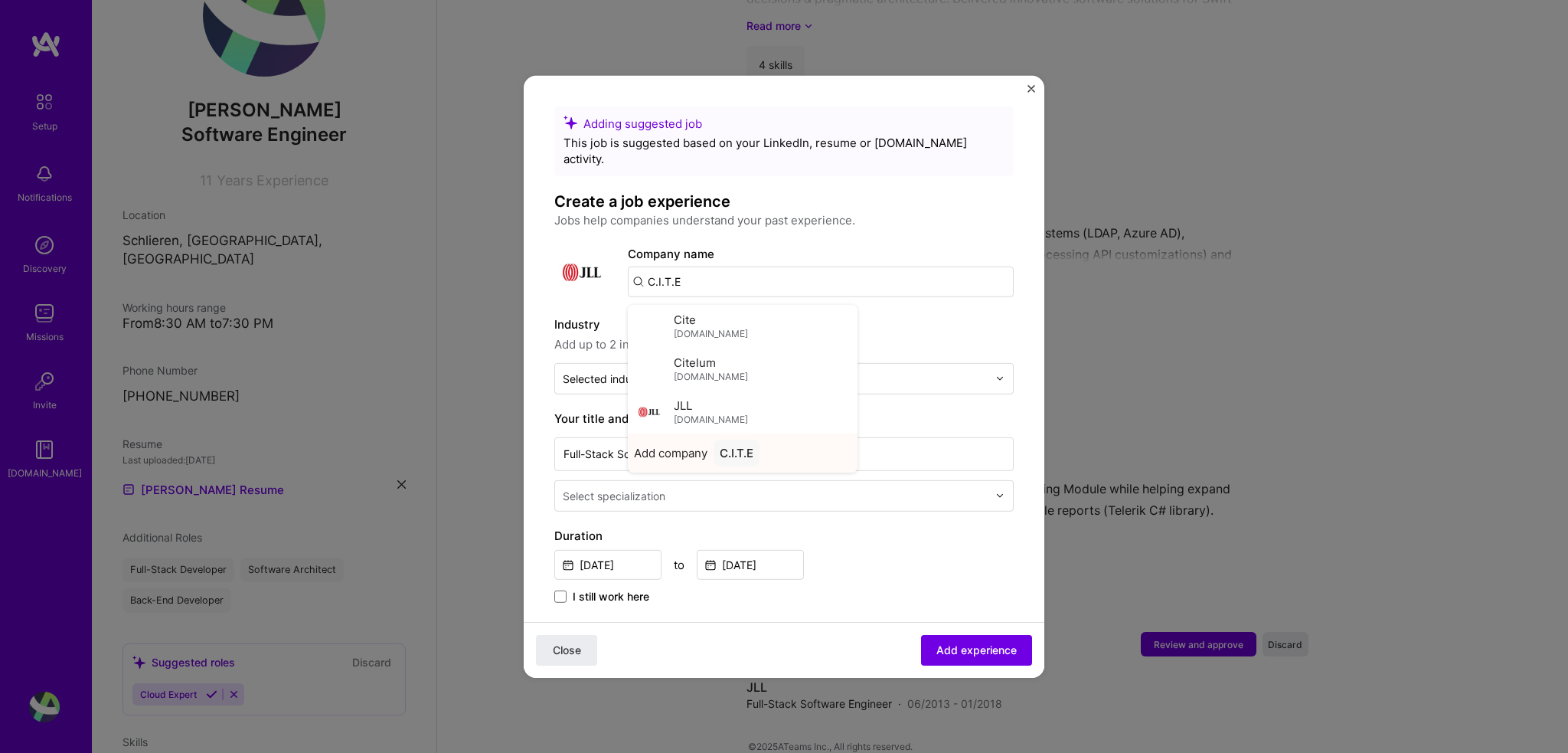
click at [721, 439] on div "C.I.T.E" at bounding box center [736, 452] width 46 height 27
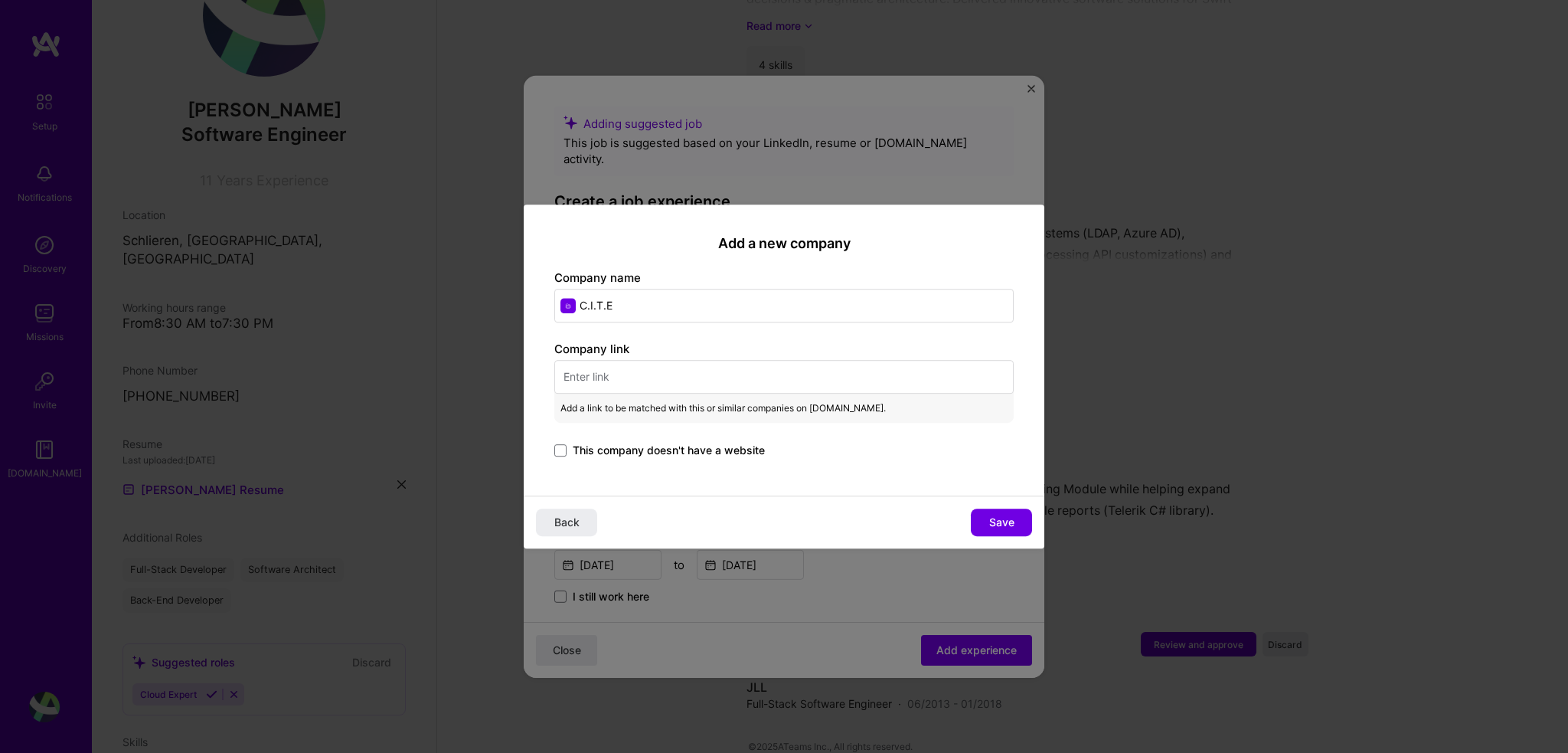
click at [624, 374] on input "text" at bounding box center [784, 376] width 459 height 33
paste input "[URL][DOMAIN_NAME]"
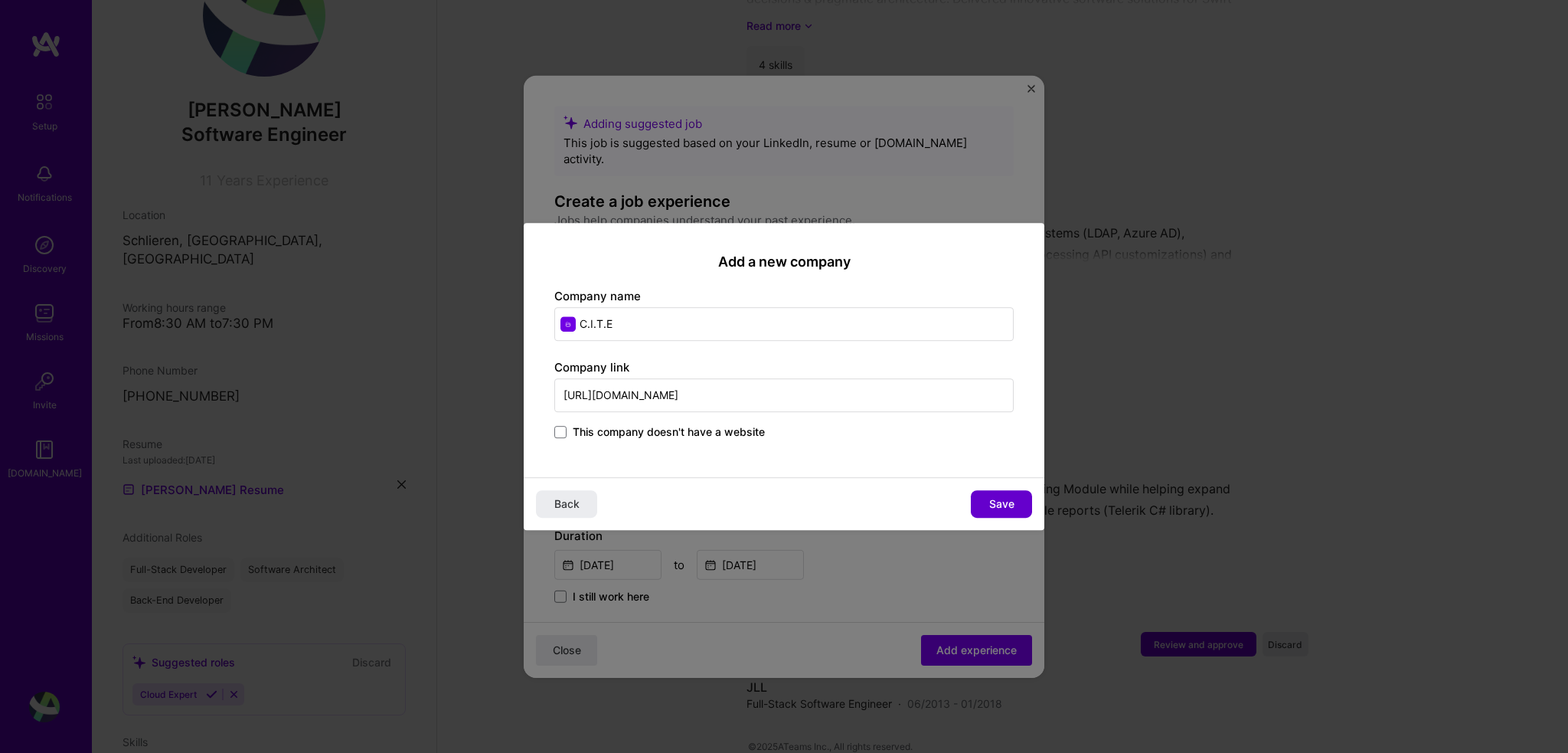
type input "[URL][DOMAIN_NAME]"
click at [1008, 505] on span "Save" at bounding box center [1002, 504] width 26 height 16
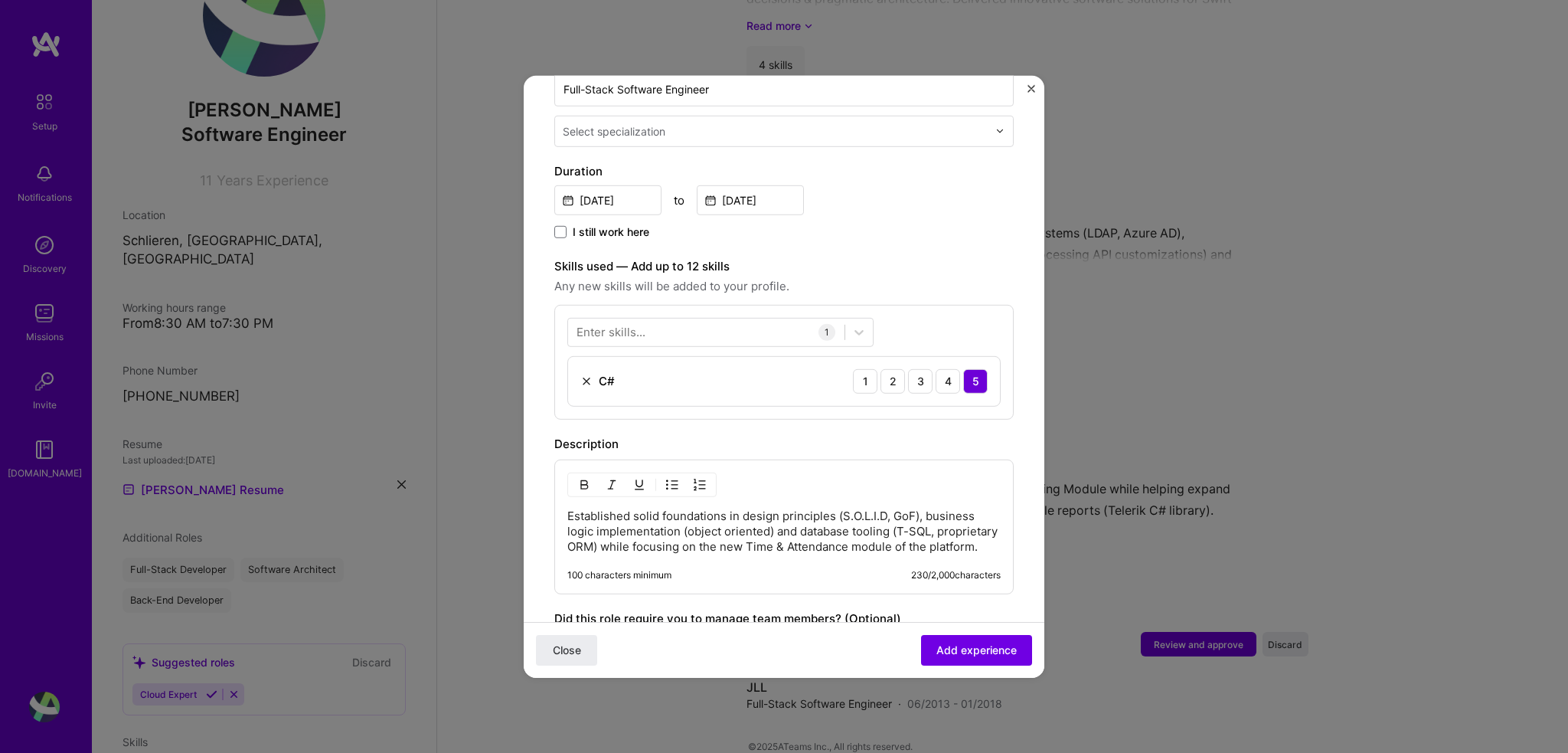
scroll to position [394, 0]
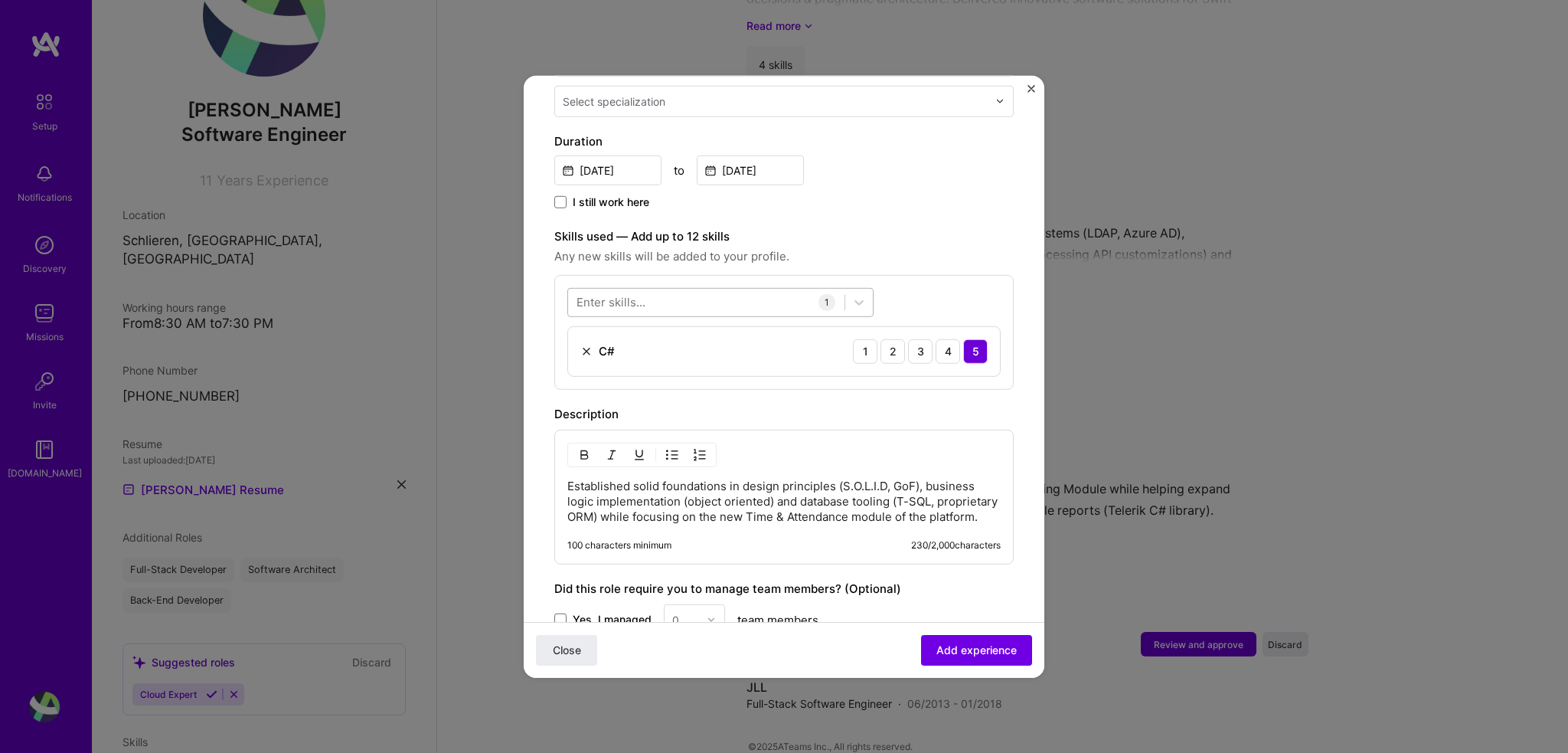
click at [670, 290] on div at bounding box center [706, 302] width 276 height 26
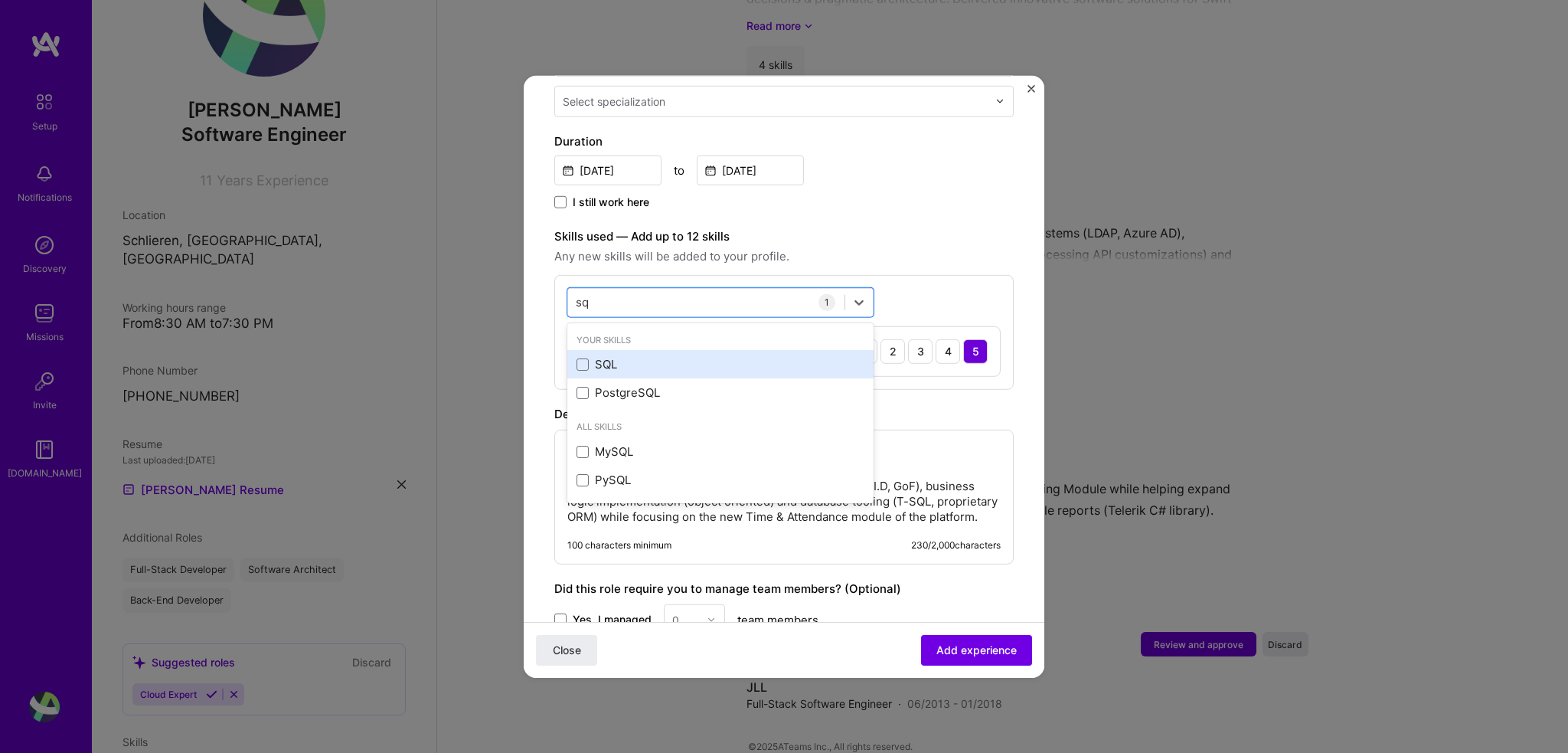
click at [649, 356] on div "SQL" at bounding box center [720, 364] width 288 height 16
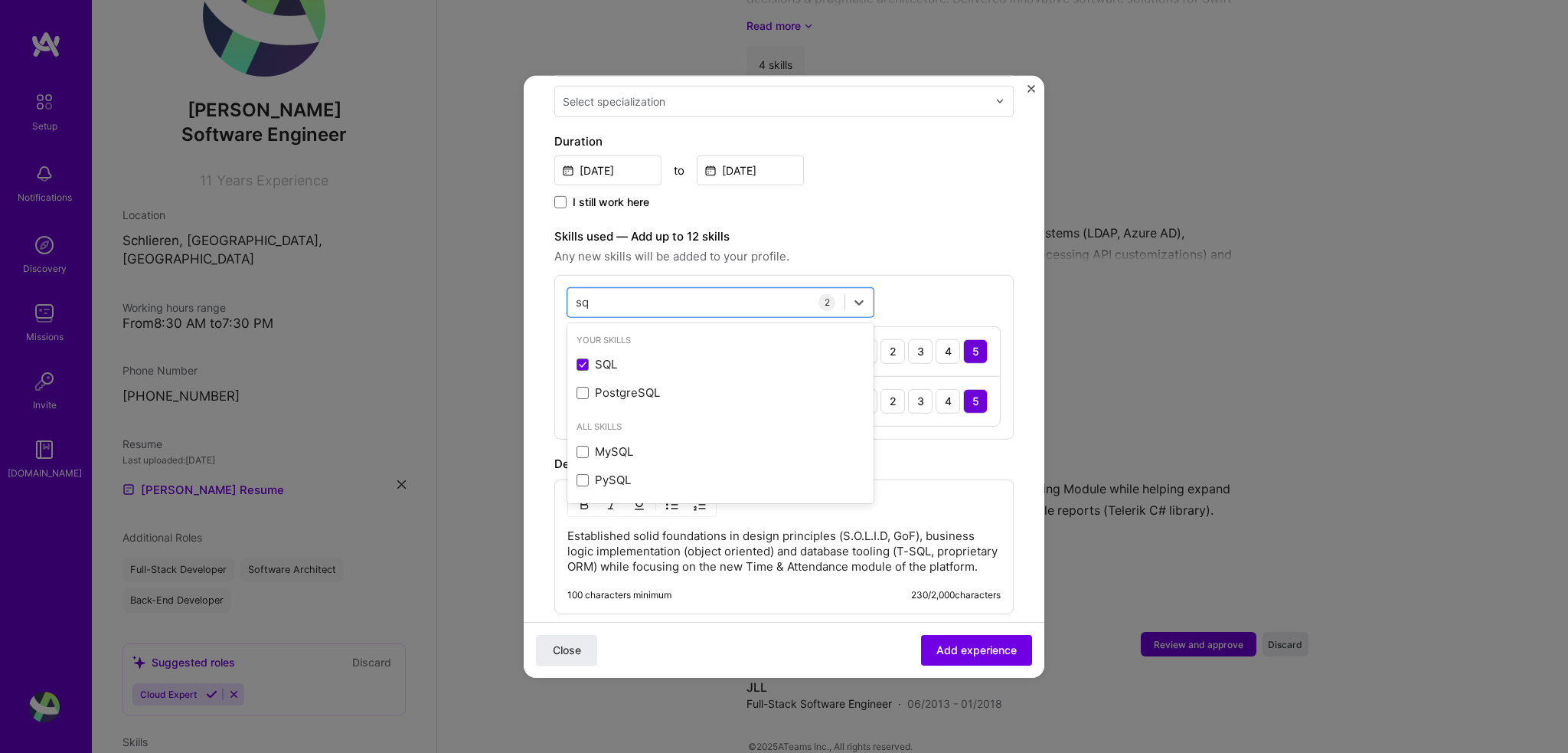
click at [931, 416] on div "option SQL, selected. option PostgreSQL focused, 0 of 2. 4 results available fo…" at bounding box center [784, 356] width 459 height 165
click at [660, 290] on div "sq sq" at bounding box center [706, 302] width 276 height 26
type input "s"
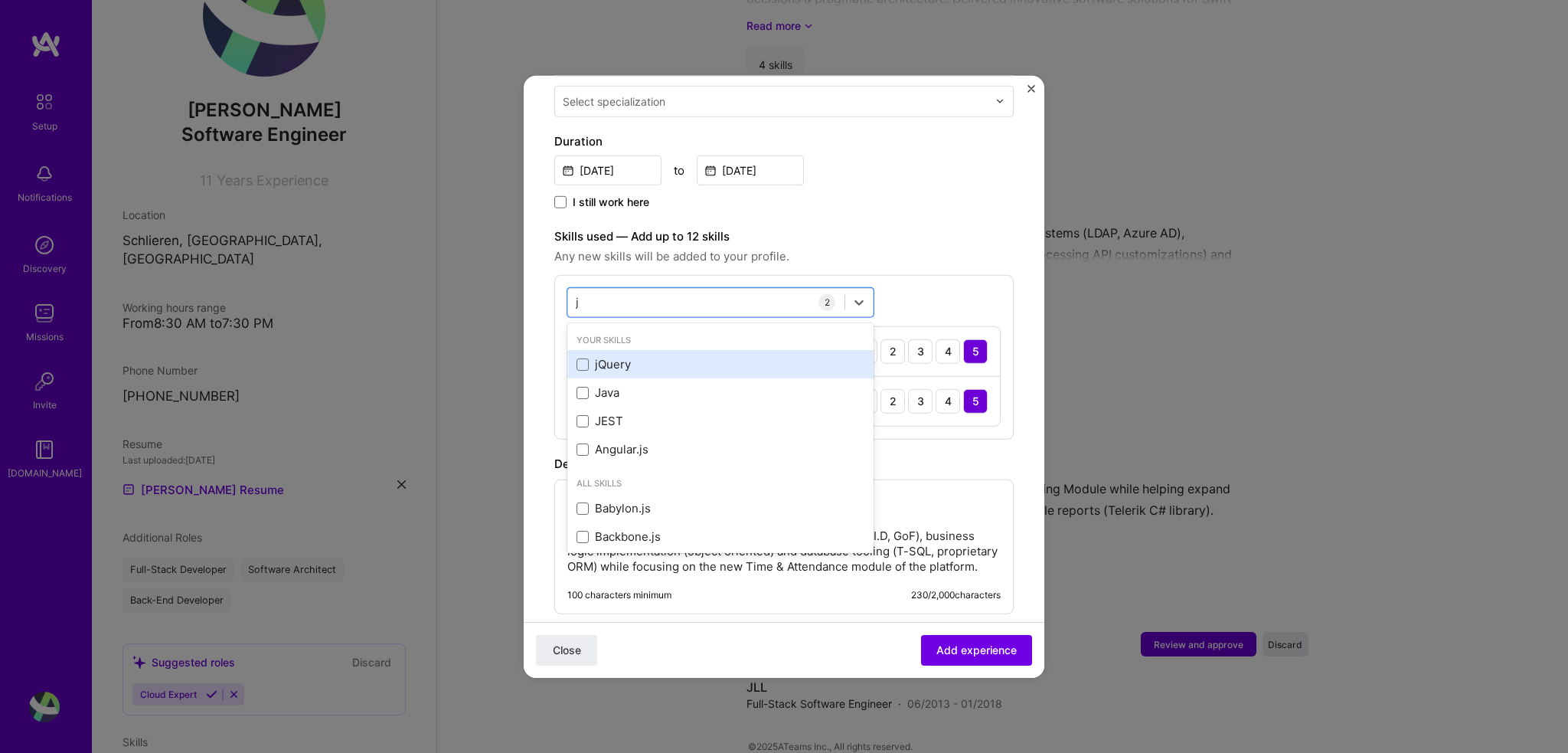
click at [654, 356] on div "jQuery" at bounding box center [720, 364] width 288 height 16
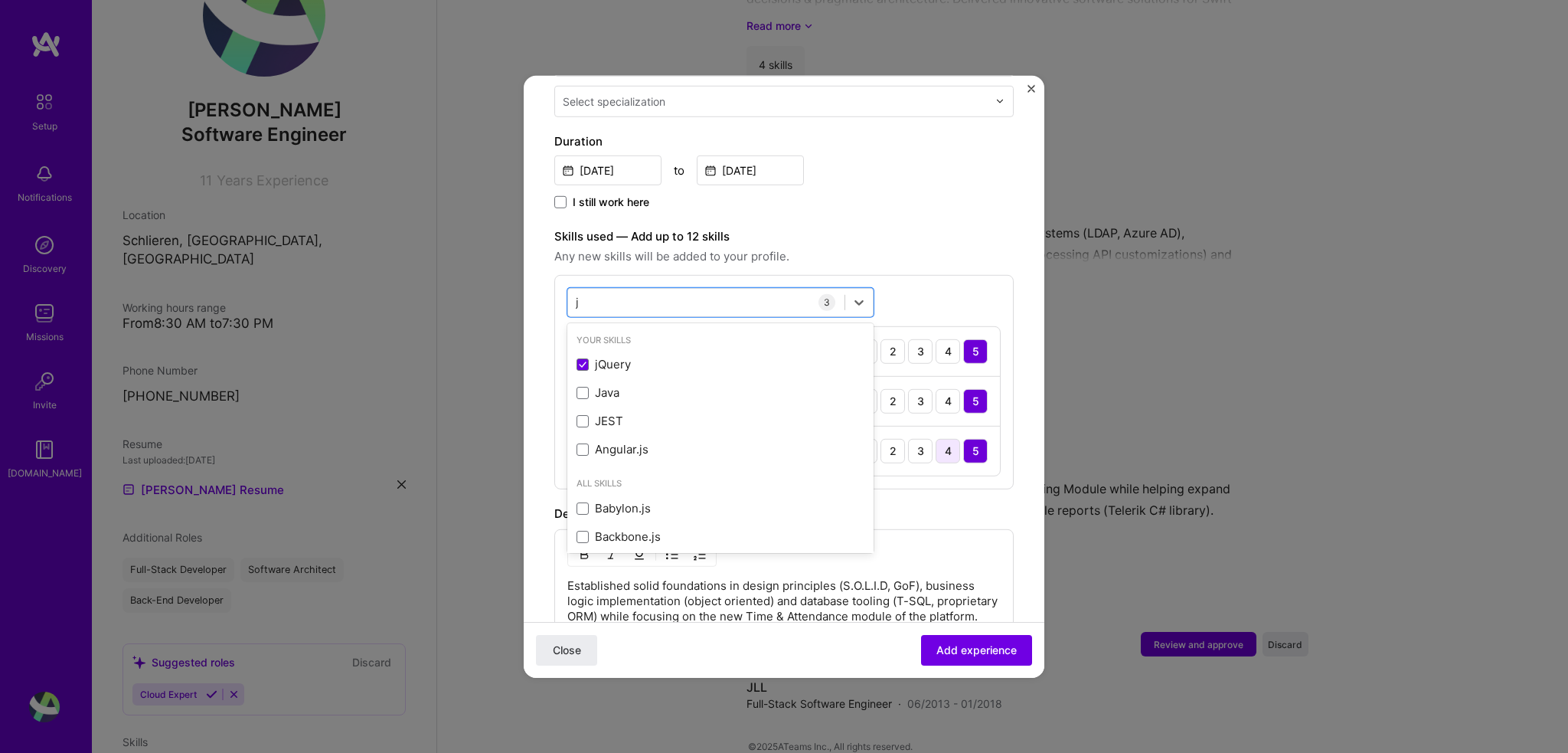
type input "j"
click at [936, 438] on div "4" at bounding box center [948, 450] width 25 height 25
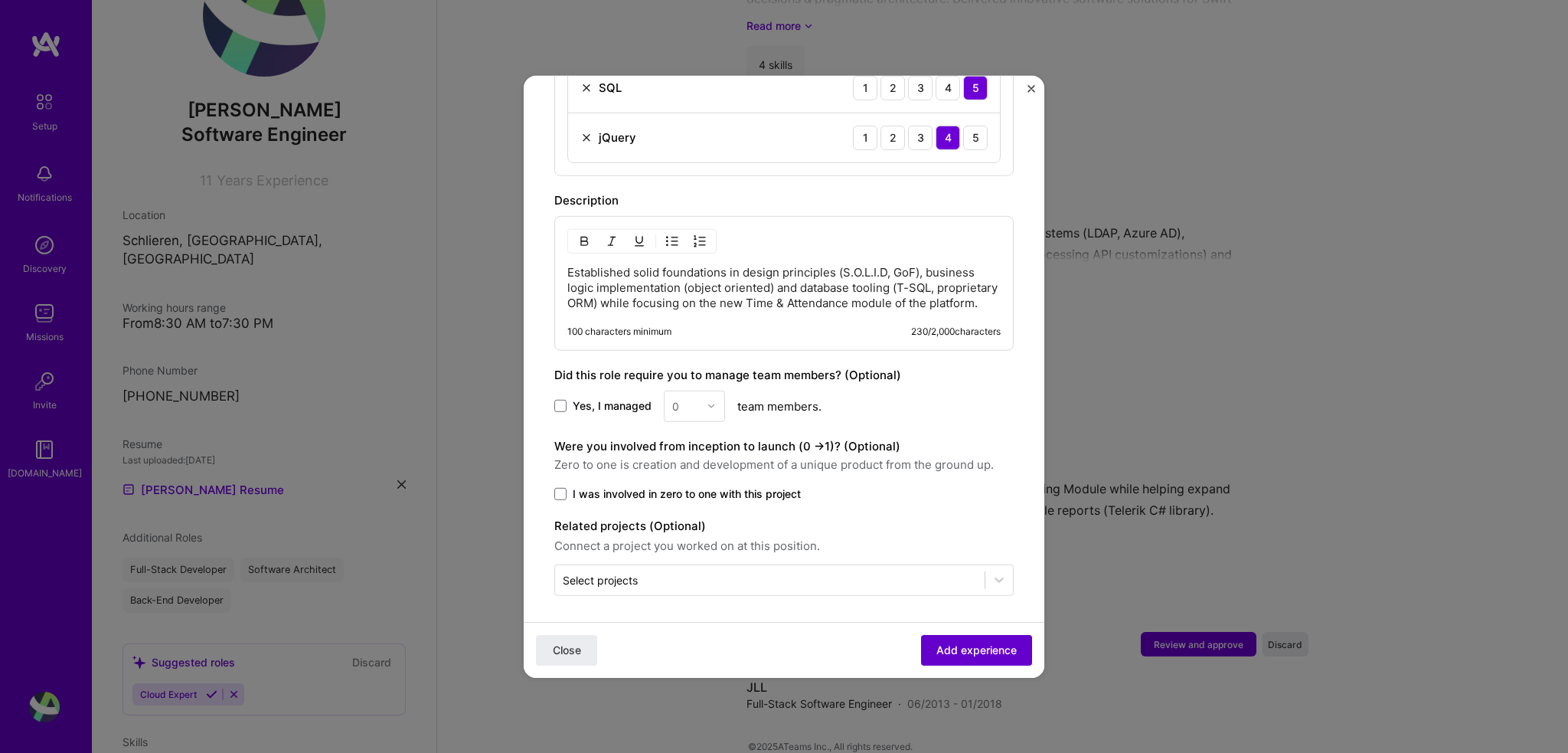
click at [968, 649] on span "Add experience" at bounding box center [977, 651] width 81 height 16
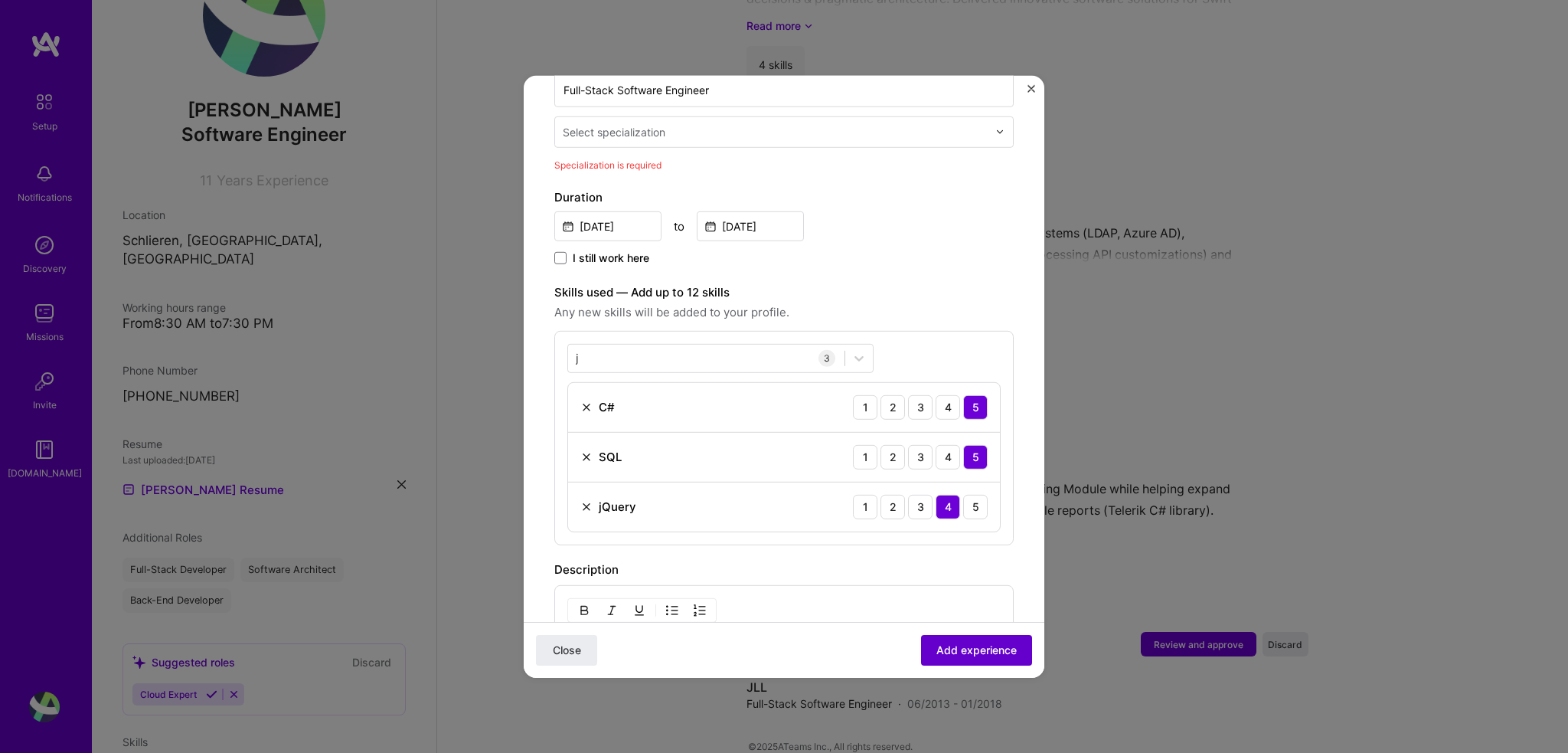
scroll to position [318, 0]
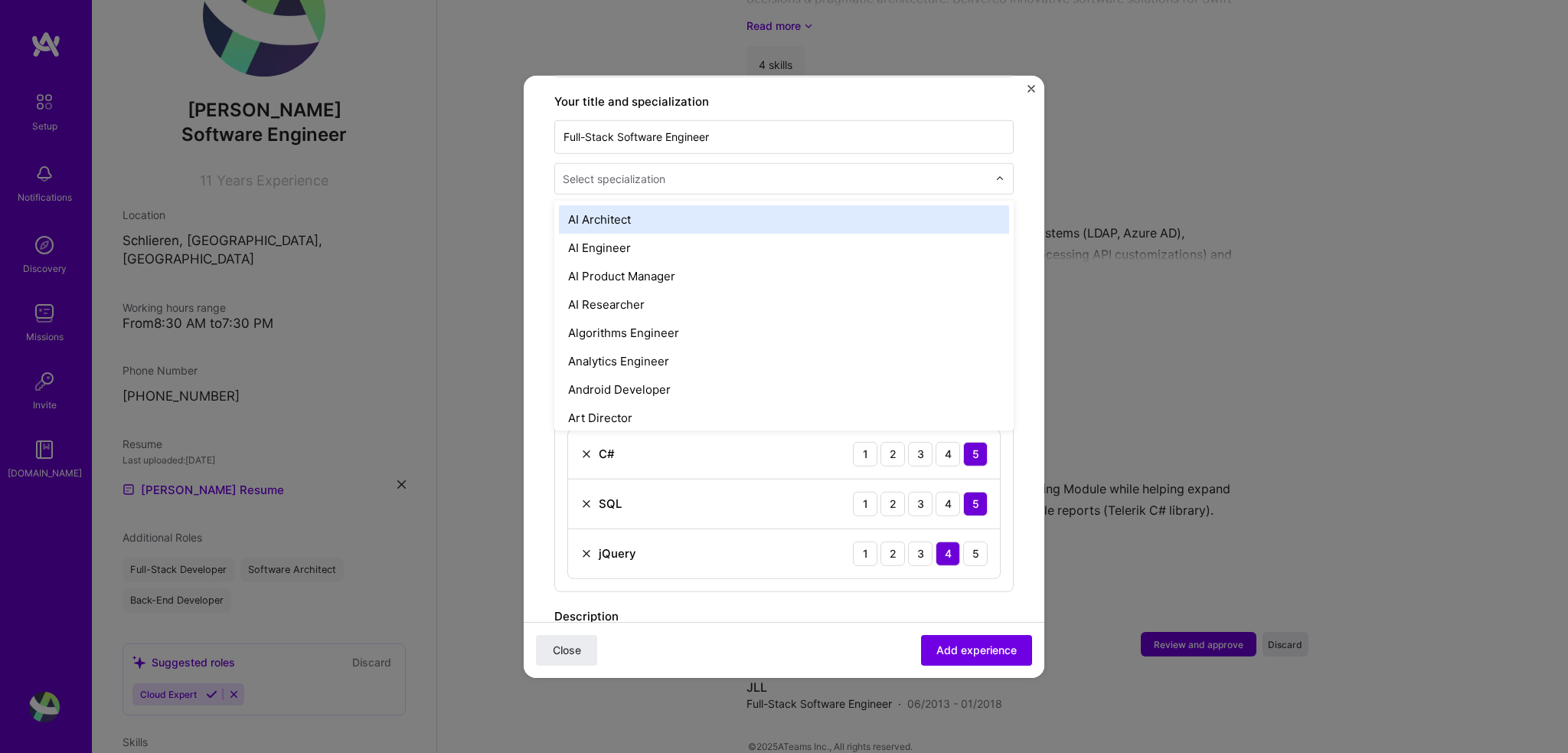
click at [698, 170] on input "text" at bounding box center [777, 178] width 428 height 16
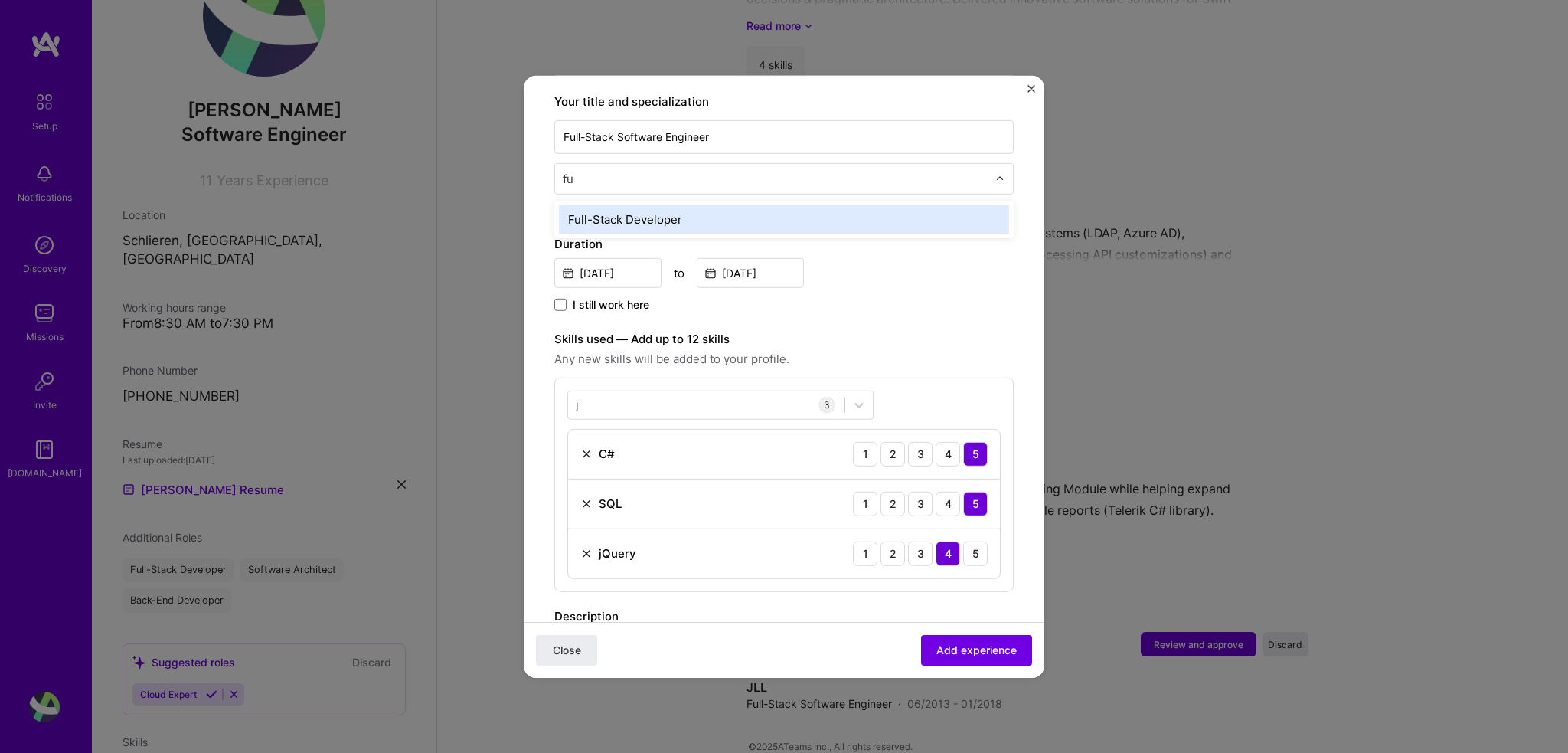
type input "ful"
click at [698, 204] on div "Full-Stack Developer" at bounding box center [784, 218] width 450 height 29
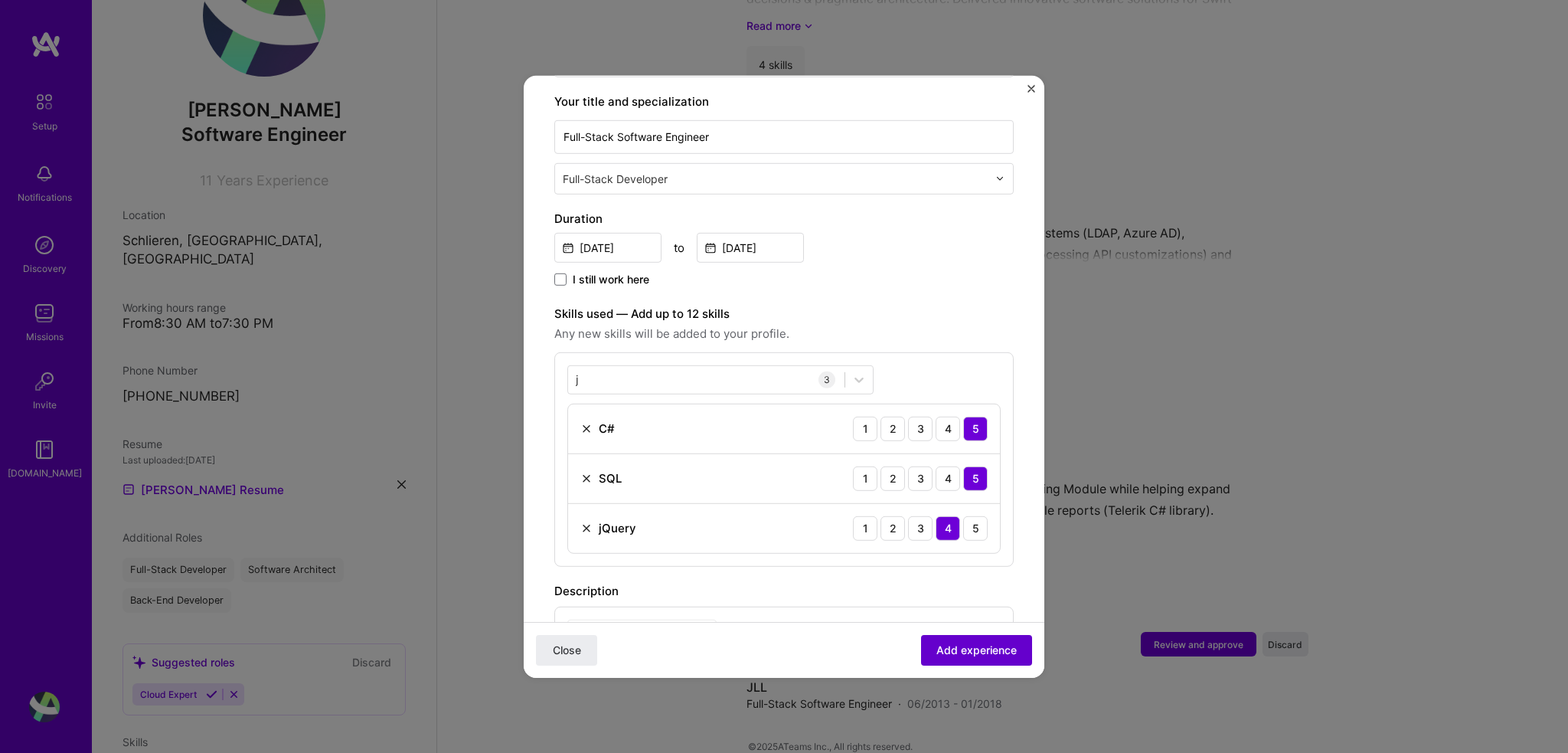
click at [1000, 651] on span "Add experience" at bounding box center [977, 651] width 81 height 16
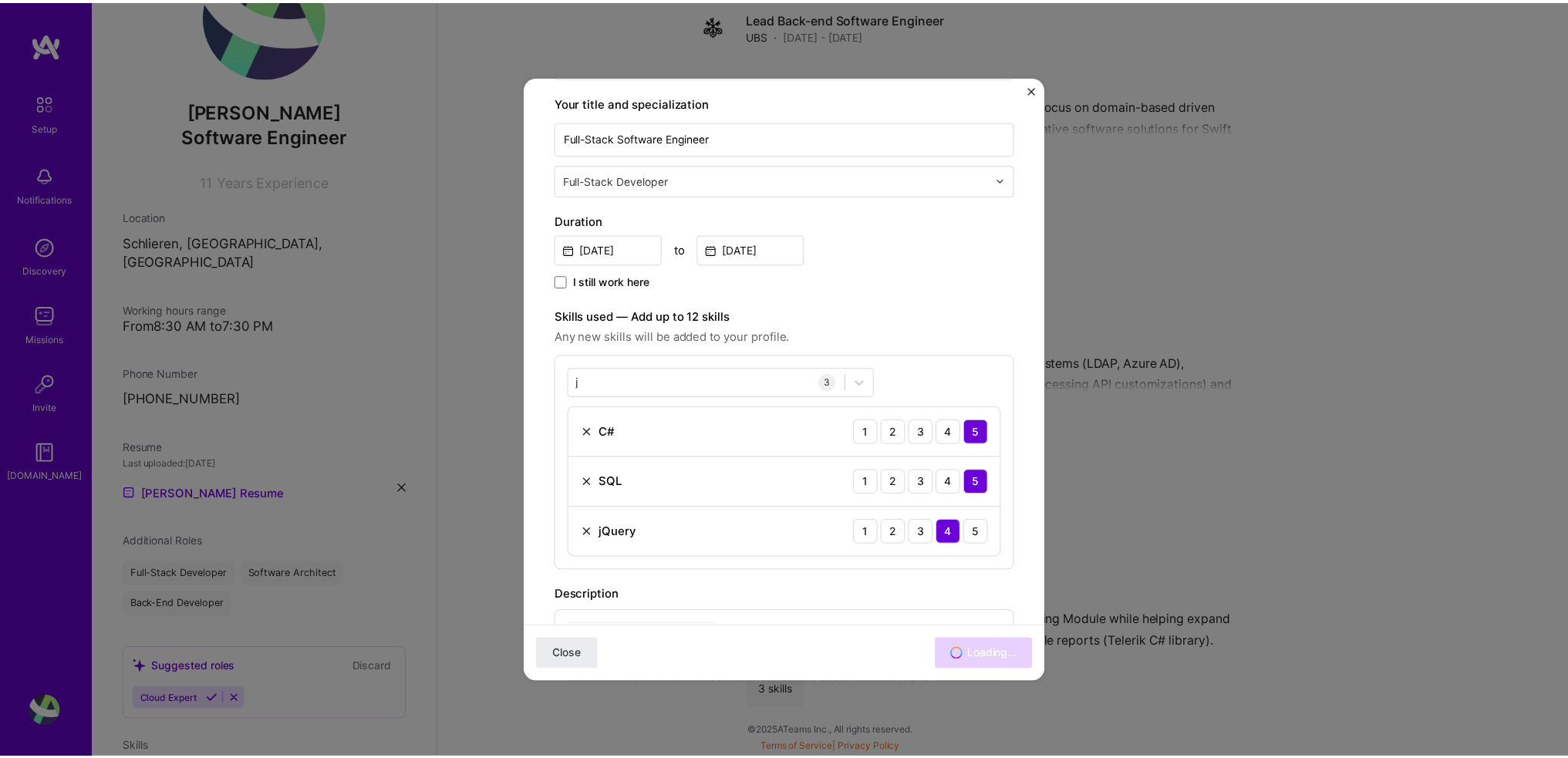
scroll to position [1514, 0]
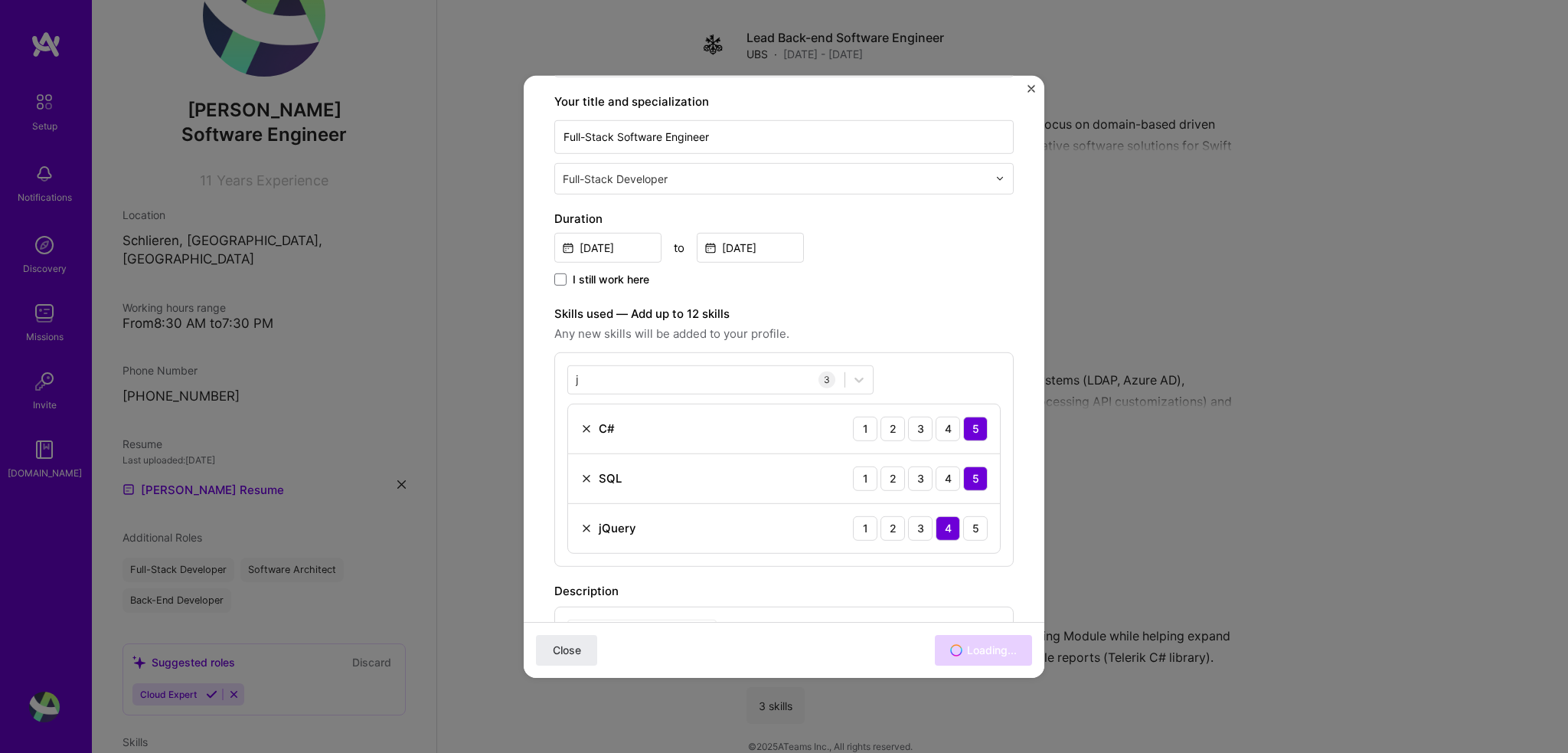
click at [1567, 453] on div "Adding suggested job This job is suggested based on your LinkedIn, resume or [D…" at bounding box center [784, 376] width 1568 height 753
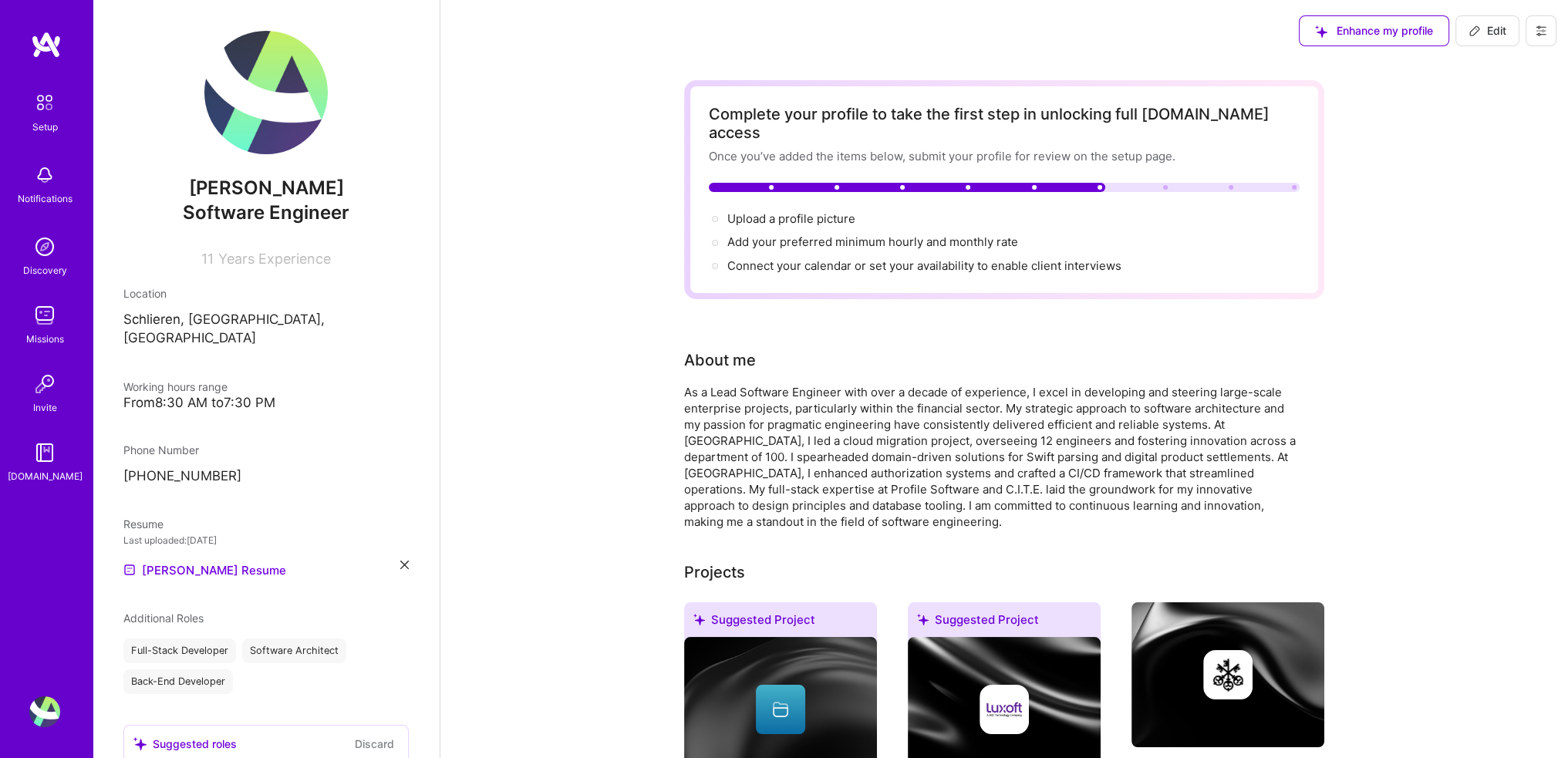
scroll to position [481, 0]
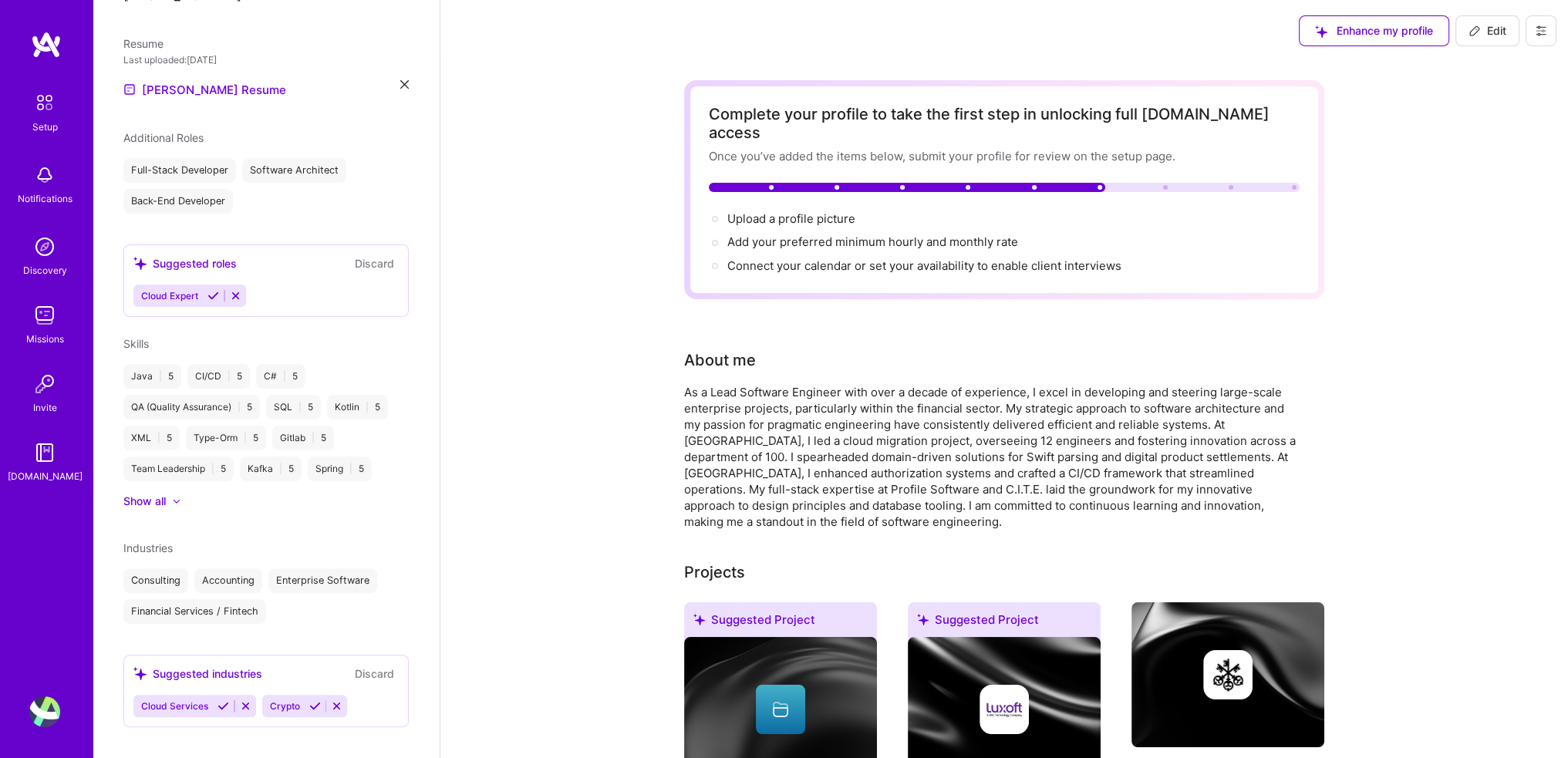
click at [338, 700] on icon at bounding box center [336, 706] width 12 height 12
click at [248, 700] on icon at bounding box center [245, 706] width 12 height 12
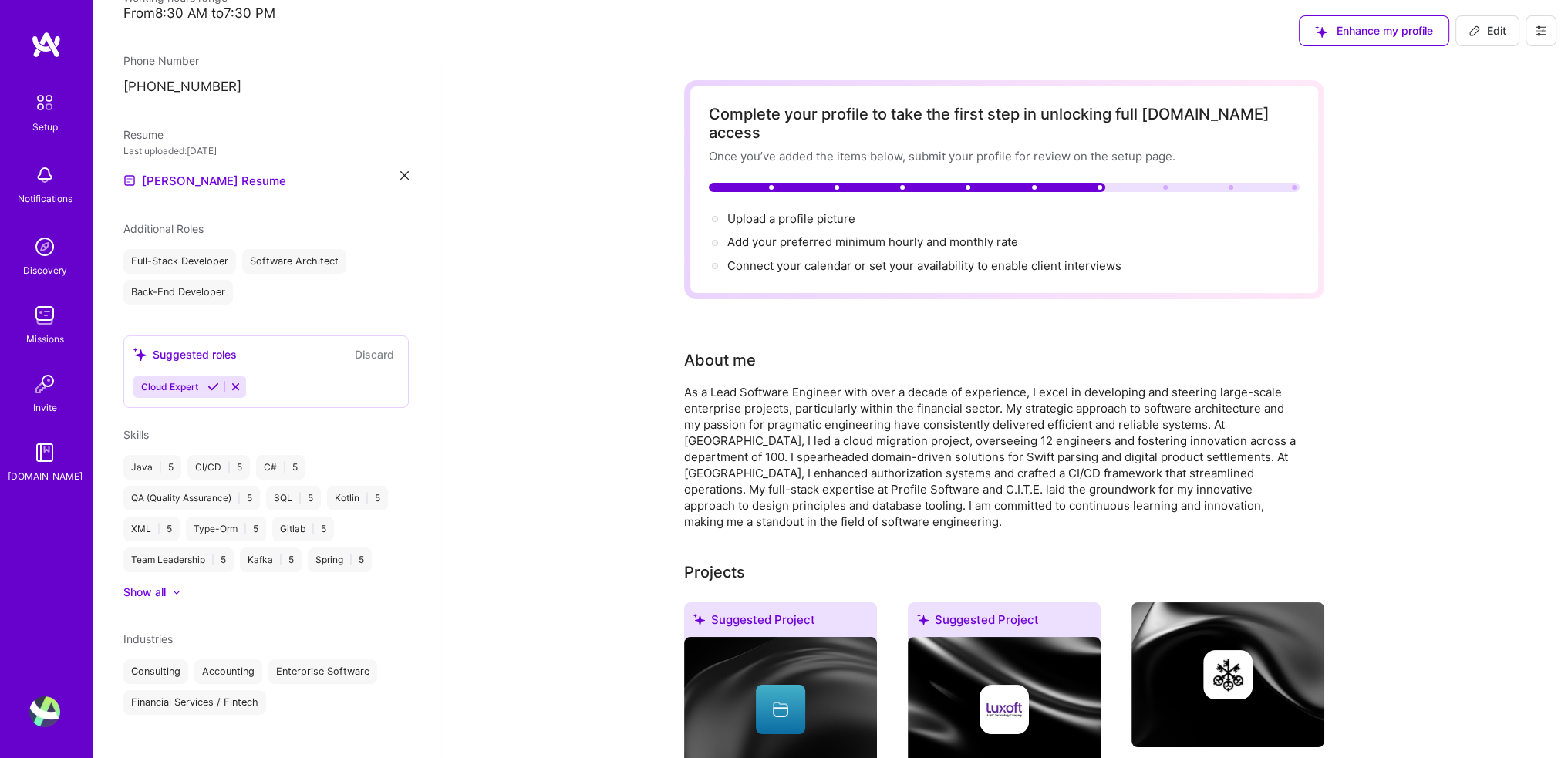
click at [234, 381] on icon at bounding box center [235, 386] width 12 height 12
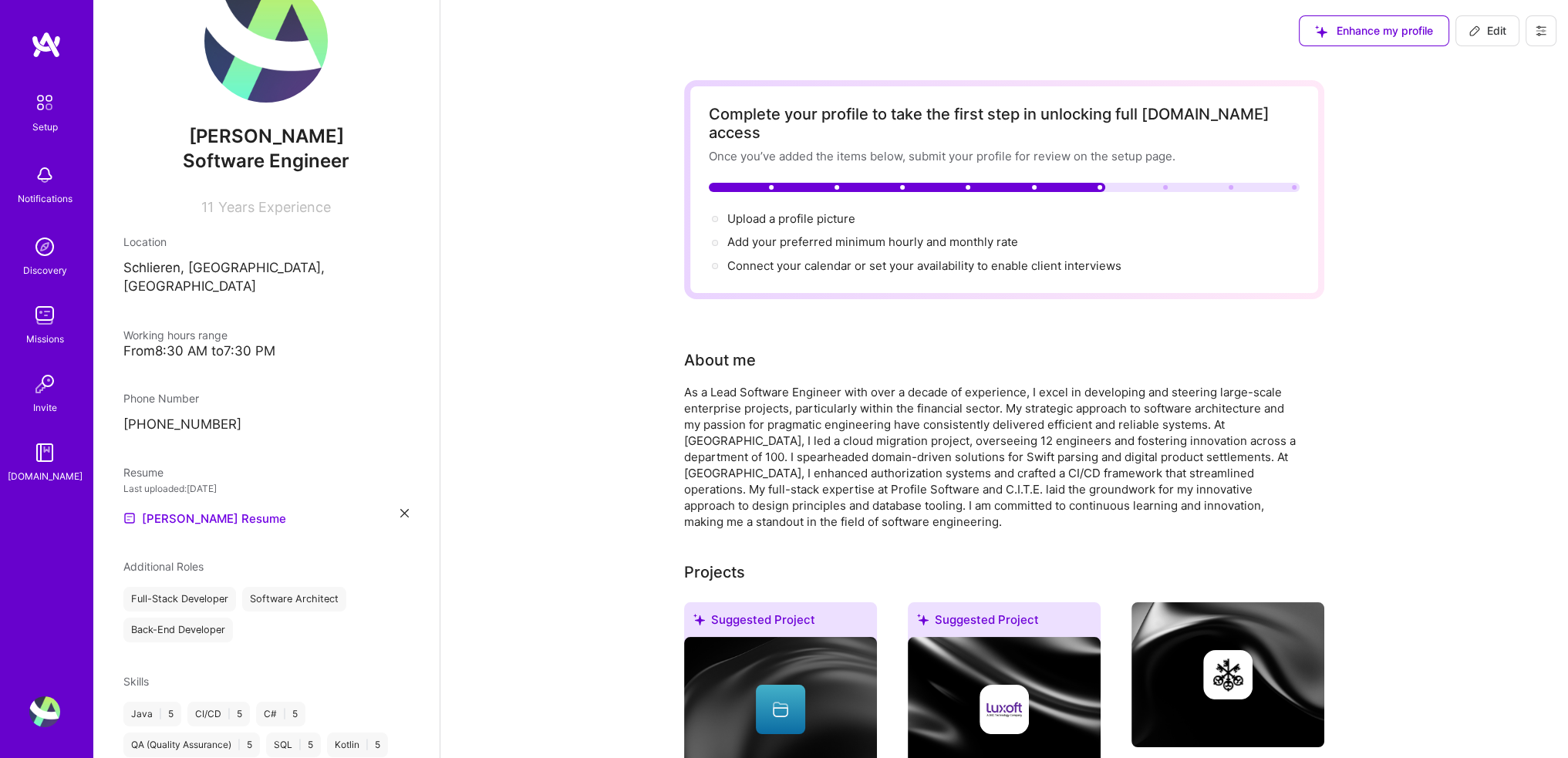
scroll to position [299, 0]
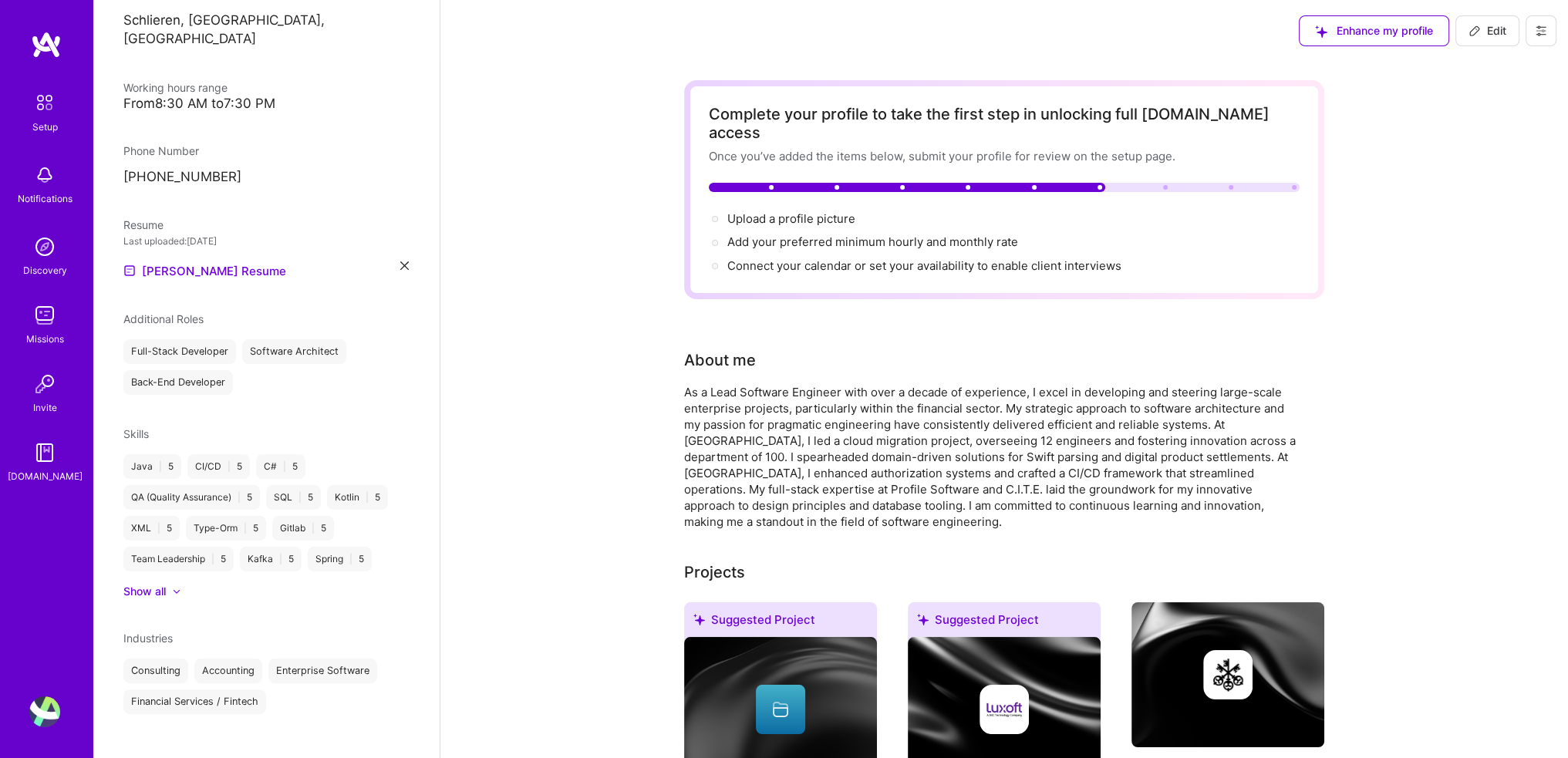
click at [182, 313] on span "Additional Roles" at bounding box center [163, 319] width 81 height 13
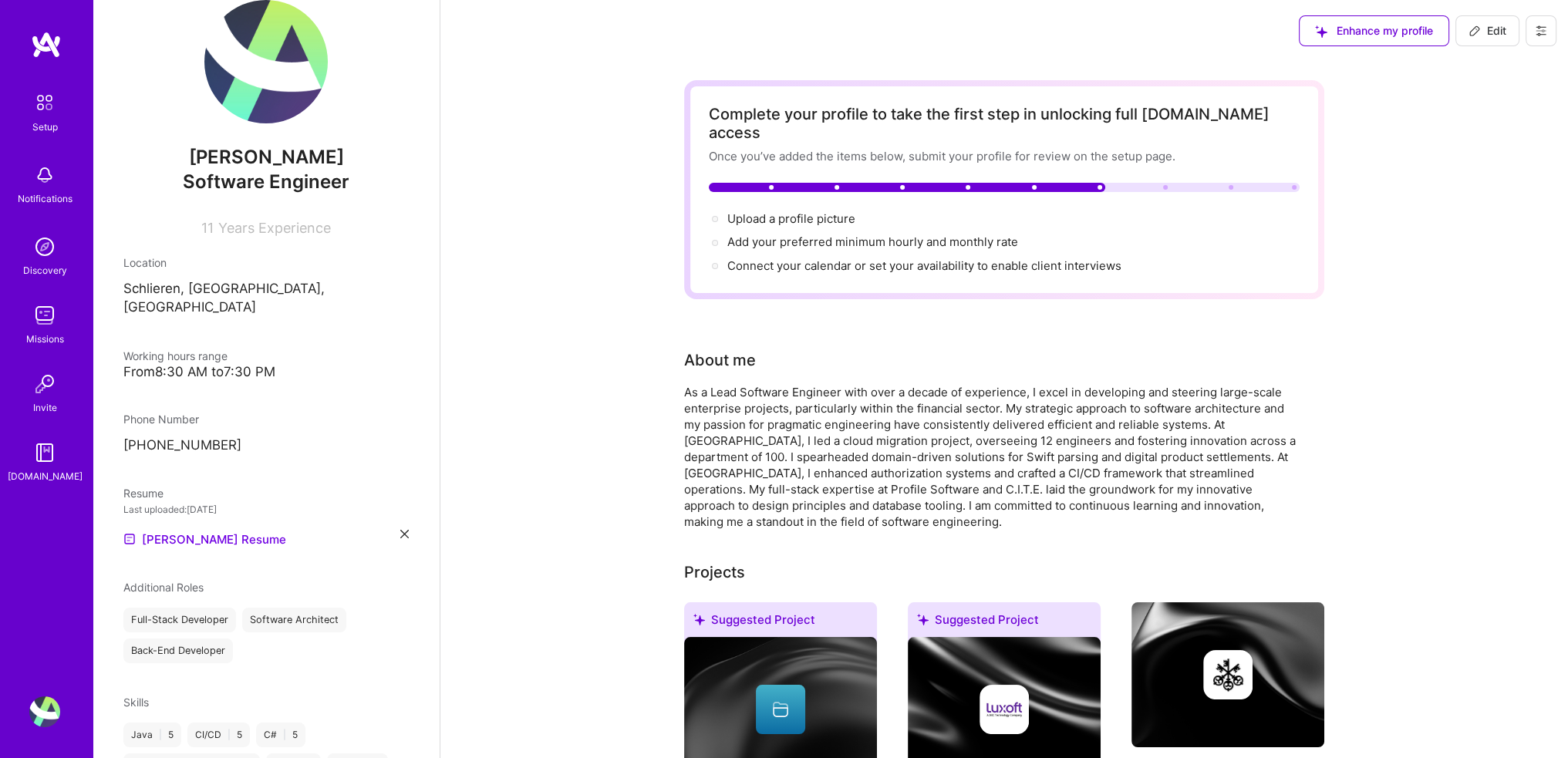
scroll to position [0, 0]
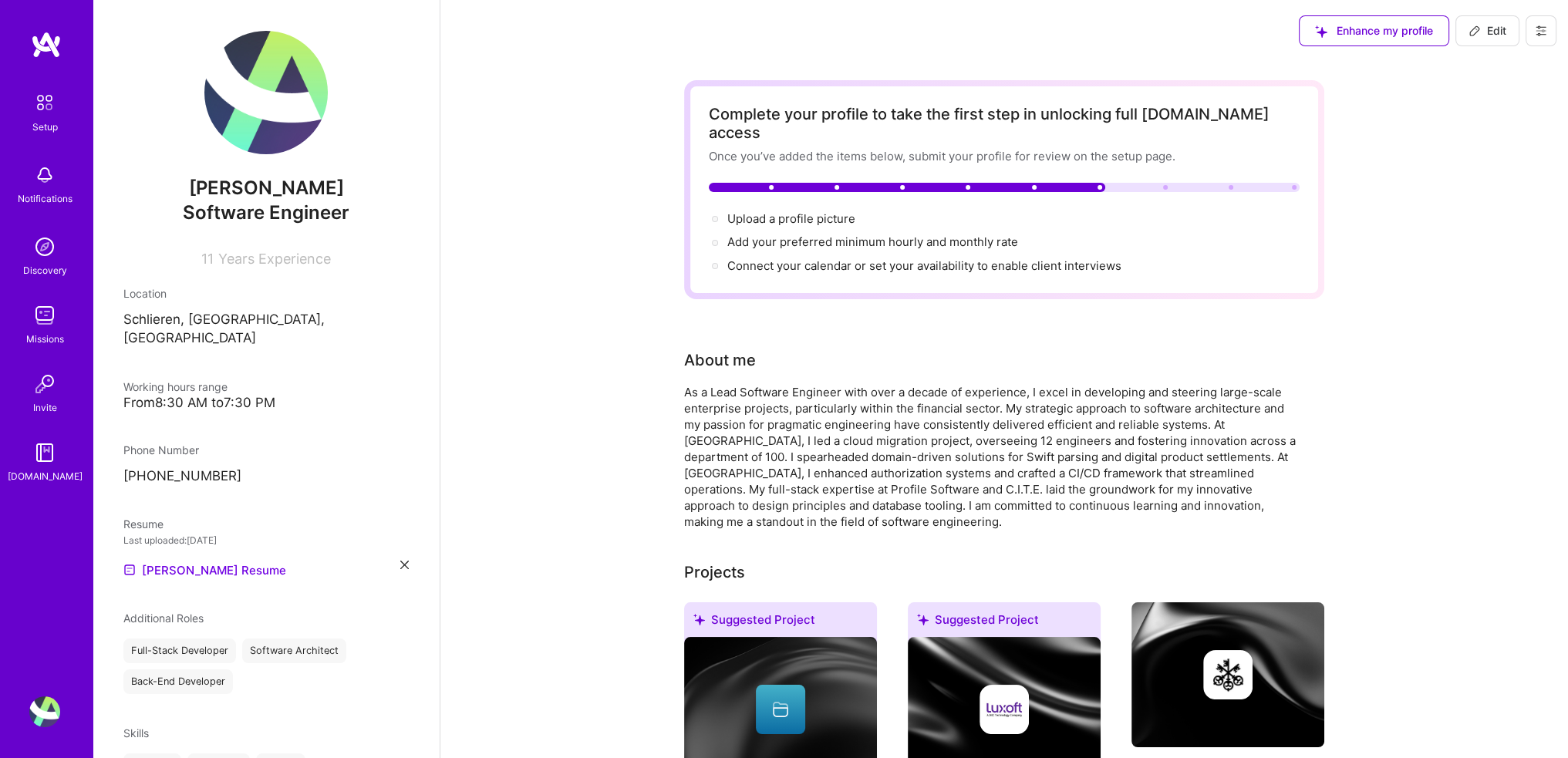
click at [1043, 234] on div "Add your preferred minimum hourly and monthly rate →" at bounding box center [1004, 242] width 591 height 17
click at [846, 234] on span "Add your preferred minimum hourly and monthly rate →" at bounding box center [880, 241] width 305 height 15
select select "CH"
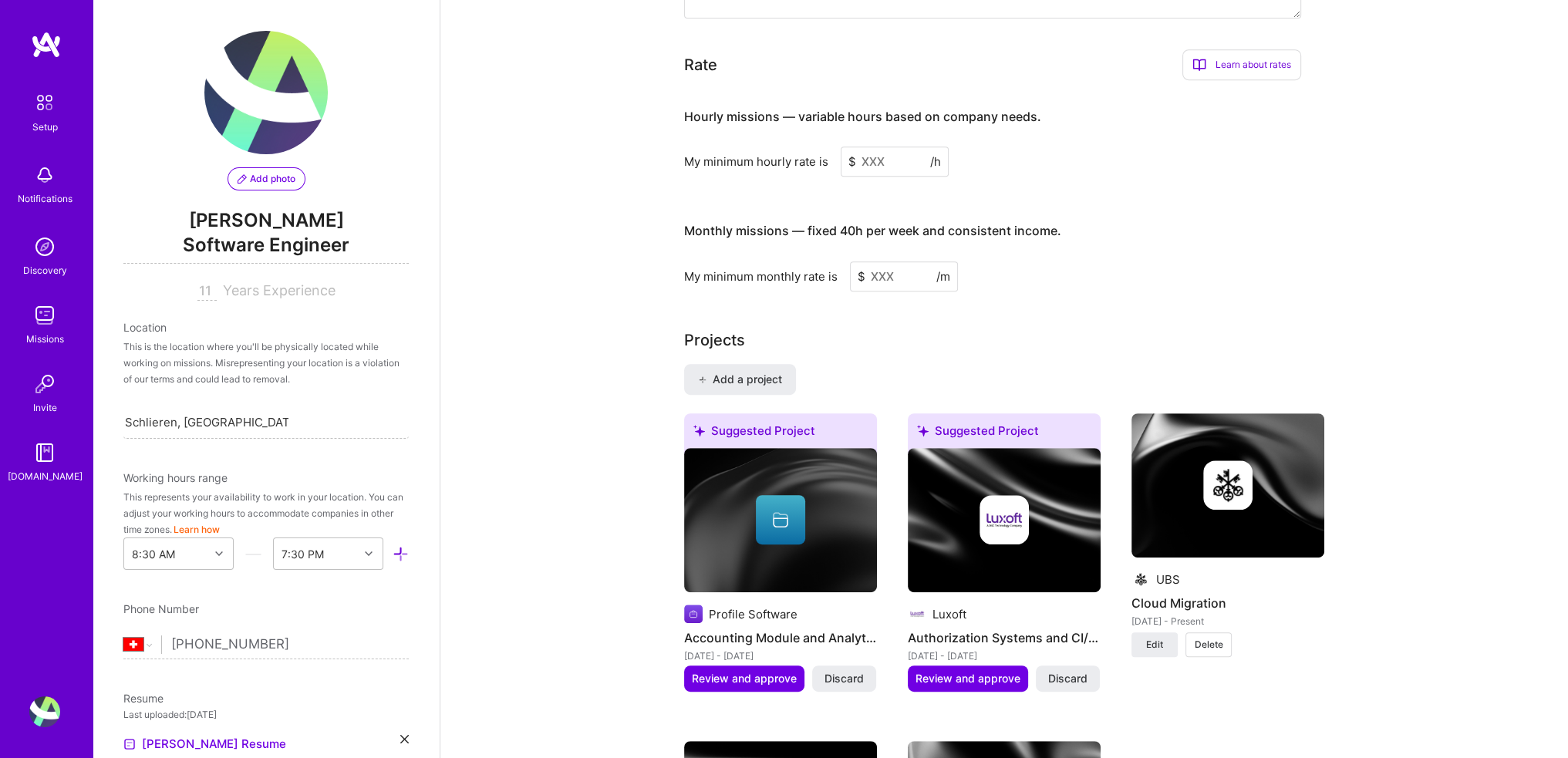
scroll to position [961, 0]
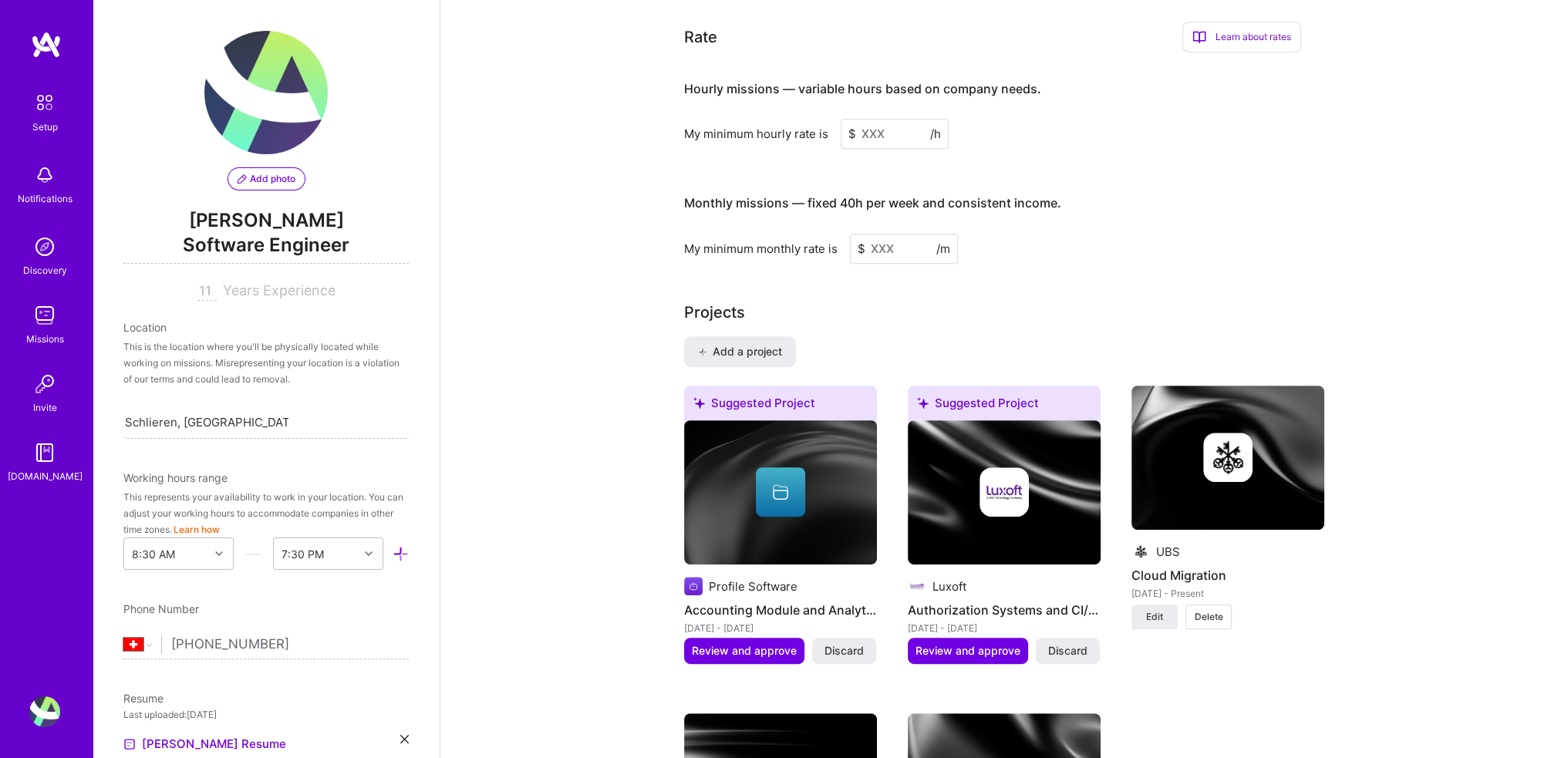
click at [889, 119] on input at bounding box center [895, 134] width 108 height 30
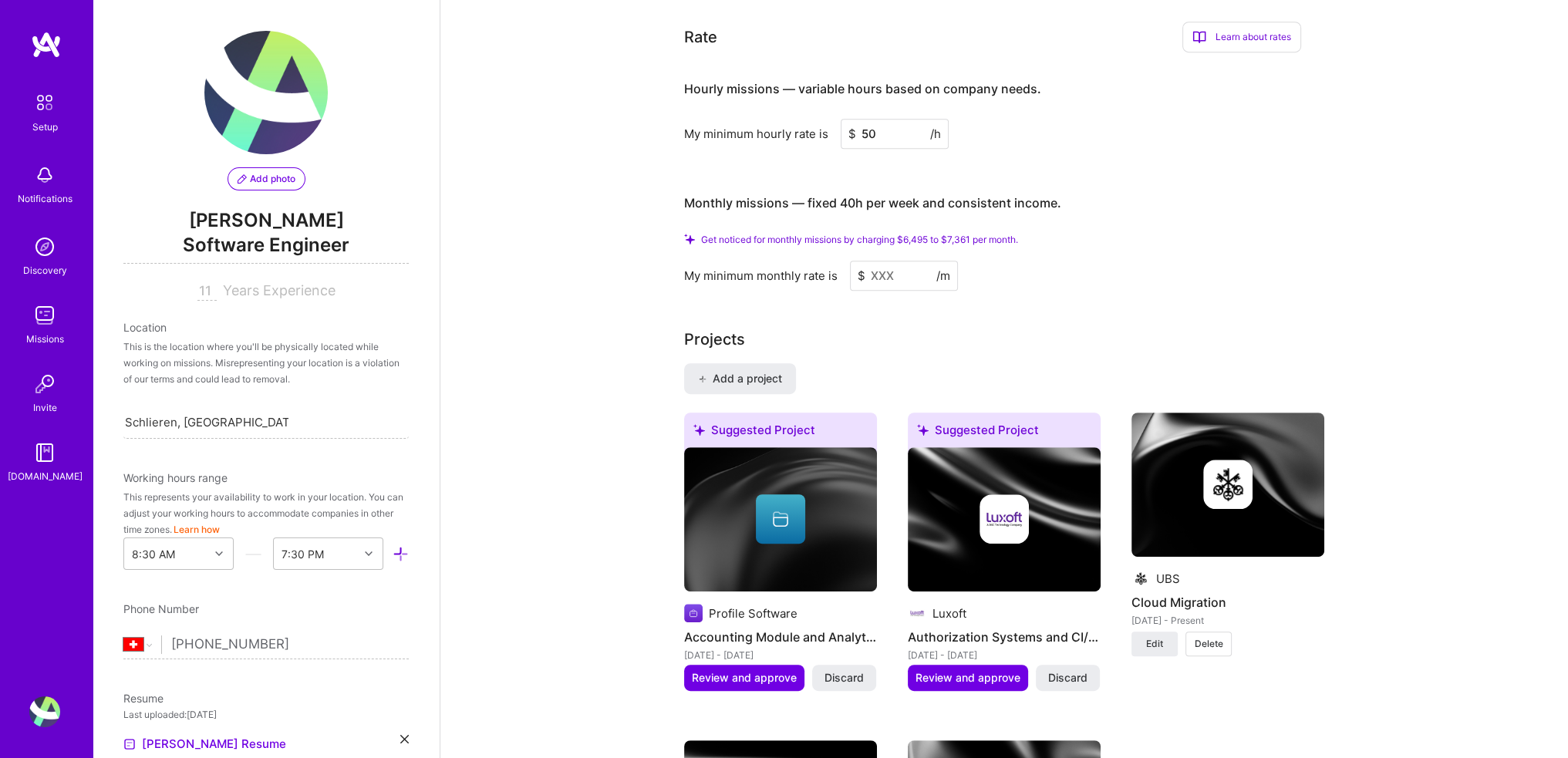
type input "50"
click at [880, 261] on input at bounding box center [904, 276] width 108 height 30
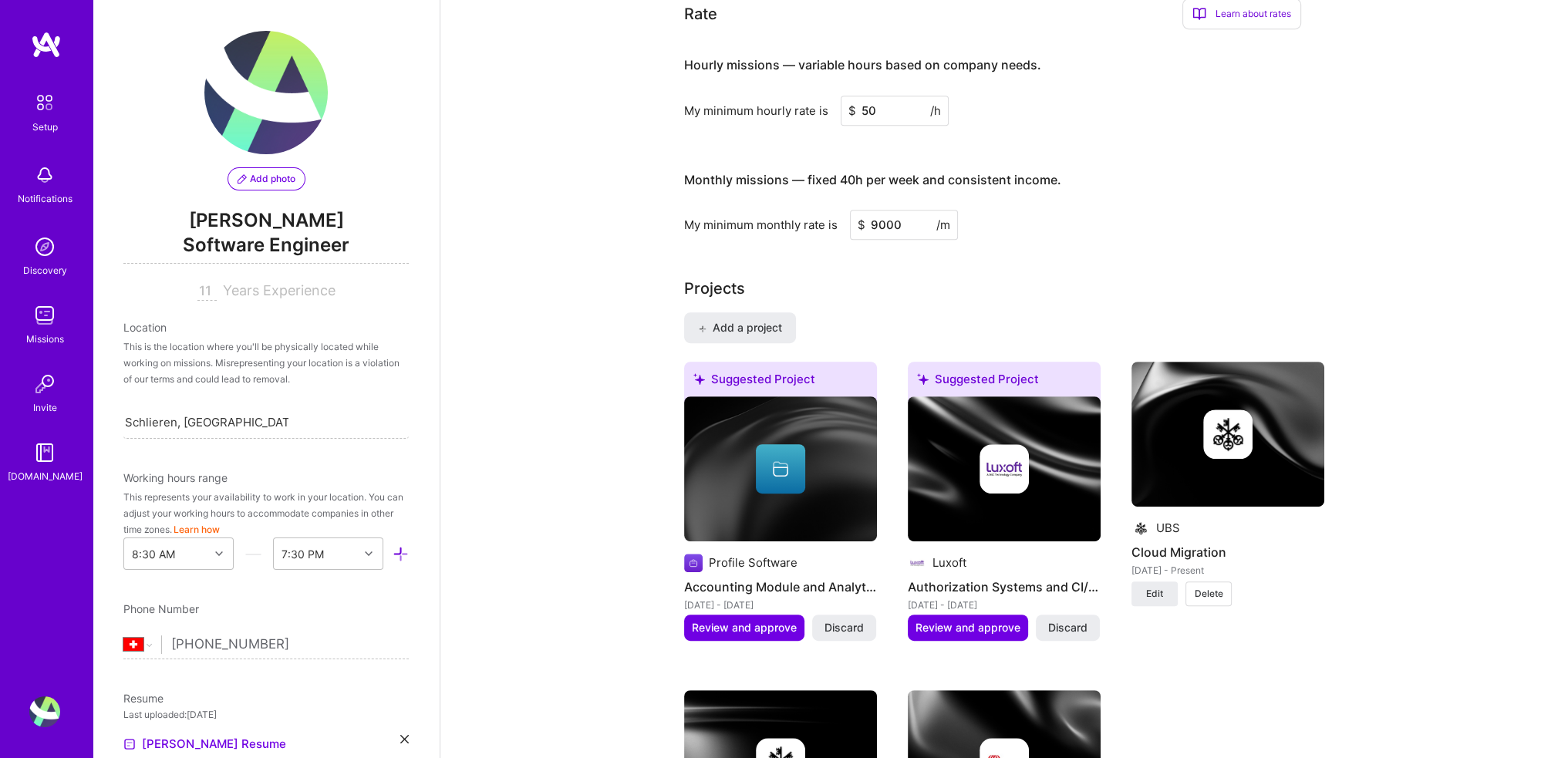
type input "9000"
click at [1271, 229] on div "Complete your profile to take the first step in unlocking full [DOMAIN_NAME] ac…" at bounding box center [1004, 720] width 640 height 3201
click at [1154, 231] on div "Complete your profile to take the first step in unlocking full [DOMAIN_NAME] ac…" at bounding box center [1004, 720] width 640 height 3201
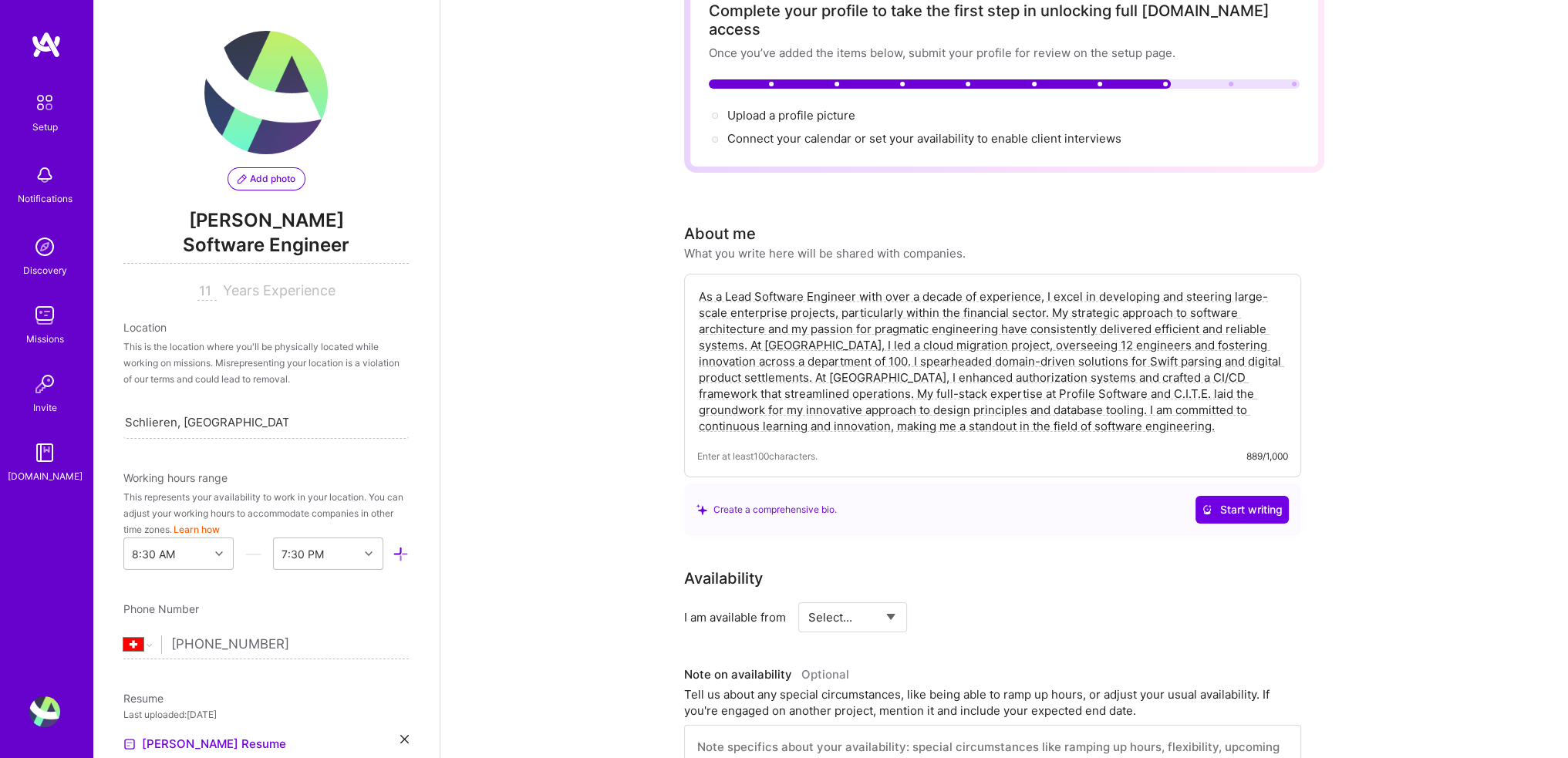
scroll to position [0, 0]
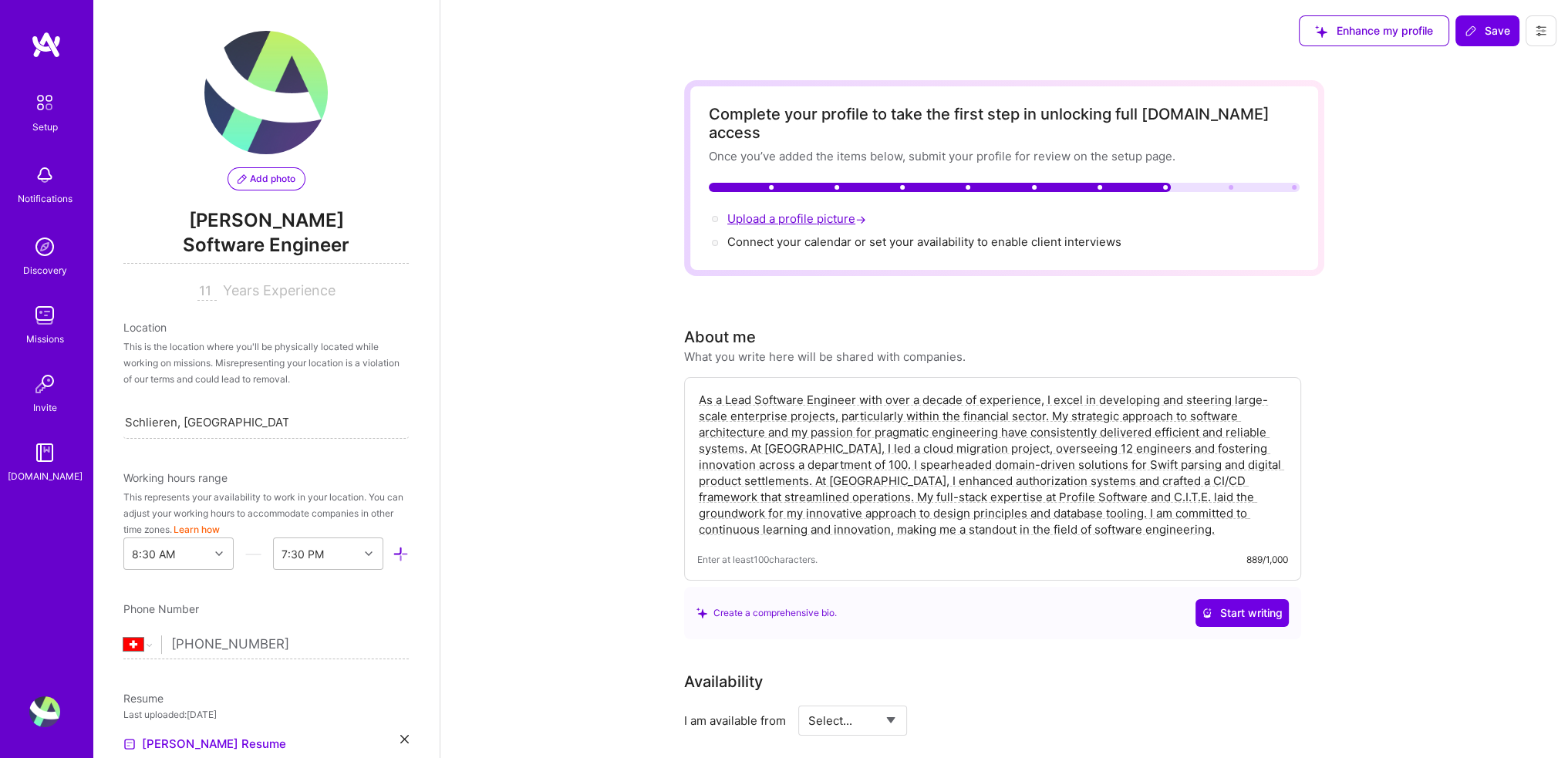
click at [773, 211] on span "Upload a profile picture →" at bounding box center [799, 218] width 142 height 15
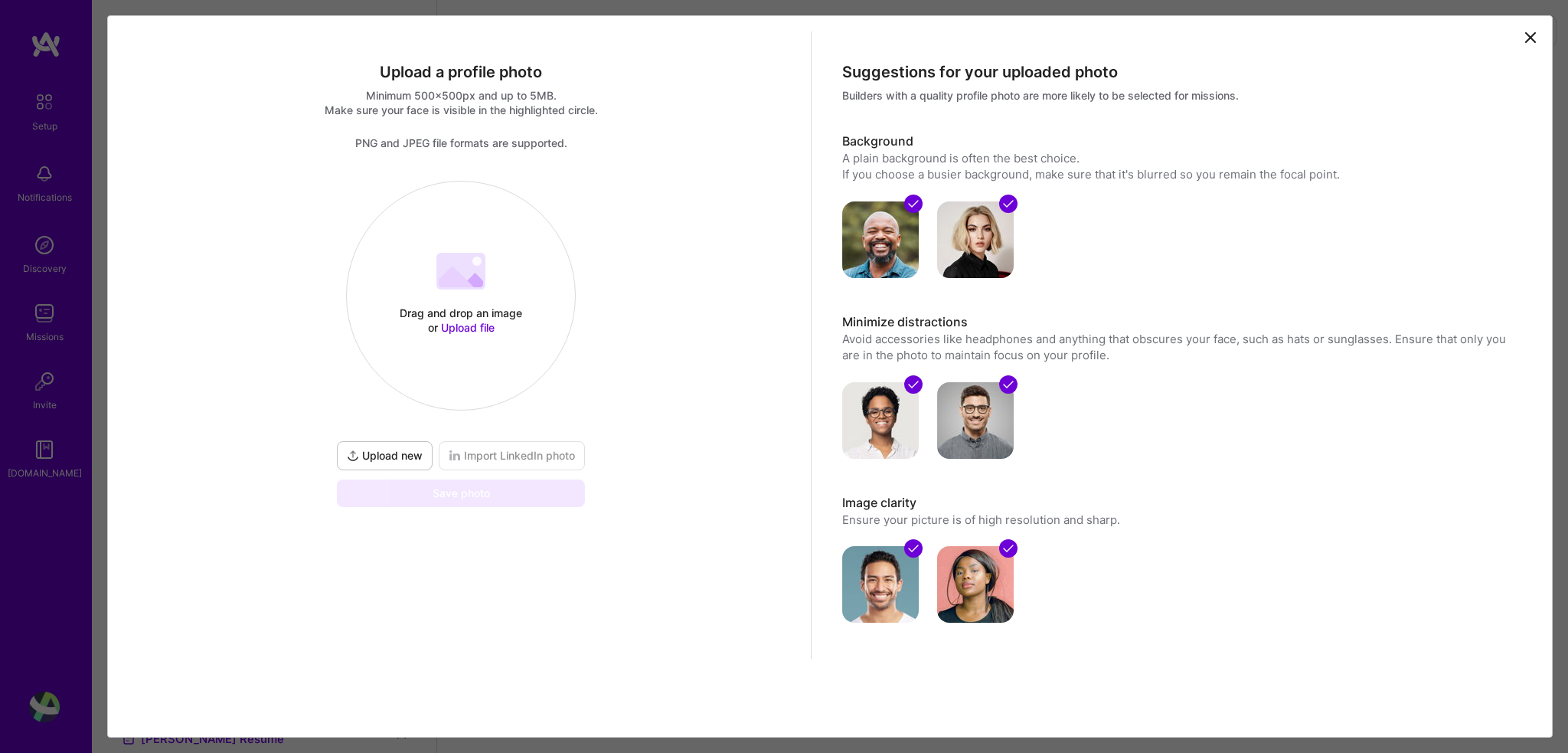
click at [458, 330] on span "Upload file" at bounding box center [467, 327] width 54 height 13
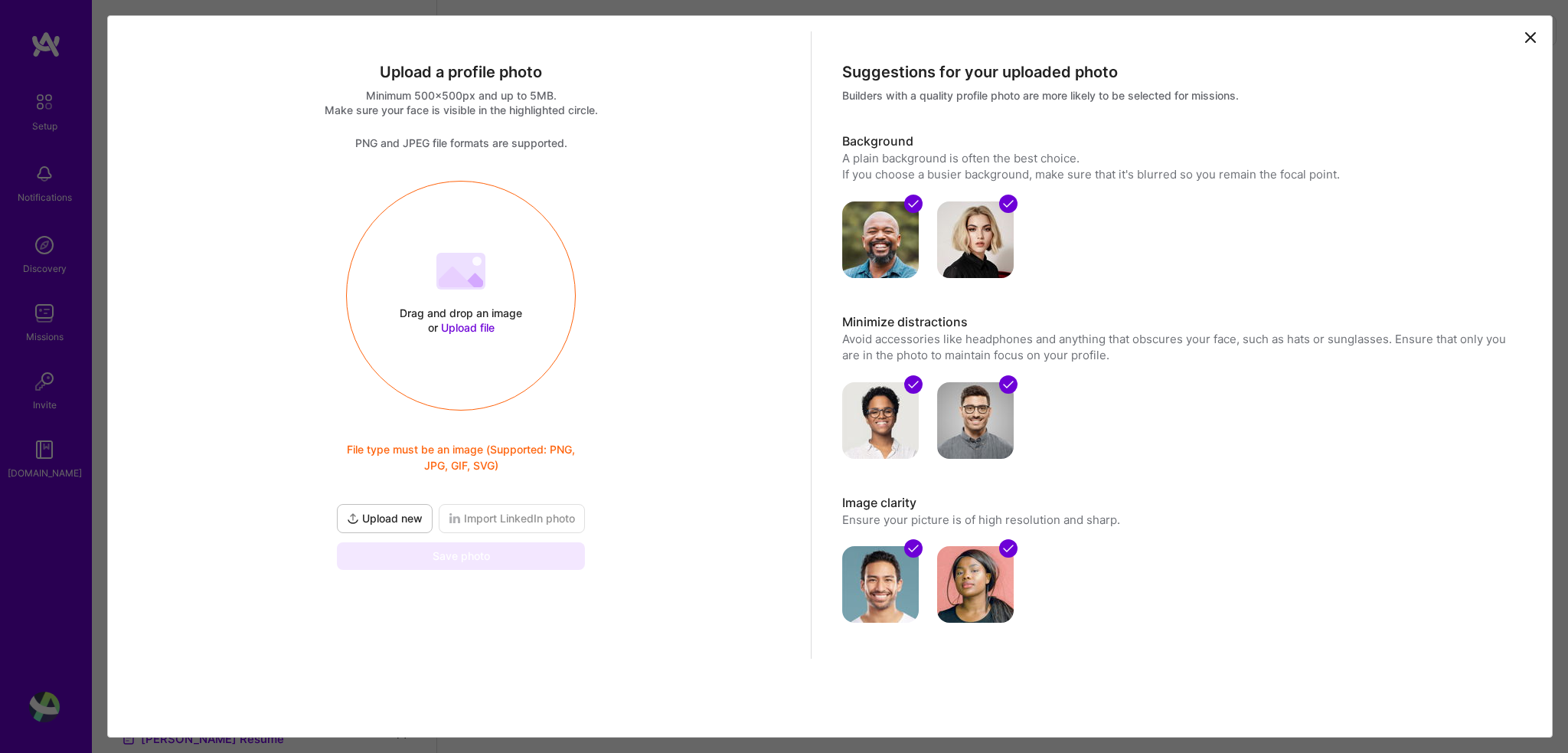
click at [288, 291] on div "Drag and drop an image or Upload file Upload file File type must be an image (S…" at bounding box center [461, 375] width 676 height 389
click at [472, 320] on div "Drag and drop an image or Upload file" at bounding box center [461, 320] width 130 height 29
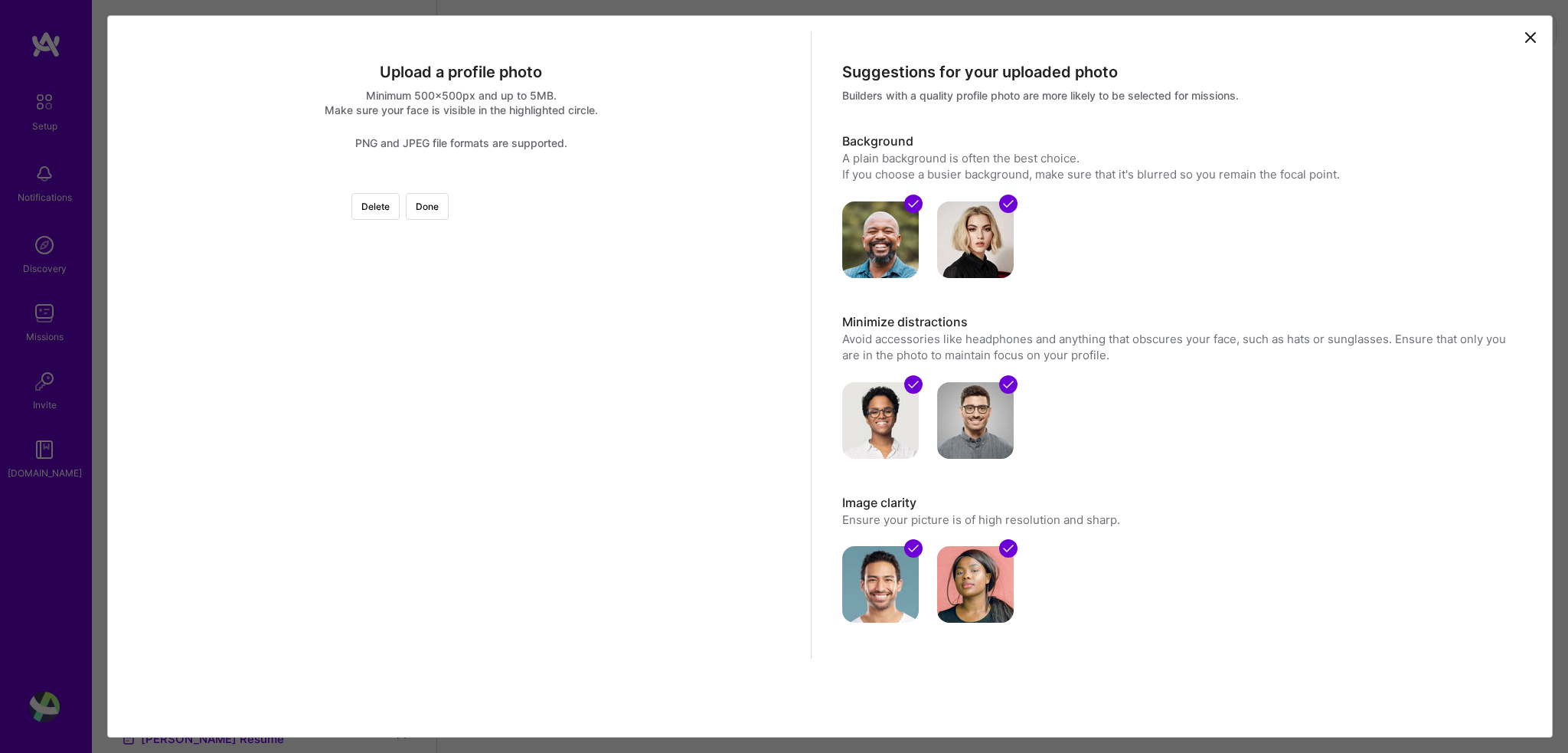
click at [495, 391] on div at bounding box center [633, 353] width 345 height 345
click at [466, 456] on div at bounding box center [633, 355] width 345 height 345
click at [461, 468] on div at bounding box center [633, 441] width 345 height 345
click at [448, 202] on button "Done" at bounding box center [427, 206] width 43 height 27
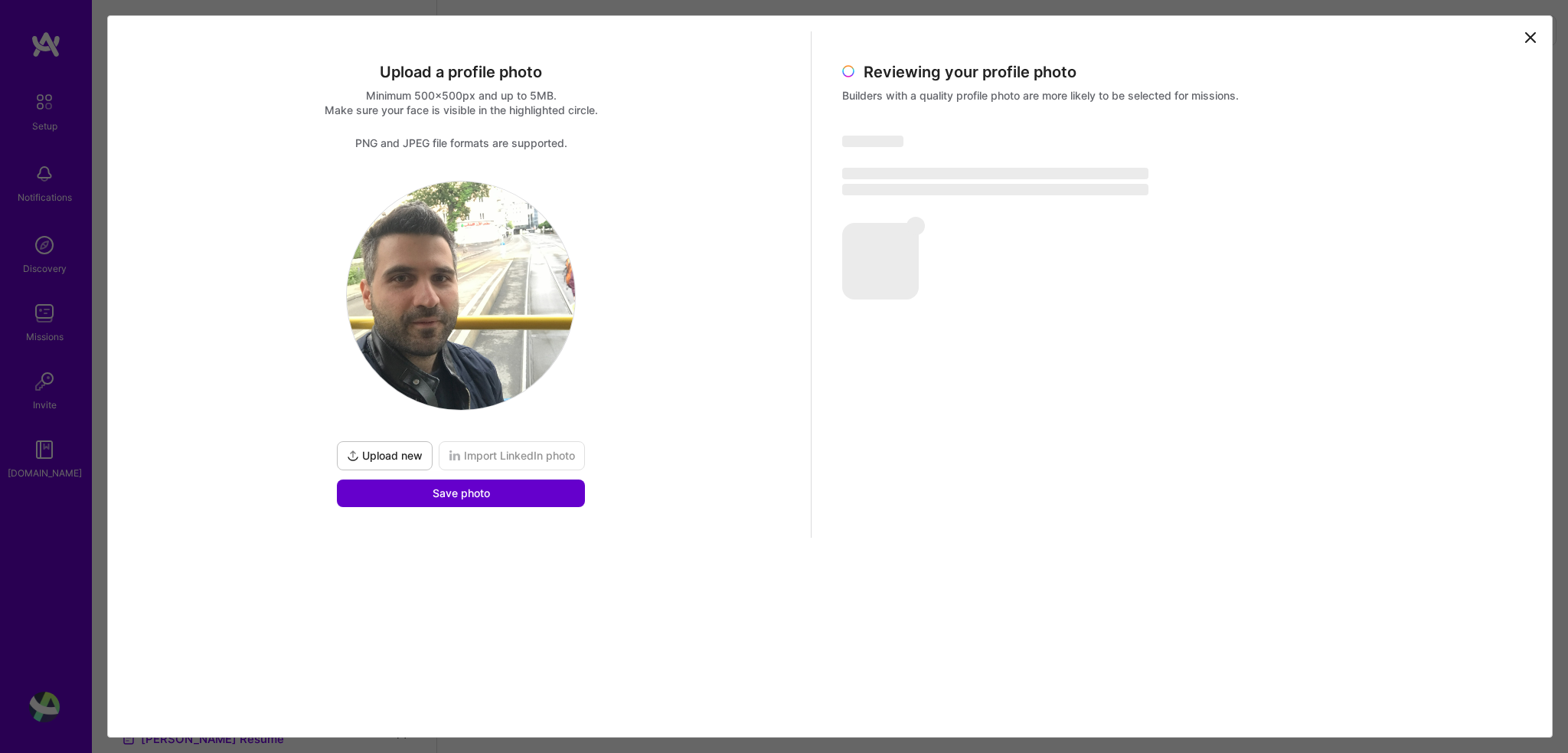
click at [500, 495] on button "Save photo" at bounding box center [461, 494] width 248 height 28
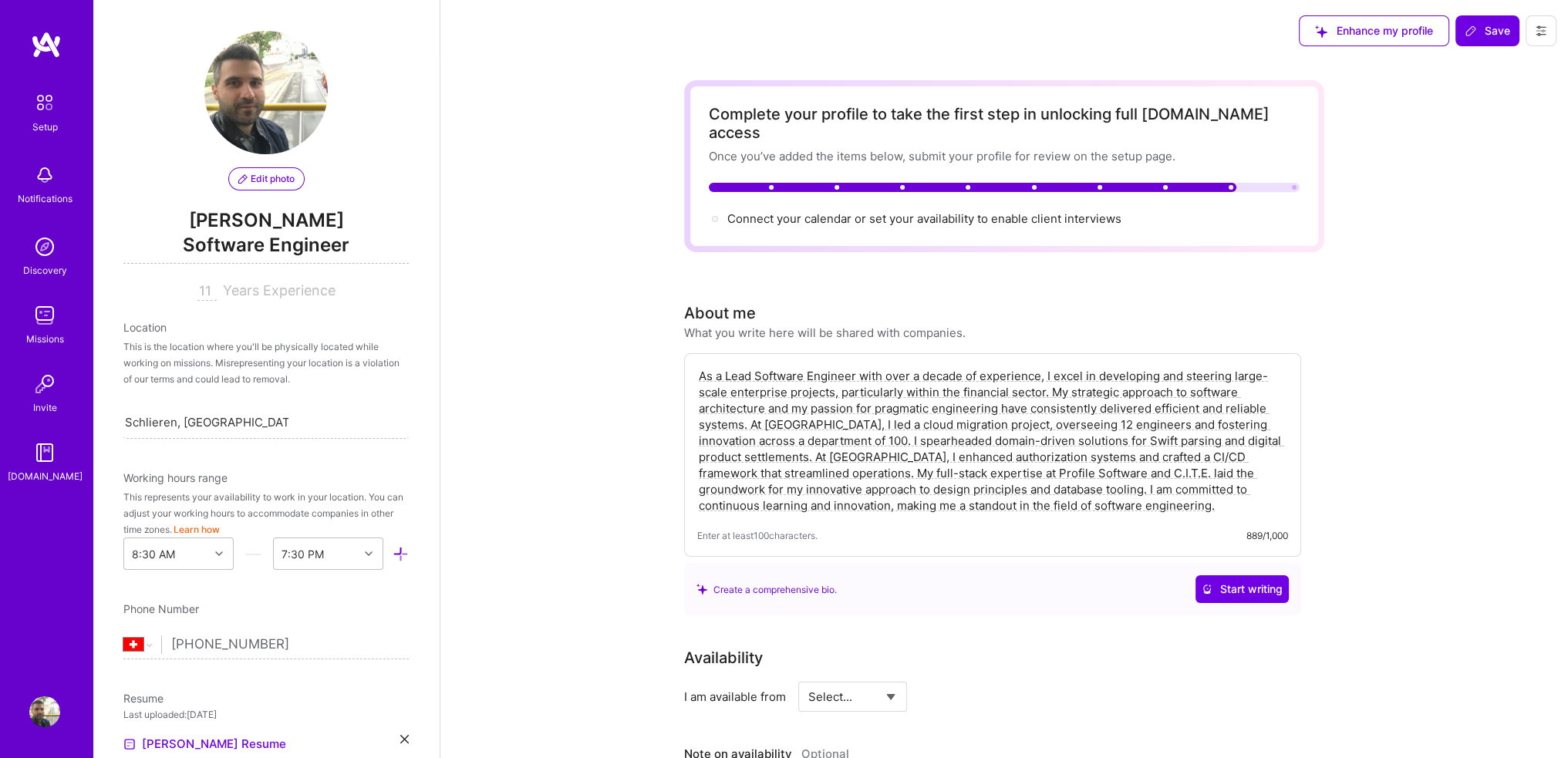
click at [279, 181] on span "Edit photo" at bounding box center [267, 179] width 56 height 14
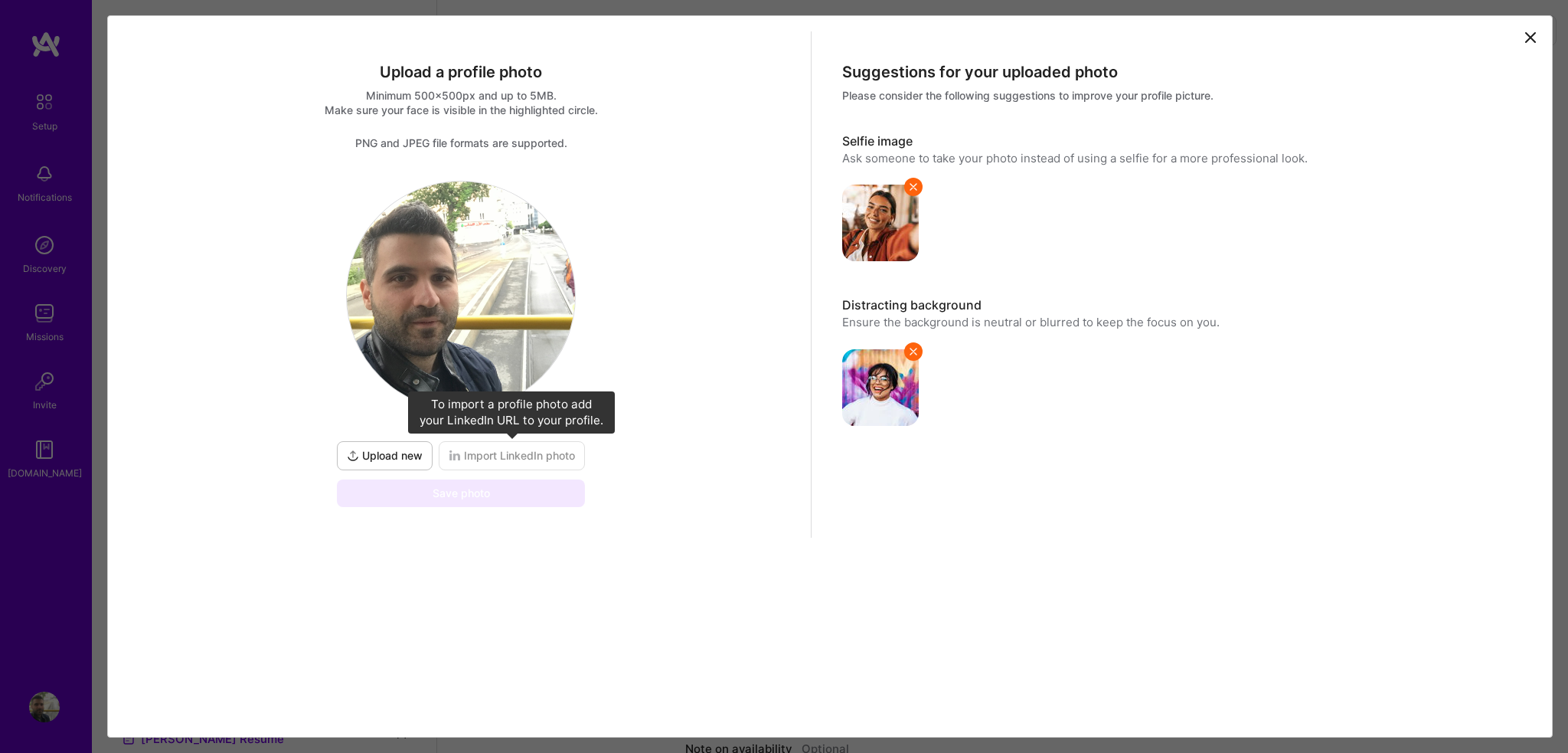
click at [552, 462] on span "Import LinkedIn photo" at bounding box center [511, 456] width 126 height 16
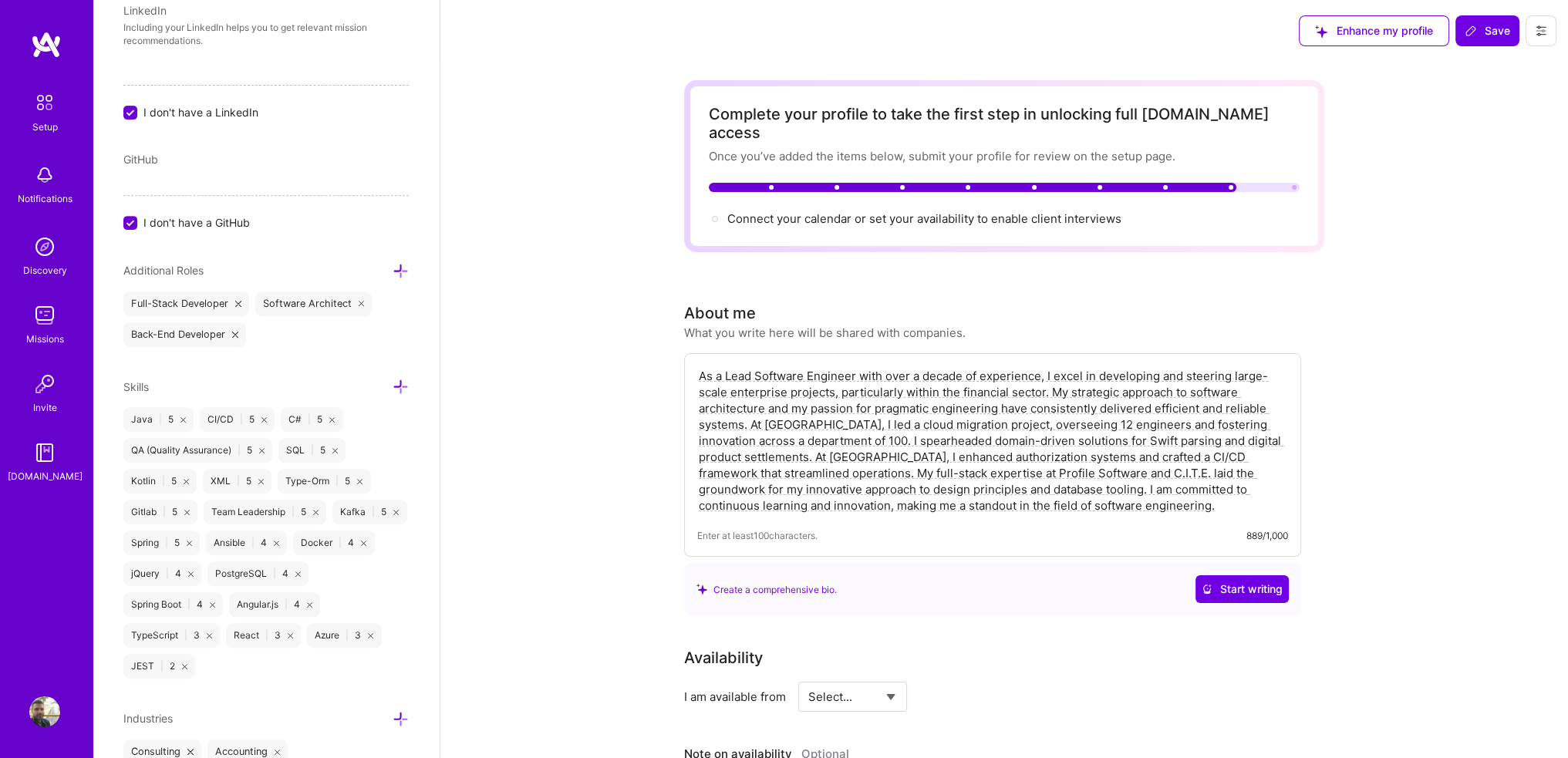
scroll to position [831, 0]
click at [139, 113] on label "I don't have a LinkedIn" at bounding box center [266, 111] width 285 height 16
click at [139, 113] on input "I don't have a LinkedIn" at bounding box center [132, 113] width 14 height 14
checkbox input "false"
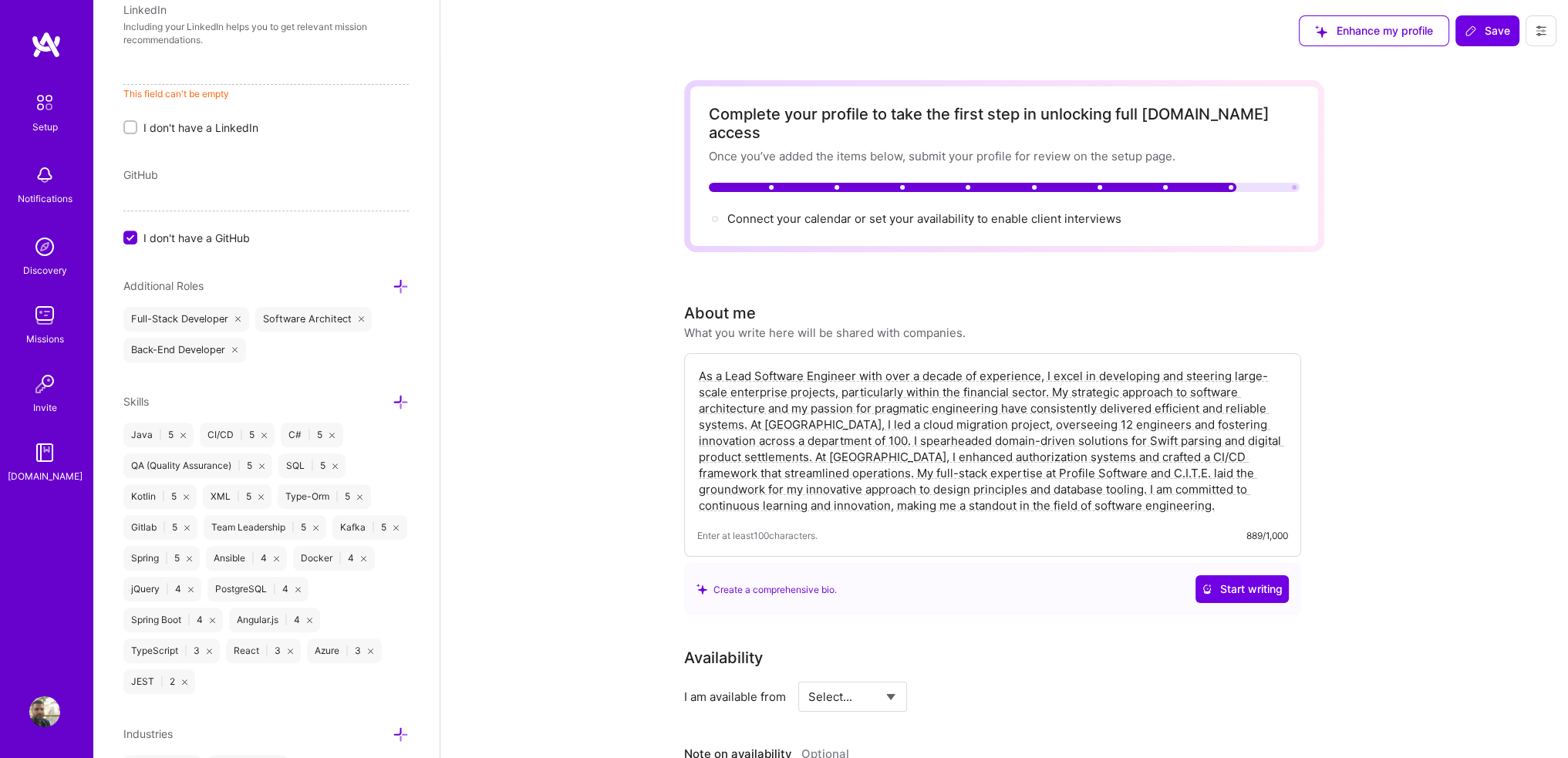
click at [198, 73] on input at bounding box center [266, 73] width 285 height 25
paste input "[URL][DOMAIN_NAME]"
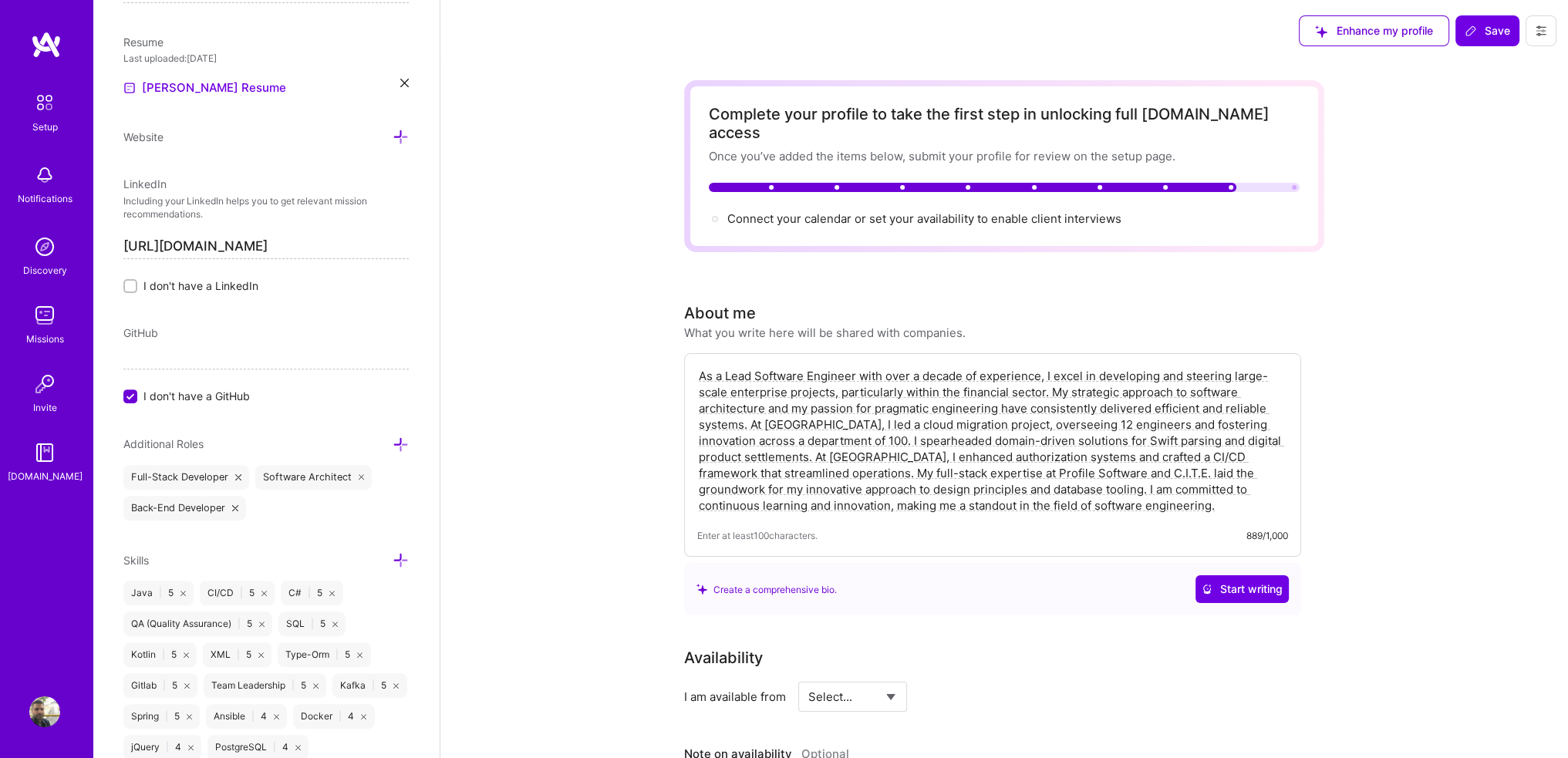
scroll to position [650, 0]
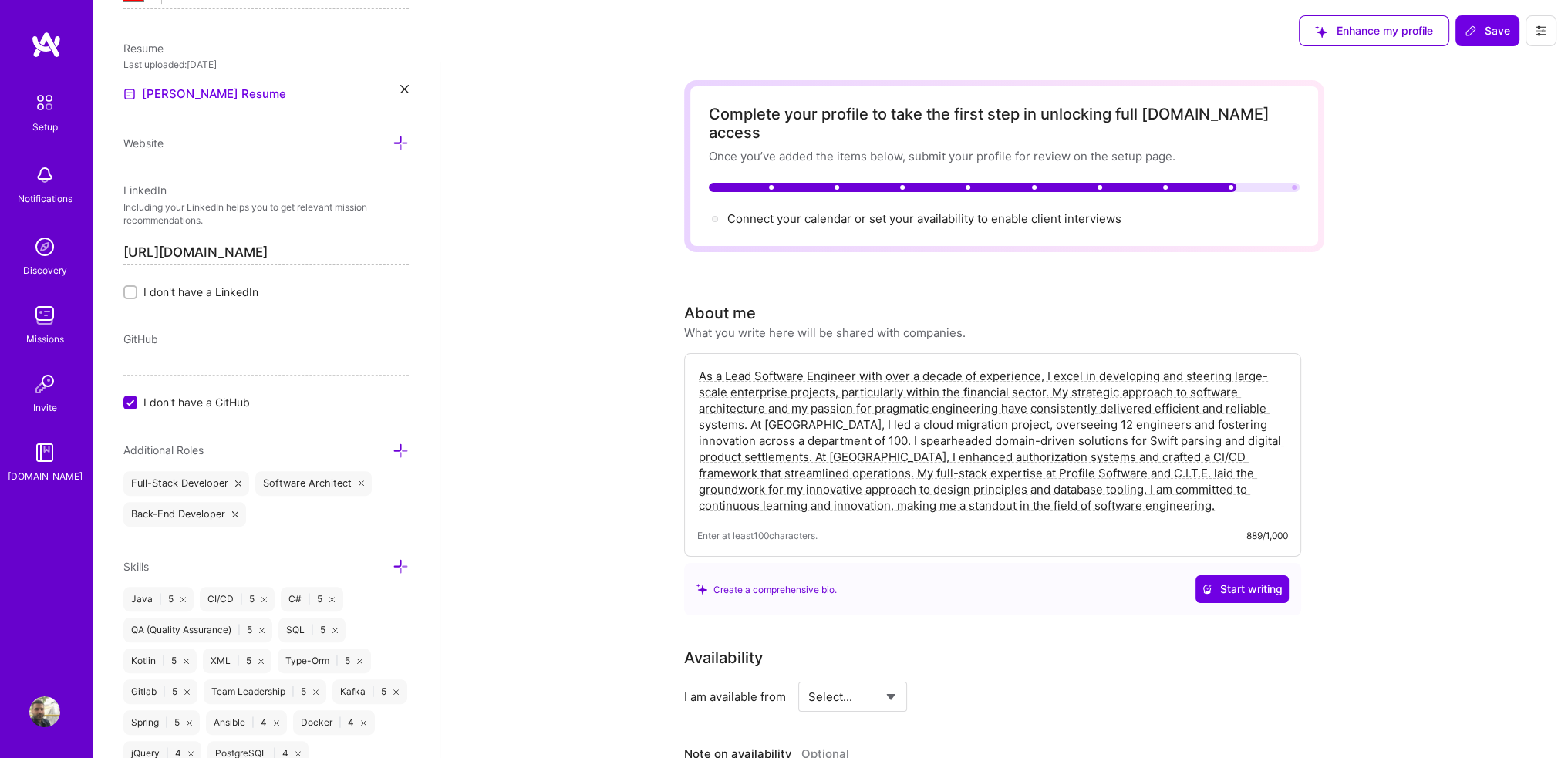
type input "[URL][DOMAIN_NAME]"
click at [277, 325] on div "Edit photo [PERSON_NAME] Software Engineer 11 Years Experience Location This is…" at bounding box center [266, 379] width 347 height 758
click at [156, 311] on div "Edit photo [PERSON_NAME] Software Engineer 11 Years Experience Location This is…" at bounding box center [266, 379] width 347 height 758
click at [126, 308] on div "Edit photo [PERSON_NAME] Software Engineer 11 Years Experience Location This is…" at bounding box center [266, 379] width 347 height 758
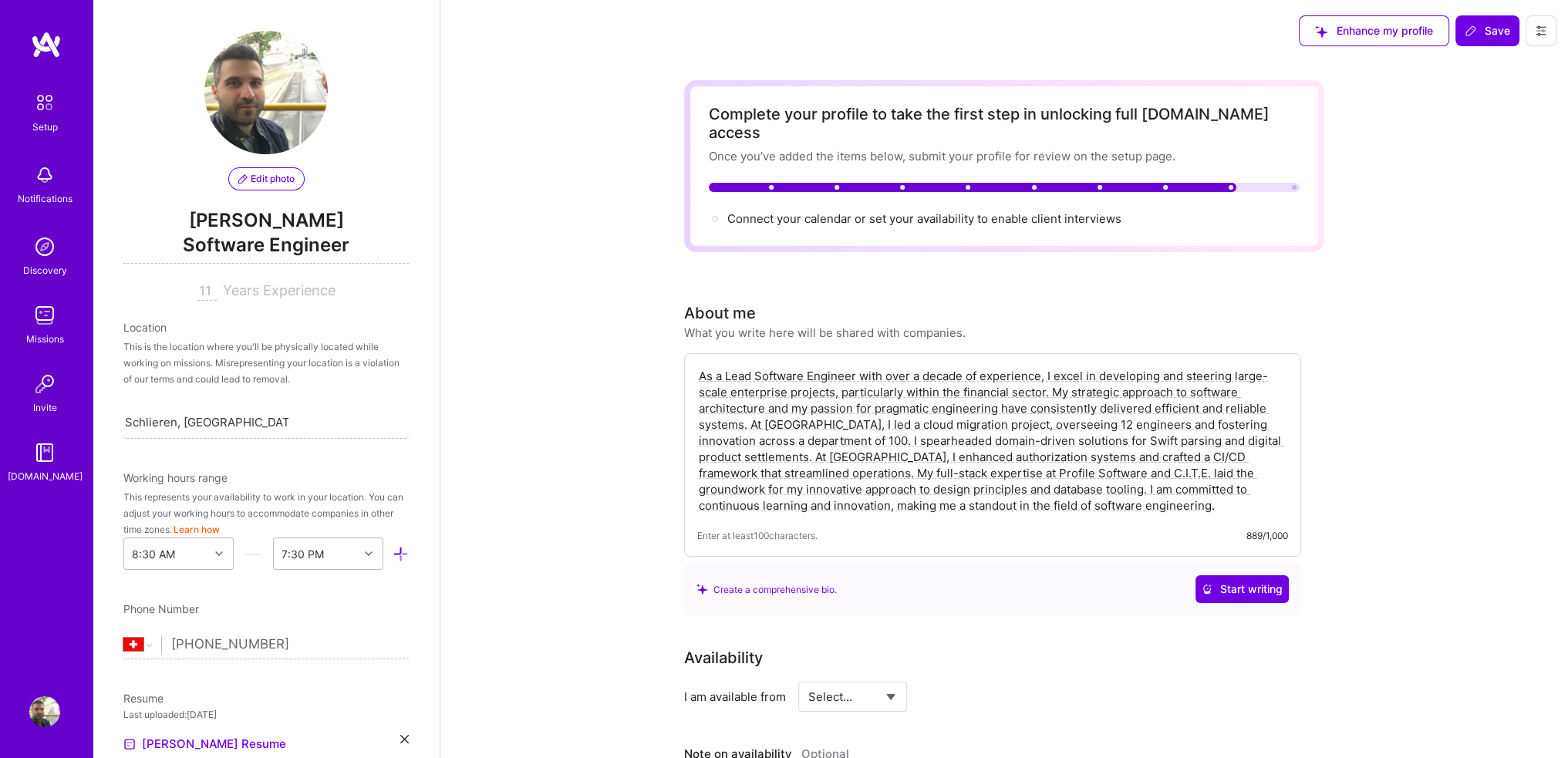
click at [279, 174] on span "Edit photo" at bounding box center [267, 179] width 56 height 14
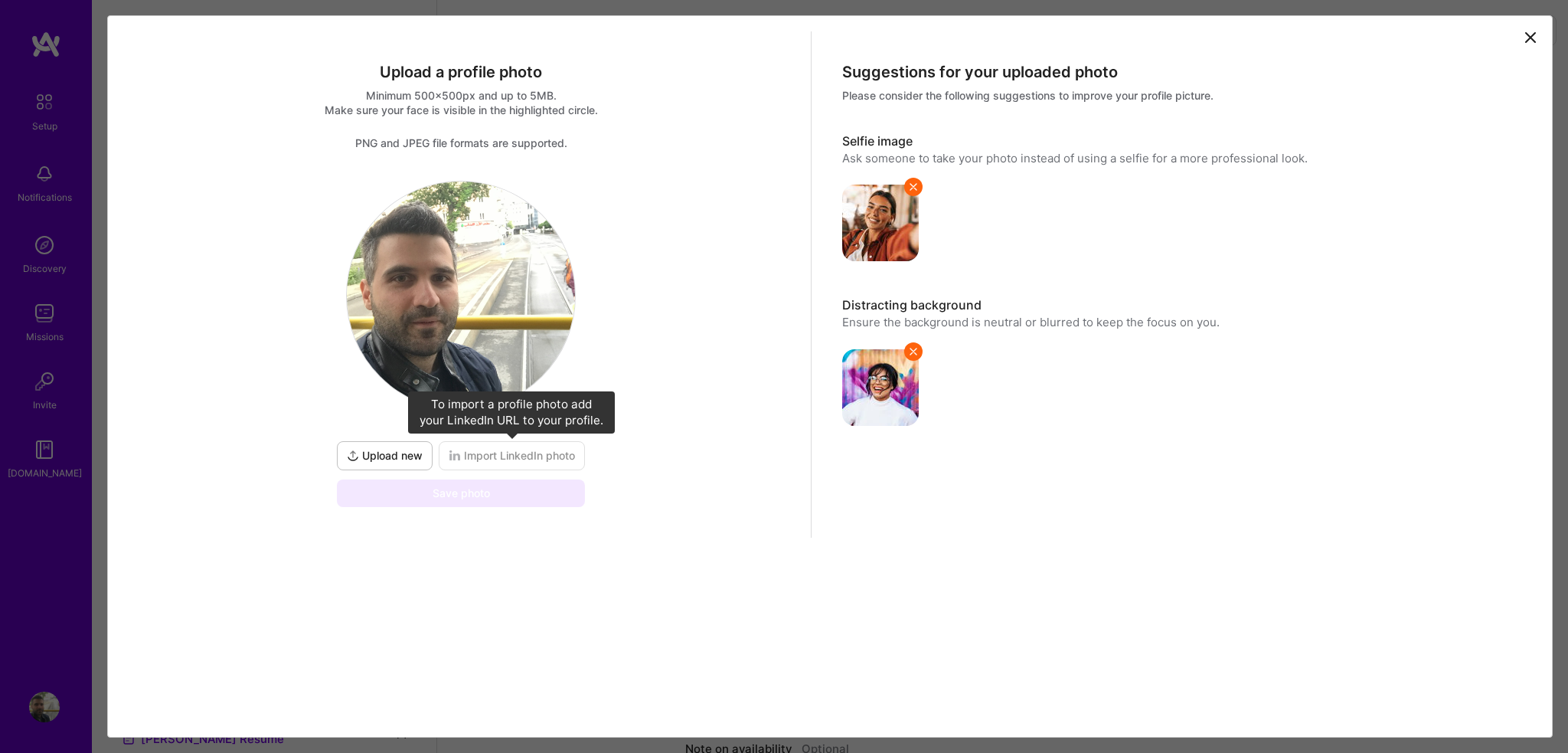
click at [485, 458] on span "Import LinkedIn photo" at bounding box center [511, 456] width 126 height 16
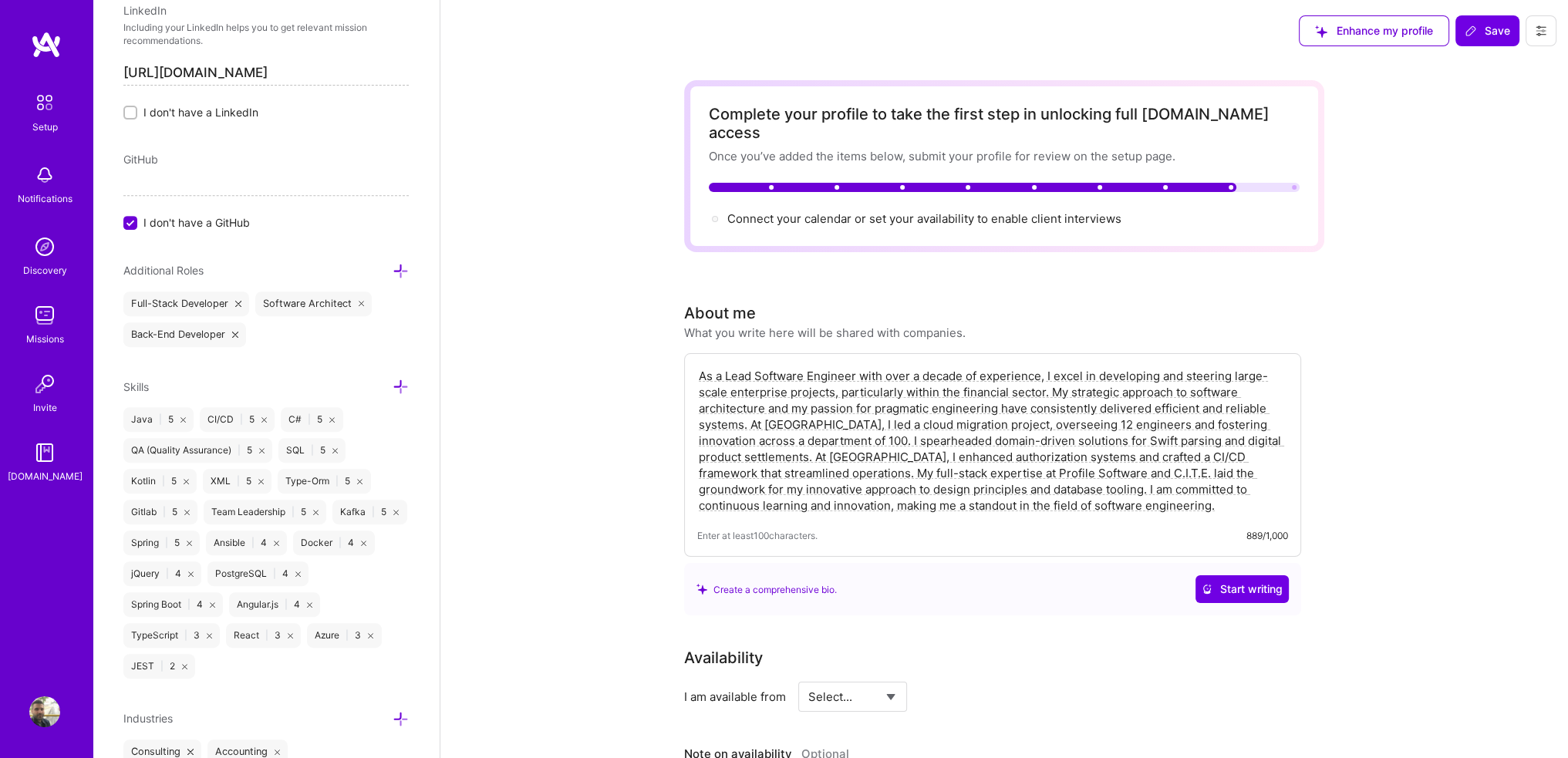
scroll to position [831, 0]
click at [239, 69] on input "[URL][DOMAIN_NAME]" at bounding box center [266, 73] width 285 height 25
click at [303, 95] on div "LinkedIn Including your LinkedIn helps you to get relevant mission recommendati…" at bounding box center [266, 60] width 285 height 118
click at [329, 62] on input "[URL][DOMAIN_NAME]" at bounding box center [266, 73] width 285 height 25
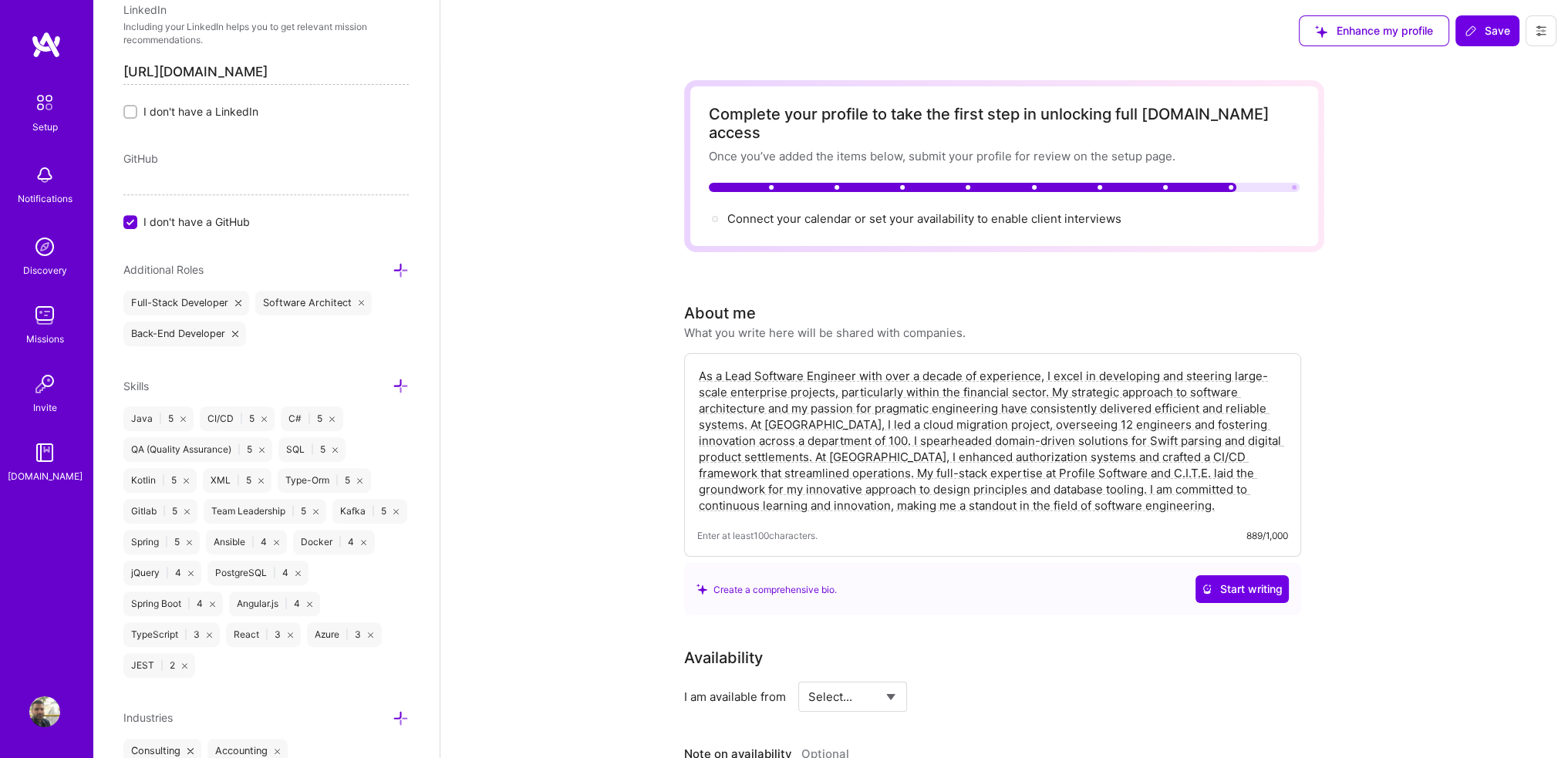
drag, startPoint x: 290, startPoint y: 63, endPoint x: 649, endPoint y: 94, distance: 360.3
click at [303, 71] on input "[URL][DOMAIN_NAME]" at bounding box center [266, 73] width 285 height 25
drag, startPoint x: 346, startPoint y: 70, endPoint x: 506, endPoint y: 75, distance: 160.1
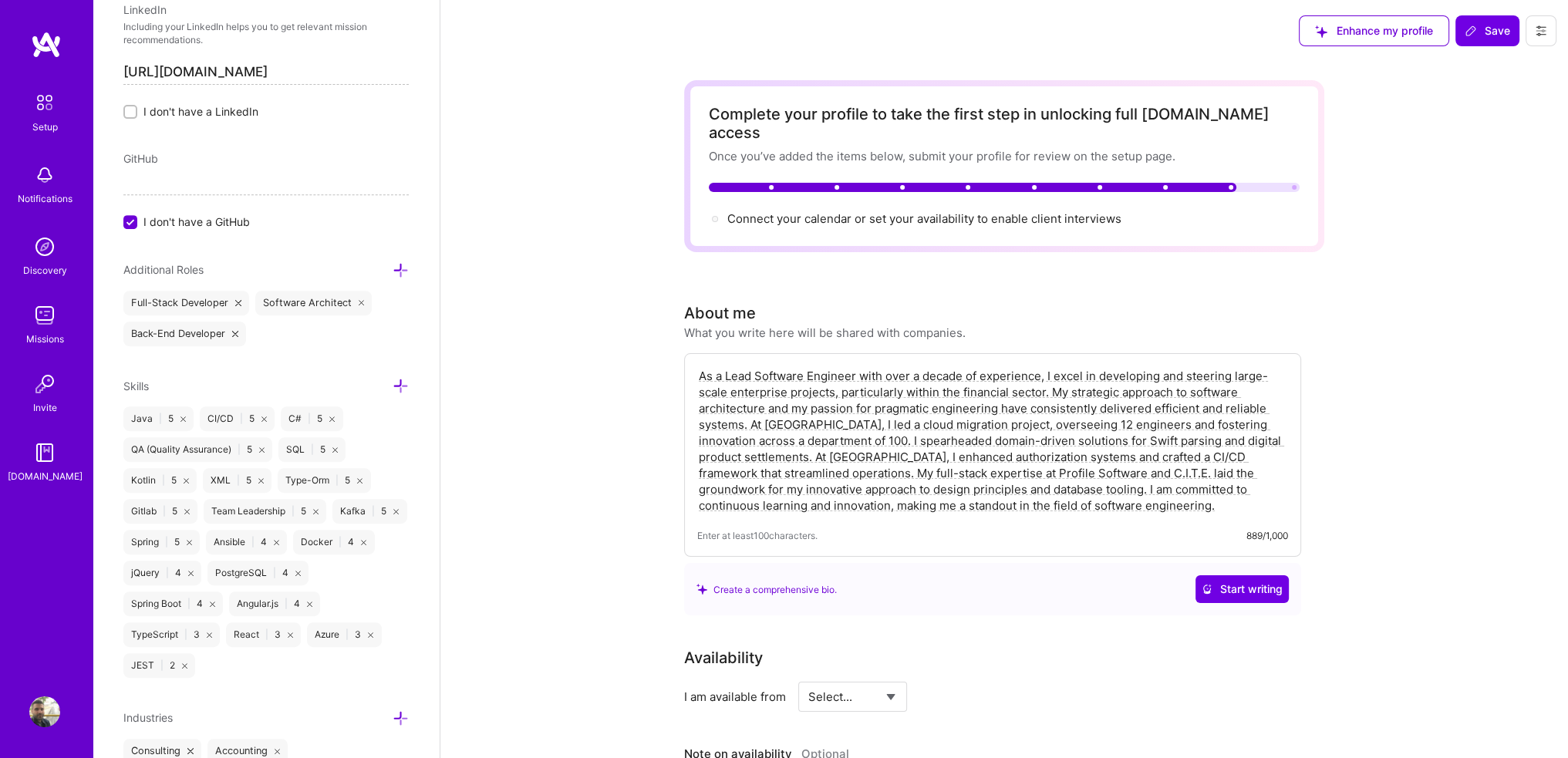
click at [274, 98] on div "LinkedIn Including your LinkedIn helps you to get relevant mission recommendati…" at bounding box center [266, 60] width 285 height 118
drag, startPoint x: 361, startPoint y: 70, endPoint x: 553, endPoint y: 76, distance: 192.1
click at [398, 71] on div "Edit photo [PERSON_NAME] Software Engineer 11 Years Experience Location This is…" at bounding box center [266, 379] width 347 height 758
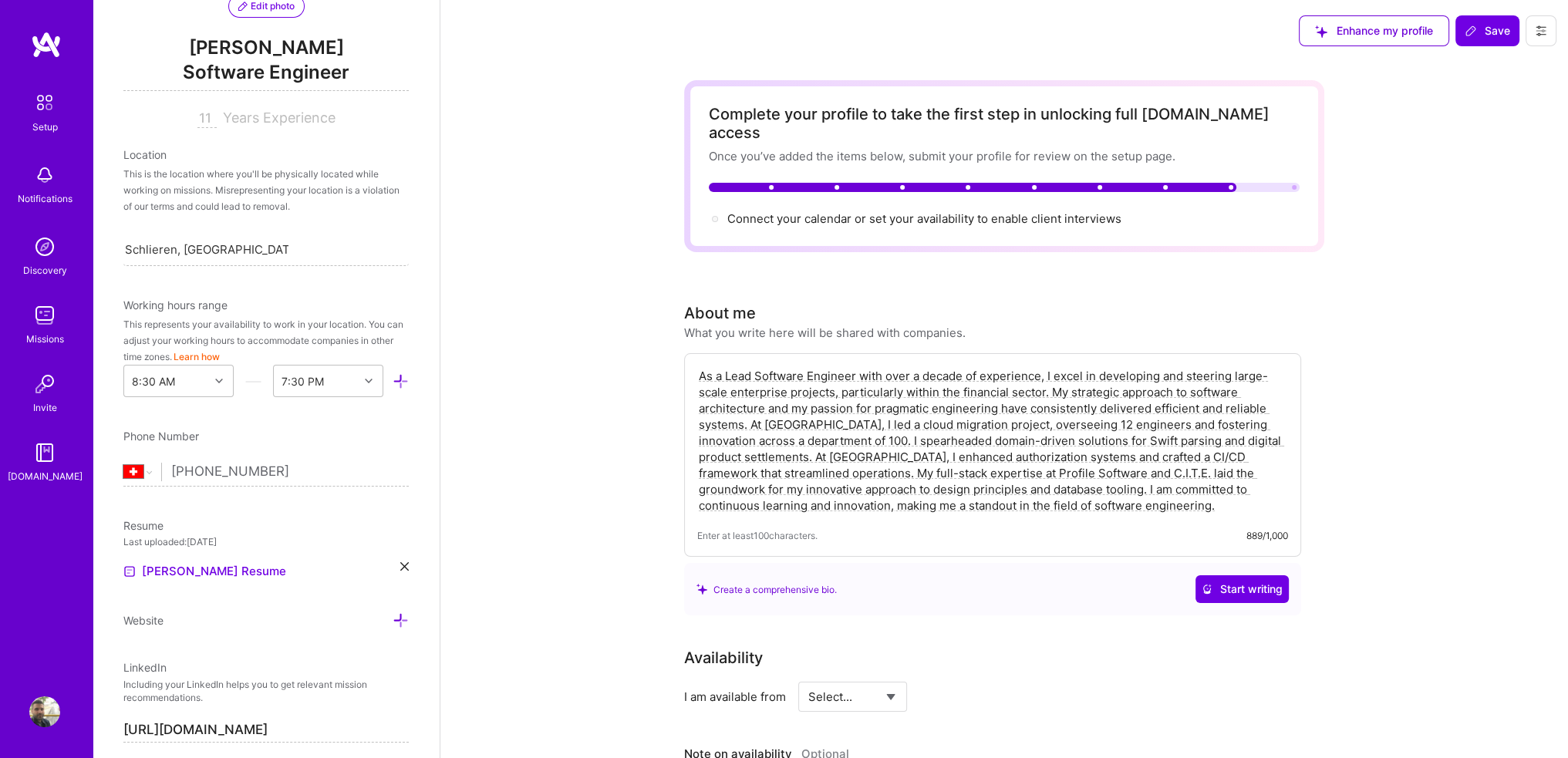
scroll to position [170, 0]
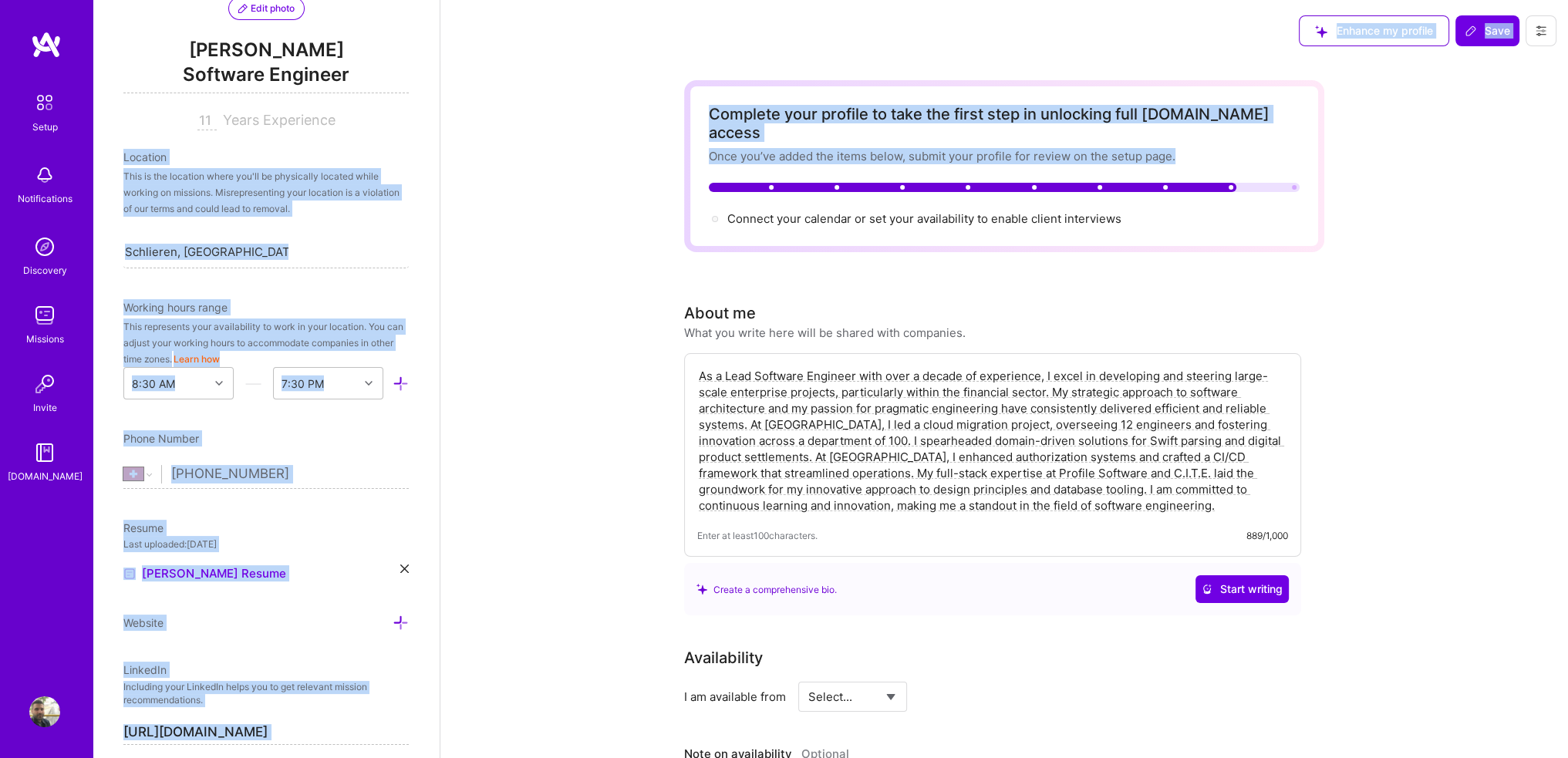
drag, startPoint x: 441, startPoint y: 166, endPoint x: 435, endPoint y: 93, distance: 73.2
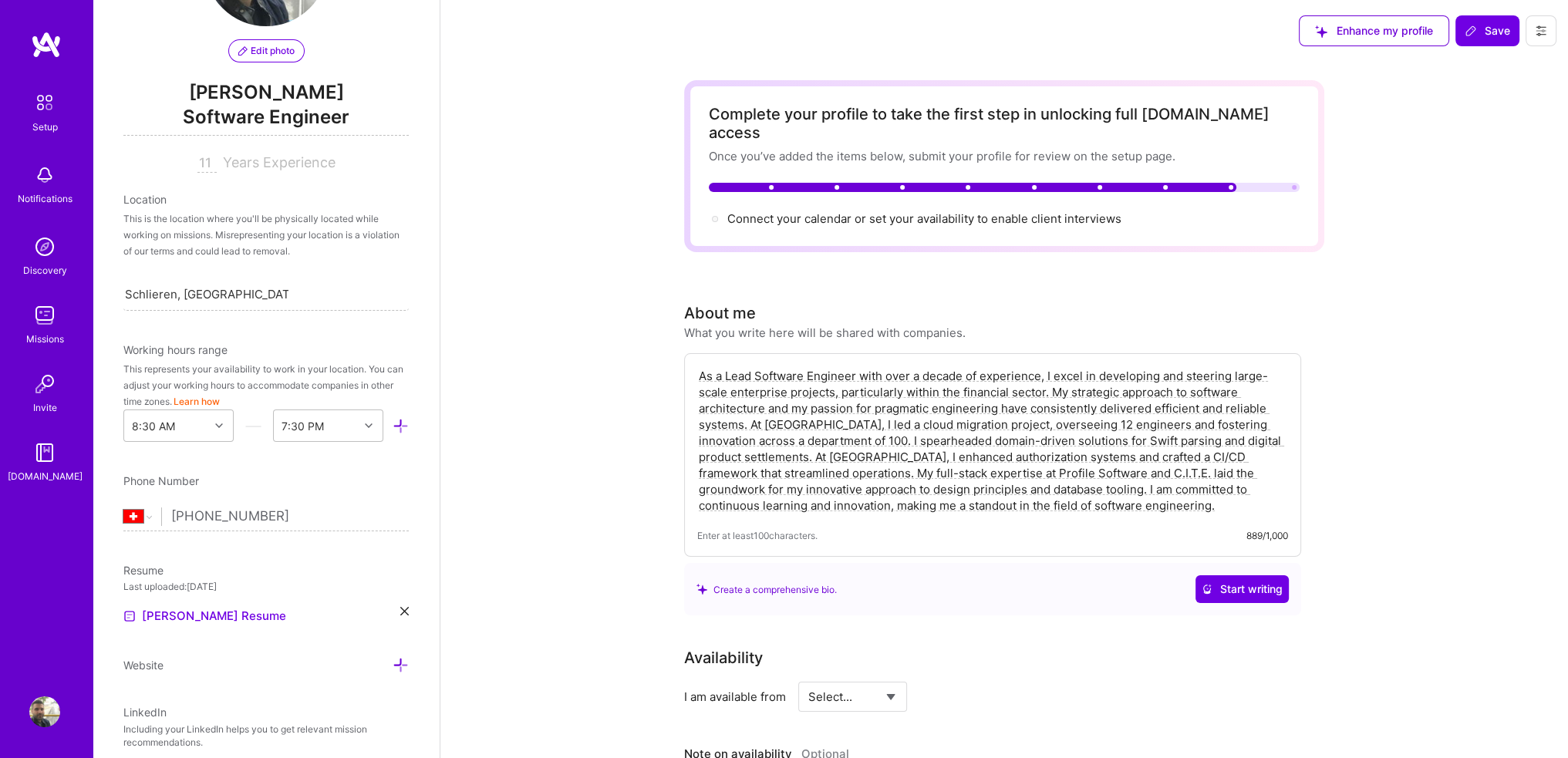
scroll to position [0, 0]
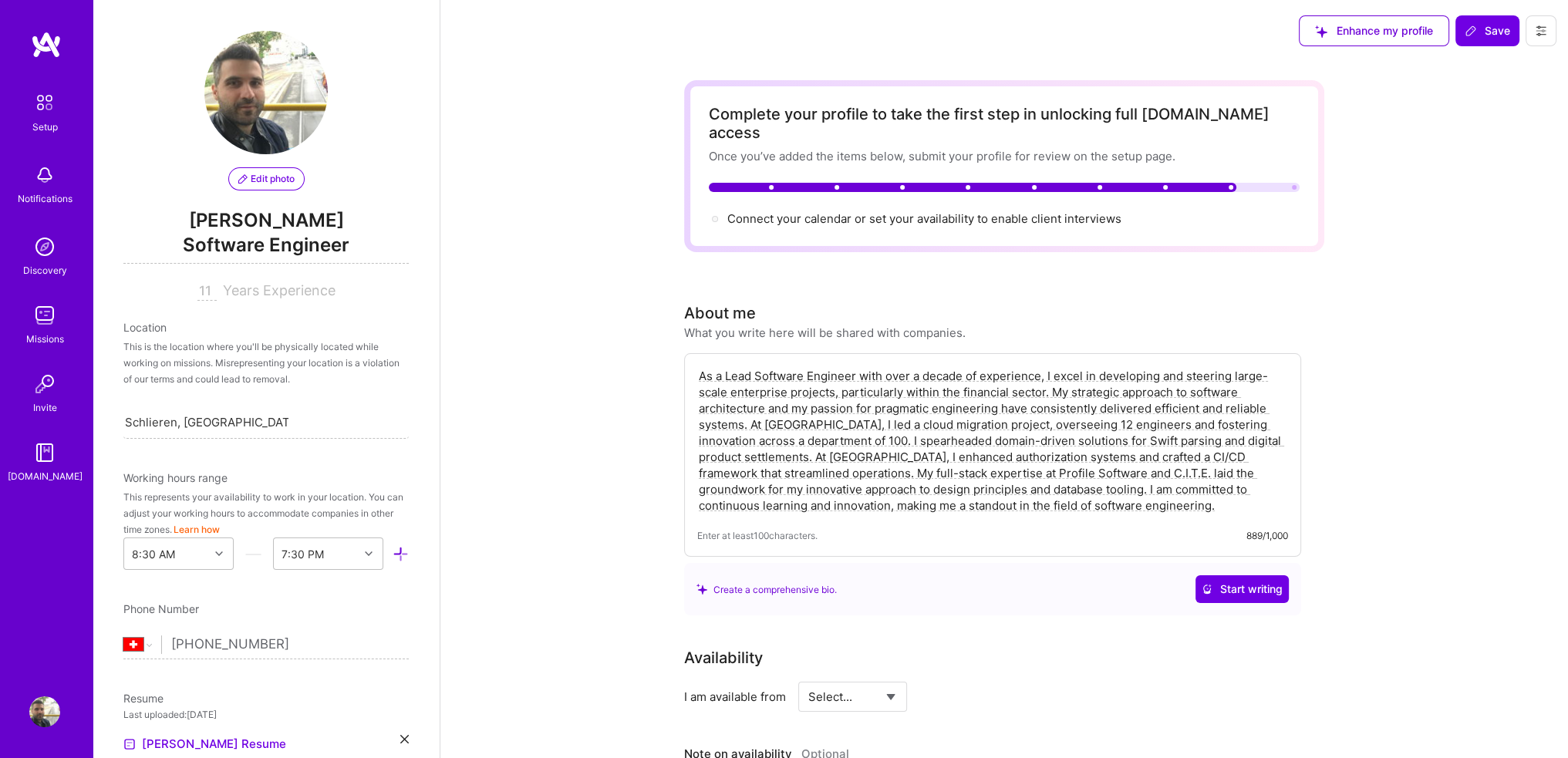
click at [274, 181] on span "Edit photo" at bounding box center [267, 179] width 56 height 14
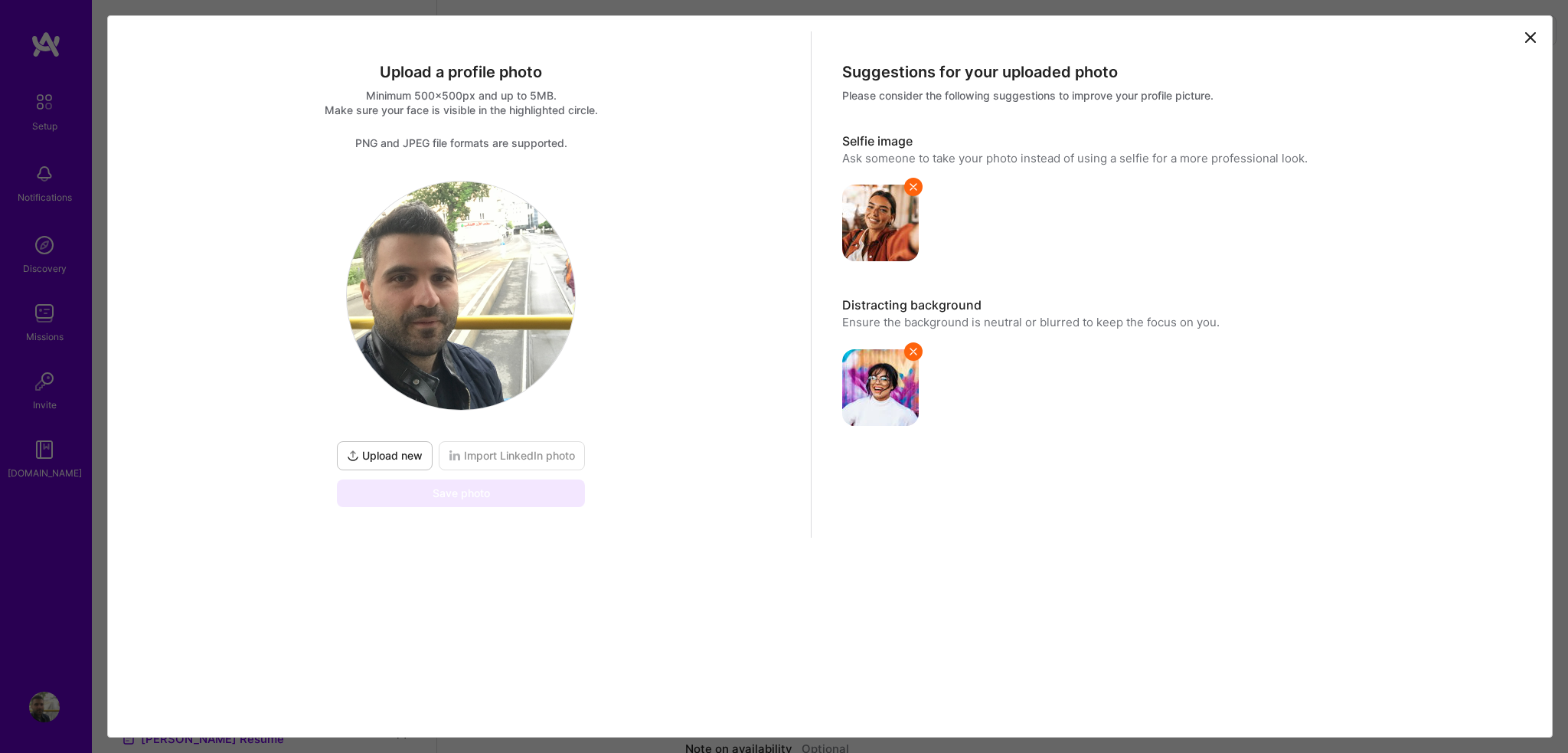
click at [408, 449] on span "Upload new" at bounding box center [385, 456] width 76 height 16
click at [499, 449] on span "Import LinkedIn photo" at bounding box center [511, 456] width 126 height 16
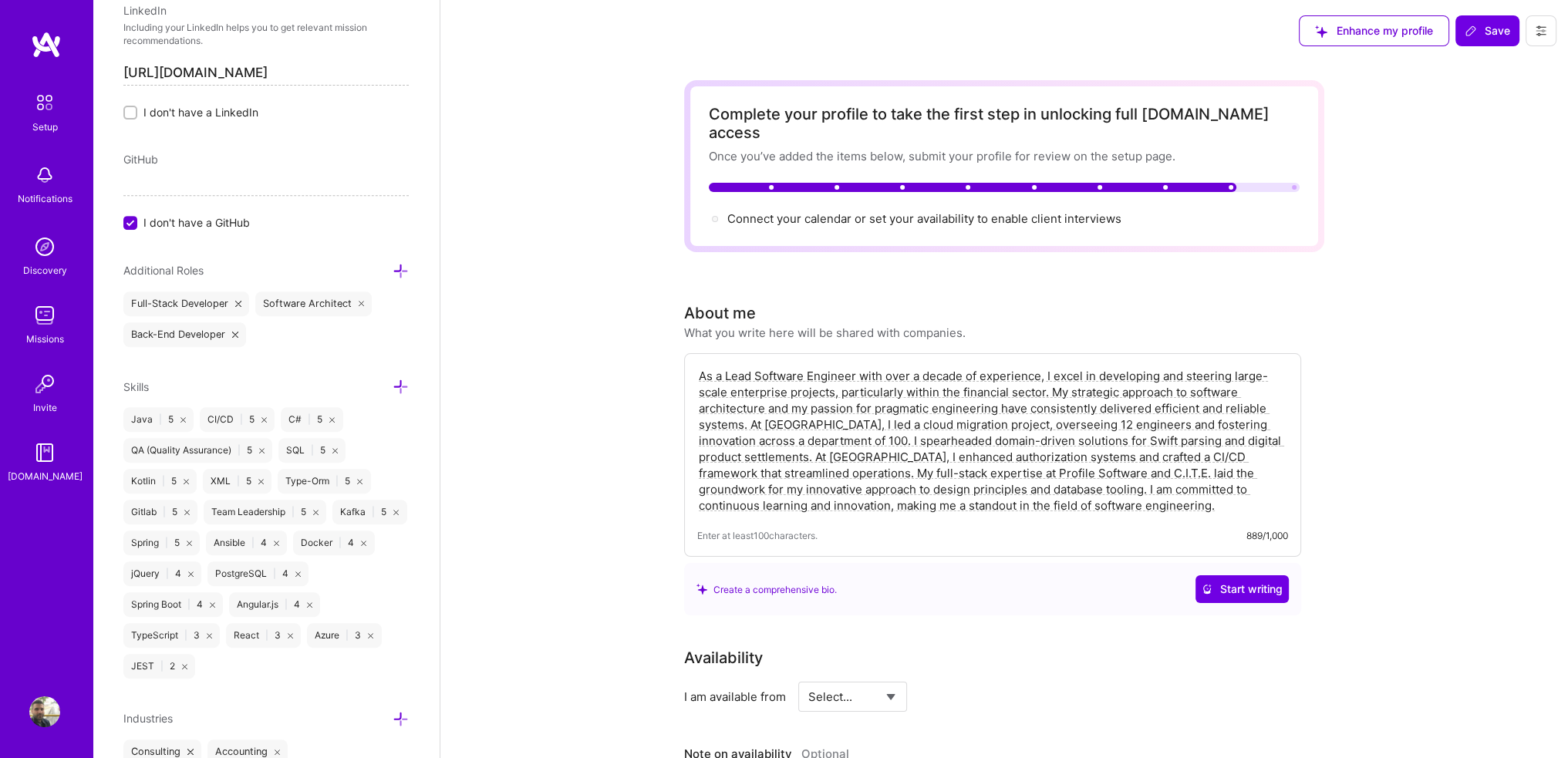
scroll to position [831, 0]
click at [209, 109] on span "I don't have a LinkedIn" at bounding box center [201, 111] width 115 height 16
click at [138, 109] on input "I don't have a LinkedIn" at bounding box center [132, 113] width 11 height 11
click at [209, 109] on span "I don't have a LinkedIn" at bounding box center [201, 111] width 115 height 16
click at [139, 109] on input "I don't have a LinkedIn" at bounding box center [132, 113] width 14 height 14
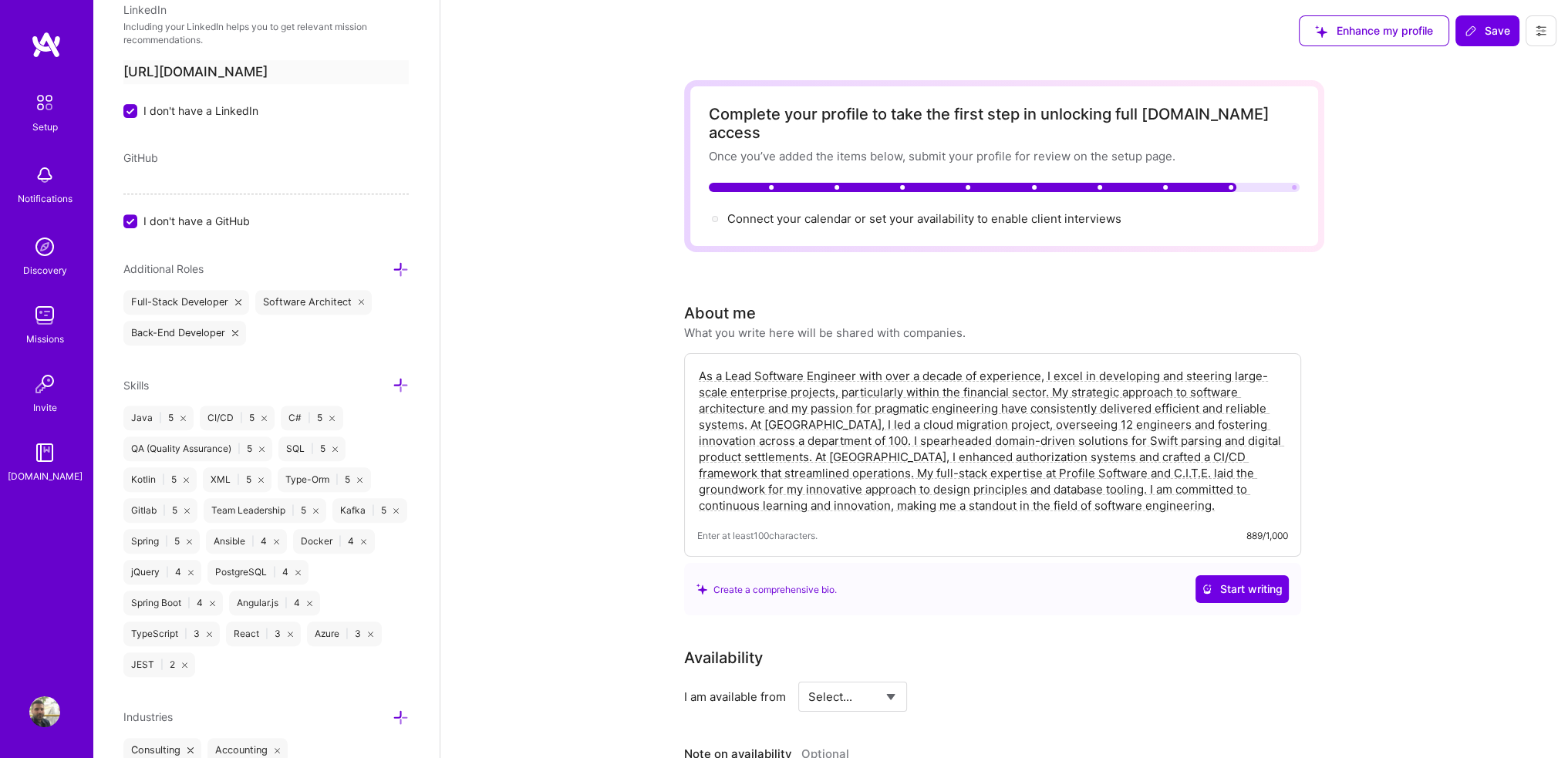
checkbox input "false"
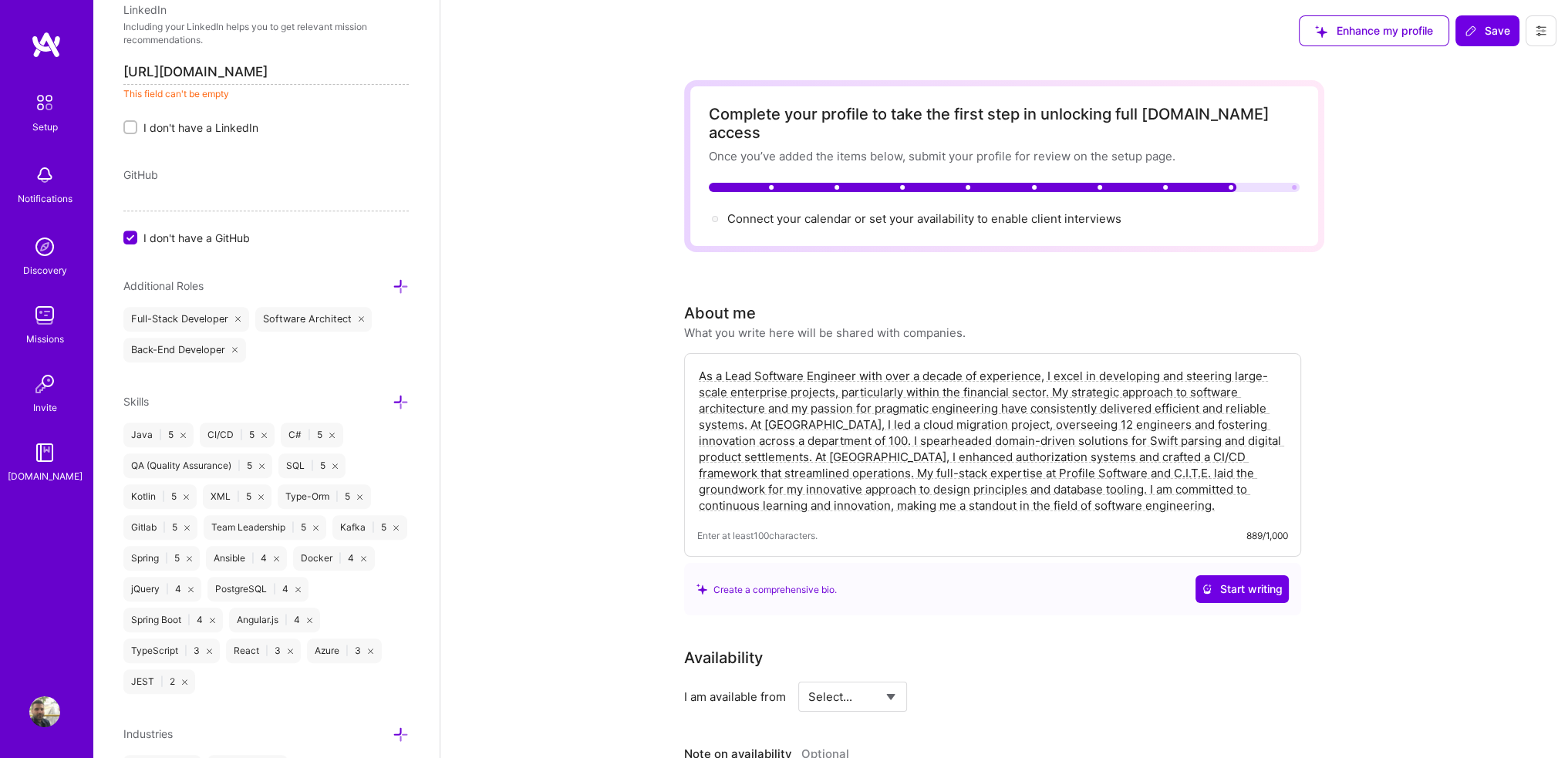
scroll to position [0, 120]
click at [303, 72] on input "[URL][DOMAIN_NAME]" at bounding box center [266, 73] width 285 height 25
drag, startPoint x: 311, startPoint y: 70, endPoint x: 549, endPoint y: 101, distance: 240.0
click at [349, 70] on input "[URL][DOMAIN_NAME]" at bounding box center [266, 73] width 285 height 25
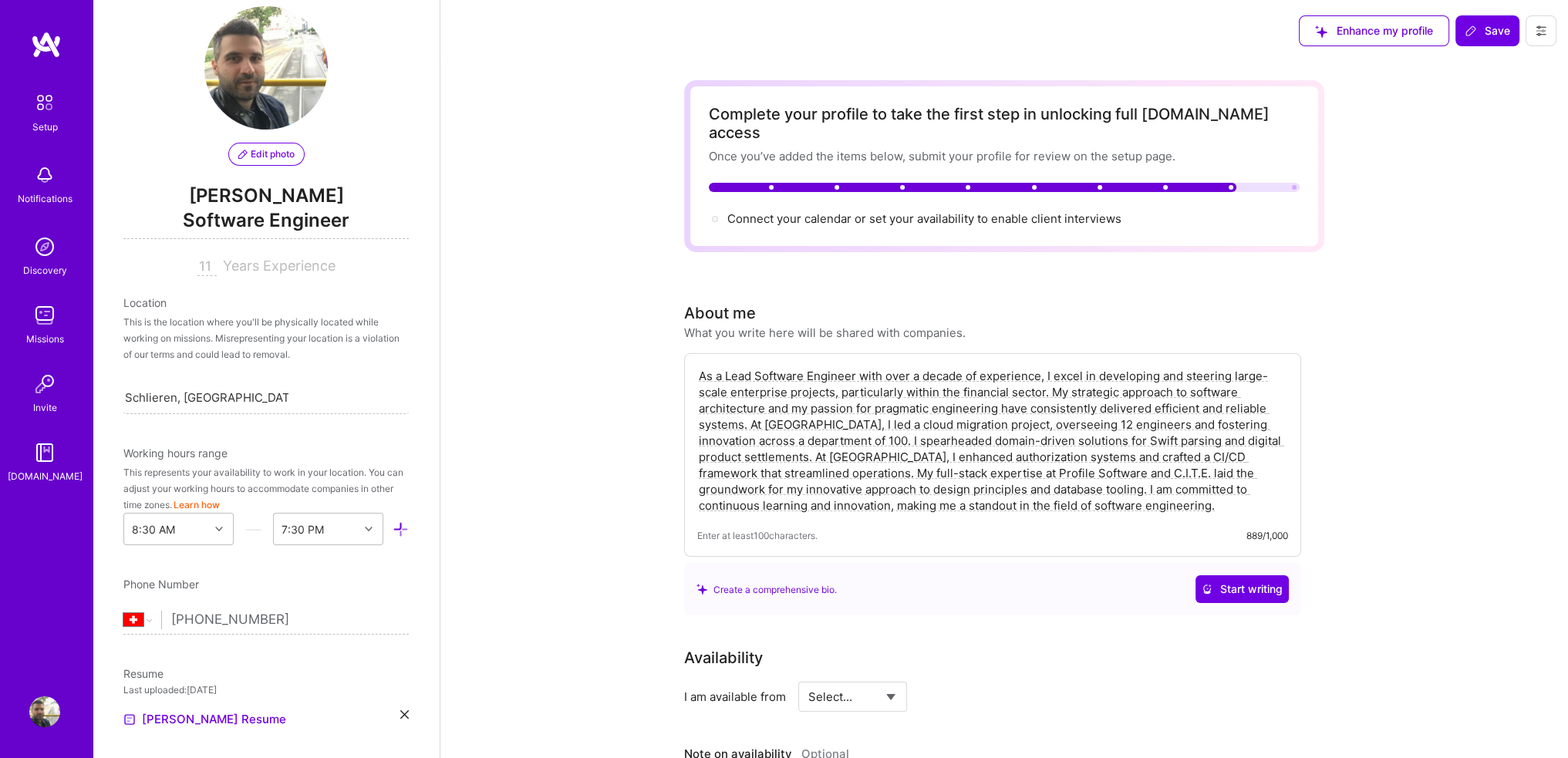
scroll to position [0, 0]
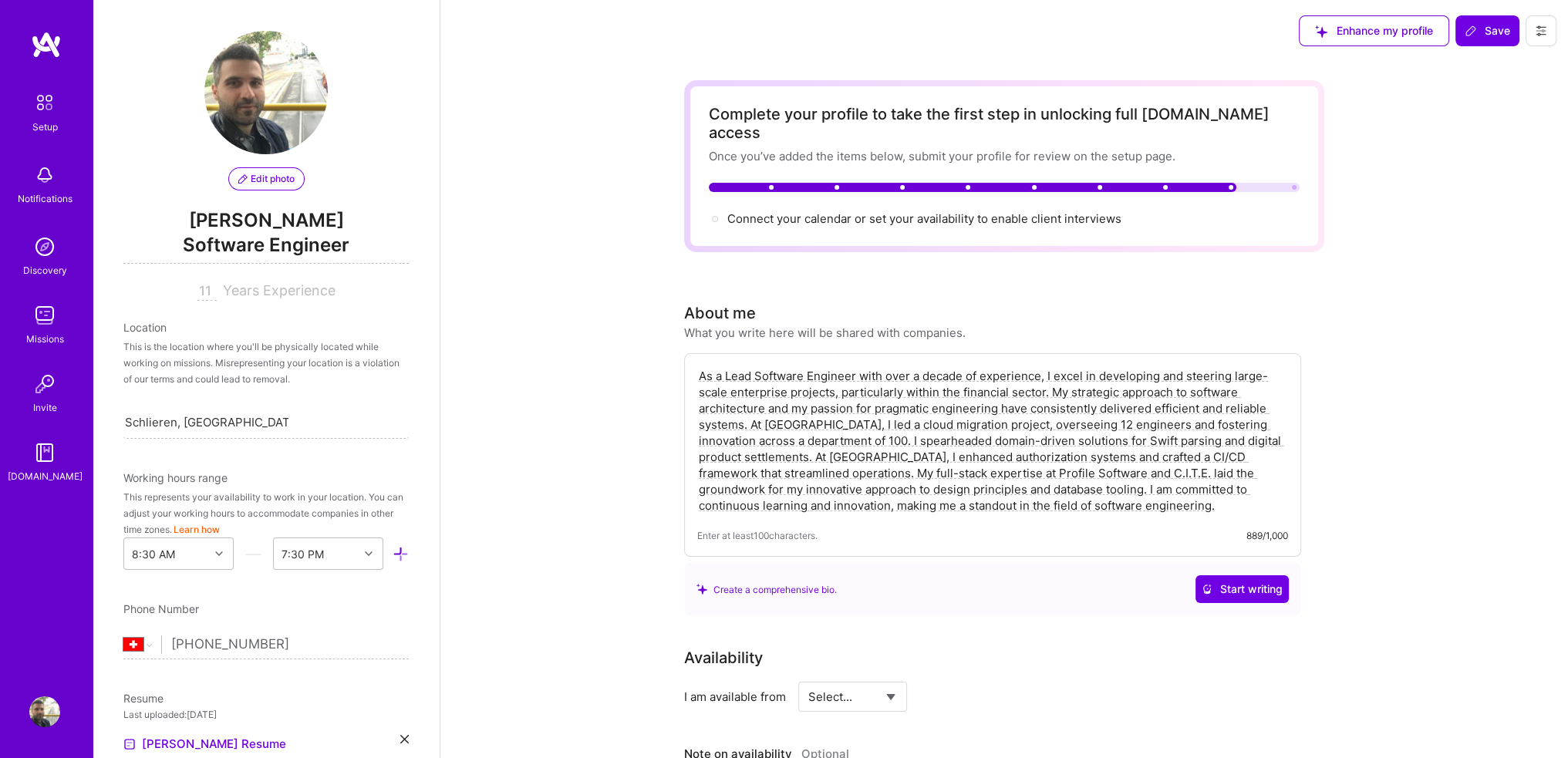
click at [281, 188] on button "Edit photo" at bounding box center [267, 179] width 77 height 23
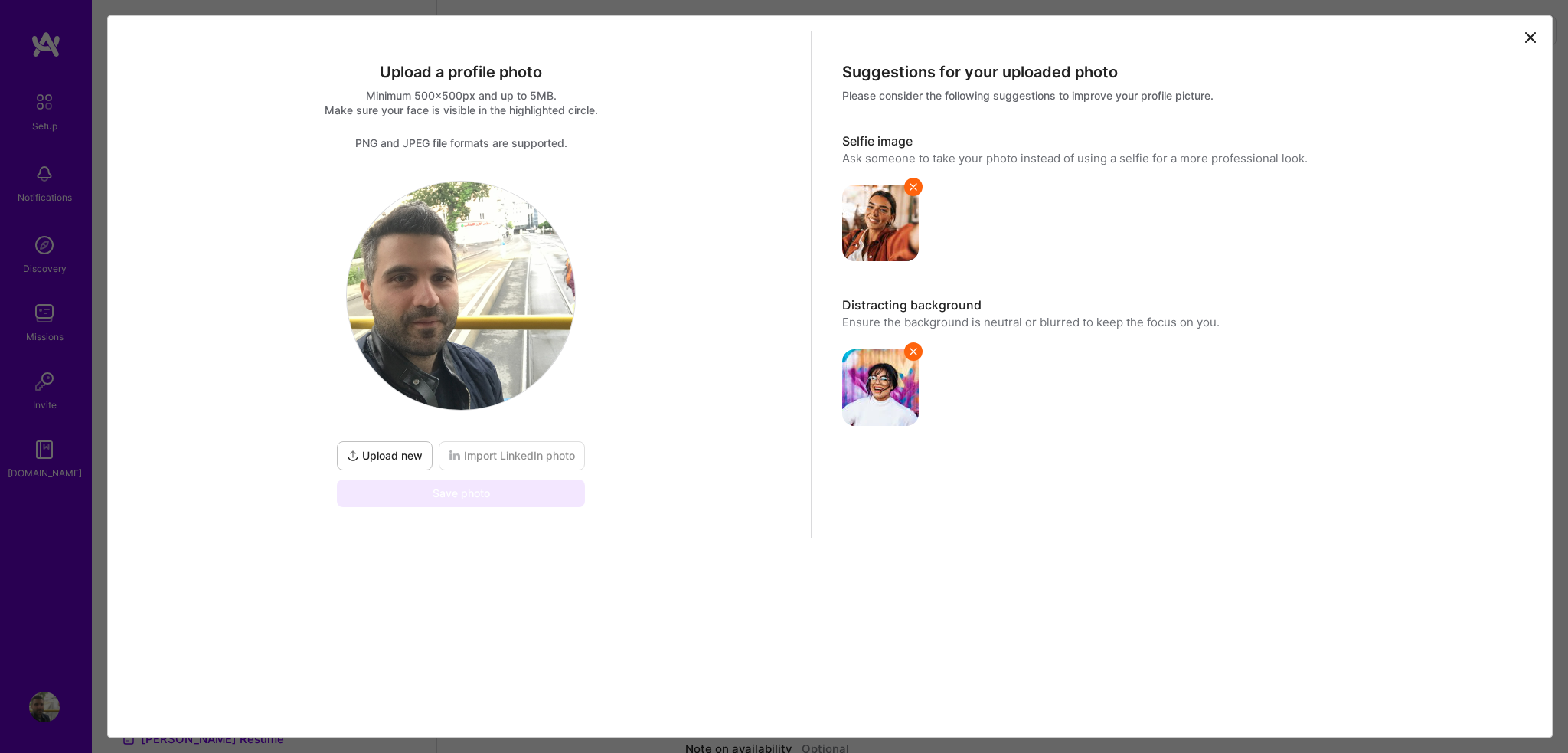
click at [390, 456] on span "Upload new" at bounding box center [385, 456] width 76 height 16
click at [531, 453] on span "Import LinkedIn photo" at bounding box center [511, 456] width 126 height 16
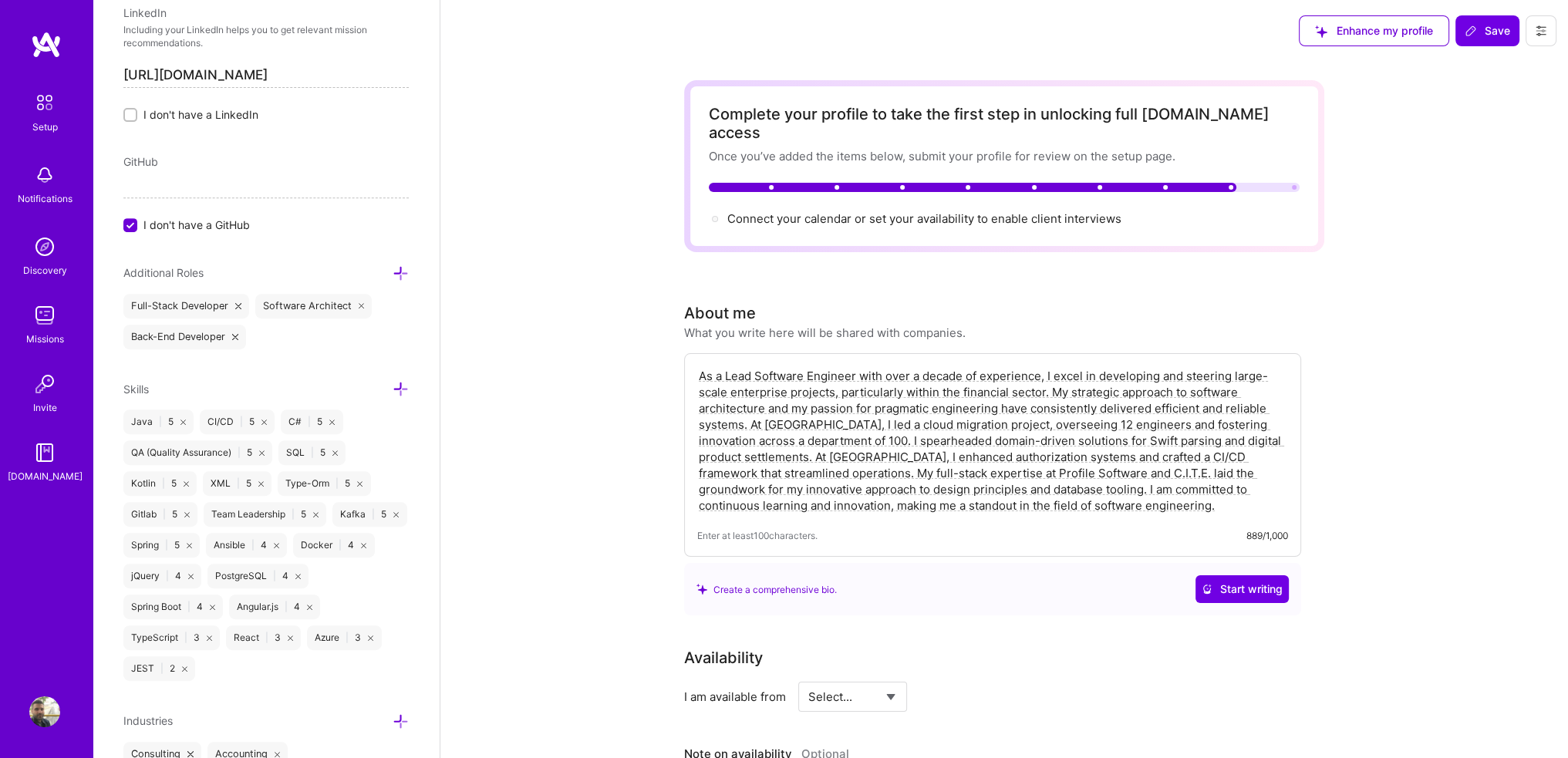
scroll to position [831, 0]
click at [263, 72] on input "[URL][DOMAIN_NAME]" at bounding box center [266, 73] width 285 height 25
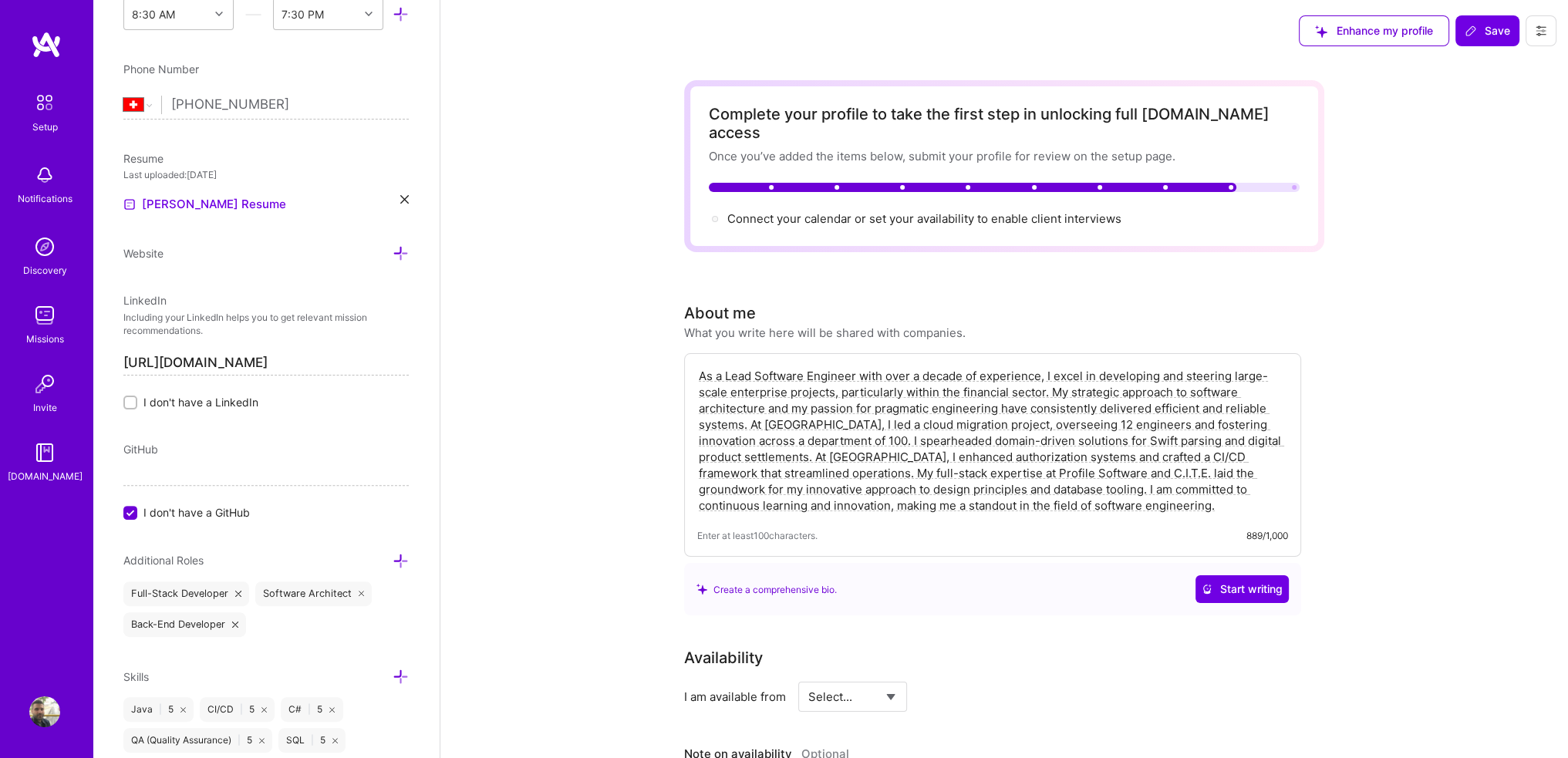
scroll to position [0, 0]
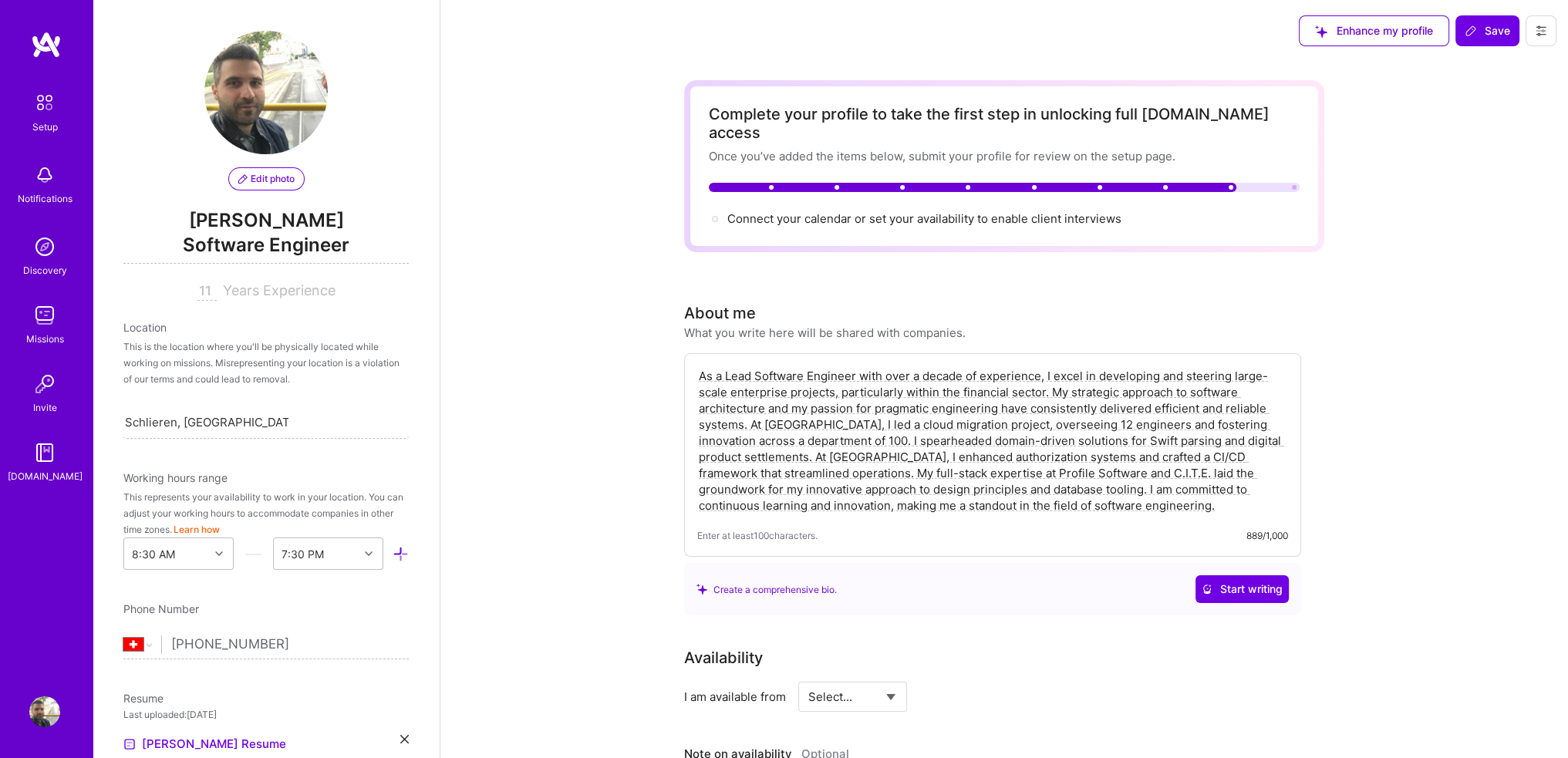
click at [277, 188] on button "Edit photo" at bounding box center [267, 179] width 77 height 23
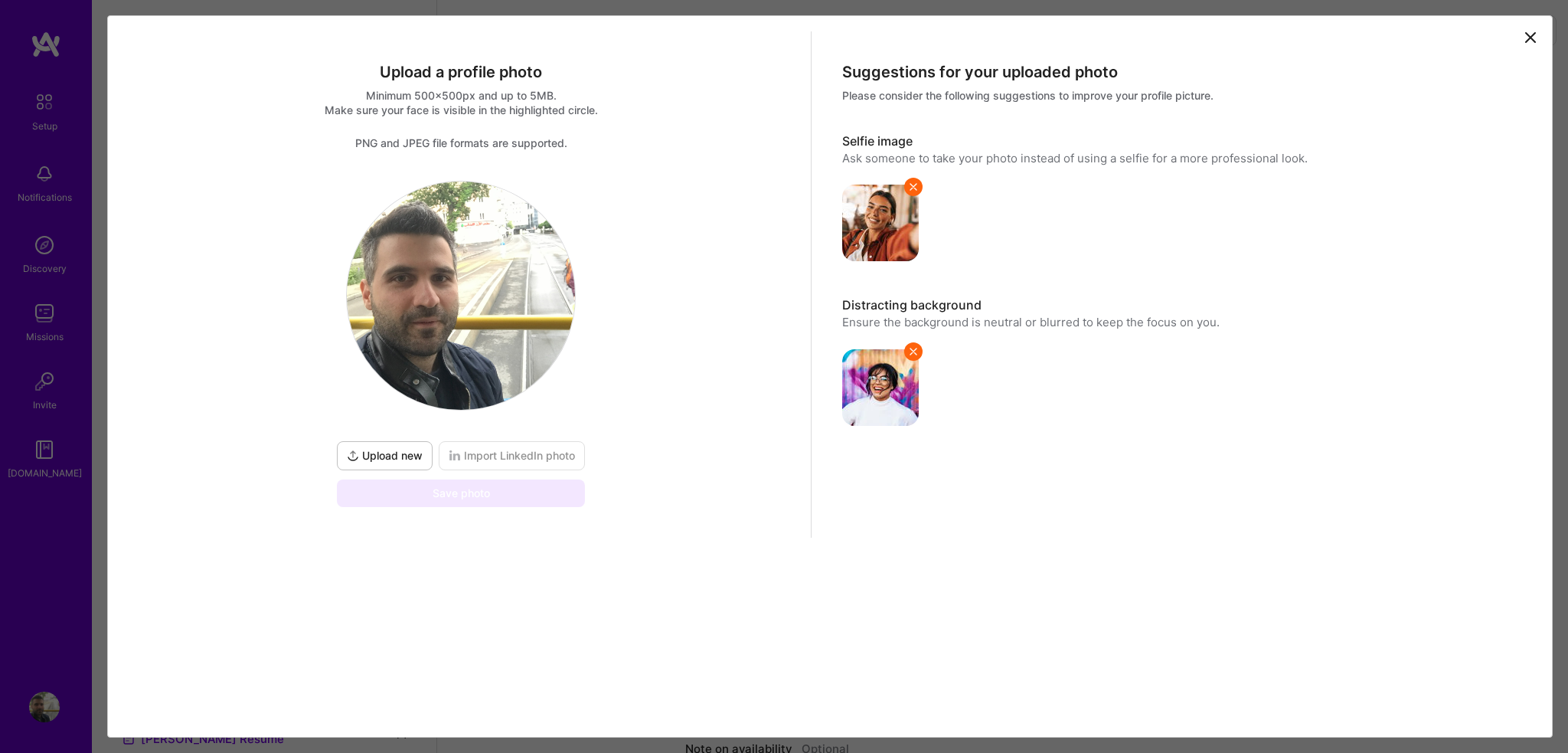
click at [410, 442] on button "Upload new" at bounding box center [384, 455] width 95 height 29
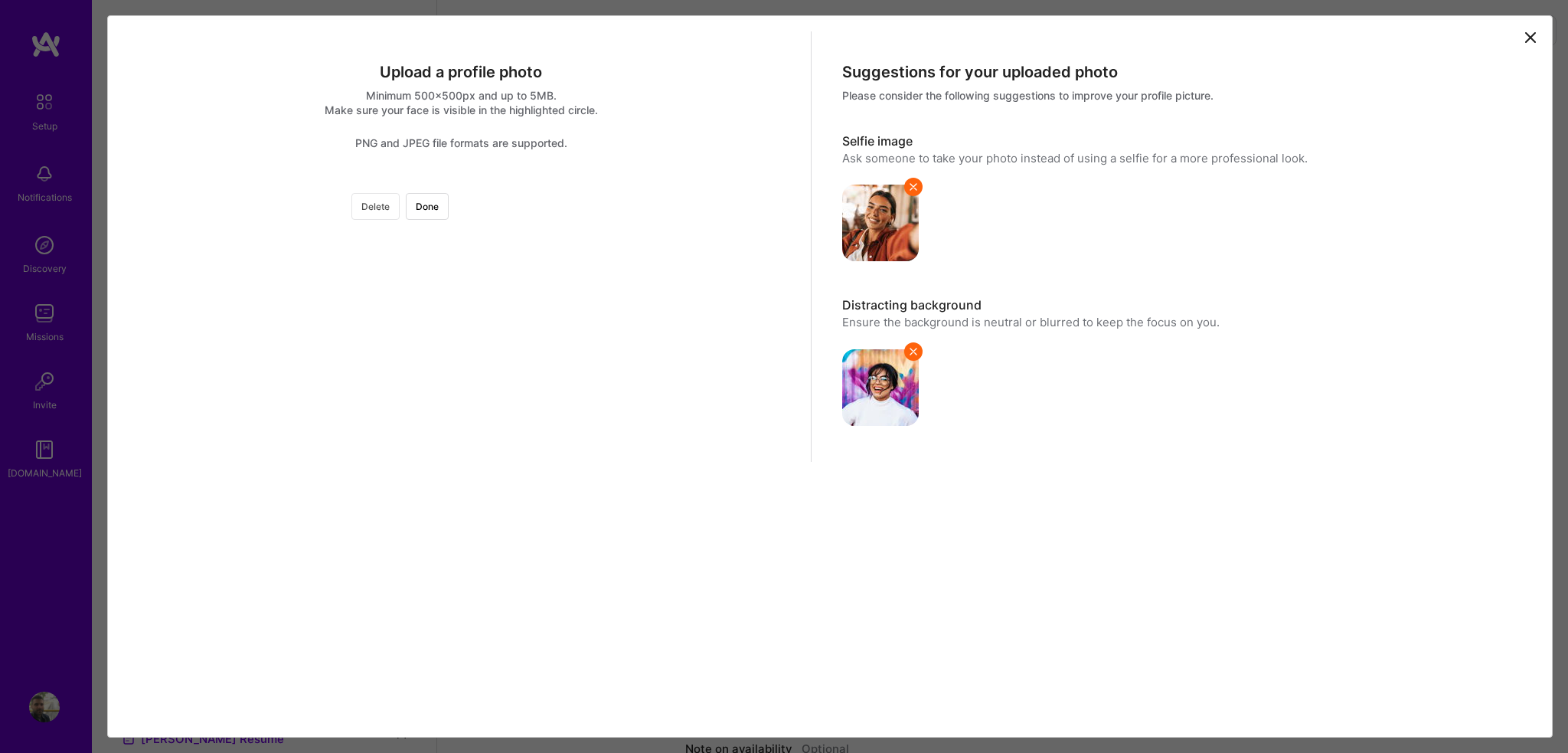
click at [400, 202] on button "Delete" at bounding box center [376, 206] width 48 height 27
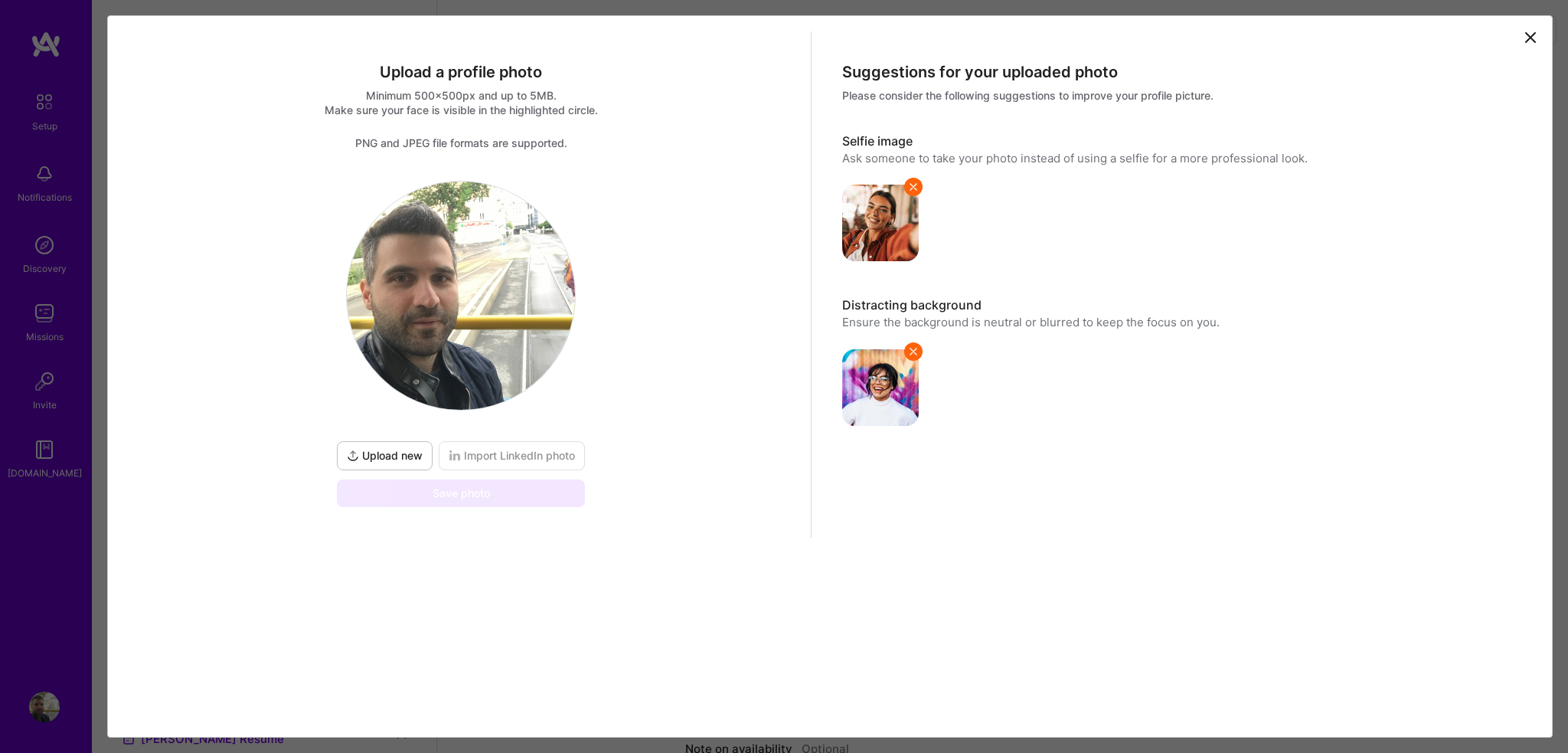
click at [379, 456] on span "Upload new" at bounding box center [385, 456] width 76 height 16
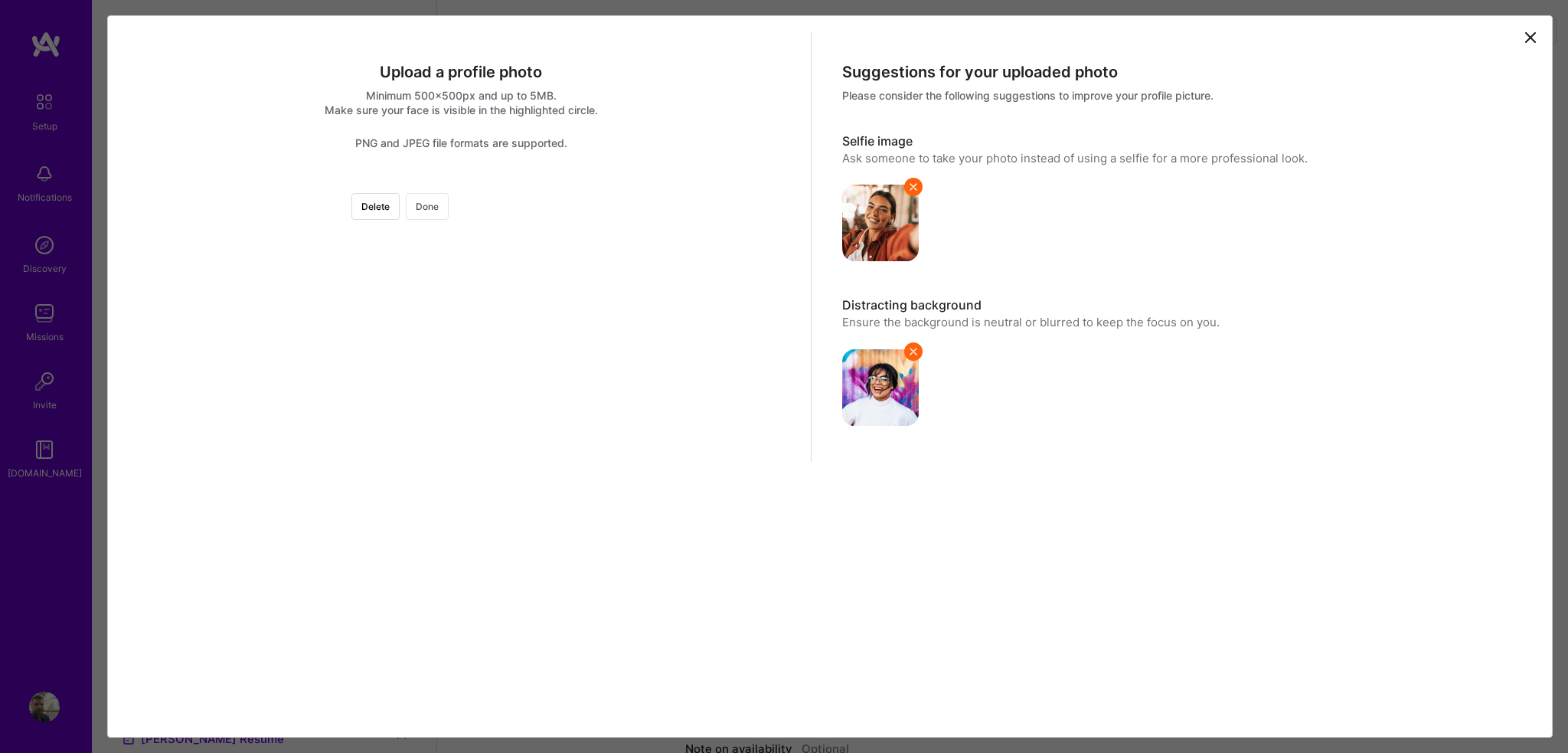
click at [448, 202] on button "Done" at bounding box center [427, 206] width 43 height 27
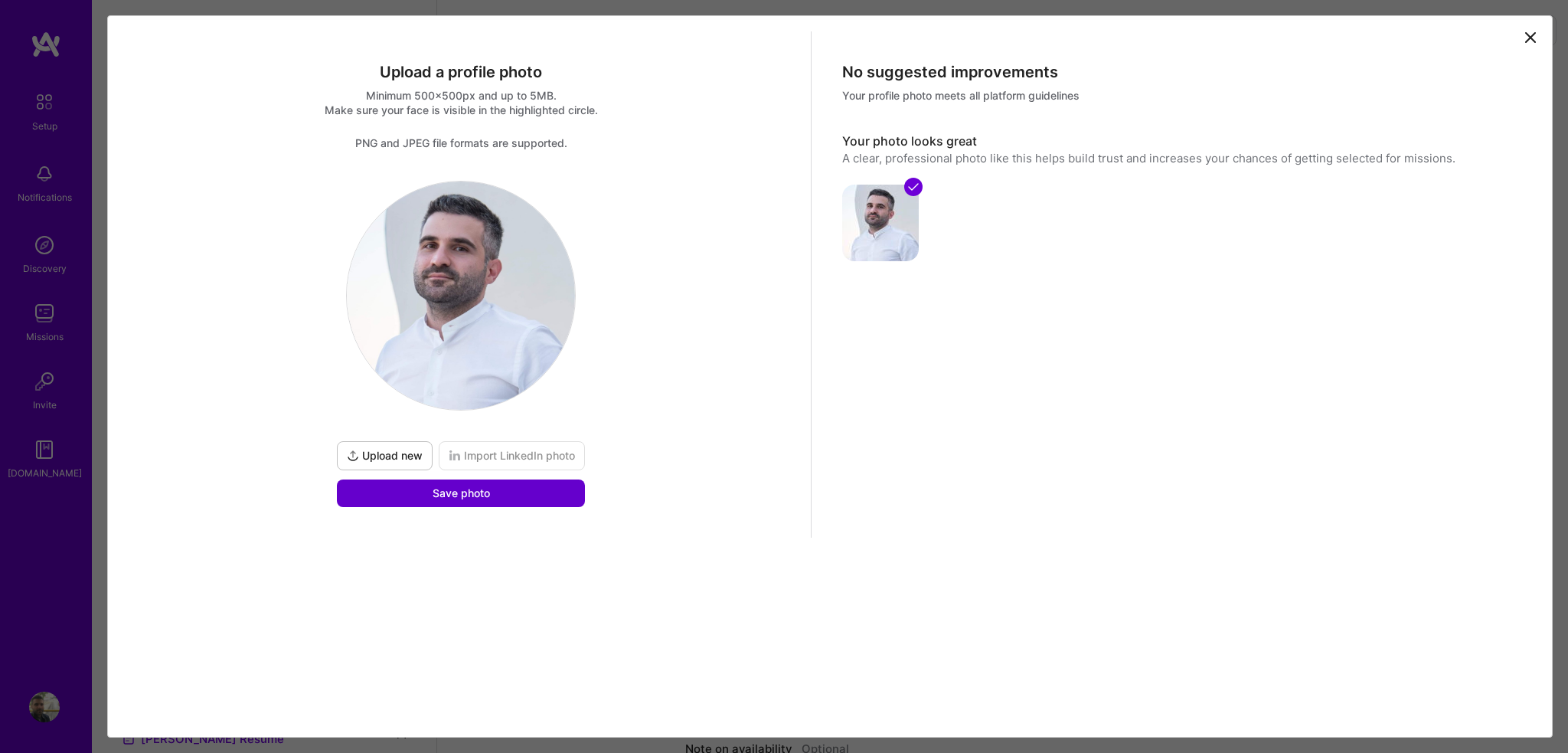
click at [528, 486] on button "Save photo" at bounding box center [461, 494] width 248 height 28
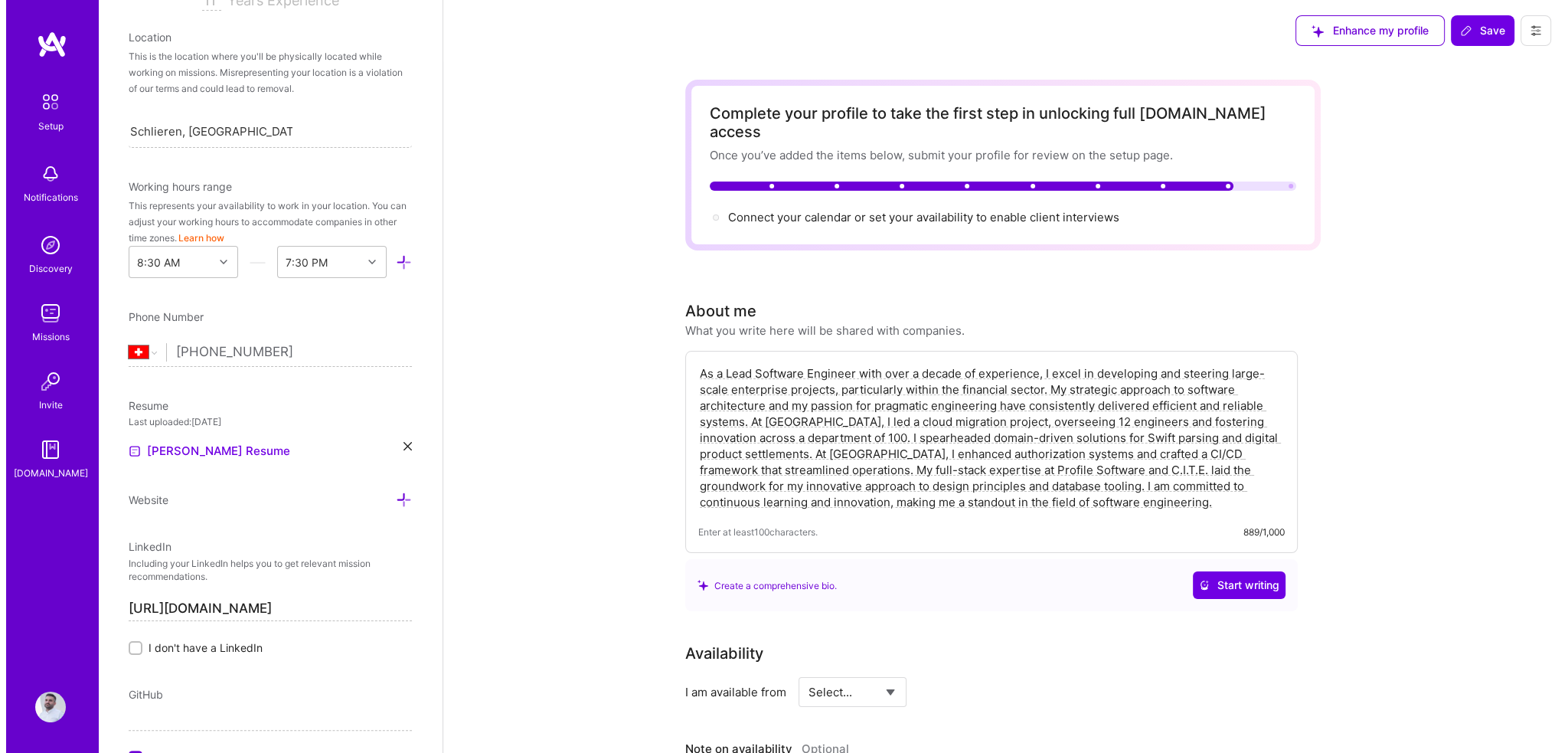
scroll to position [453, 0]
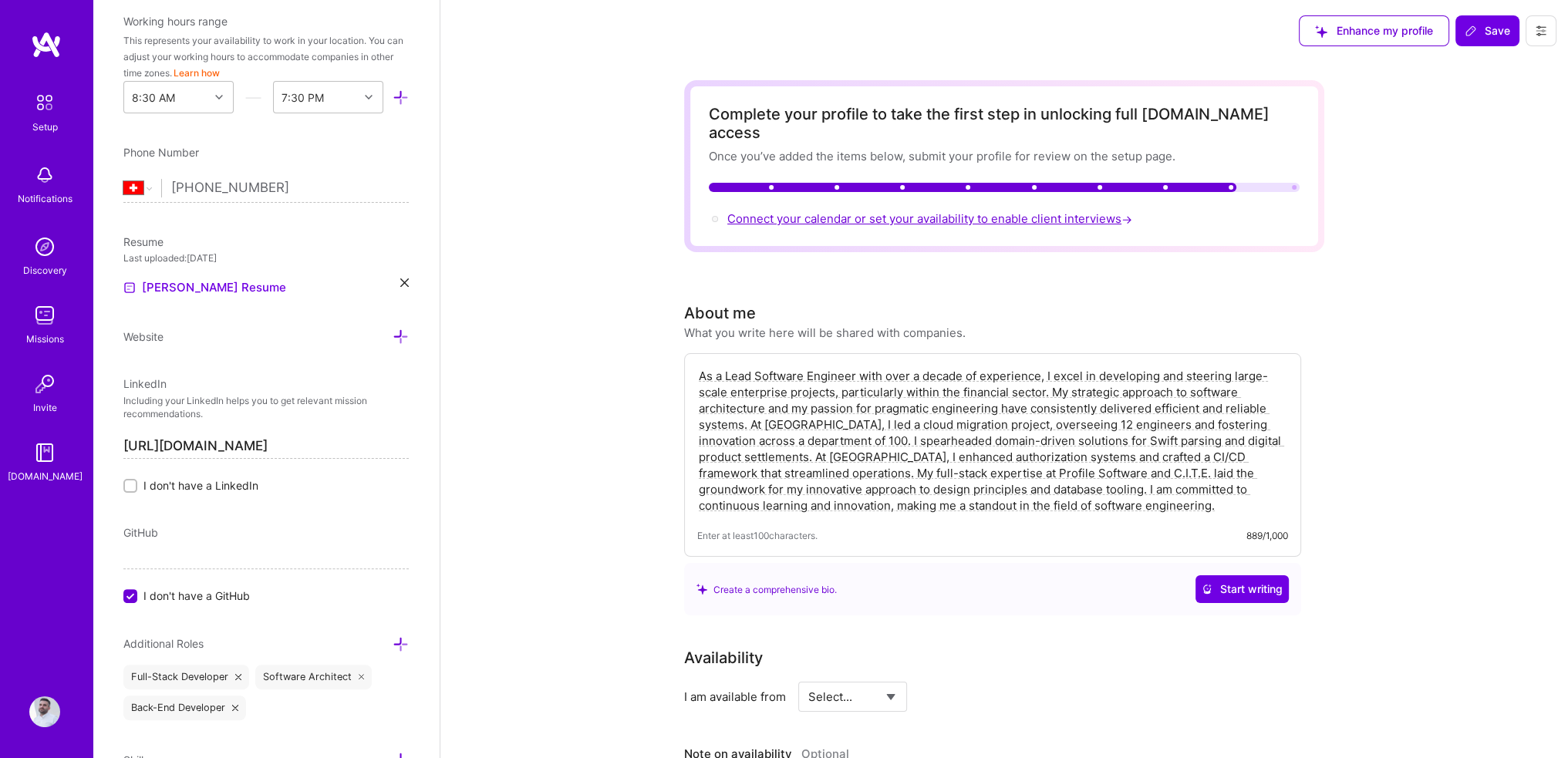
click at [1054, 211] on span "Connect your calendar or set your availability to enable client interviews →" at bounding box center [932, 218] width 408 height 15
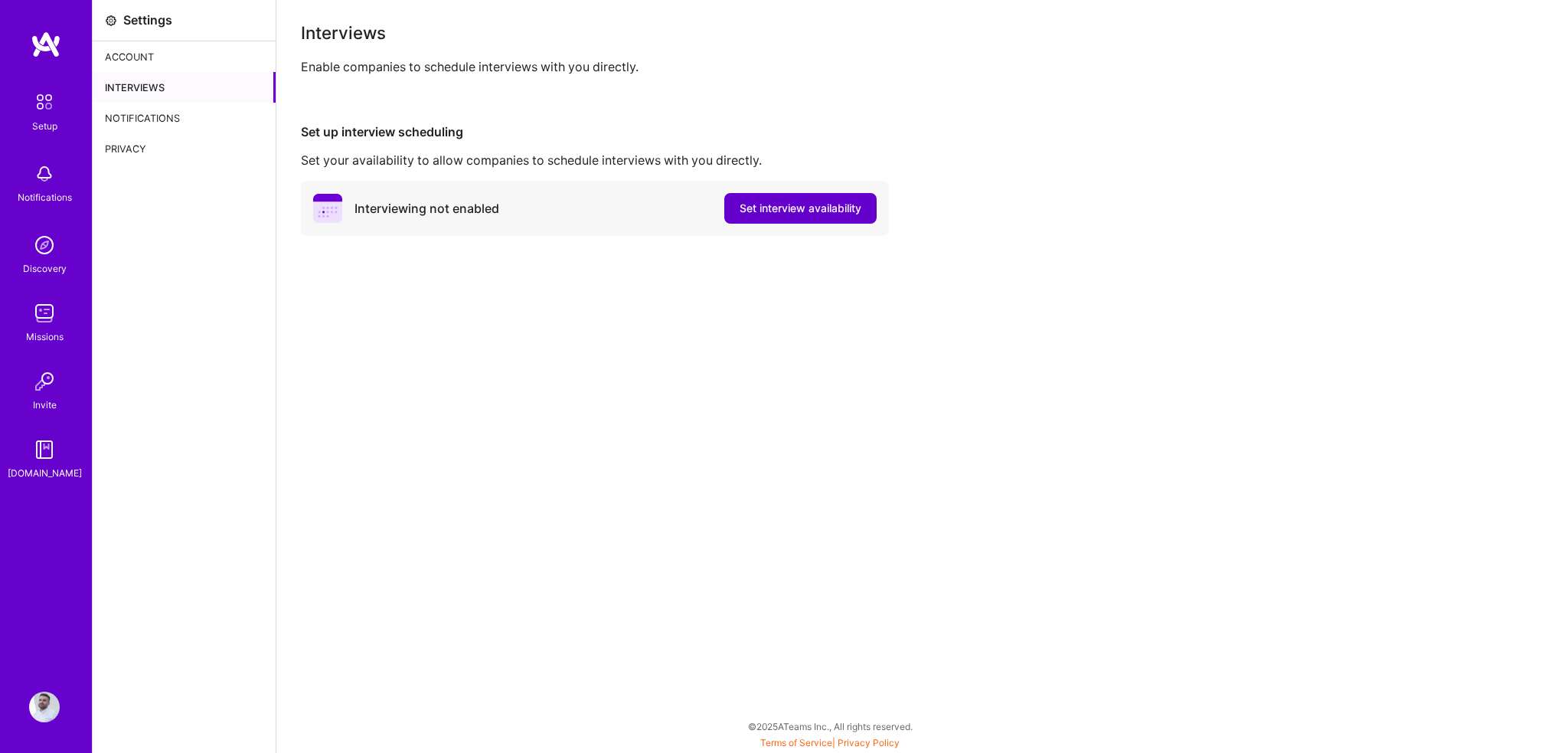
click at [819, 205] on span "Set interview availability" at bounding box center [800, 209] width 122 height 16
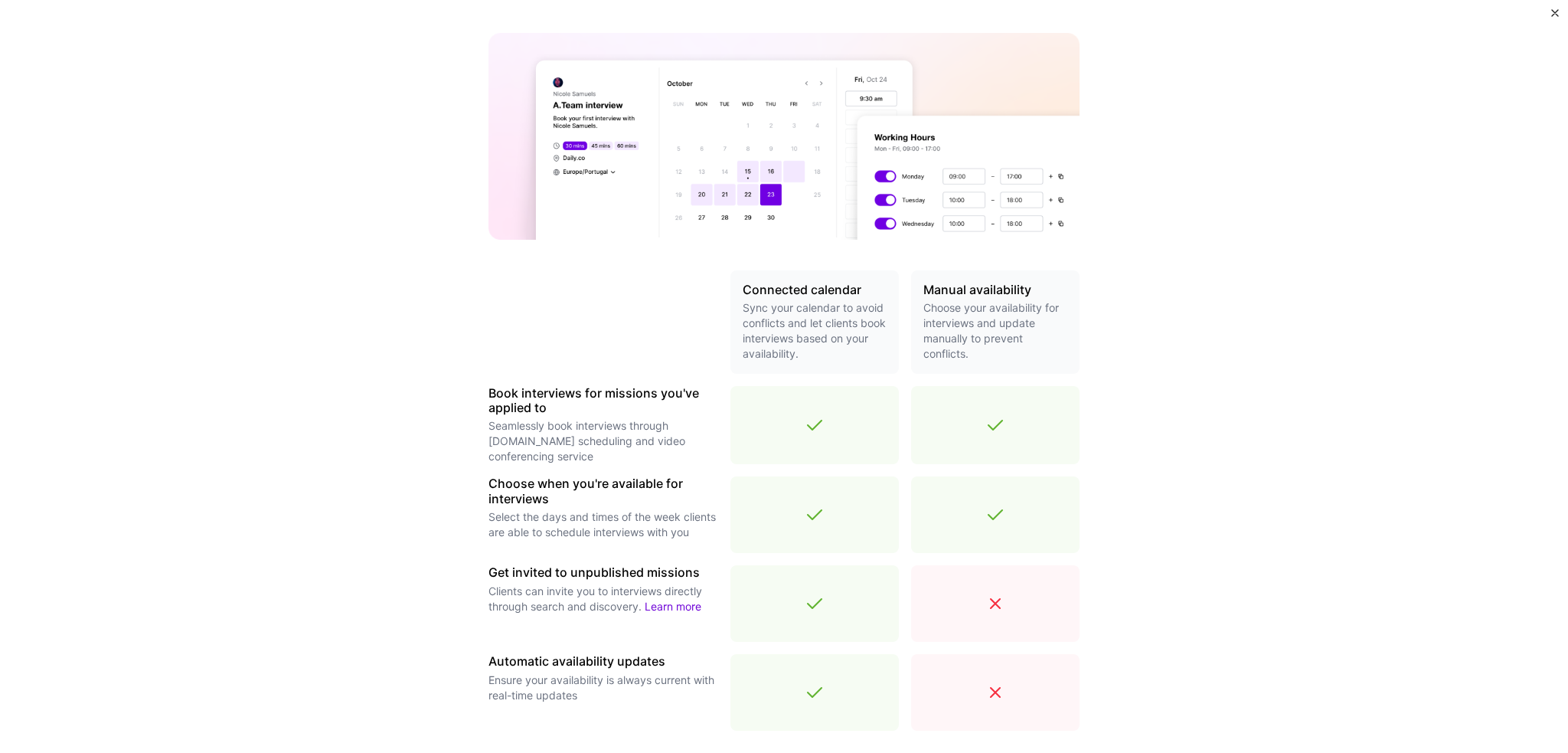
scroll to position [227, 0]
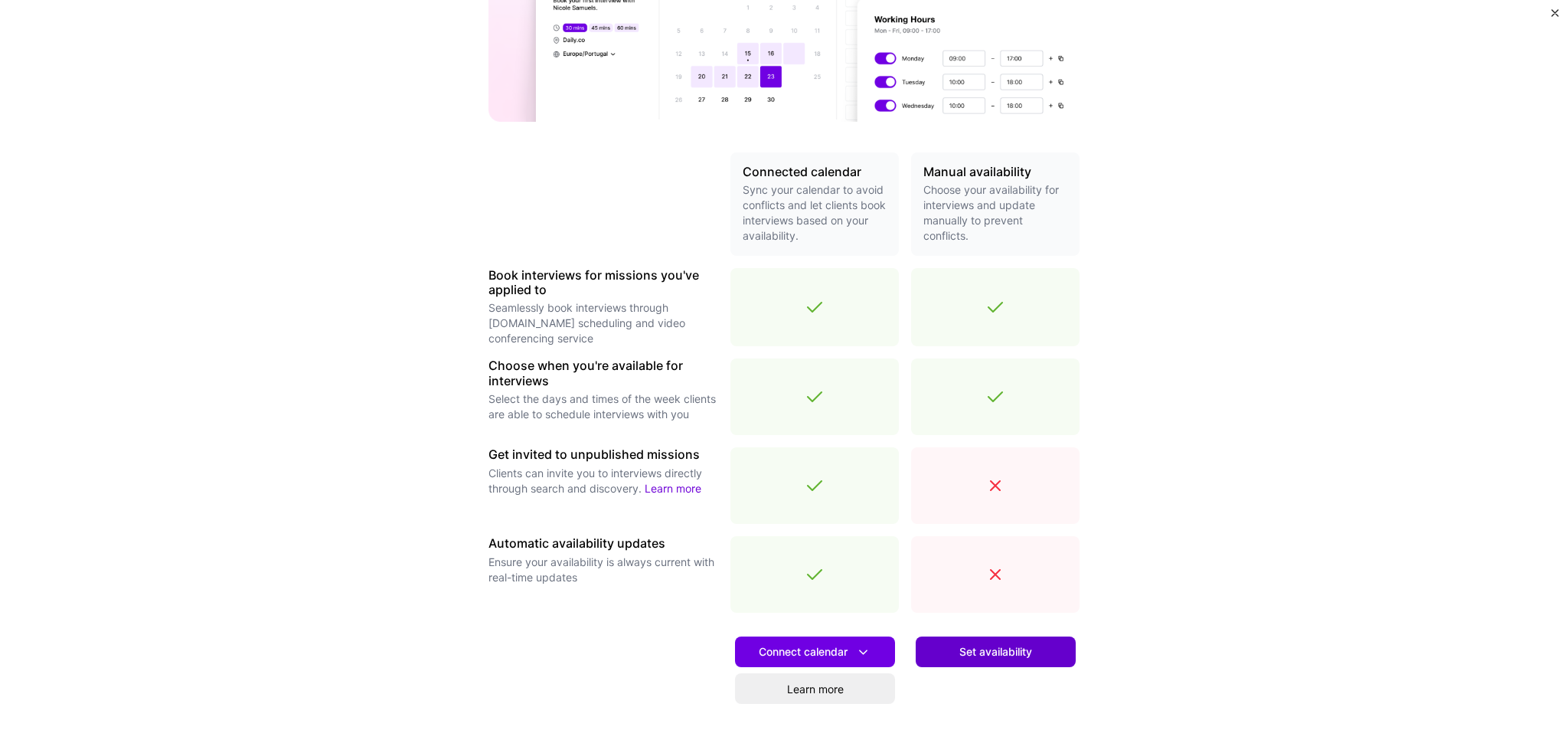
click at [959, 660] on button "Set availability" at bounding box center [995, 651] width 160 height 30
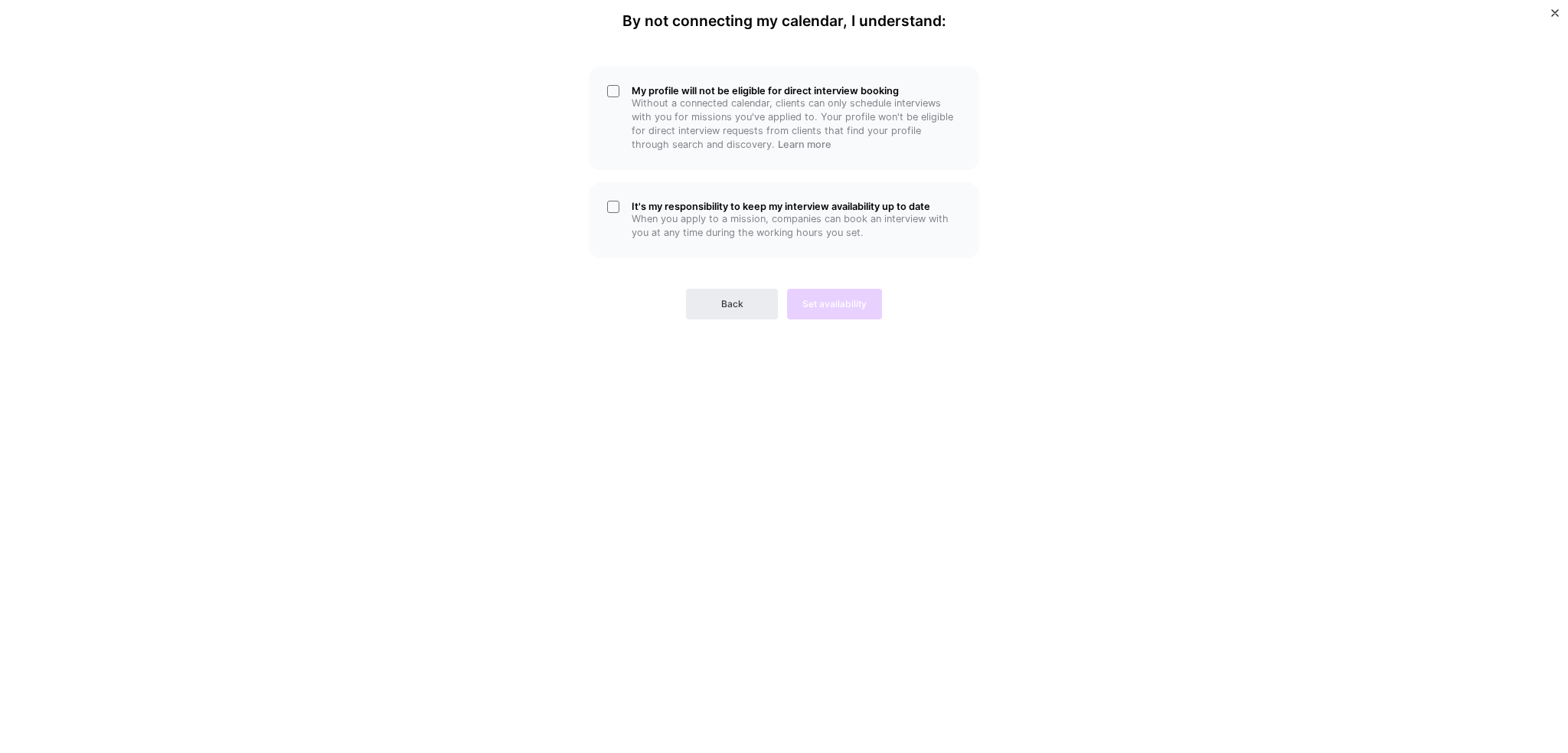
scroll to position [0, 0]
click at [720, 301] on button "Back" at bounding box center [732, 304] width 92 height 30
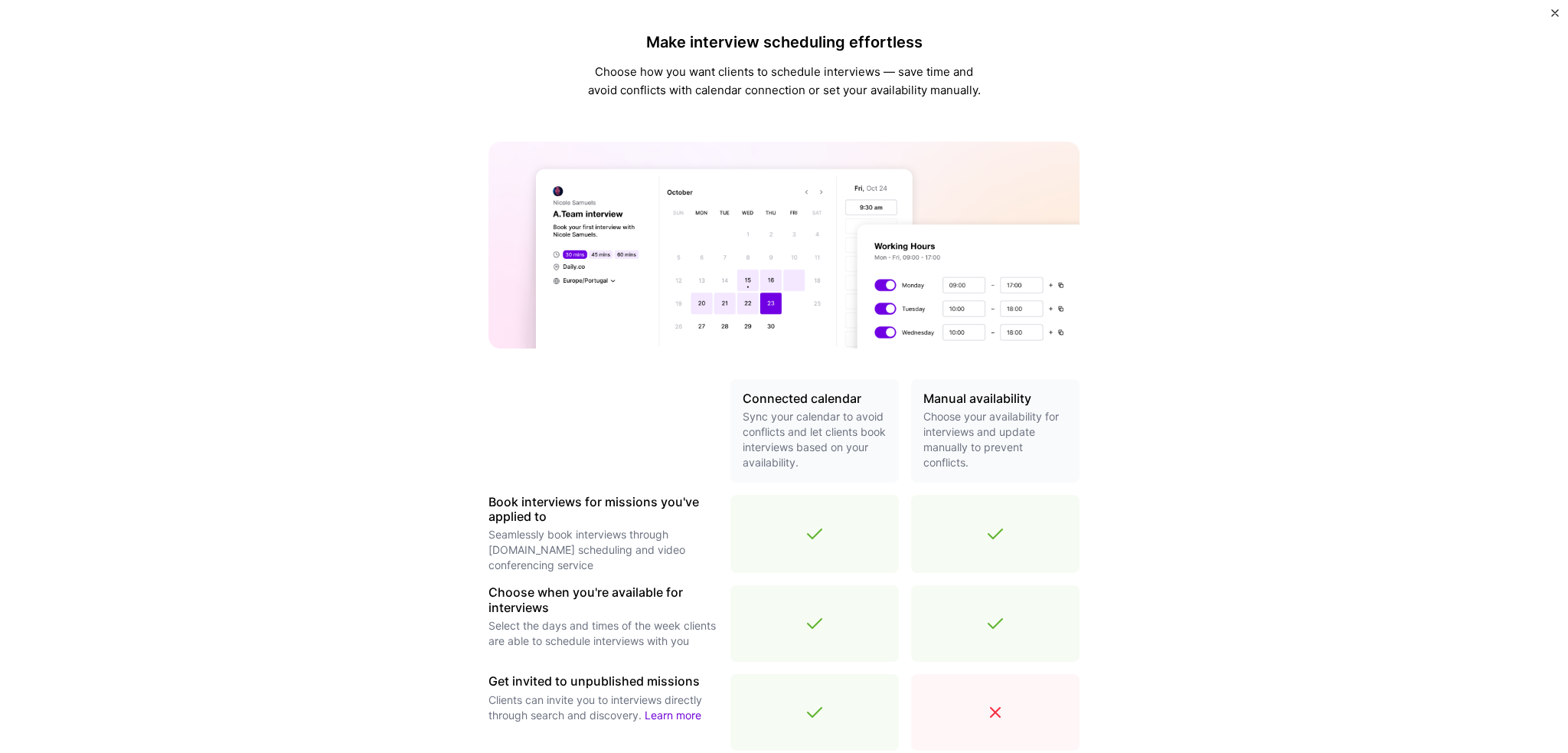
scroll to position [320, 0]
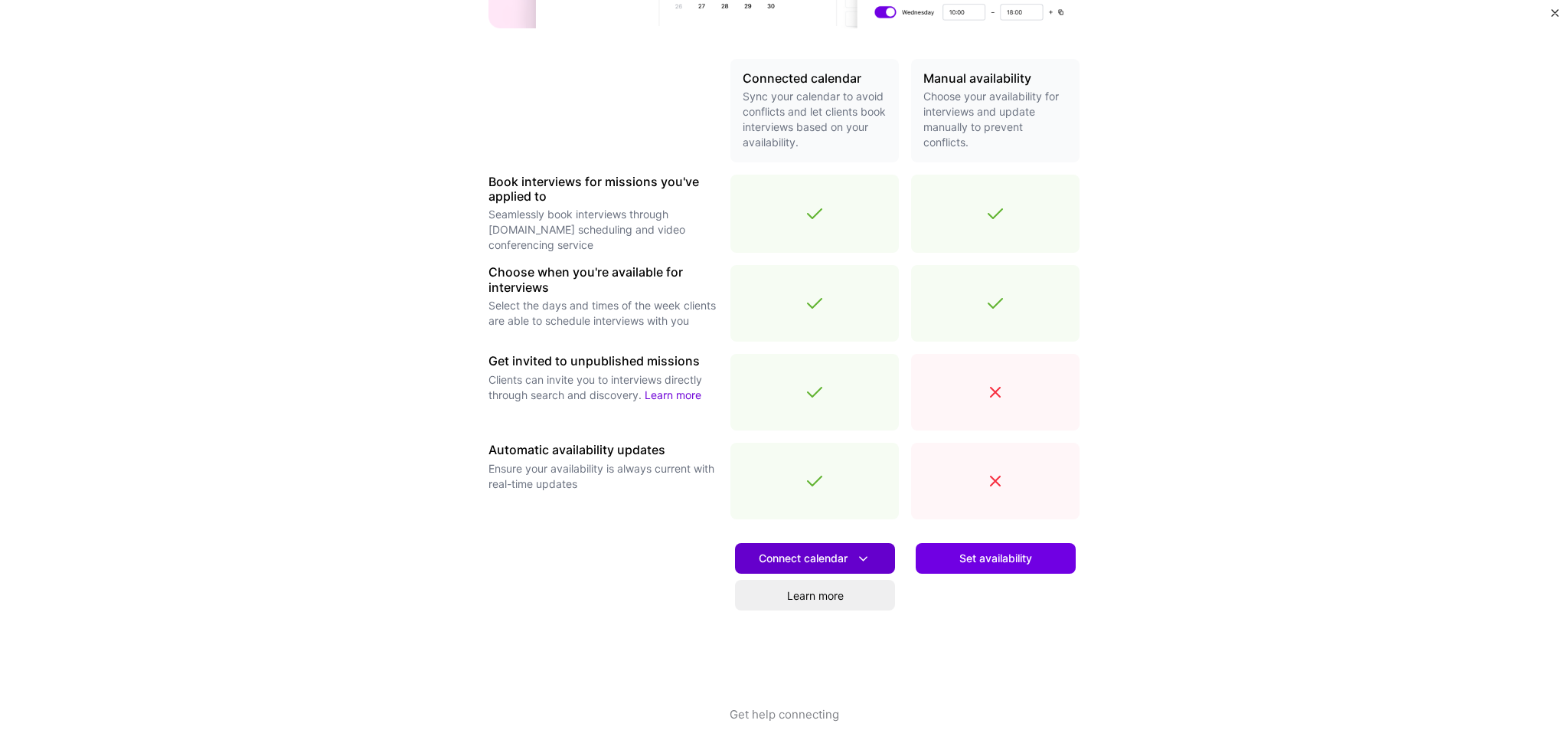
click at [858, 559] on icon at bounding box center [863, 559] width 16 height 16
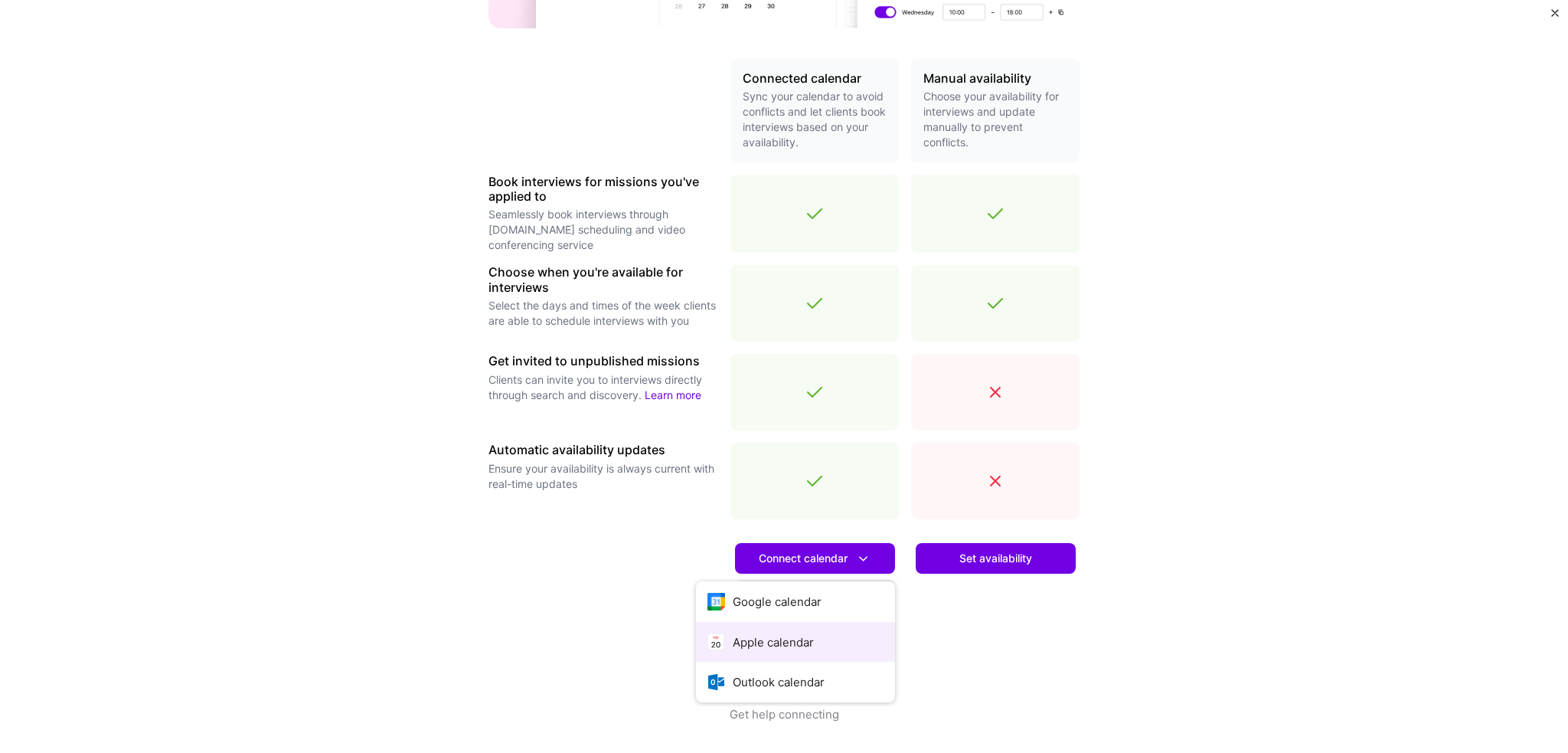
click at [806, 630] on button "Apple calendar" at bounding box center [795, 642] width 199 height 40
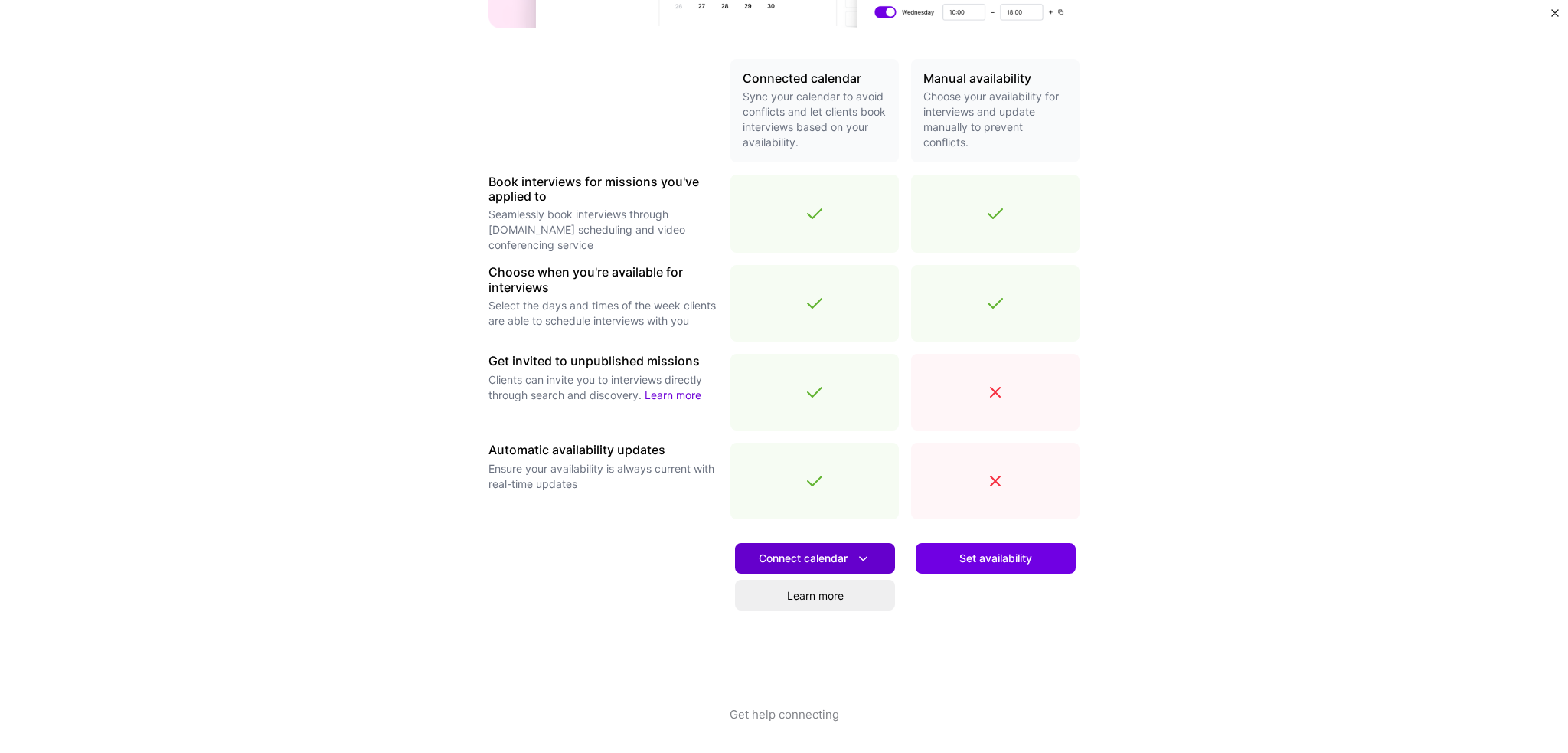
click at [819, 567] on button "Connect calendar" at bounding box center [815, 558] width 160 height 30
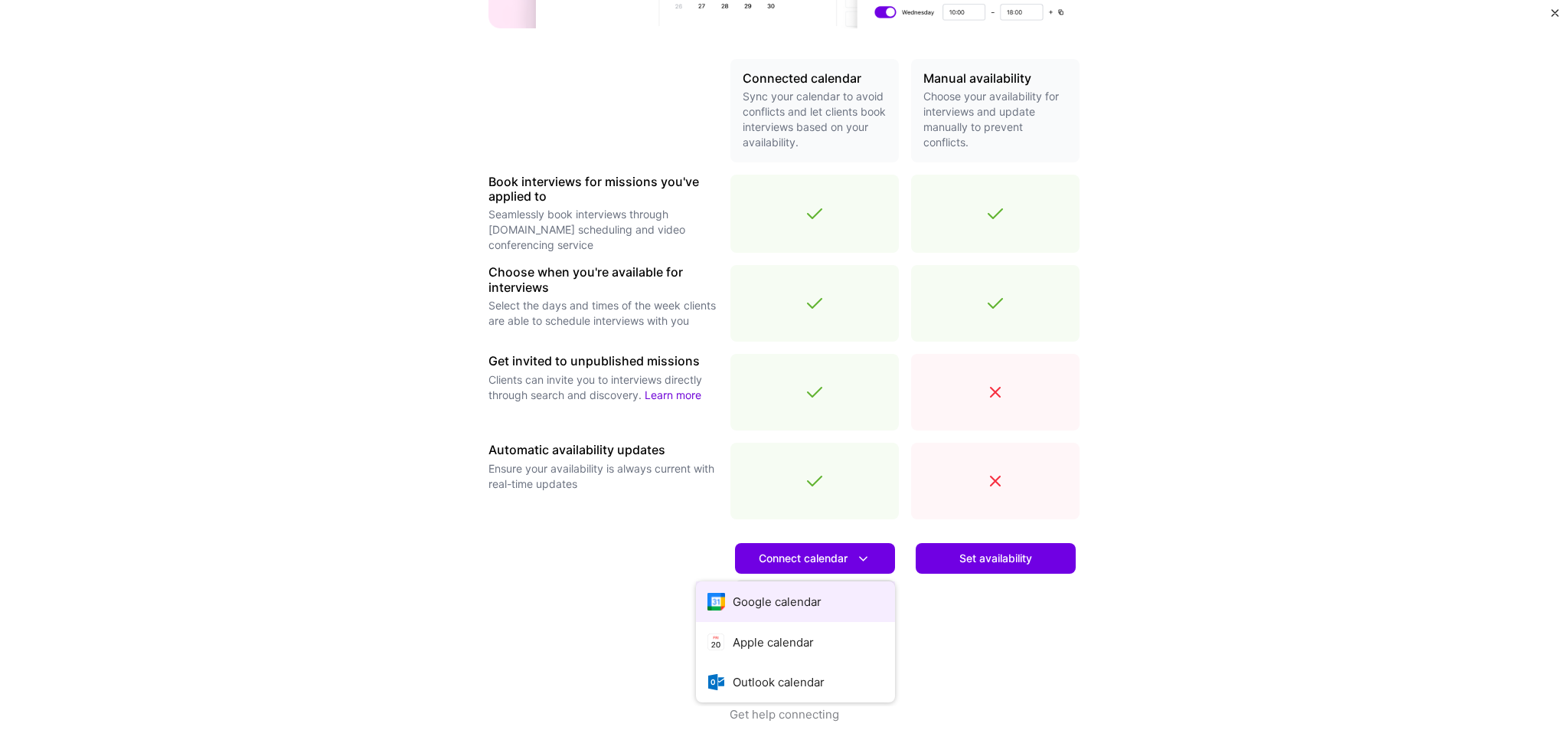
click at [798, 593] on button "Google calendar" at bounding box center [795, 602] width 199 height 40
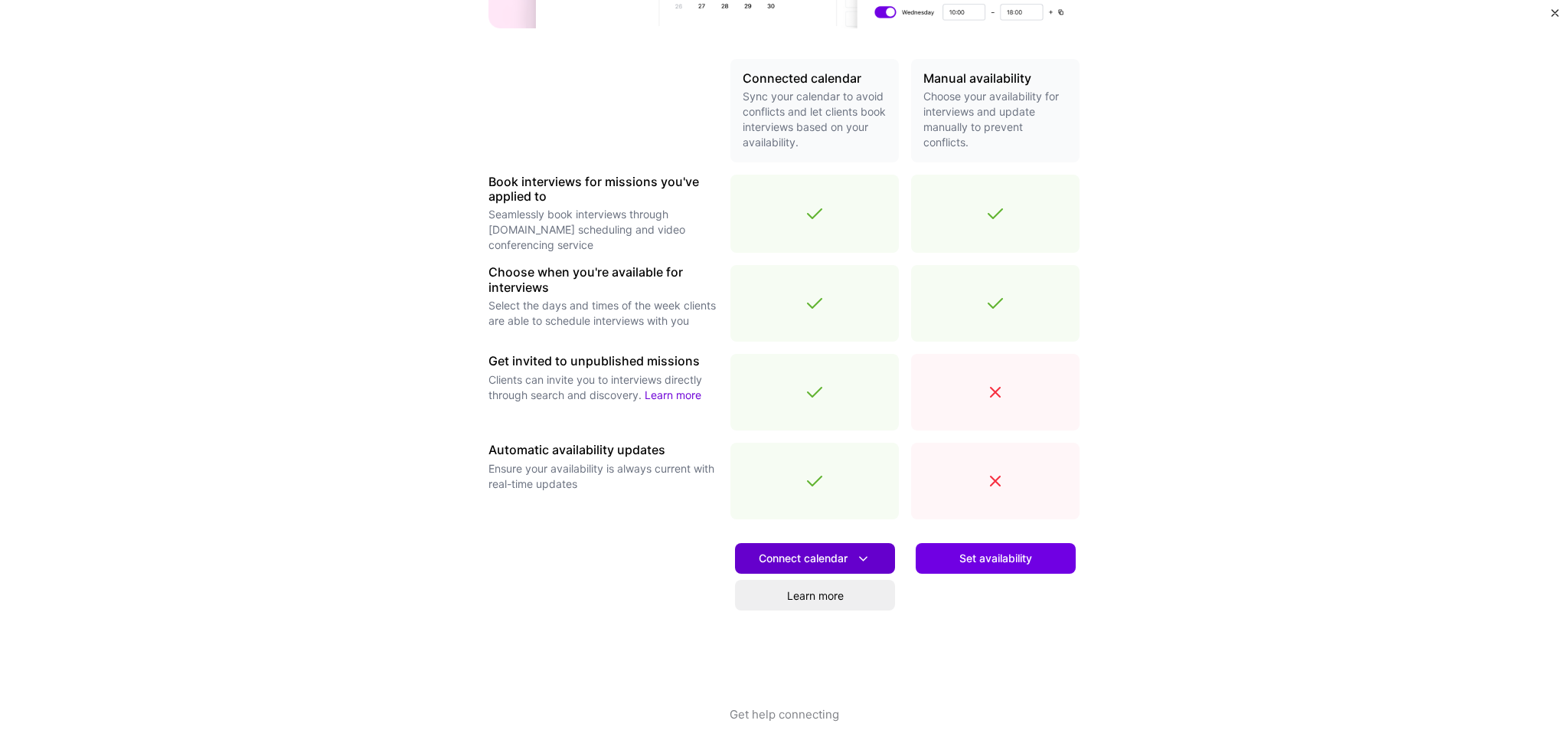
click at [790, 555] on span "Connect calendar" at bounding box center [815, 559] width 112 height 16
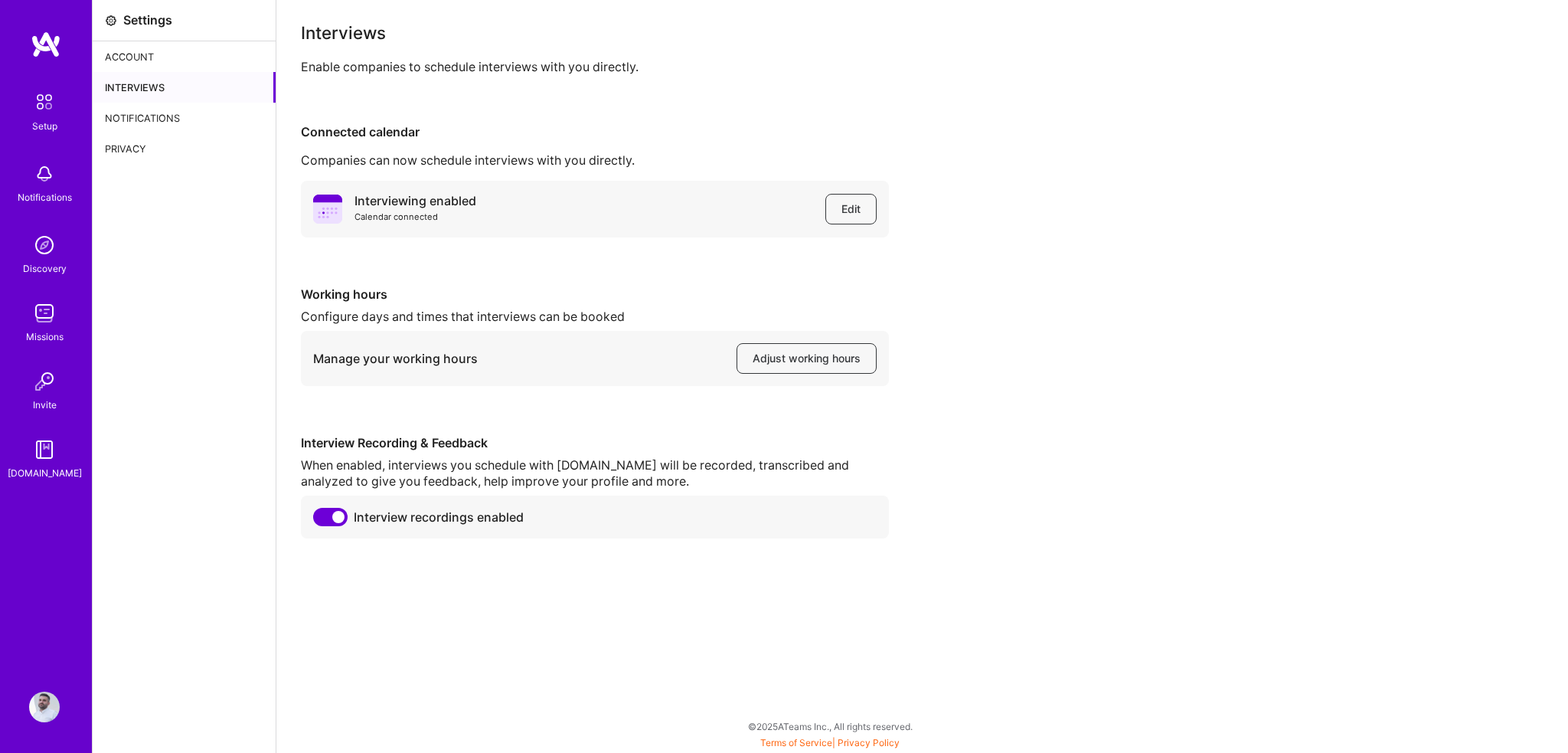
click at [185, 119] on div "Notifications" at bounding box center [184, 117] width 183 height 30
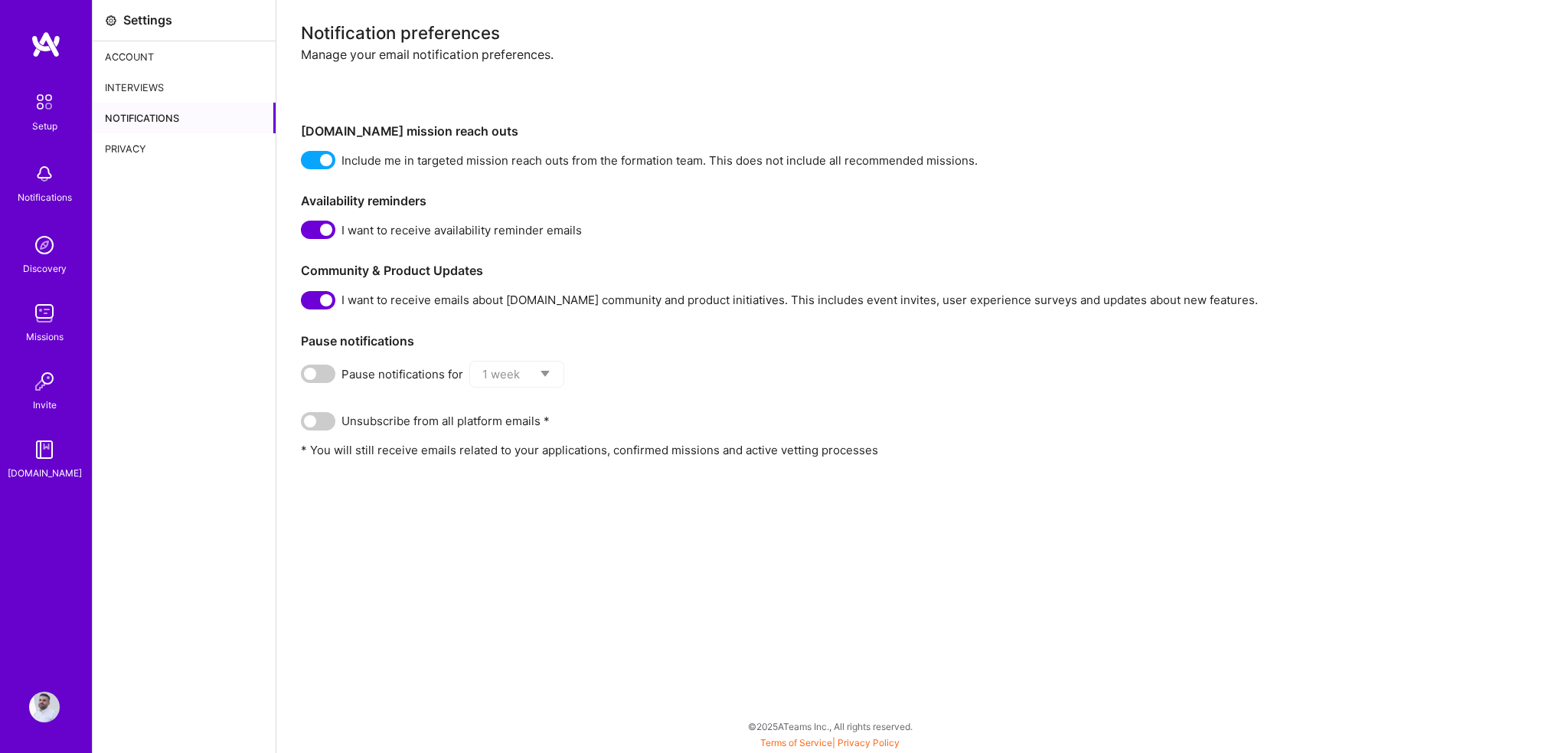
click at [153, 141] on div "Privacy" at bounding box center [184, 148] width 183 height 30
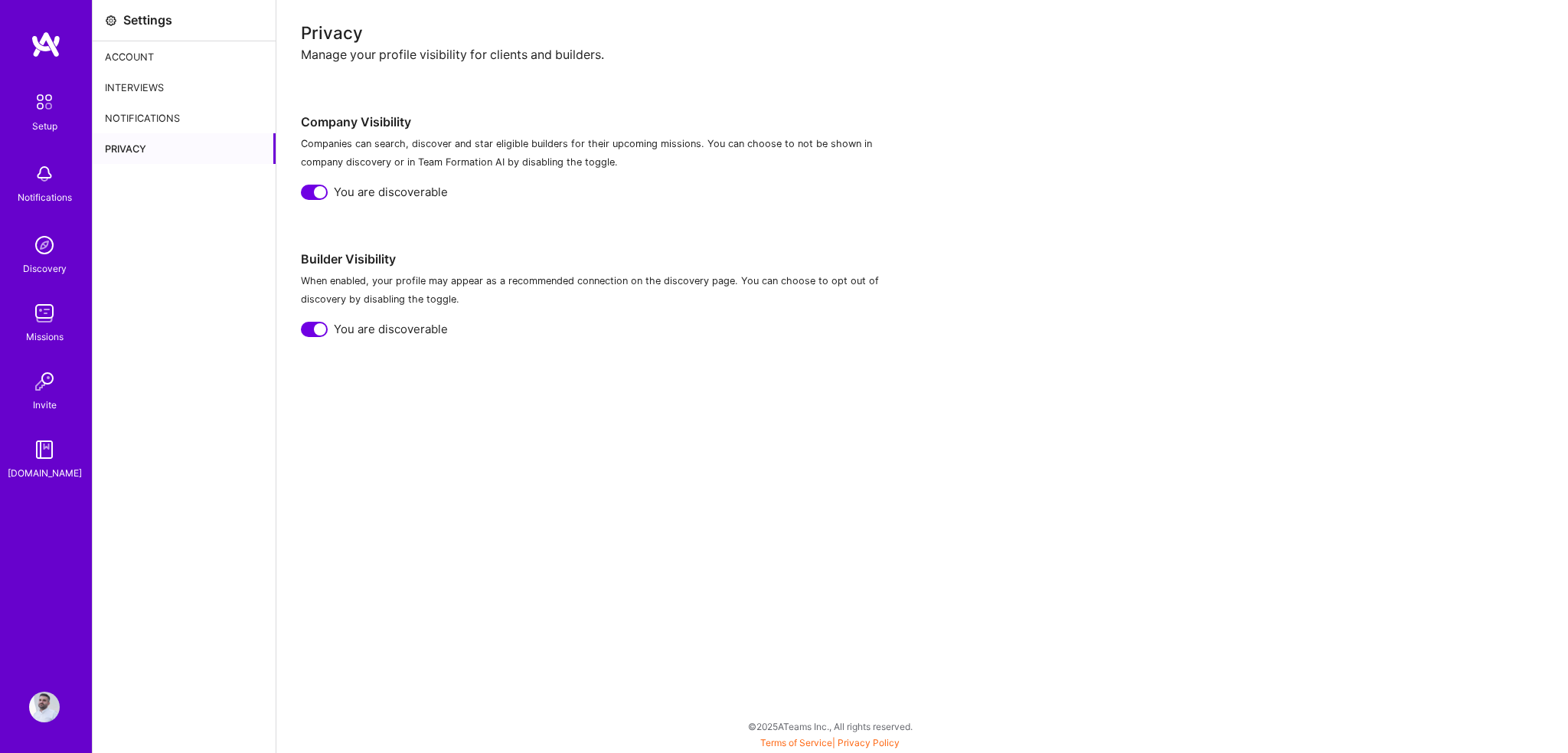
click at [170, 50] on div "Account" at bounding box center [184, 56] width 183 height 30
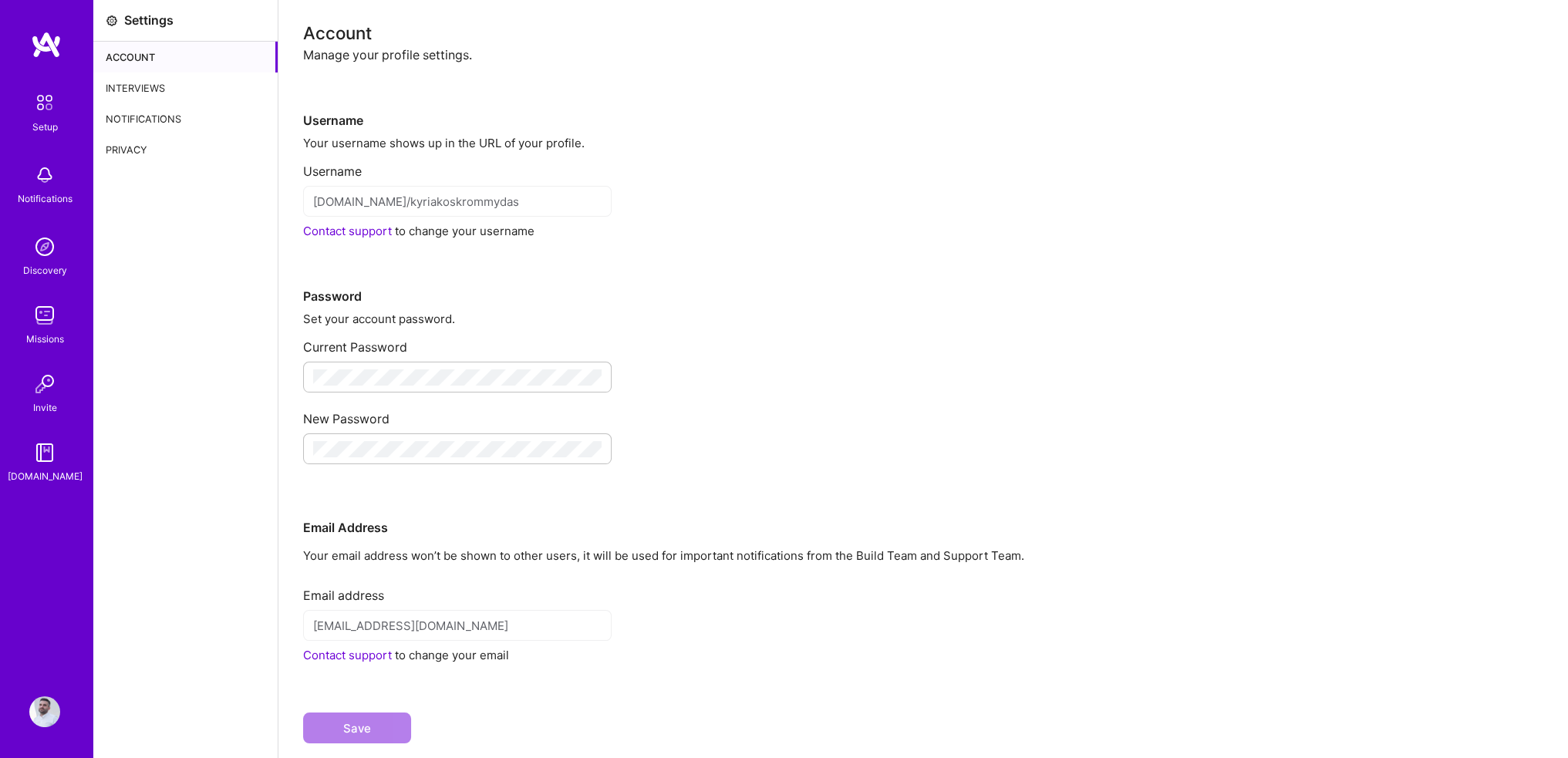
click at [52, 116] on img at bounding box center [45, 102] width 32 height 32
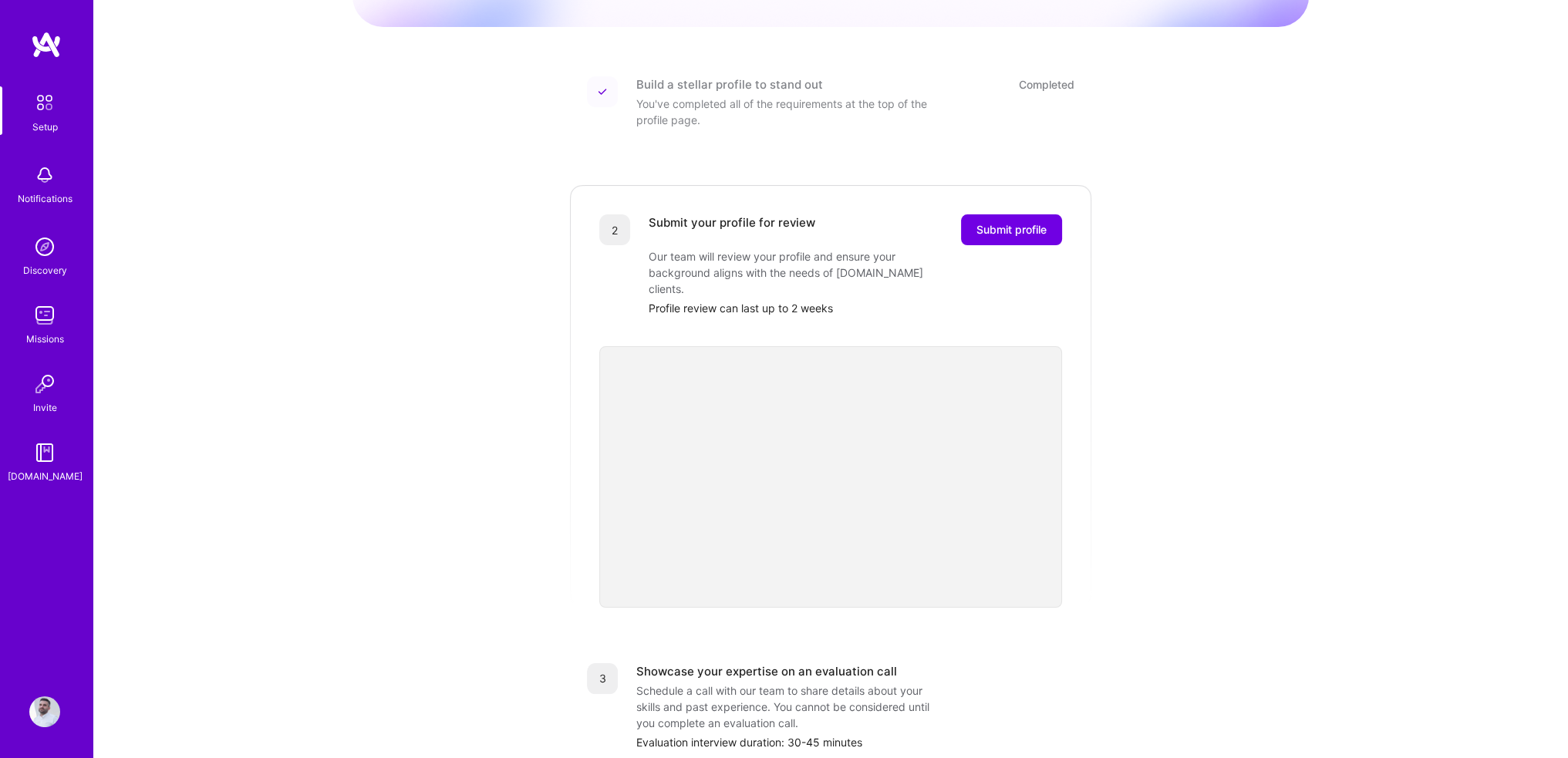
scroll to position [177, 0]
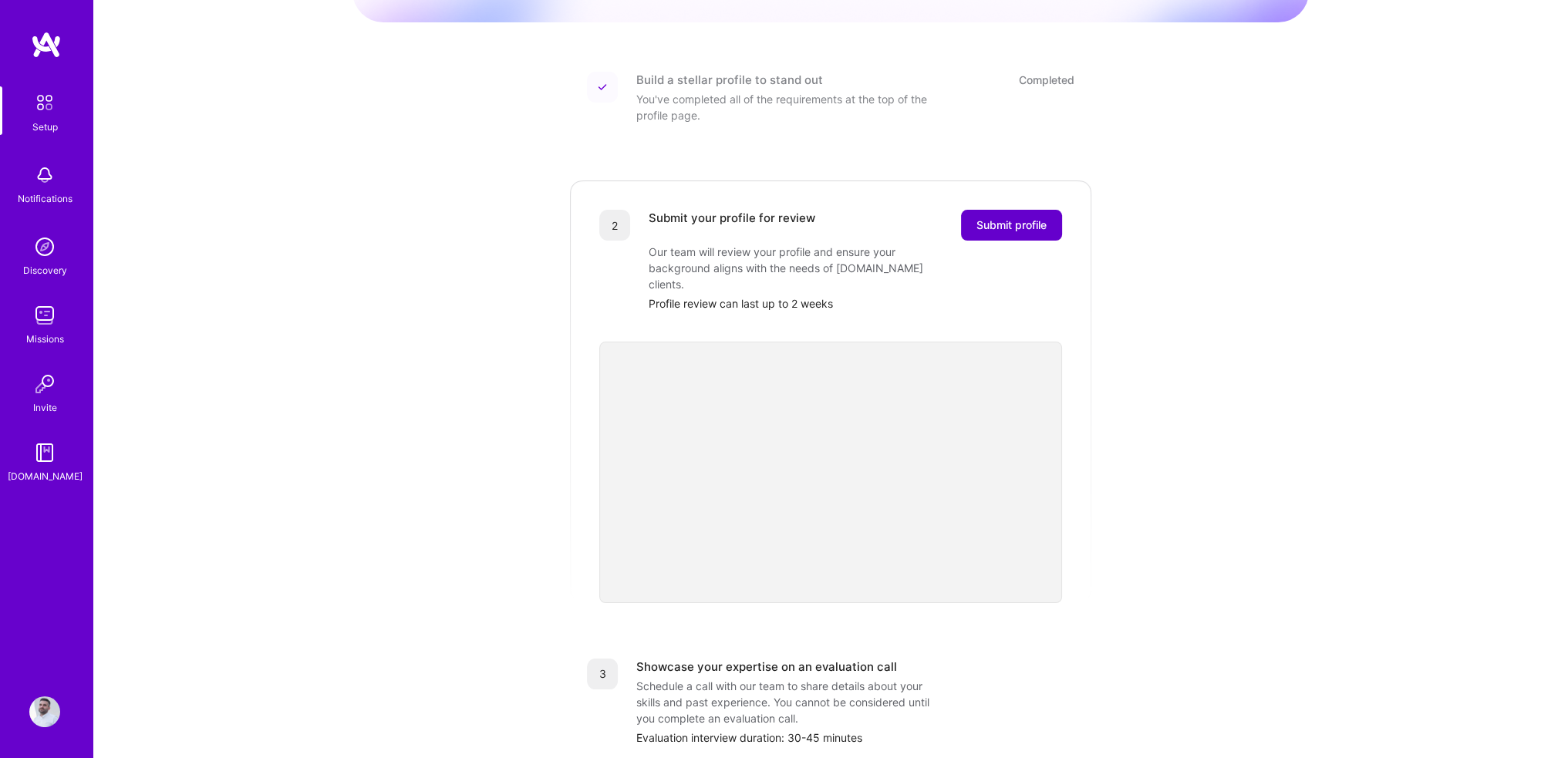
click at [1022, 217] on span "Submit profile" at bounding box center [1011, 225] width 70 height 16
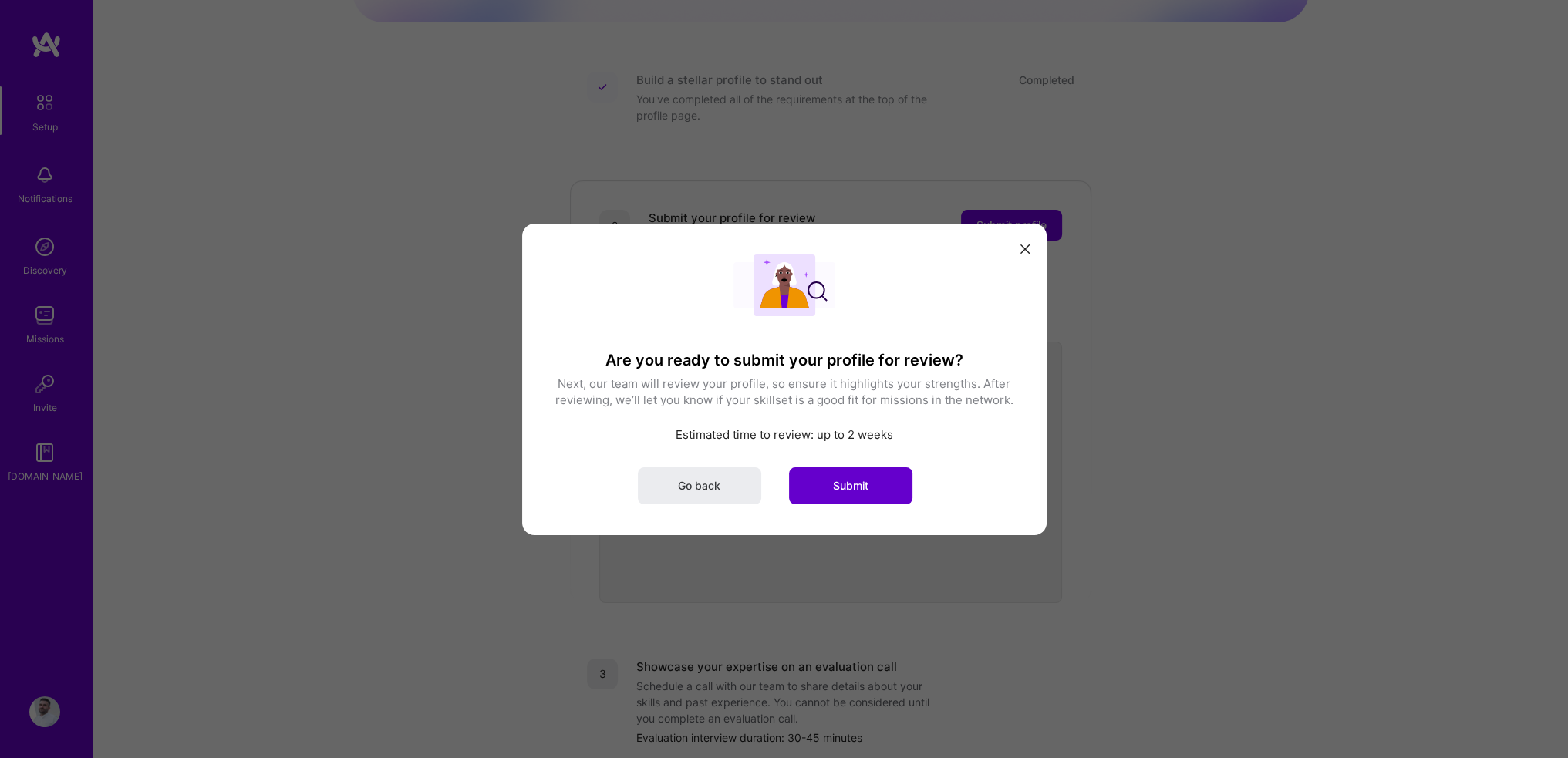
click at [827, 492] on button "Submit" at bounding box center [851, 484] width 124 height 37
